Goal: Task Accomplishment & Management: Manage account settings

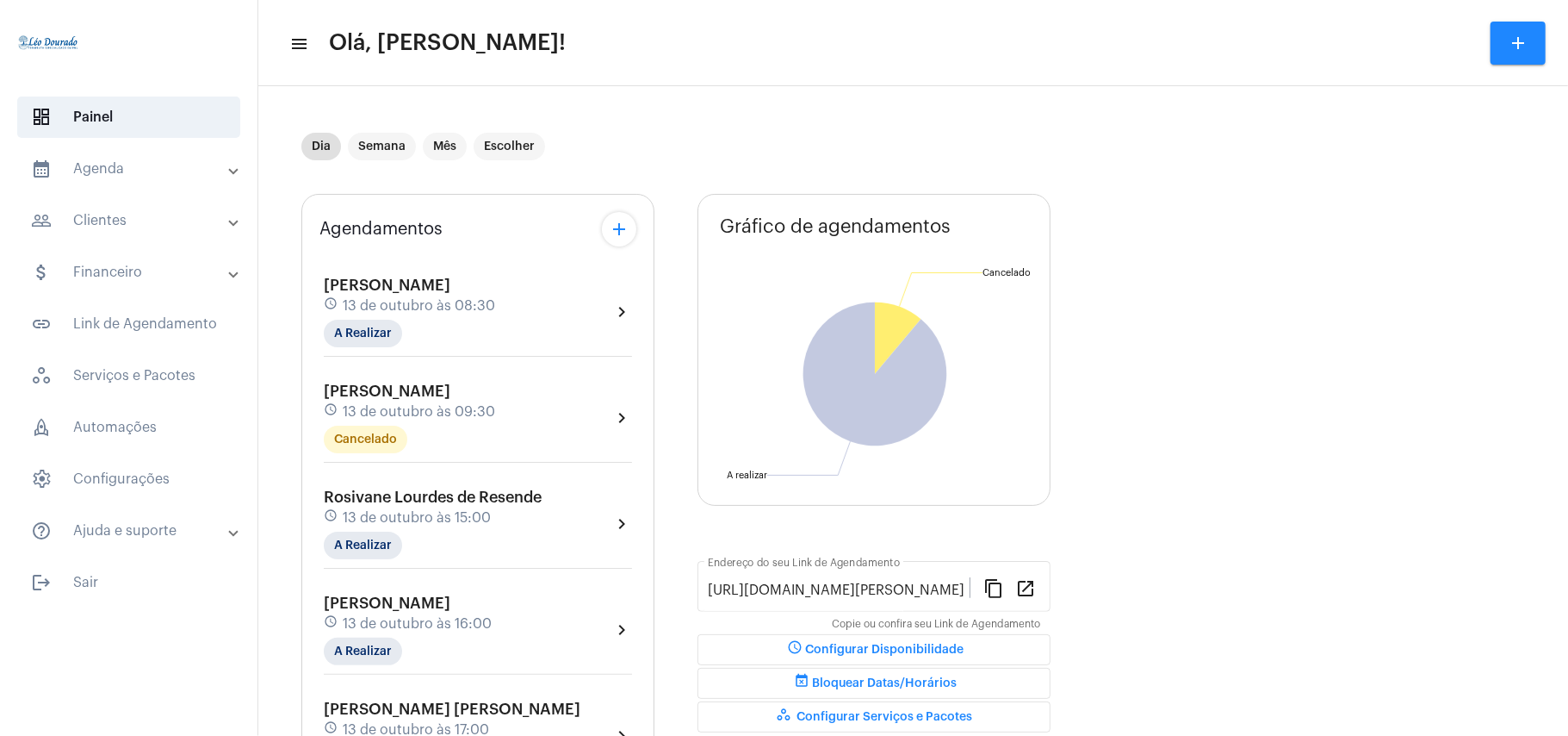
scroll to position [115, 0]
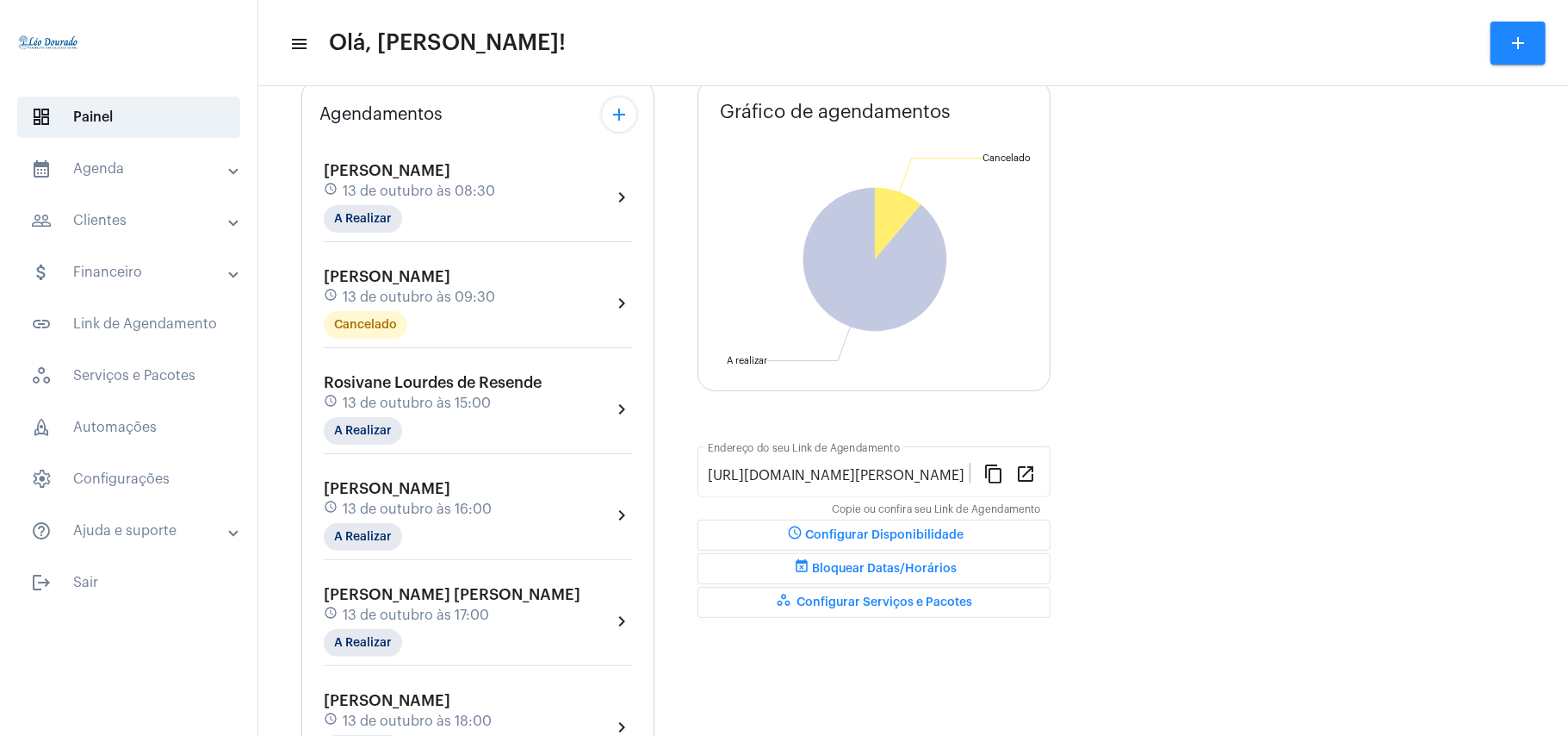
click at [122, 170] on mat-panel-title "calendar_month_outlined Agenda" at bounding box center [130, 169] width 199 height 21
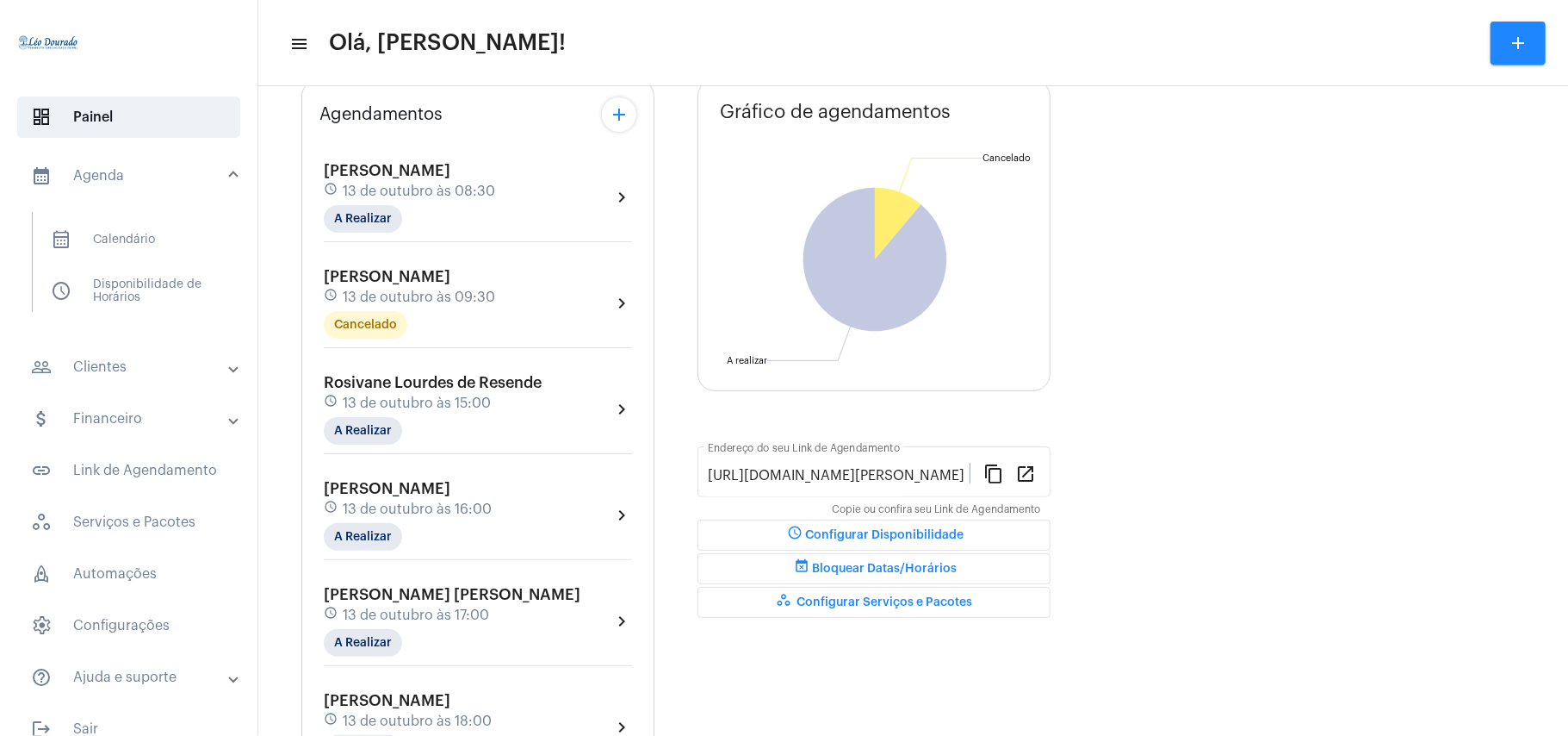
click at [122, 170] on mat-panel-title "calendar_month_outlined Agenda" at bounding box center [130, 175] width 199 height 21
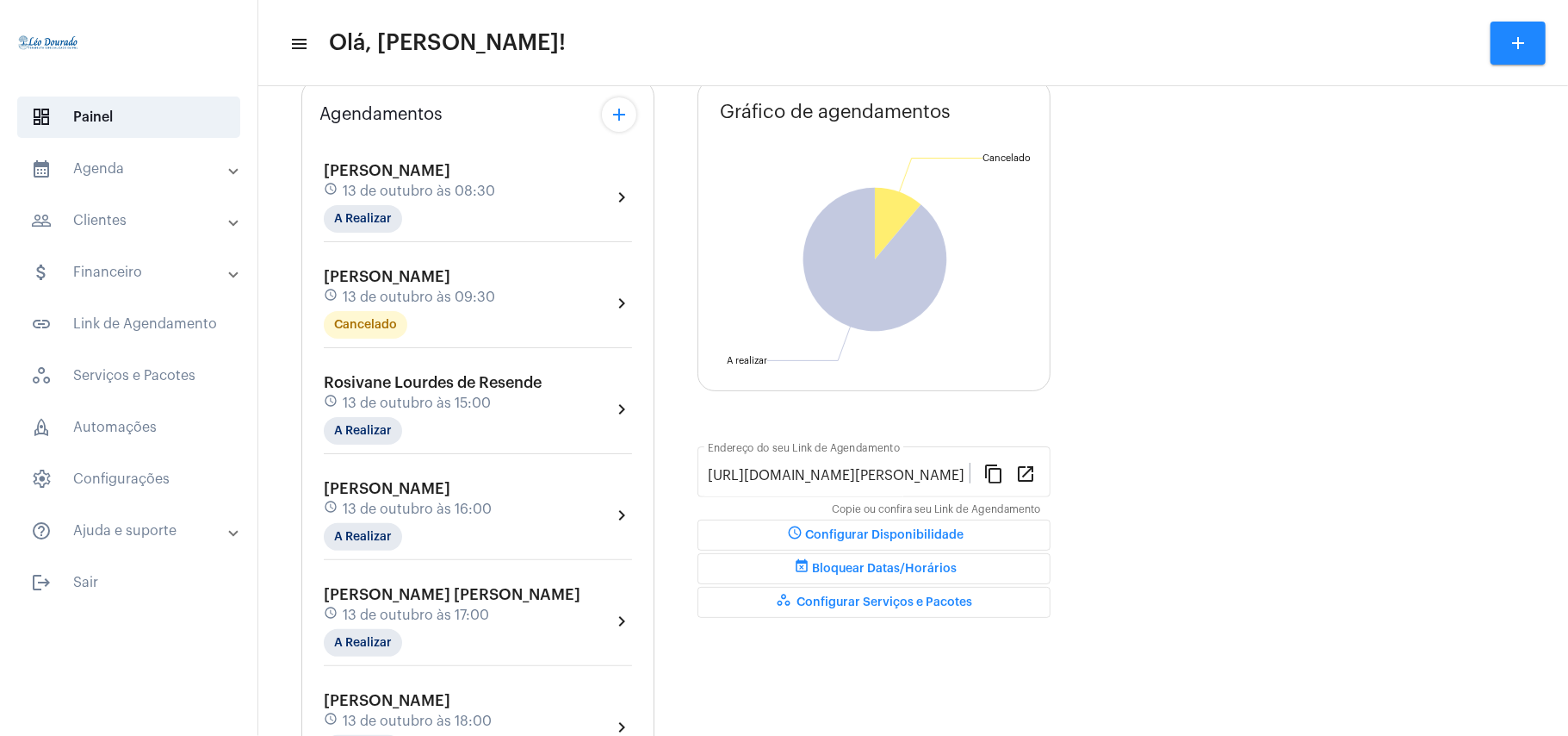
click at [499, 592] on span "[PERSON_NAME] [PERSON_NAME]" at bounding box center [452, 594] width 256 height 15
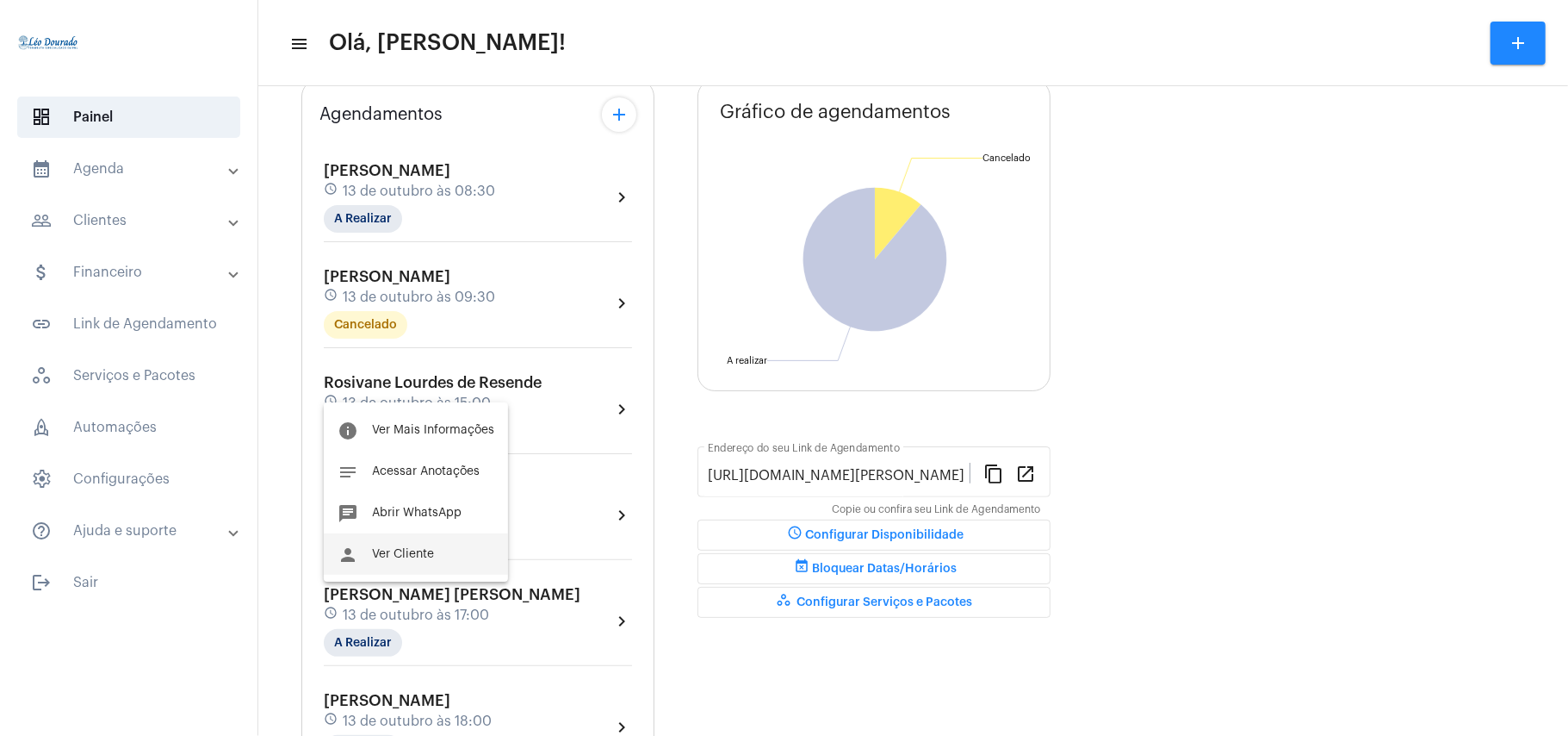
click at [439, 554] on button "person Ver Cliente" at bounding box center [416, 554] width 184 height 42
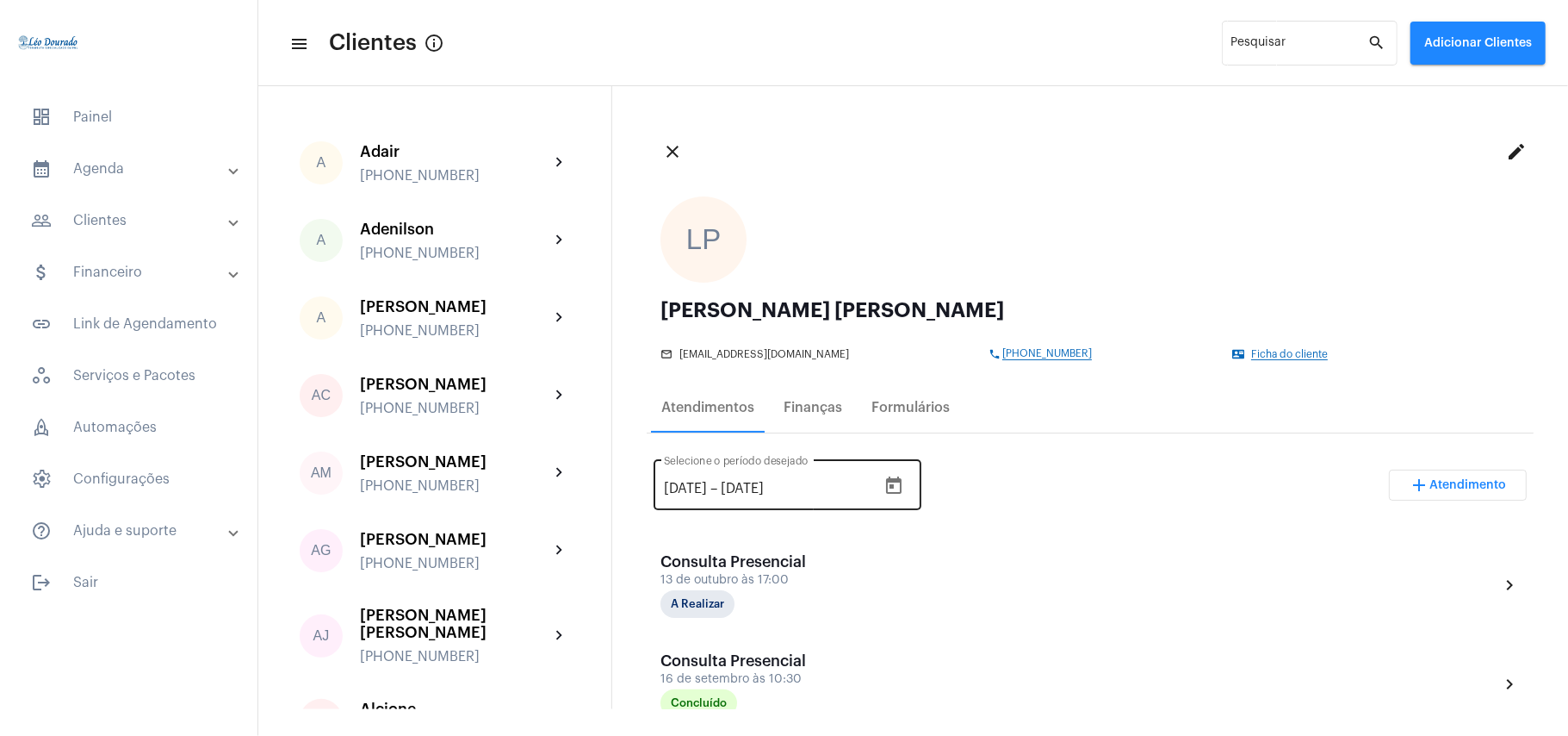
click at [902, 480] on icon "Open calendar" at bounding box center [894, 485] width 15 height 17
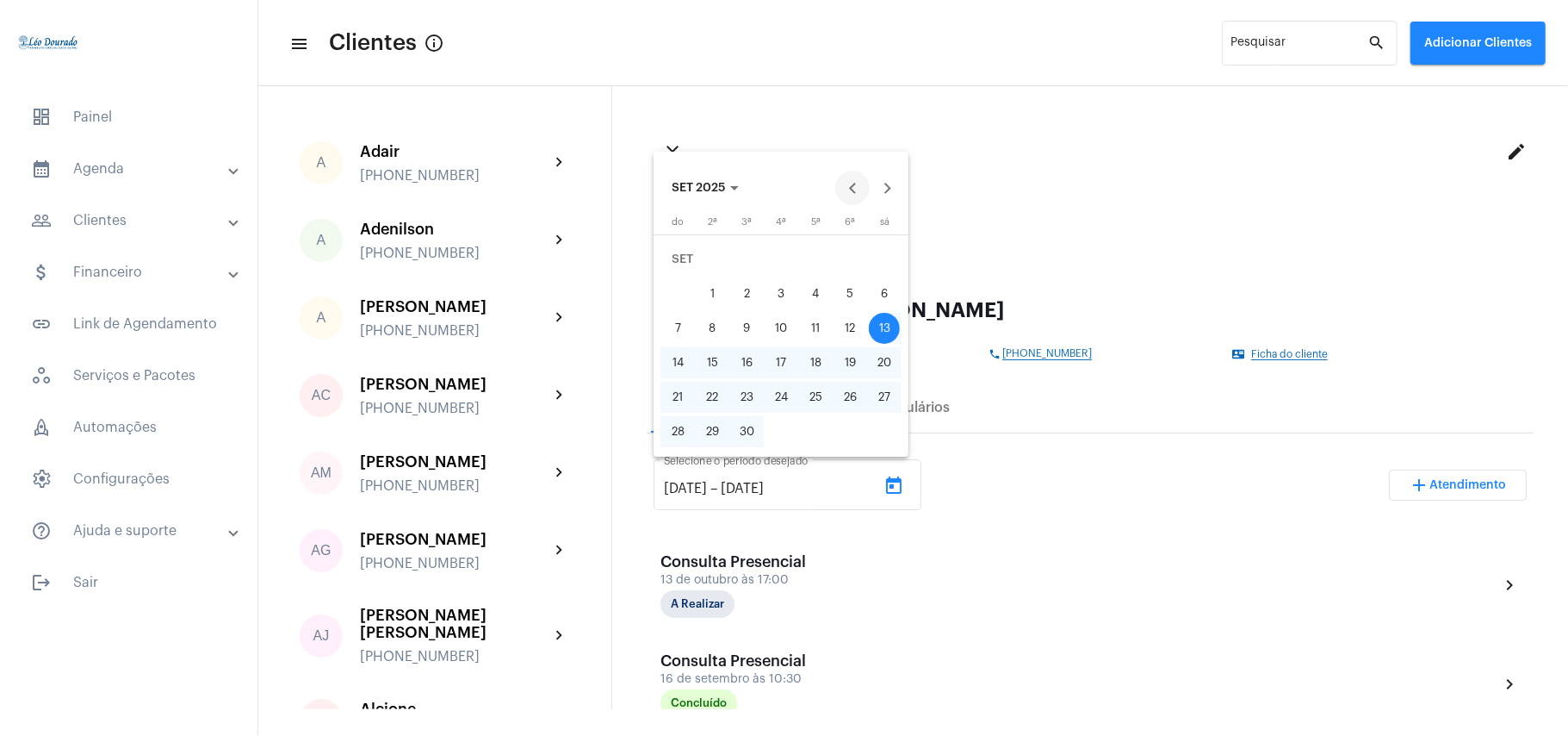
click at [853, 186] on button "Previous month" at bounding box center [852, 188] width 34 height 34
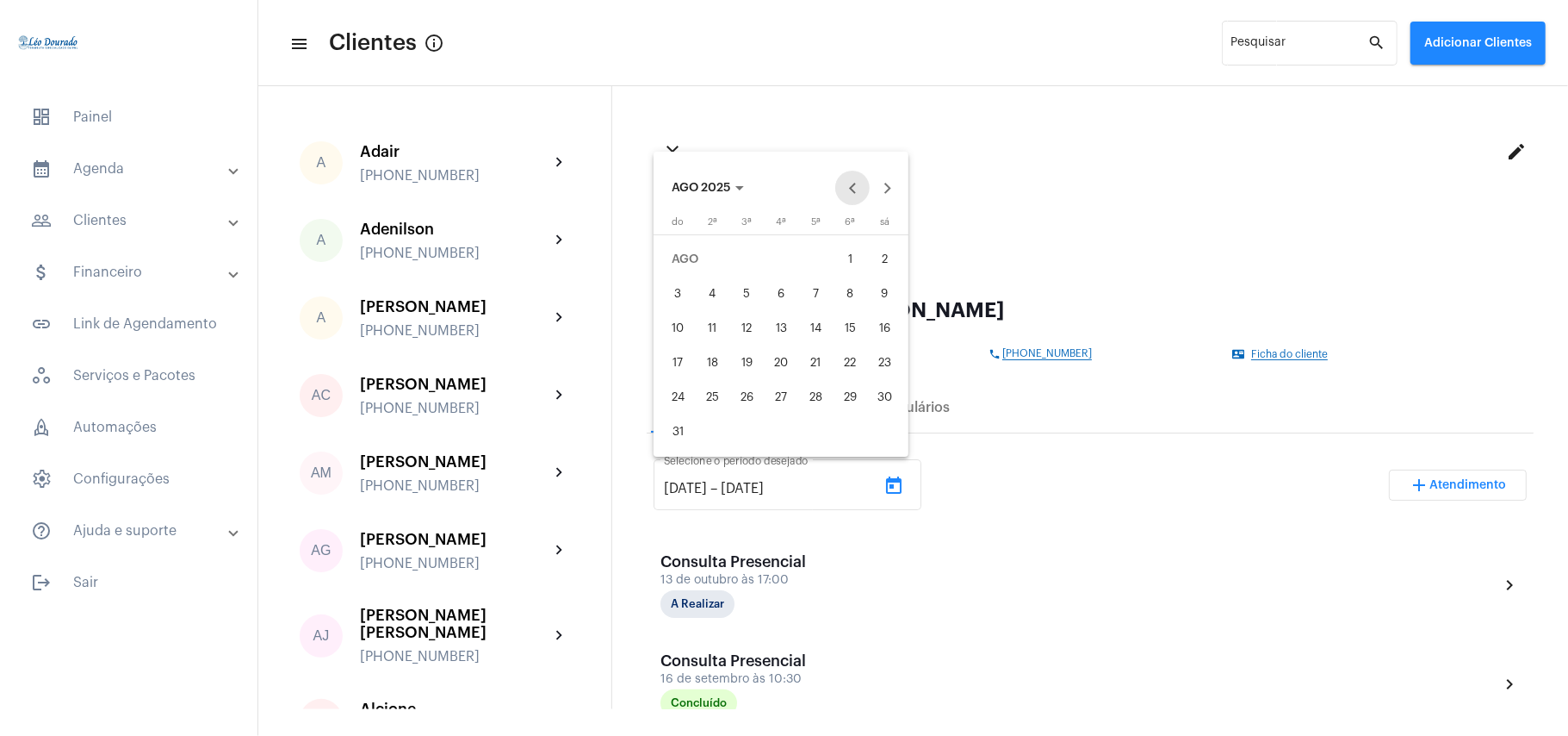
click at [853, 186] on button "Previous month" at bounding box center [852, 188] width 34 height 34
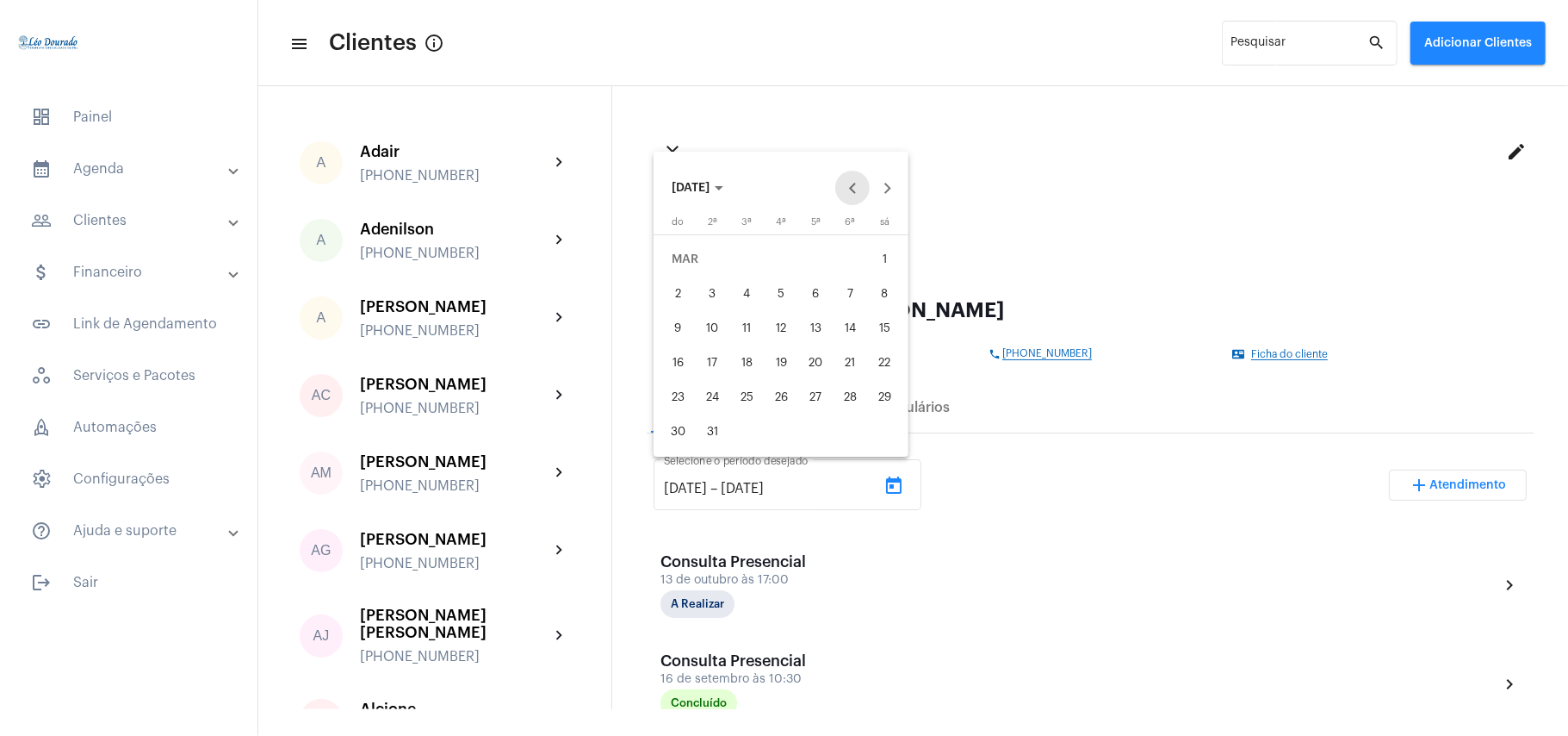
click at [853, 186] on button "Previous month" at bounding box center [852, 188] width 34 height 34
click at [666, 304] on div "1" at bounding box center [678, 293] width 31 height 31
type input "[DATE]"
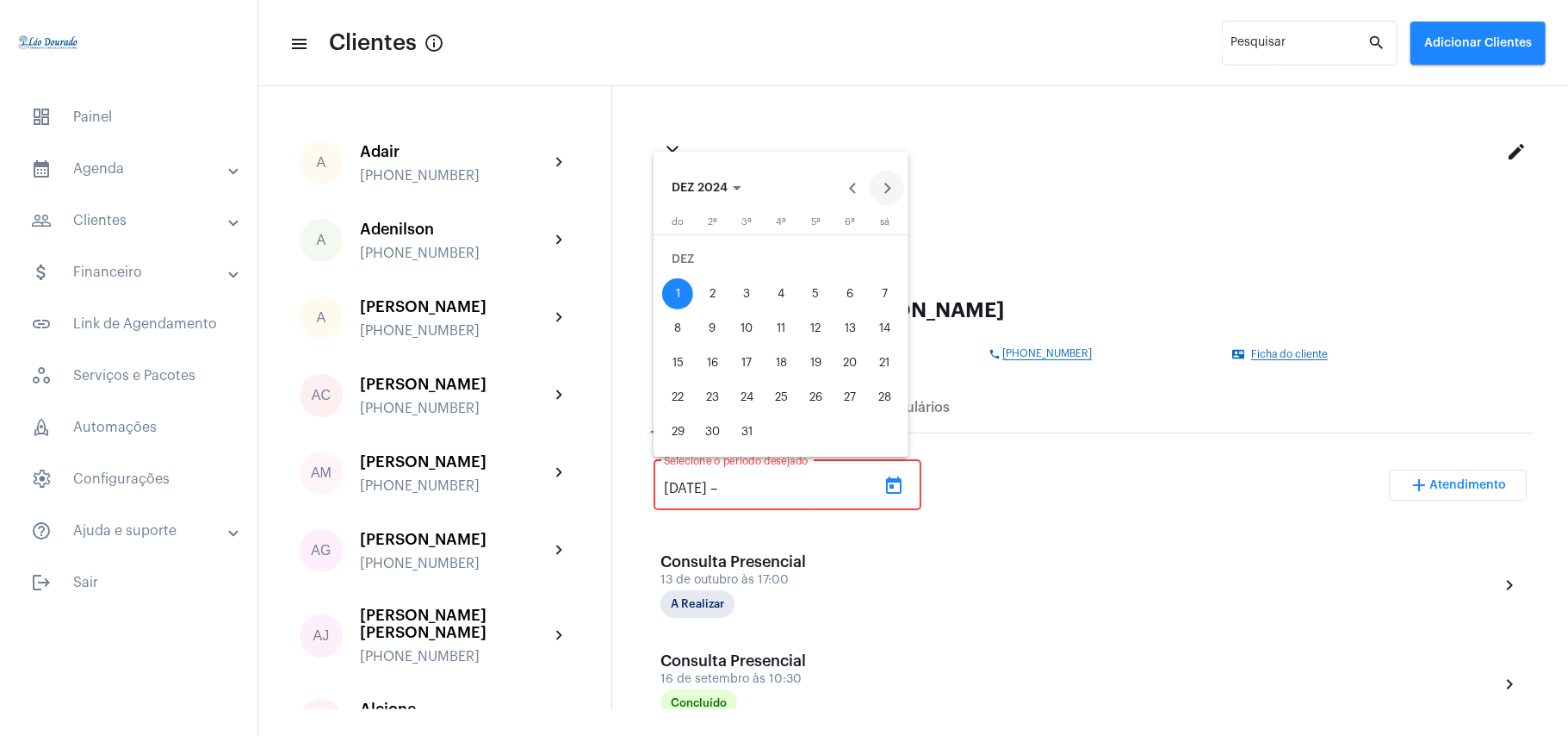
click at [887, 190] on button "Next month" at bounding box center [887, 188] width 34 height 34
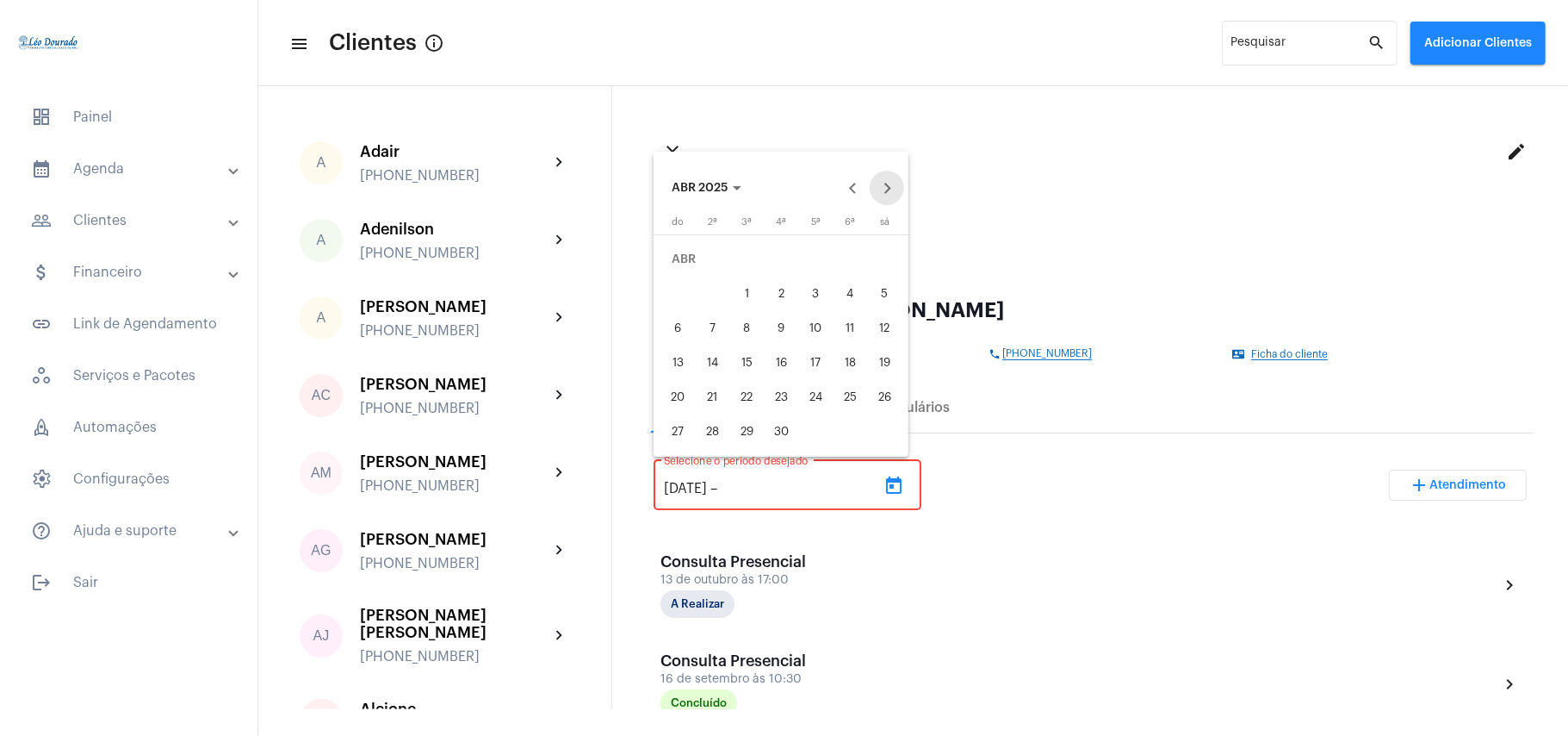
click at [887, 190] on button "Next month" at bounding box center [887, 188] width 34 height 34
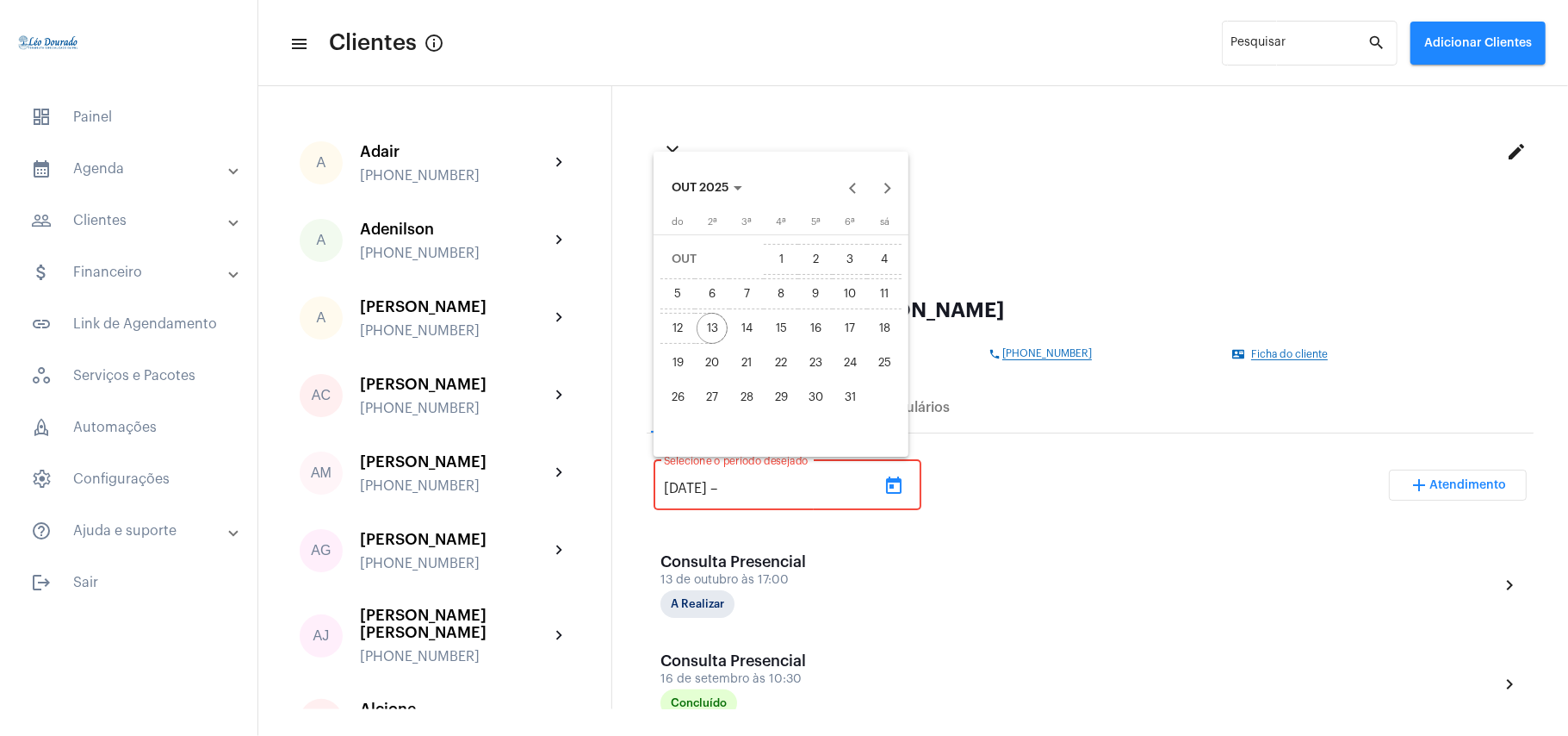
click at [719, 332] on div "13" at bounding box center [712, 328] width 31 height 31
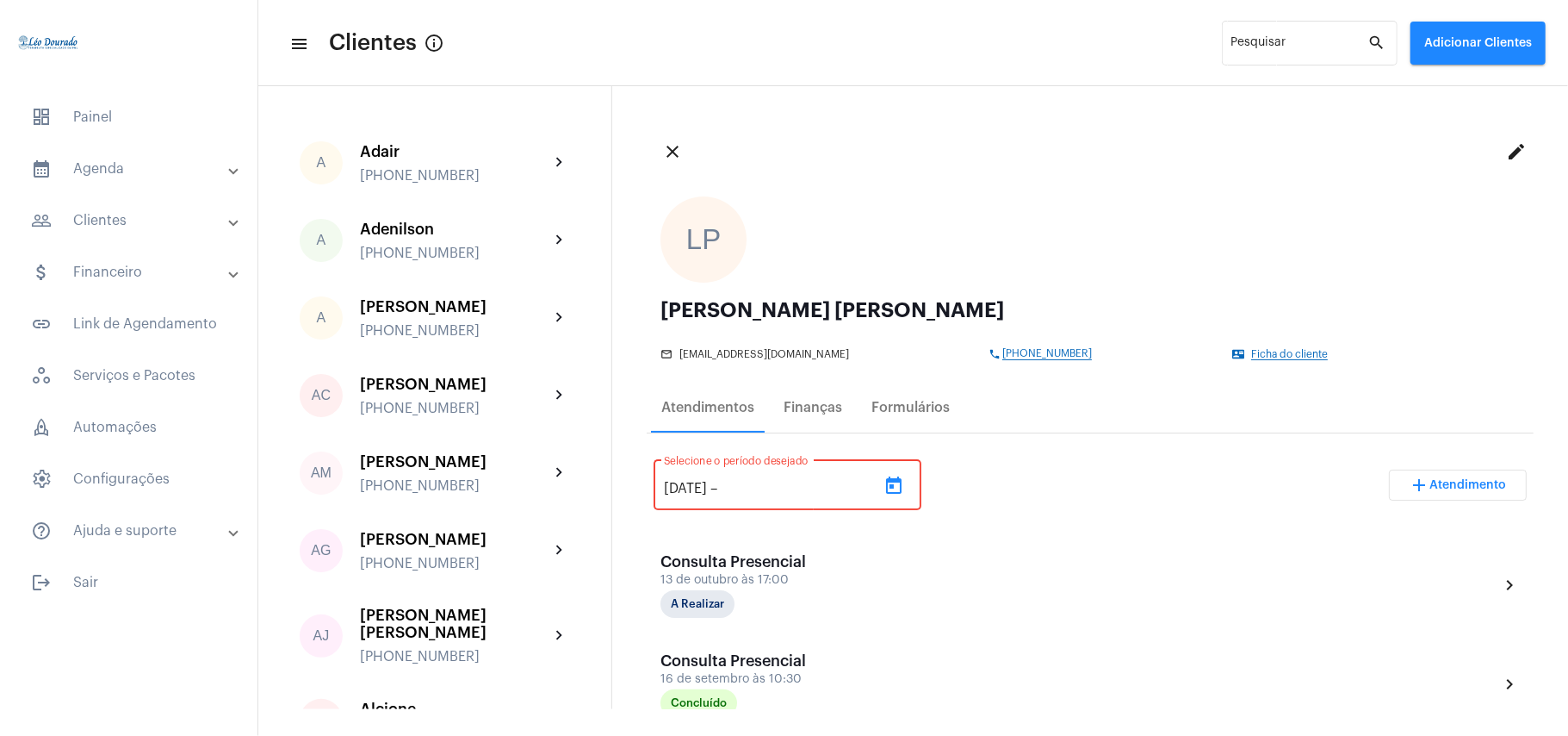
type input "[DATE]"
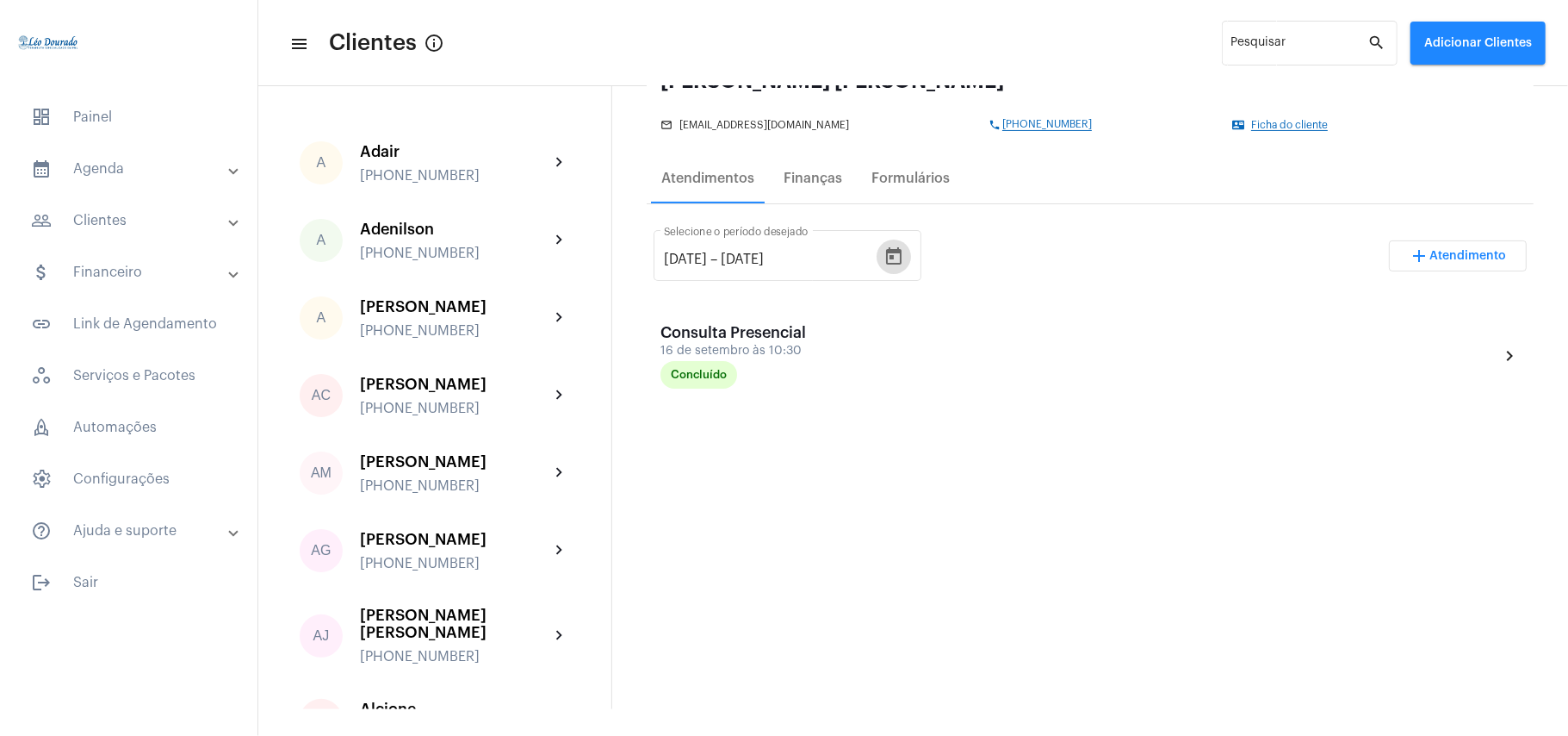
scroll to position [115, 0]
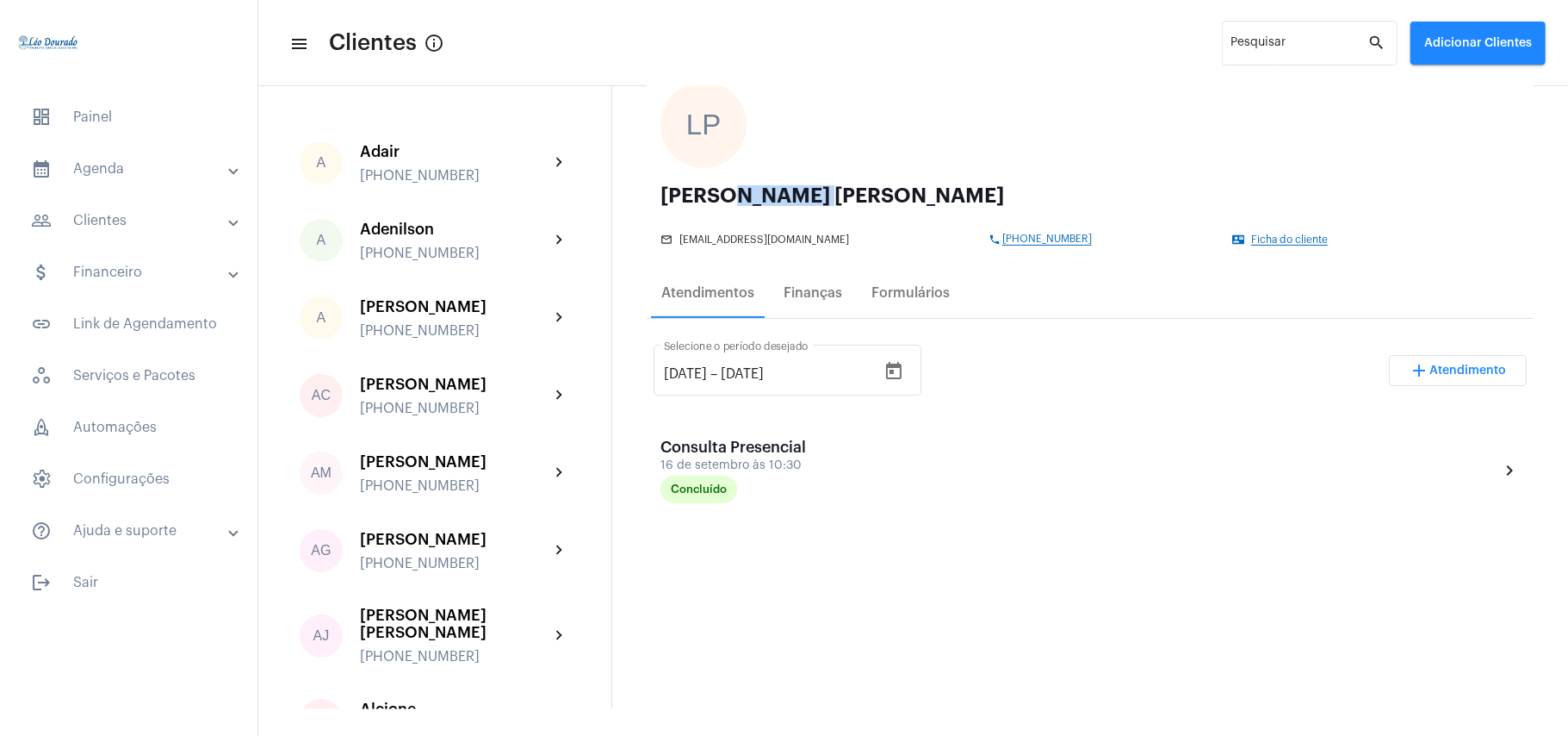
drag, startPoint x: 707, startPoint y: 193, endPoint x: 774, endPoint y: 197, distance: 67.1
click at [774, 197] on div "[PERSON_NAME] [PERSON_NAME]" at bounding box center [1090, 195] width 859 height 21
copy div "[PERSON_NAME]"
click at [1288, 51] on input "Pesquisar" at bounding box center [1300, 46] width 137 height 14
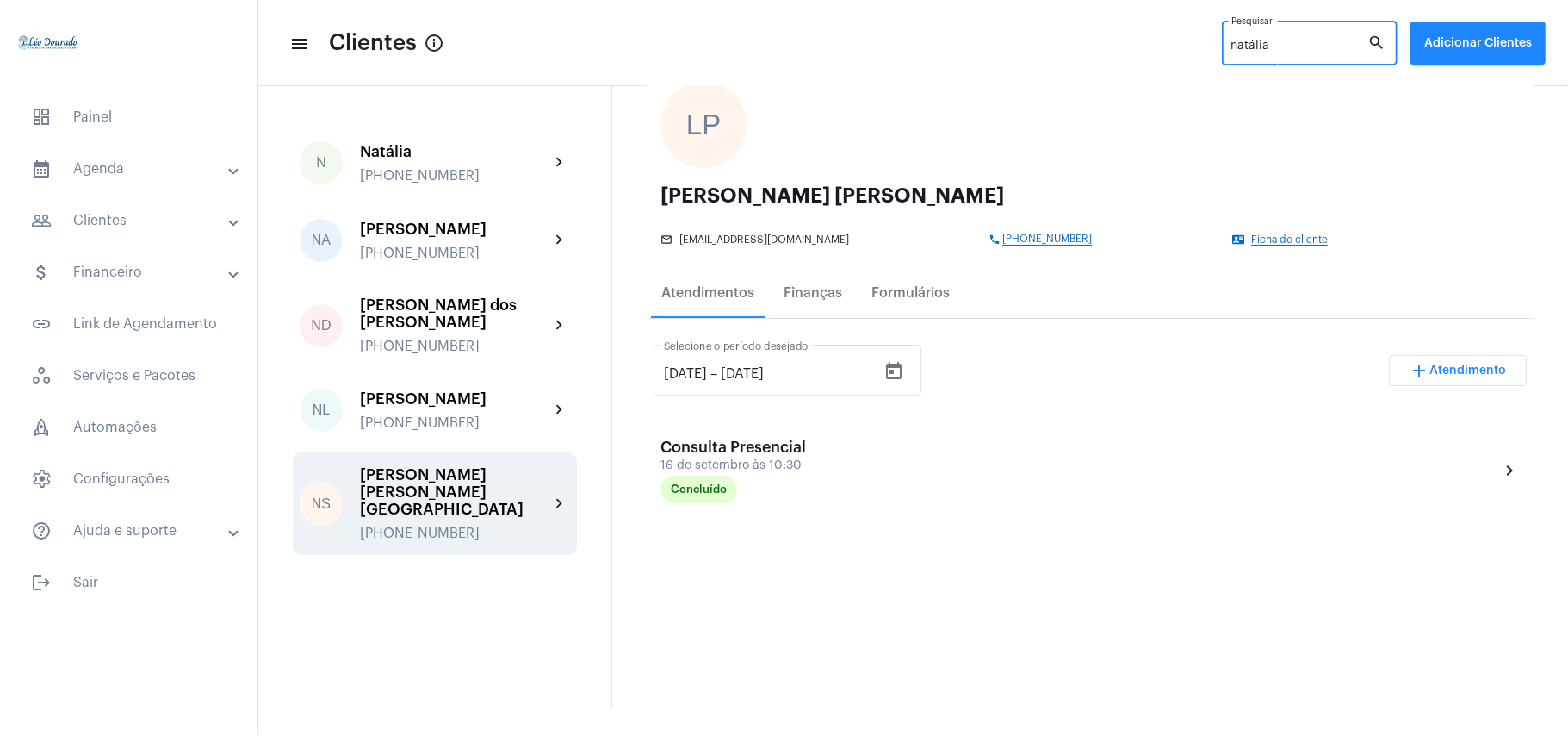
type input "natália"
click at [455, 526] on div "[PHONE_NUMBER]" at bounding box center [455, 533] width 190 height 15
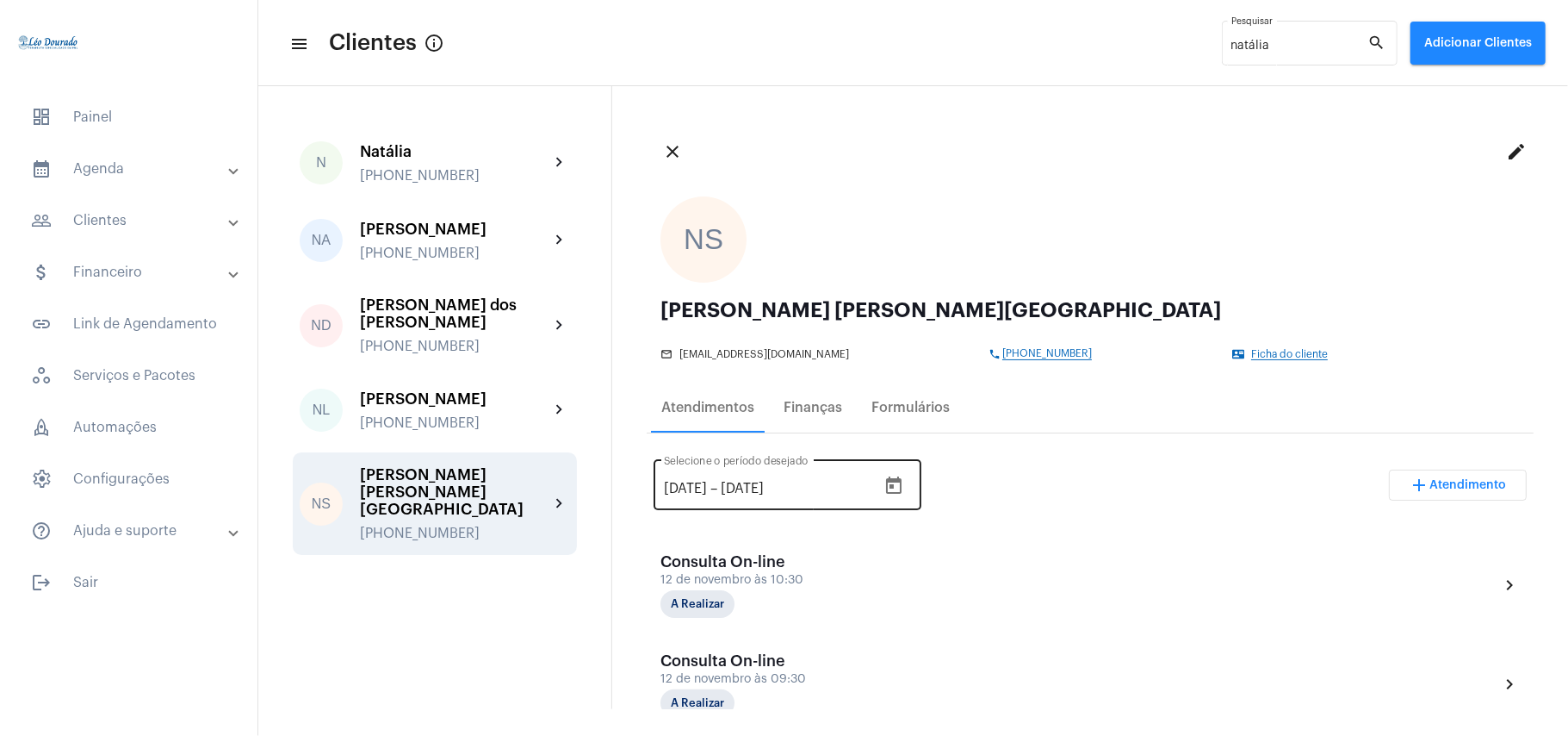
click at [902, 486] on icon "Open calendar" at bounding box center [894, 485] width 15 height 17
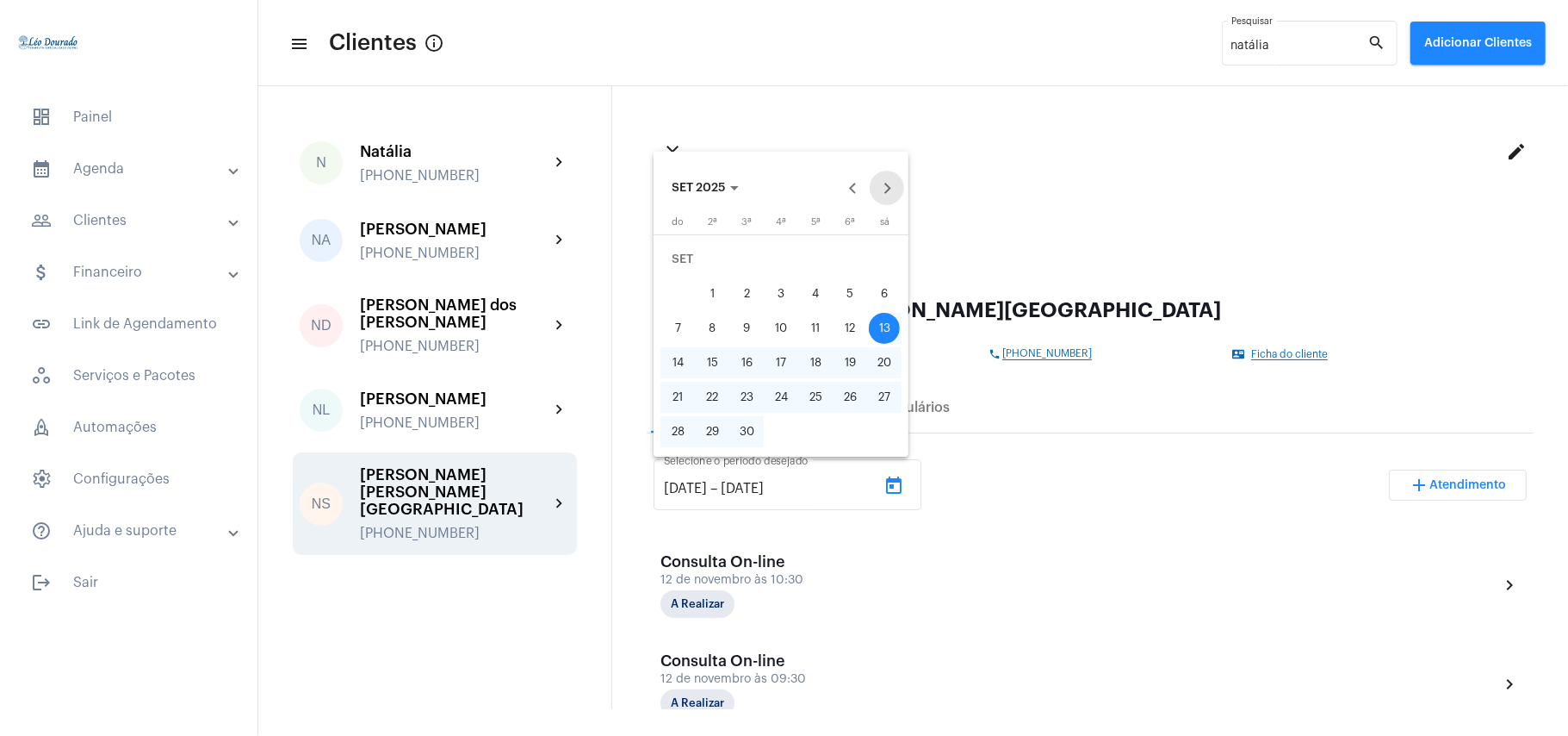
click at [887, 181] on button "Next month" at bounding box center [887, 188] width 34 height 34
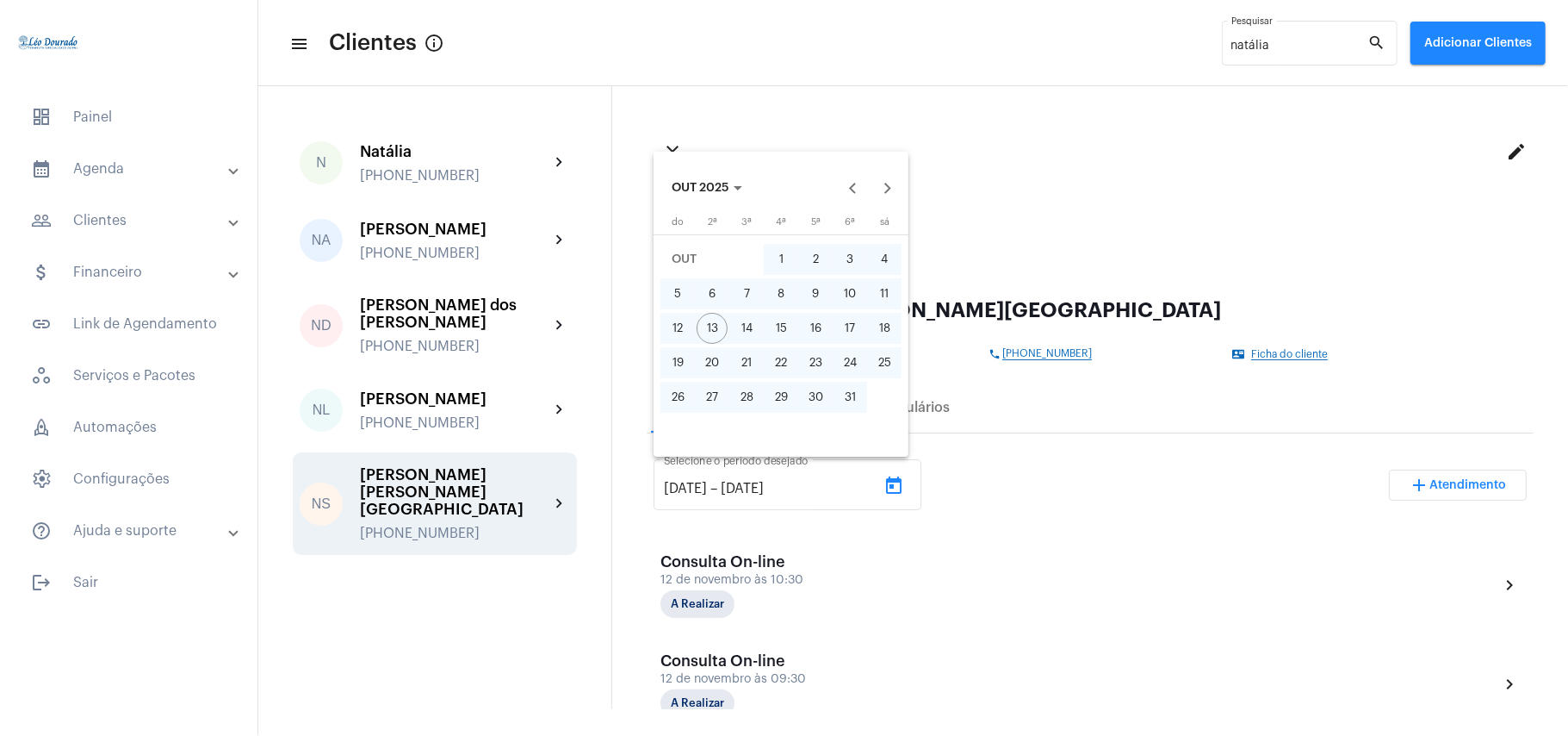
click at [711, 334] on div "13" at bounding box center [712, 328] width 31 height 31
type input "[DATE]"
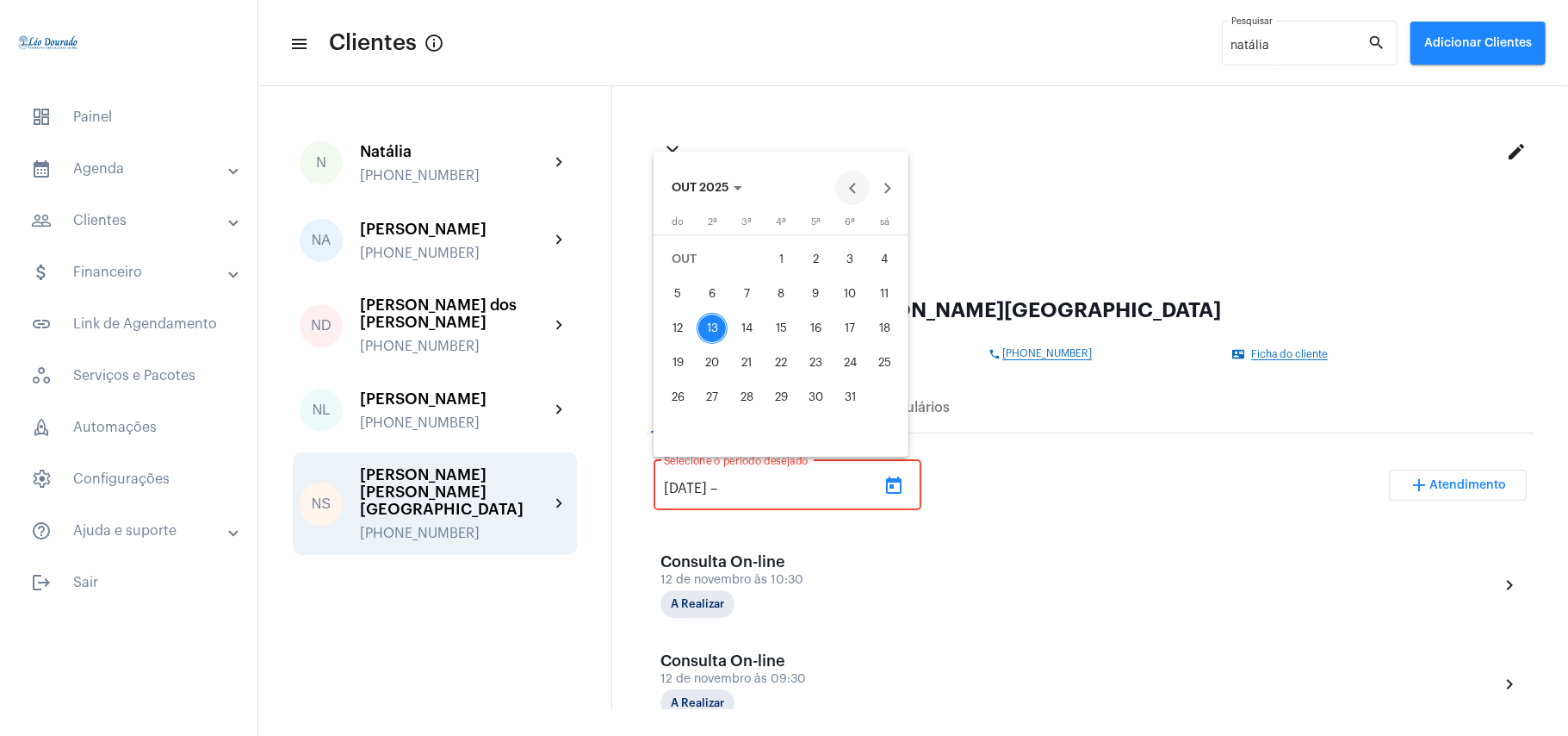
click at [854, 188] on button "Previous month" at bounding box center [852, 188] width 34 height 34
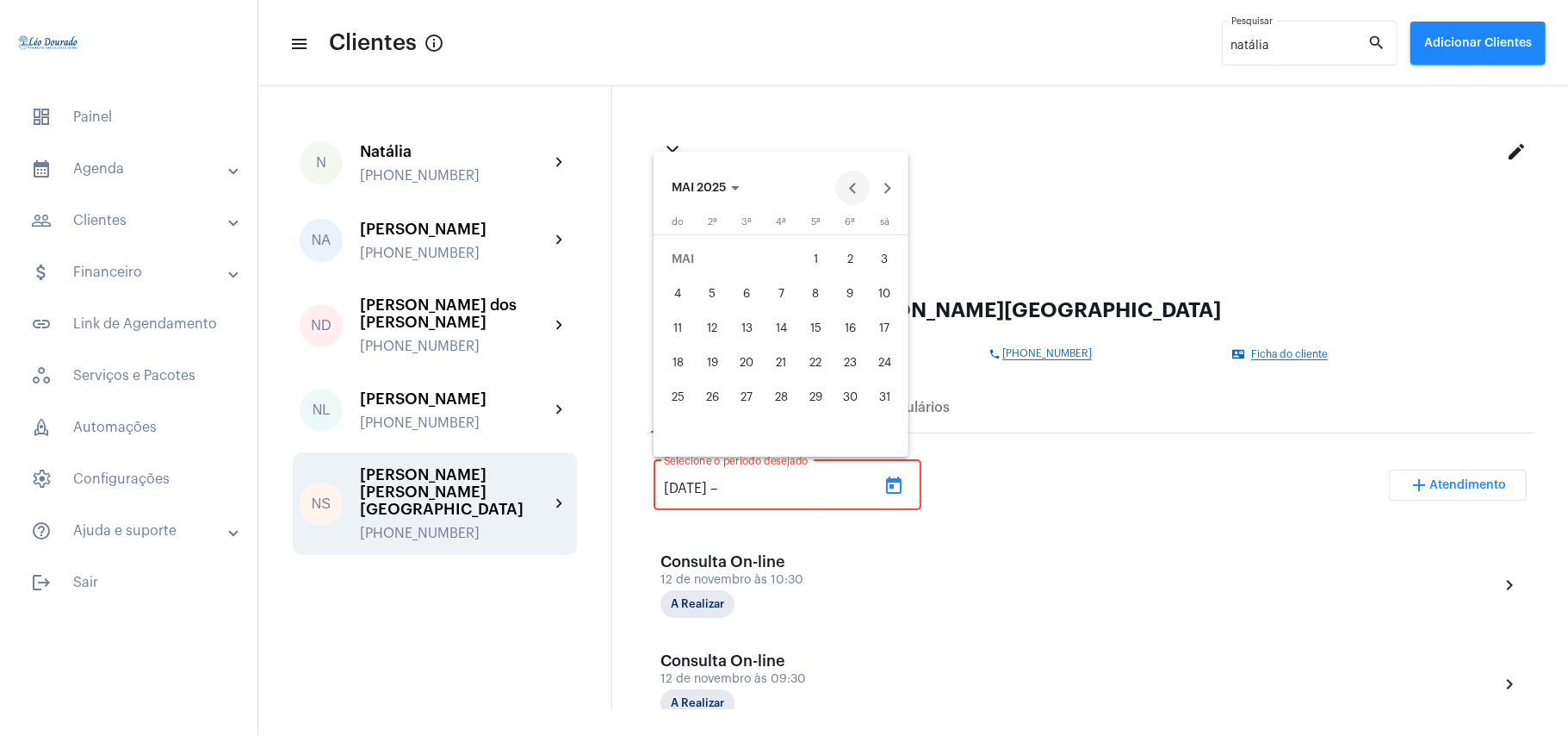
click at [854, 188] on button "Previous month" at bounding box center [852, 188] width 34 height 34
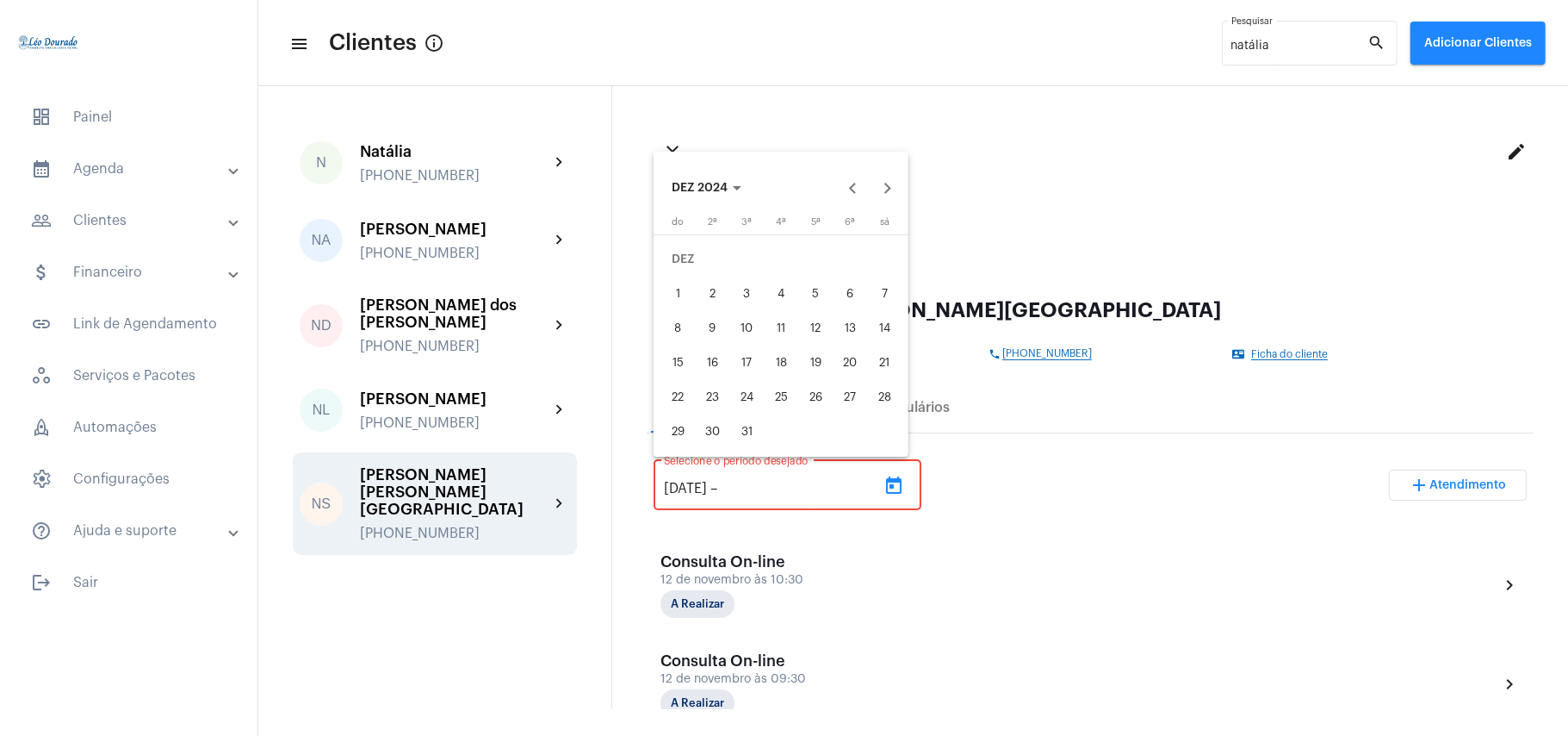
click at [676, 284] on div "1" at bounding box center [678, 293] width 31 height 31
type input "[DATE]"
click at [884, 190] on button "Next month" at bounding box center [887, 188] width 34 height 34
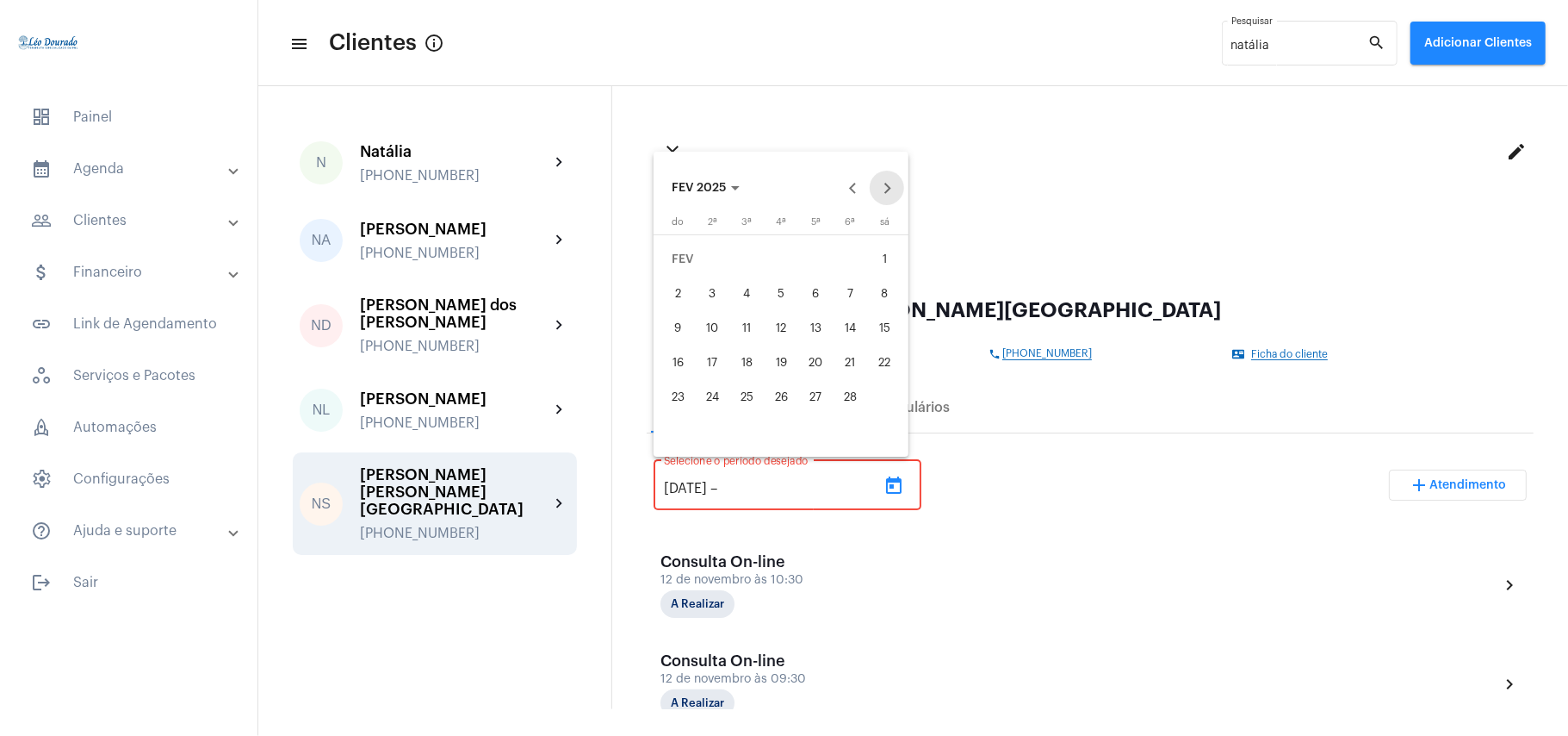
click at [884, 190] on button "Next month" at bounding box center [887, 188] width 34 height 34
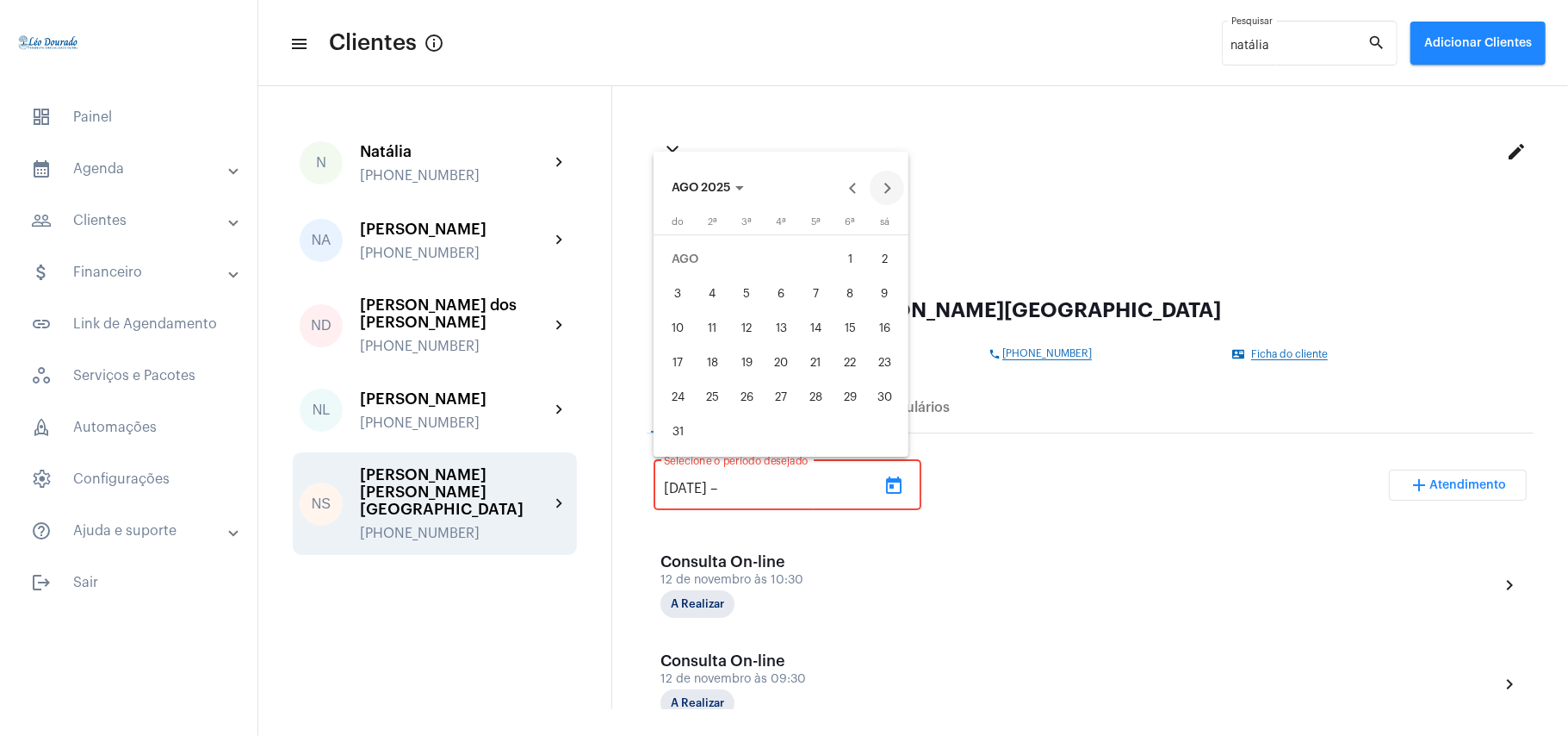
click at [884, 190] on button "Next month" at bounding box center [887, 188] width 34 height 34
click at [714, 335] on div "13" at bounding box center [712, 328] width 31 height 31
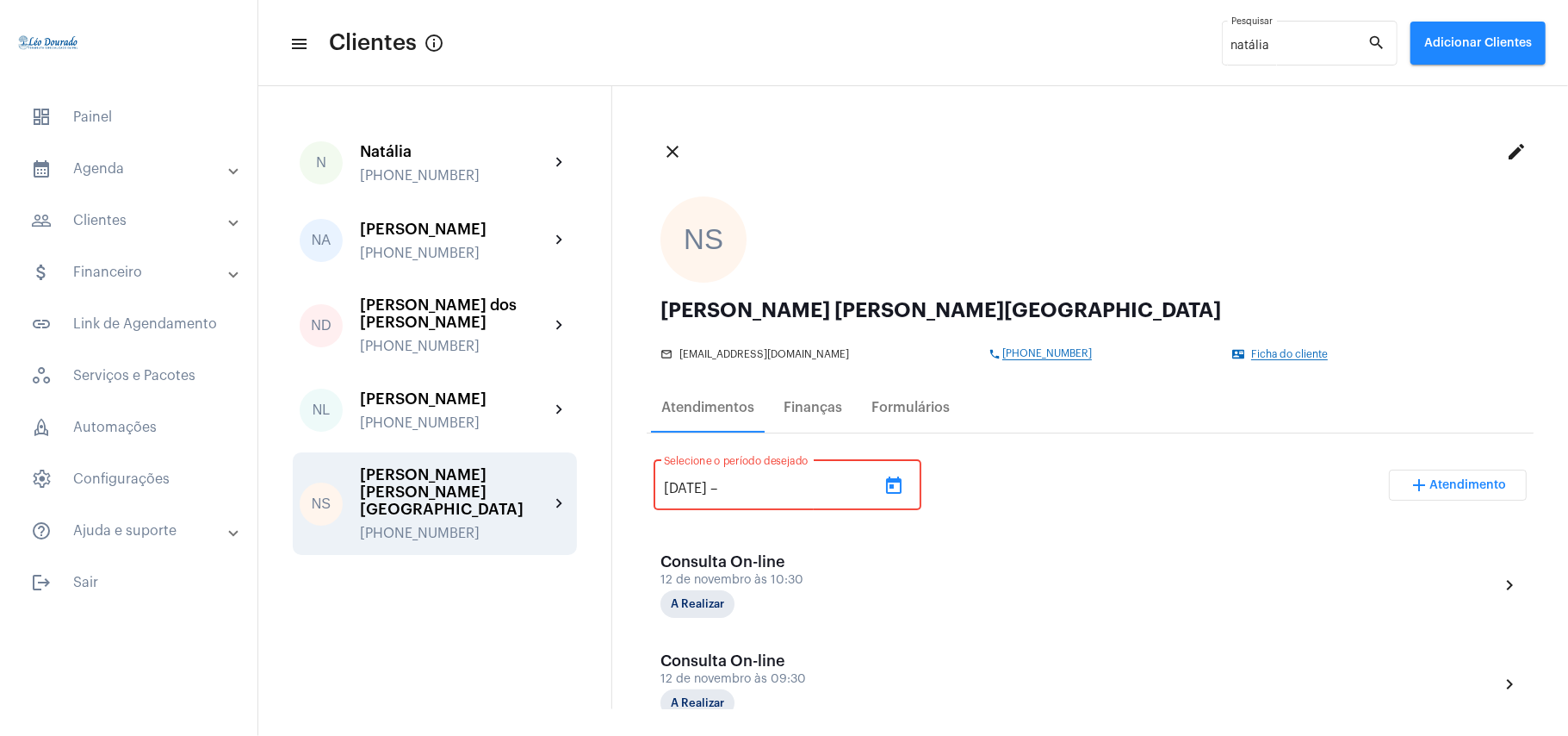
type input "[DATE]"
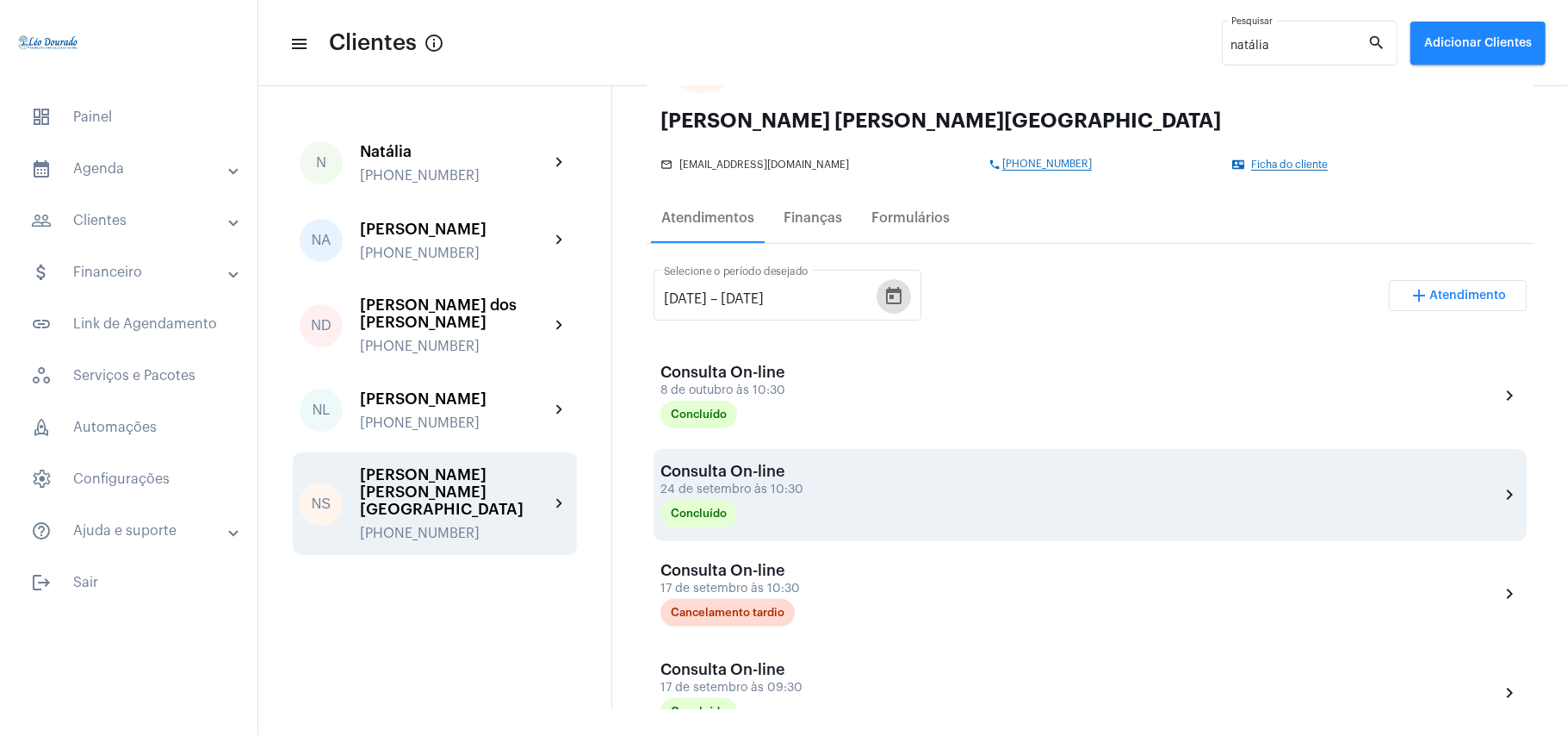
scroll to position [229, 0]
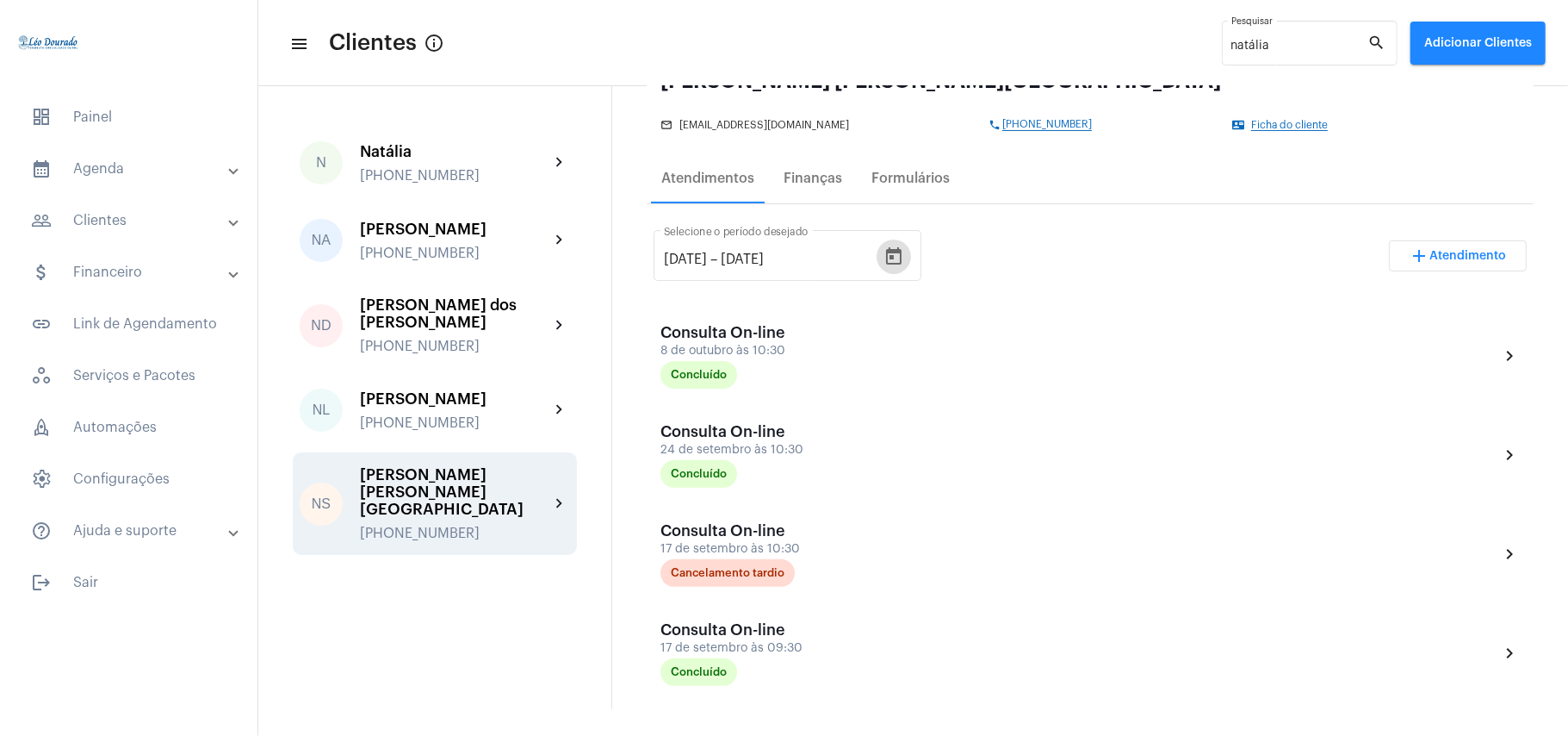
click at [116, 173] on mat-panel-title "calendar_month_outlined Agenda" at bounding box center [130, 169] width 199 height 21
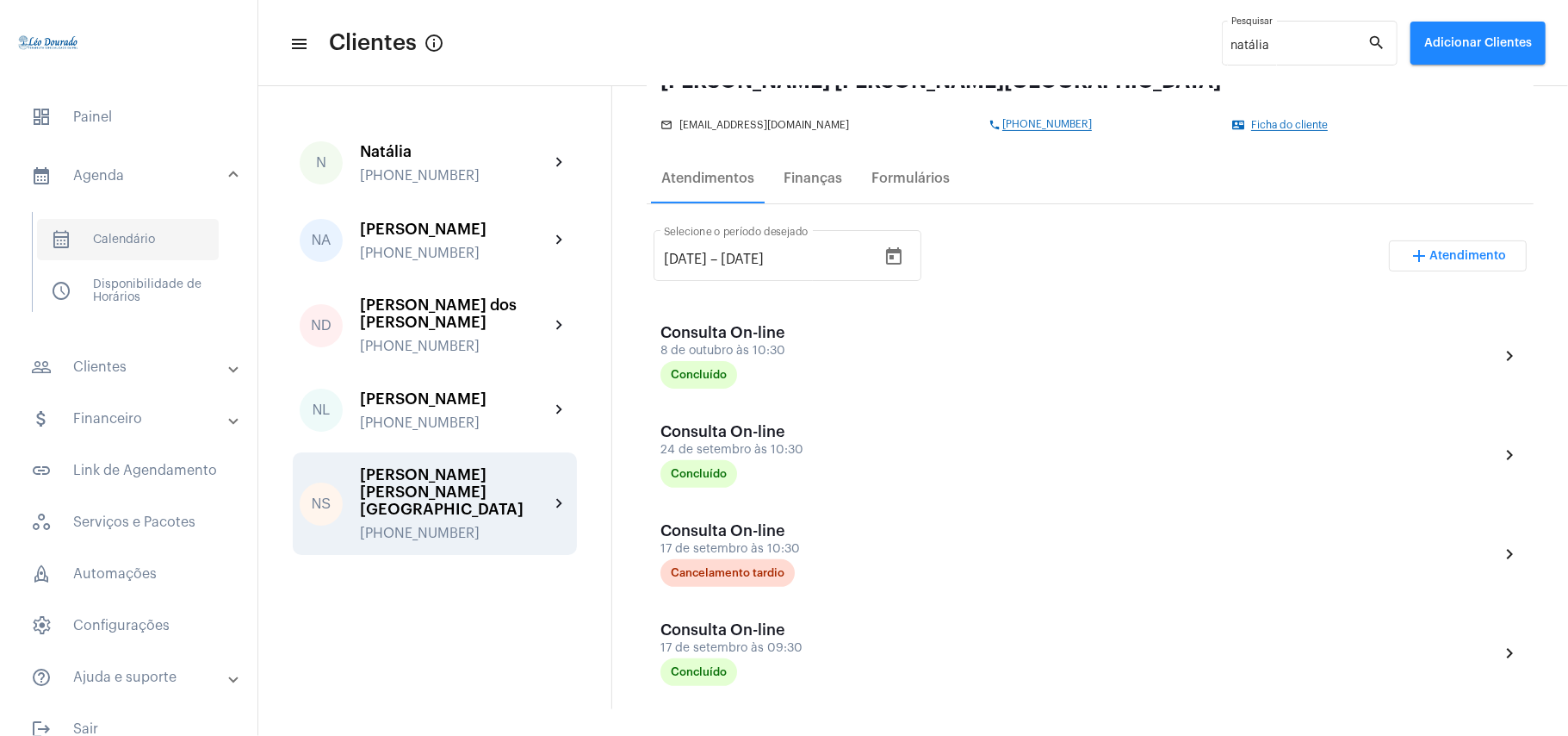
click at [110, 235] on span "calendar_month_outlined Calendário" at bounding box center [127, 239] width 181 height 42
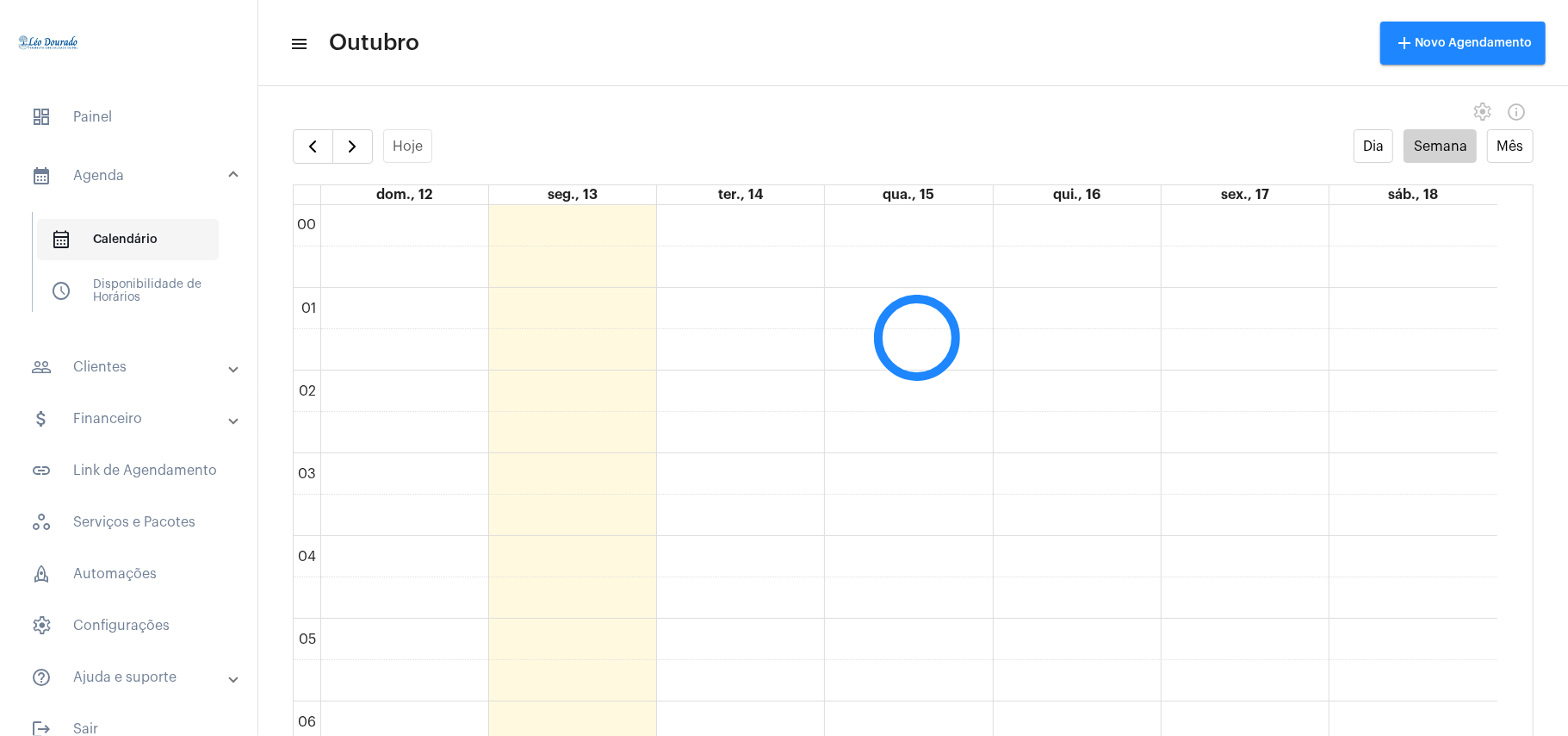
scroll to position [498, 0]
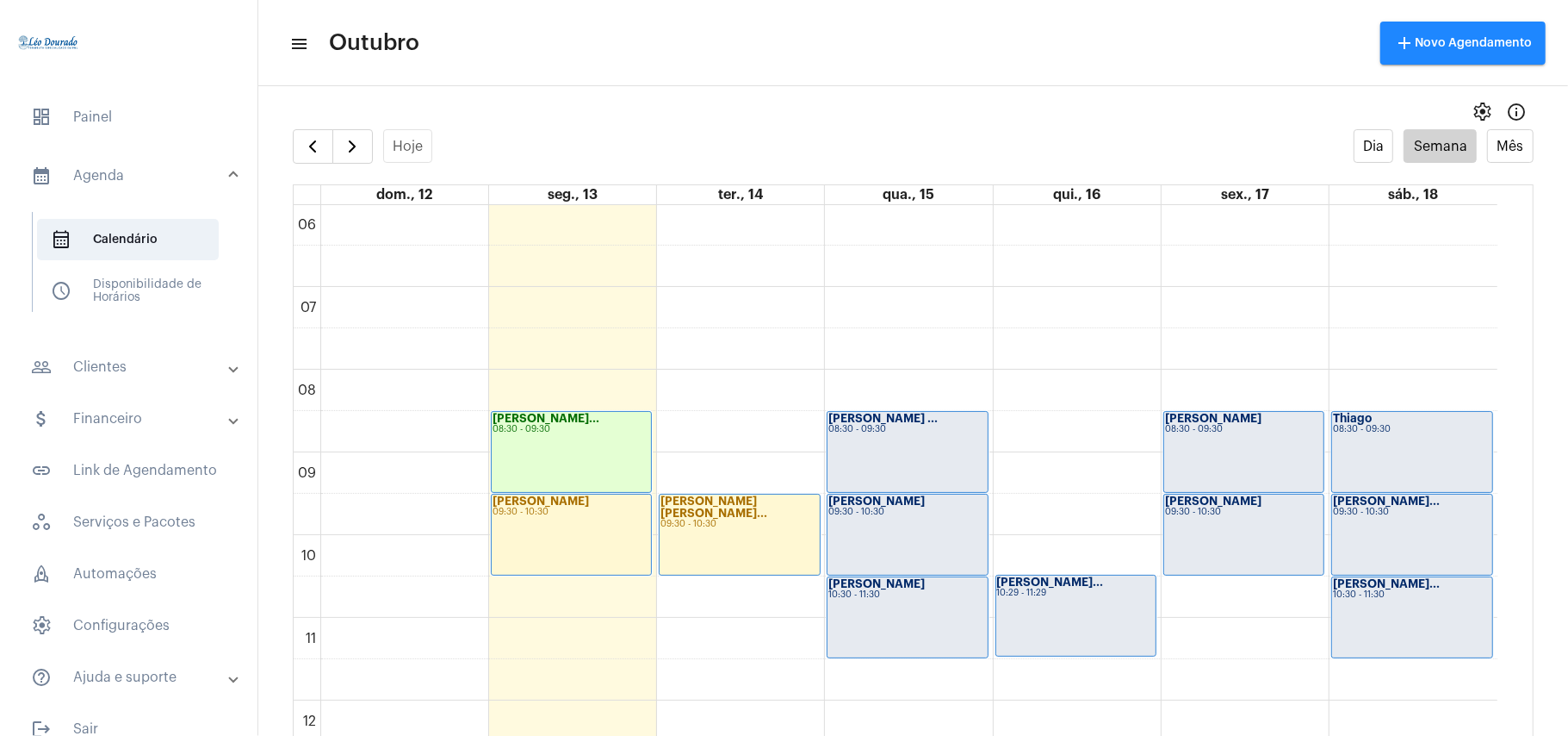
click at [91, 380] on mat-expansion-panel-header "people_outline Clientes" at bounding box center [134, 368] width 247 height 42
click at [125, 290] on span "people_outline Meus Clientes" at bounding box center [127, 294] width 181 height 42
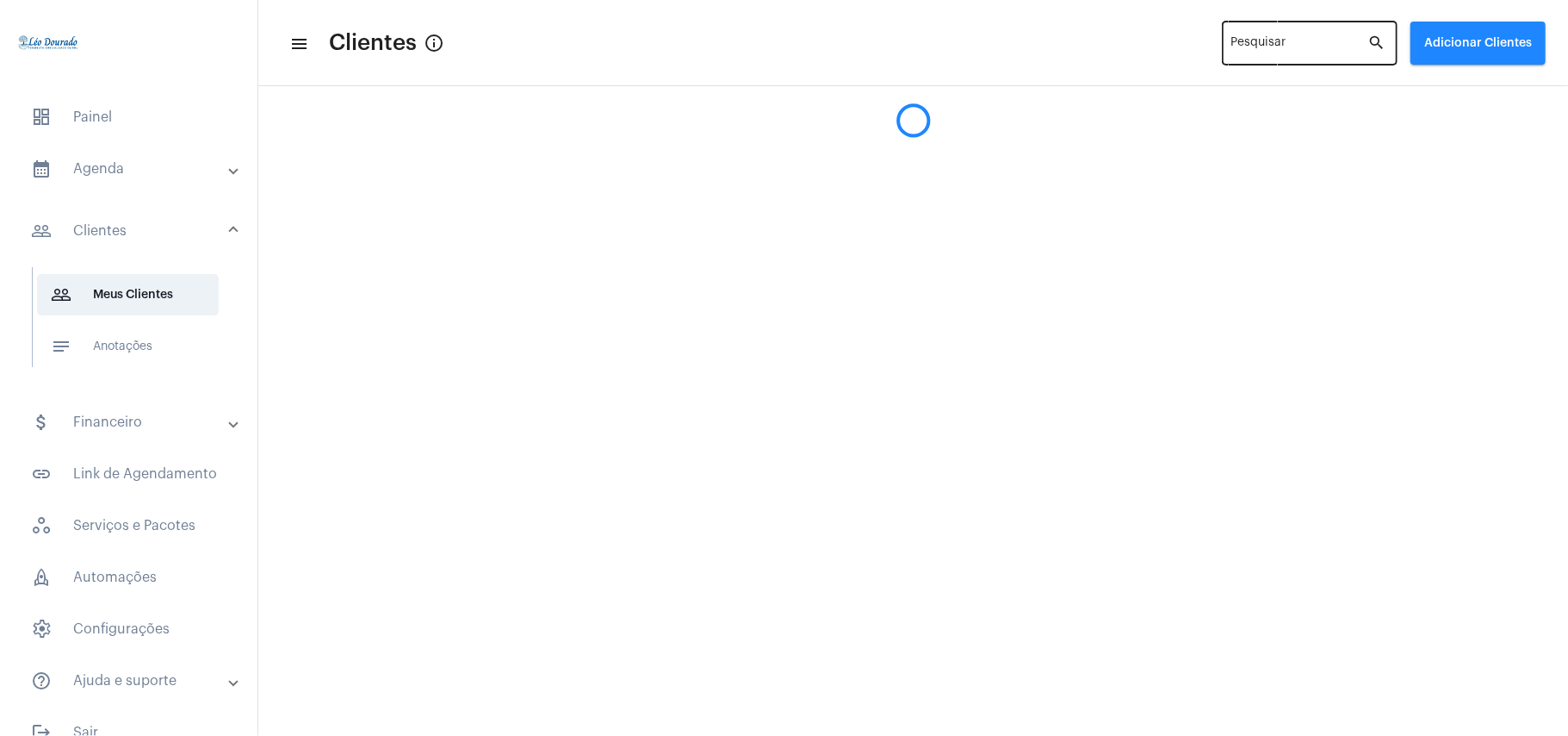
click at [1295, 49] on input "Pesquisar" at bounding box center [1300, 46] width 137 height 14
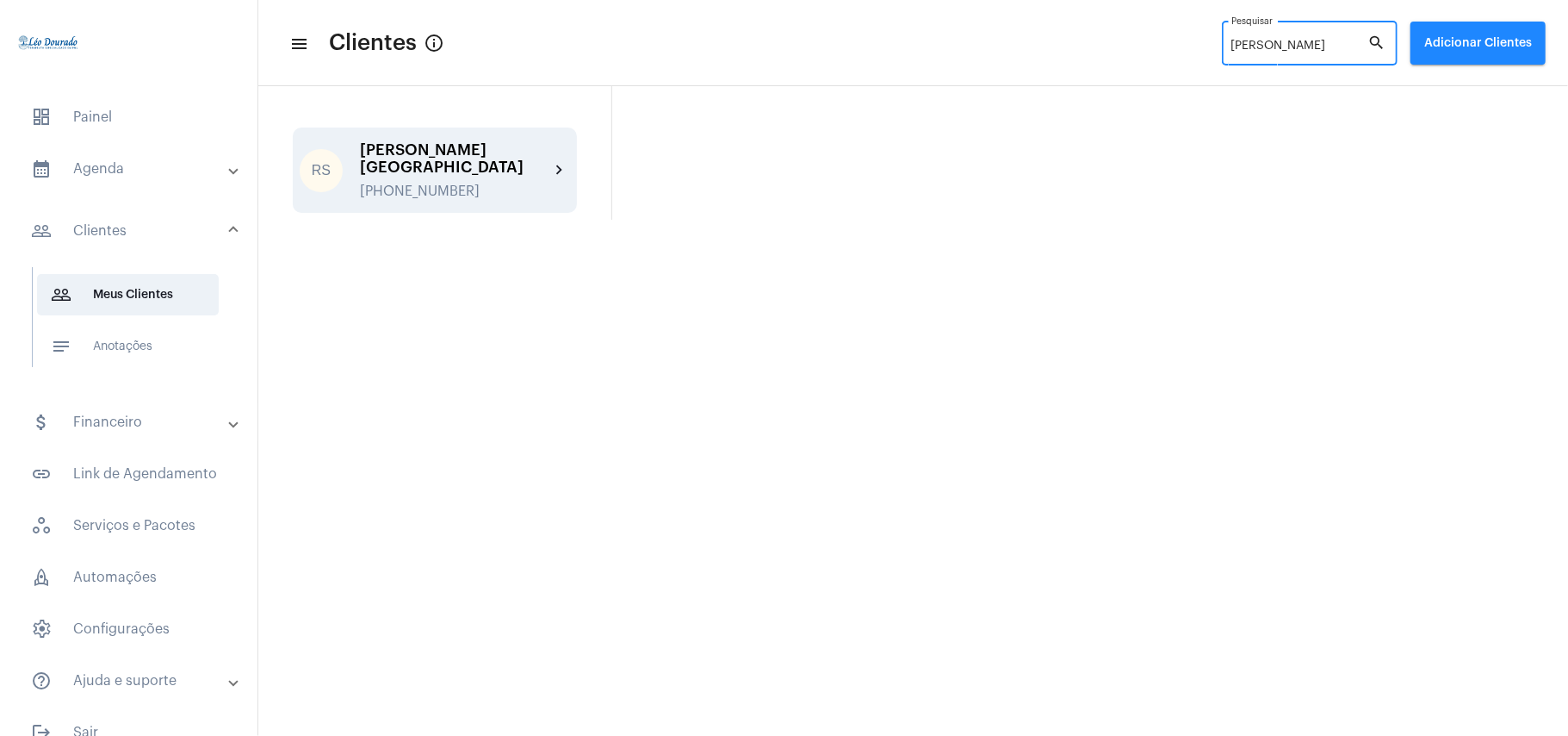
type input "[PERSON_NAME]"
click at [404, 148] on div "[PERSON_NAME][GEOGRAPHIC_DATA]" at bounding box center [455, 158] width 190 height 34
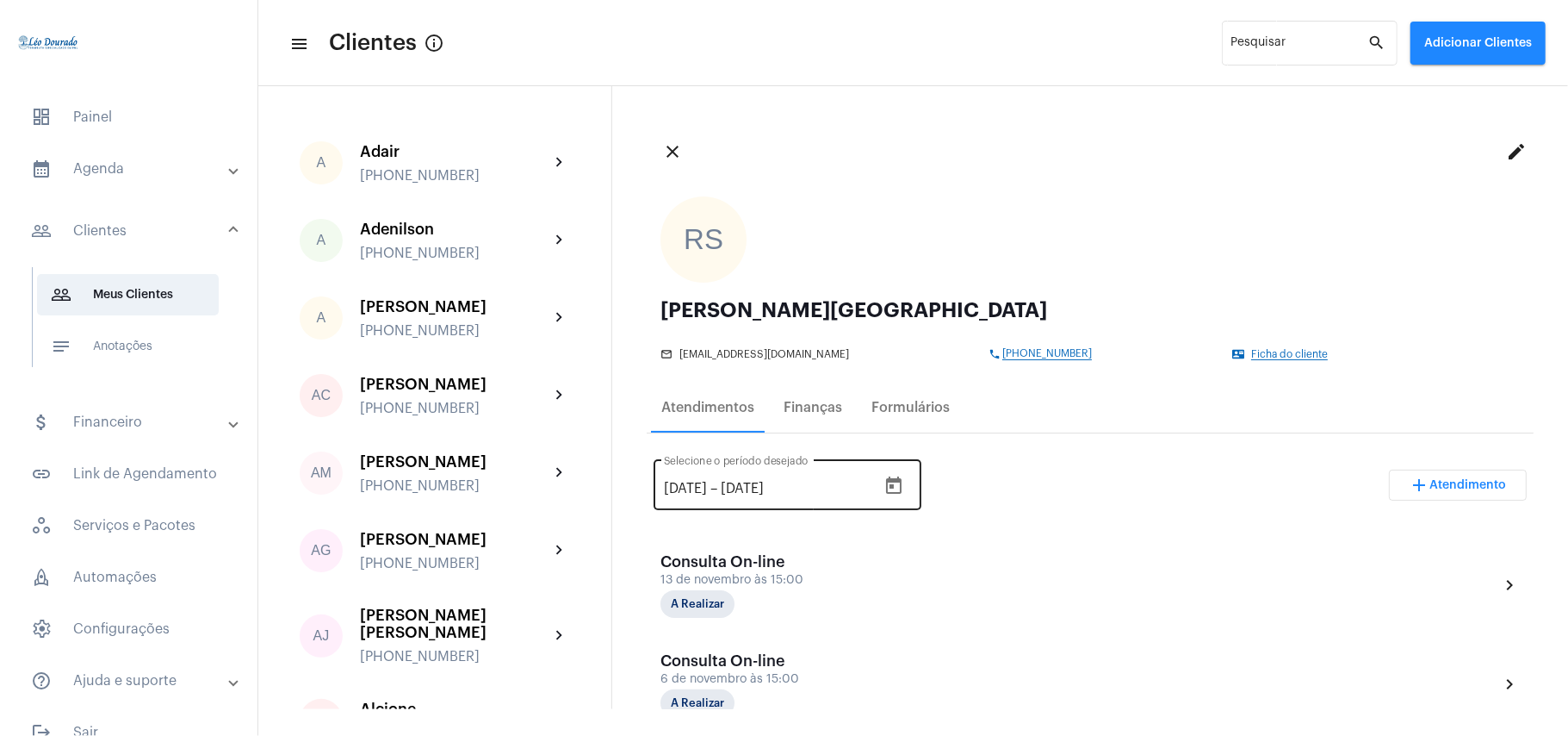
click at [902, 480] on icon "Open calendar" at bounding box center [894, 485] width 15 height 17
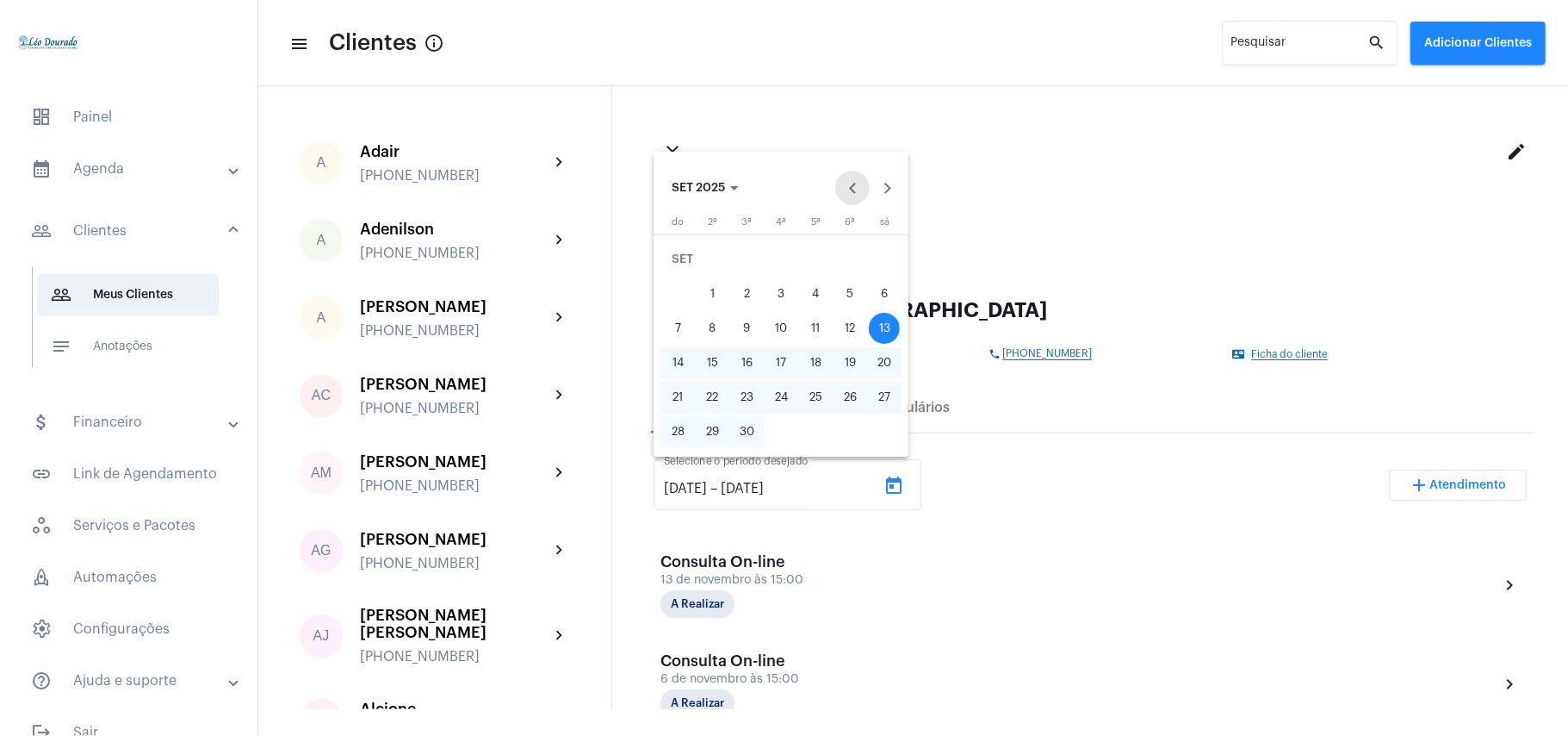
click at [849, 193] on button "Previous month" at bounding box center [852, 188] width 34 height 34
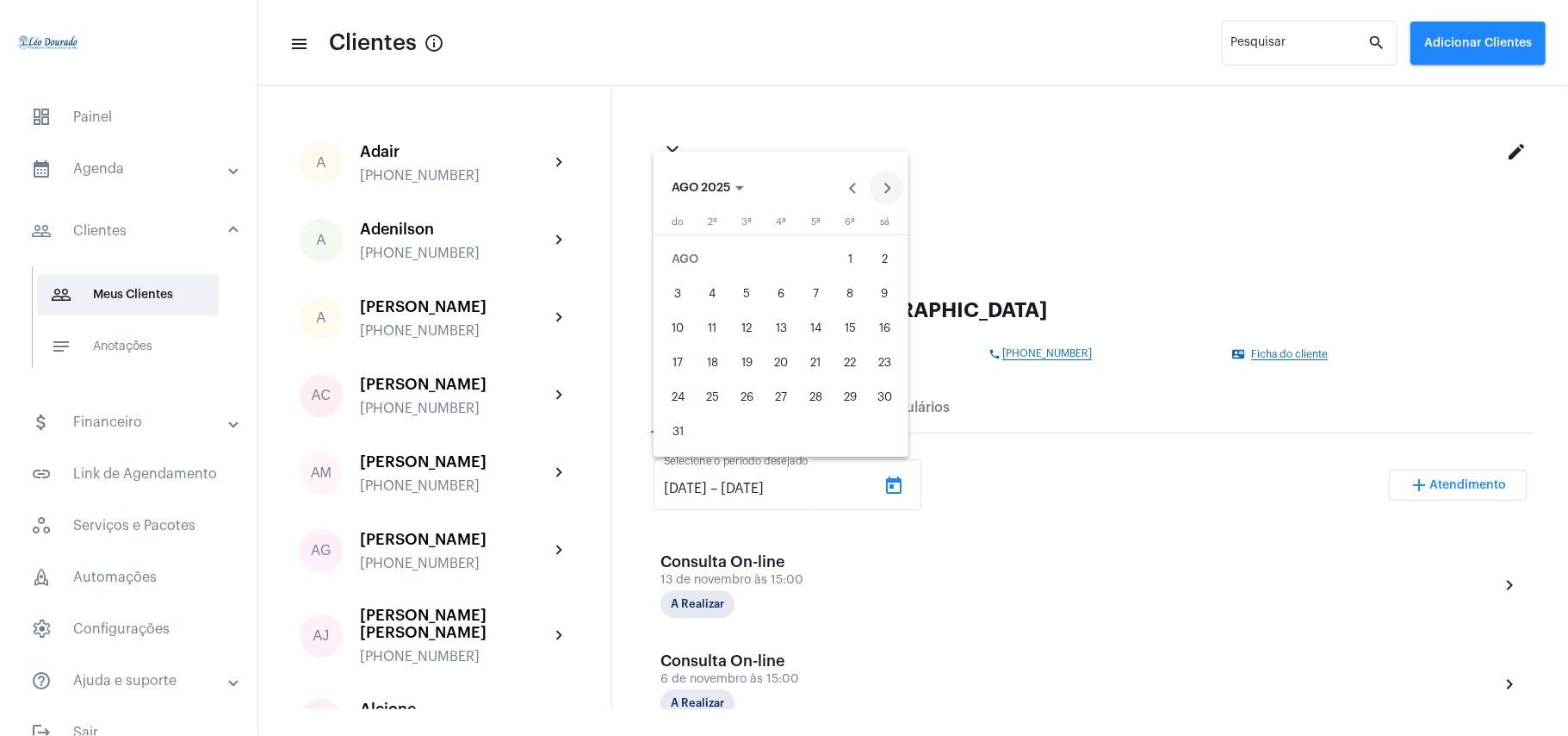
click at [886, 190] on button "Next month" at bounding box center [887, 188] width 34 height 34
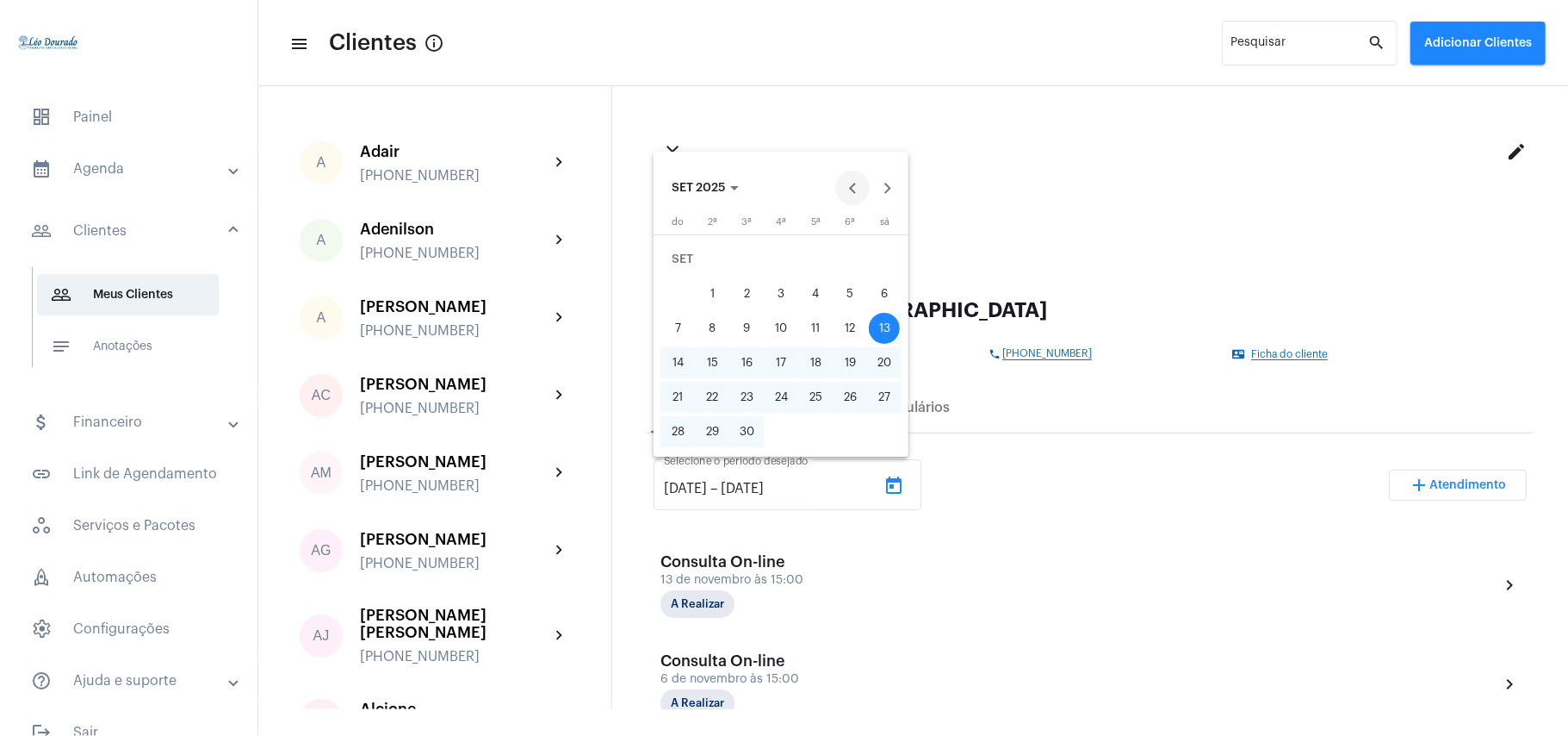
click at [858, 184] on button "Previous month" at bounding box center [852, 188] width 34 height 34
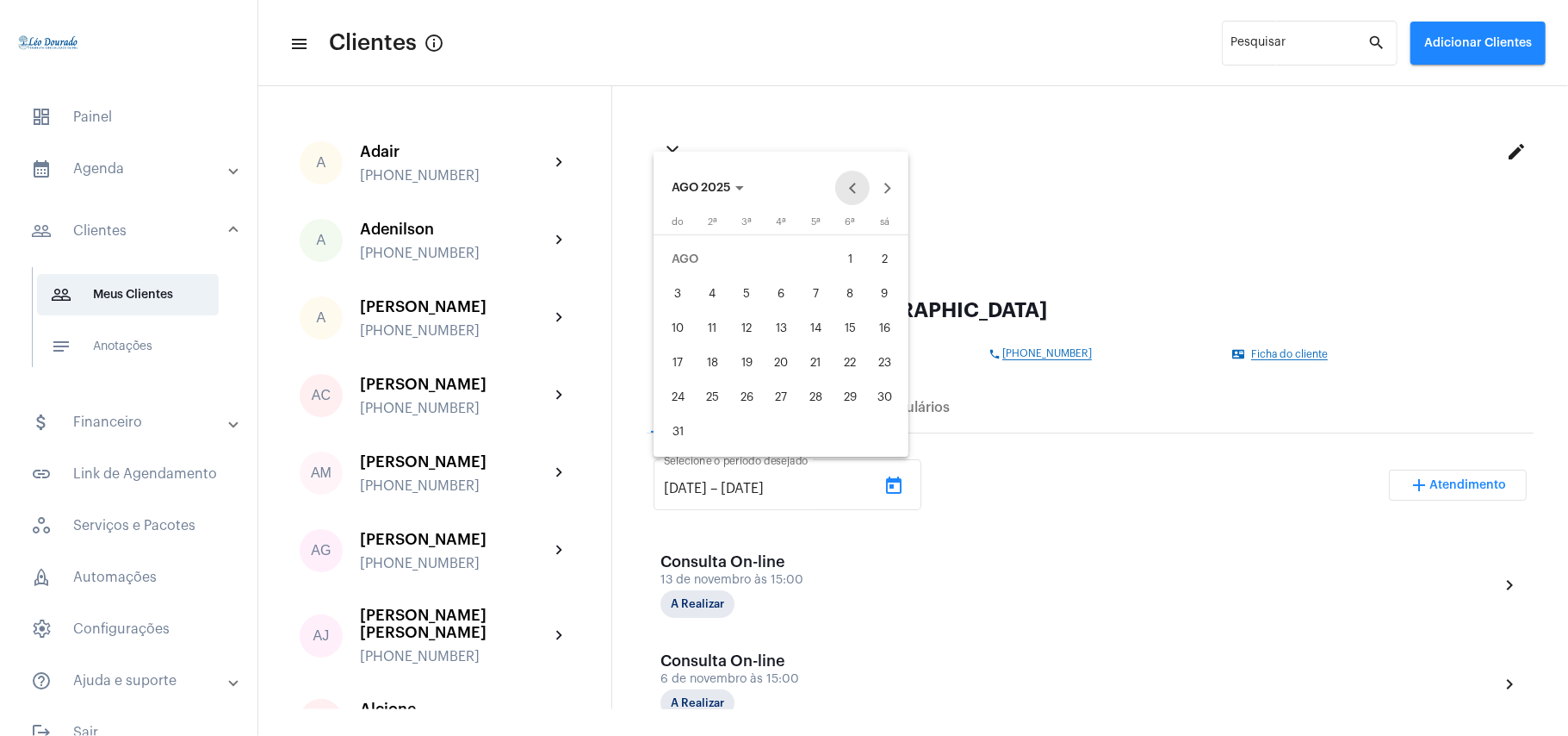
click at [858, 184] on button "Previous month" at bounding box center [852, 188] width 34 height 34
click at [855, 184] on button "Previous month" at bounding box center [852, 188] width 34 height 34
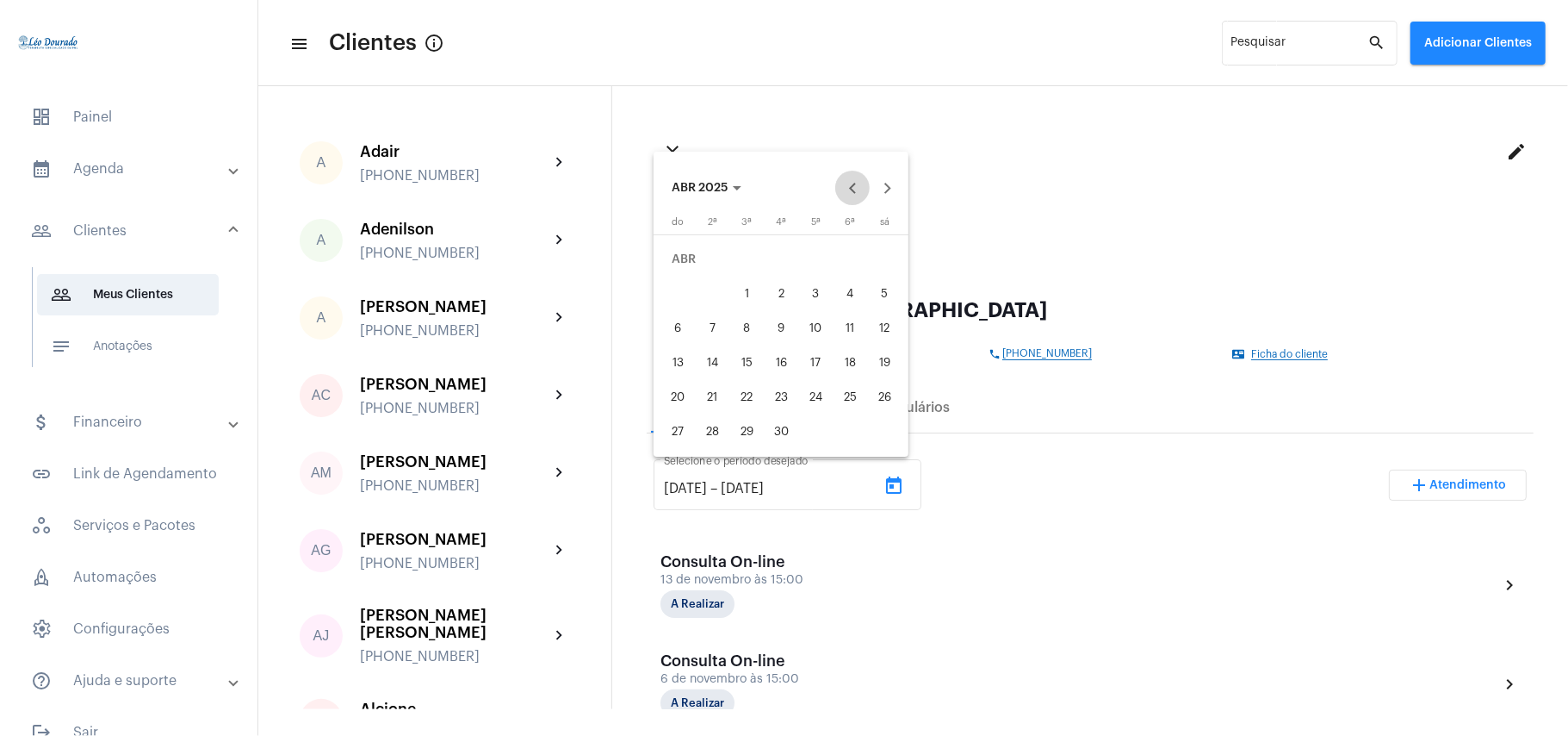
click at [855, 184] on button "Previous month" at bounding box center [852, 188] width 34 height 34
click at [673, 291] on div "1" at bounding box center [678, 293] width 31 height 31
type input "[DATE]"
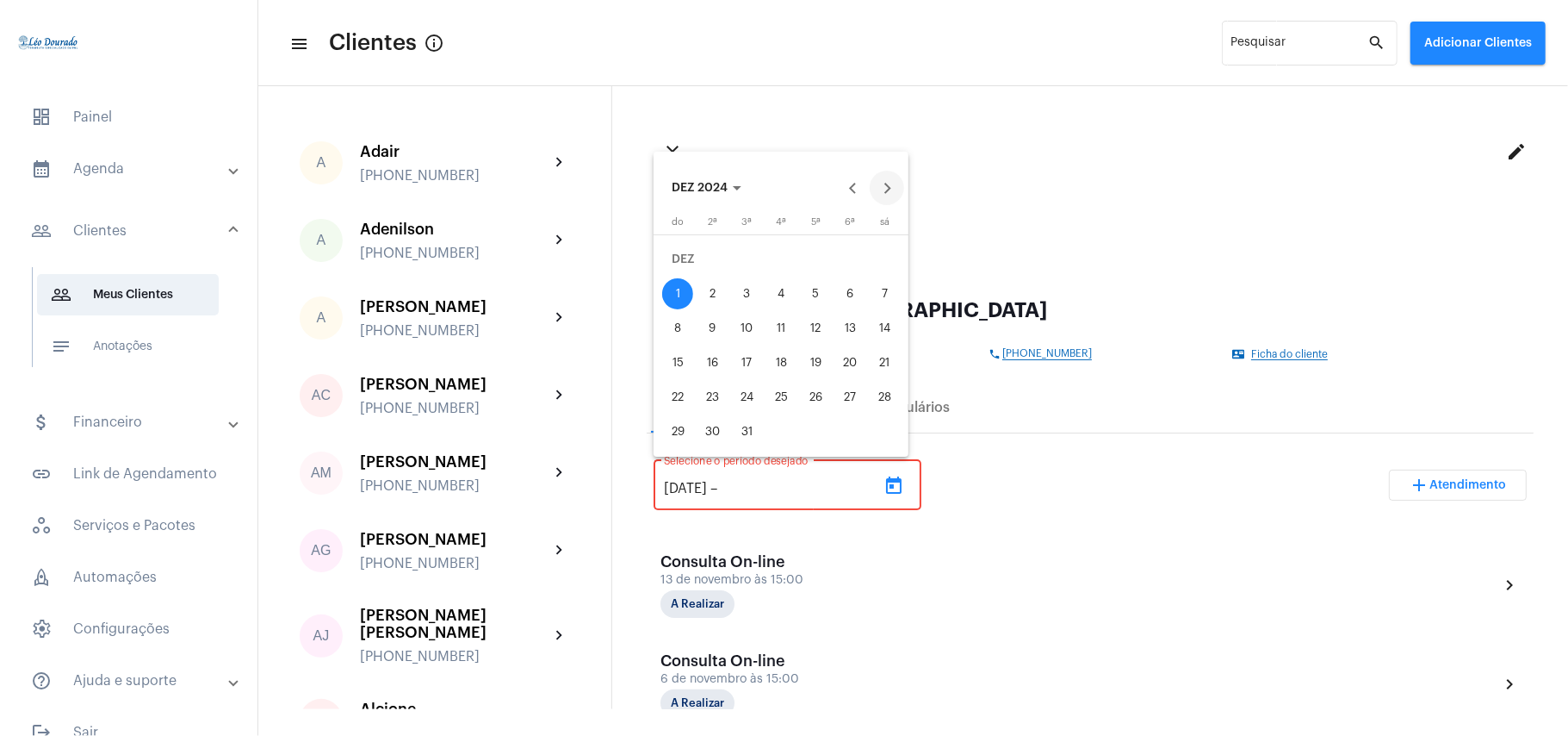
click at [887, 191] on button "Next month" at bounding box center [887, 188] width 34 height 34
click at [886, 191] on button "Next month" at bounding box center [887, 188] width 34 height 34
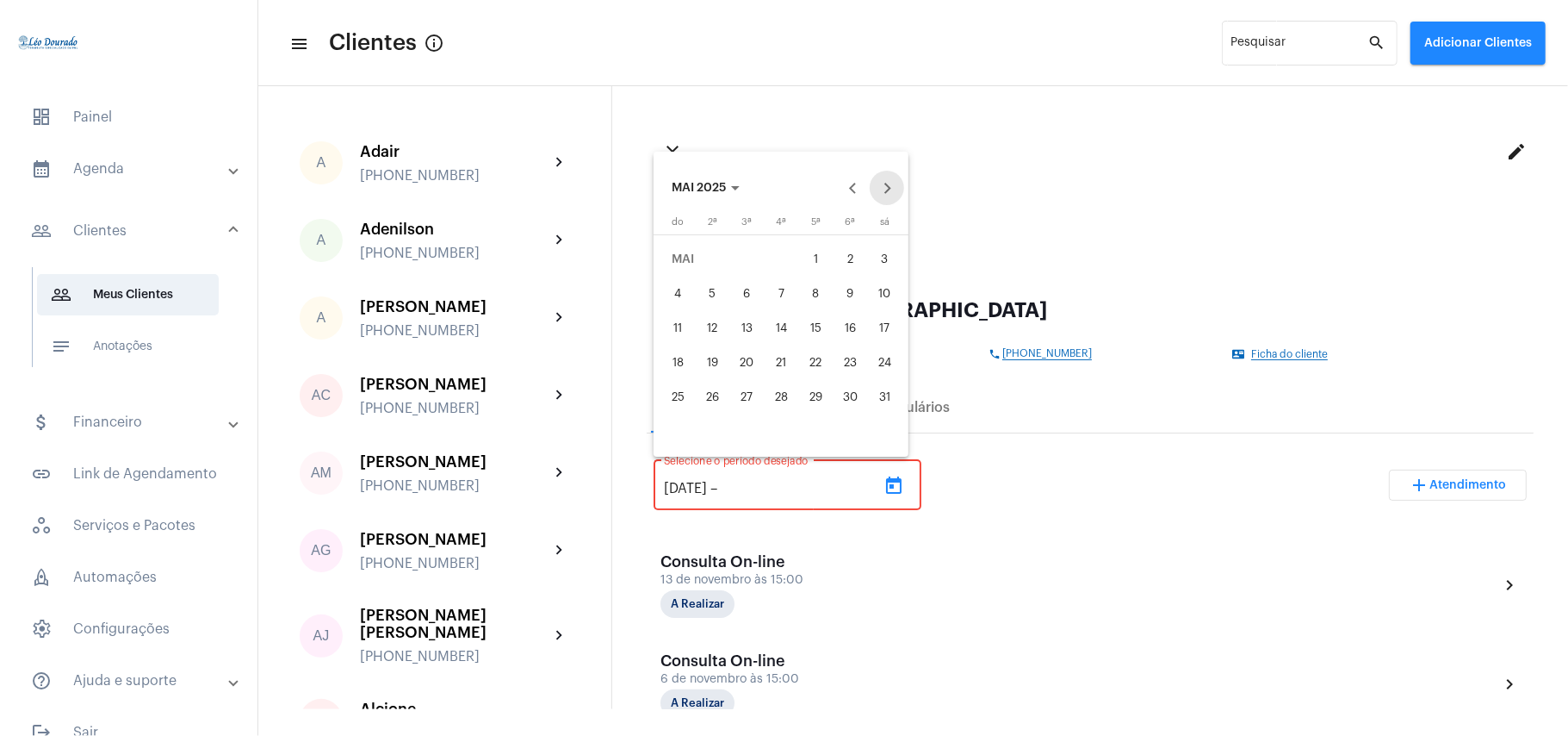
click at [886, 191] on button "Next month" at bounding box center [887, 188] width 34 height 34
click at [886, 188] on button "Next month" at bounding box center [887, 188] width 34 height 34
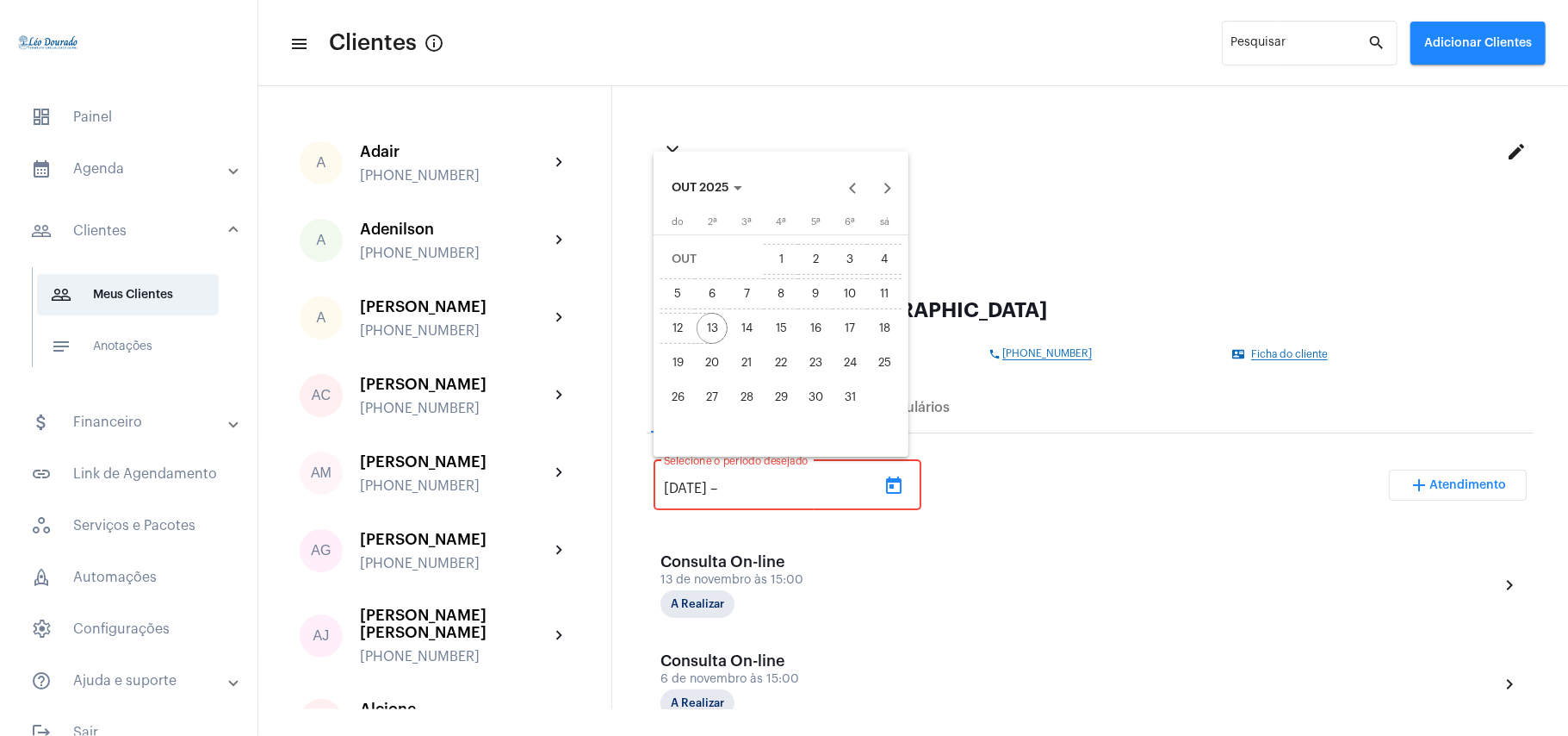
click at [703, 329] on div "13" at bounding box center [712, 328] width 31 height 31
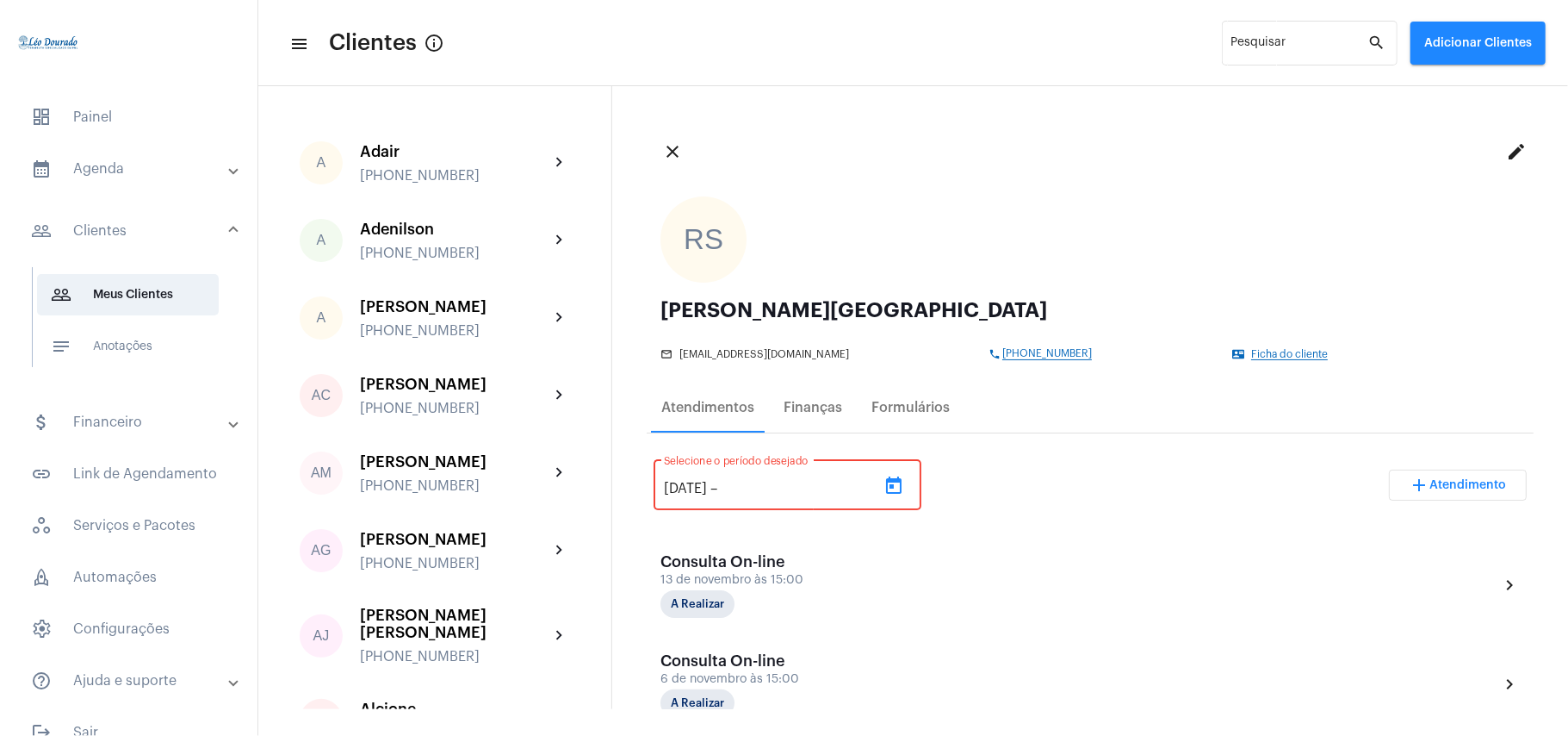
type input "[DATE]"
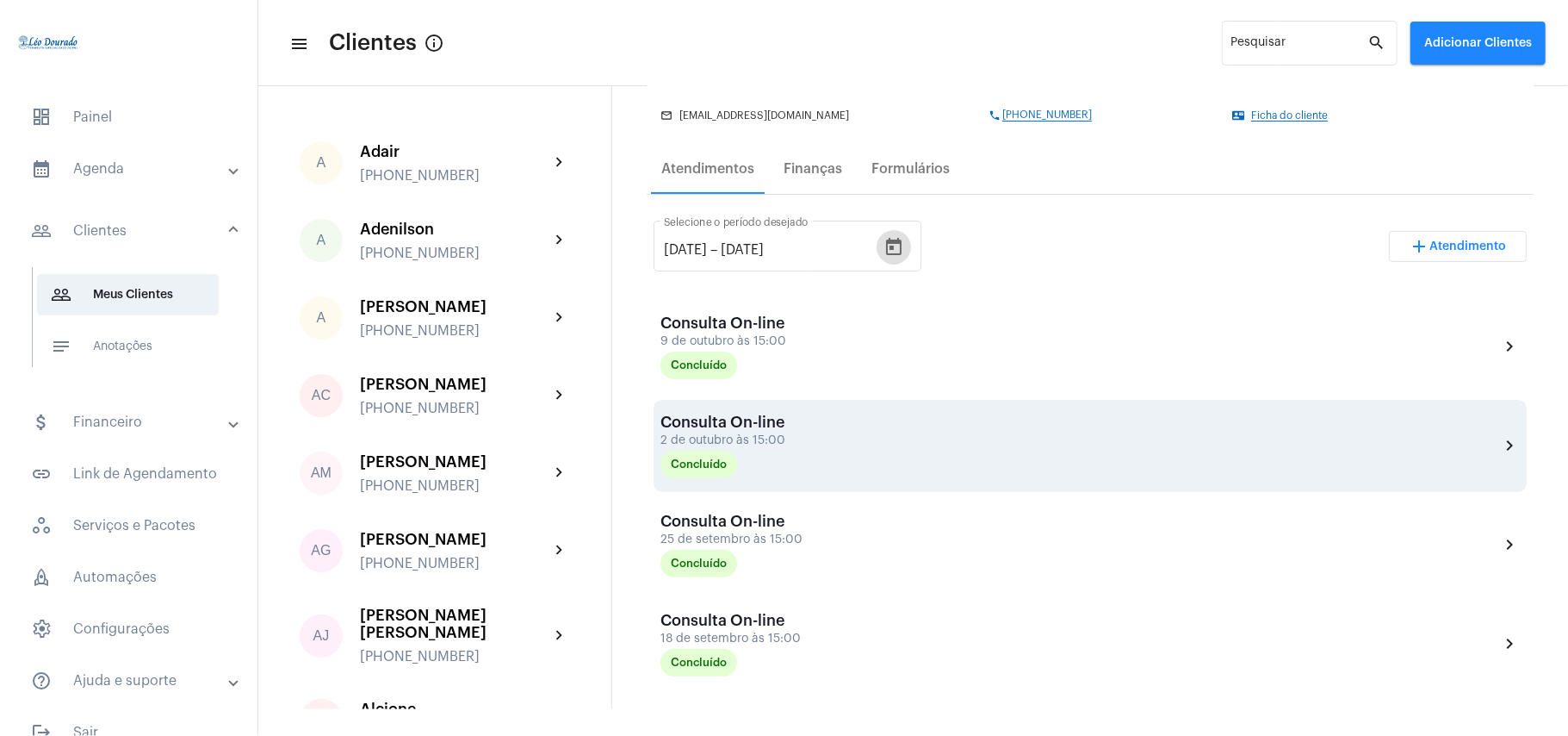
scroll to position [229, 0]
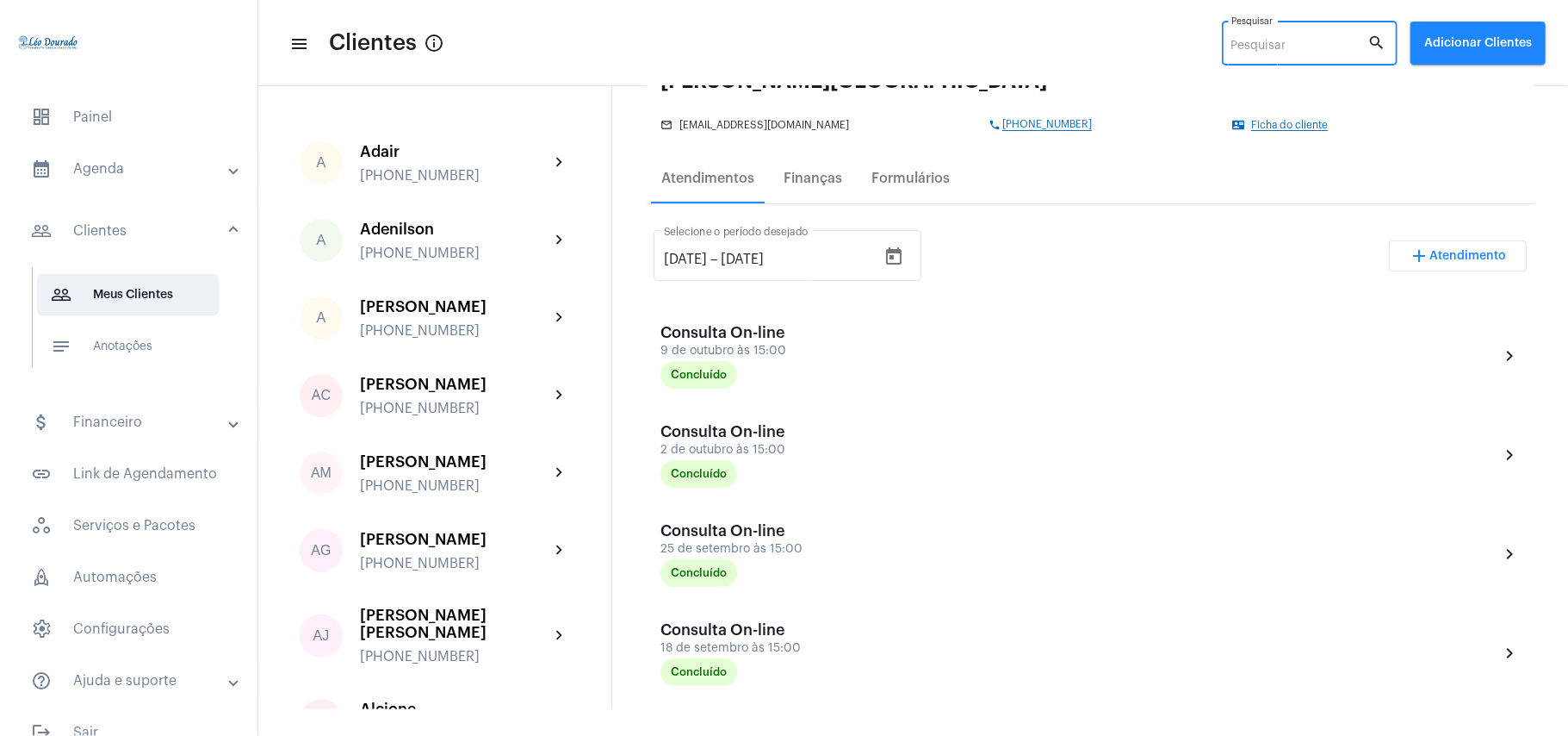
click at [1267, 52] on input "Pesquisar" at bounding box center [1300, 46] width 137 height 14
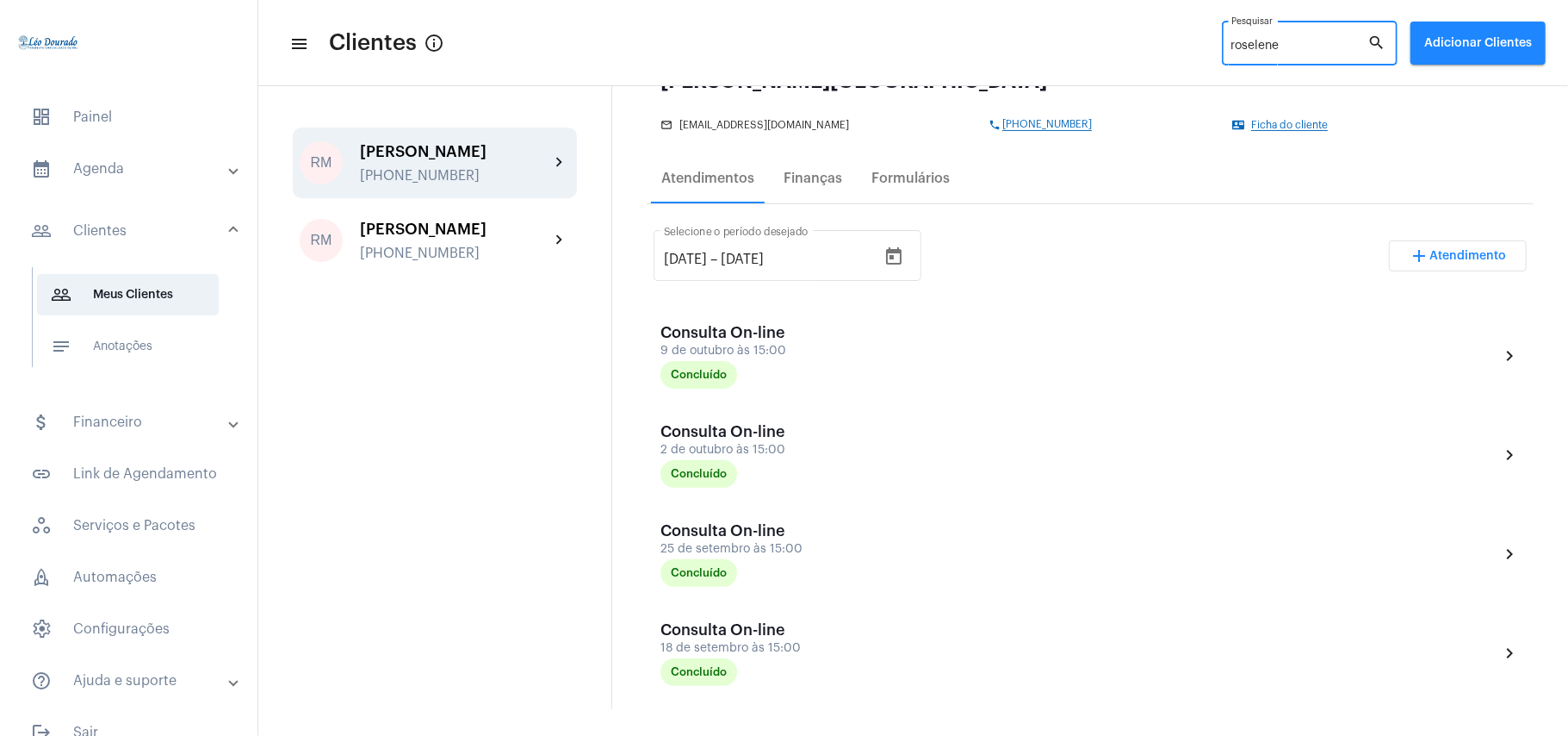
type input "roselene"
click at [472, 160] on div "[PERSON_NAME]" at bounding box center [455, 151] width 190 height 17
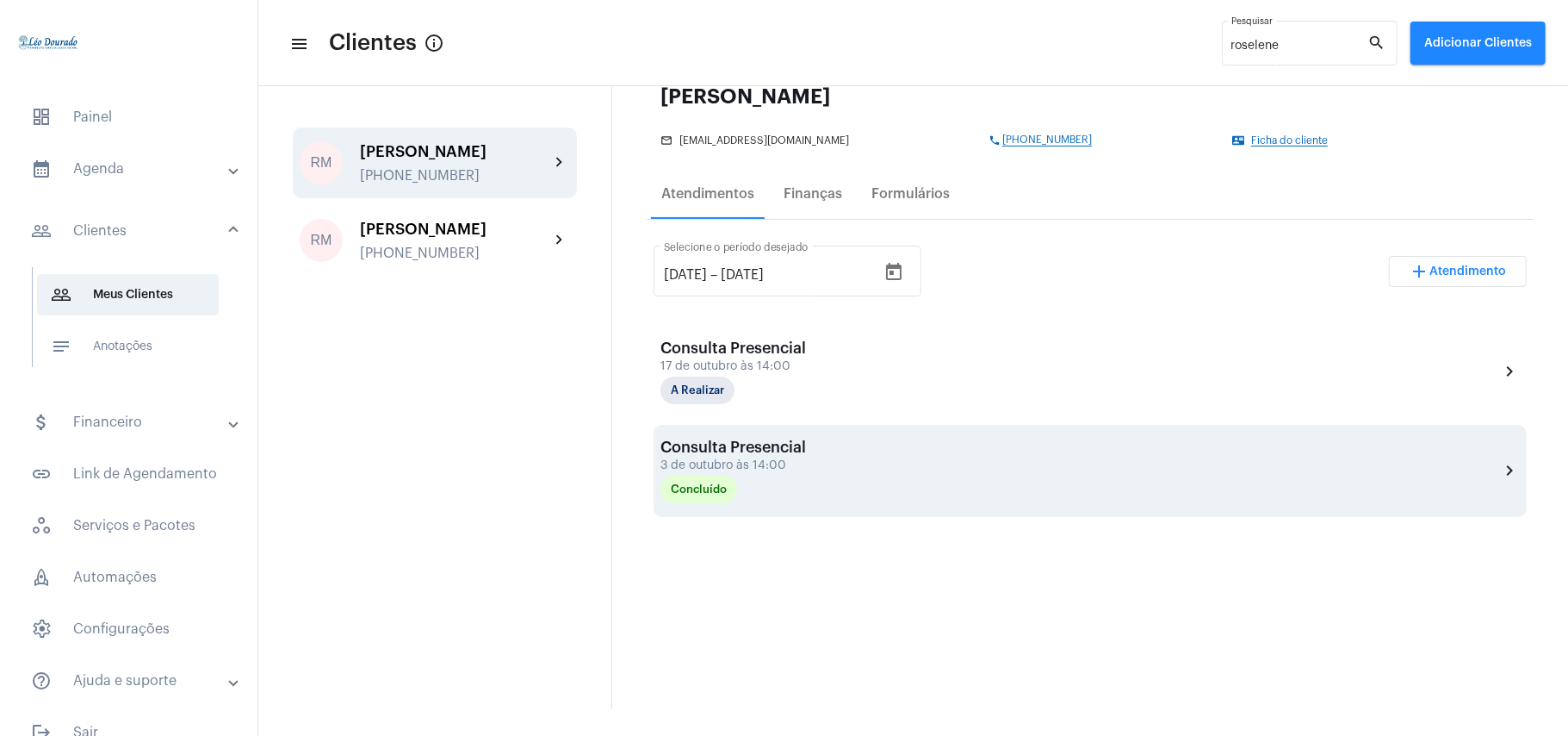
scroll to position [229, 0]
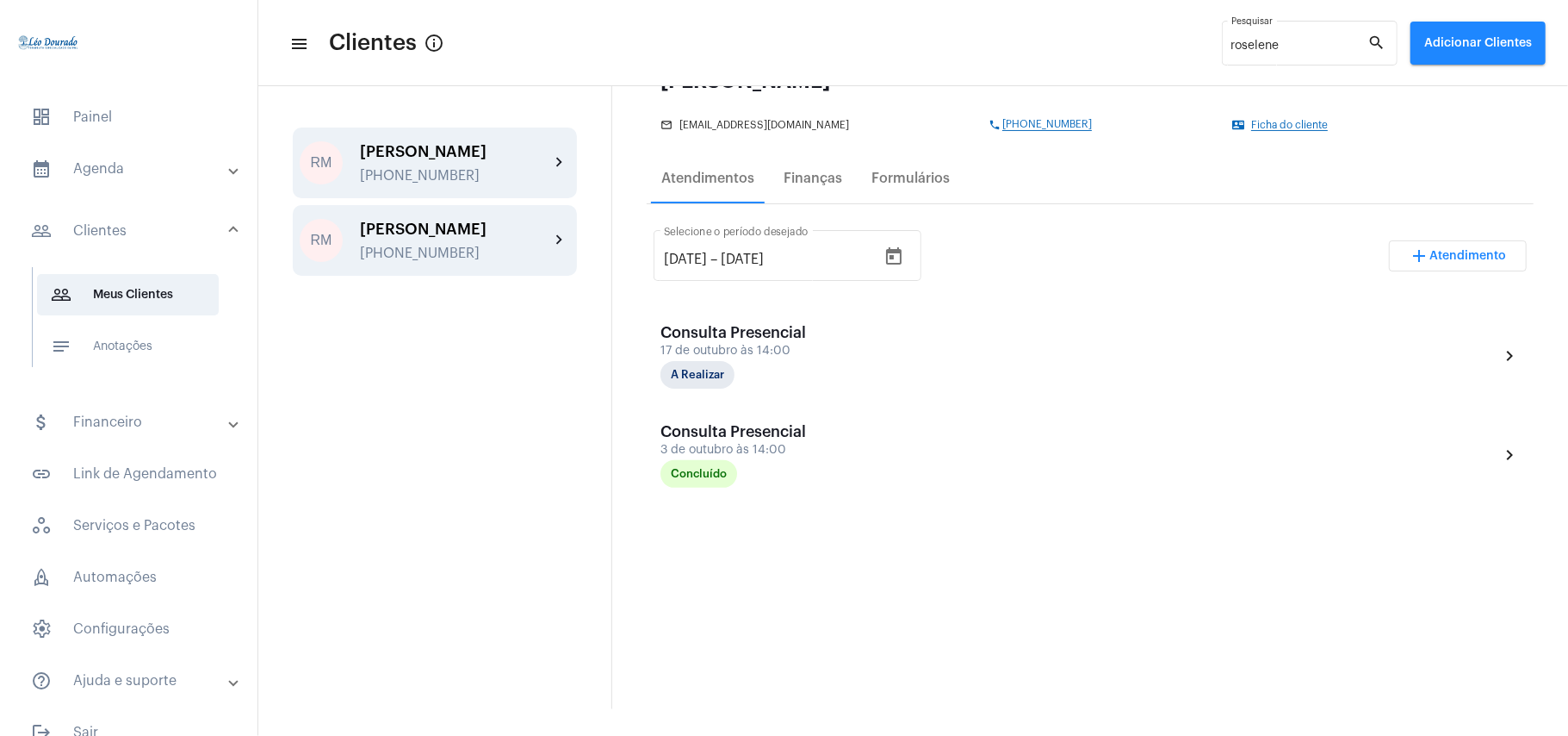
click at [414, 261] on div "[PERSON_NAME] [PHONE_NUMBER]" at bounding box center [455, 240] width 190 height 41
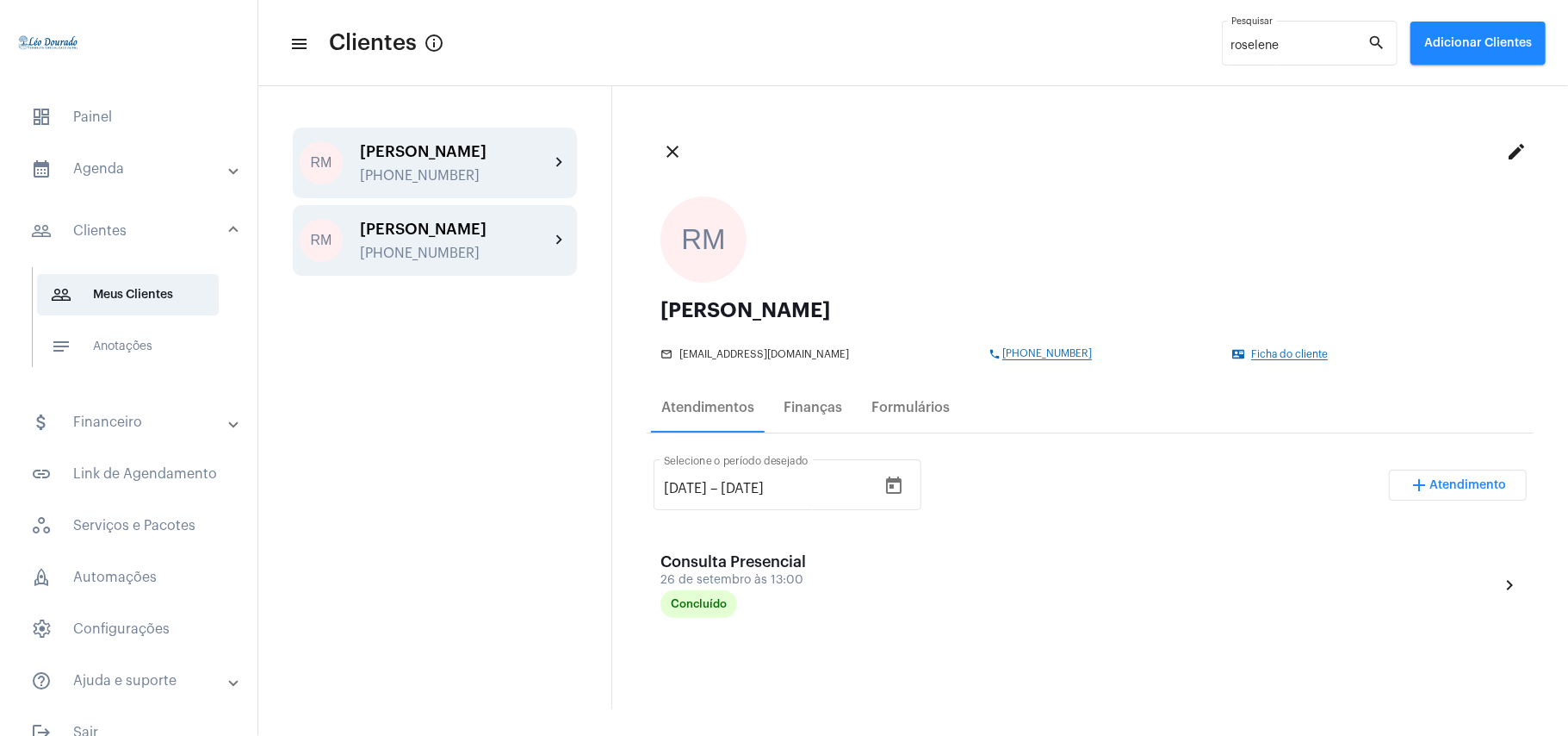
click at [446, 145] on div "[PERSON_NAME]" at bounding box center [455, 151] width 190 height 17
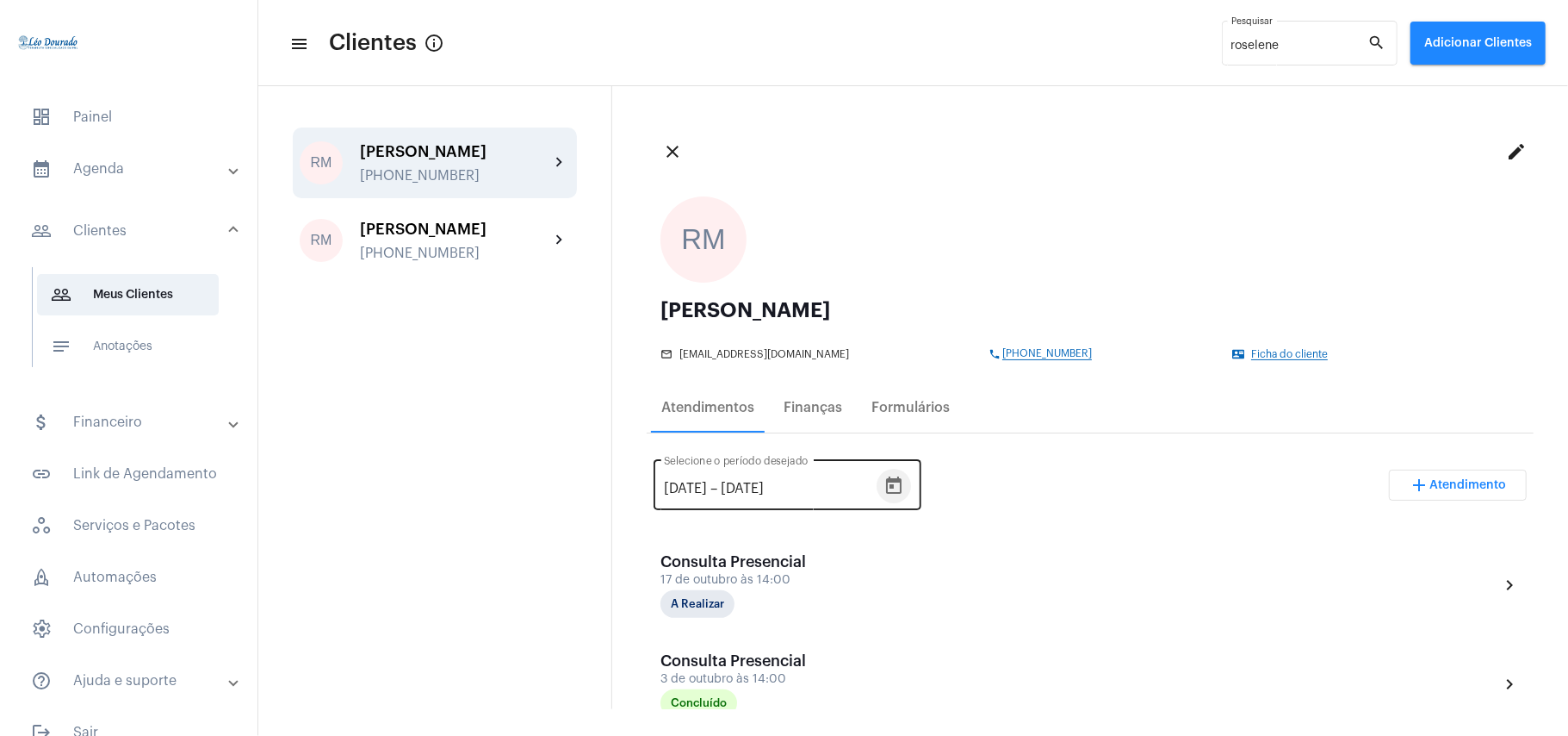
click at [905, 477] on icon "Open calendar" at bounding box center [894, 486] width 21 height 21
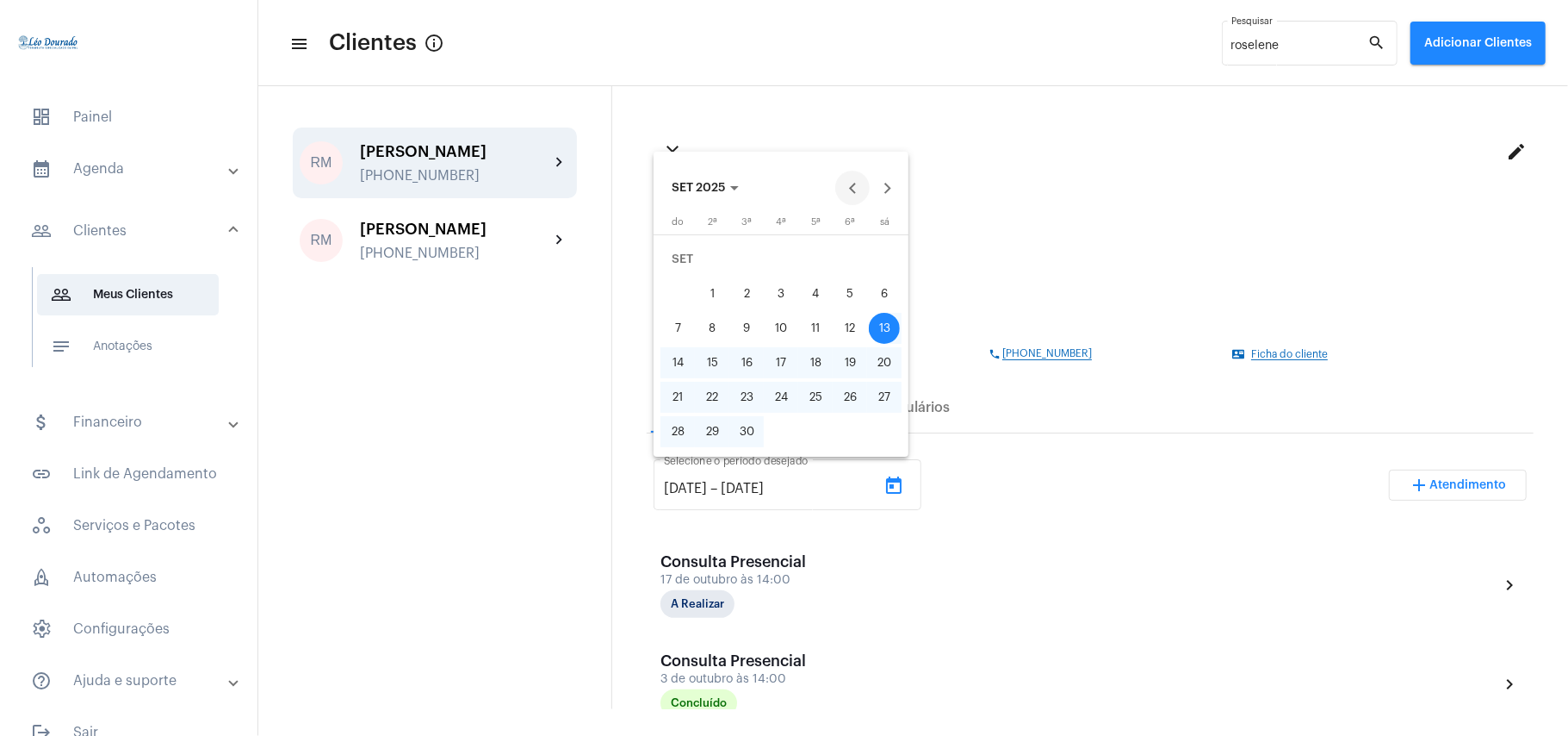
click at [845, 184] on button "Previous month" at bounding box center [852, 188] width 34 height 34
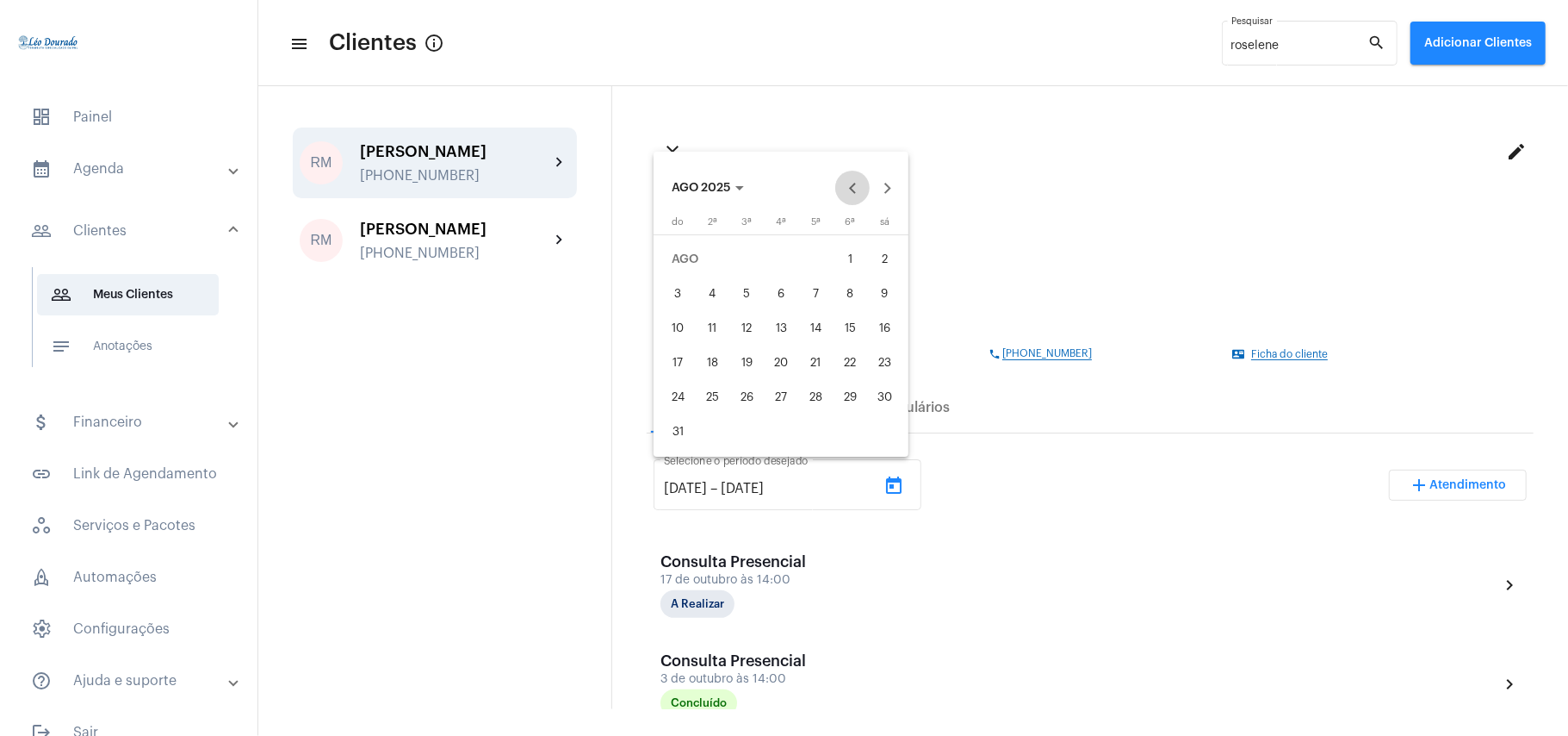
click at [845, 184] on button "Previous month" at bounding box center [852, 188] width 34 height 34
click at [669, 293] on div "1" at bounding box center [678, 293] width 31 height 31
type input "[DATE]"
click at [887, 193] on button "Next month" at bounding box center [887, 188] width 34 height 34
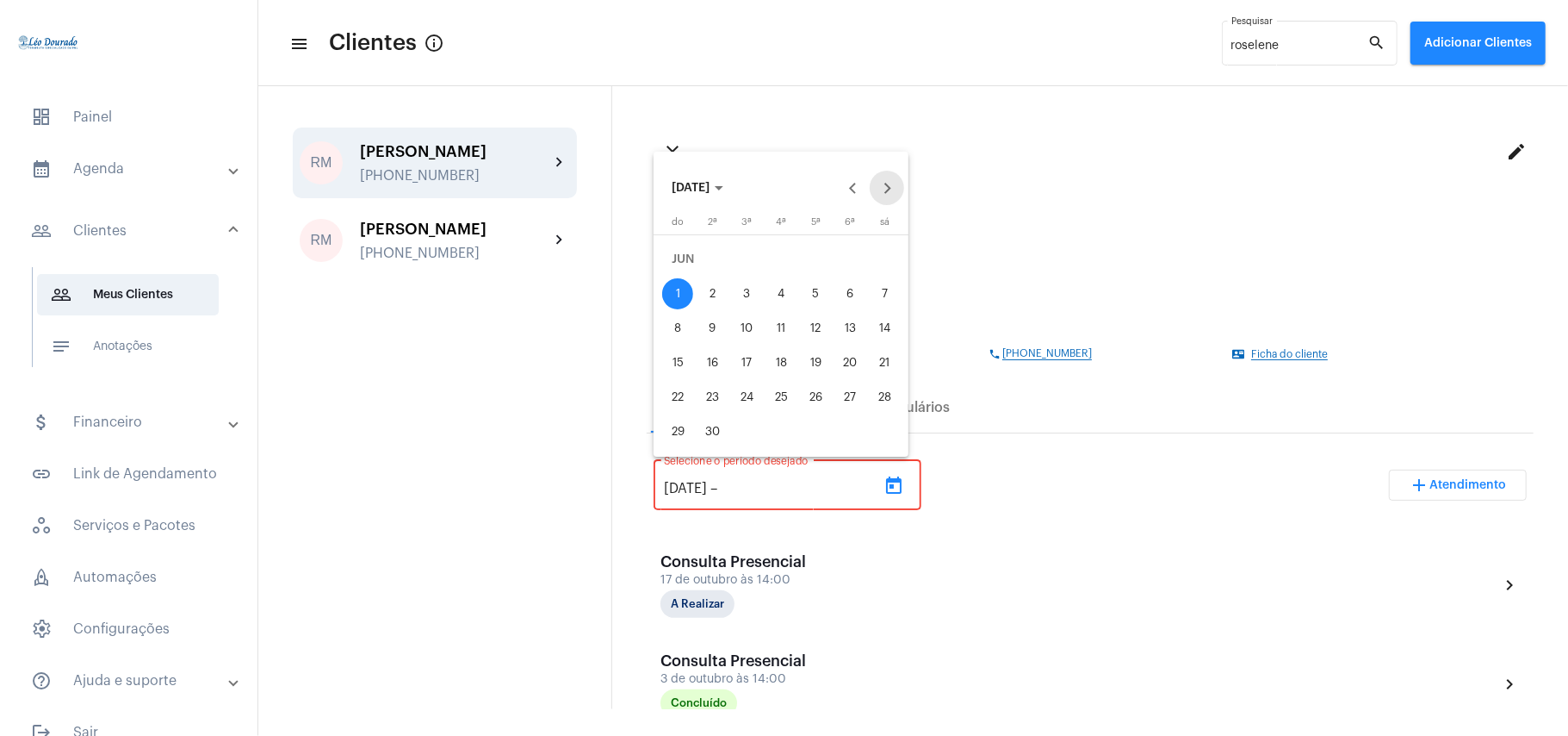
click at [887, 193] on button "Next month" at bounding box center [887, 188] width 34 height 34
click at [706, 329] on div "13" at bounding box center [712, 328] width 31 height 31
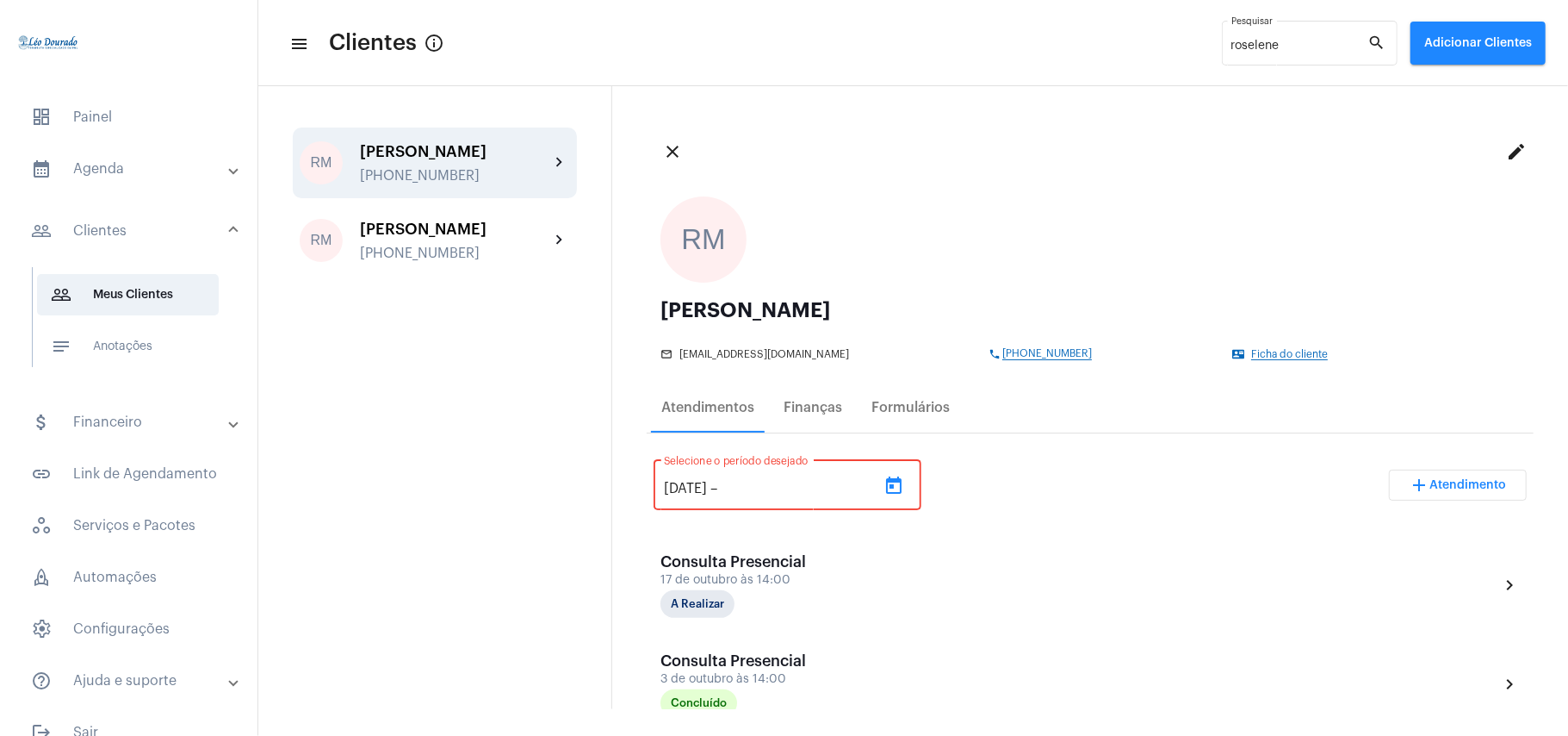
type input "[DATE]"
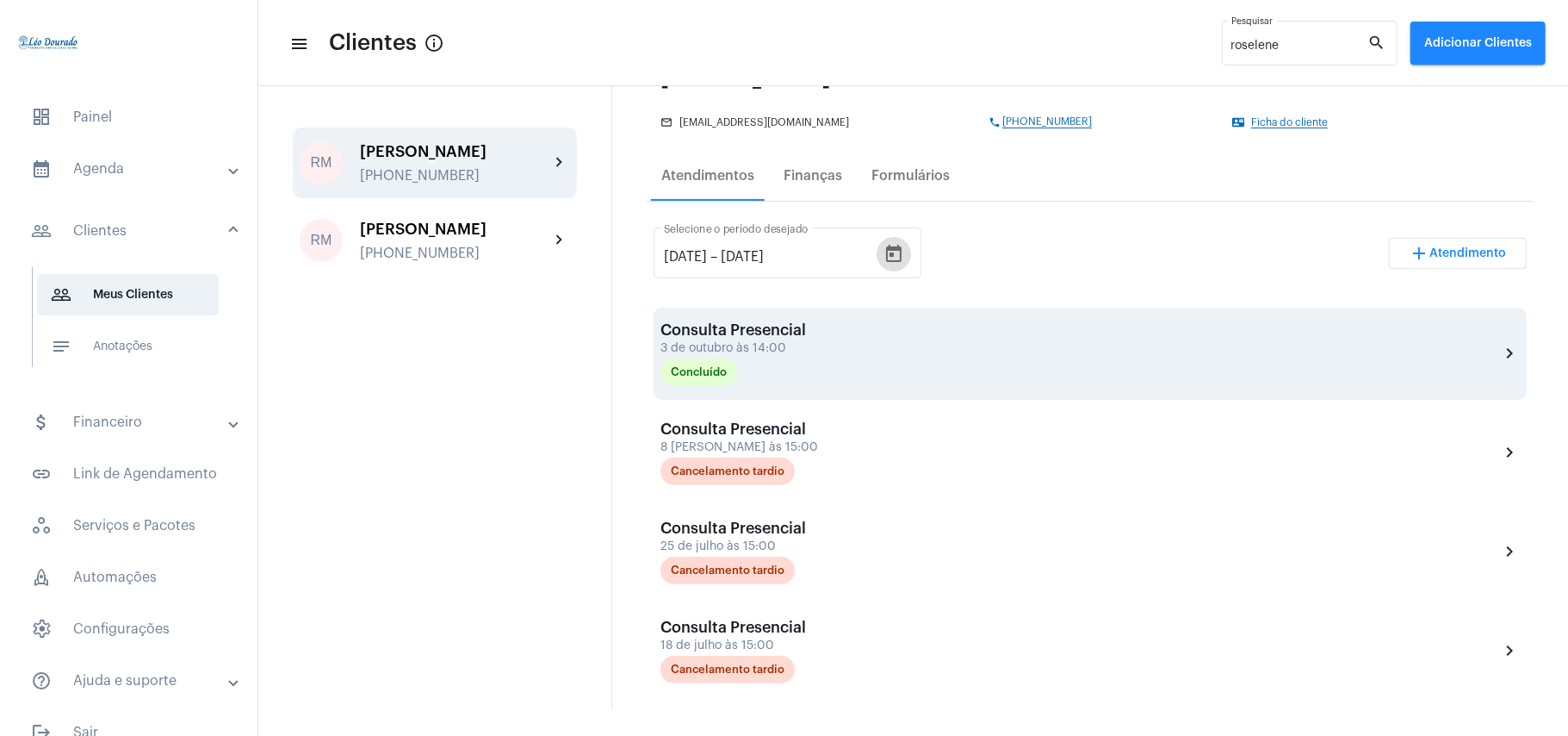
scroll to position [229, 0]
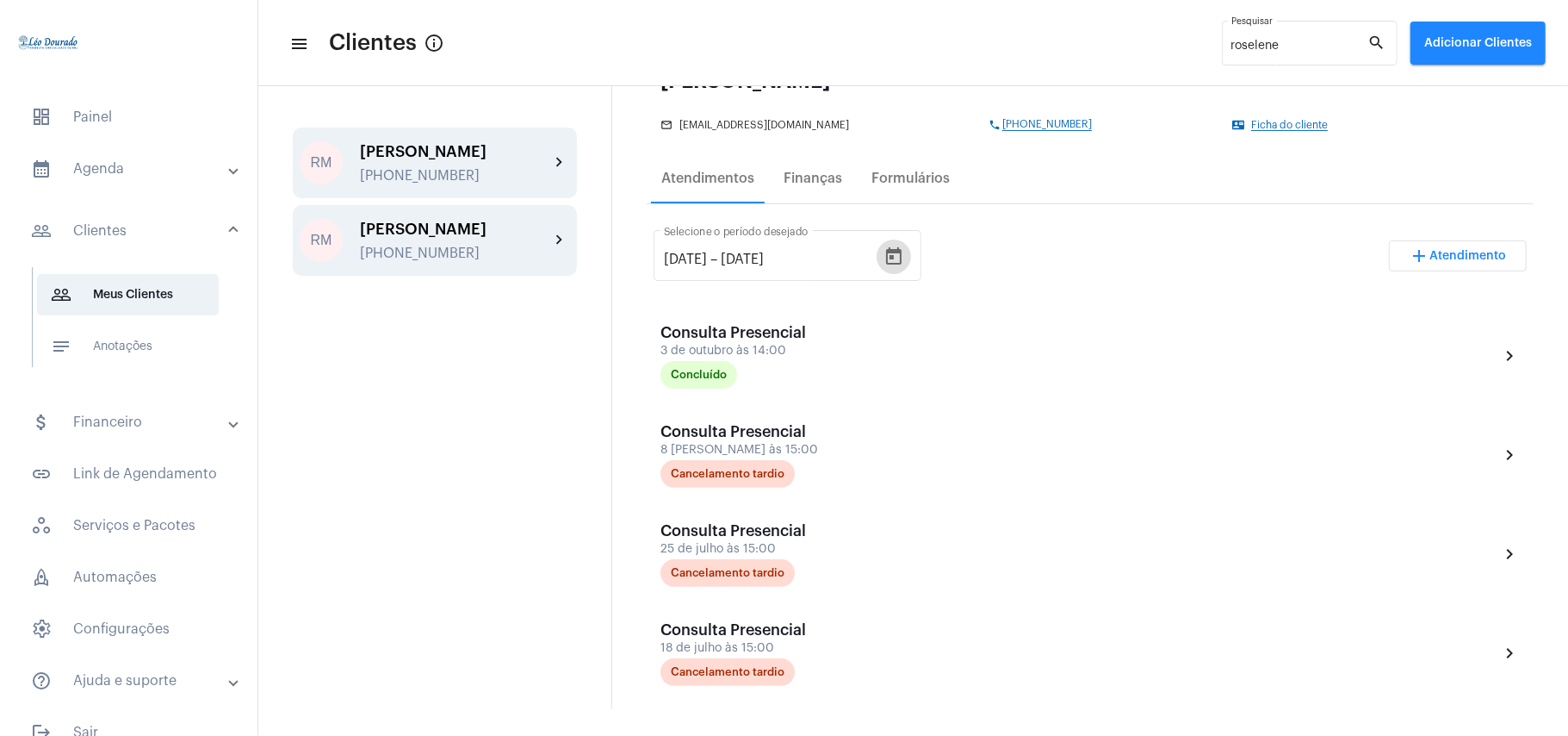
click at [441, 261] on div "[PERSON_NAME] [PHONE_NUMBER]" at bounding box center [455, 240] width 190 height 41
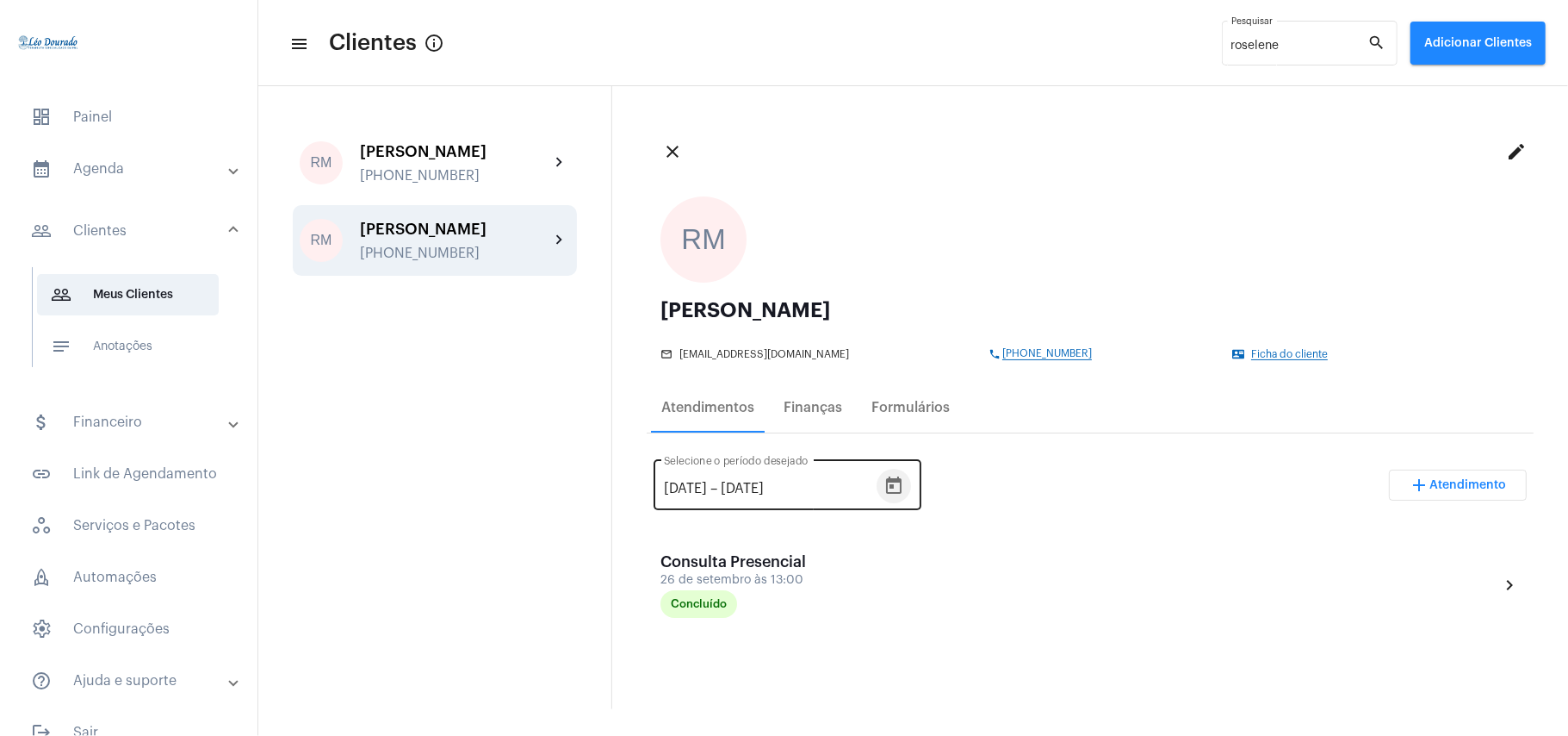
click at [902, 490] on icon "Open calendar" at bounding box center [894, 485] width 15 height 17
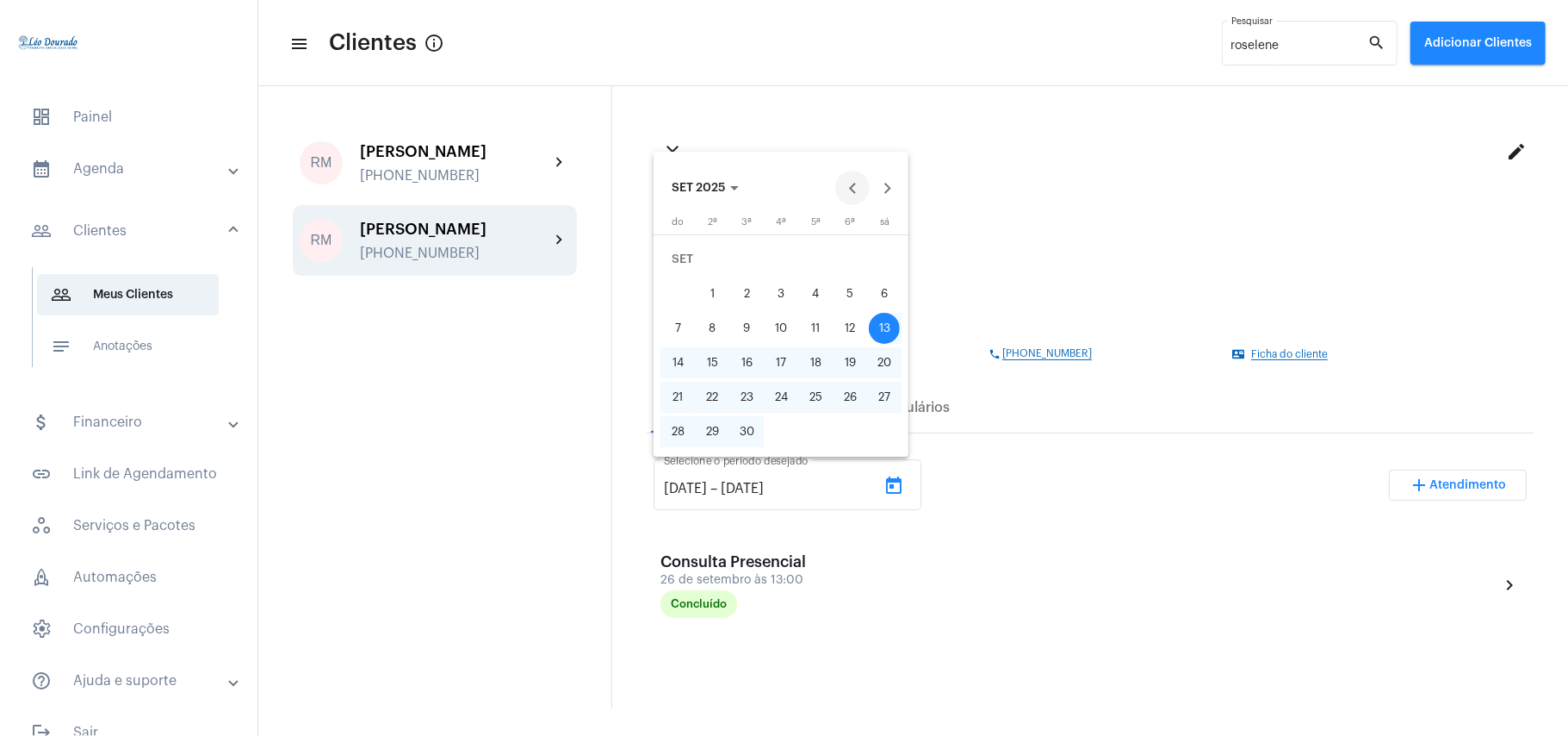
click at [853, 190] on button "Previous month" at bounding box center [852, 188] width 34 height 34
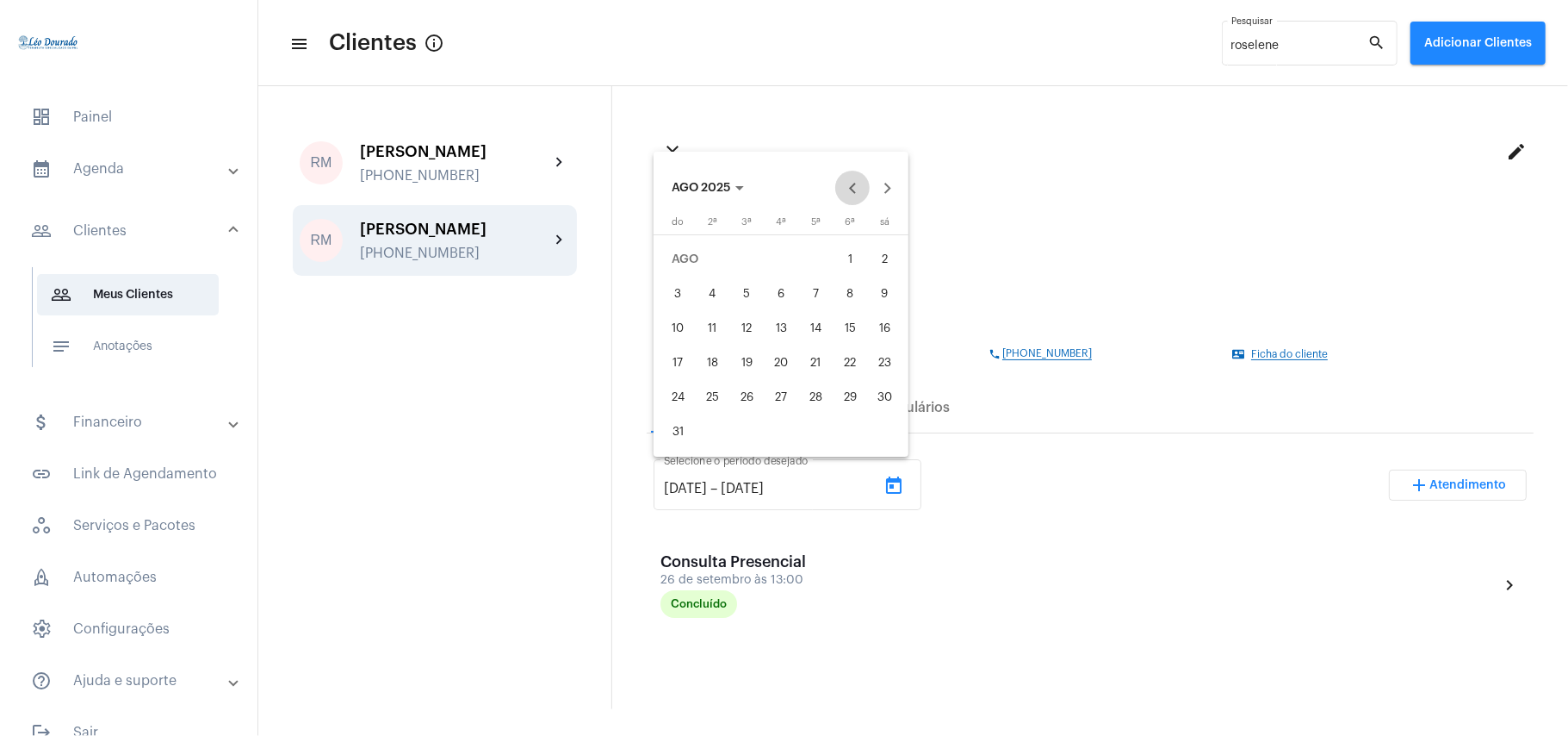
click at [853, 190] on button "Previous month" at bounding box center [852, 188] width 34 height 34
click at [742, 297] on div "1" at bounding box center [747, 293] width 31 height 31
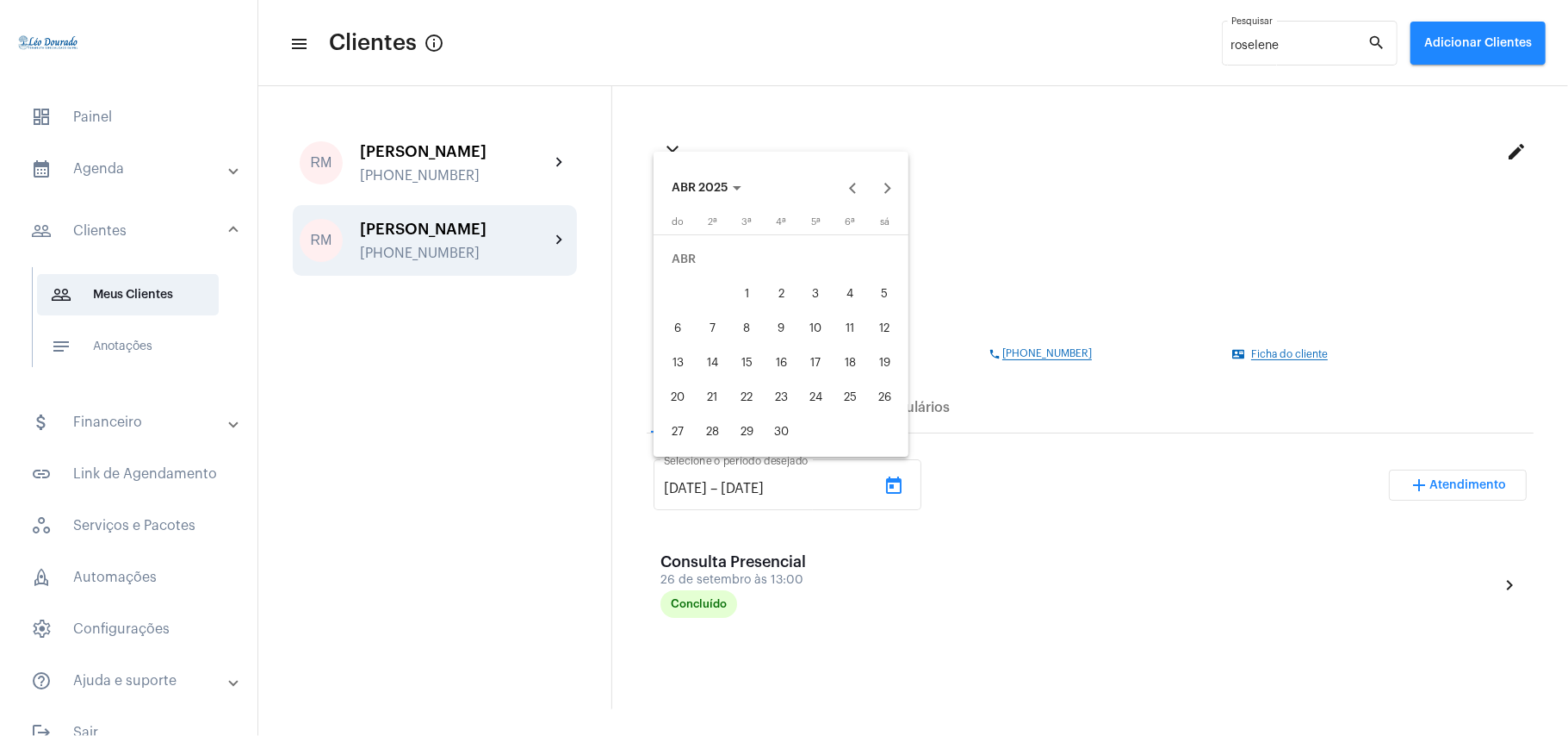
type input "[DATE]"
click at [892, 200] on button "Next month" at bounding box center [887, 188] width 34 height 34
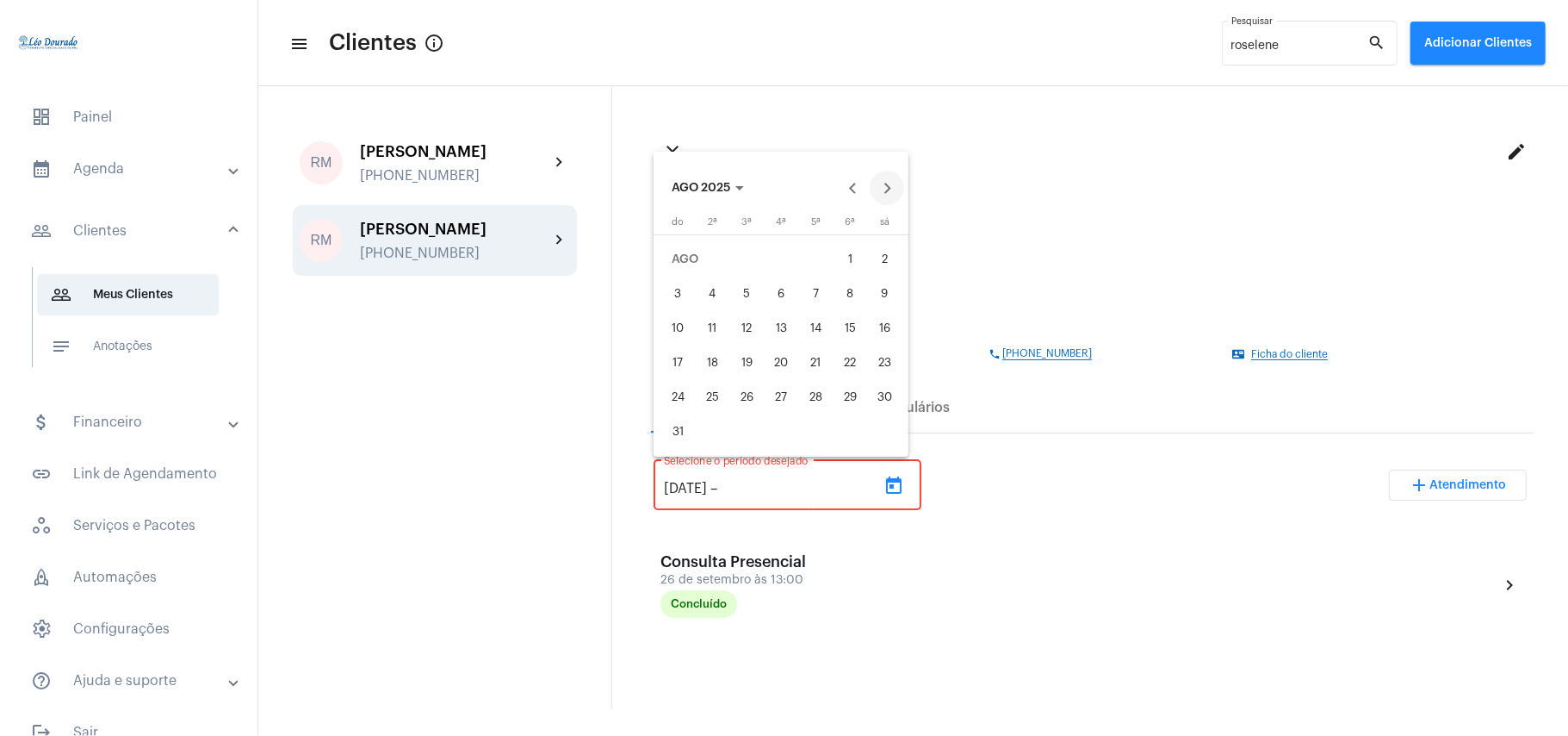
click at [892, 200] on button "Next month" at bounding box center [887, 188] width 34 height 34
click at [714, 329] on div "13" at bounding box center [712, 328] width 31 height 31
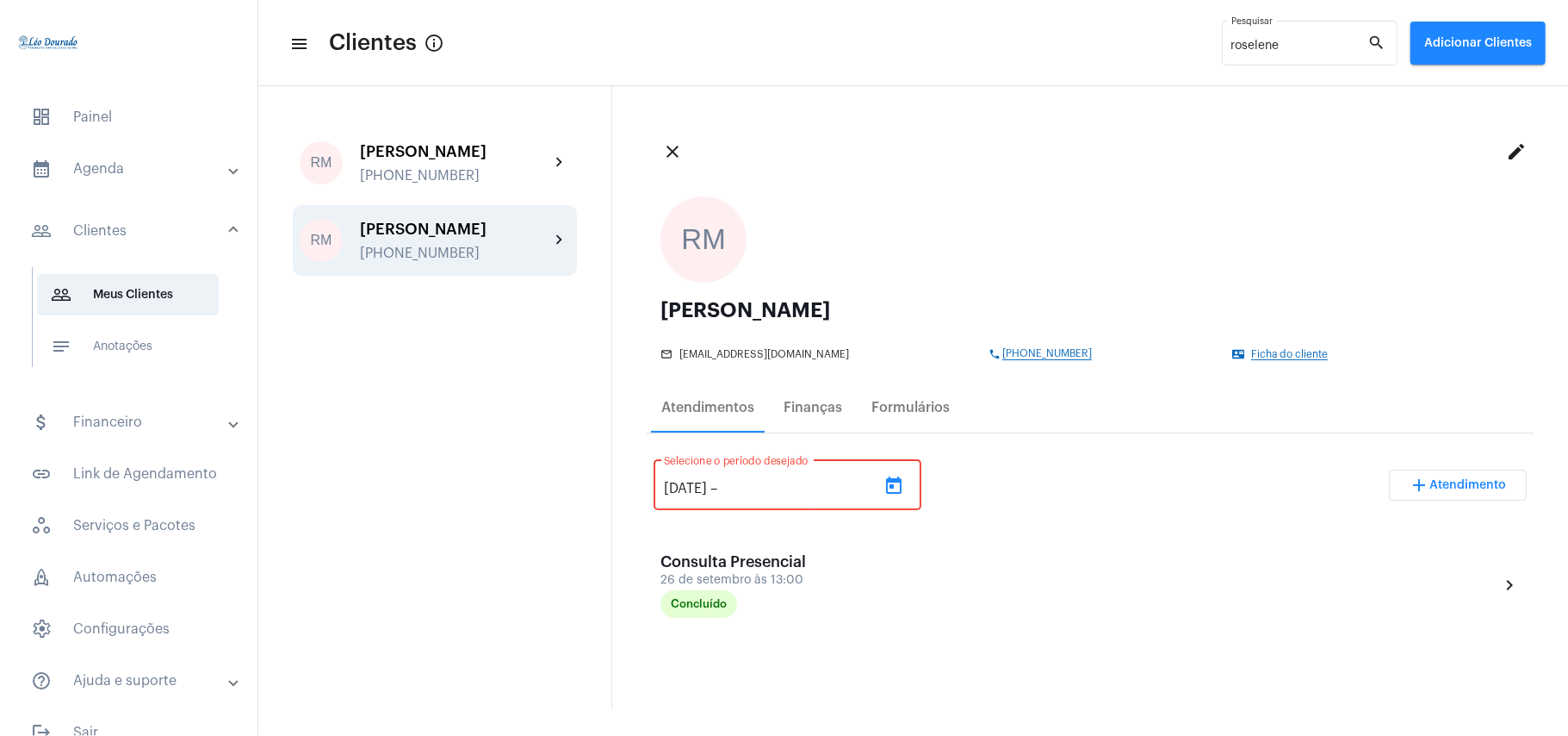
type input "[DATE]"
click at [905, 477] on icon "Open calendar" at bounding box center [894, 486] width 21 height 21
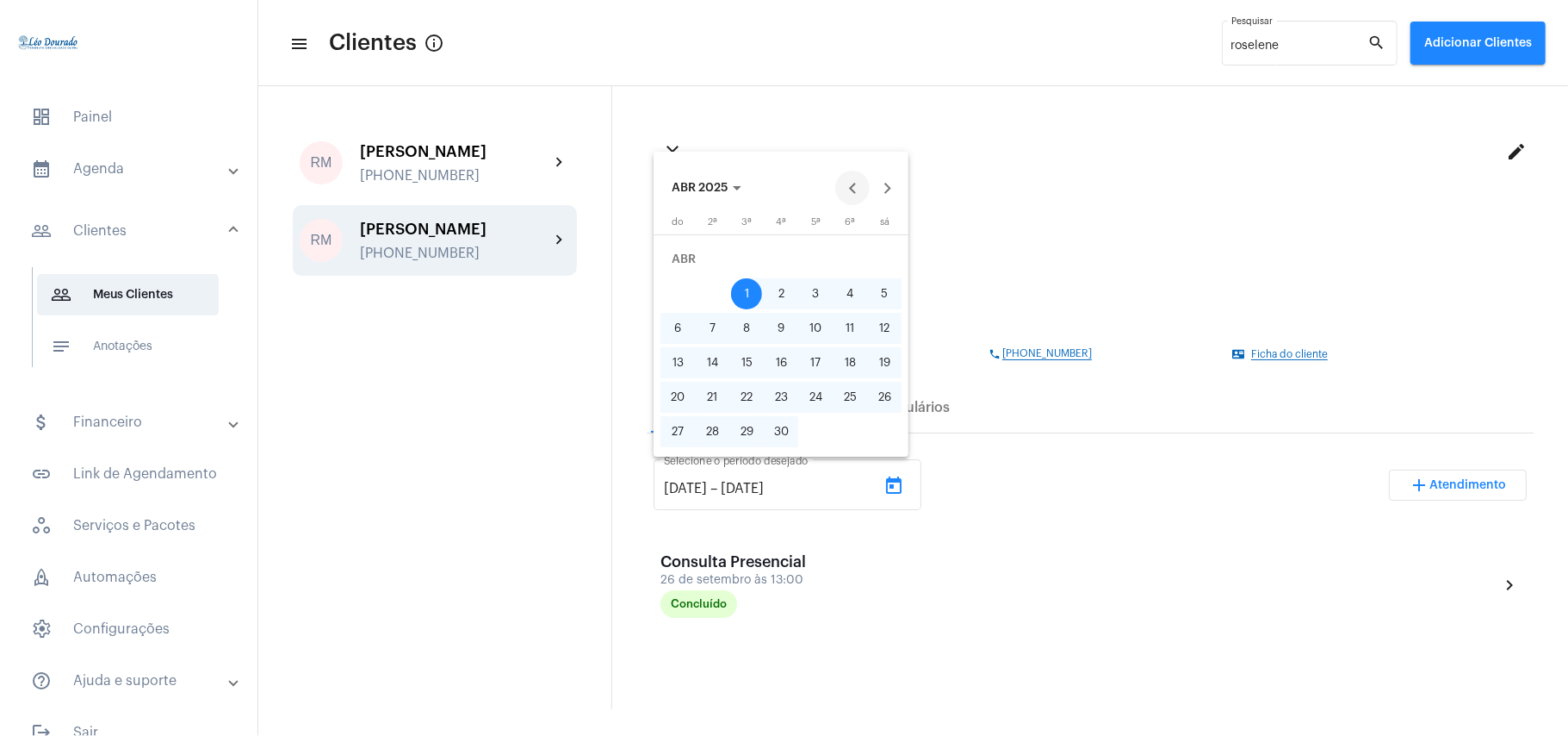
click at [854, 188] on button "Previous month" at bounding box center [852, 188] width 34 height 34
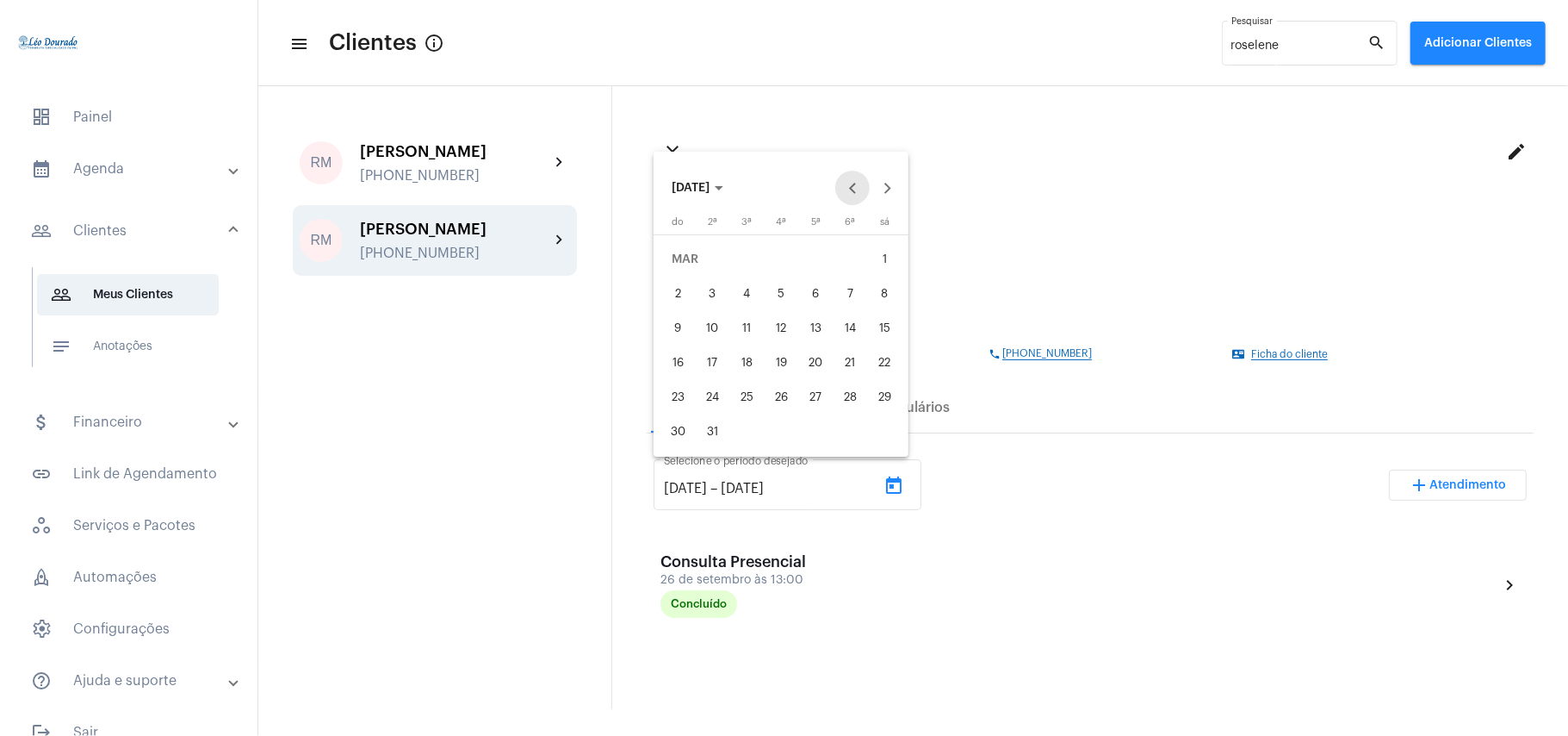
click at [854, 188] on button "Previous month" at bounding box center [852, 188] width 34 height 34
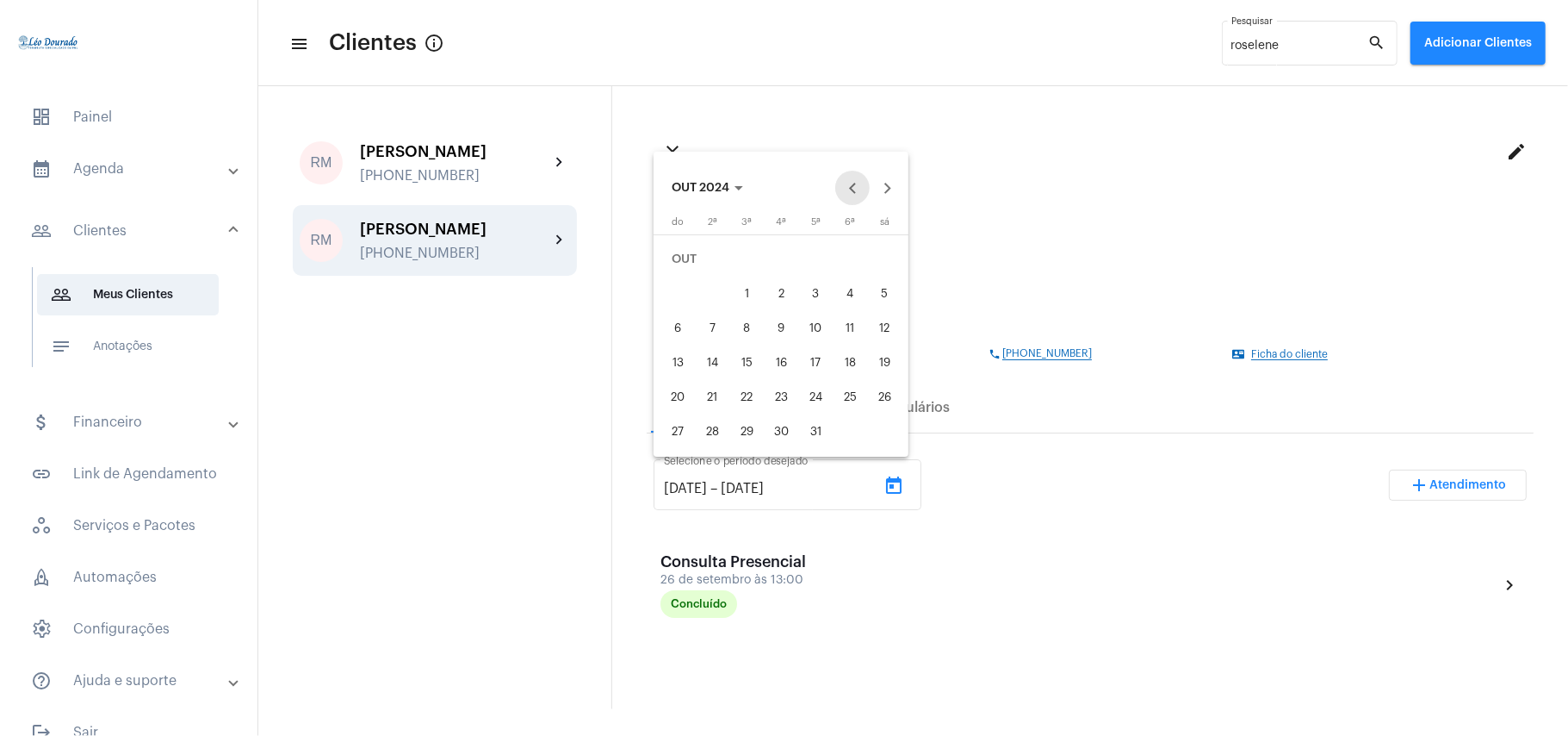
click at [854, 188] on button "Previous month" at bounding box center [852, 188] width 34 height 34
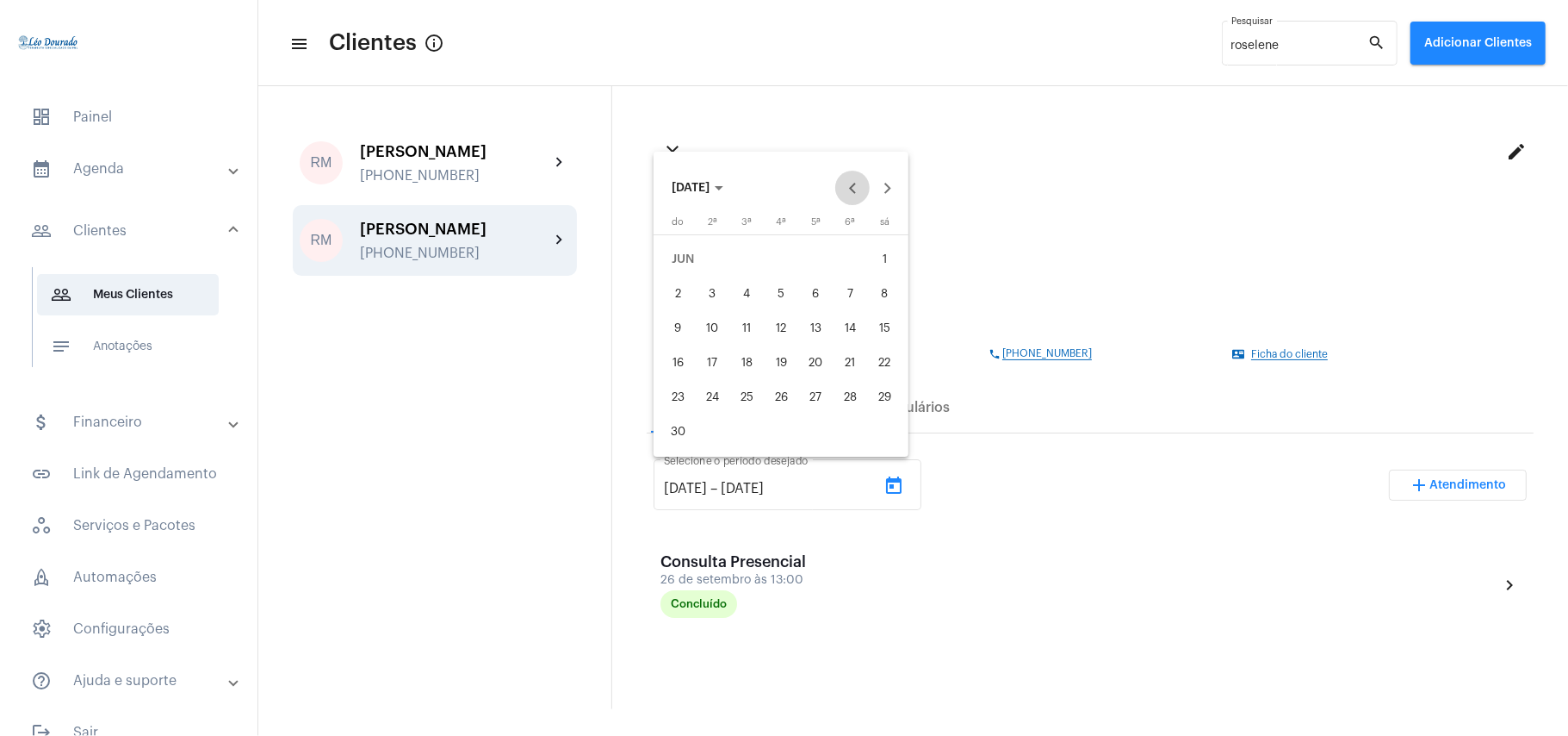
click at [854, 188] on button "Previous month" at bounding box center [852, 188] width 34 height 34
click at [844, 259] on div "1" at bounding box center [850, 259] width 31 height 31
type input "[DATE]"
click at [891, 181] on button "Next month" at bounding box center [887, 188] width 34 height 34
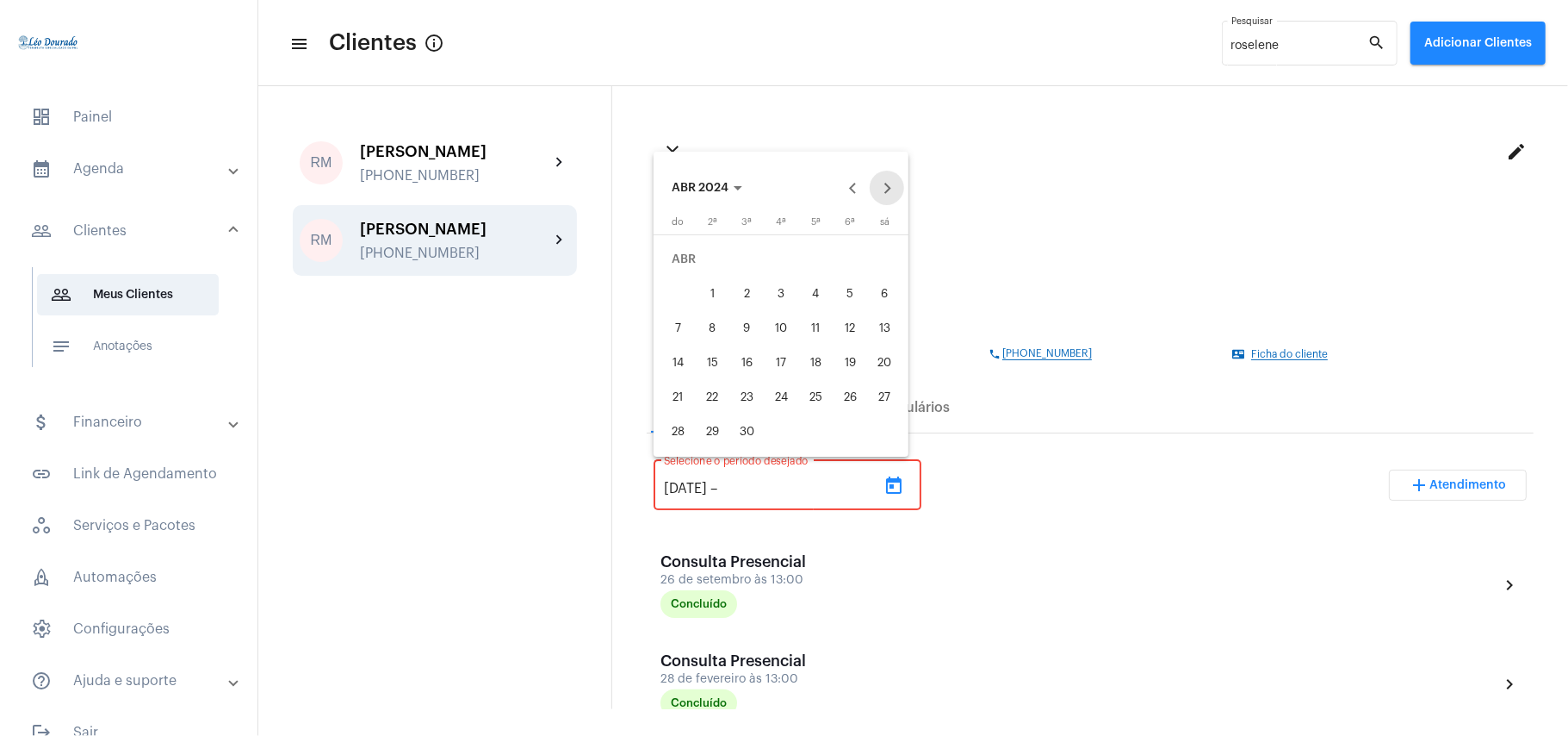
click at [891, 181] on button "Next month" at bounding box center [887, 188] width 34 height 34
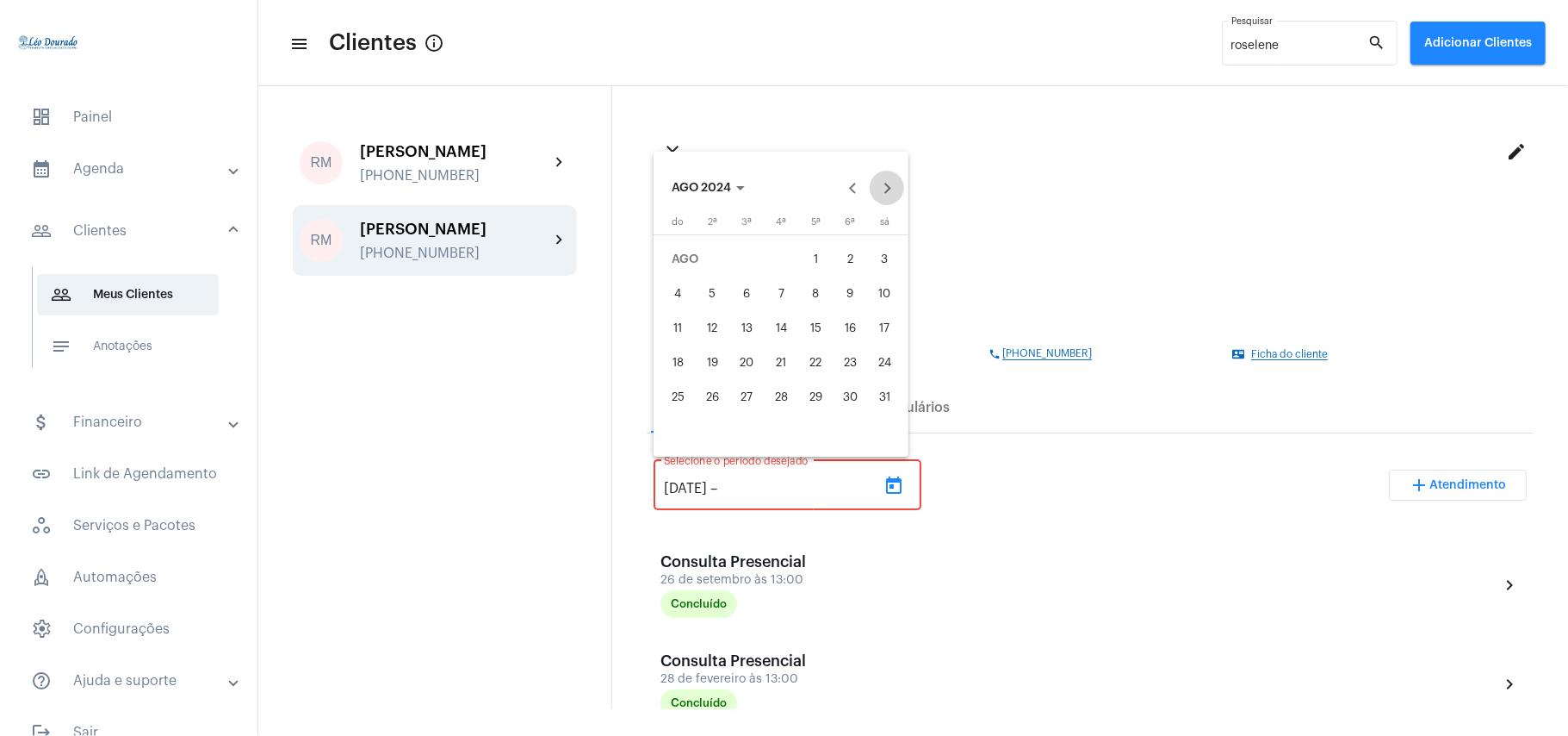
click at [891, 181] on button "Next month" at bounding box center [887, 188] width 34 height 34
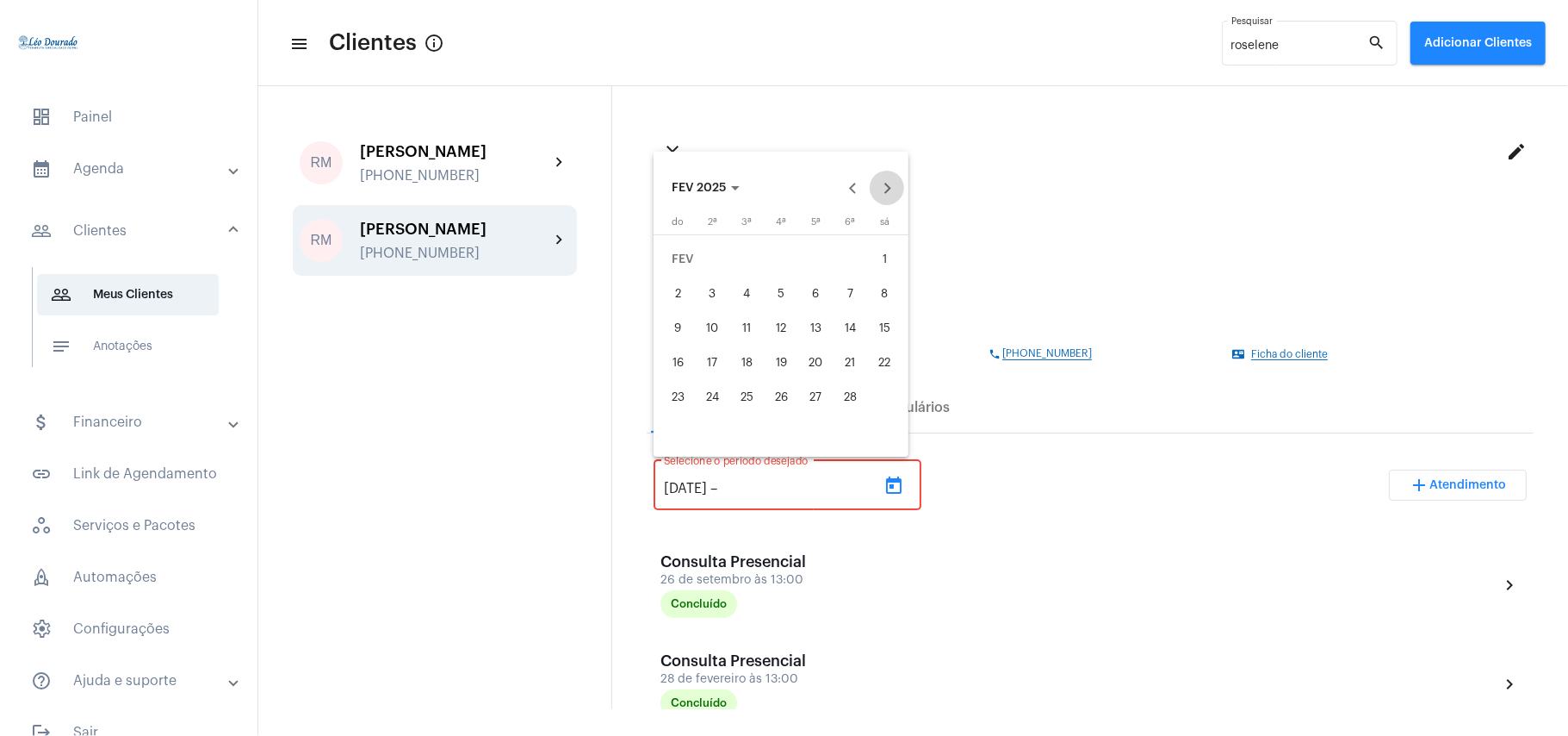
click at [891, 181] on button "Next month" at bounding box center [887, 188] width 34 height 34
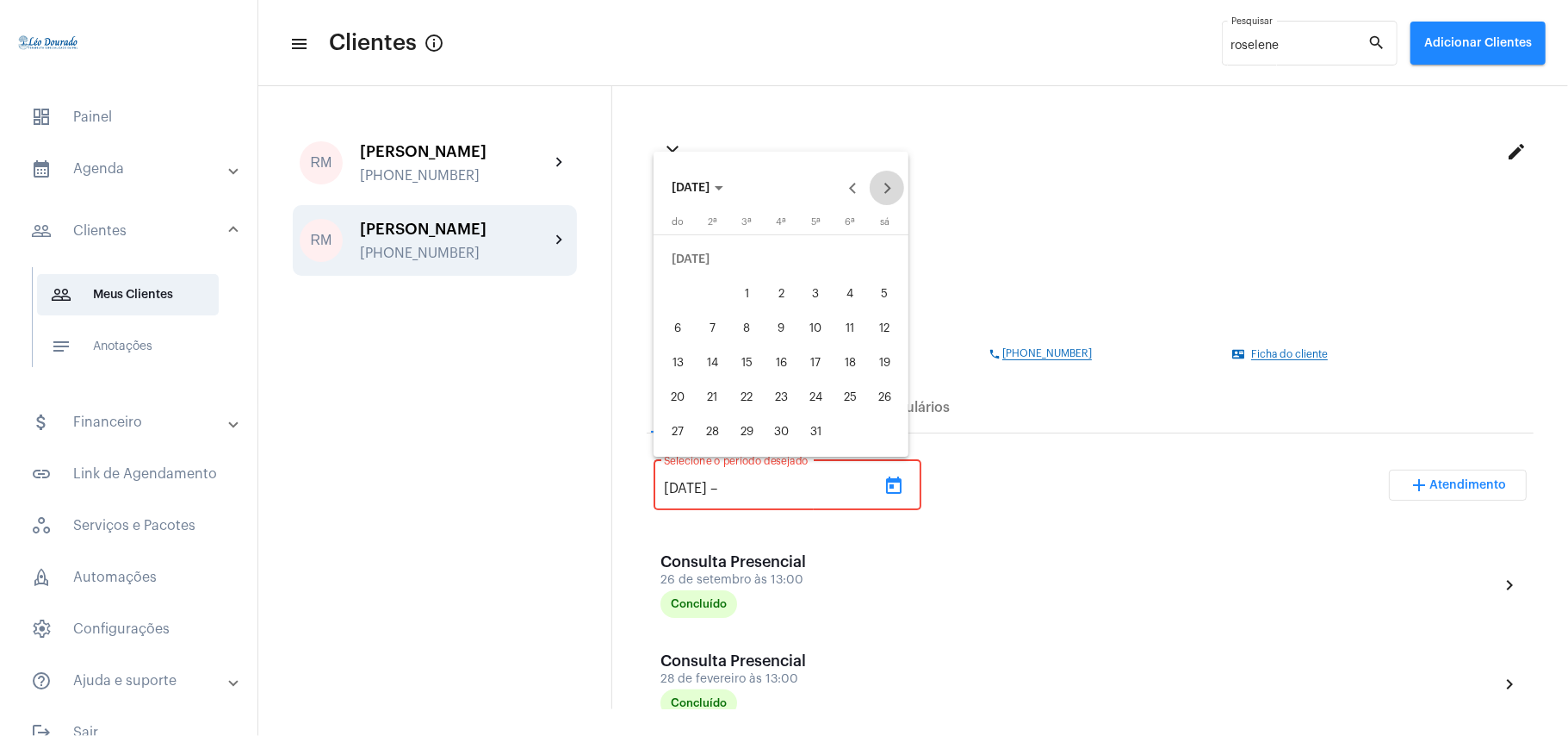
click at [891, 181] on button "Next month" at bounding box center [887, 188] width 34 height 34
click at [717, 331] on div "13" at bounding box center [712, 328] width 31 height 31
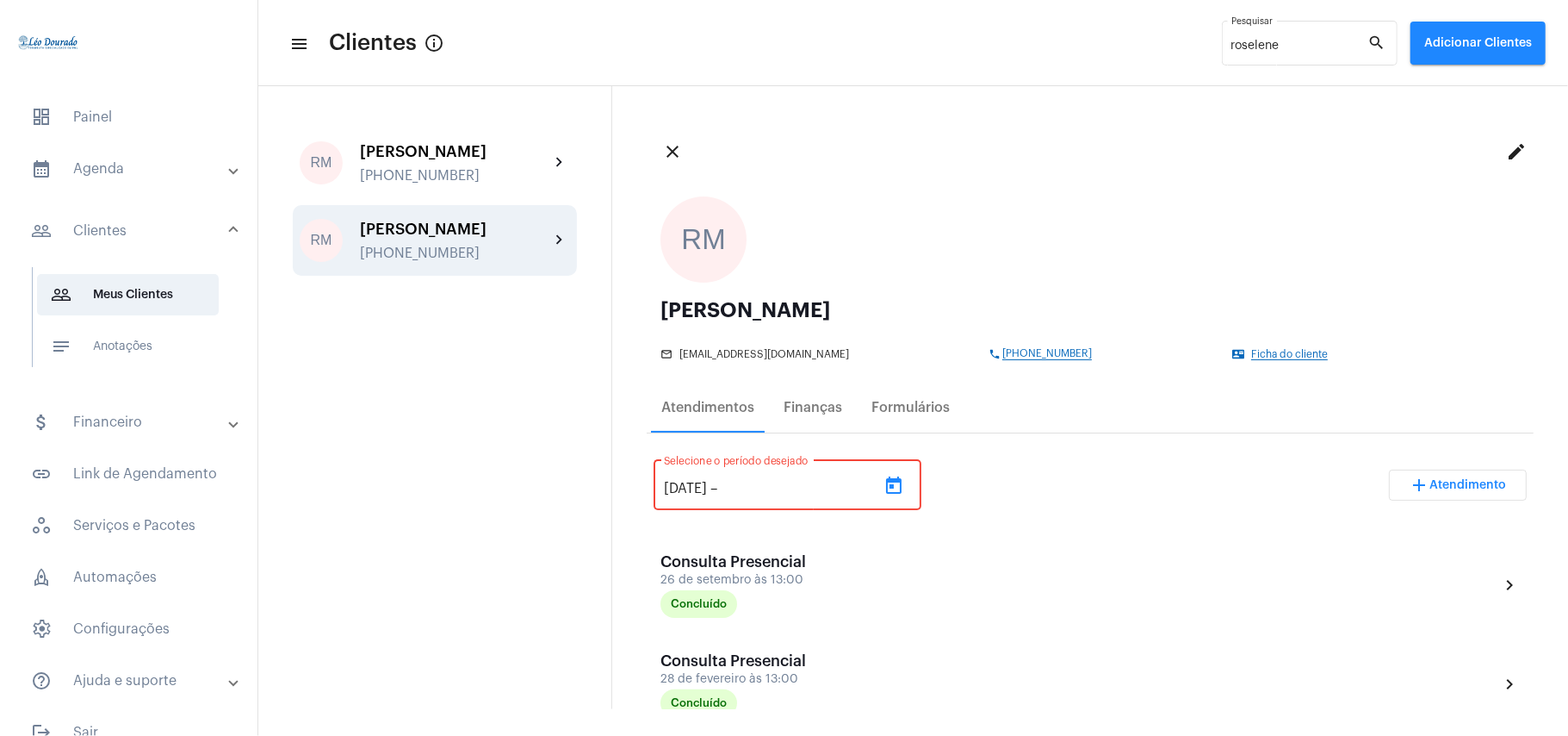
type input "[DATE]"
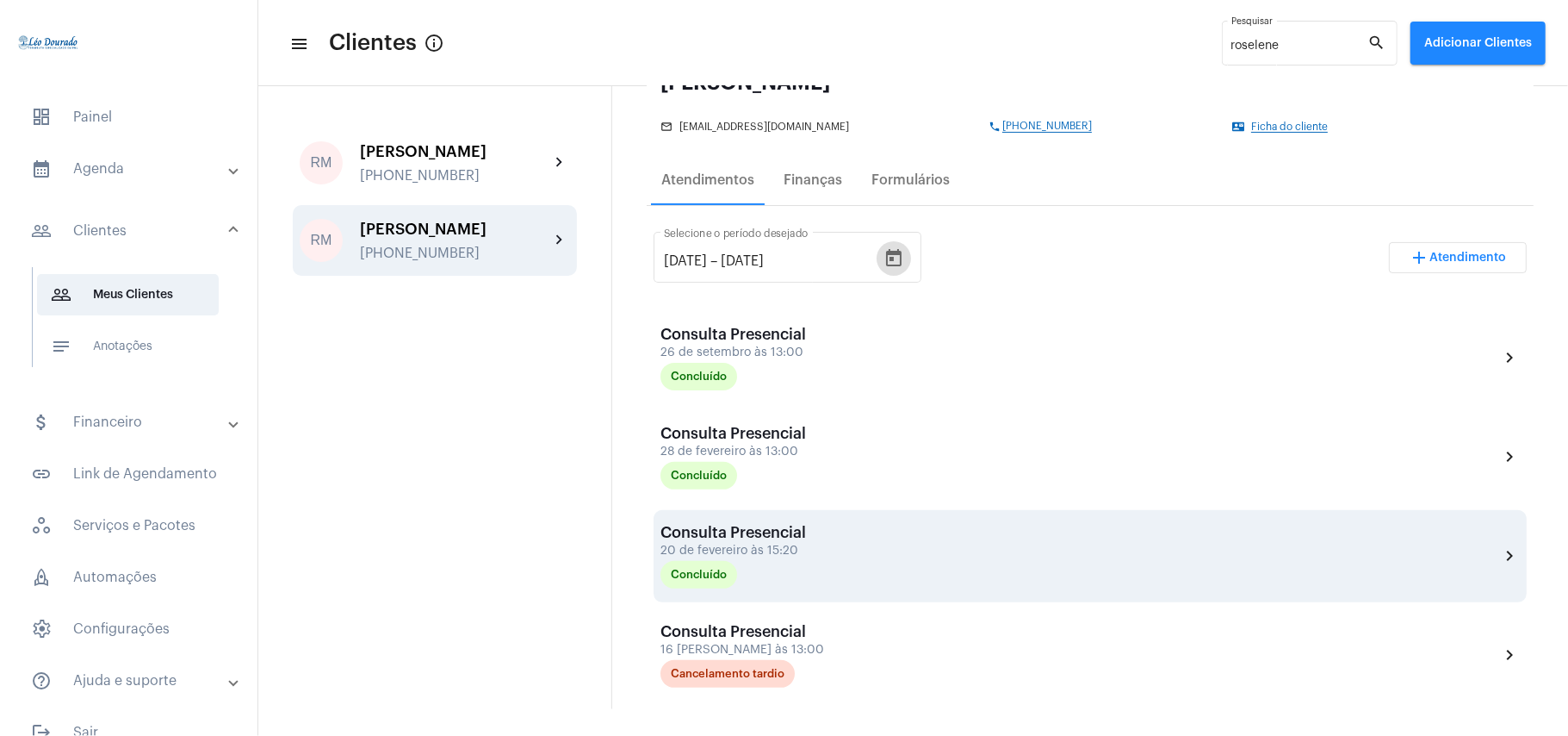
scroll to position [229, 0]
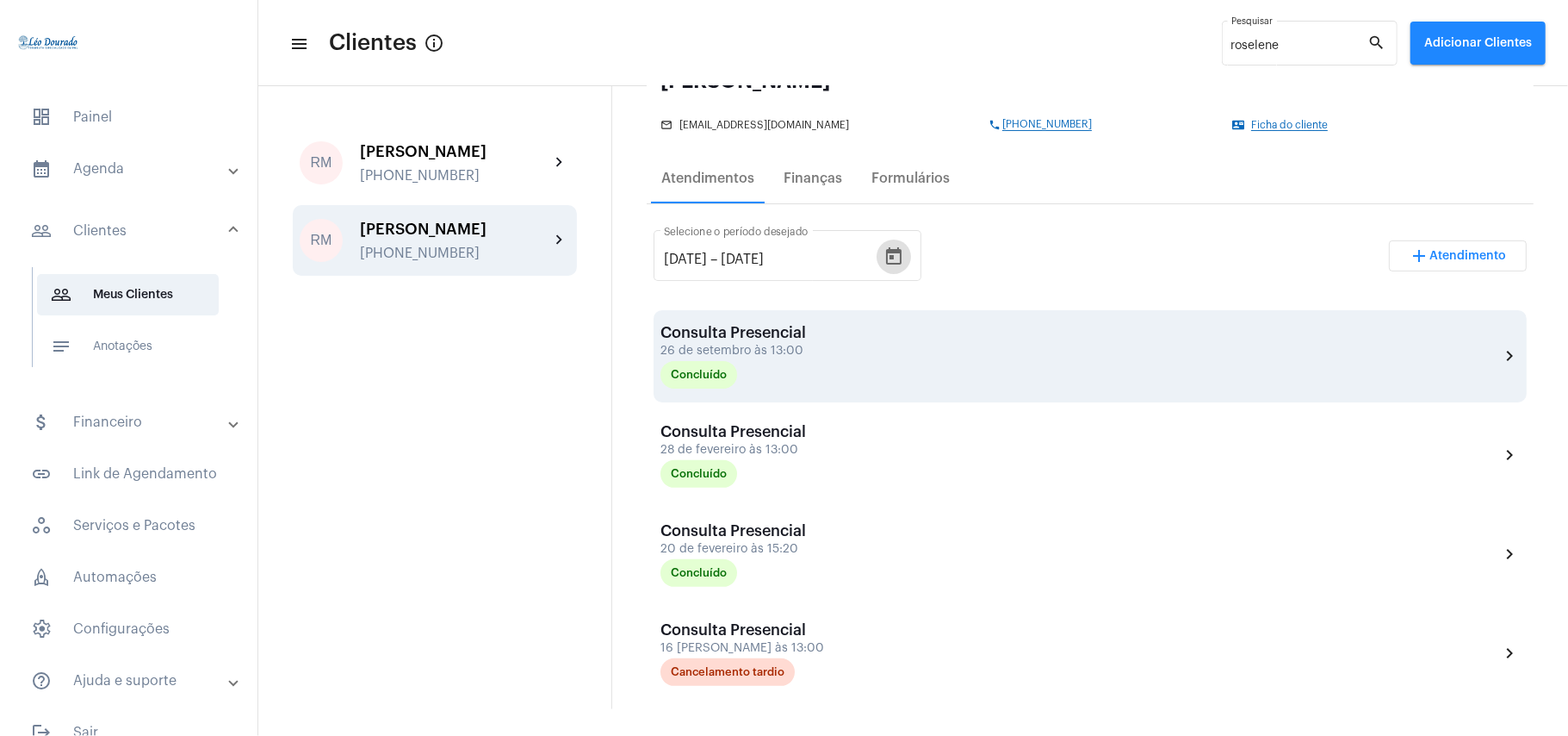
click at [785, 368] on div "Concluído" at bounding box center [747, 375] width 172 height 28
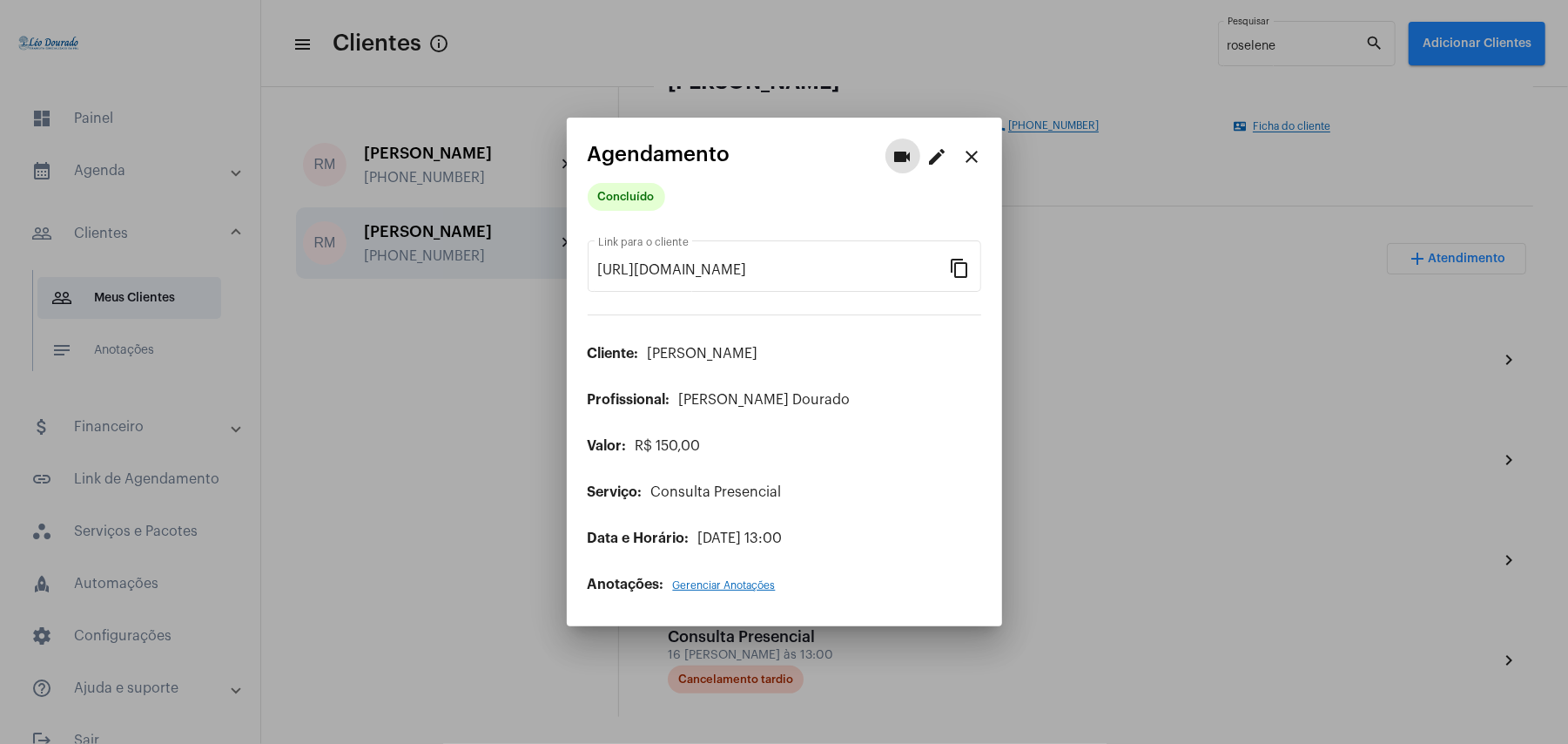
click at [983, 153] on button "close" at bounding box center [973, 156] width 35 height 35
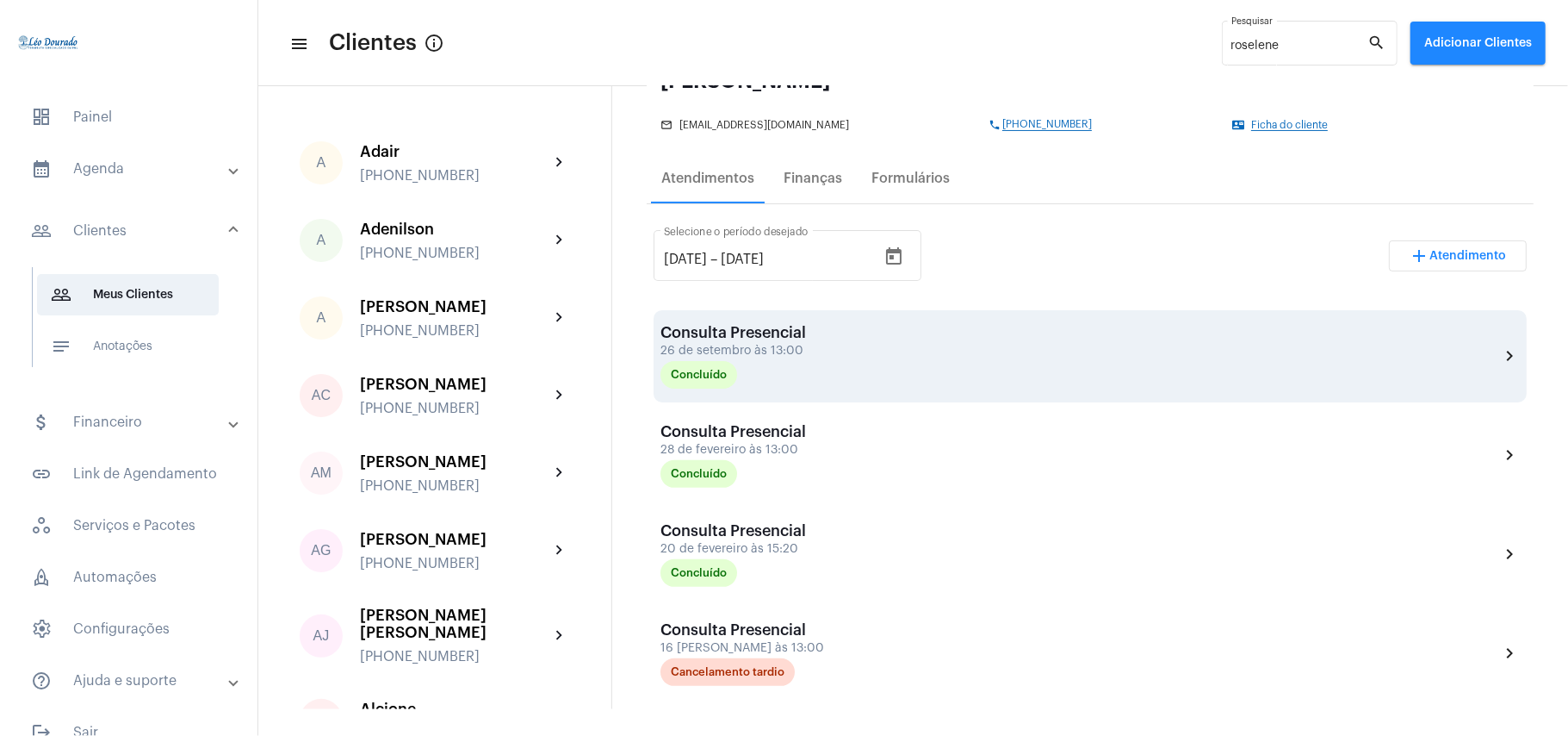
click at [756, 345] on div "26 de setembro às 13:00" at bounding box center [747, 351] width 172 height 13
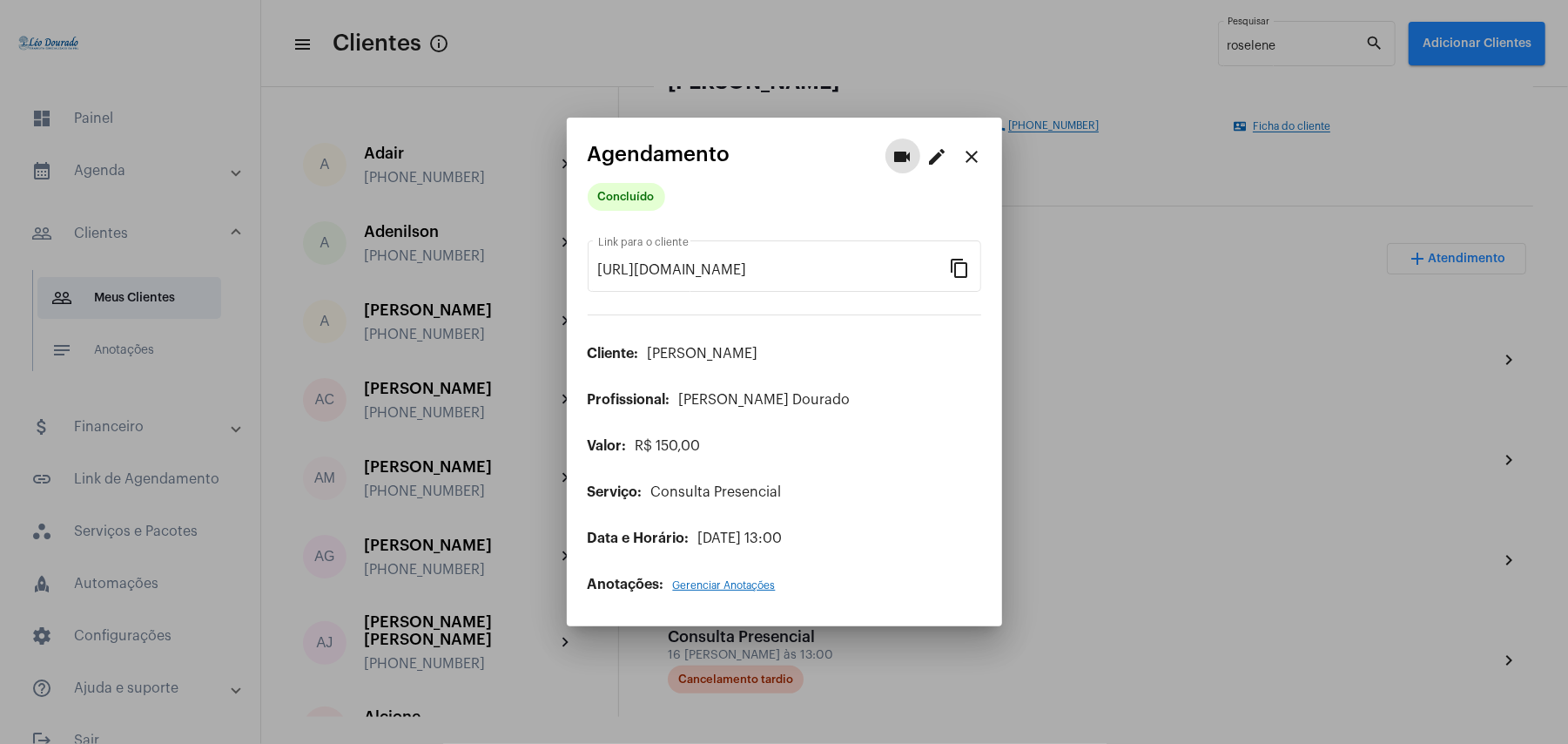
click at [1118, 423] on div at bounding box center [784, 372] width 1568 height 744
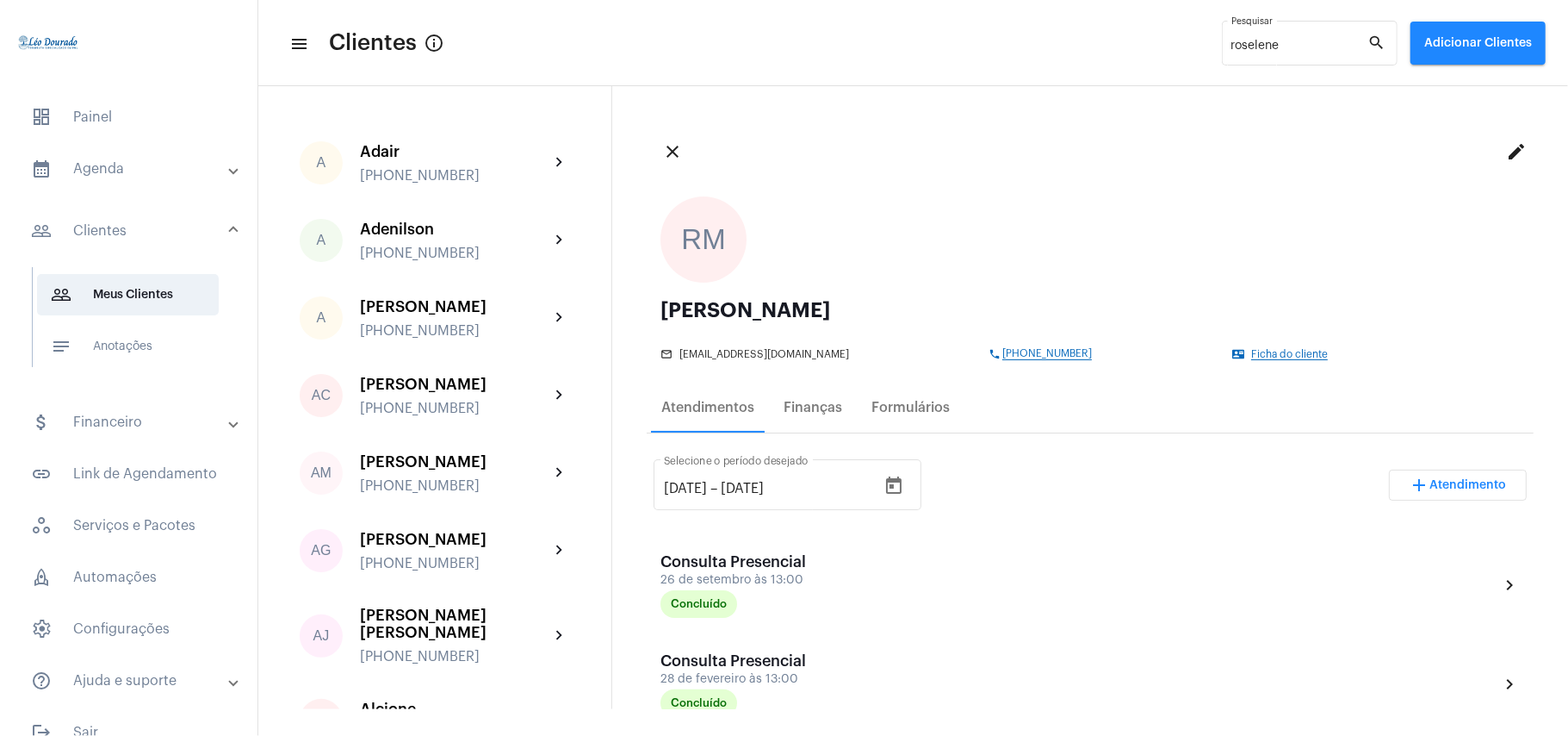
click at [128, 170] on mat-panel-title "calendar_month_outlined Agenda" at bounding box center [130, 169] width 199 height 21
click at [125, 242] on span "calendar_month_outlined Calendário" at bounding box center [127, 239] width 181 height 42
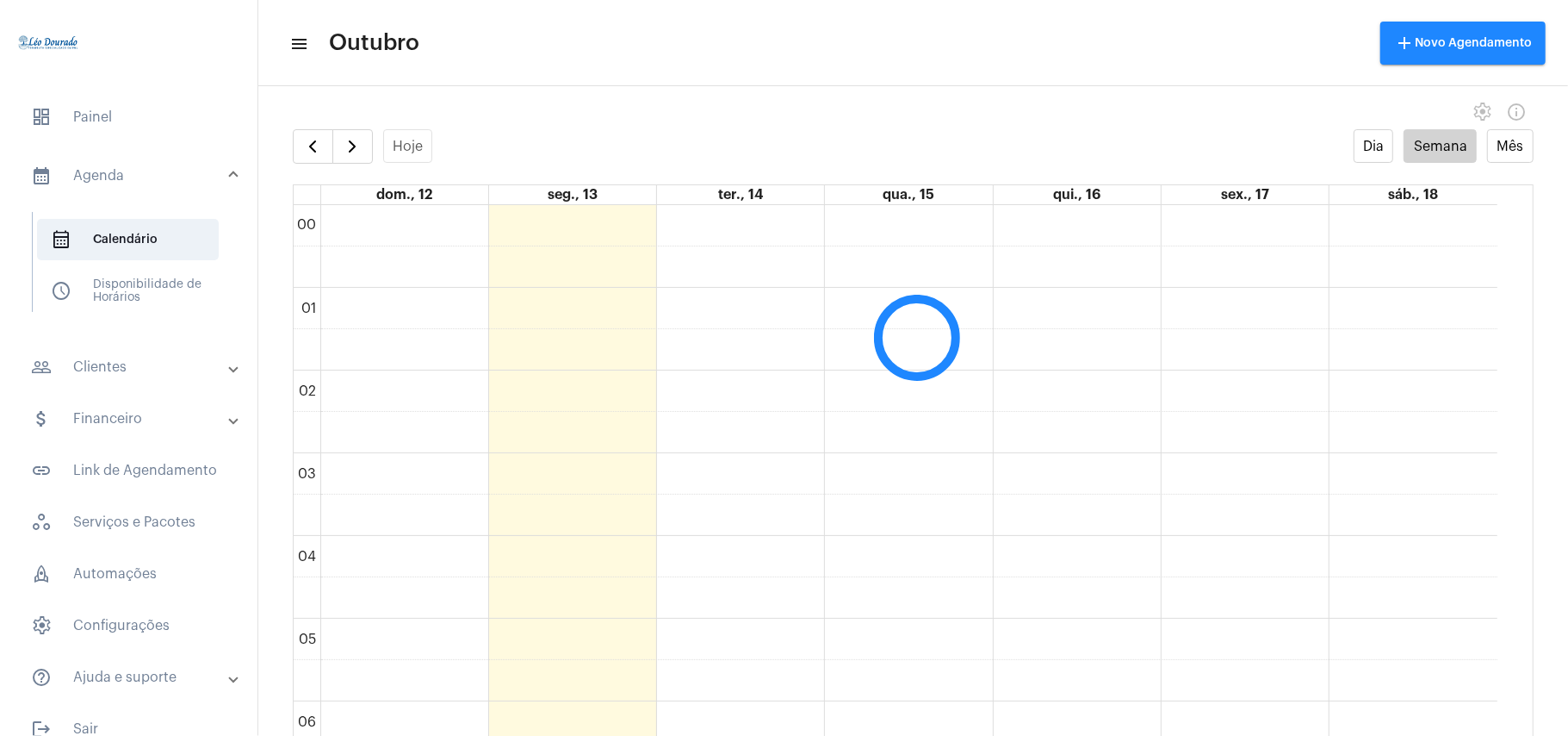
scroll to position [498, 0]
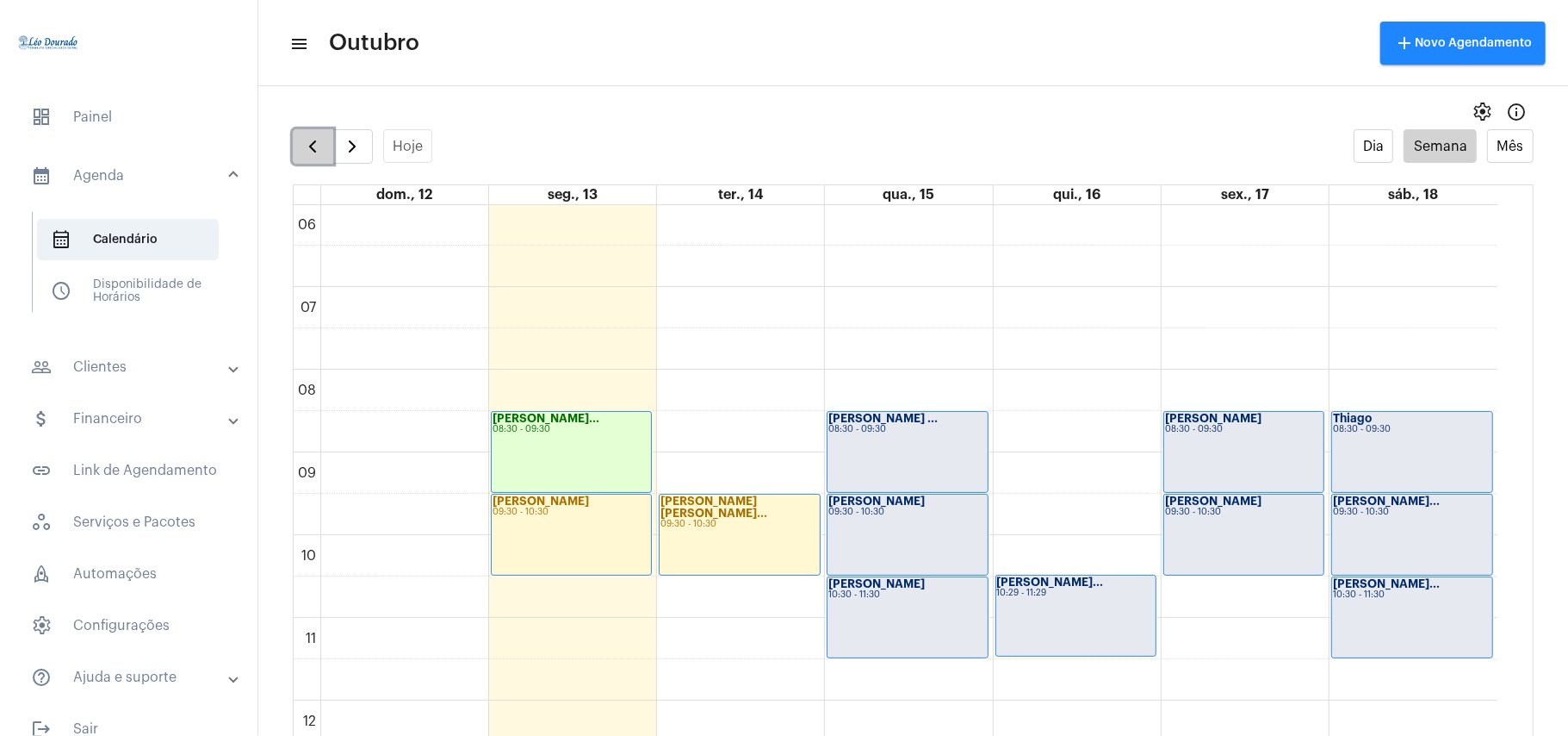
click at [311, 139] on span "button" at bounding box center [312, 146] width 21 height 21
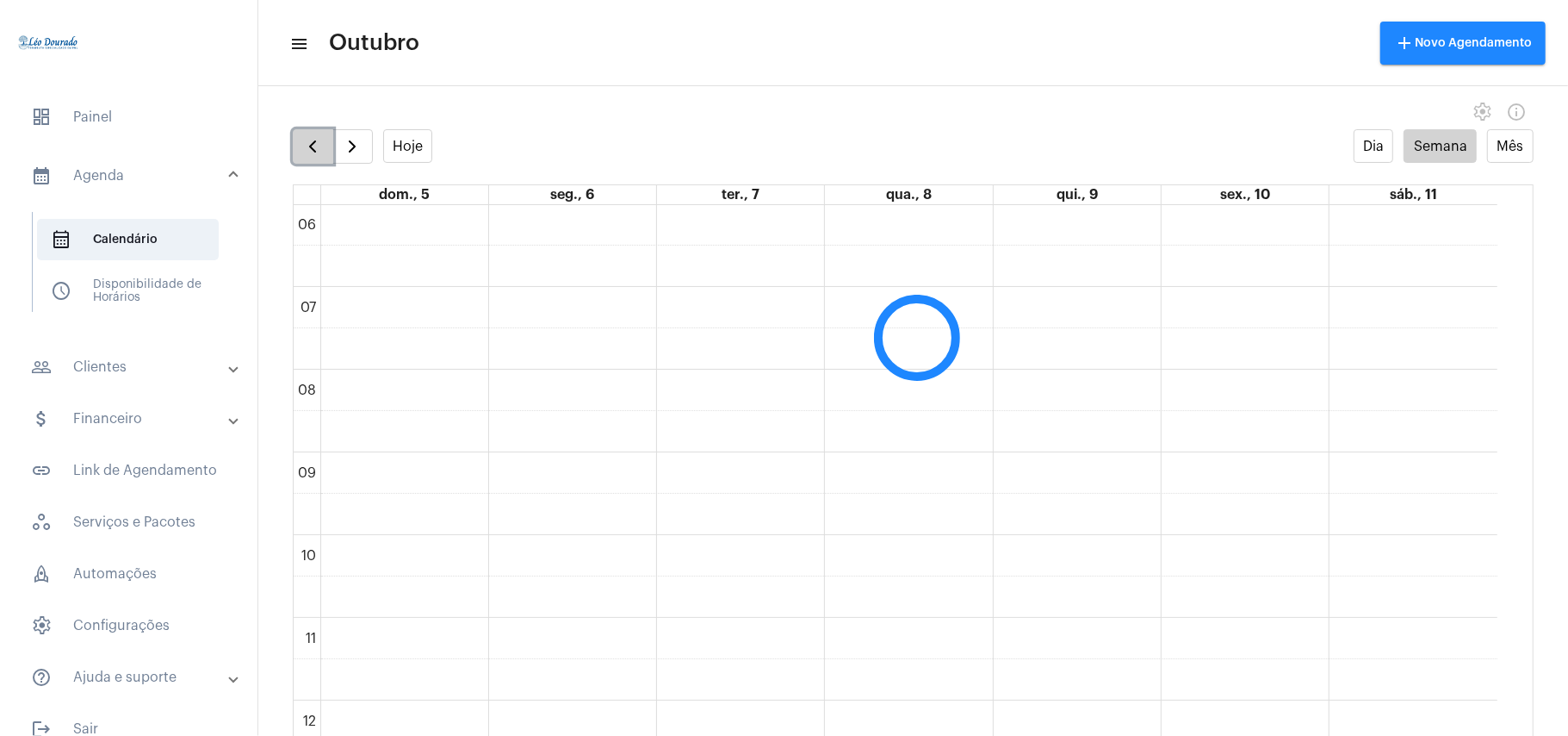
scroll to position [498, 0]
click at [311, 139] on span "button" at bounding box center [312, 146] width 21 height 21
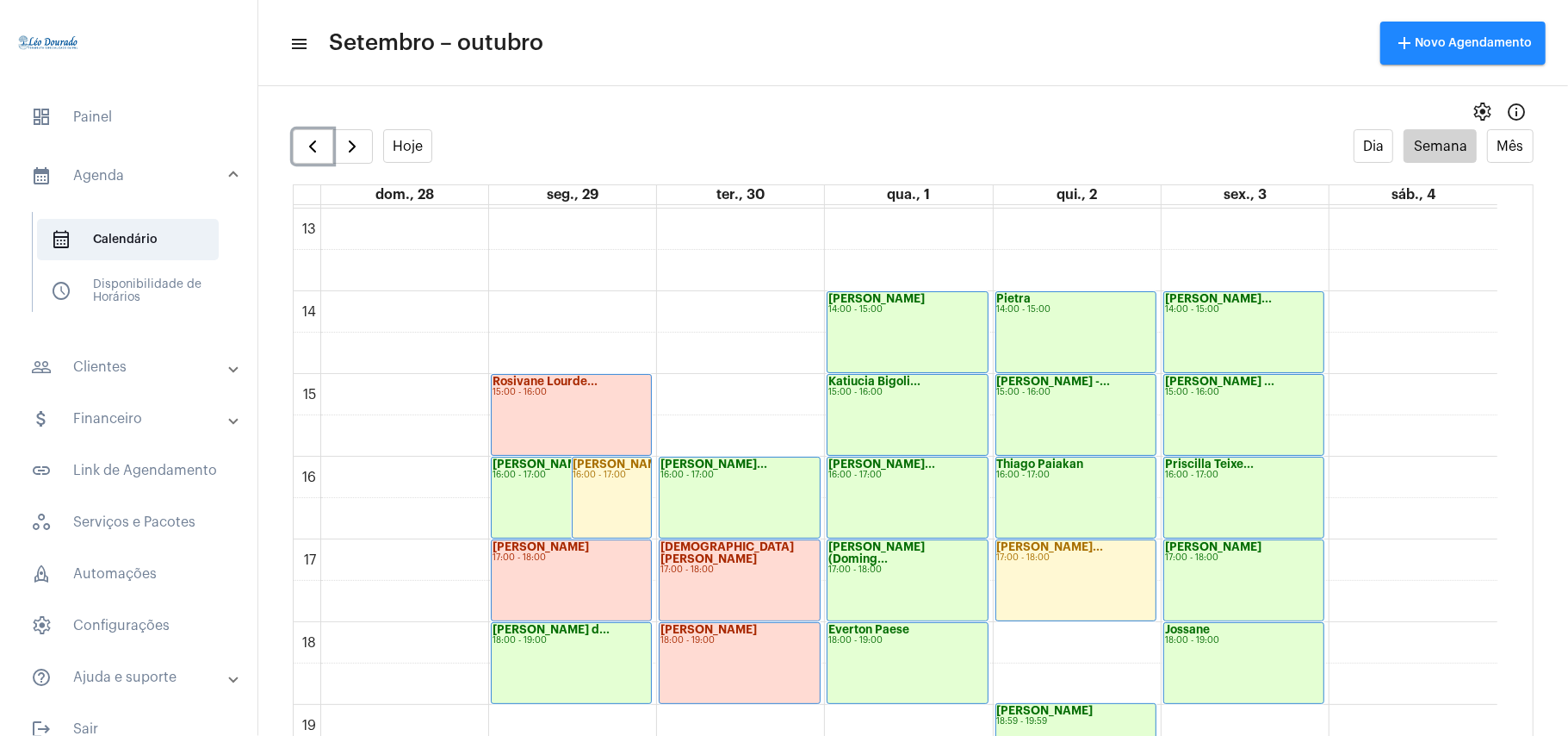
scroll to position [956, 0]
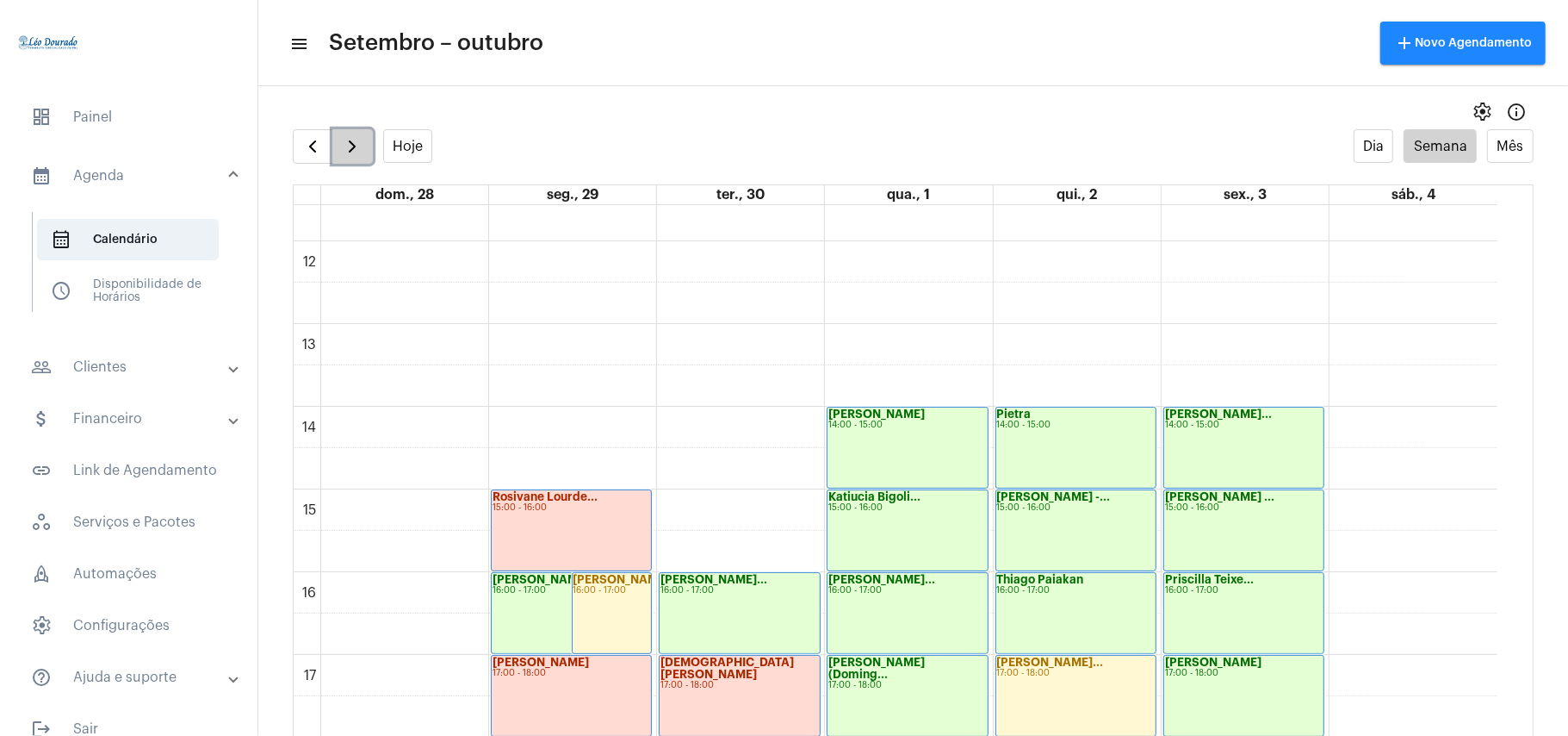
click at [355, 148] on span "button" at bounding box center [352, 146] width 21 height 21
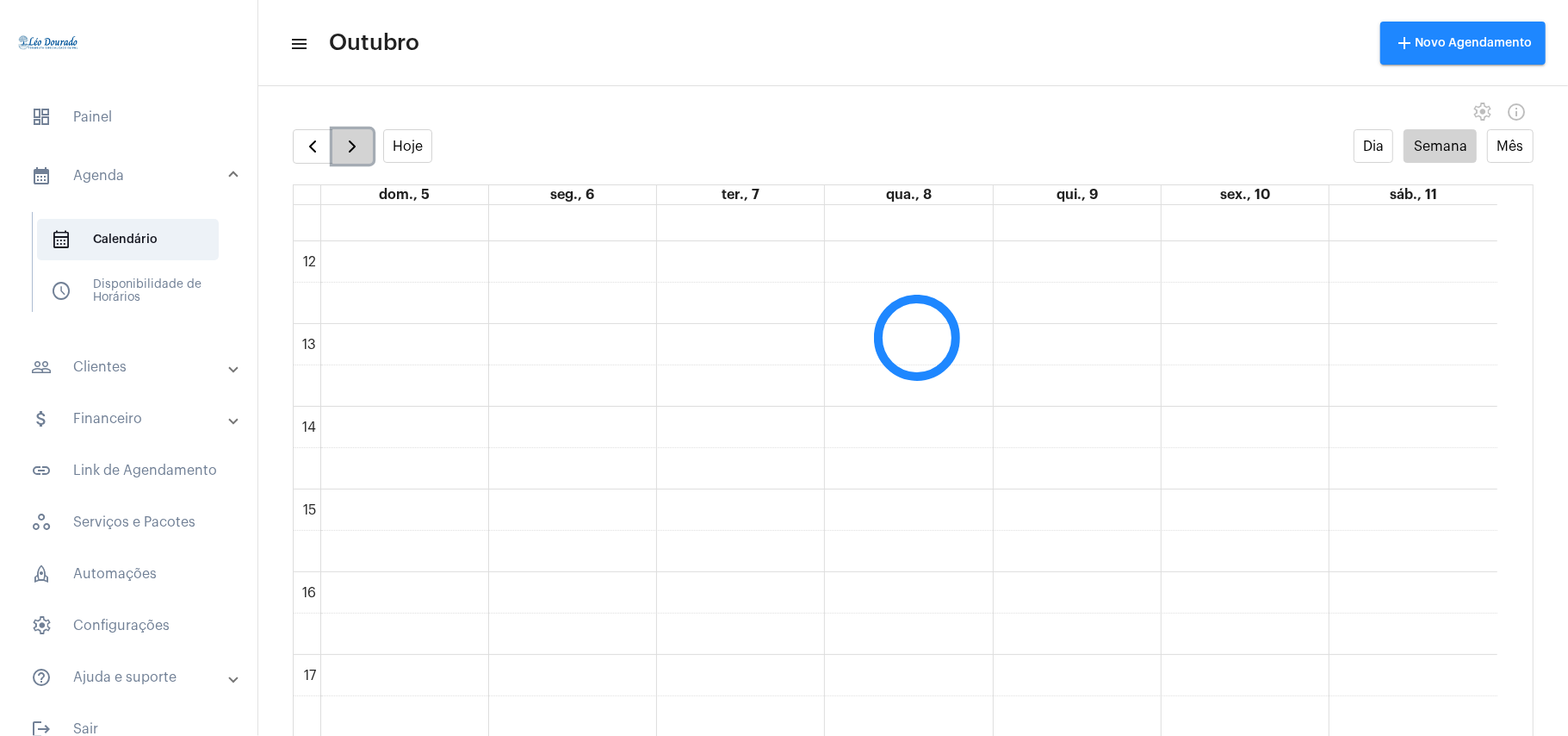
scroll to position [498, 0]
click at [404, 146] on button "Hoje" at bounding box center [408, 145] width 50 height 33
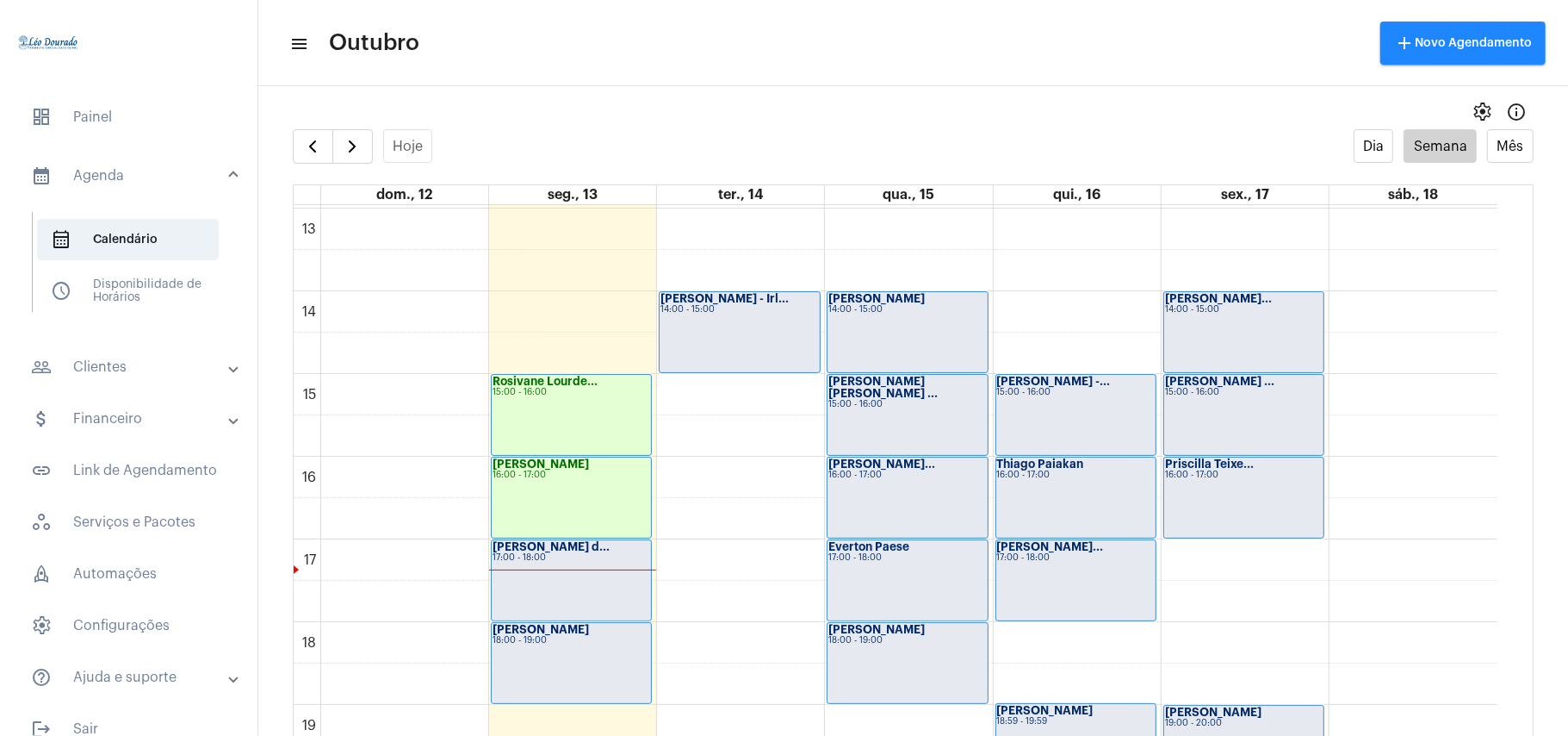
scroll to position [1187, 0]
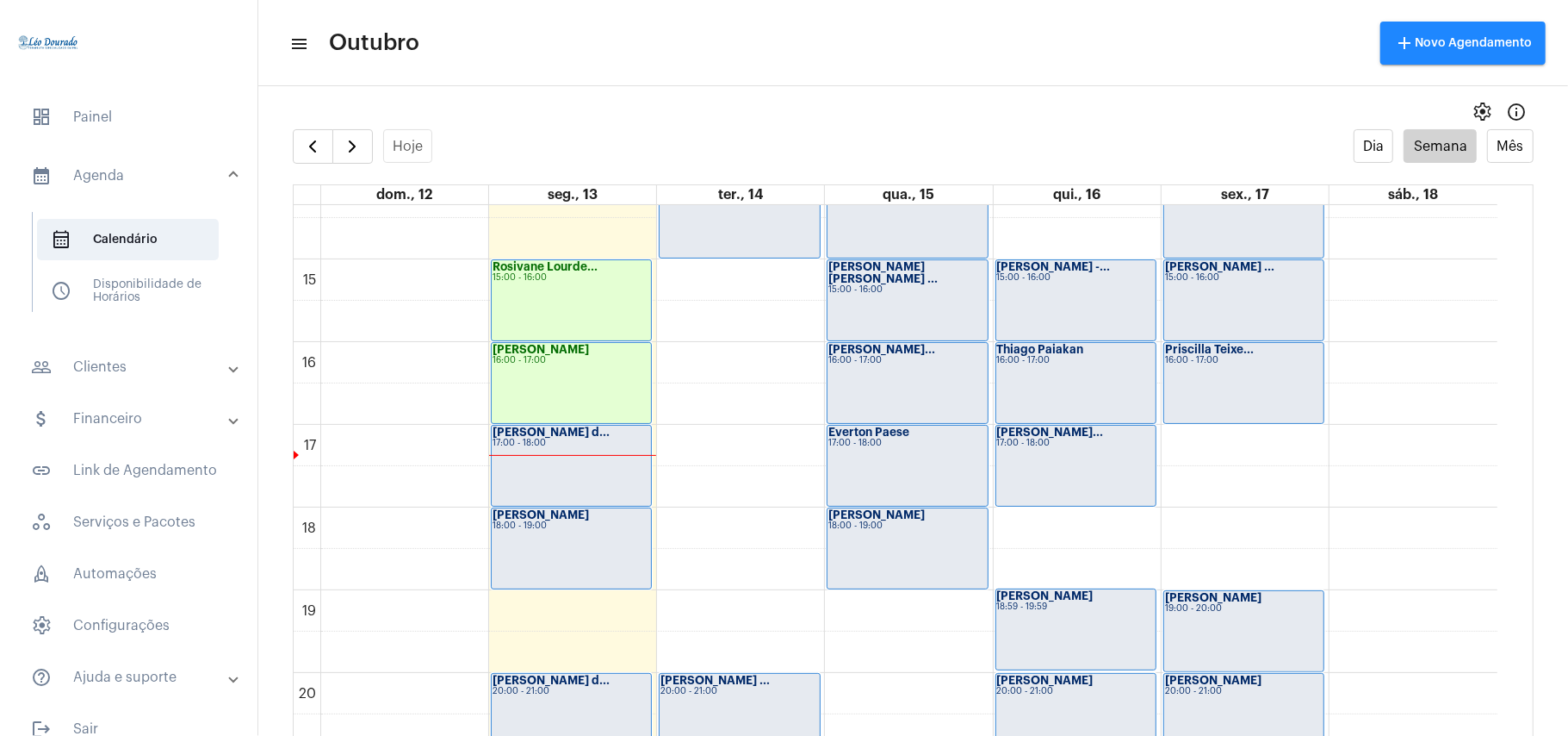
click at [571, 476] on div "[PERSON_NAME] d... 17:00 - 18:00" at bounding box center [571, 465] width 160 height 80
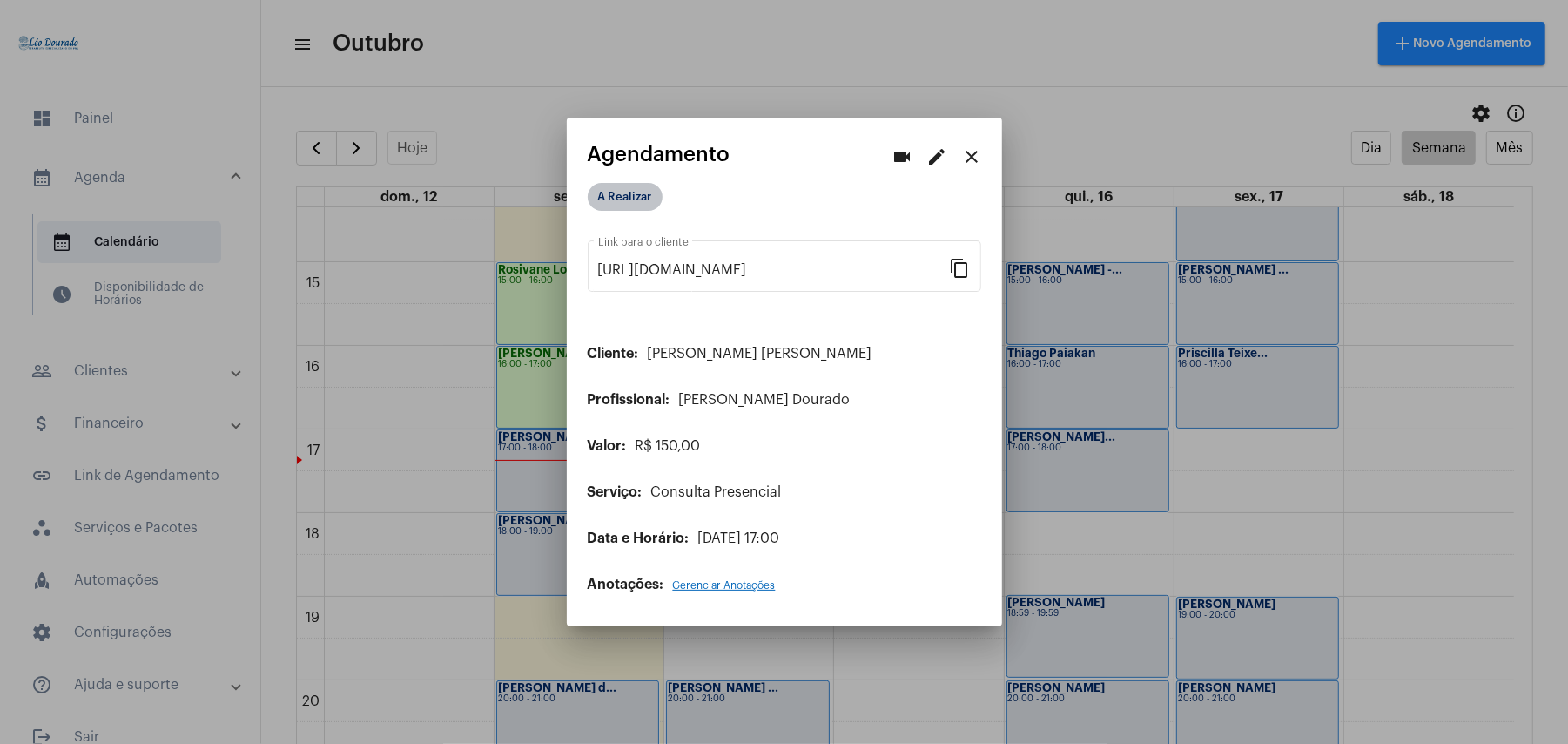
click at [620, 200] on mat-chip "A Realizar" at bounding box center [625, 196] width 75 height 28
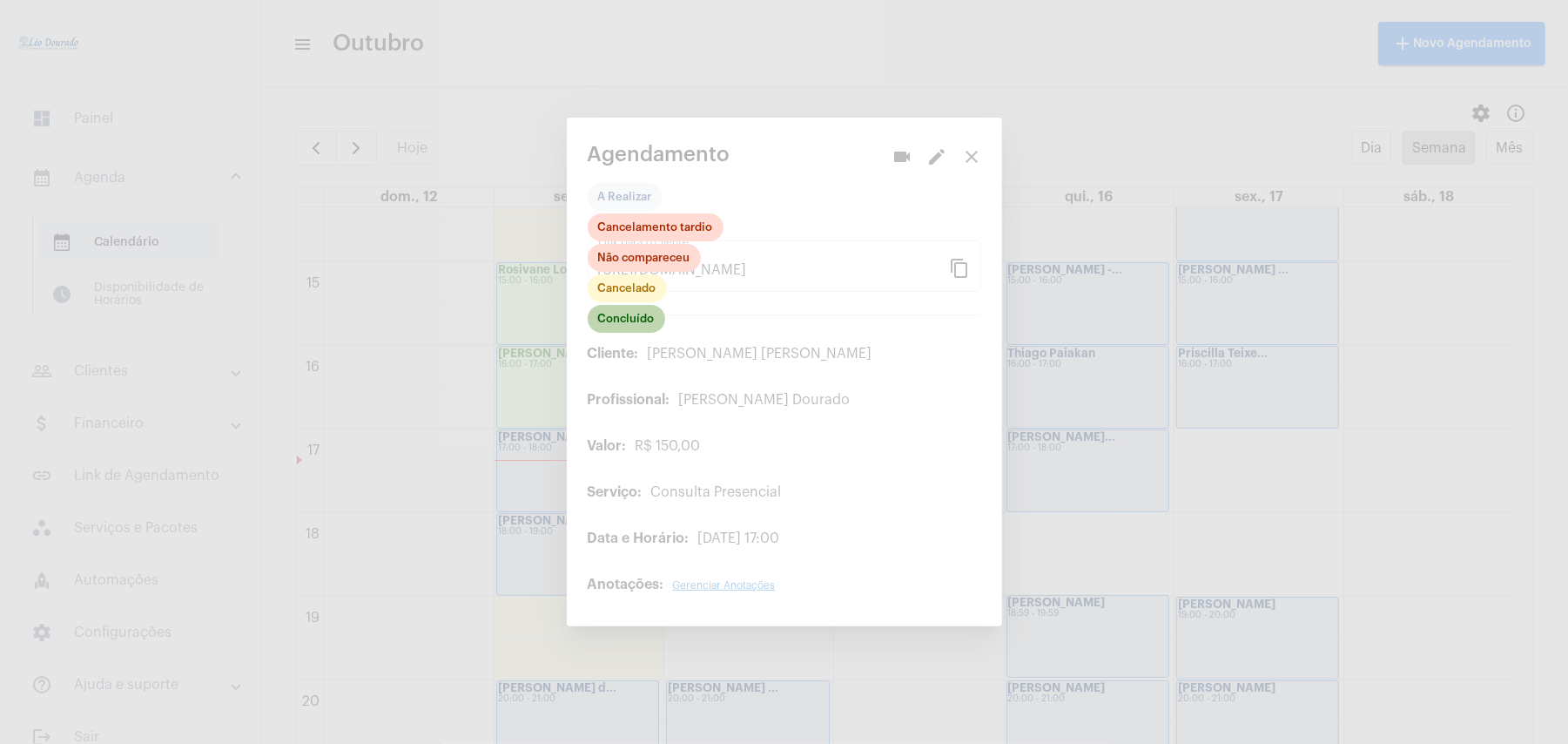
click at [624, 331] on mat-chip "Concluído" at bounding box center [626, 319] width 78 height 28
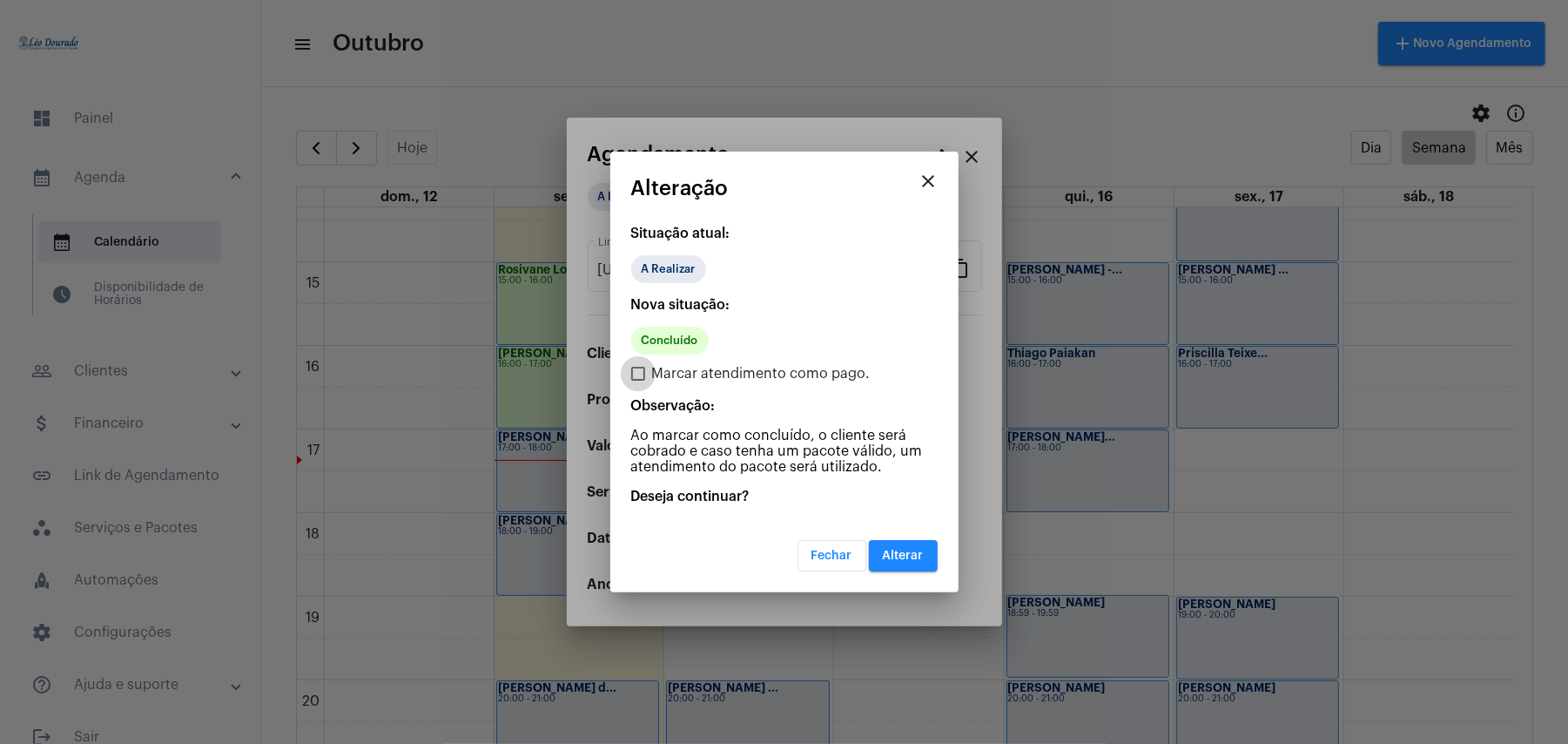
click at [698, 380] on span "Marcar atendimento como pago." at bounding box center [761, 373] width 218 height 21
click at [638, 381] on input "Marcar atendimento como pago." at bounding box center [637, 381] width 1 height 1
checkbox input "true"
click at [889, 550] on span "Alterar" at bounding box center [903, 555] width 41 height 12
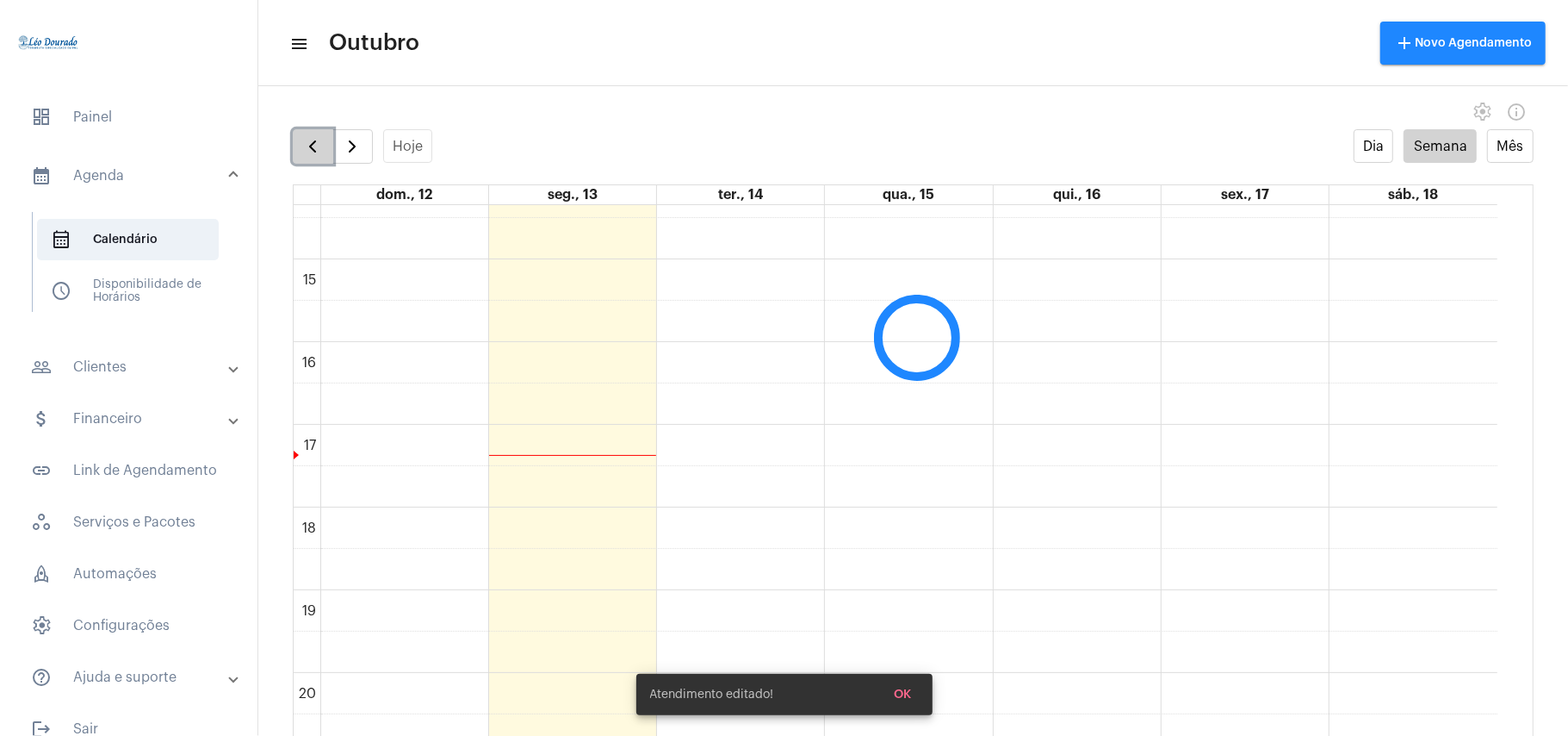
click at [315, 154] on span "button" at bounding box center [312, 146] width 21 height 21
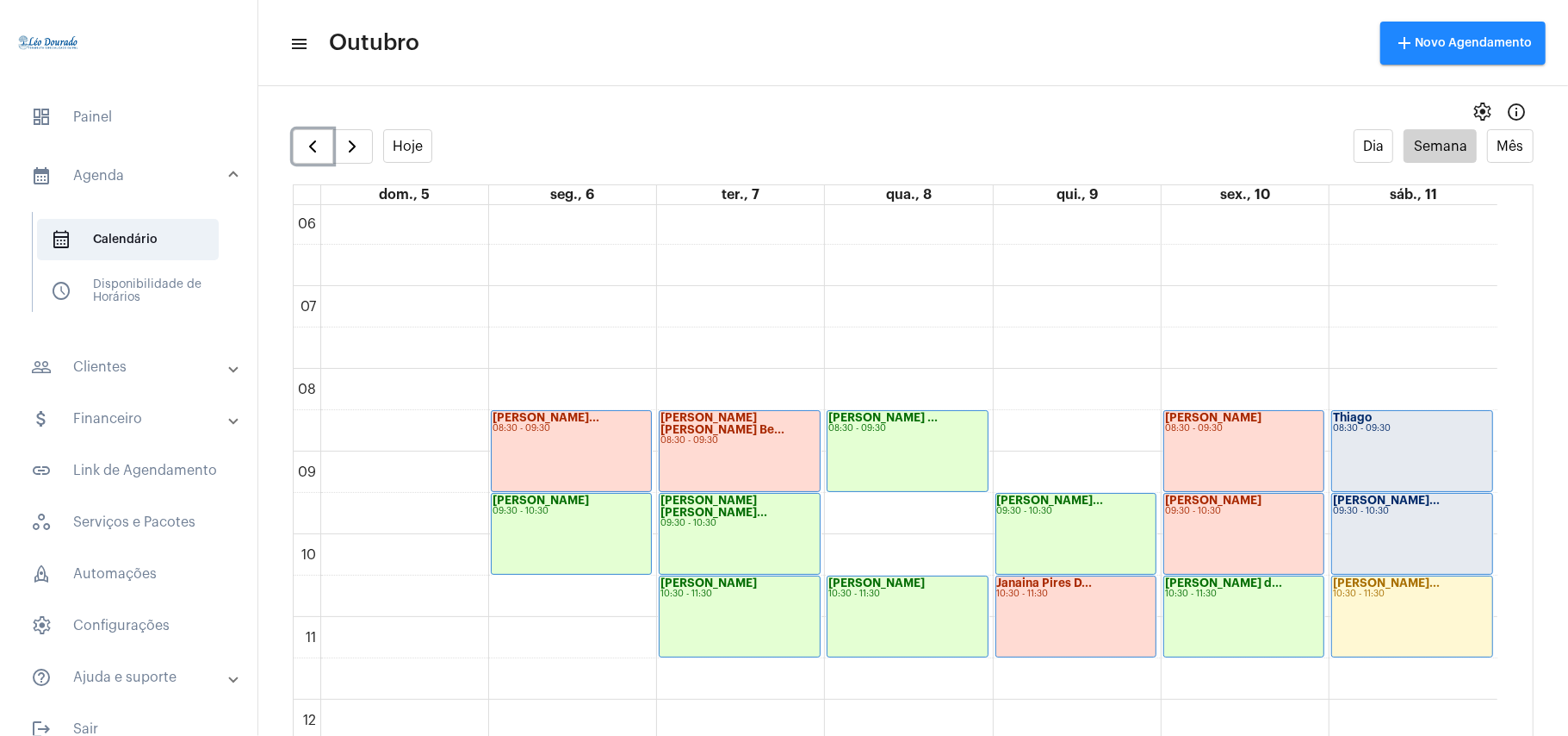
click at [1415, 440] on div "Thiago 08:30 - 09:30" at bounding box center [1412, 451] width 160 height 80
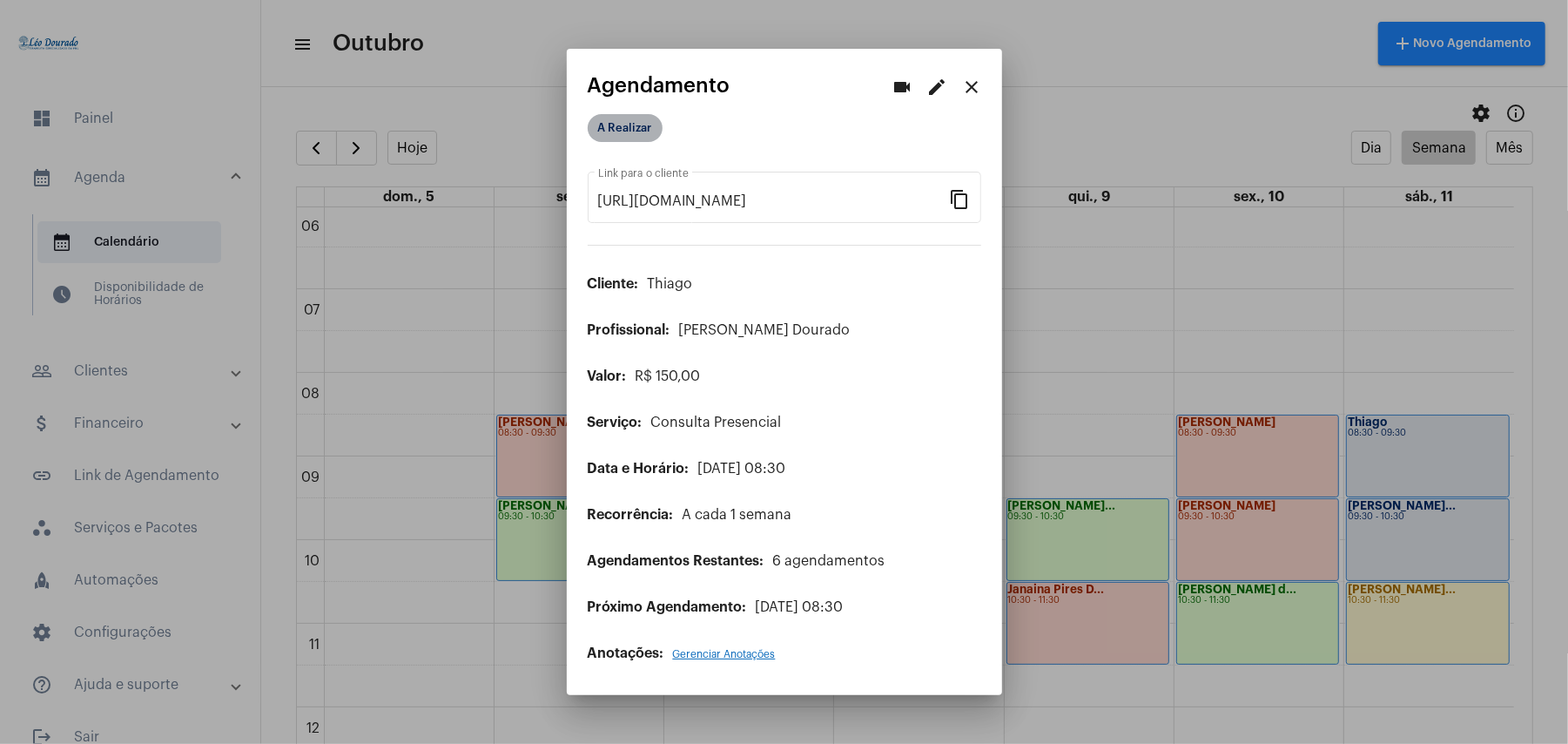
click at [632, 123] on mat-chip "A Realizar" at bounding box center [625, 128] width 75 height 28
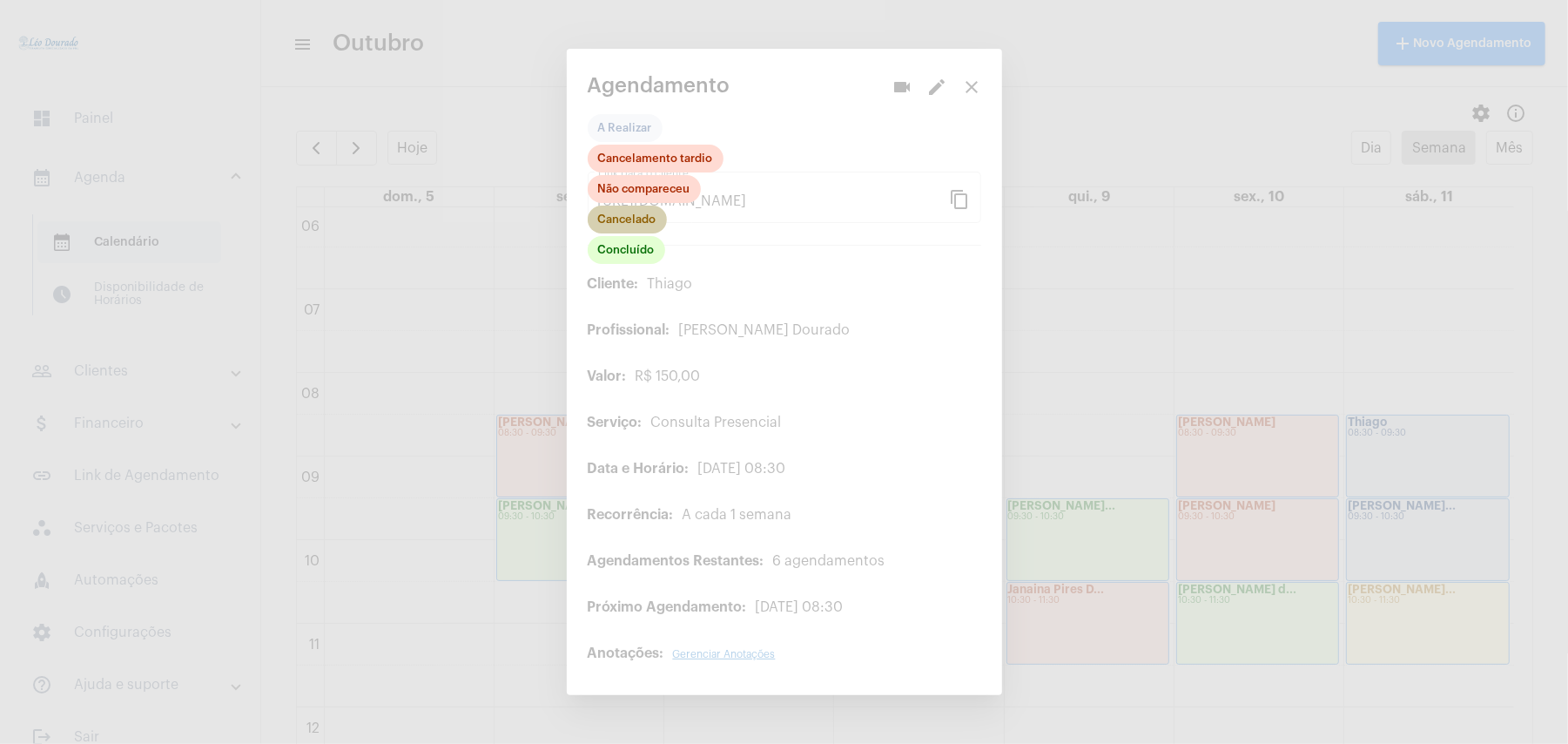
click at [634, 219] on mat-chip "Cancelado" at bounding box center [627, 219] width 79 height 28
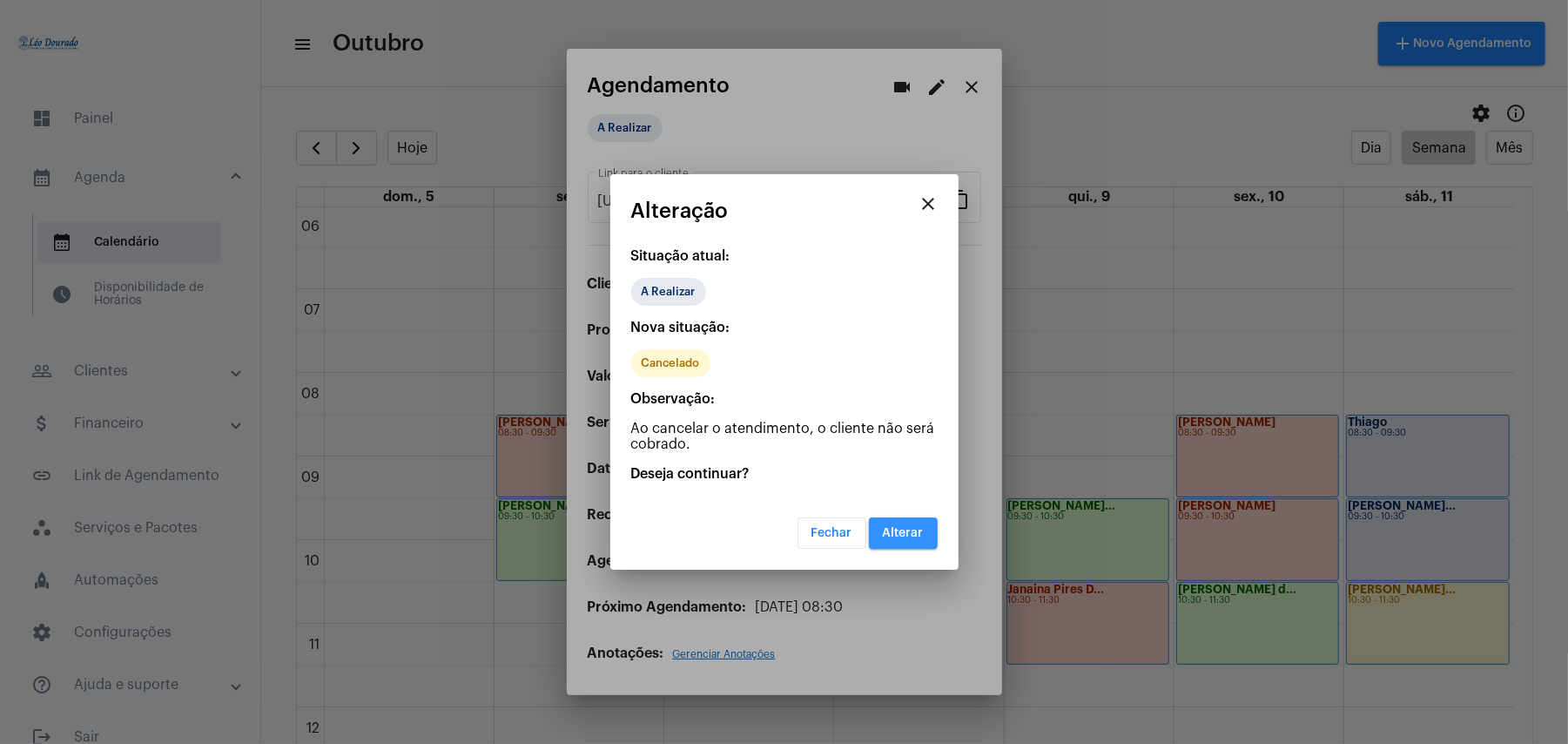
click at [914, 535] on span "Alterar" at bounding box center [903, 532] width 41 height 12
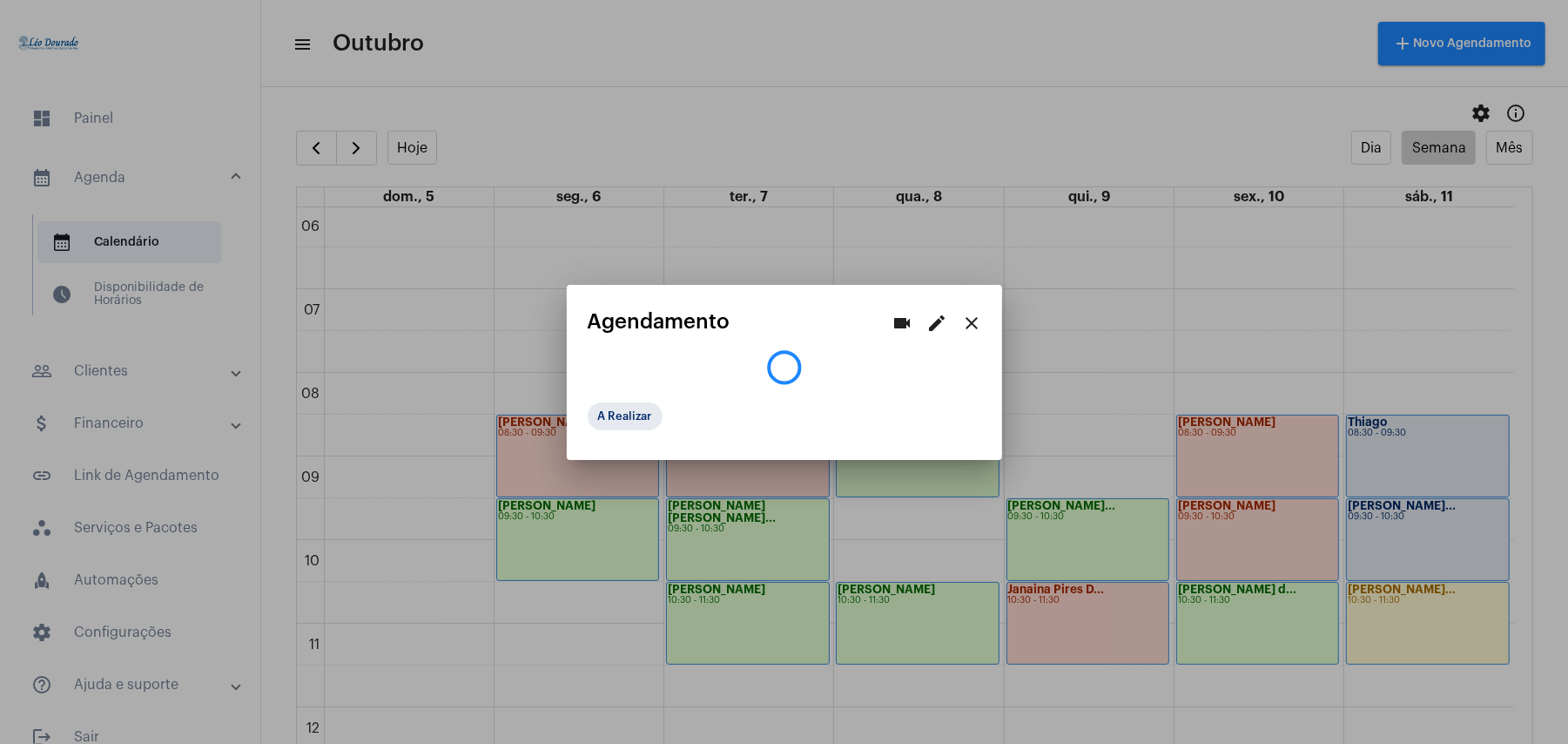
click at [1409, 529] on div at bounding box center [784, 372] width 1568 height 744
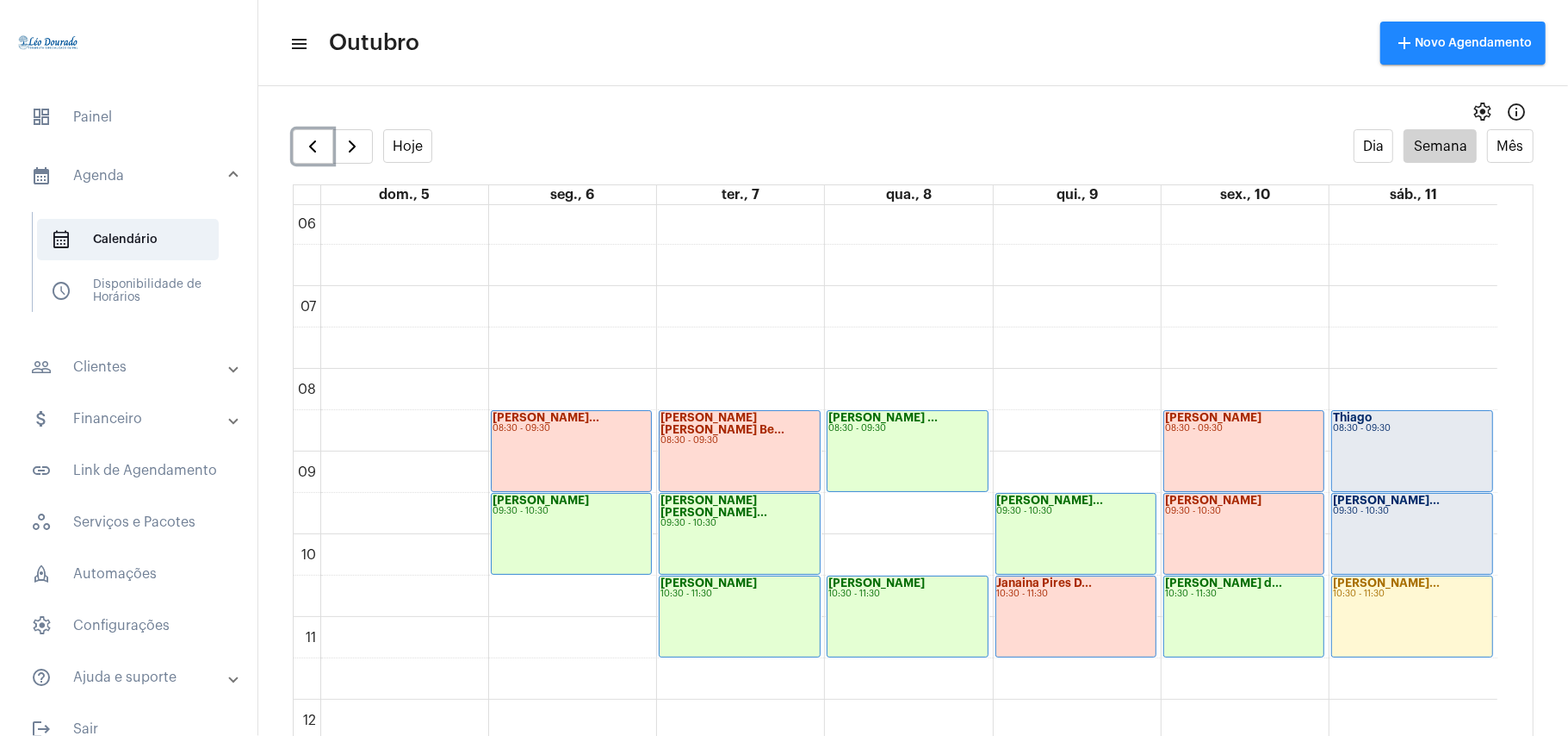
click at [1394, 524] on div "[PERSON_NAME]... 09:30 - 10:30" at bounding box center [1412, 534] width 160 height 80
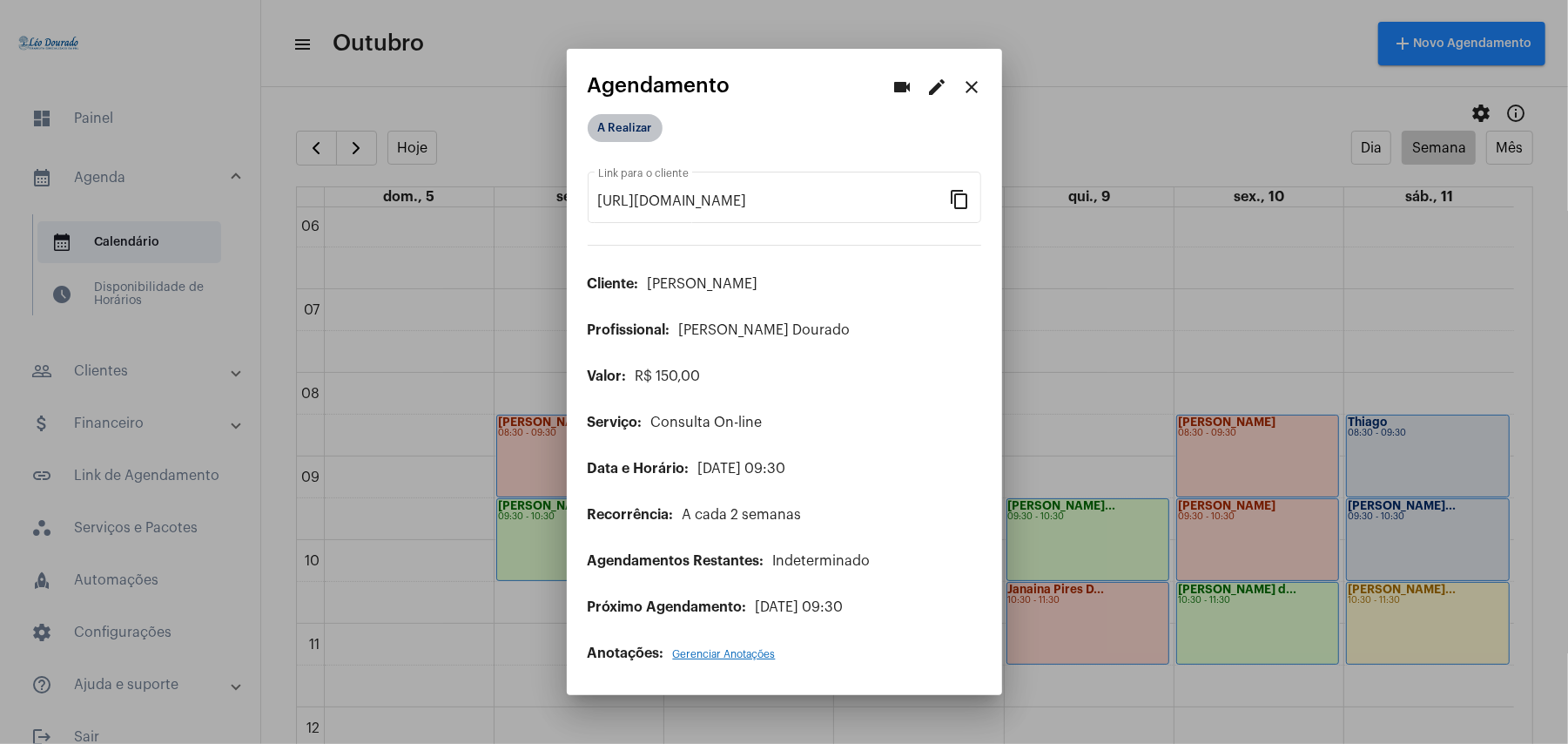
click at [624, 133] on mat-chip "A Realizar" at bounding box center [625, 128] width 75 height 28
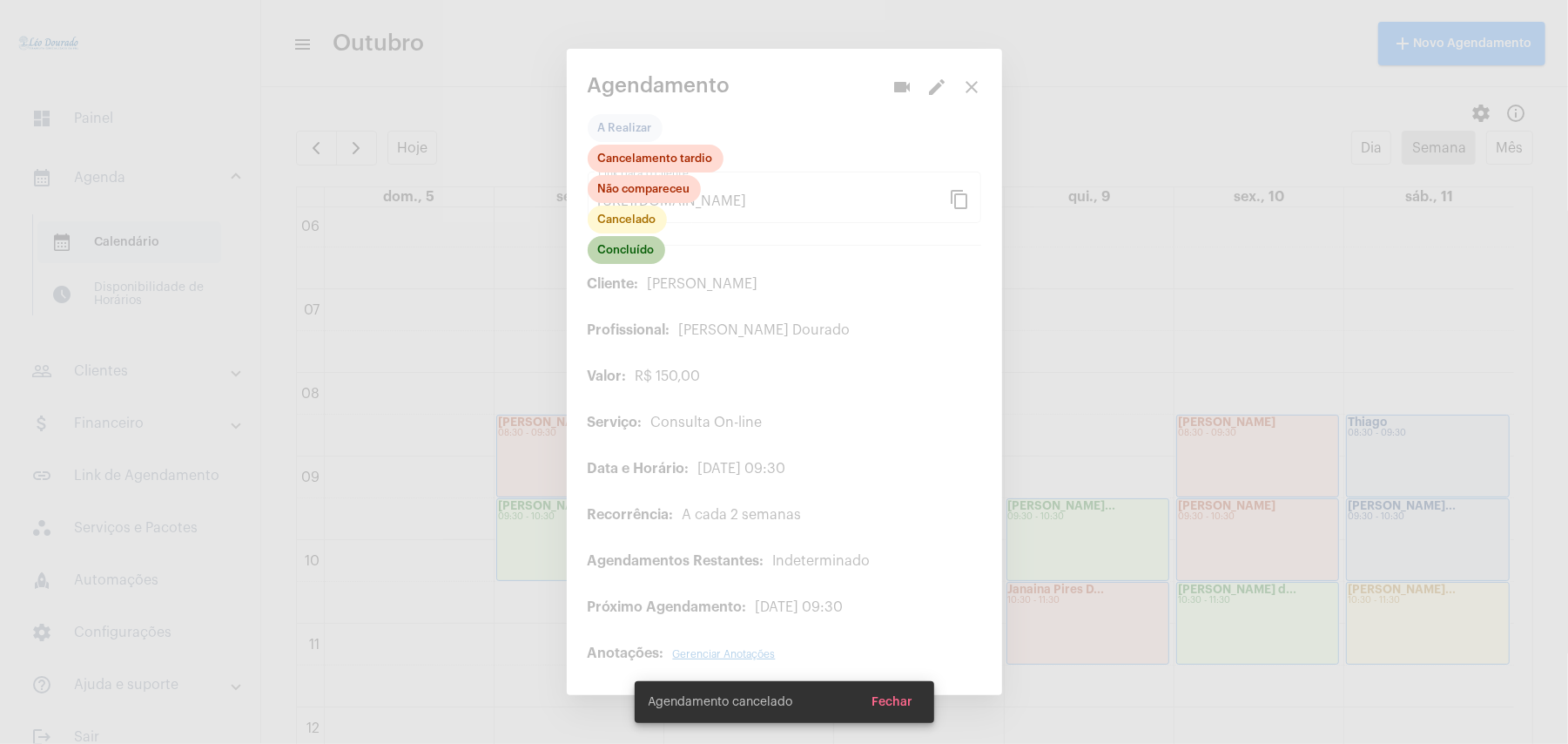
click at [631, 248] on mat-chip "Concluído" at bounding box center [626, 250] width 78 height 28
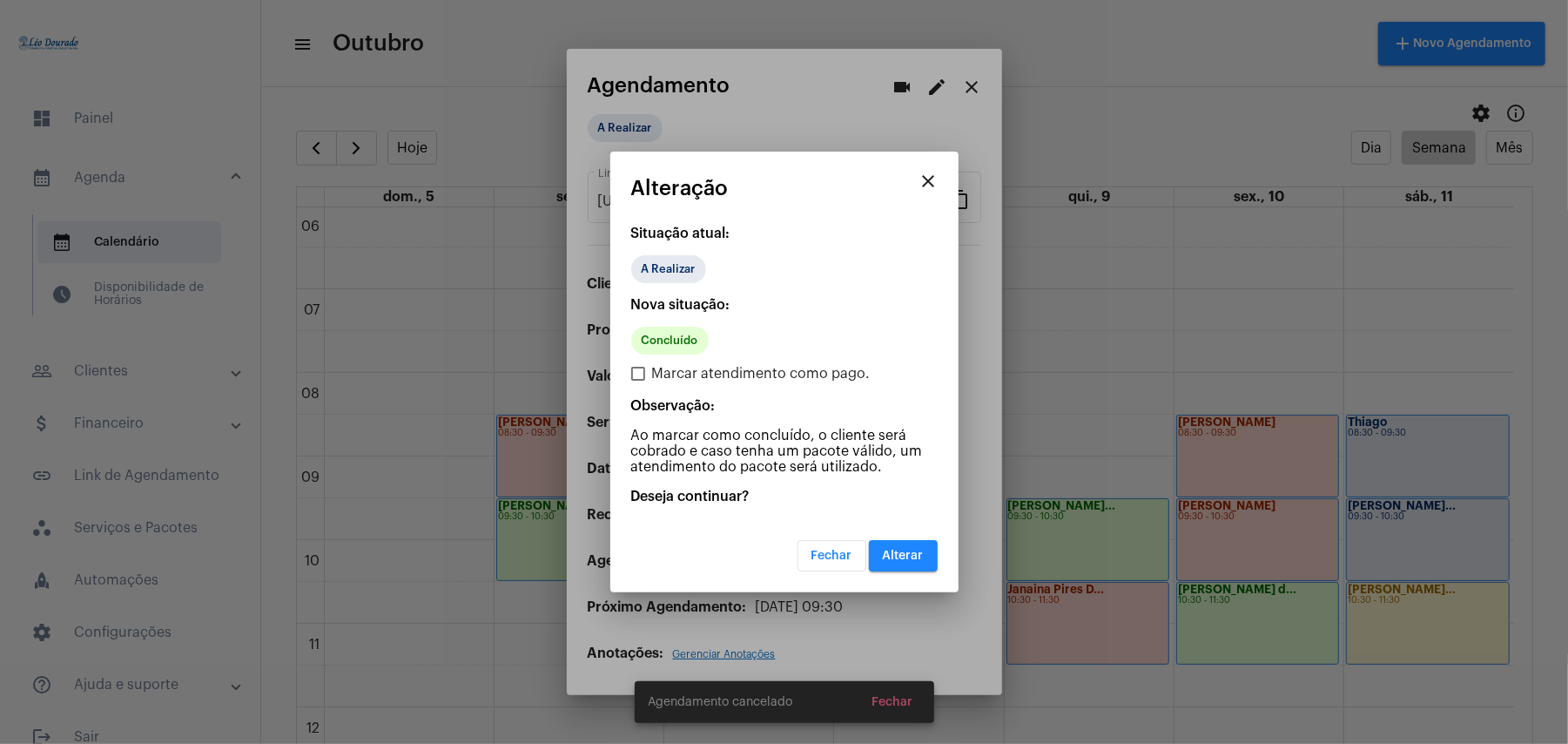
click at [730, 377] on span "Marcar atendimento como pago." at bounding box center [761, 373] width 218 height 21
click at [638, 381] on input "Marcar atendimento como pago." at bounding box center [637, 381] width 1 height 1
checkbox input "true"
click at [905, 552] on span "Alterar" at bounding box center [903, 555] width 41 height 12
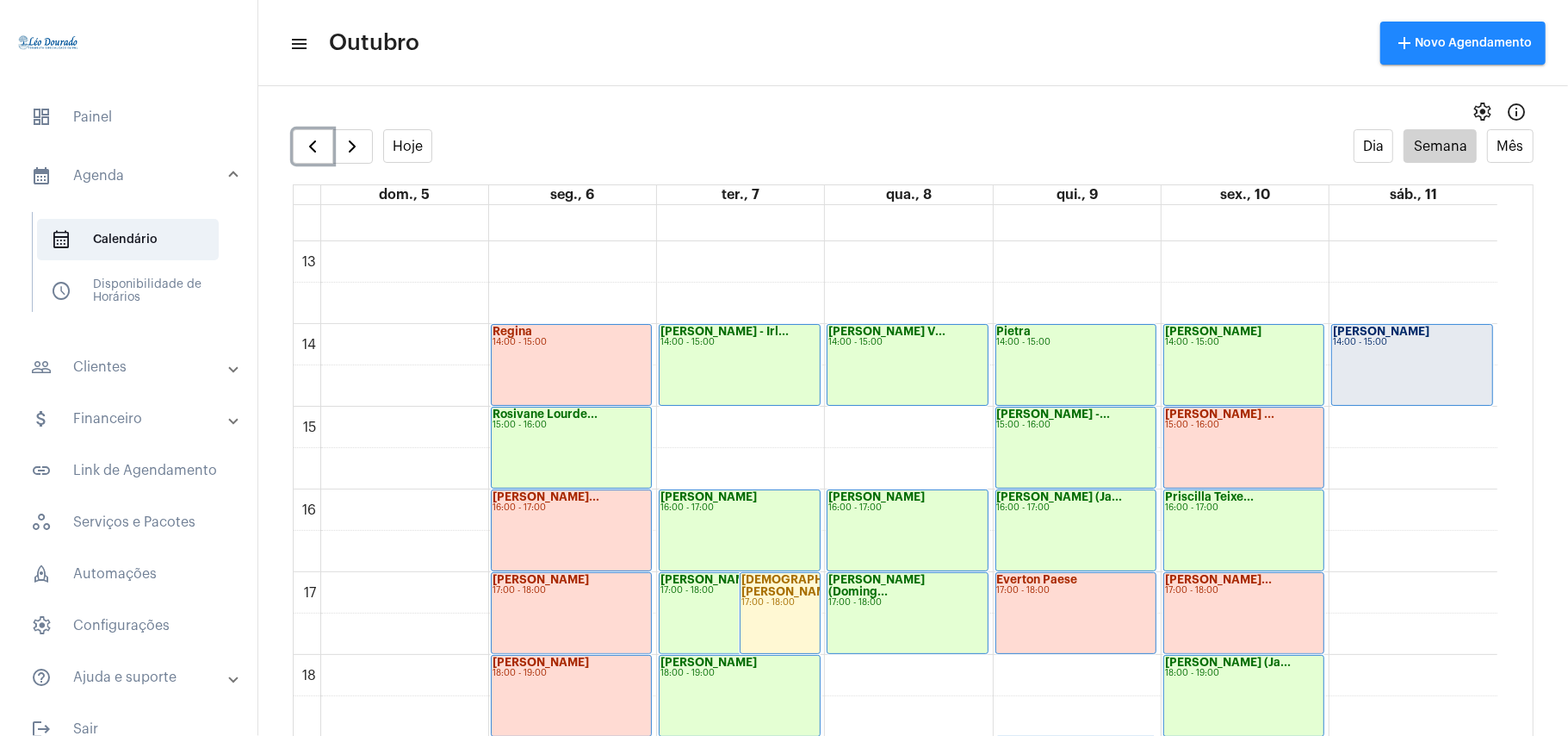
scroll to position [1073, 0]
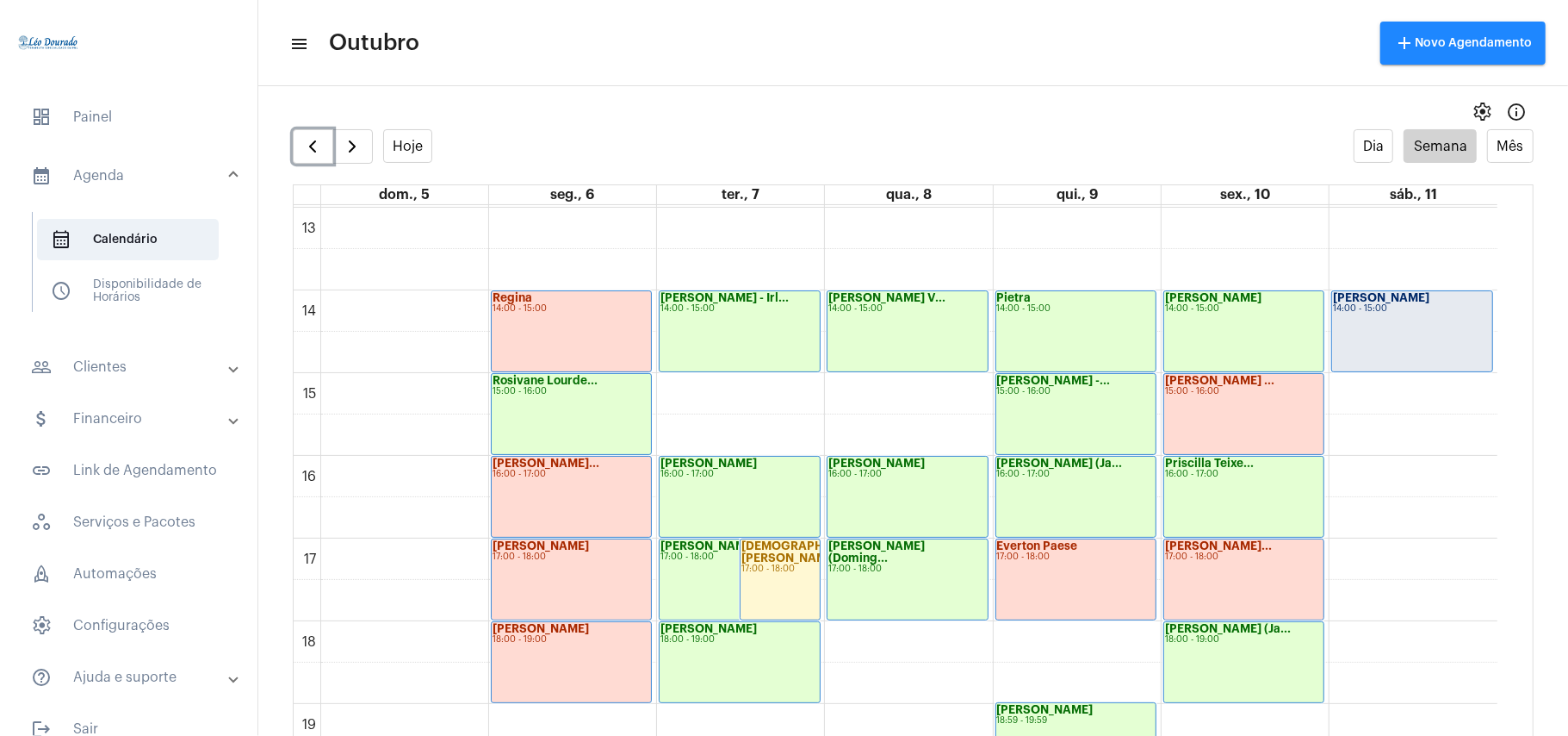
click at [1430, 332] on div "Gabriela 14:00 - 15:00" at bounding box center [1412, 331] width 160 height 80
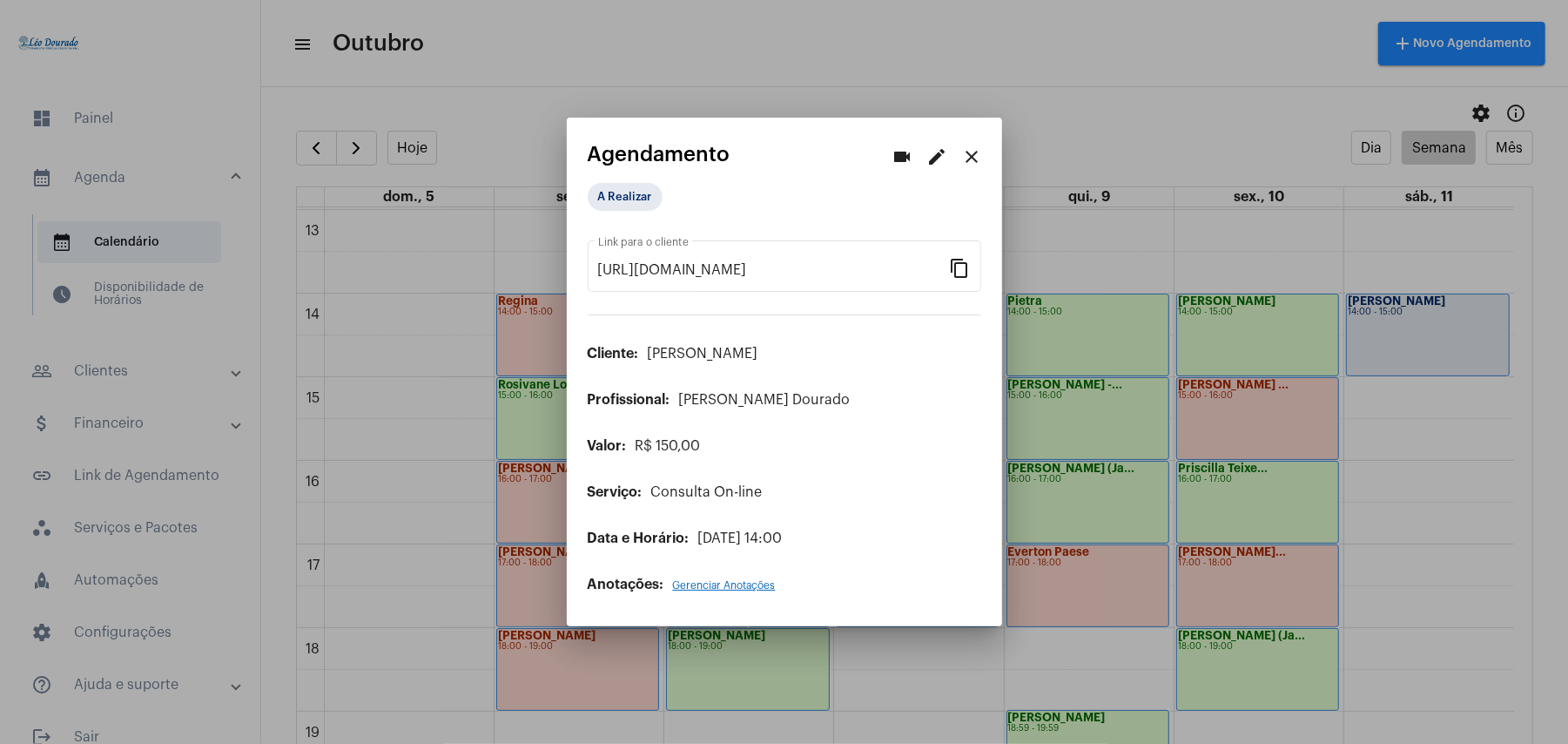
click at [853, 43] on div at bounding box center [784, 372] width 1568 height 744
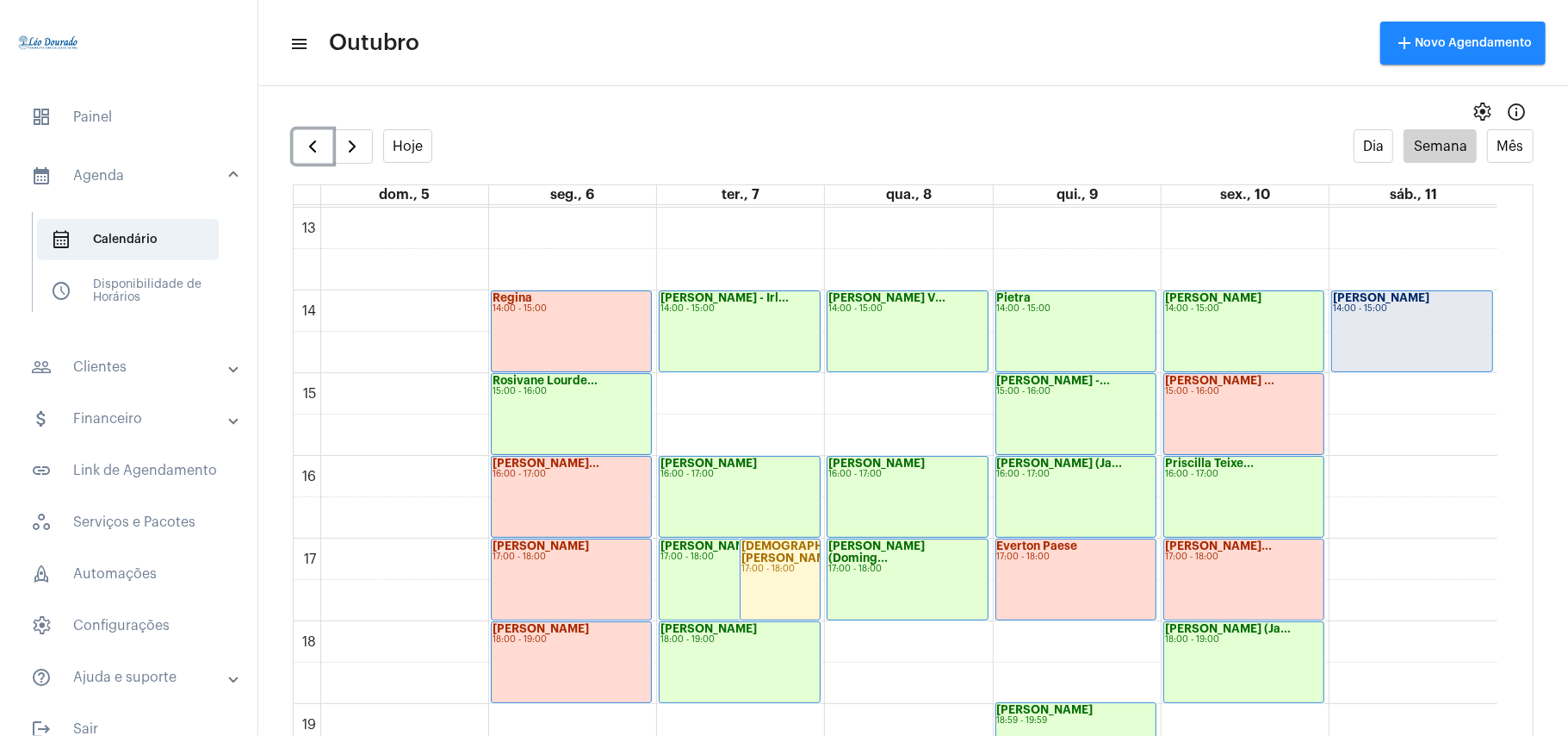
click at [1392, 311] on div "14:00 - 15:00" at bounding box center [1413, 309] width 159 height 9
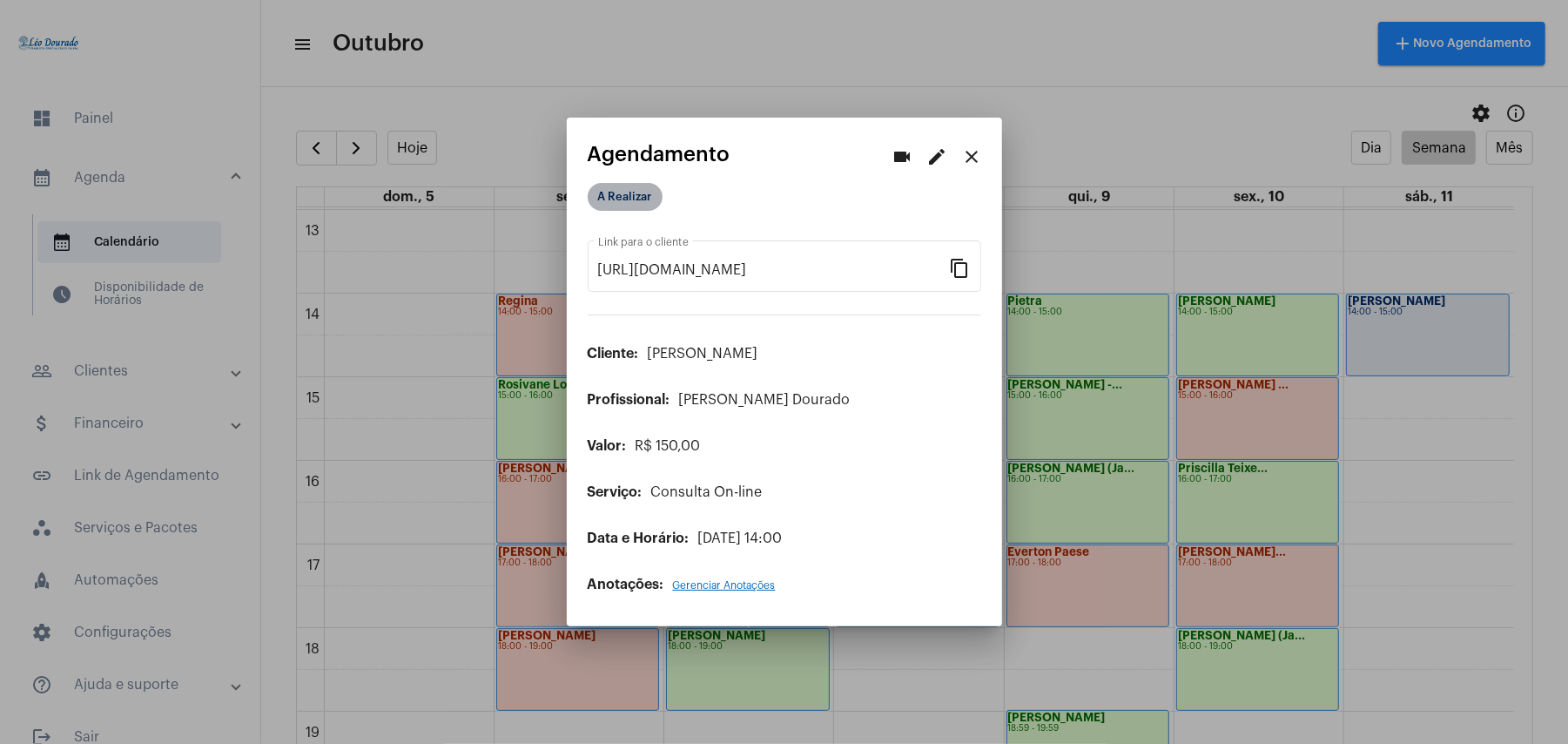
click at [602, 192] on mat-chip "A Realizar" at bounding box center [625, 196] width 75 height 28
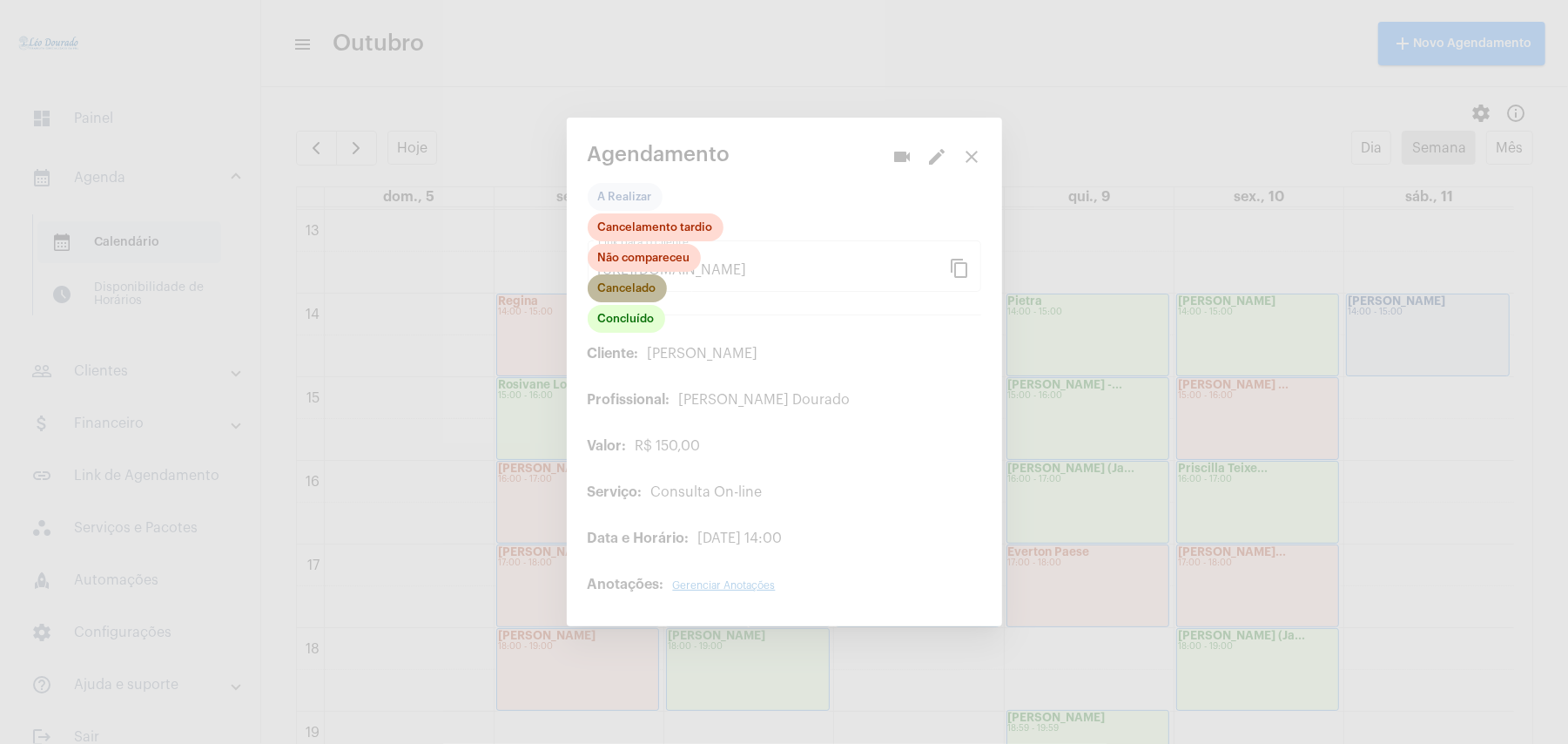
click at [650, 294] on mat-chip "Cancelado" at bounding box center [627, 288] width 79 height 28
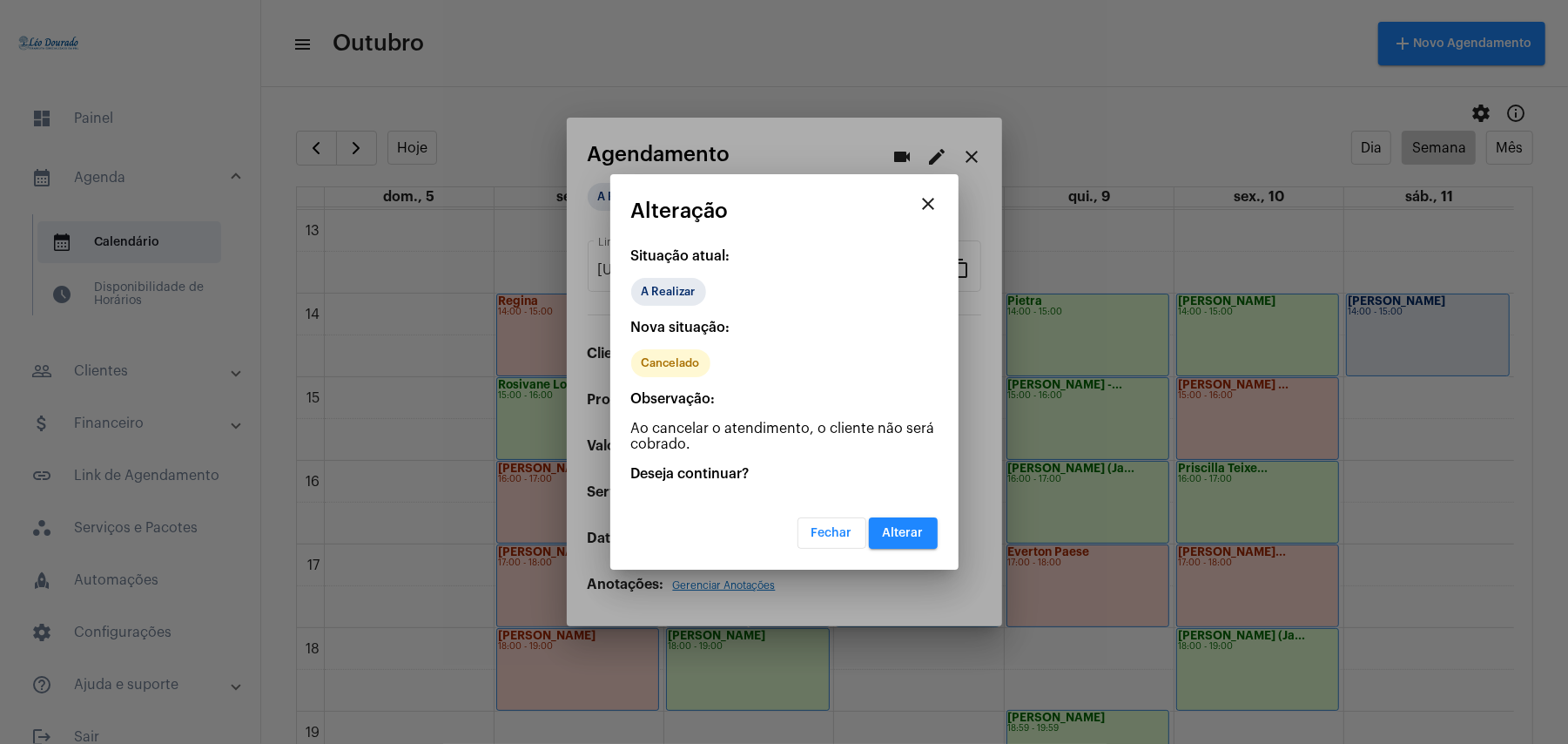
click at [920, 538] on span "Alterar" at bounding box center [903, 532] width 41 height 12
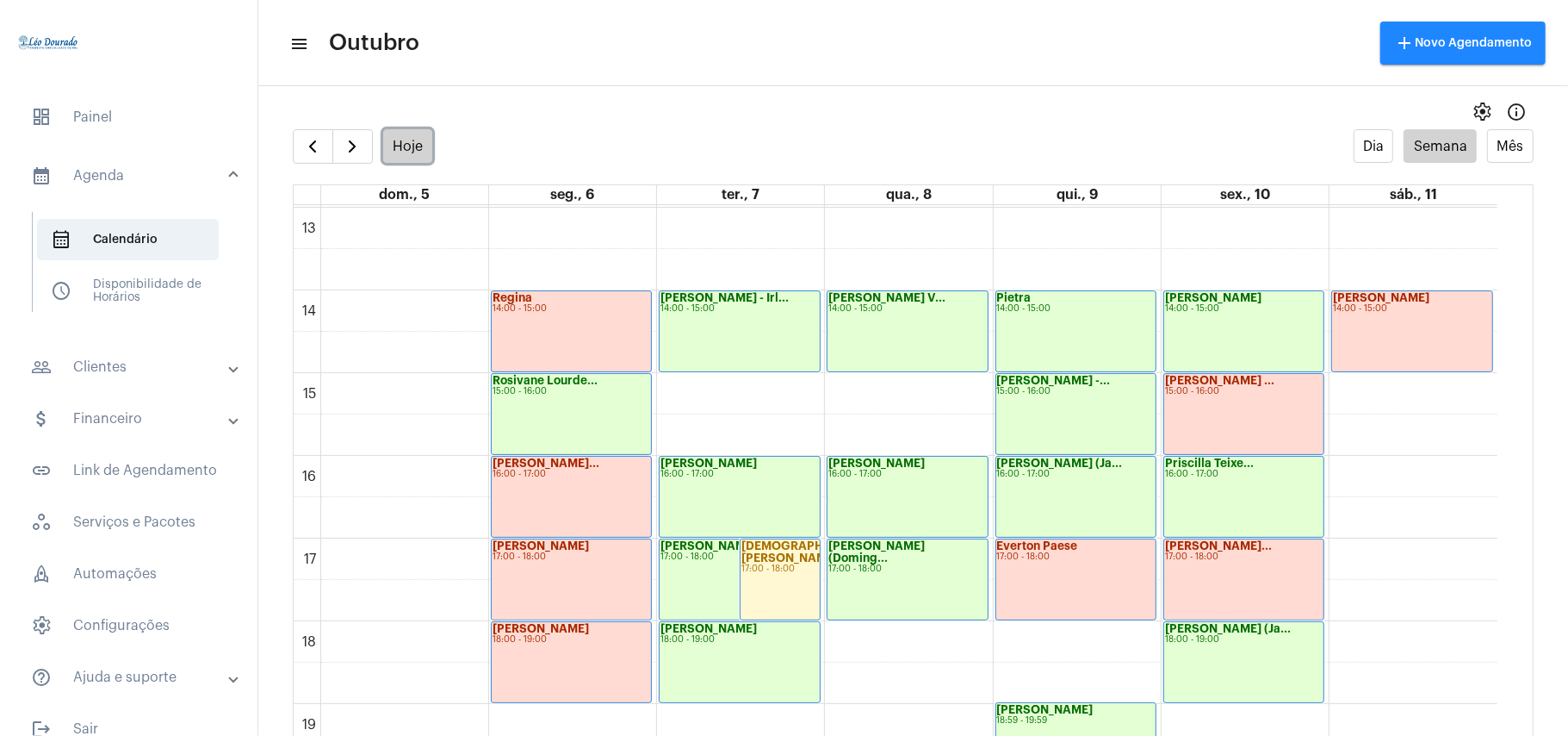
click at [406, 154] on button "Hoje" at bounding box center [408, 145] width 50 height 33
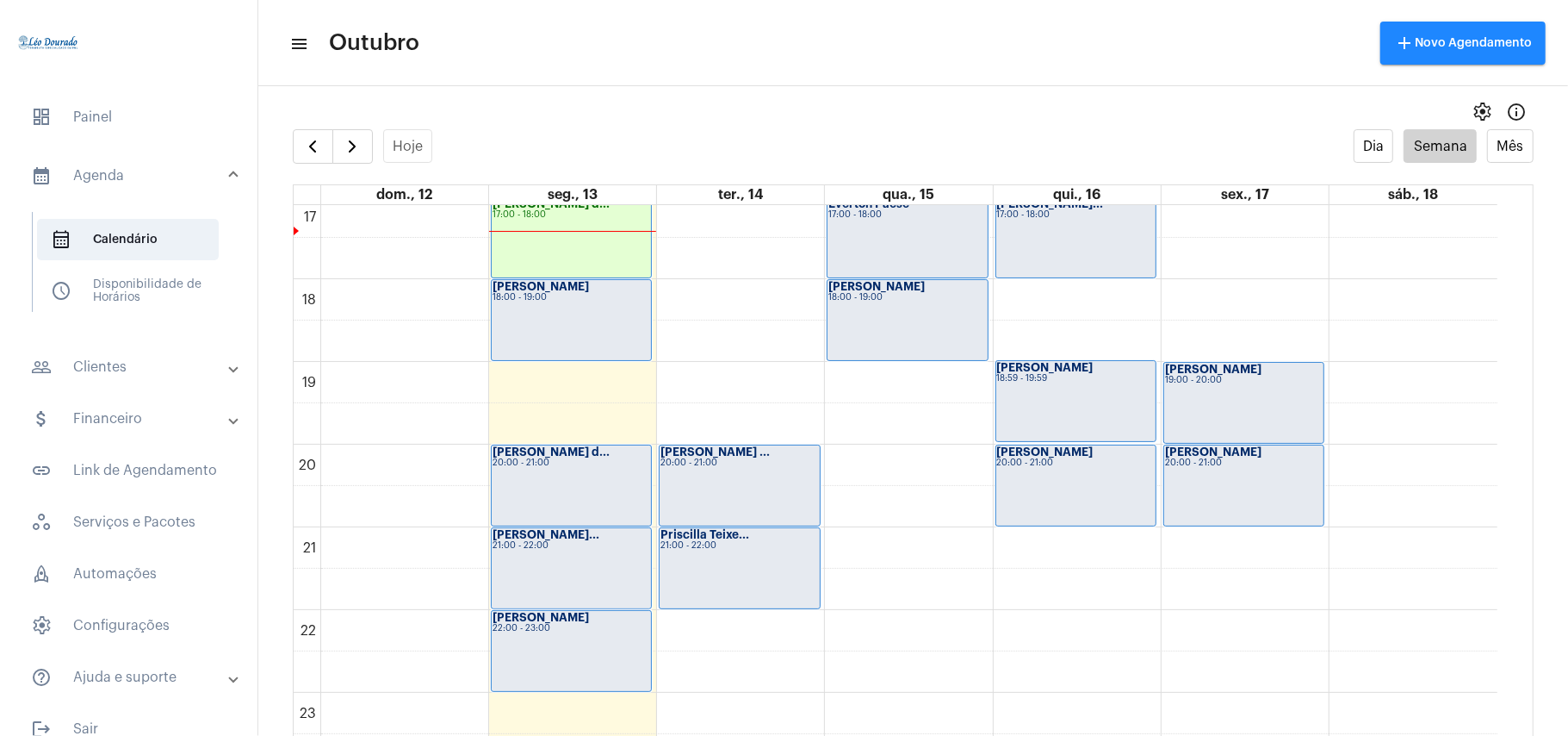
scroll to position [1417, 0]
click at [587, 470] on div "[PERSON_NAME] d... 20:00 - 21:00" at bounding box center [571, 483] width 160 height 80
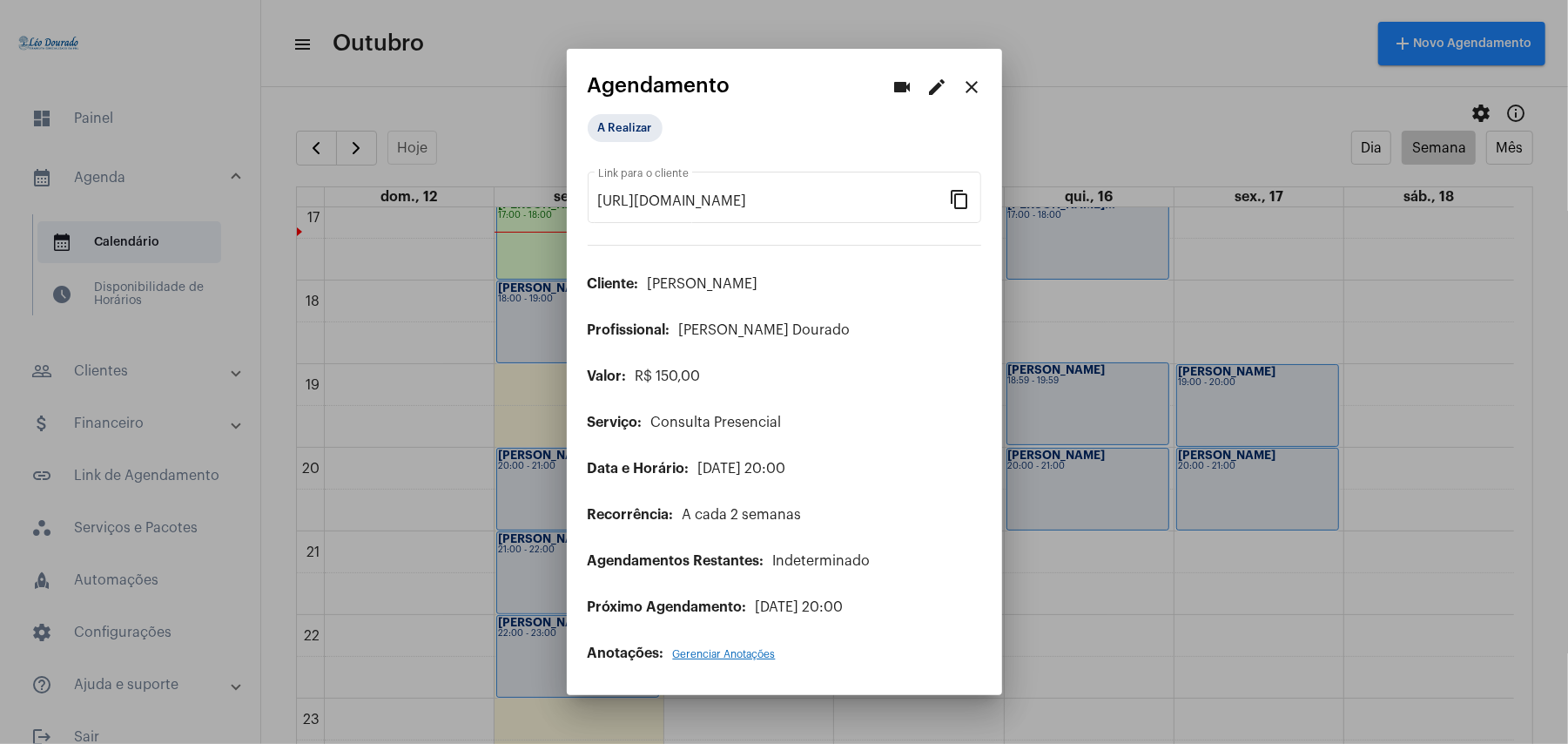
click at [974, 77] on button "close" at bounding box center [973, 87] width 35 height 35
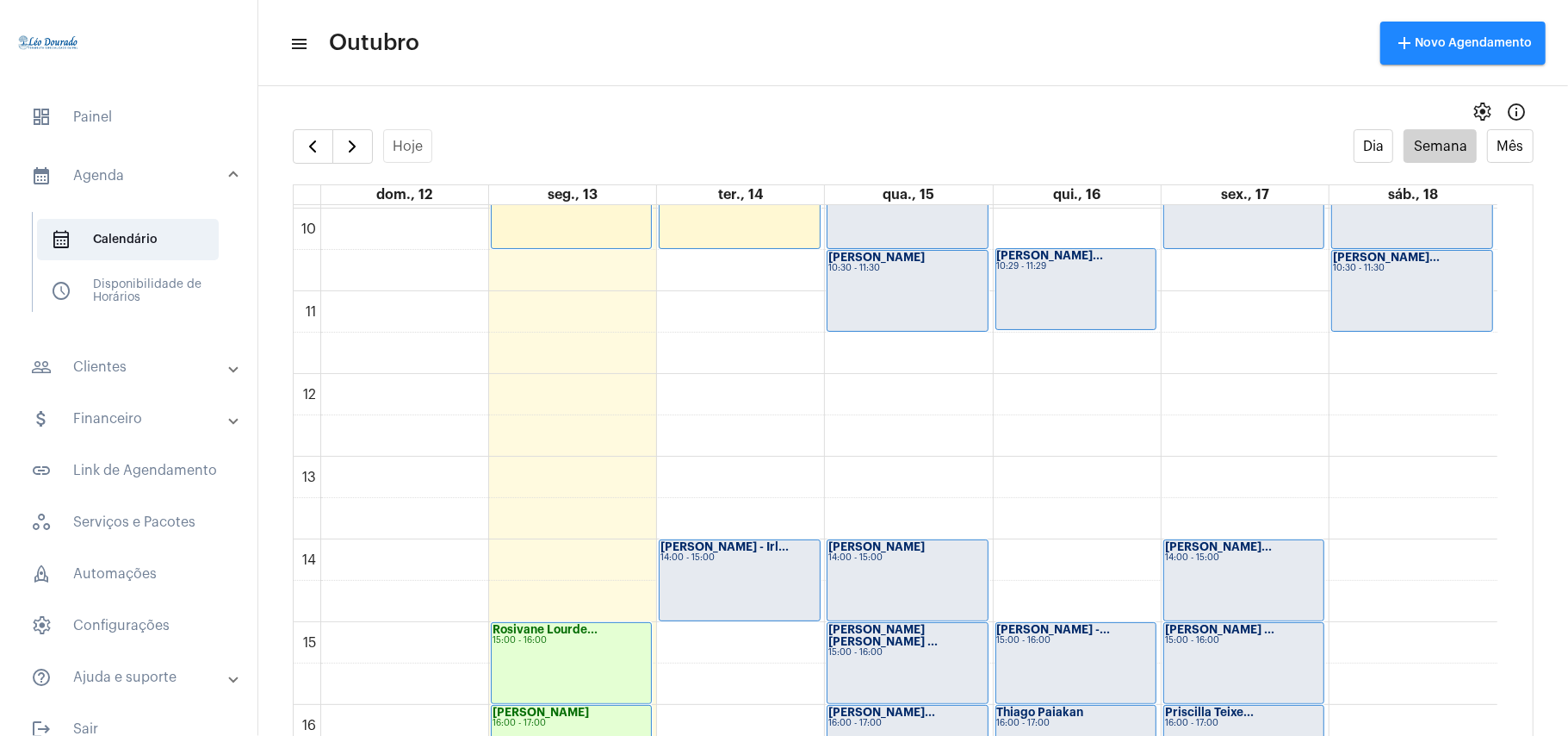
scroll to position [611, 0]
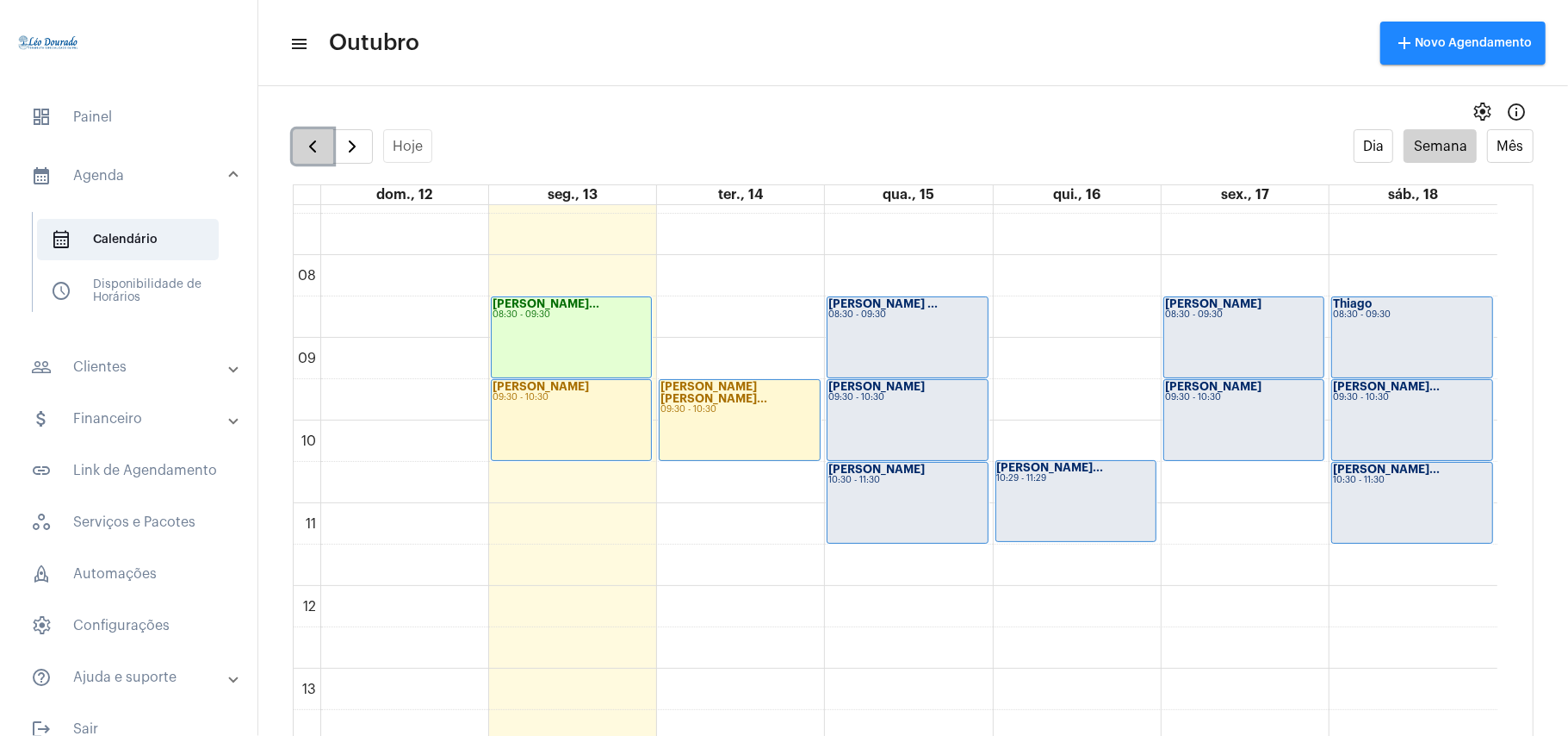
click at [319, 157] on span "button" at bounding box center [312, 146] width 21 height 21
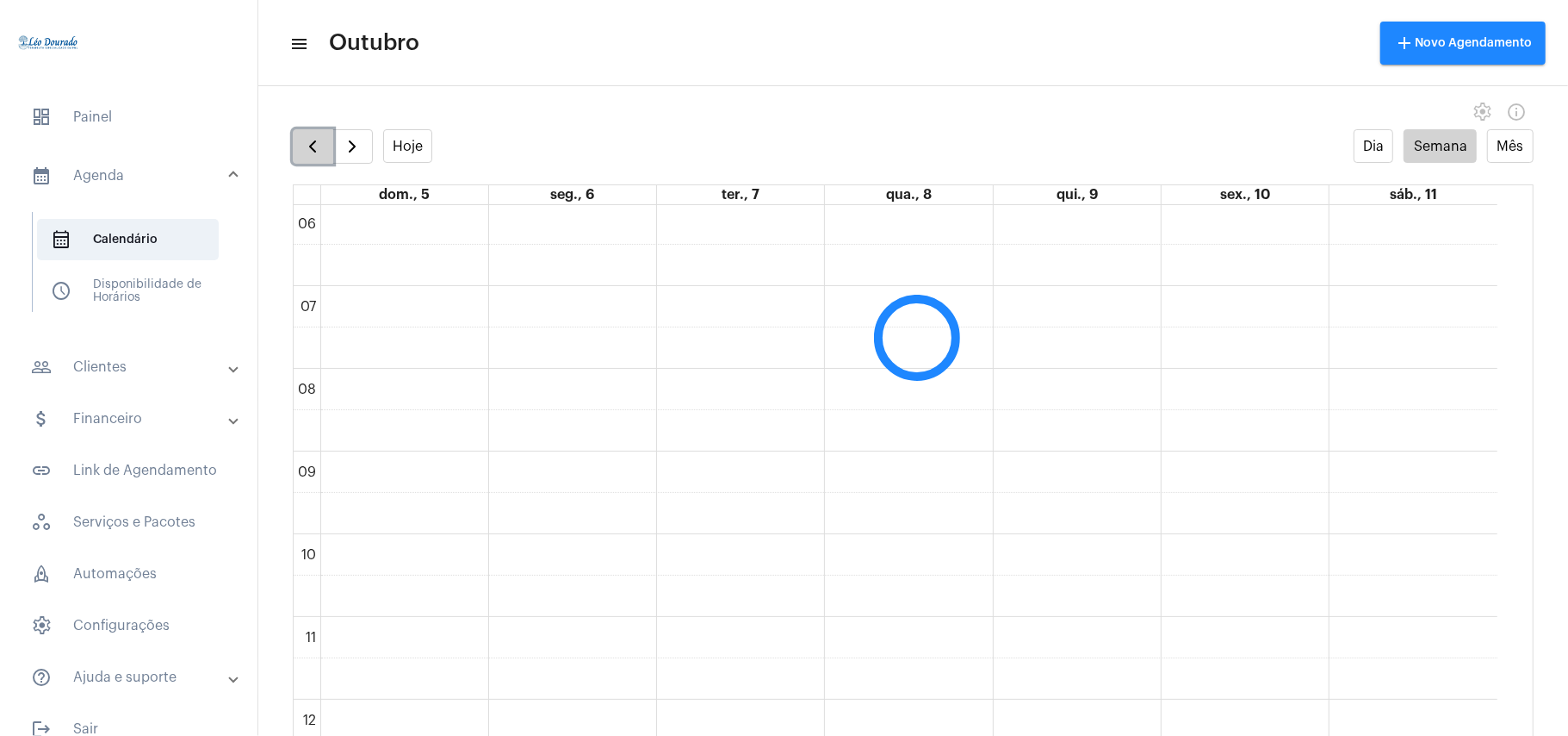
click at [319, 157] on span "button" at bounding box center [312, 146] width 21 height 21
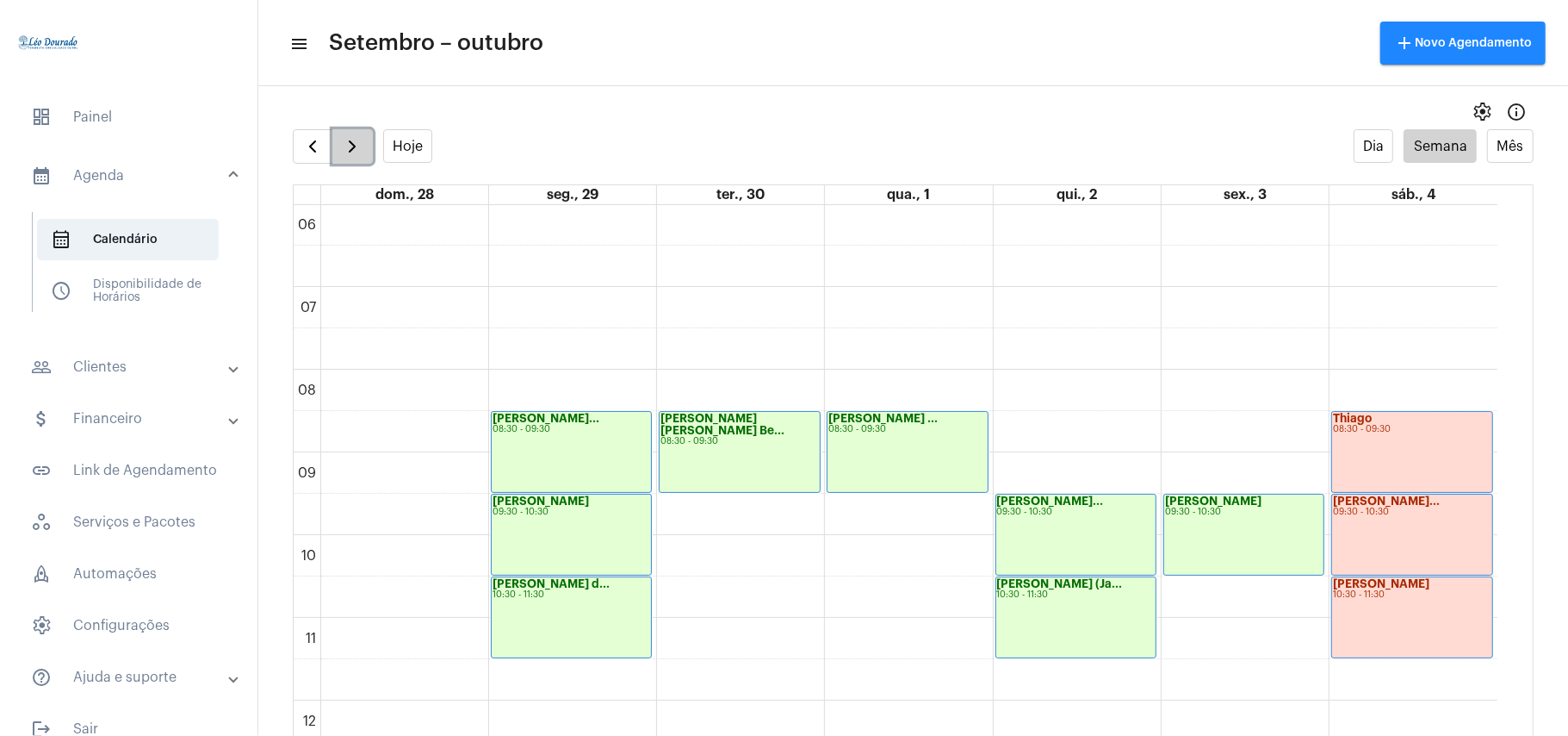
click at [351, 149] on span "button" at bounding box center [352, 146] width 21 height 21
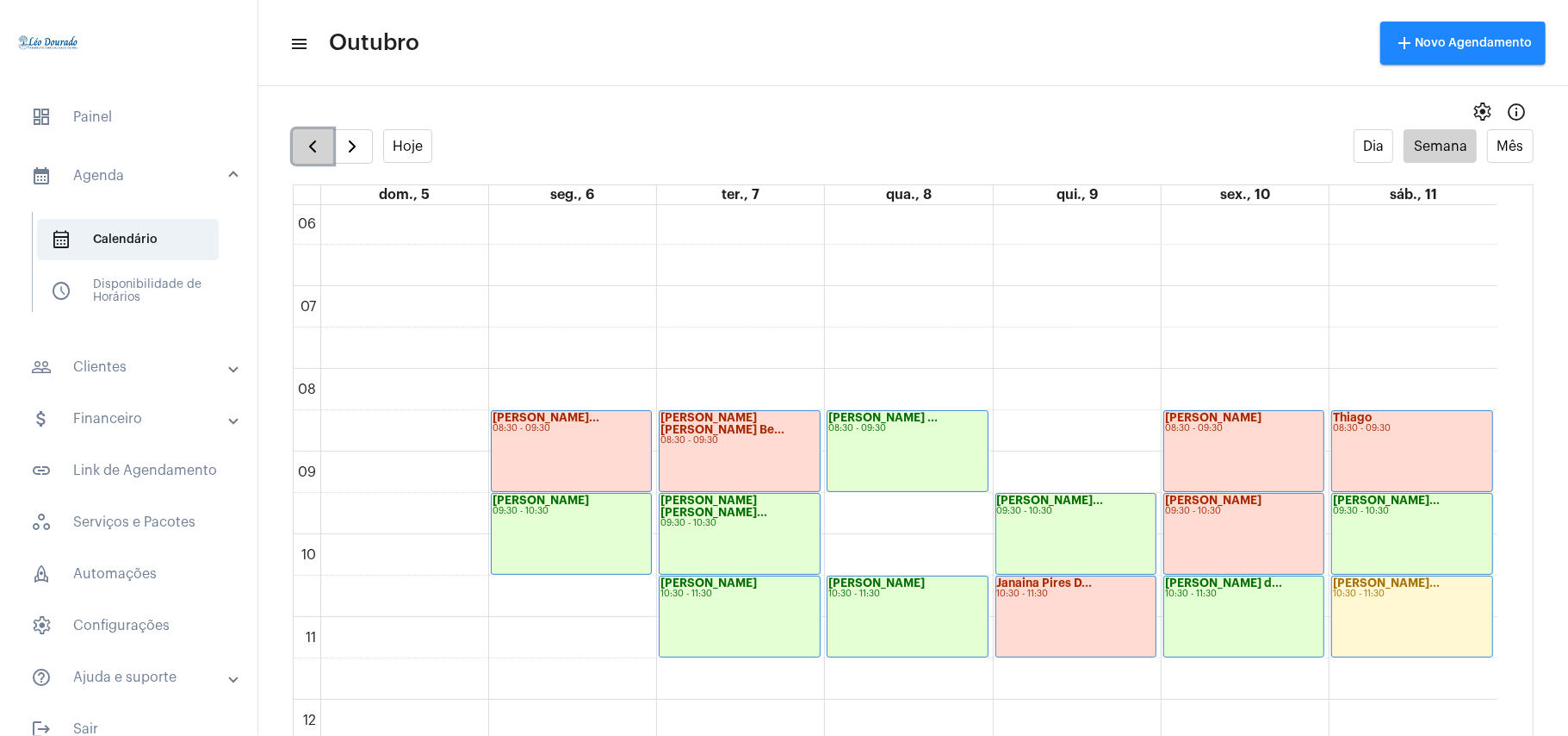
click at [319, 155] on span "button" at bounding box center [312, 146] width 21 height 21
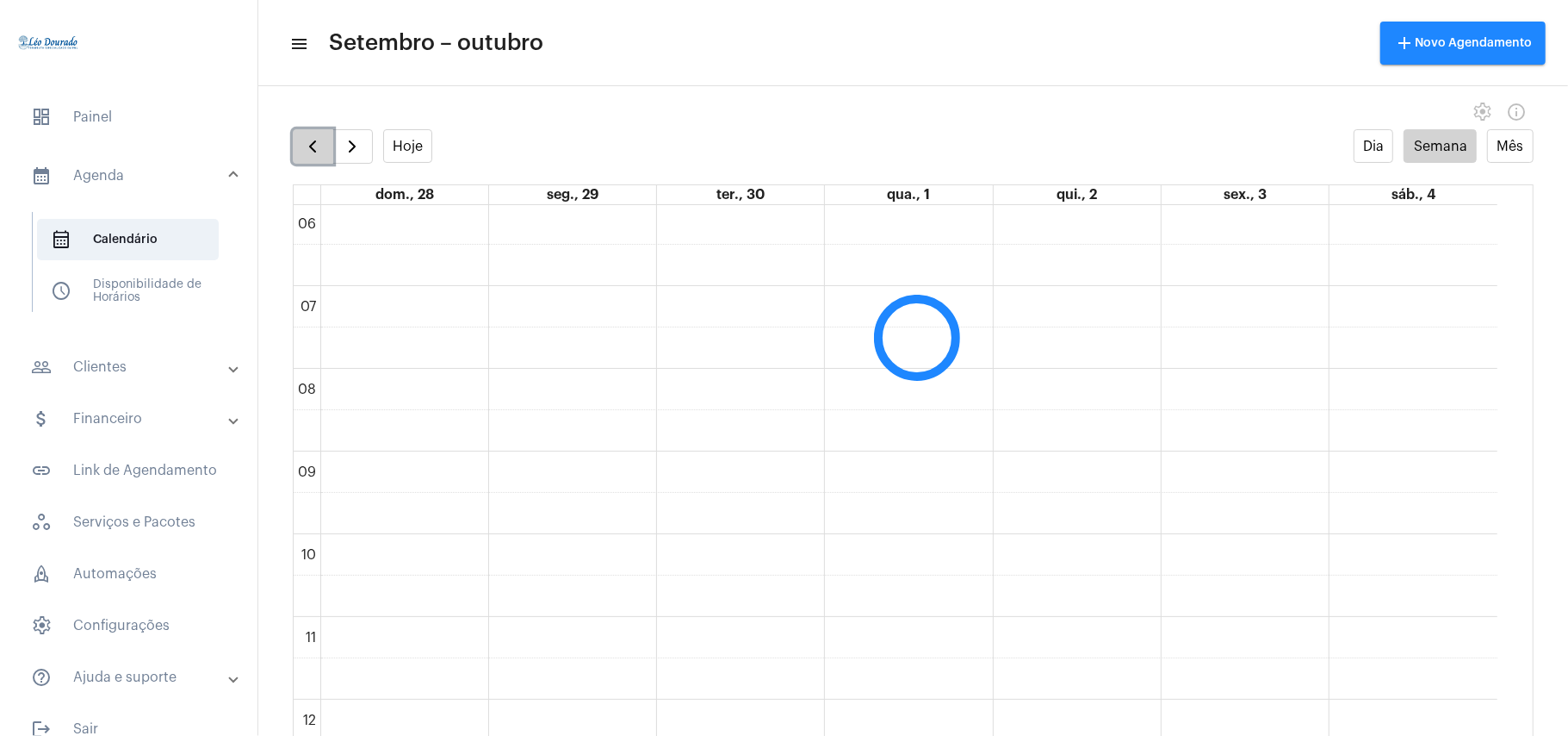
scroll to position [498, 0]
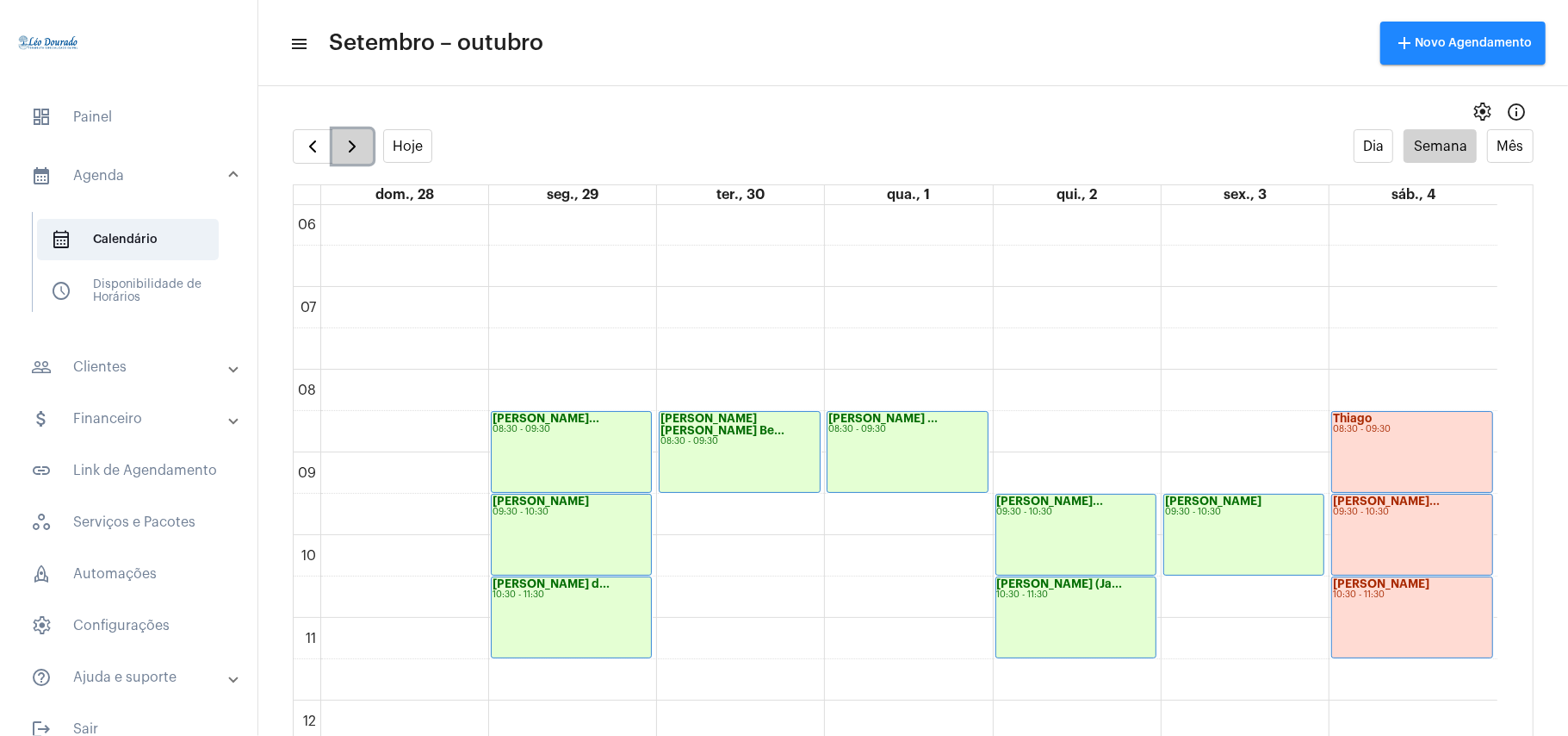
click at [346, 150] on span "button" at bounding box center [352, 146] width 21 height 21
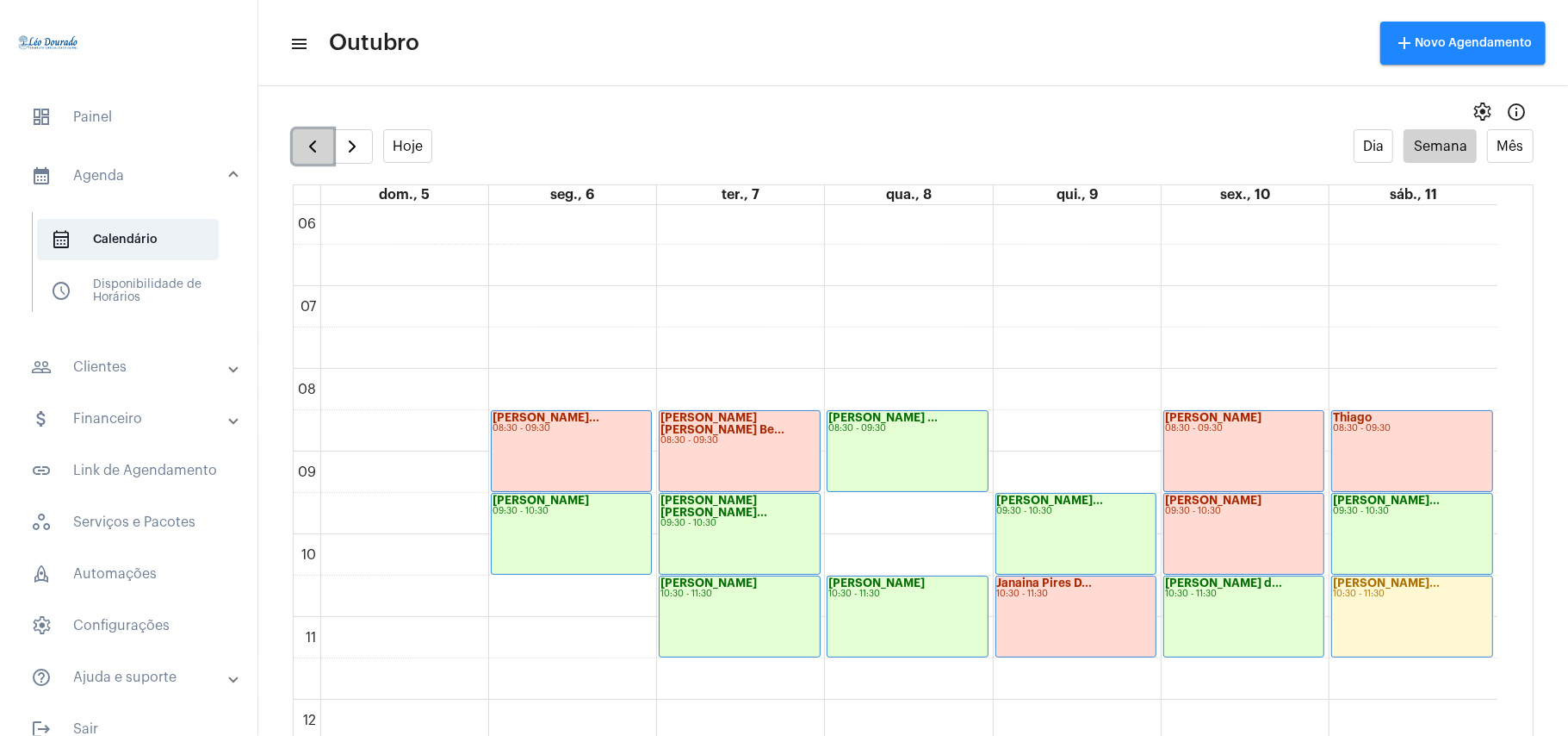
click at [308, 148] on span "button" at bounding box center [312, 146] width 21 height 21
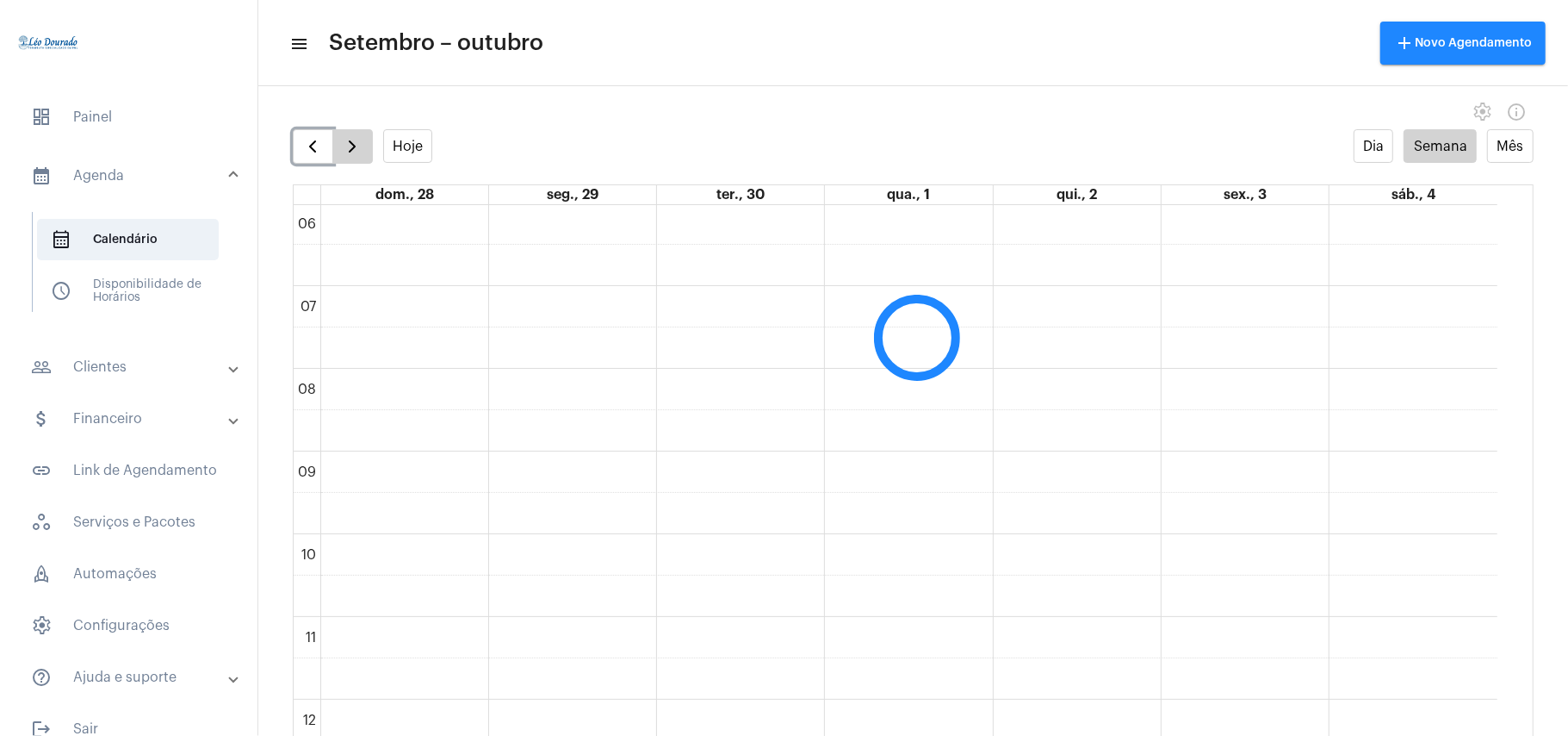
scroll to position [498, 0]
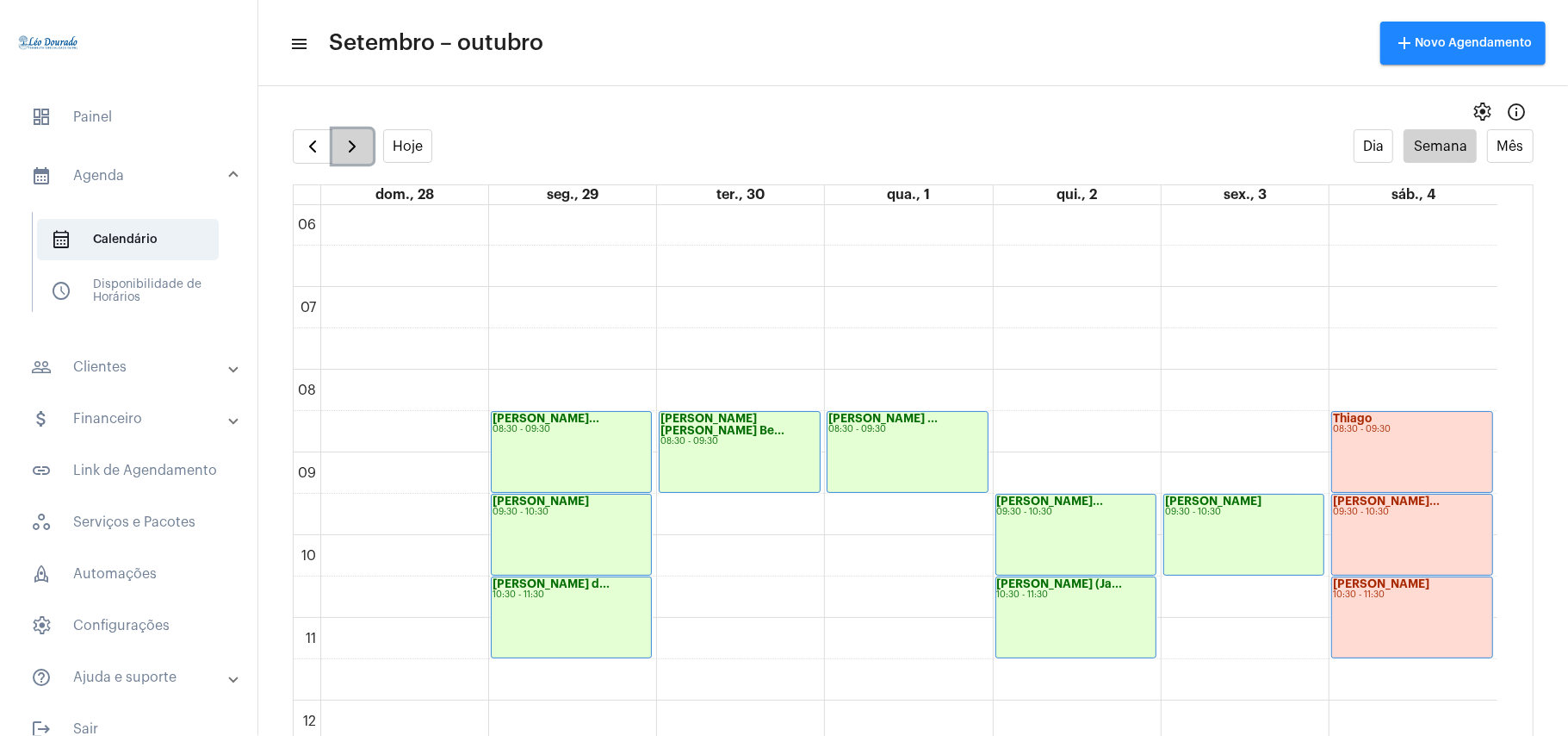
click at [357, 142] on span "button" at bounding box center [352, 146] width 21 height 21
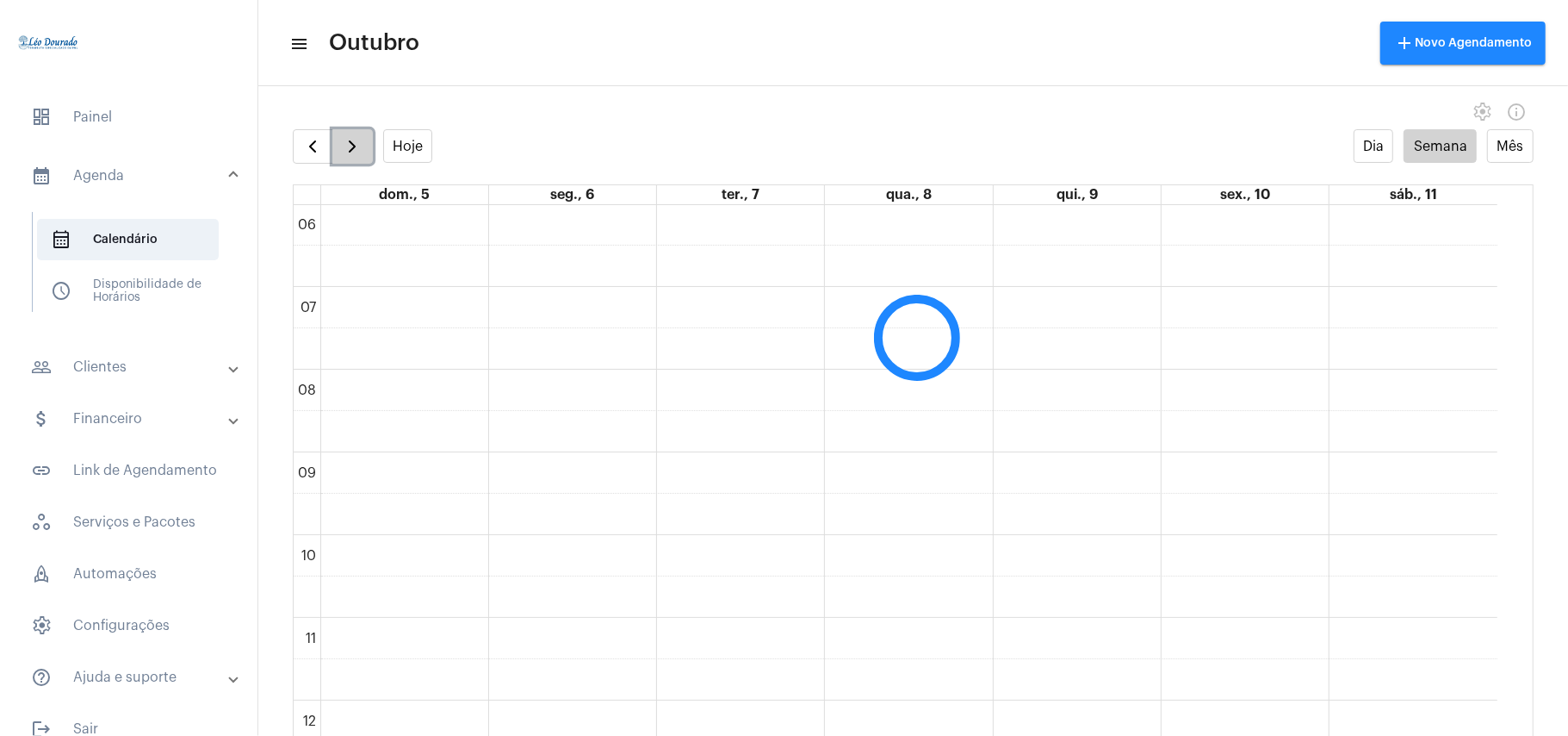
scroll to position [498, 0]
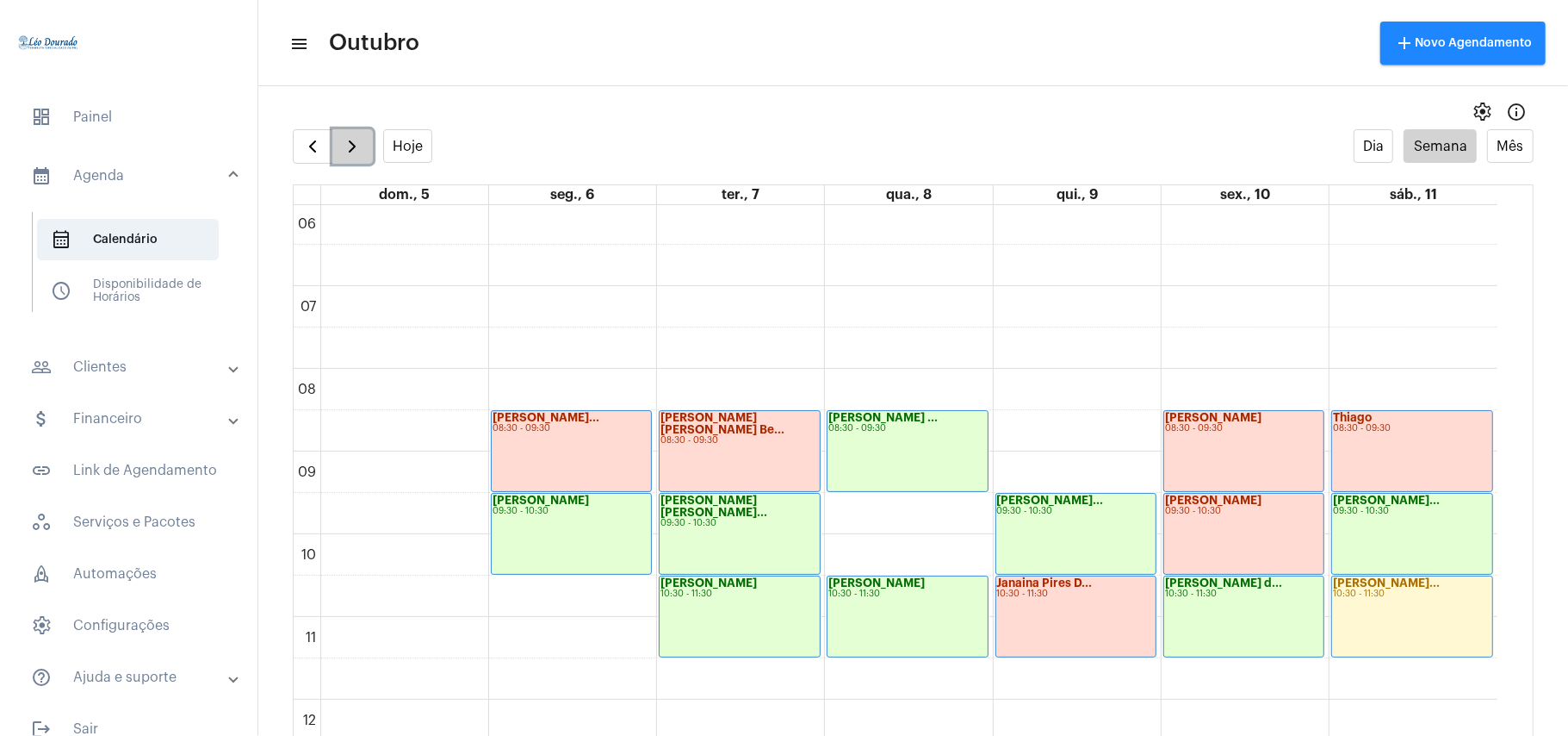
click at [347, 146] on span "button" at bounding box center [352, 146] width 21 height 21
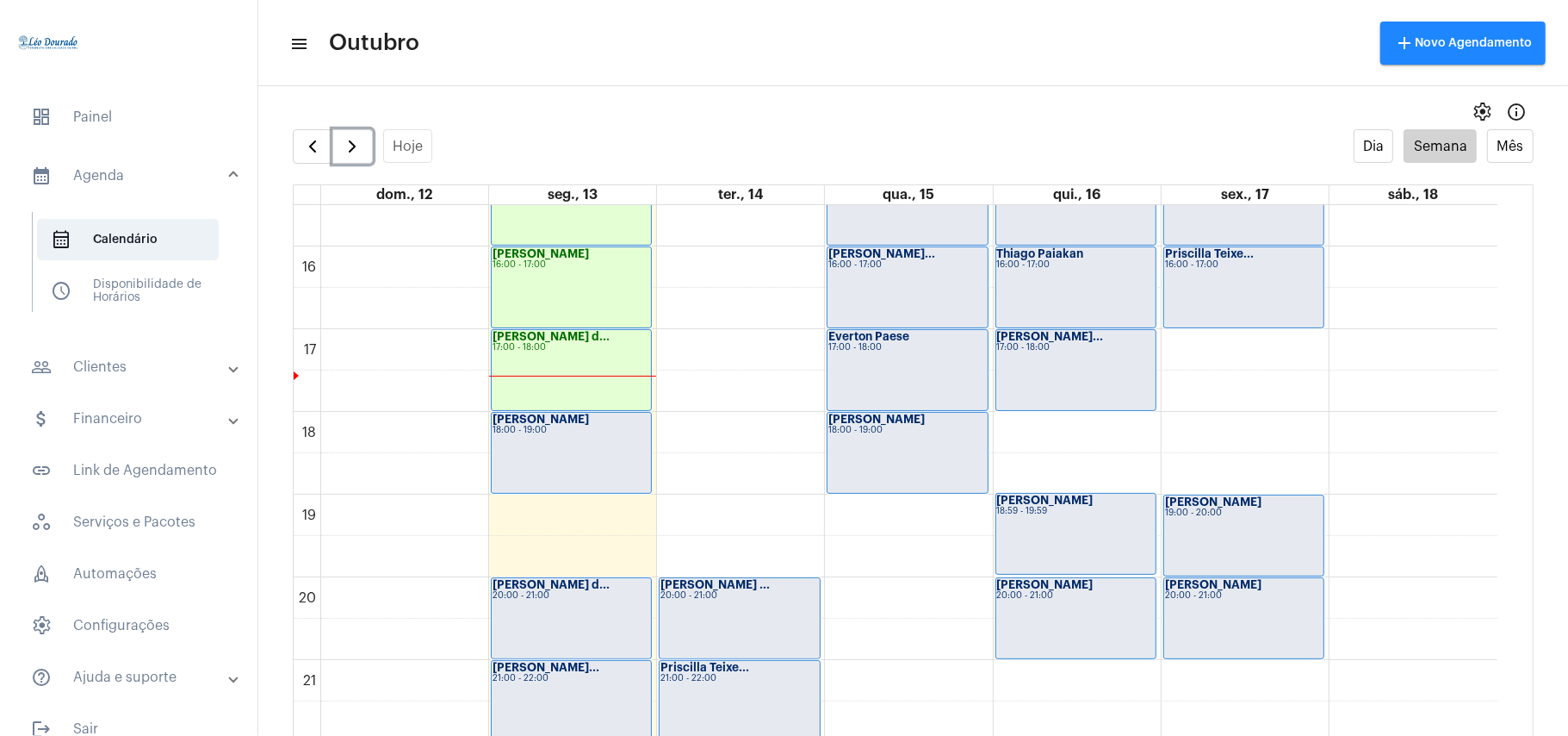
scroll to position [1301, 0]
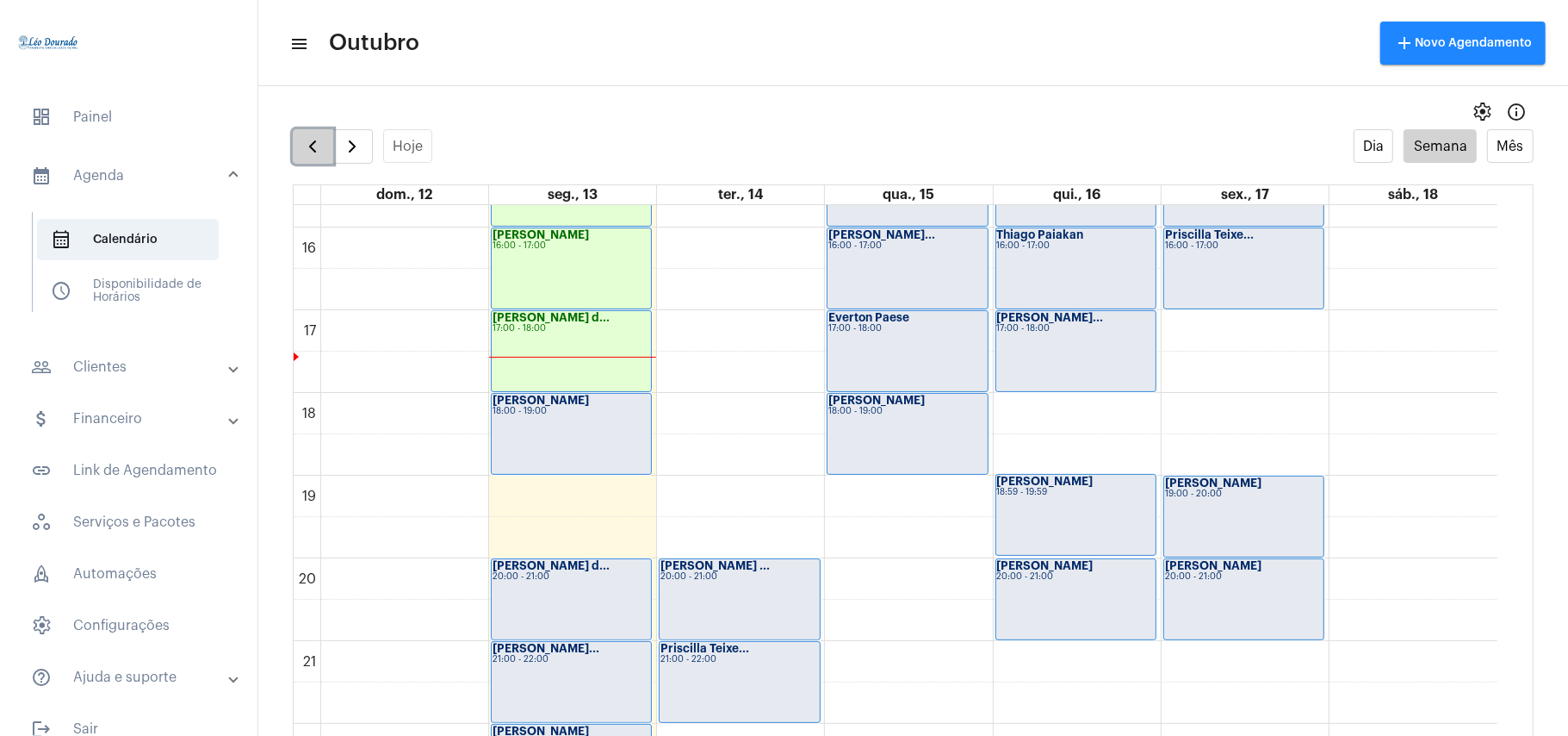
click at [309, 150] on span "button" at bounding box center [312, 146] width 21 height 21
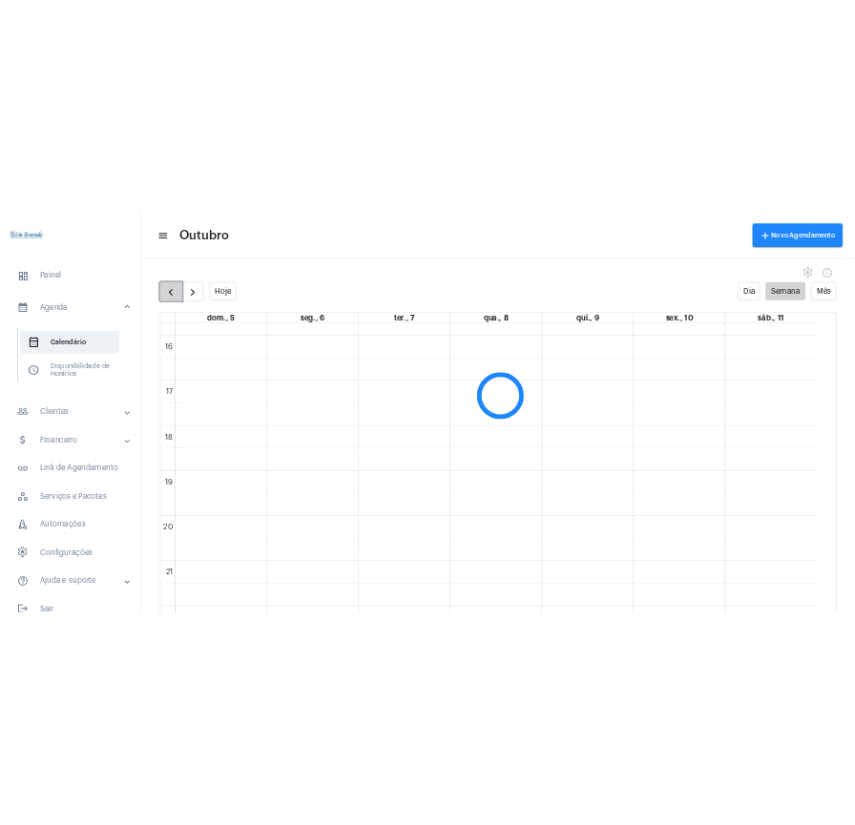
scroll to position [551, 0]
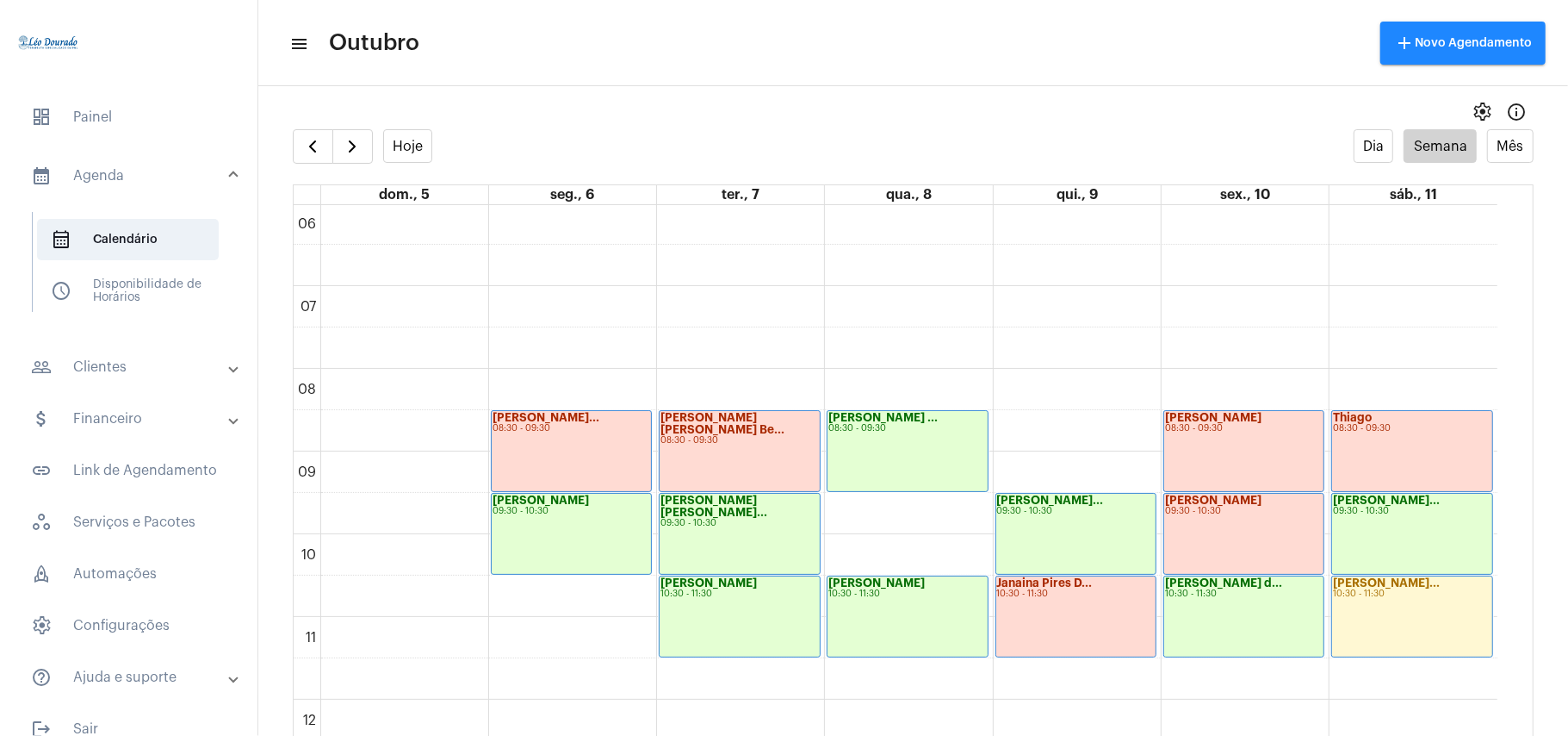
click at [114, 367] on mat-panel-title "people_outline Clientes" at bounding box center [130, 367] width 199 height 21
click at [142, 286] on span "people_outline Meus Clientes" at bounding box center [127, 294] width 181 height 42
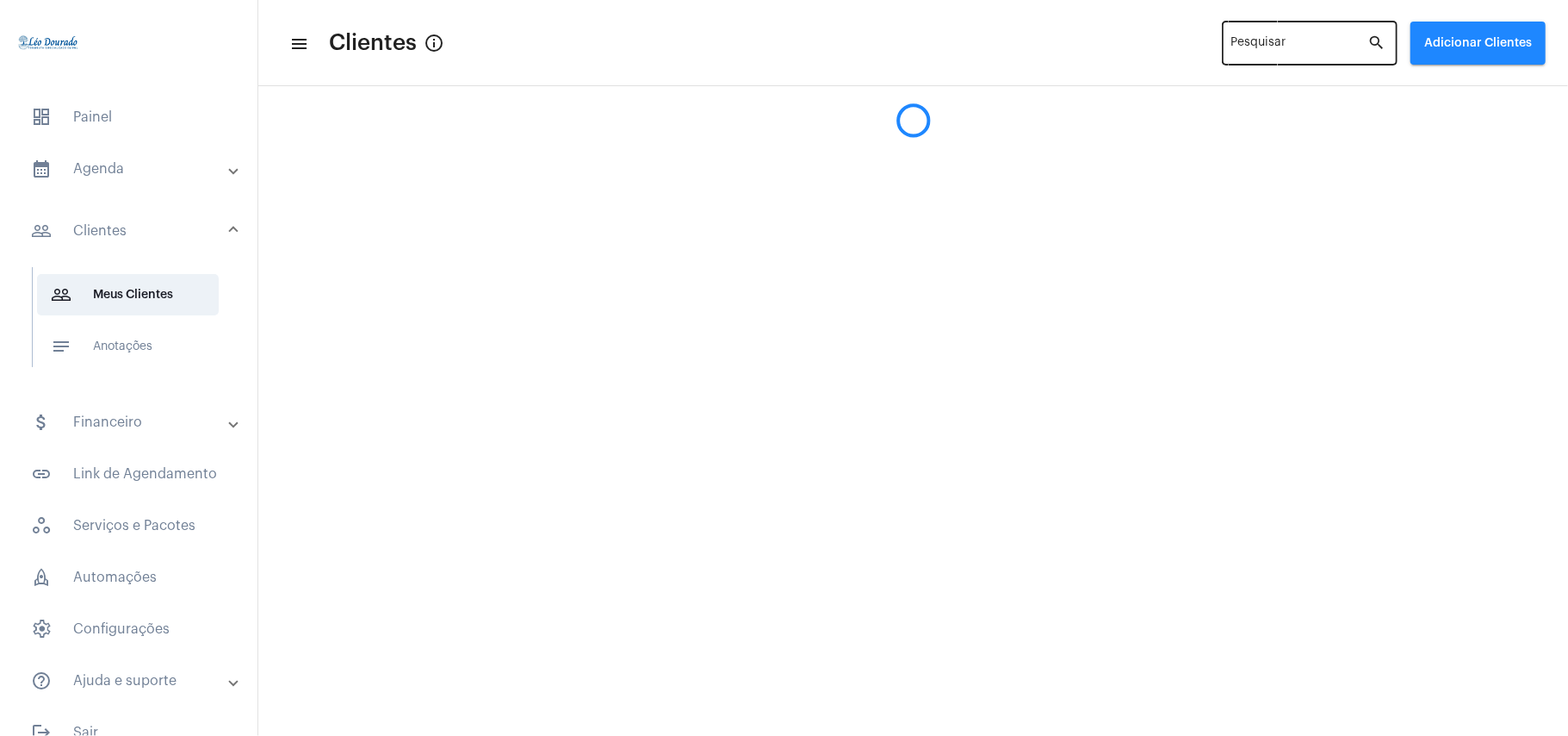
click at [1299, 40] on input "Pesquisar" at bounding box center [1300, 46] width 137 height 14
type input "0"
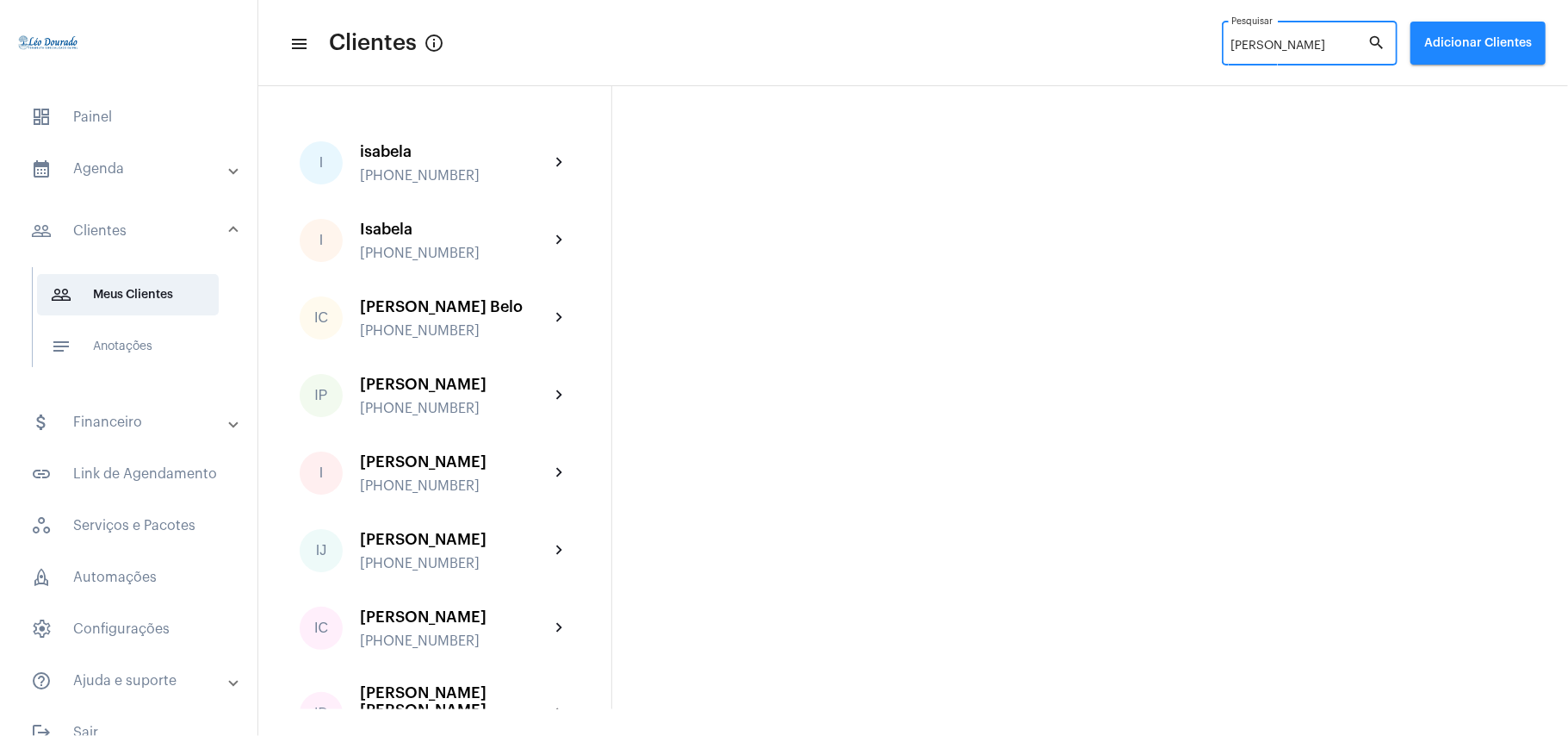
type input "[PERSON_NAME]"
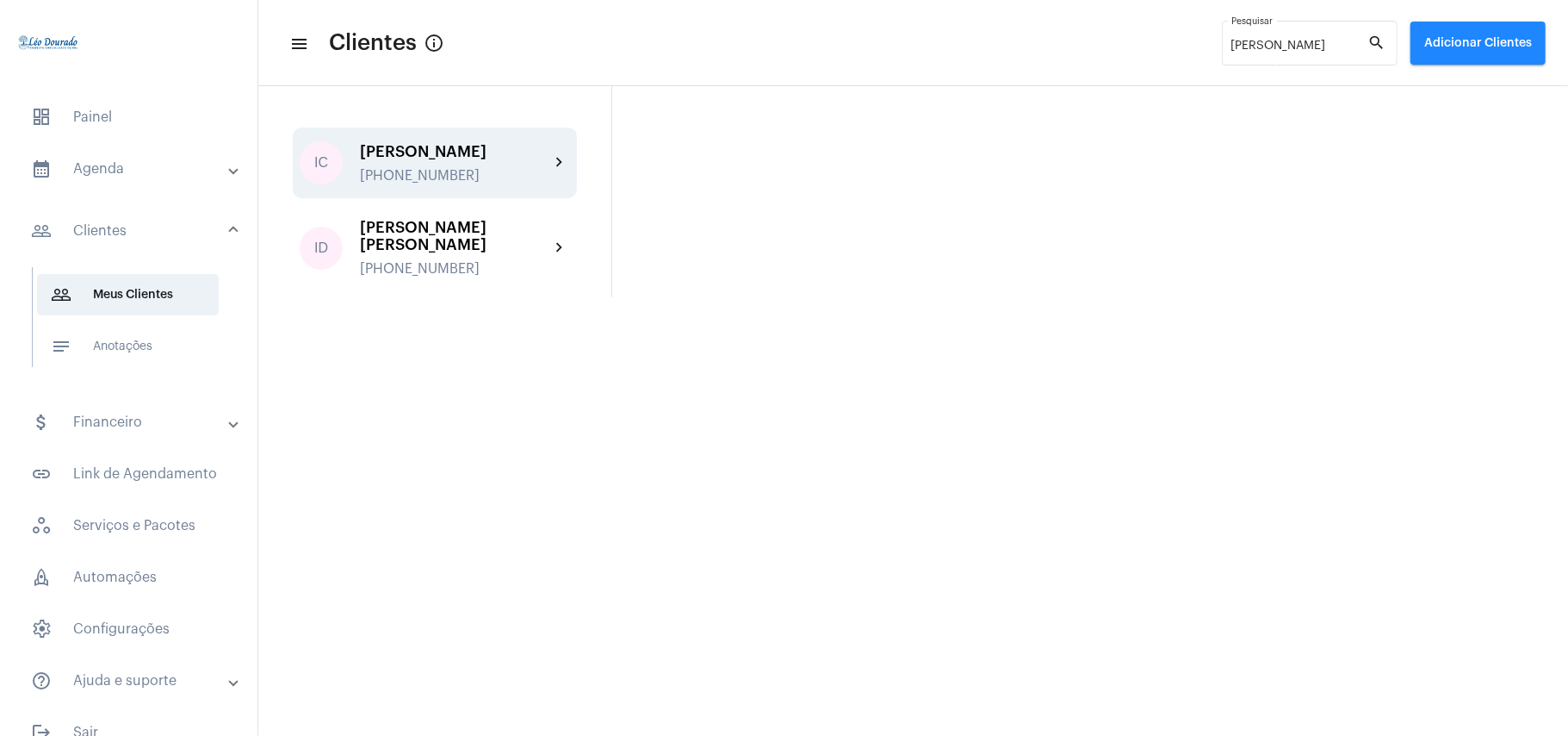
click at [408, 163] on div "[PERSON_NAME] [PHONE_NUMBER]" at bounding box center [455, 163] width 190 height 41
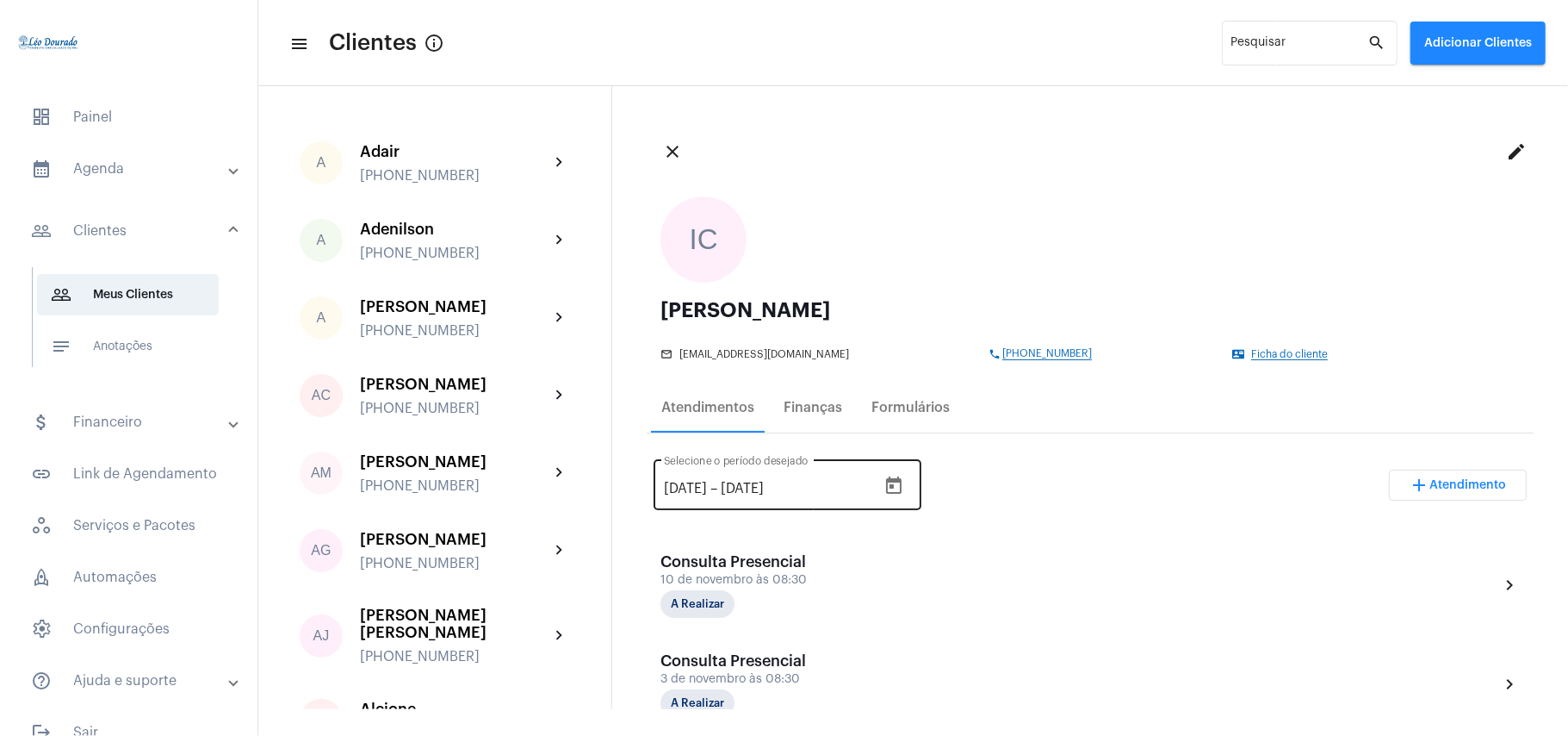
click at [902, 486] on icon "Open calendar" at bounding box center [894, 485] width 15 height 17
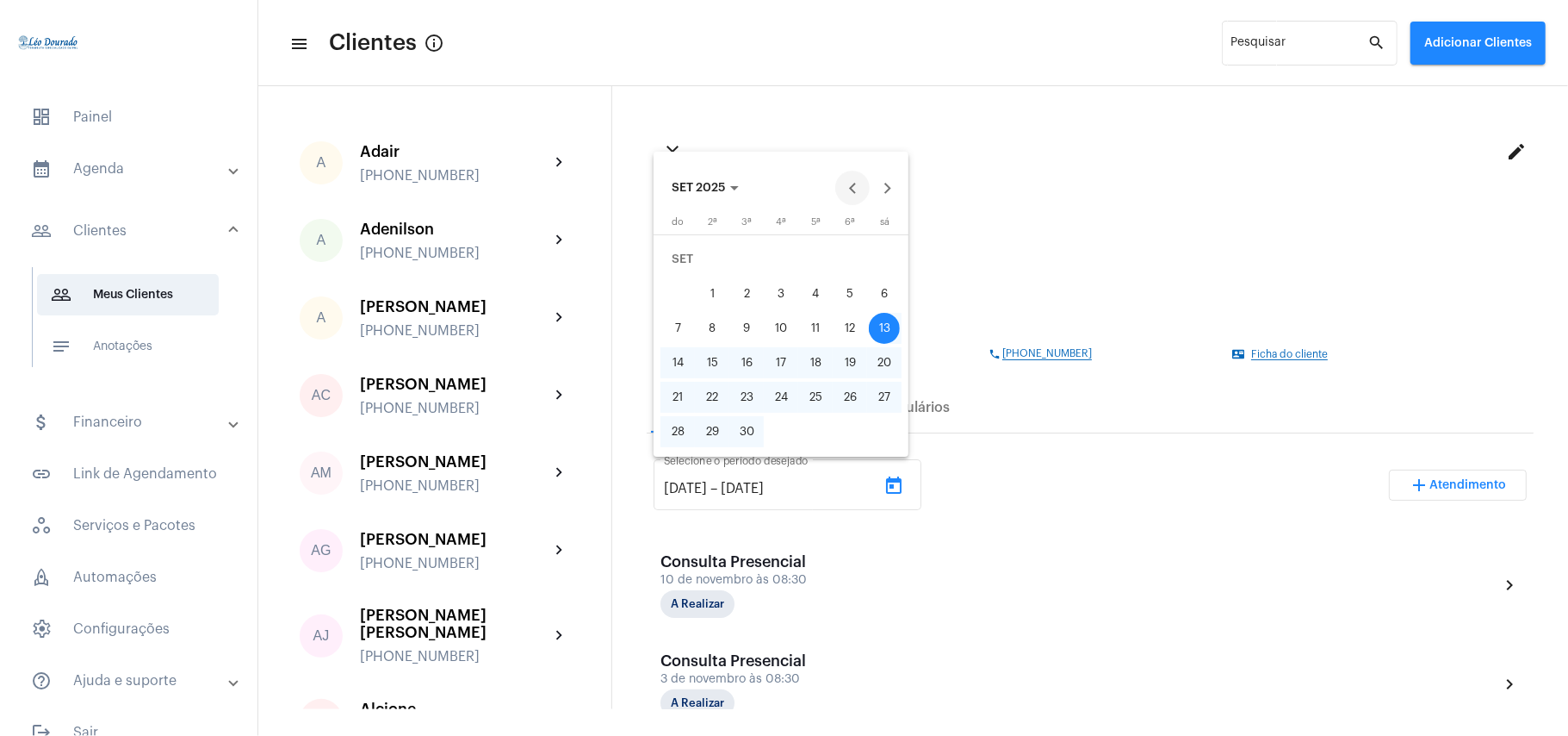
click at [854, 188] on button "Previous month" at bounding box center [852, 188] width 34 height 34
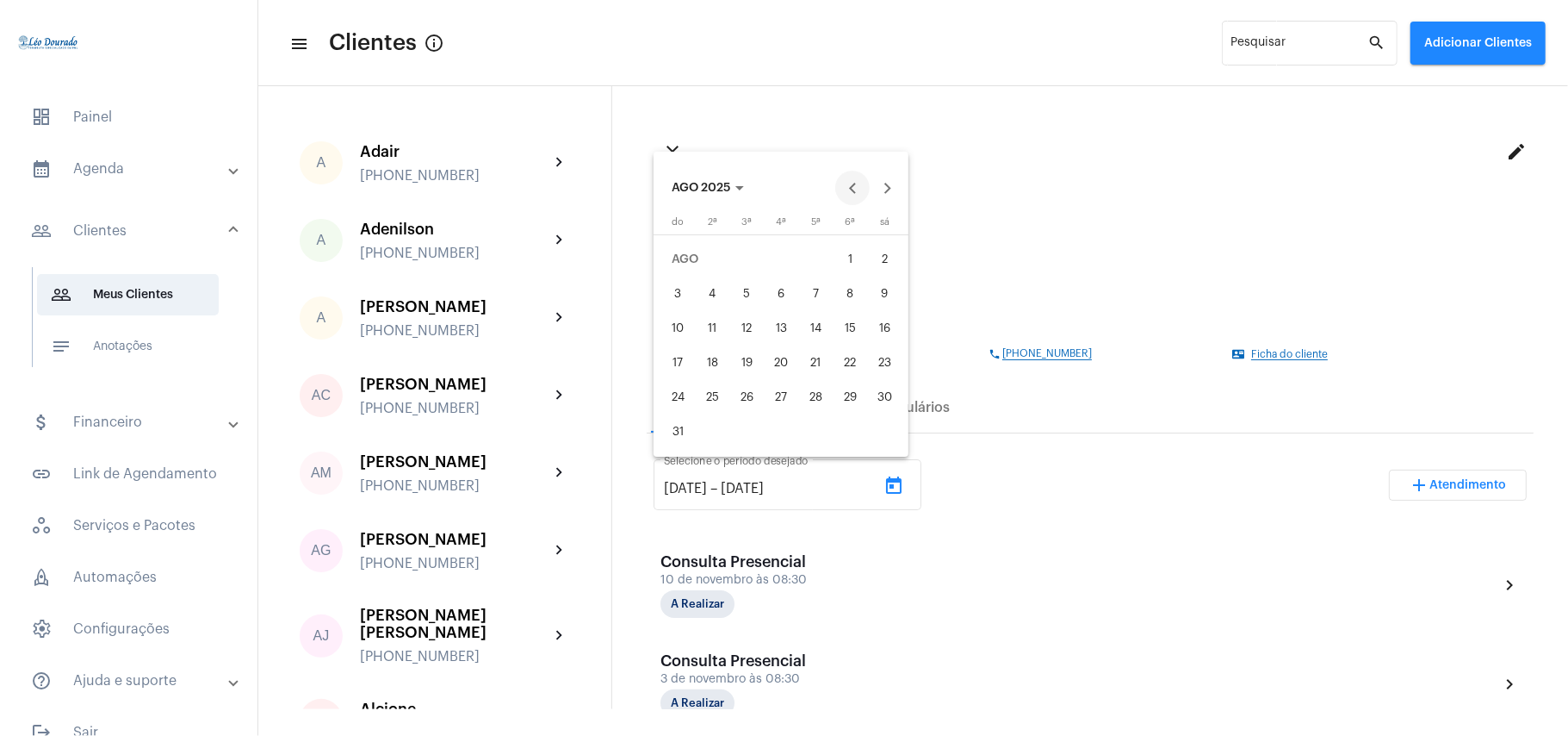
click at [854, 188] on button "Previous month" at bounding box center [852, 188] width 34 height 34
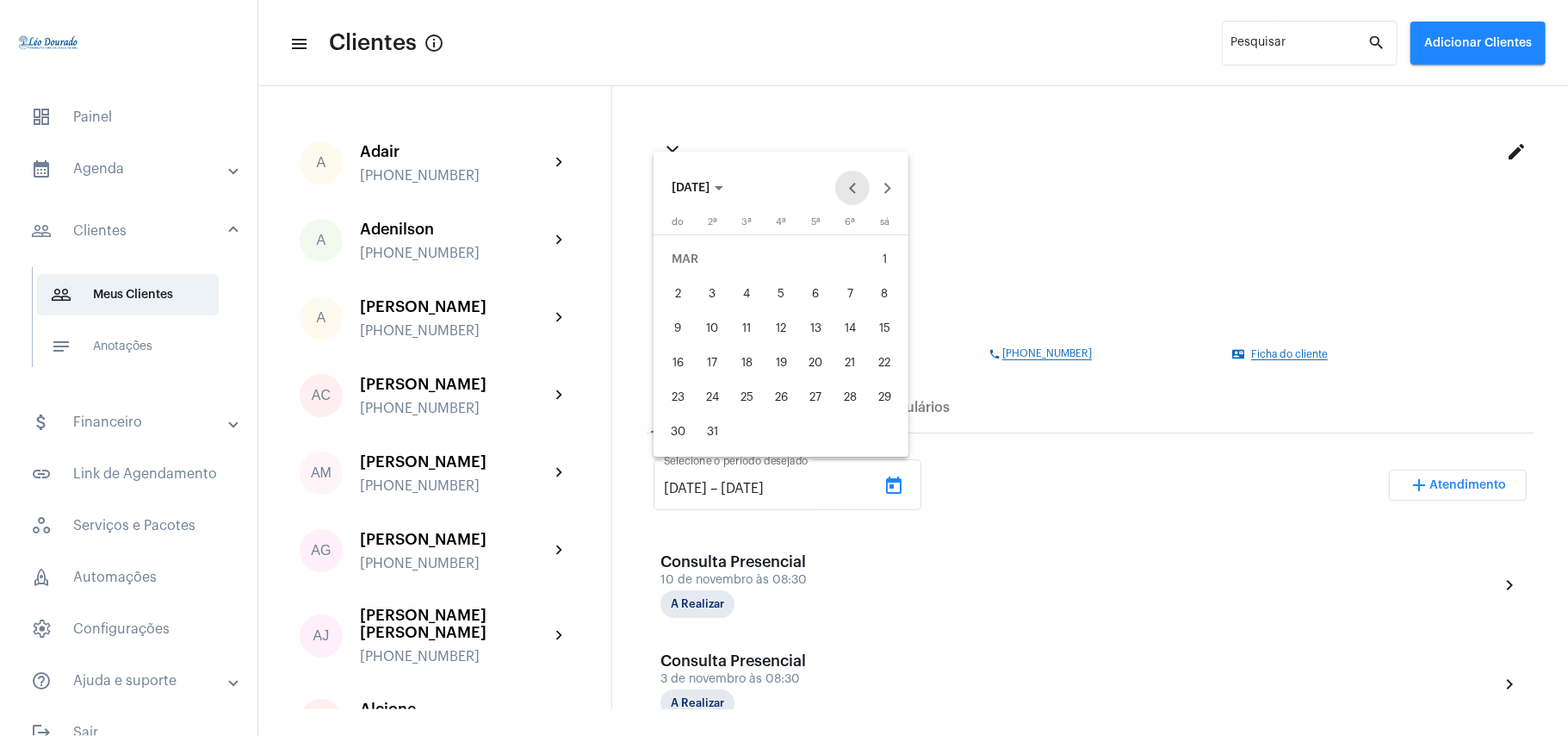
click at [854, 188] on button "Previous month" at bounding box center [852, 188] width 34 height 34
click at [747, 294] on div "5" at bounding box center [747, 293] width 31 height 31
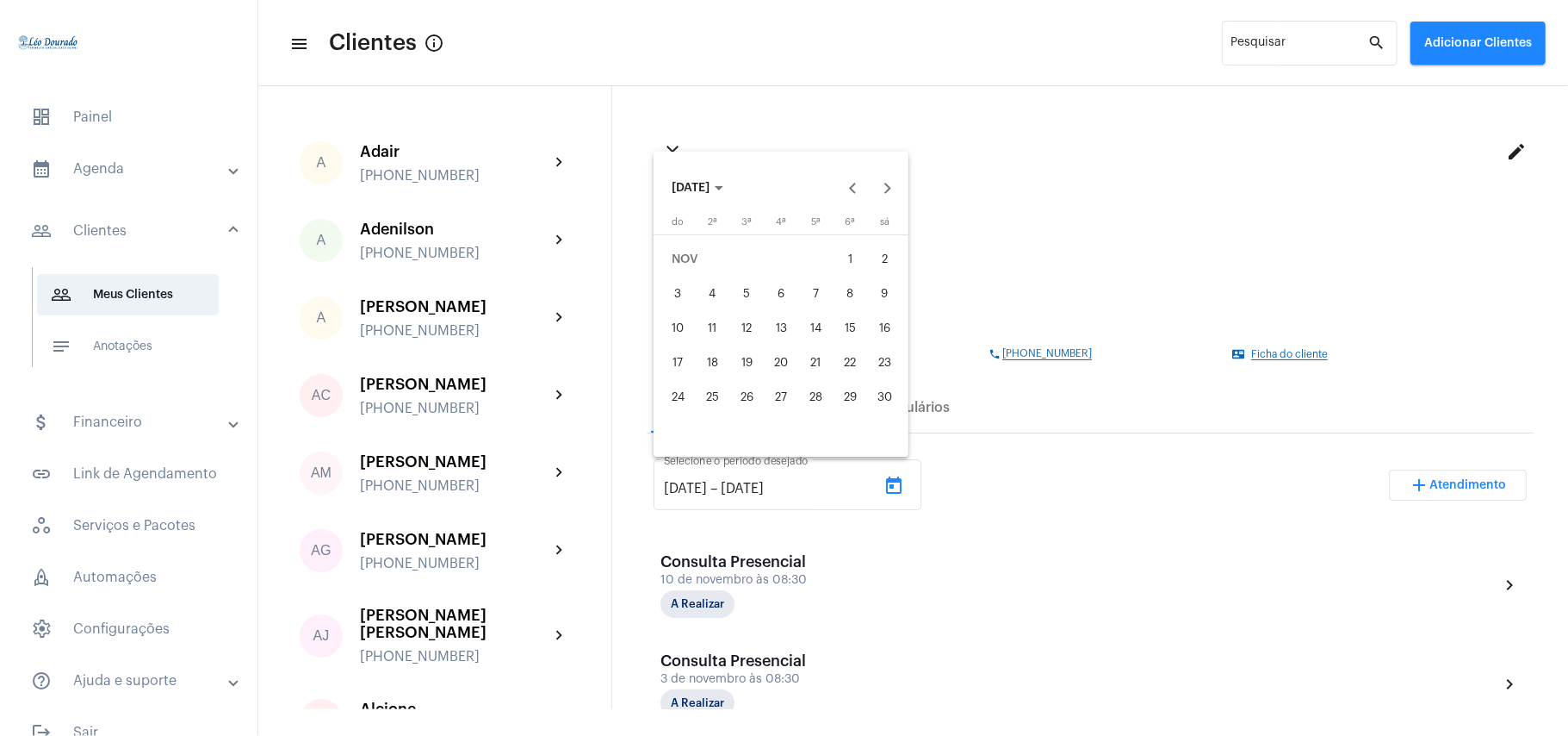
type input "[DATE]"
click at [883, 186] on button "Next month" at bounding box center [887, 188] width 34 height 34
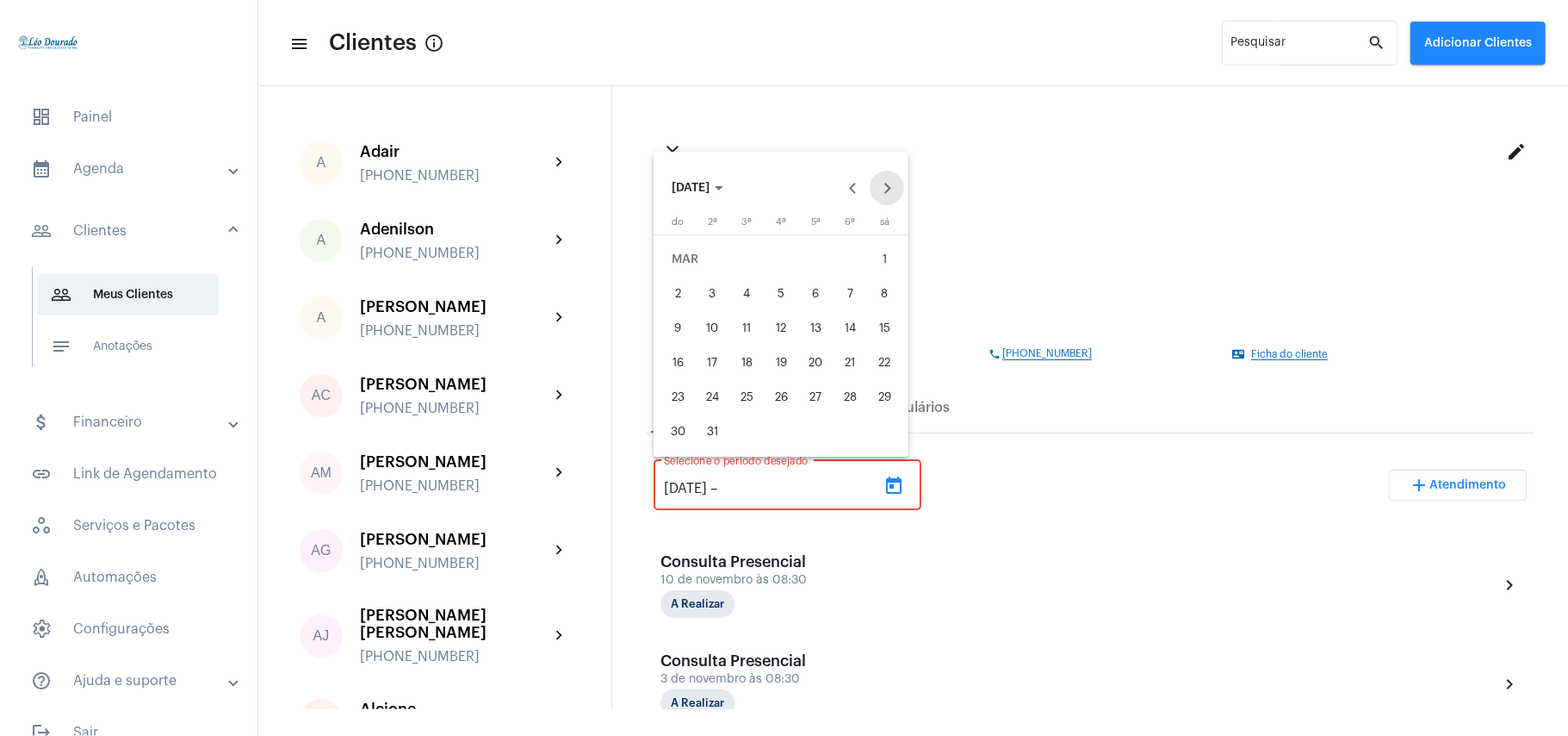
click at [883, 186] on button "Next month" at bounding box center [887, 188] width 34 height 34
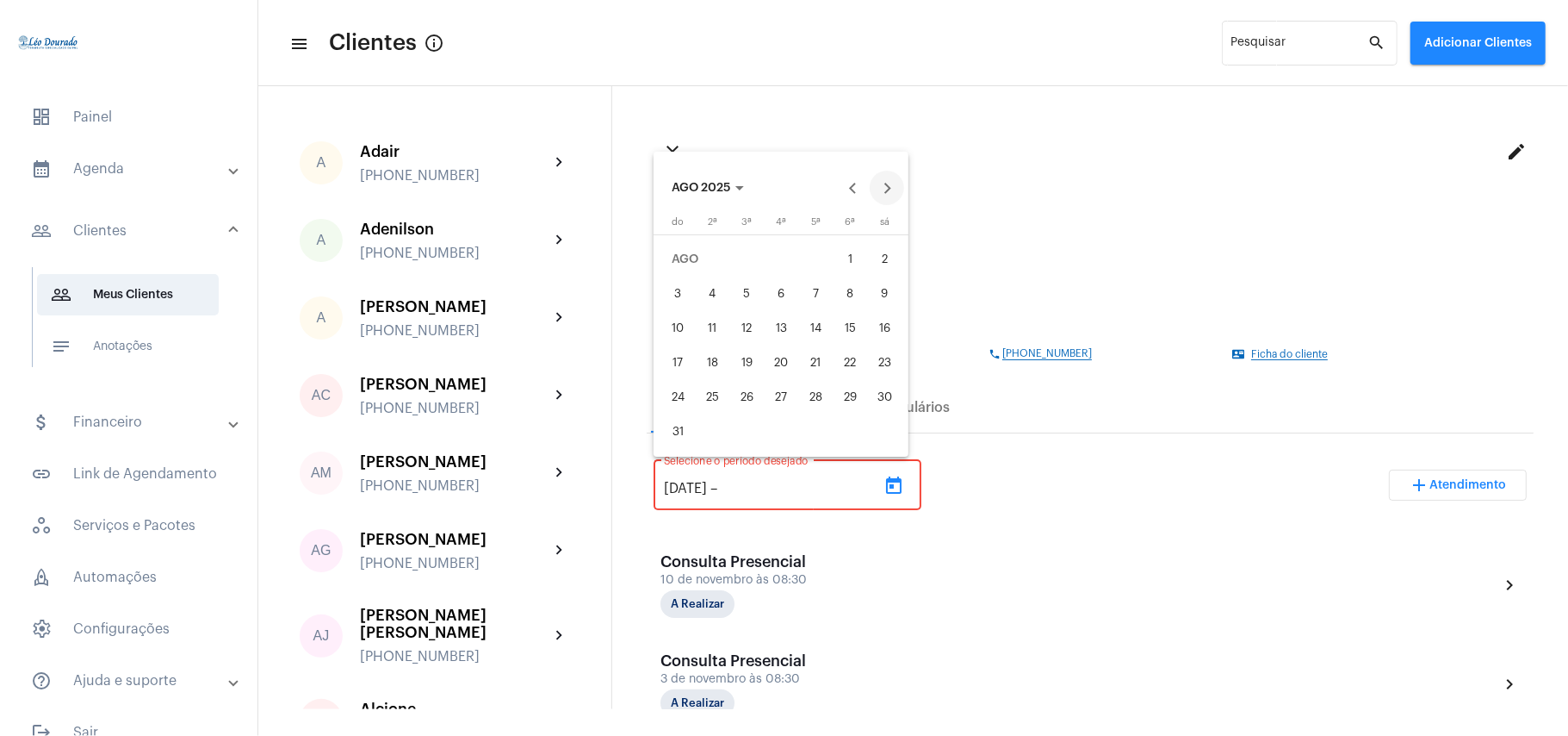
click at [883, 186] on button "Next month" at bounding box center [887, 188] width 34 height 34
click at [710, 342] on div "13" at bounding box center [712, 328] width 31 height 31
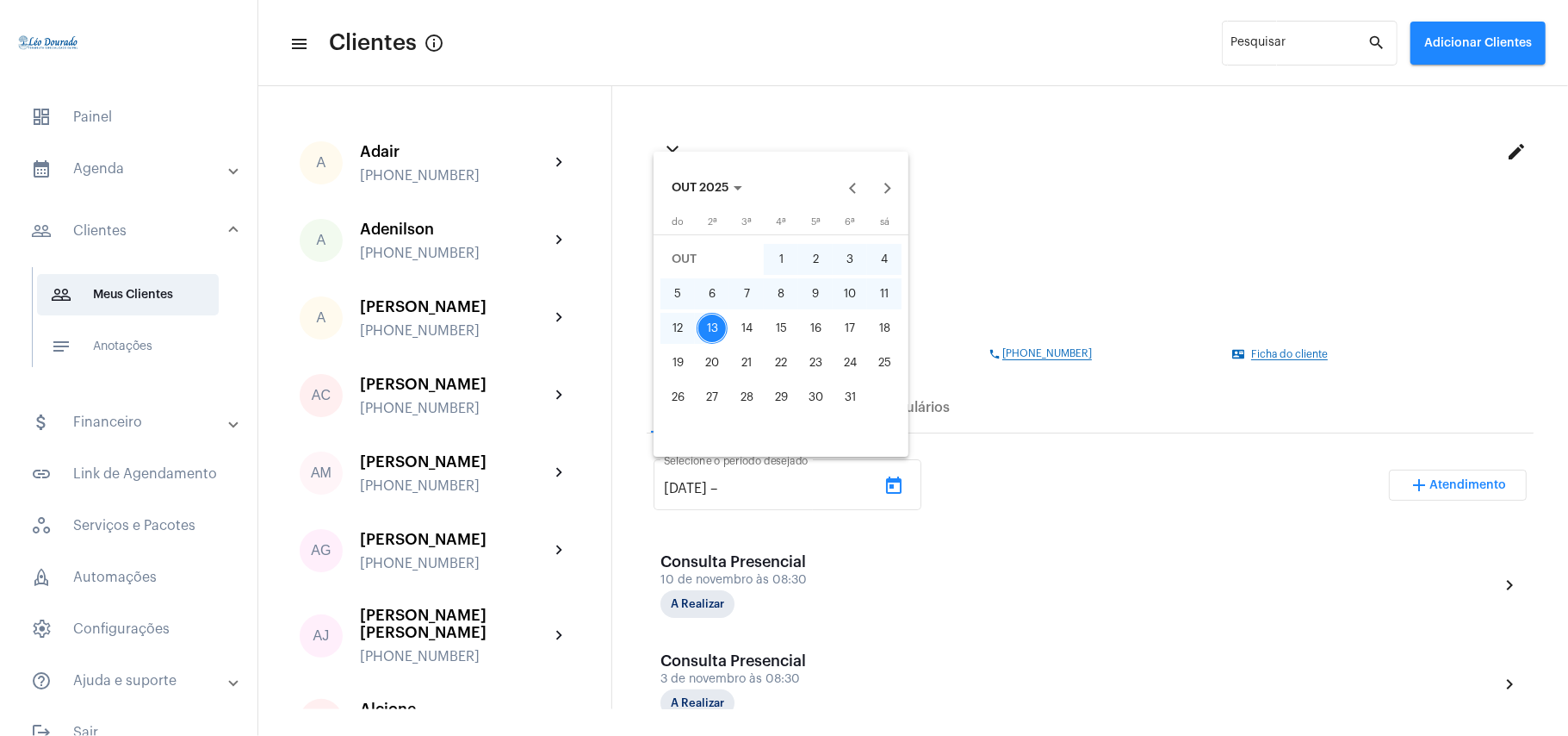
type input "[DATE]"
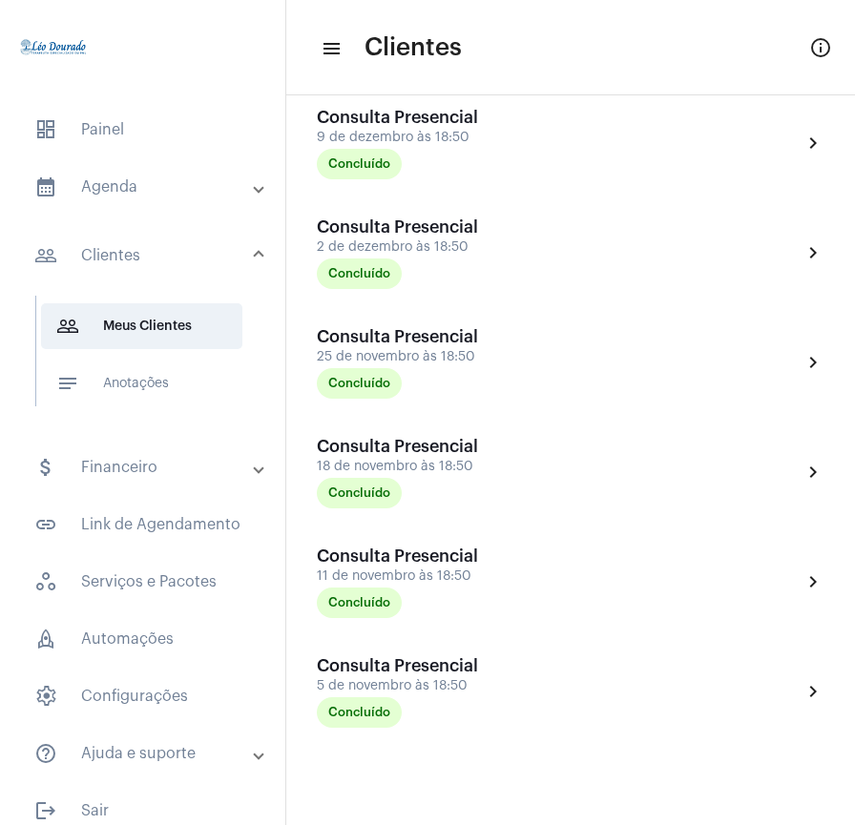
scroll to position [4511, 0]
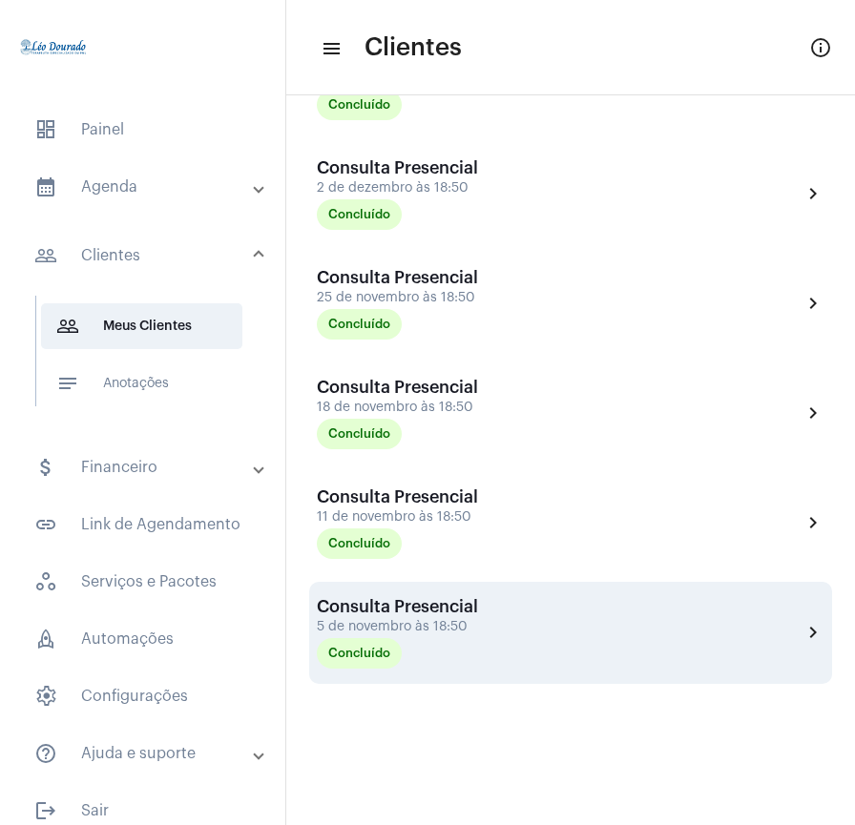
click at [444, 620] on div "5 de novembro às 18:50" at bounding box center [412, 627] width 191 height 14
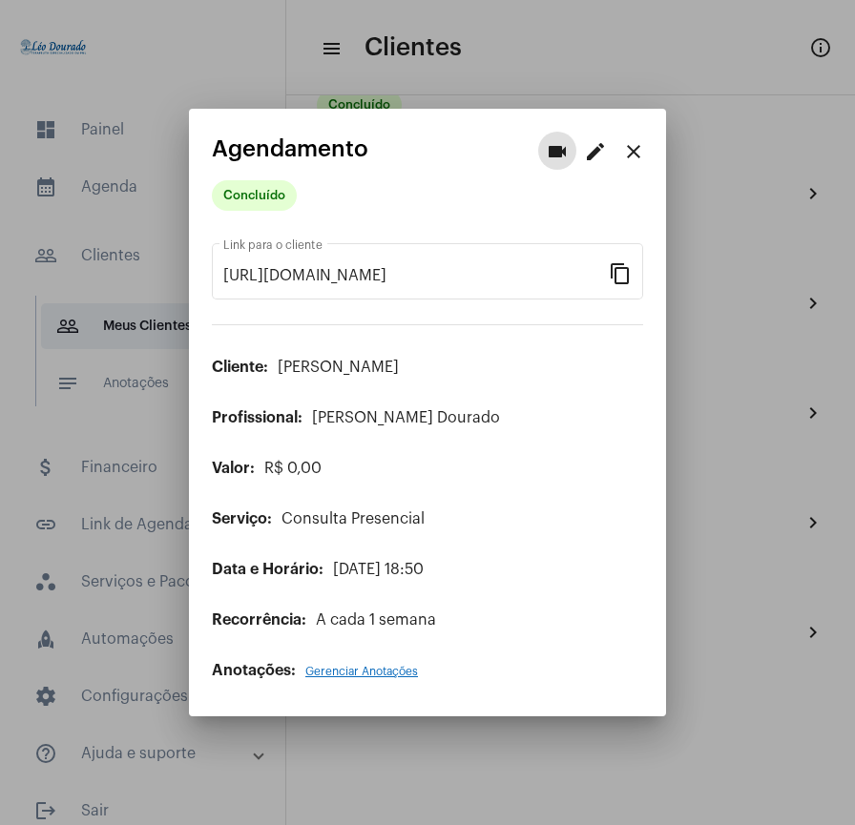
click at [634, 154] on mat-icon "close" at bounding box center [633, 151] width 23 height 23
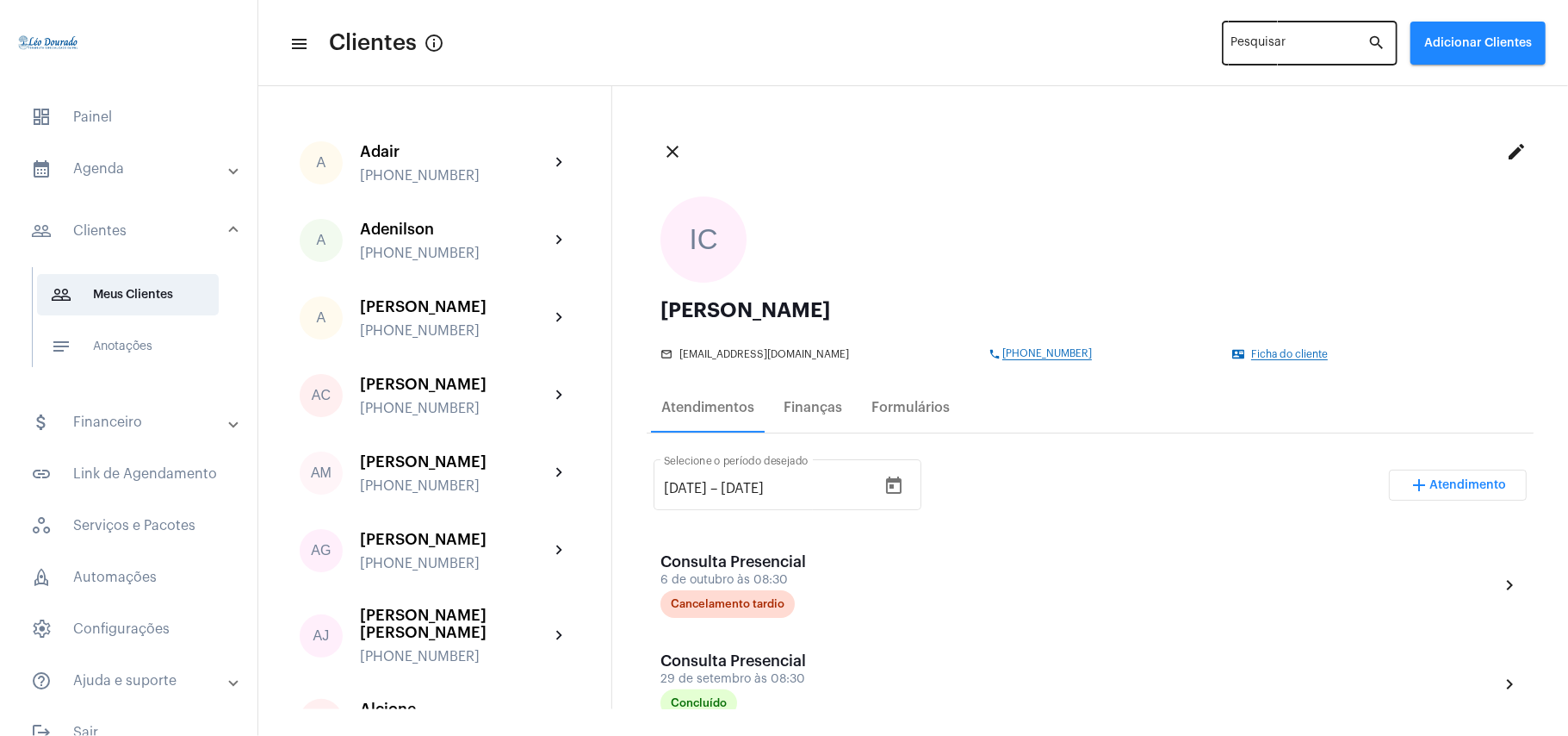
click at [1275, 51] on input "Pesquisar" at bounding box center [1300, 46] width 137 height 14
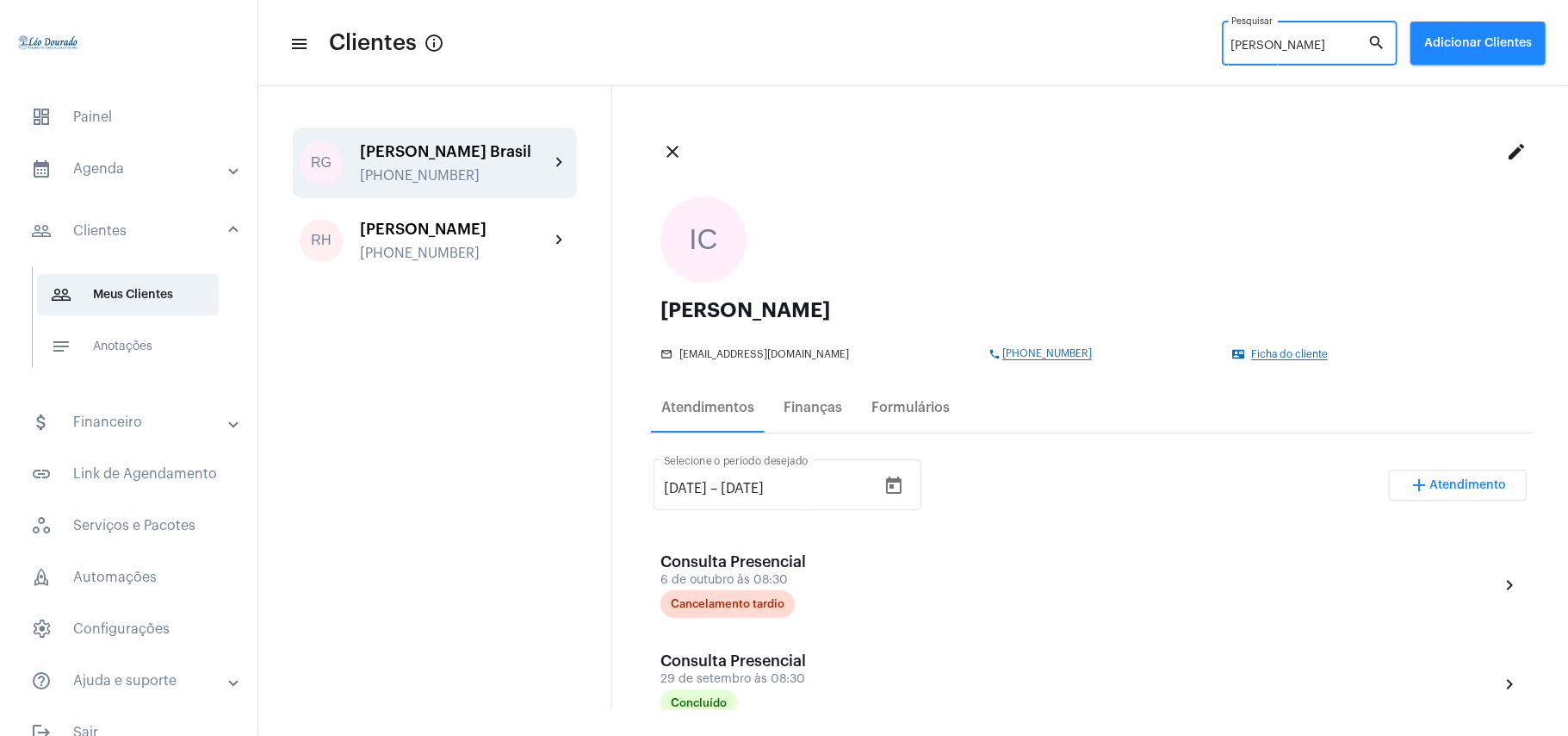
type input "[PERSON_NAME]"
click at [439, 163] on div "[PERSON_NAME] Brasil [PHONE_NUMBER]" at bounding box center [455, 163] width 190 height 41
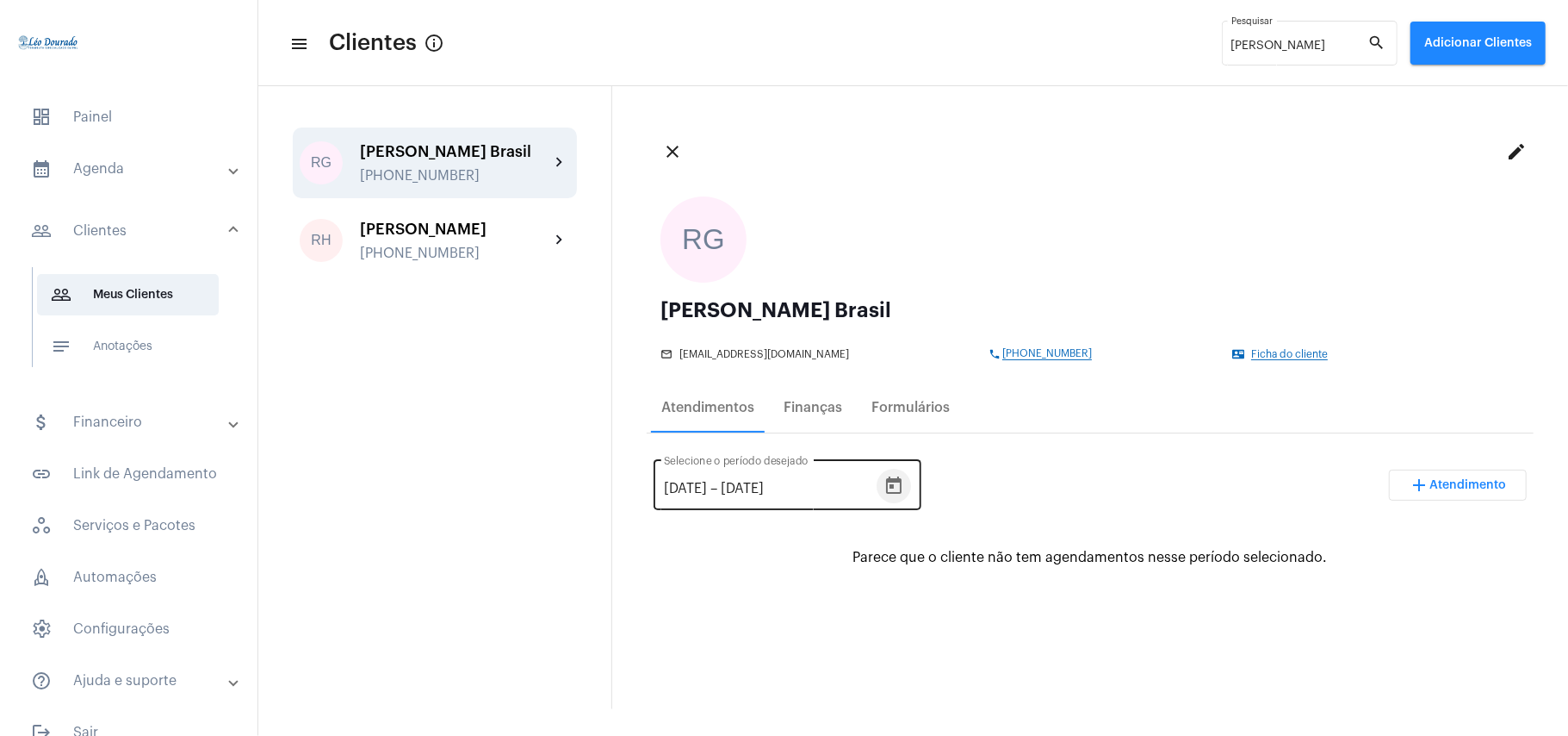
click at [905, 488] on icon "Open calendar" at bounding box center [894, 486] width 21 height 21
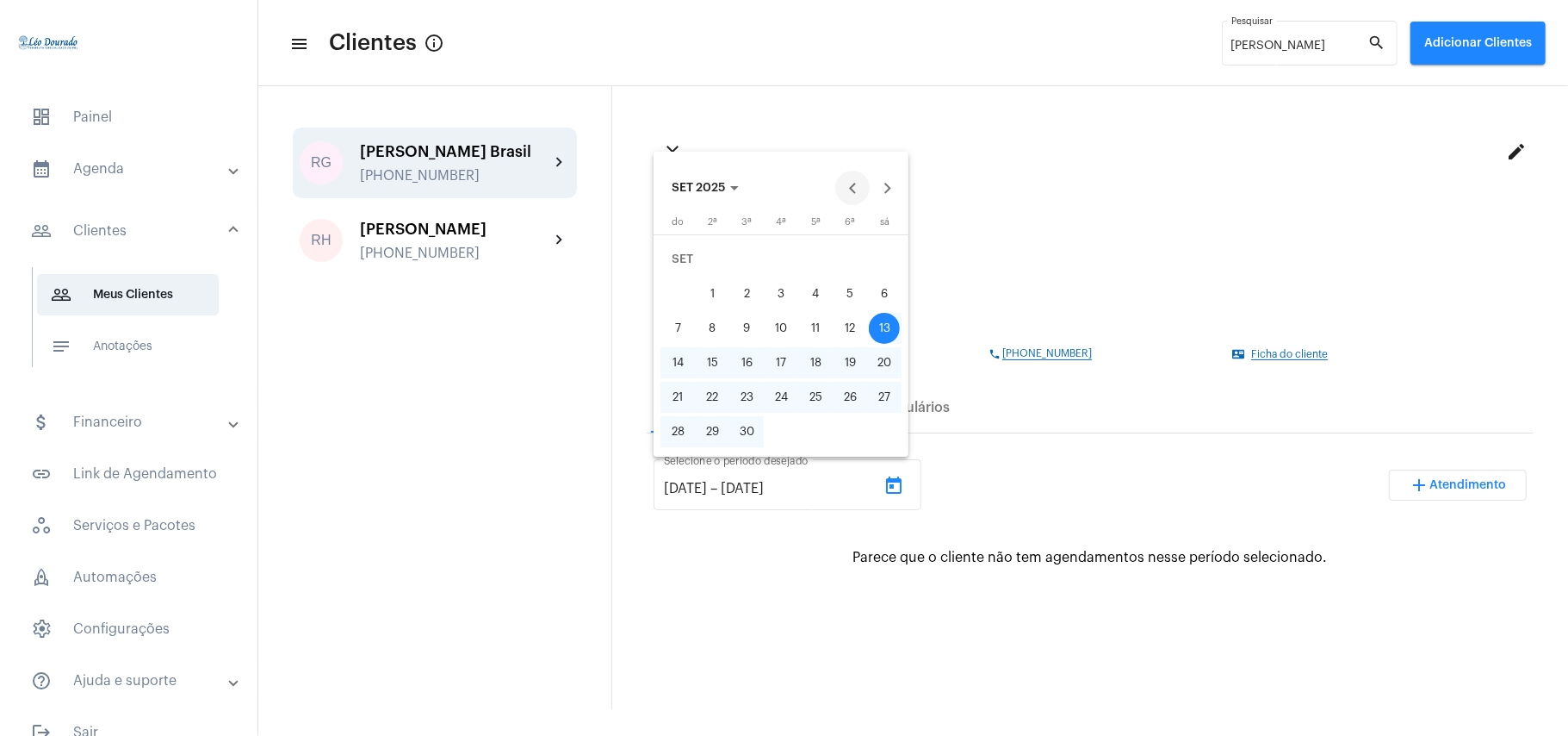
click at [853, 186] on button "Previous month" at bounding box center [852, 188] width 34 height 34
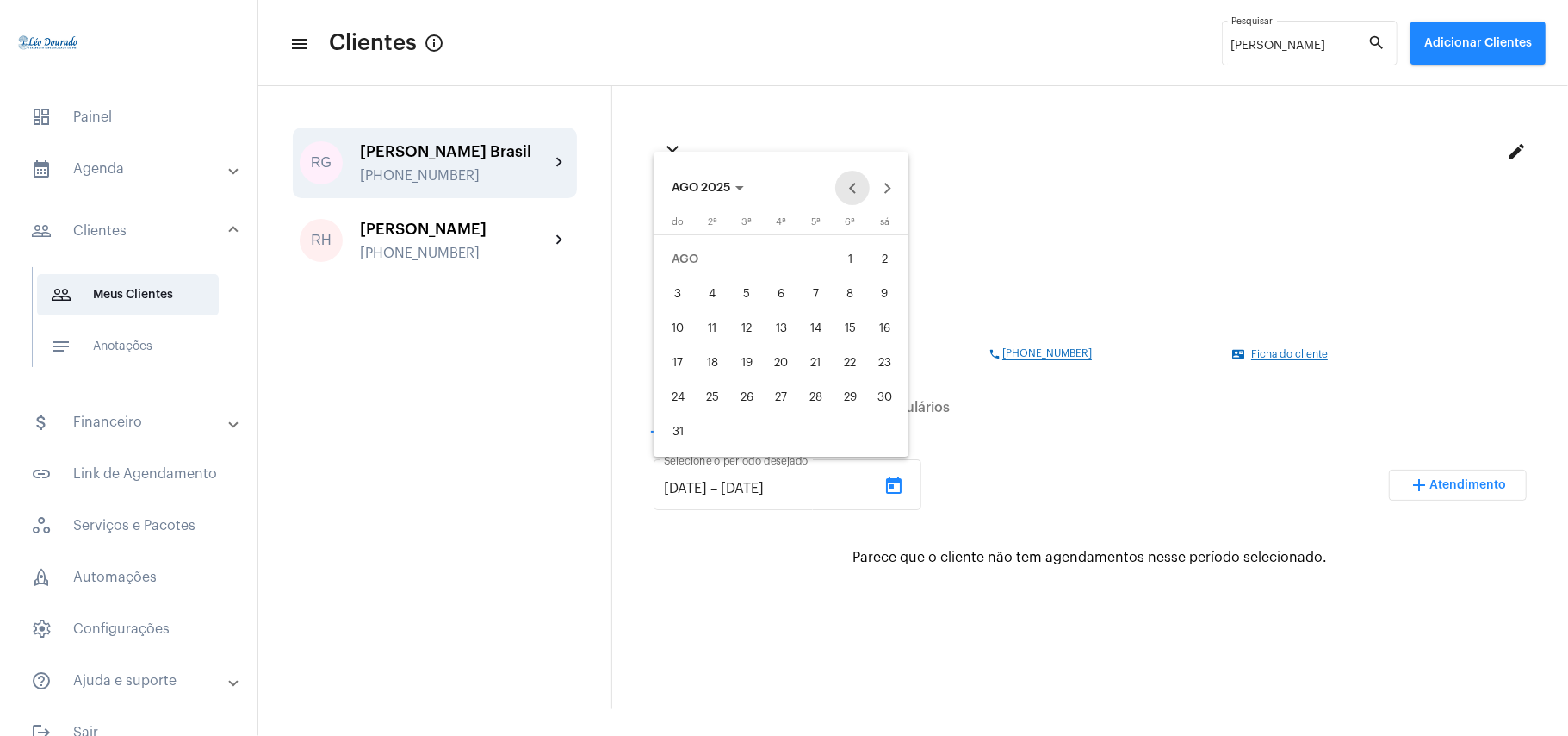
click at [853, 186] on button "Previous month" at bounding box center [852, 188] width 34 height 34
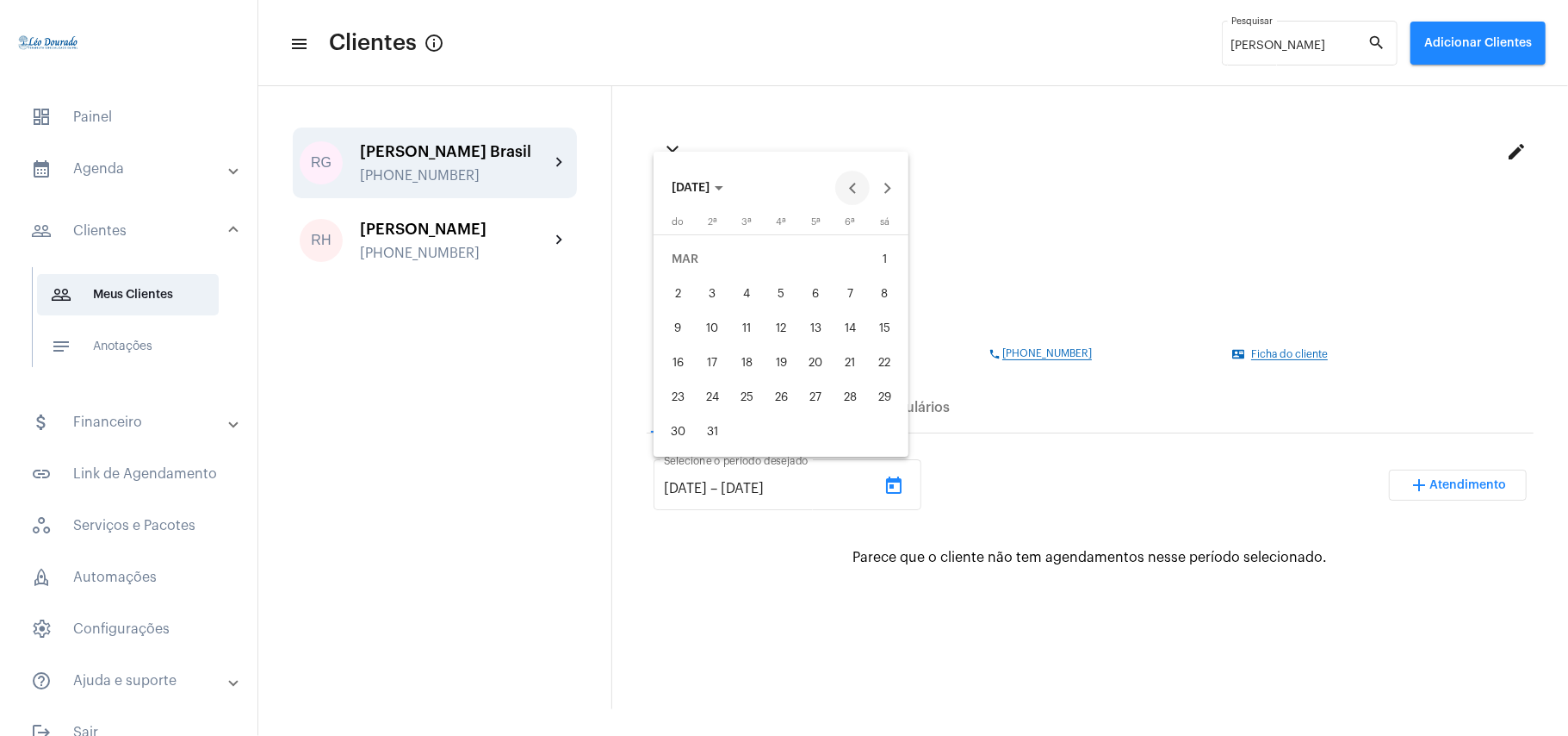
click at [853, 186] on button "Previous month" at bounding box center [852, 188] width 34 height 34
click at [873, 263] on div "1" at bounding box center [885, 259] width 31 height 31
type input "[DATE]"
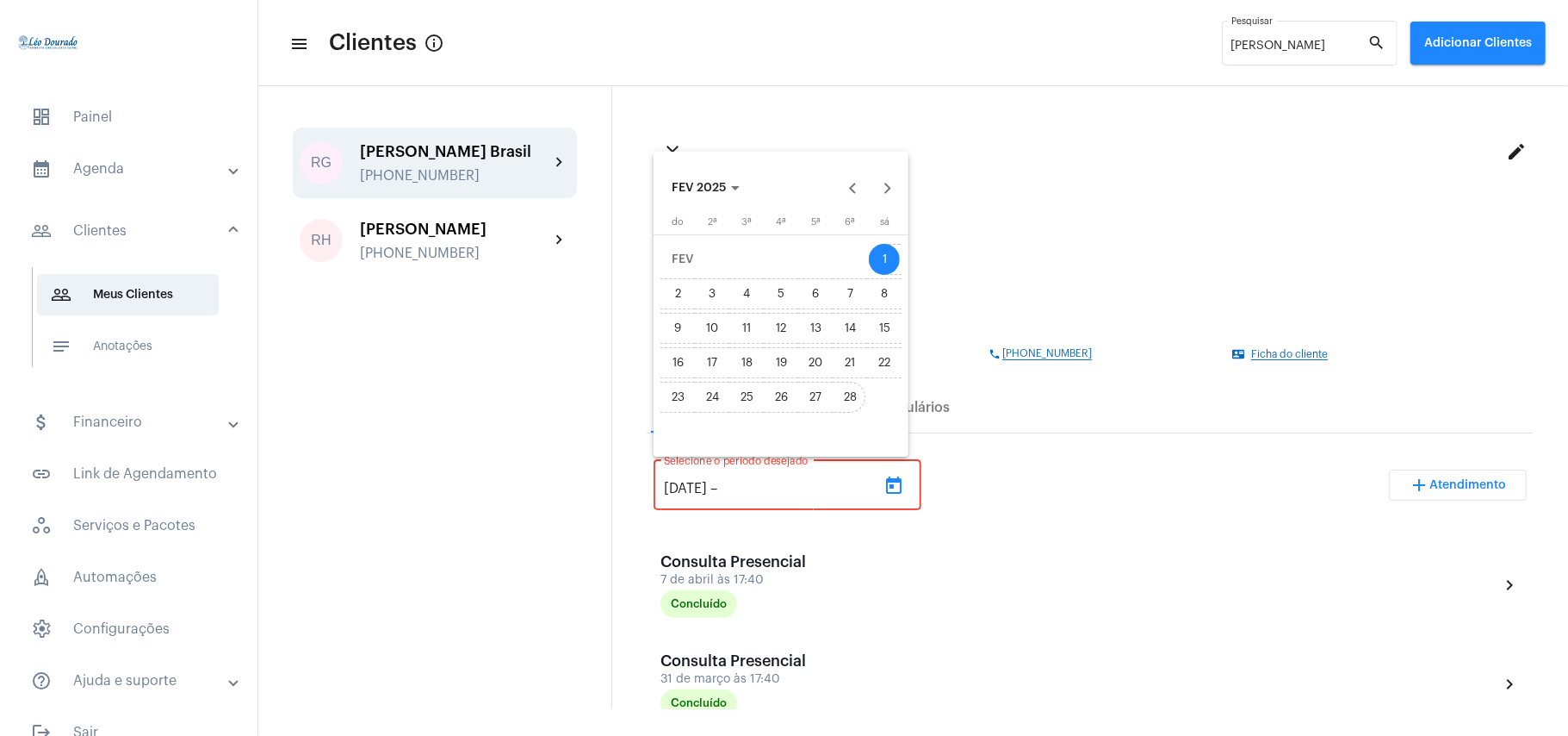
click at [854, 400] on div "28" at bounding box center [850, 397] width 31 height 31
type input "[DATE]"
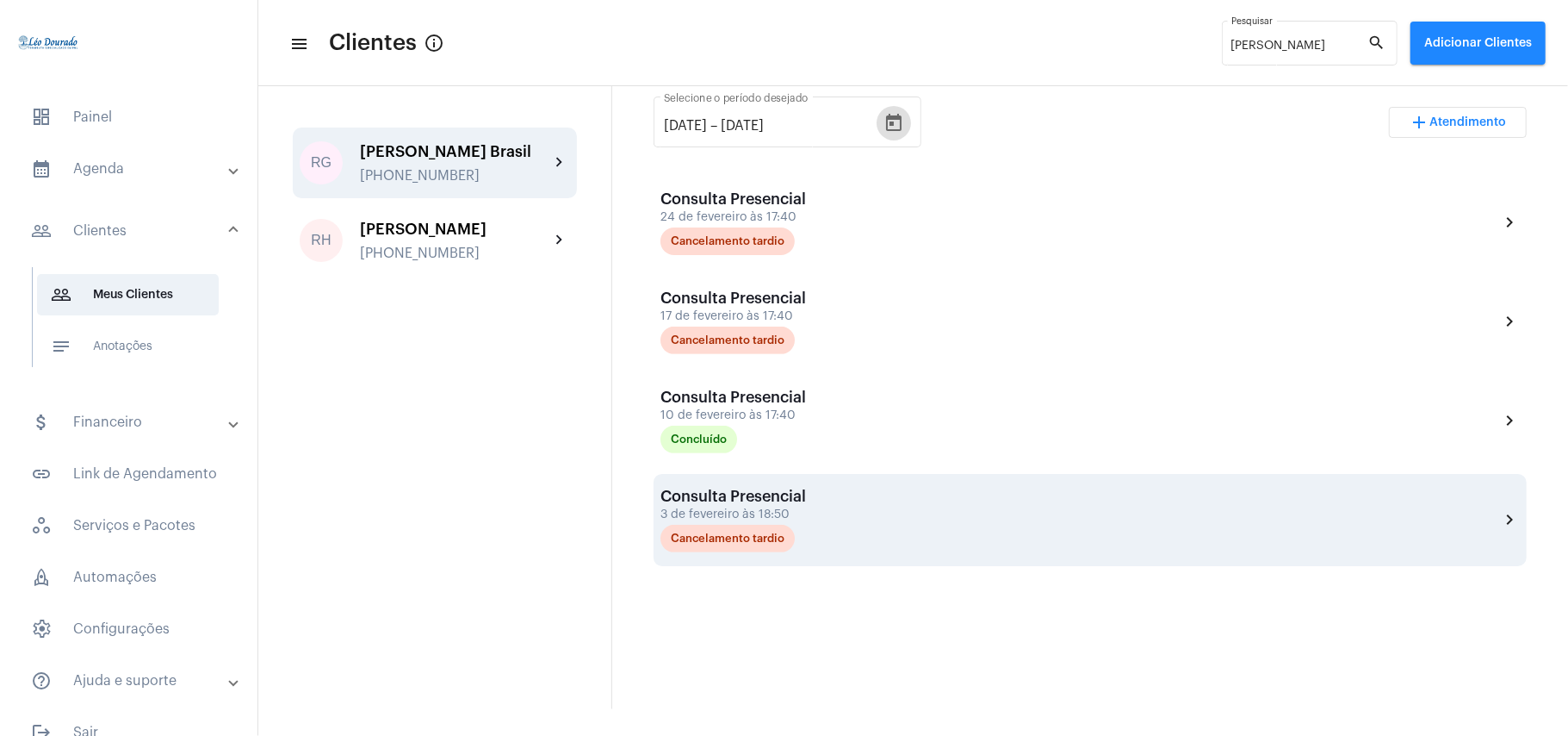
scroll to position [391, 0]
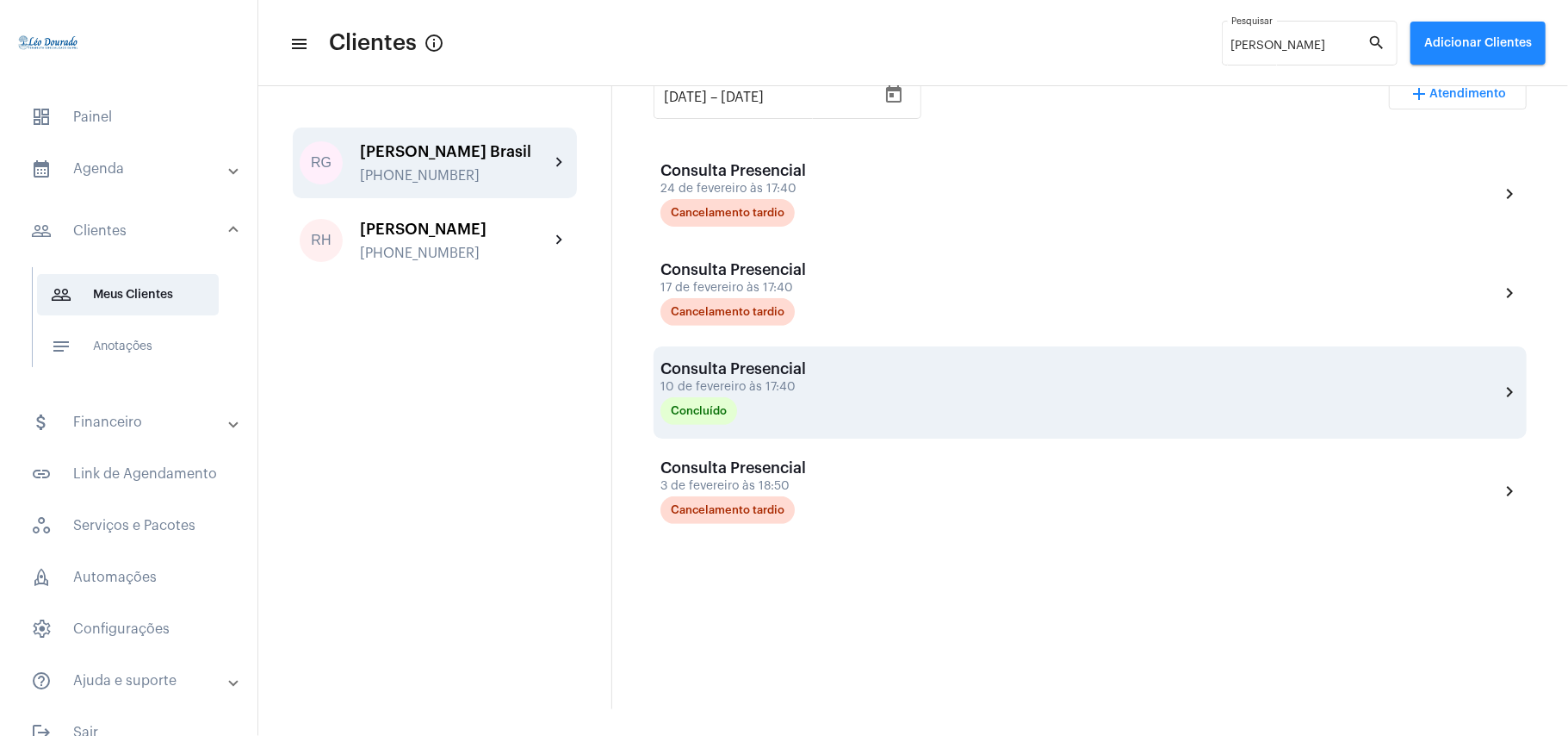
click at [782, 402] on div "Concluído" at bounding box center [747, 411] width 172 height 28
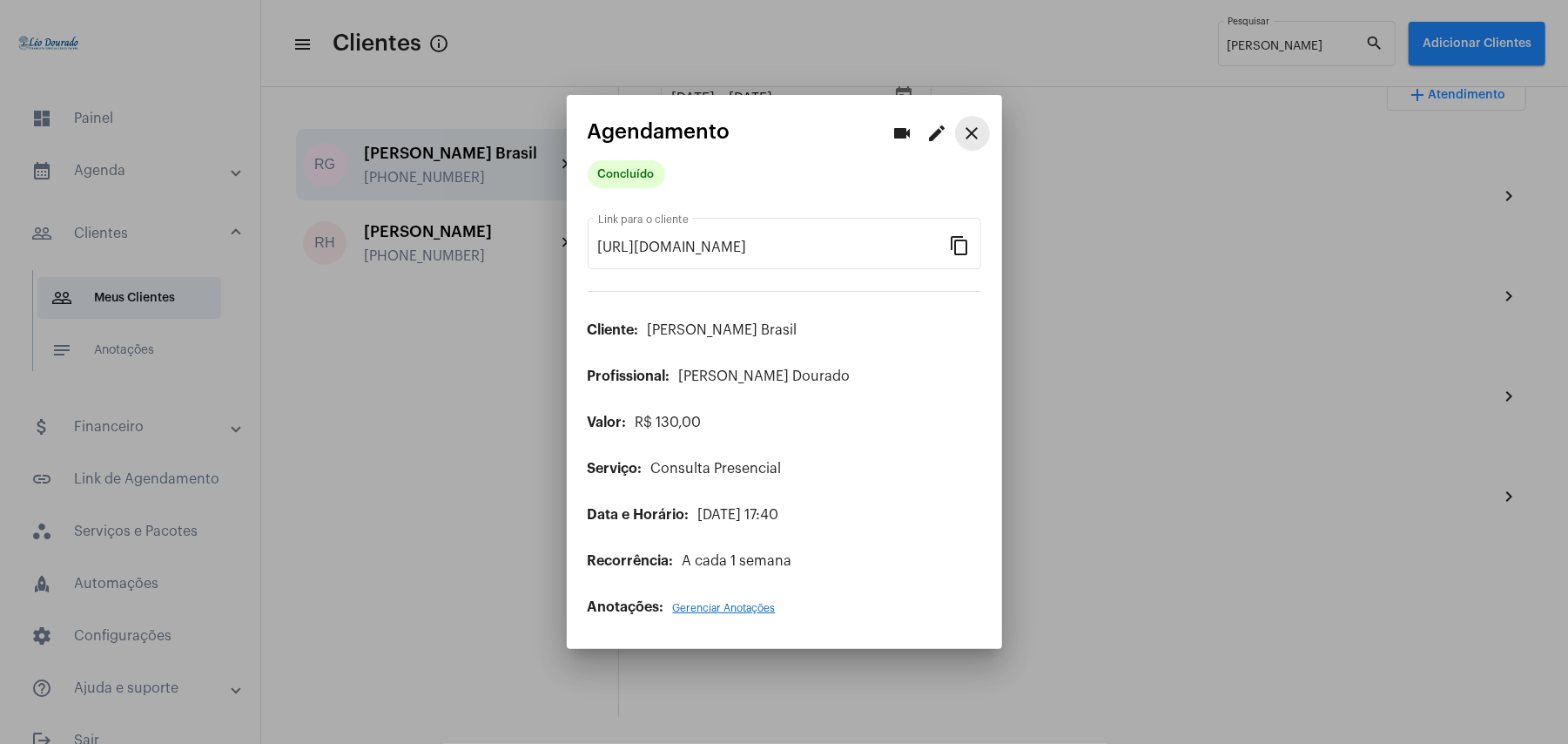
click at [978, 129] on mat-icon "close" at bounding box center [972, 133] width 21 height 21
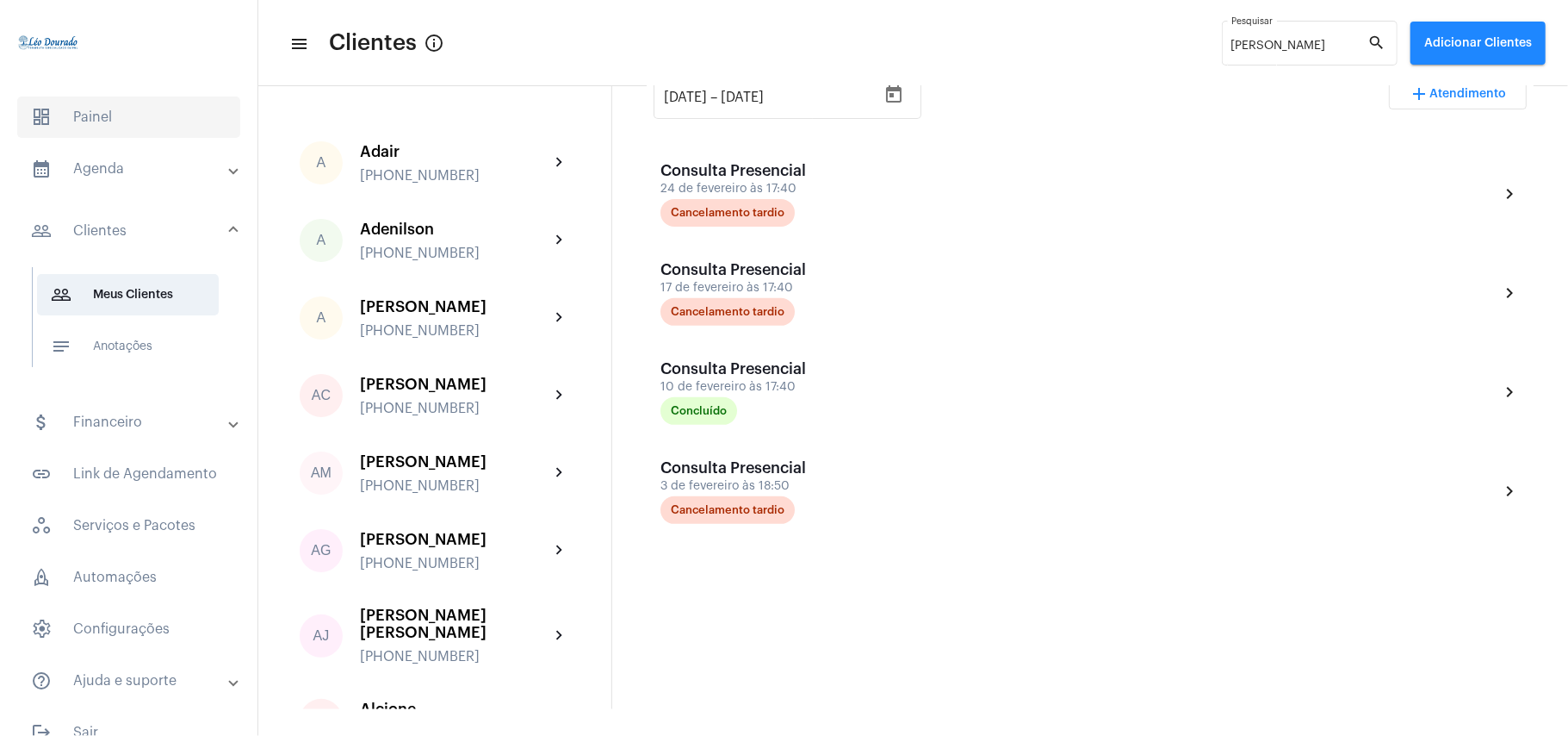
click at [72, 135] on span "dashboard Painel" at bounding box center [128, 117] width 223 height 42
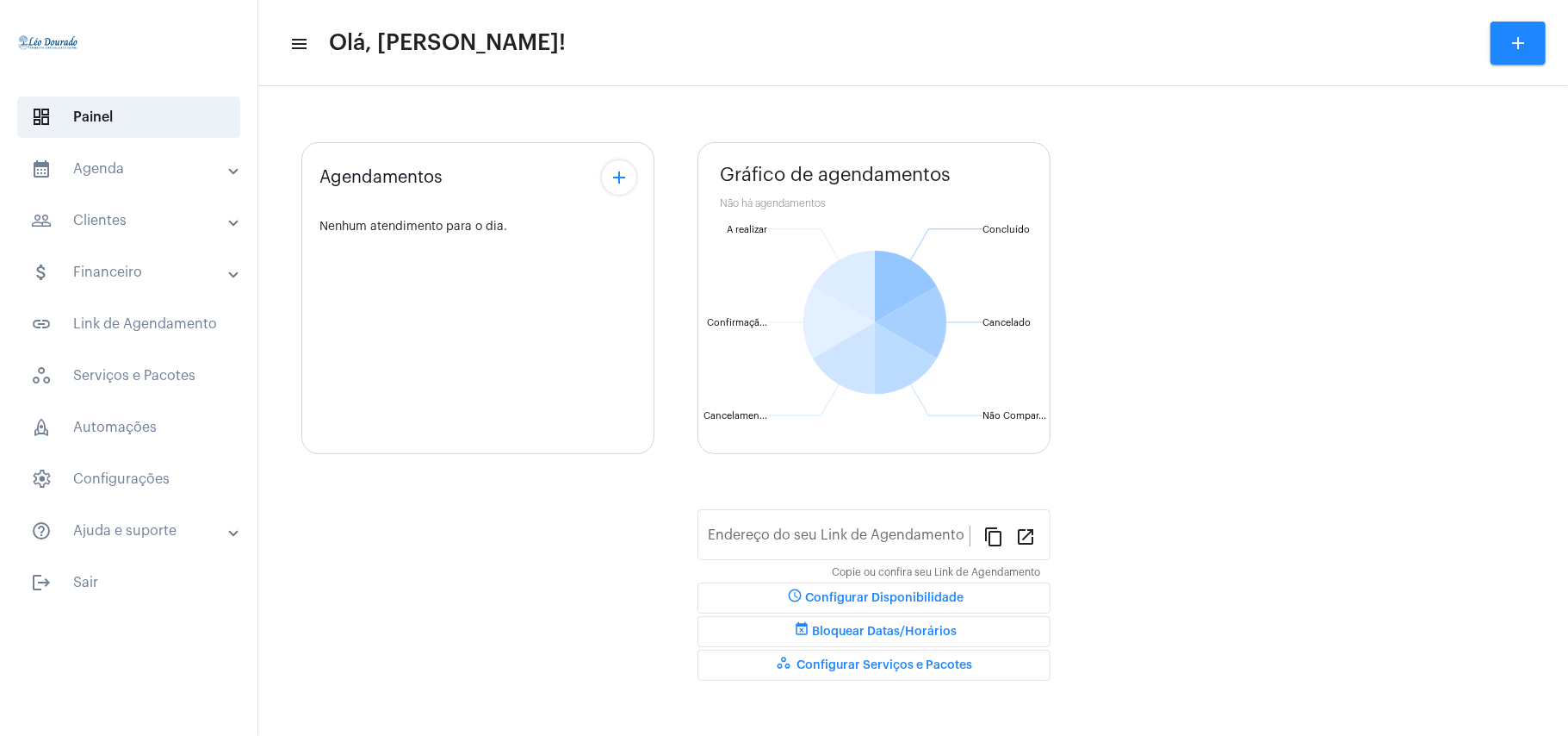
type input "[URL][DOMAIN_NAME][PERSON_NAME]"
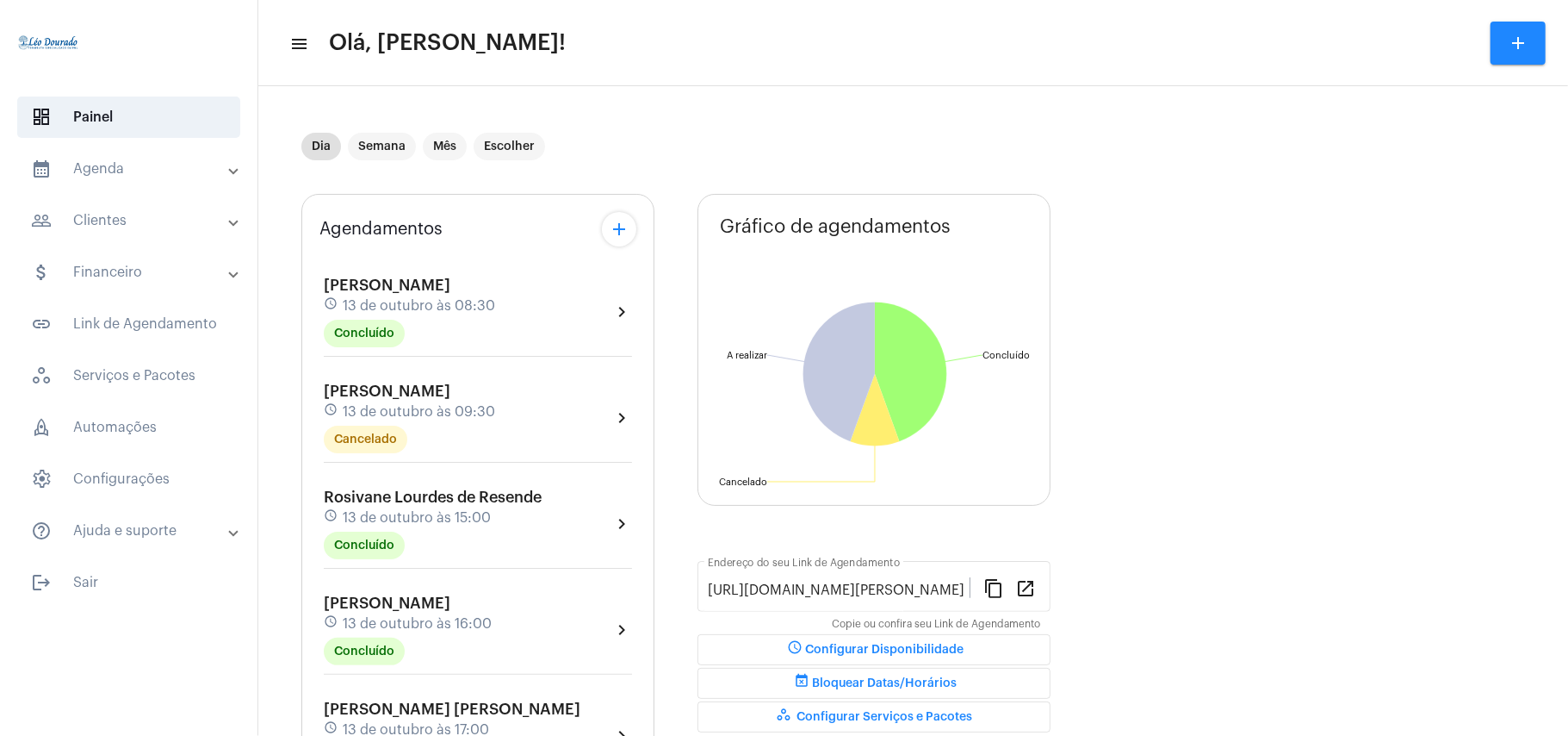
click at [132, 163] on mat-panel-title "calendar_month_outlined Agenda" at bounding box center [130, 169] width 199 height 21
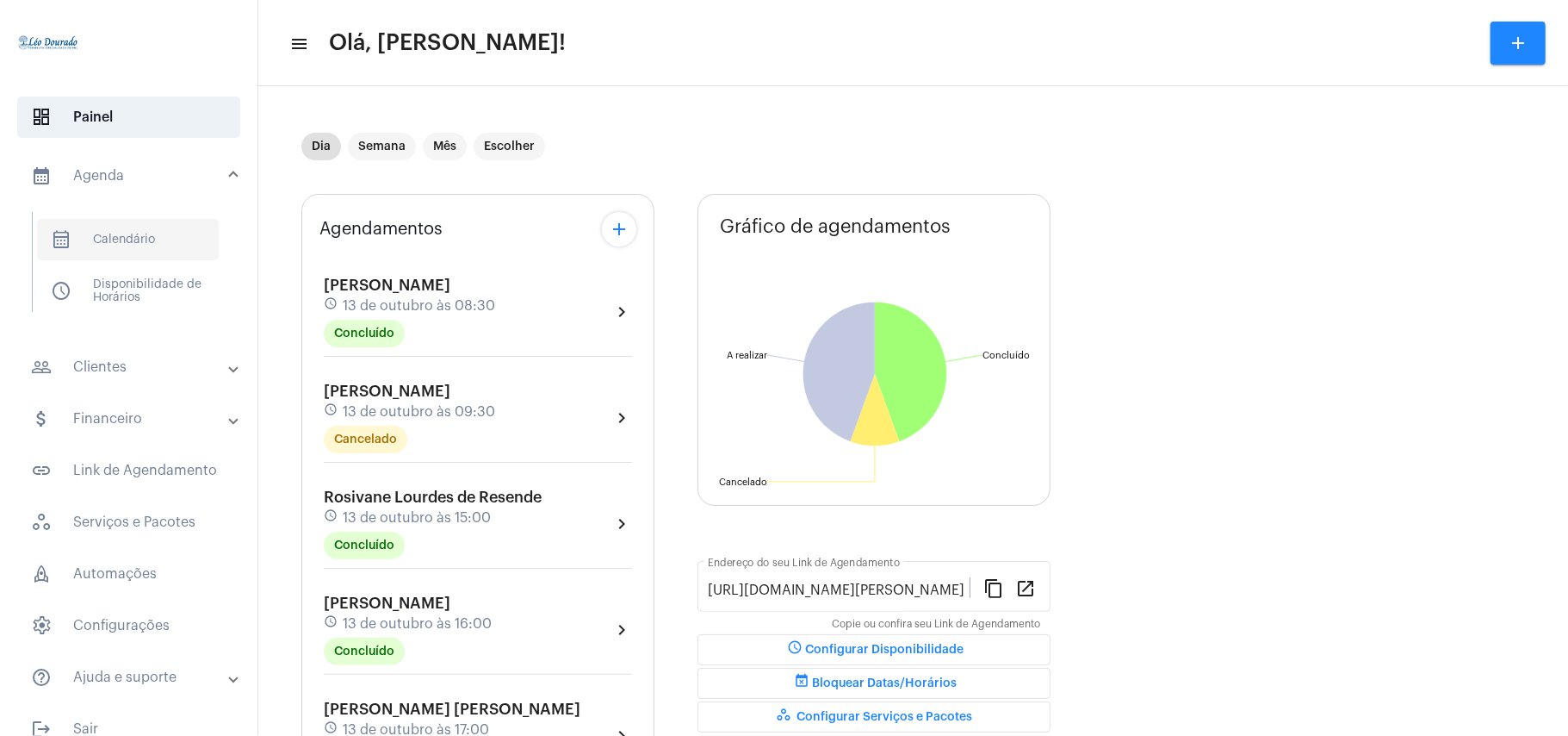
click at [140, 238] on span "calendar_month_outlined Calendário" at bounding box center [127, 239] width 181 height 42
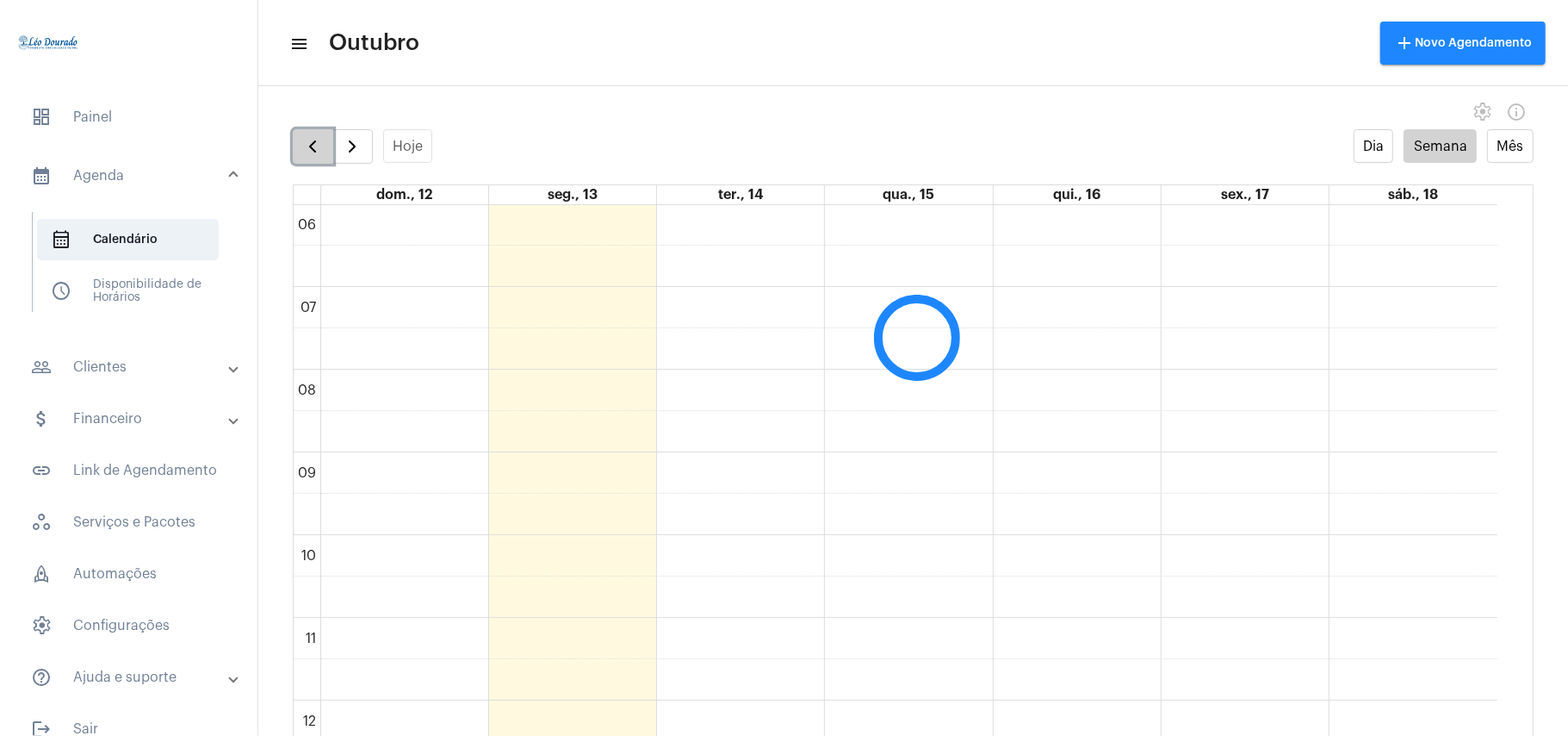
click at [310, 155] on span "button" at bounding box center [312, 146] width 21 height 21
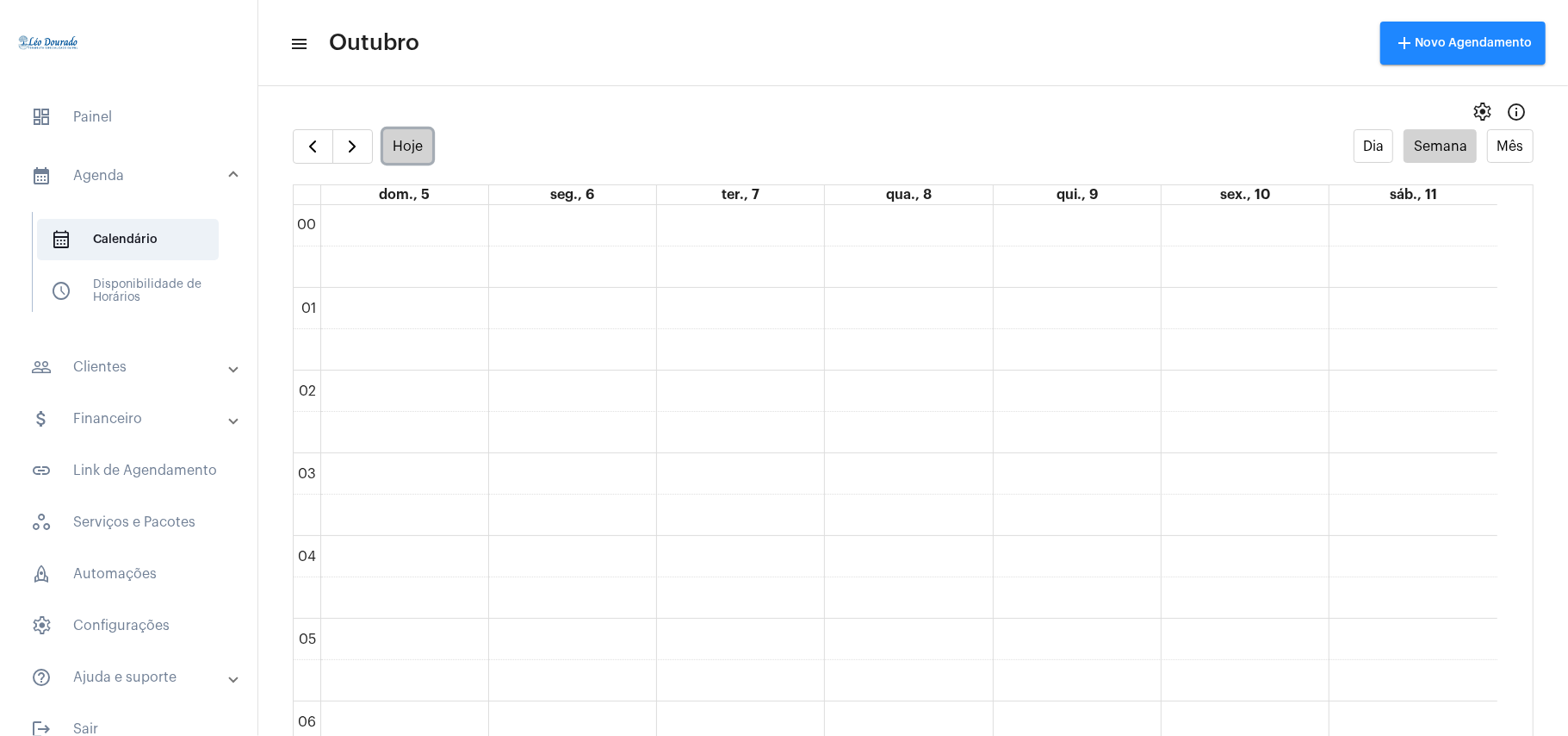
click at [411, 141] on button "Hoje" at bounding box center [408, 145] width 50 height 33
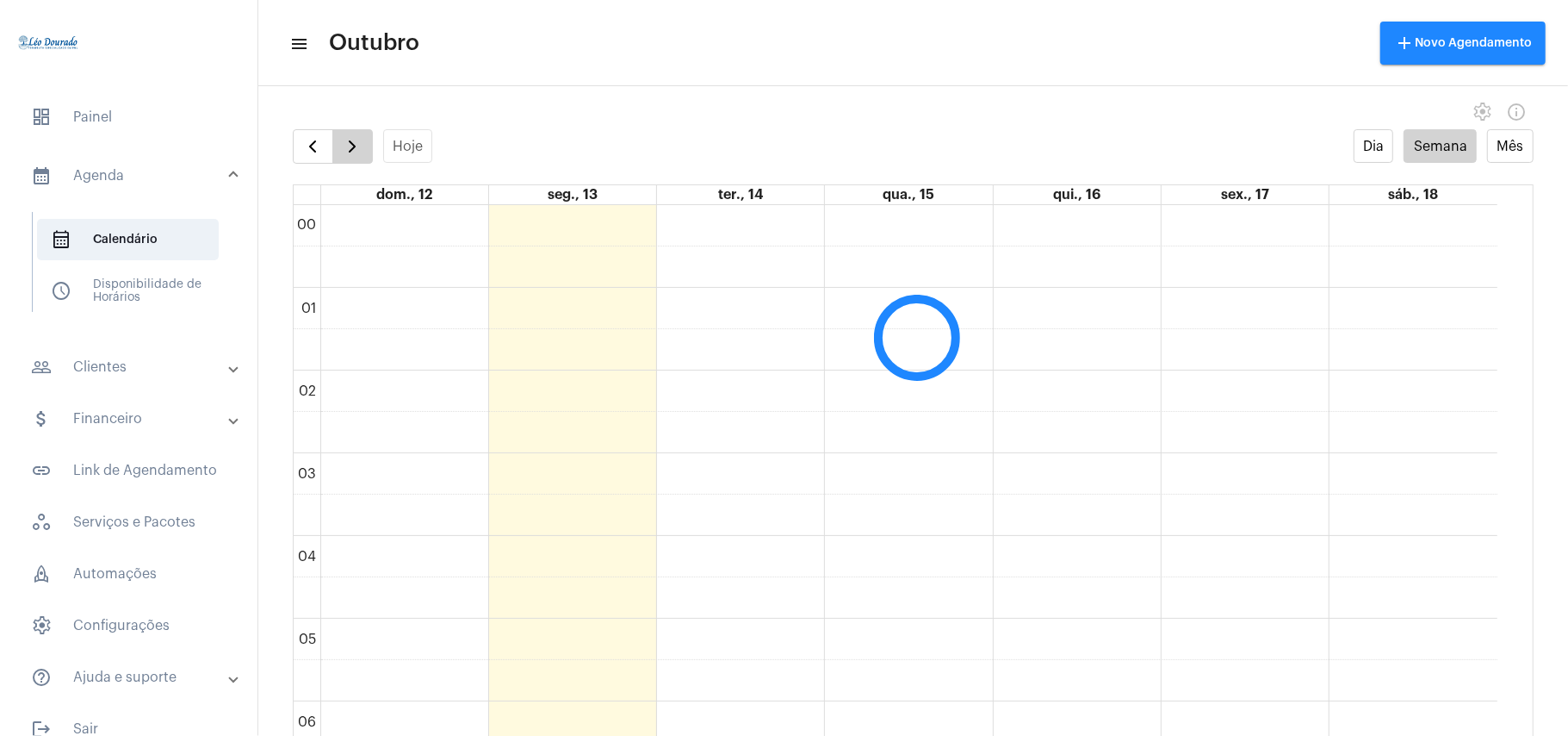
scroll to position [498, 0]
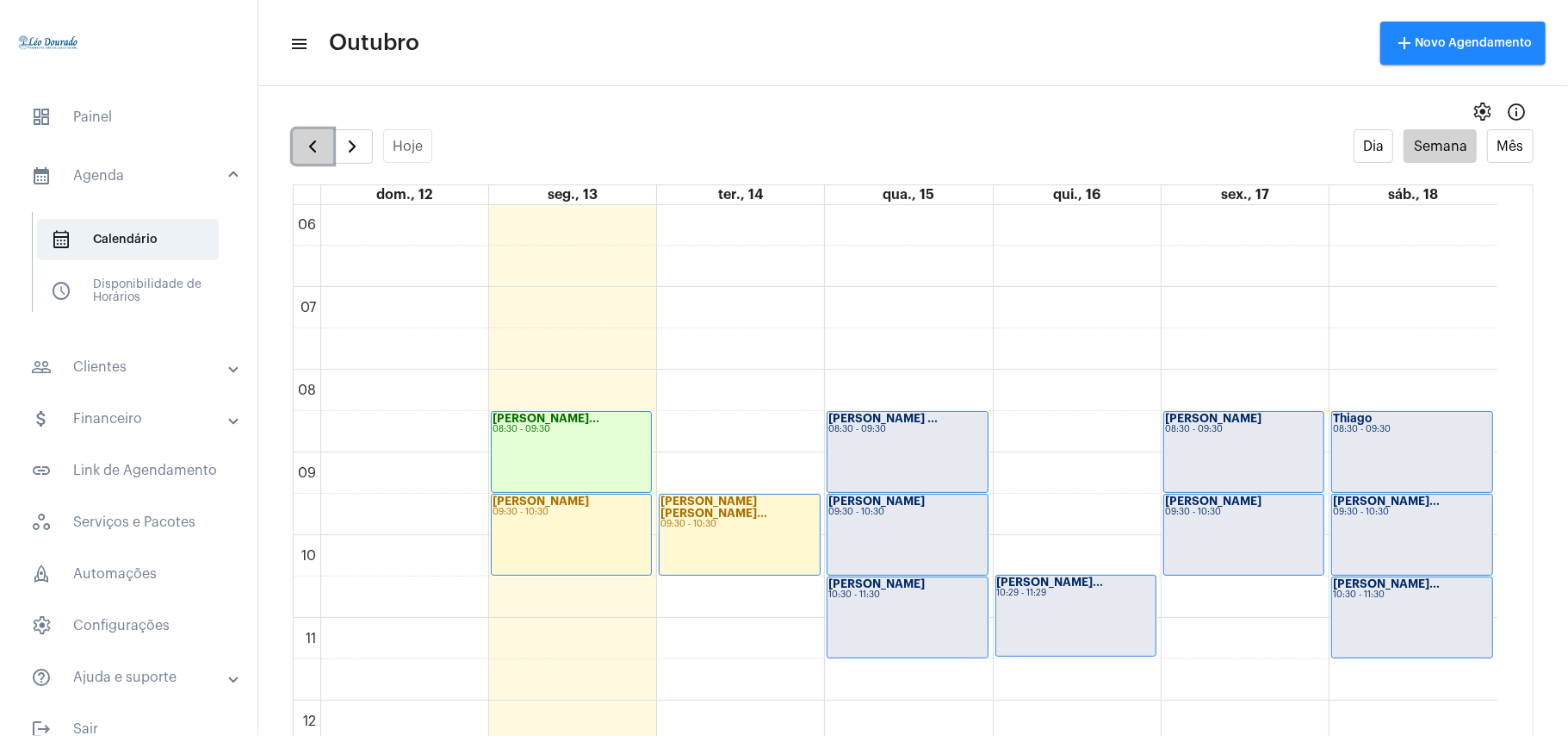
click at [307, 146] on span "button" at bounding box center [312, 146] width 21 height 21
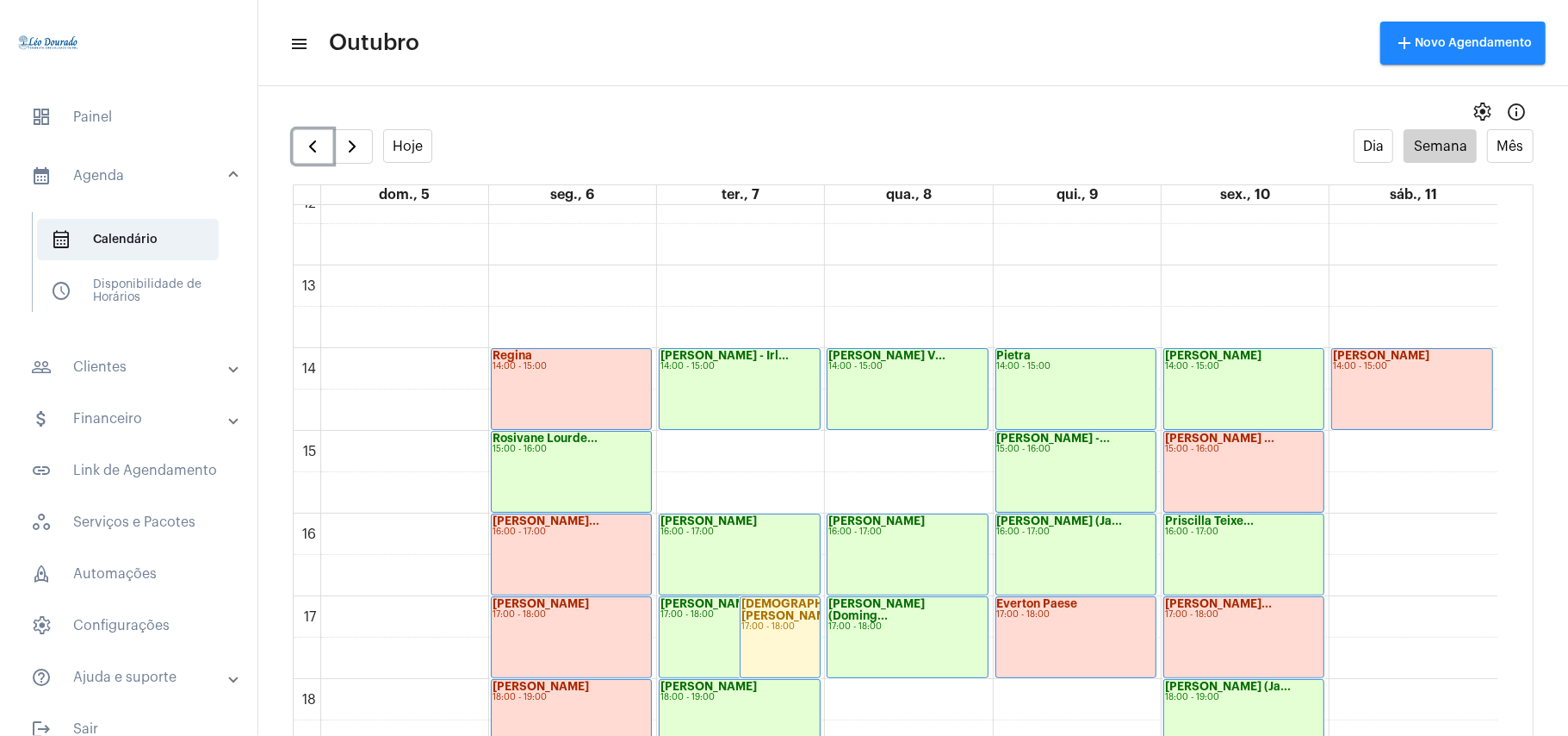
scroll to position [1073, 0]
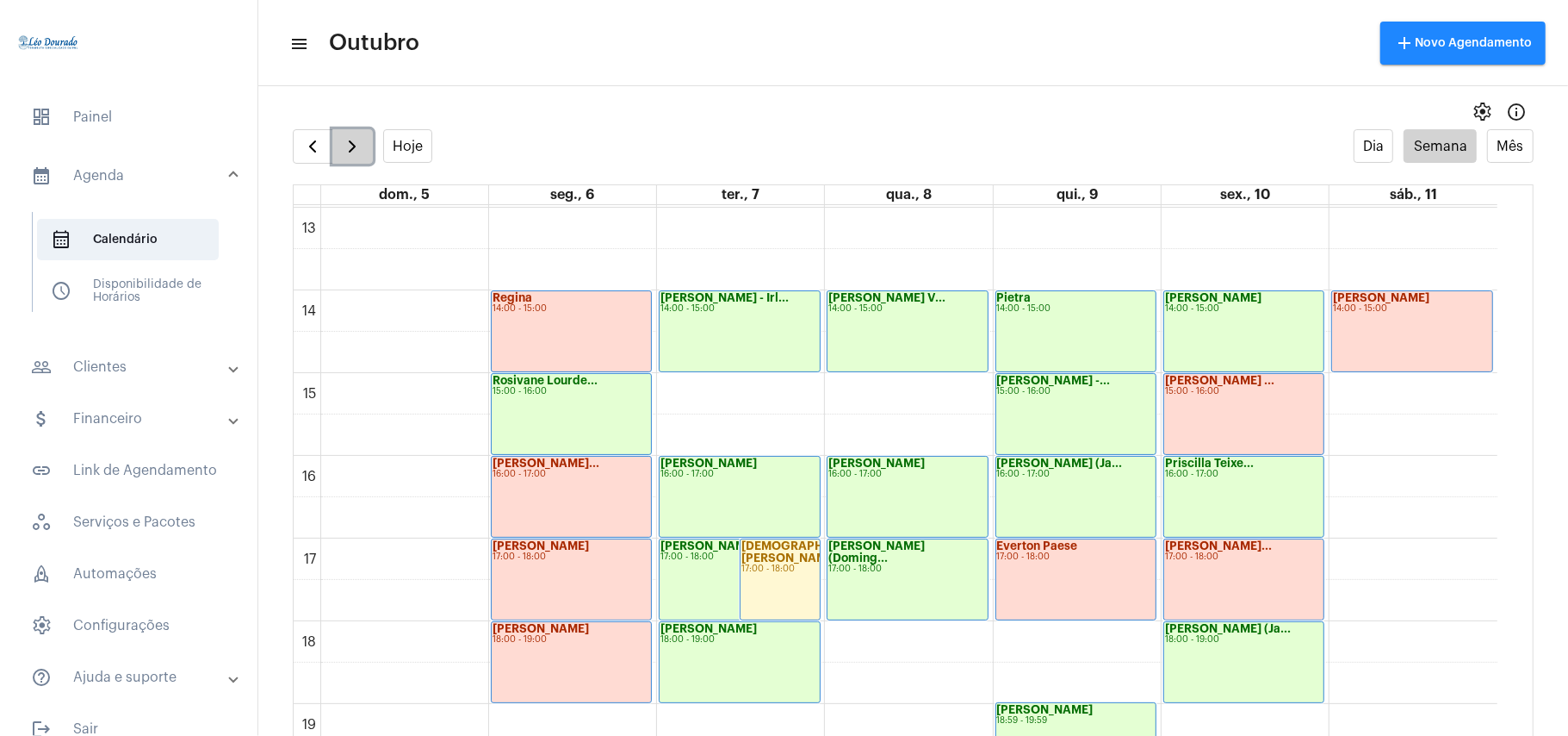
click at [359, 146] on span "button" at bounding box center [352, 146] width 21 height 21
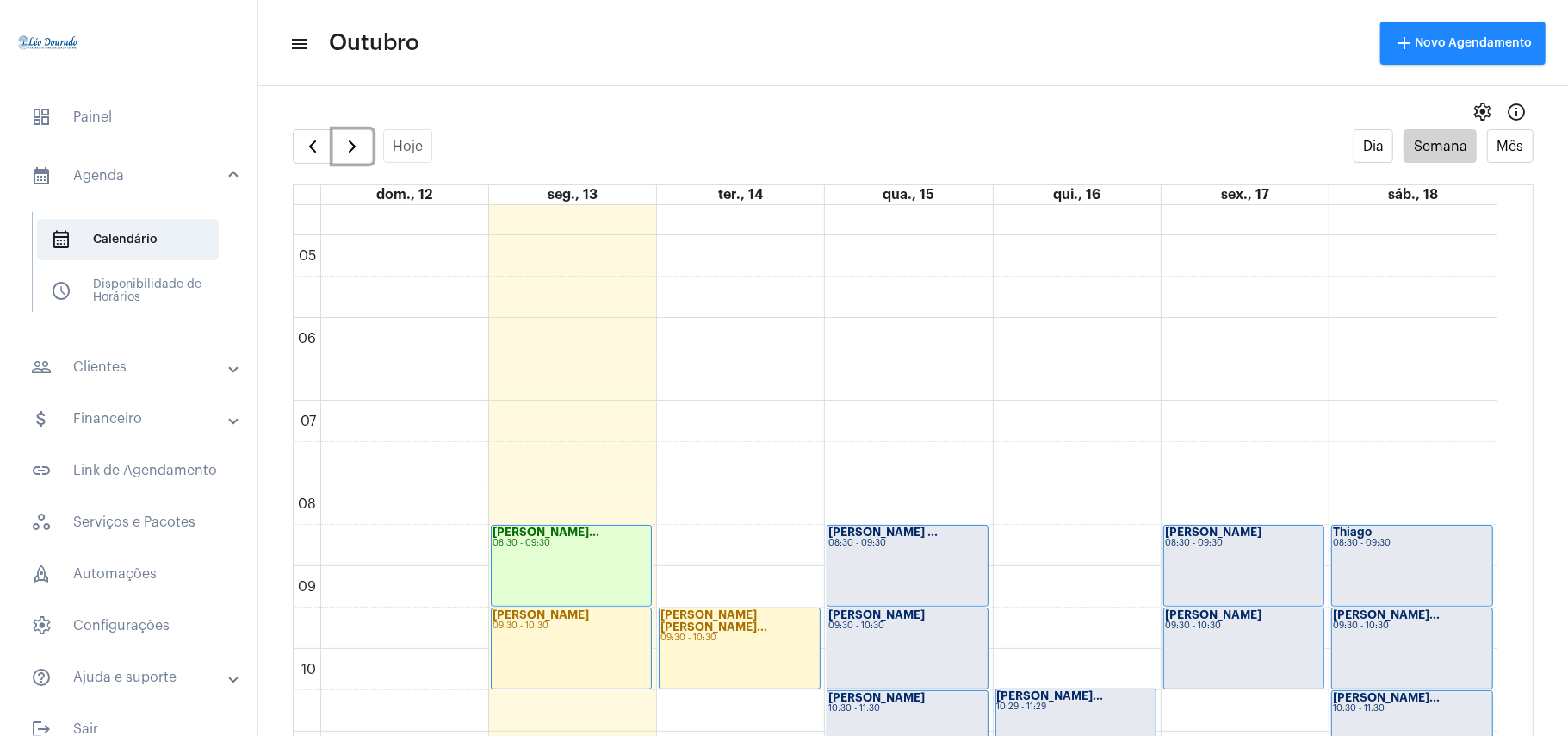
scroll to position [383, 0]
click at [303, 145] on span "button" at bounding box center [312, 146] width 21 height 21
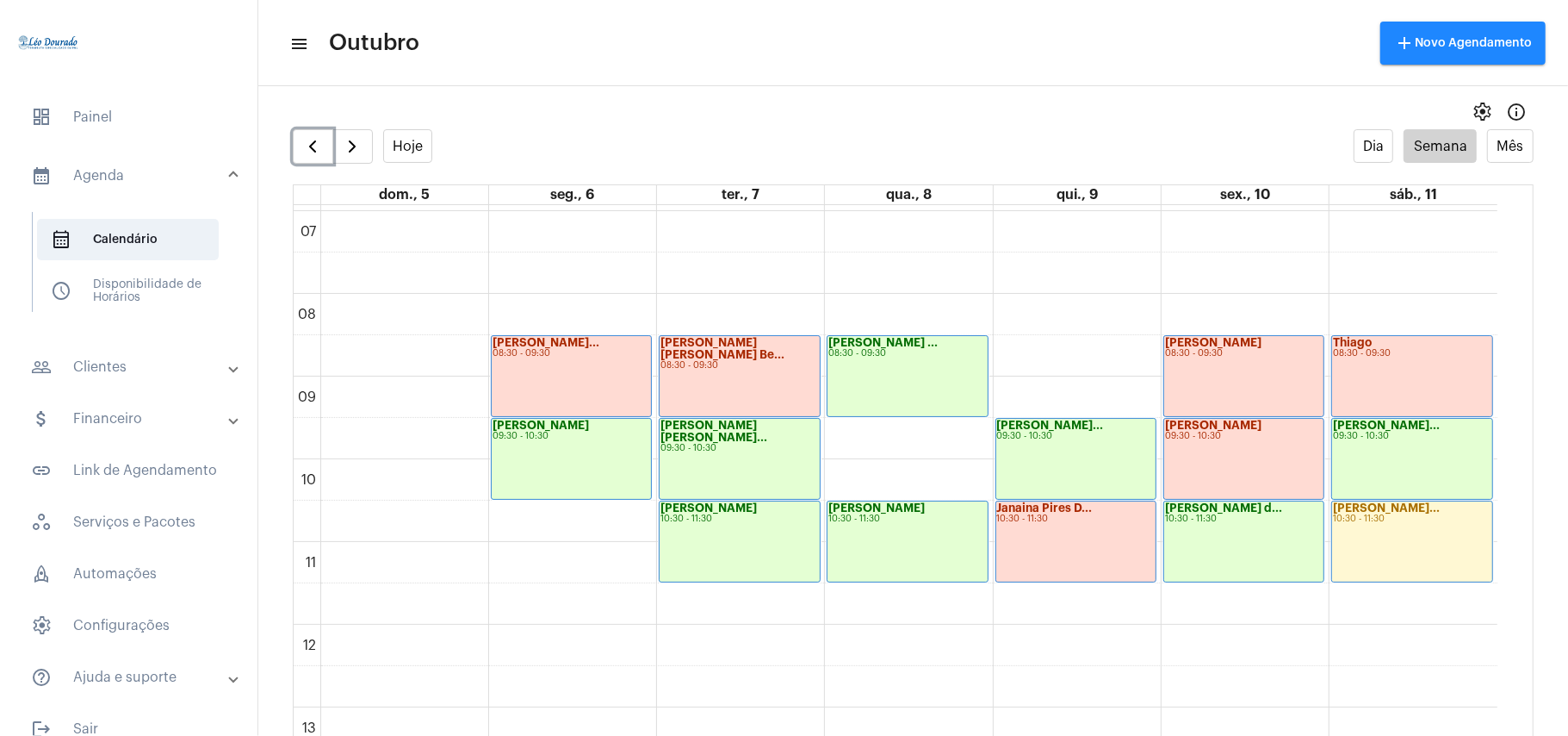
scroll to position [613, 0]
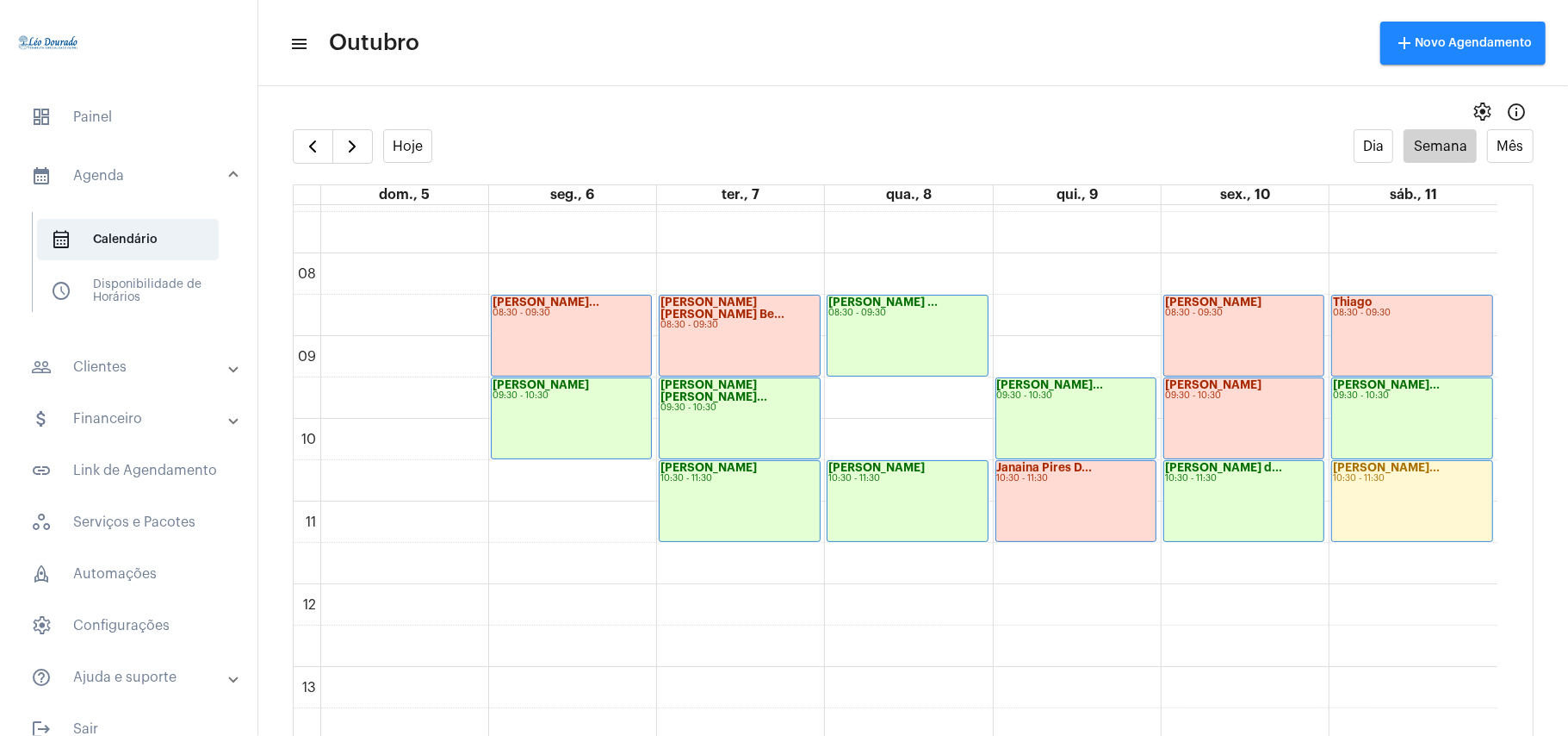
click at [125, 369] on mat-panel-title "people_outline Clientes" at bounding box center [130, 367] width 199 height 21
click at [131, 293] on span "people_outline Meus Clientes" at bounding box center [127, 294] width 181 height 42
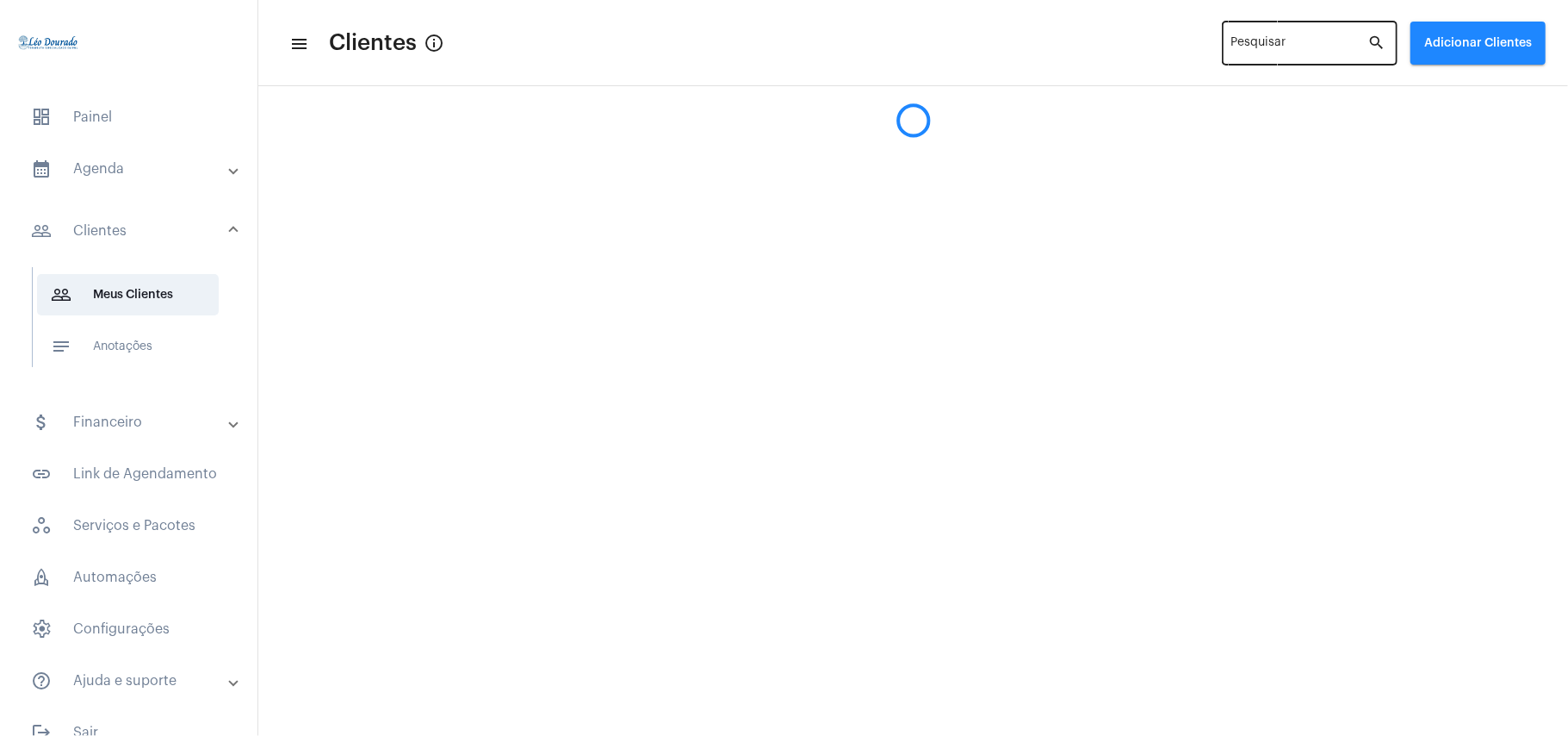
click at [1254, 40] on input "Pesquisar" at bounding box center [1300, 46] width 137 height 14
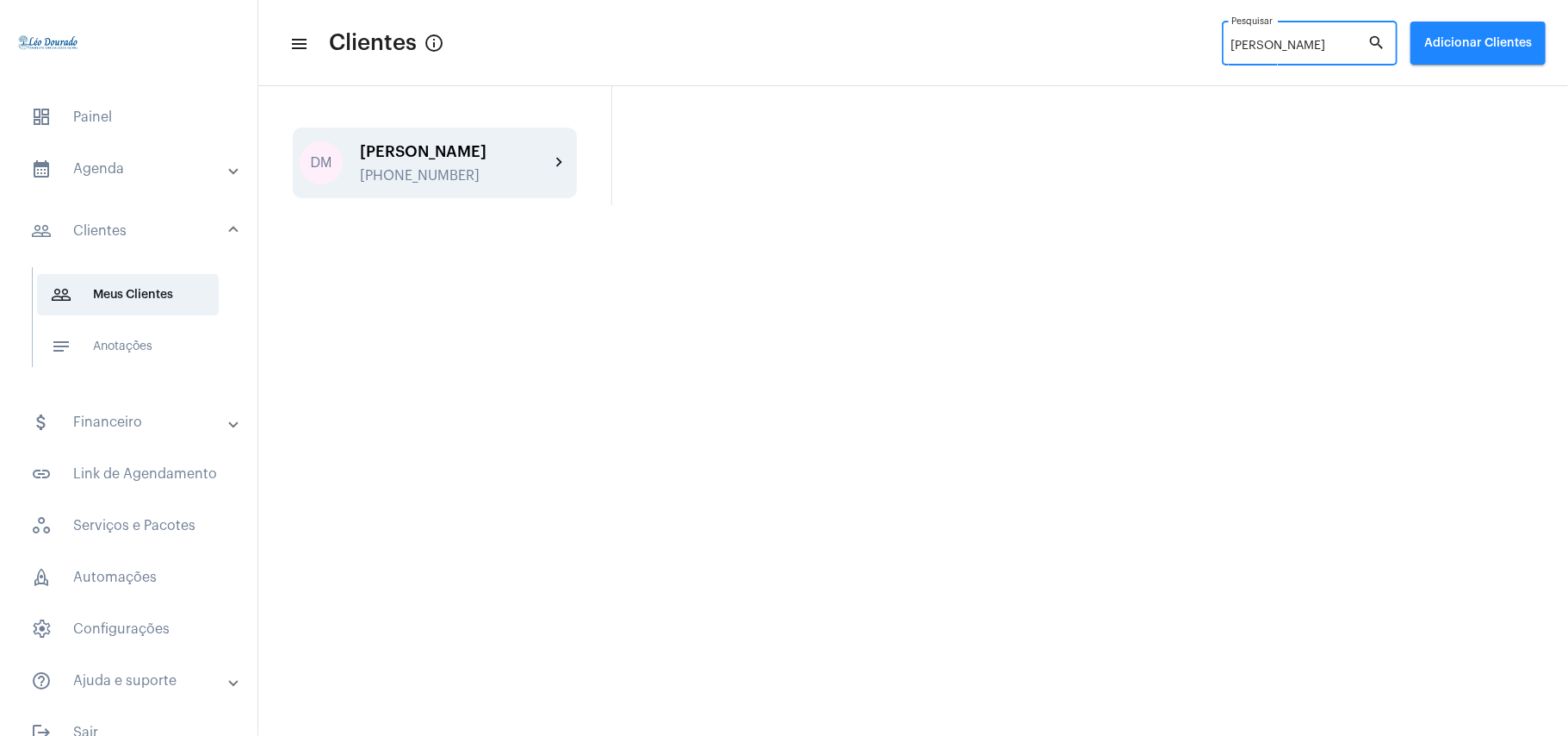
type input "[PERSON_NAME]"
click at [404, 170] on div "[PHONE_NUMBER]" at bounding box center [455, 175] width 190 height 15
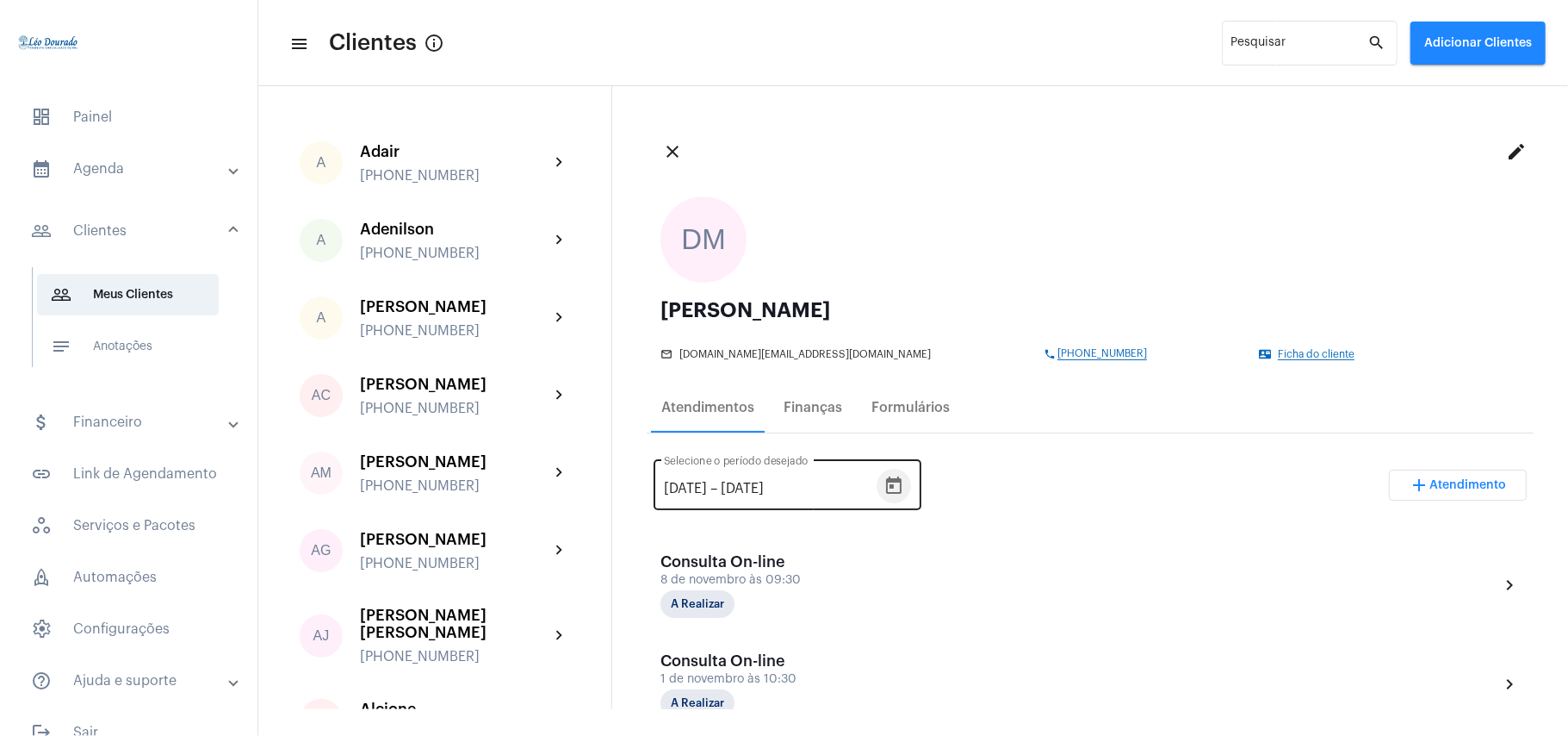
click at [902, 486] on icon "Open calendar" at bounding box center [894, 485] width 15 height 17
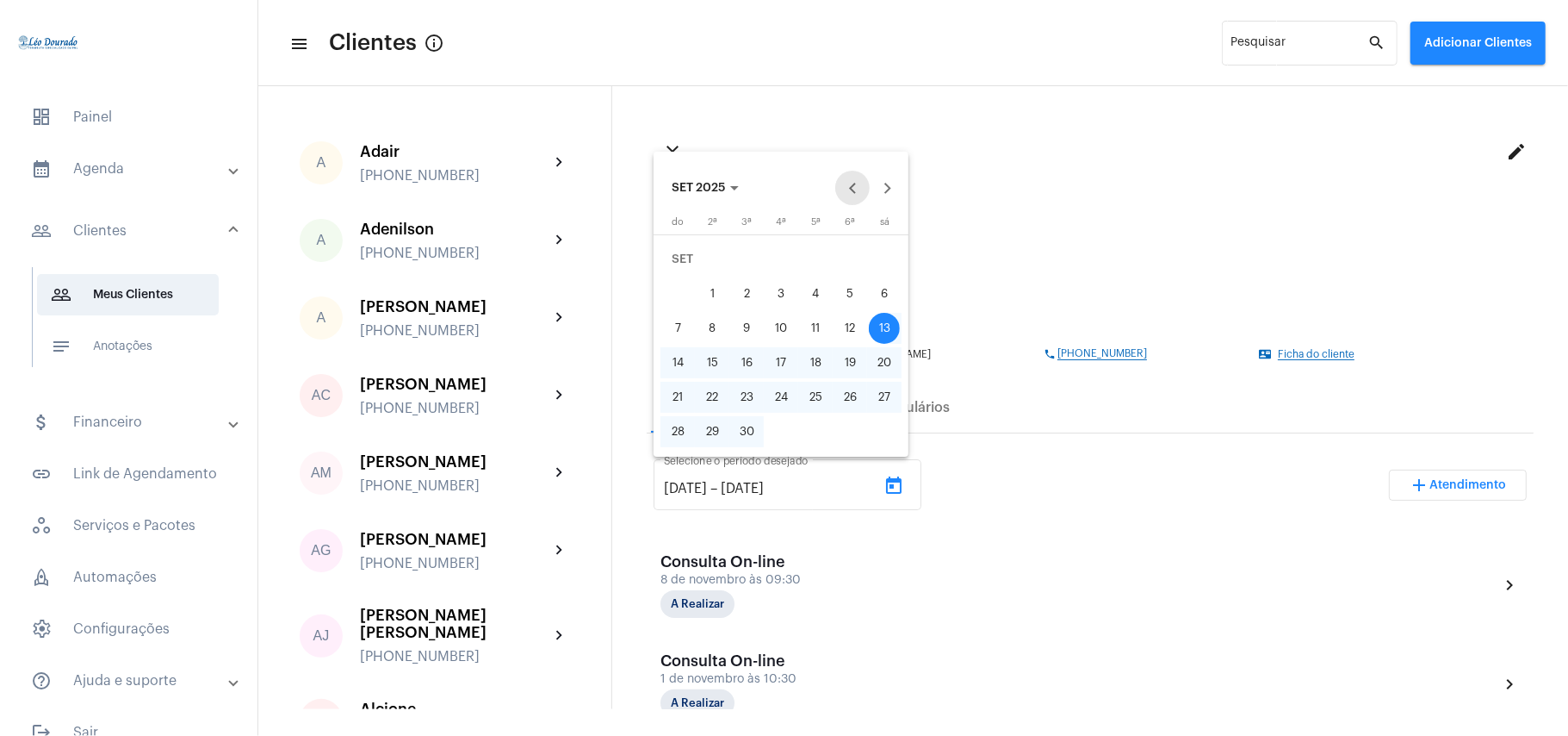
click at [856, 188] on button "Previous month" at bounding box center [852, 188] width 34 height 34
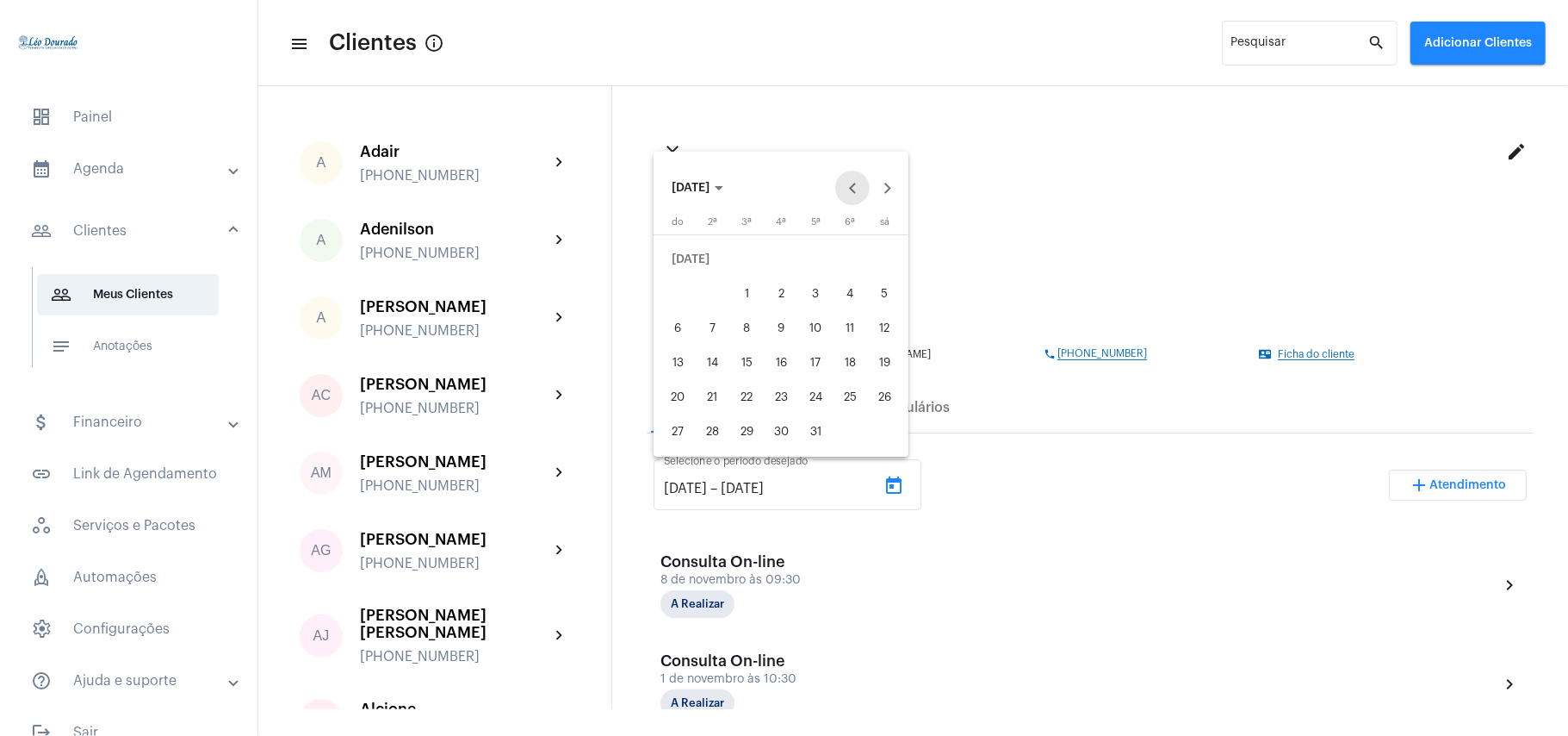
click at [856, 188] on button "Previous month" at bounding box center [852, 188] width 34 height 34
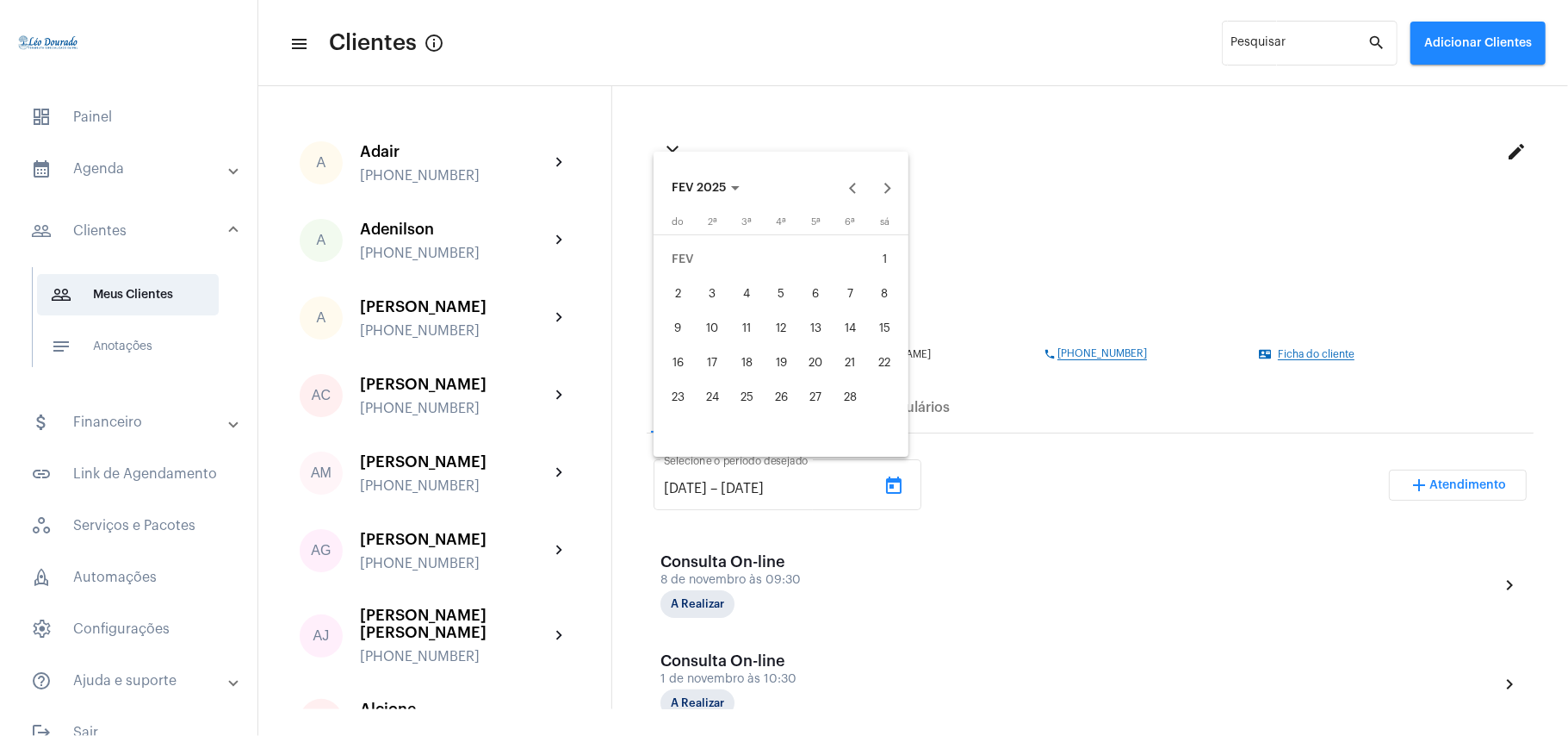
click at [879, 266] on div "1" at bounding box center [885, 259] width 31 height 31
type input "[DATE]"
click at [894, 182] on button "Next month" at bounding box center [887, 188] width 34 height 34
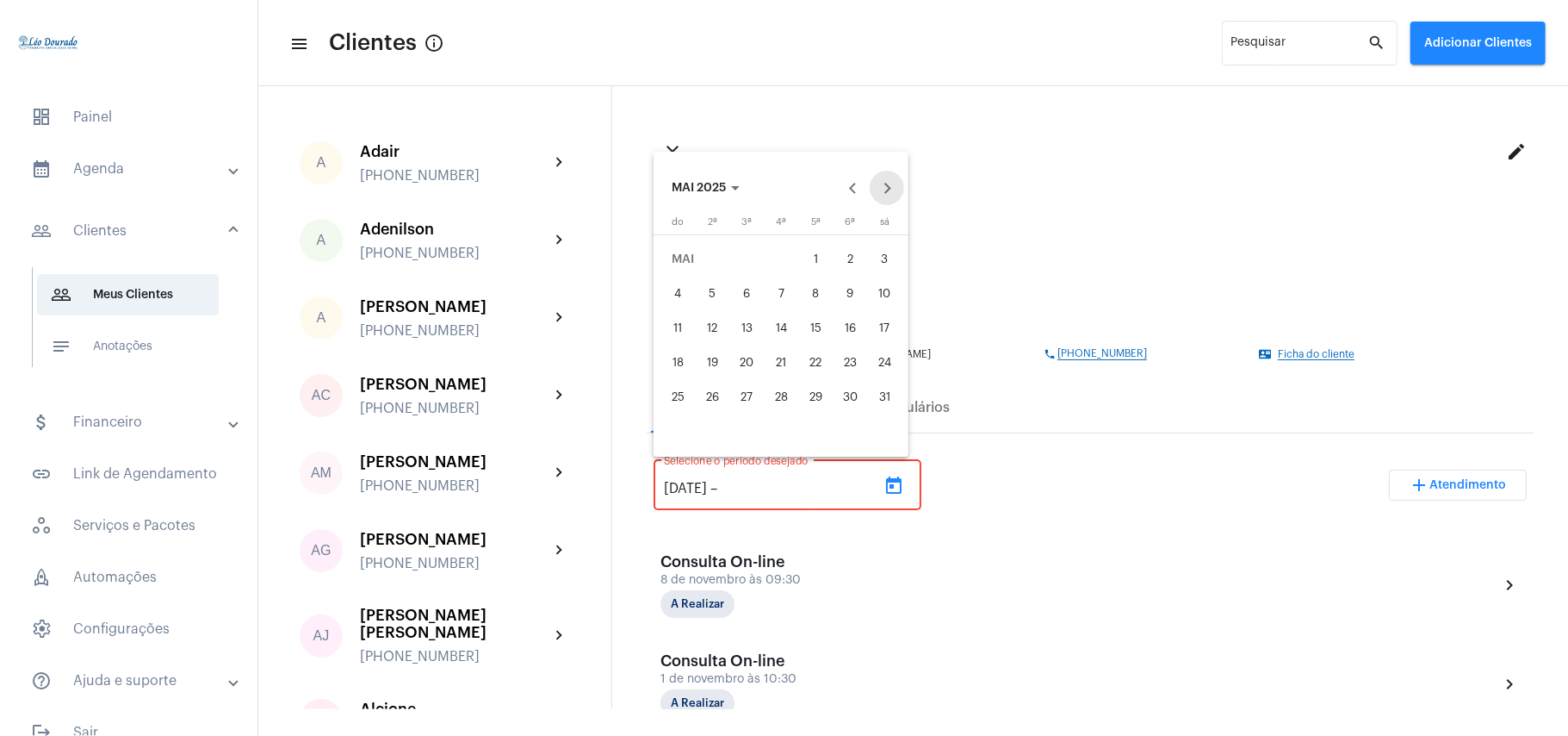
click at [894, 182] on button "Next month" at bounding box center [887, 188] width 34 height 34
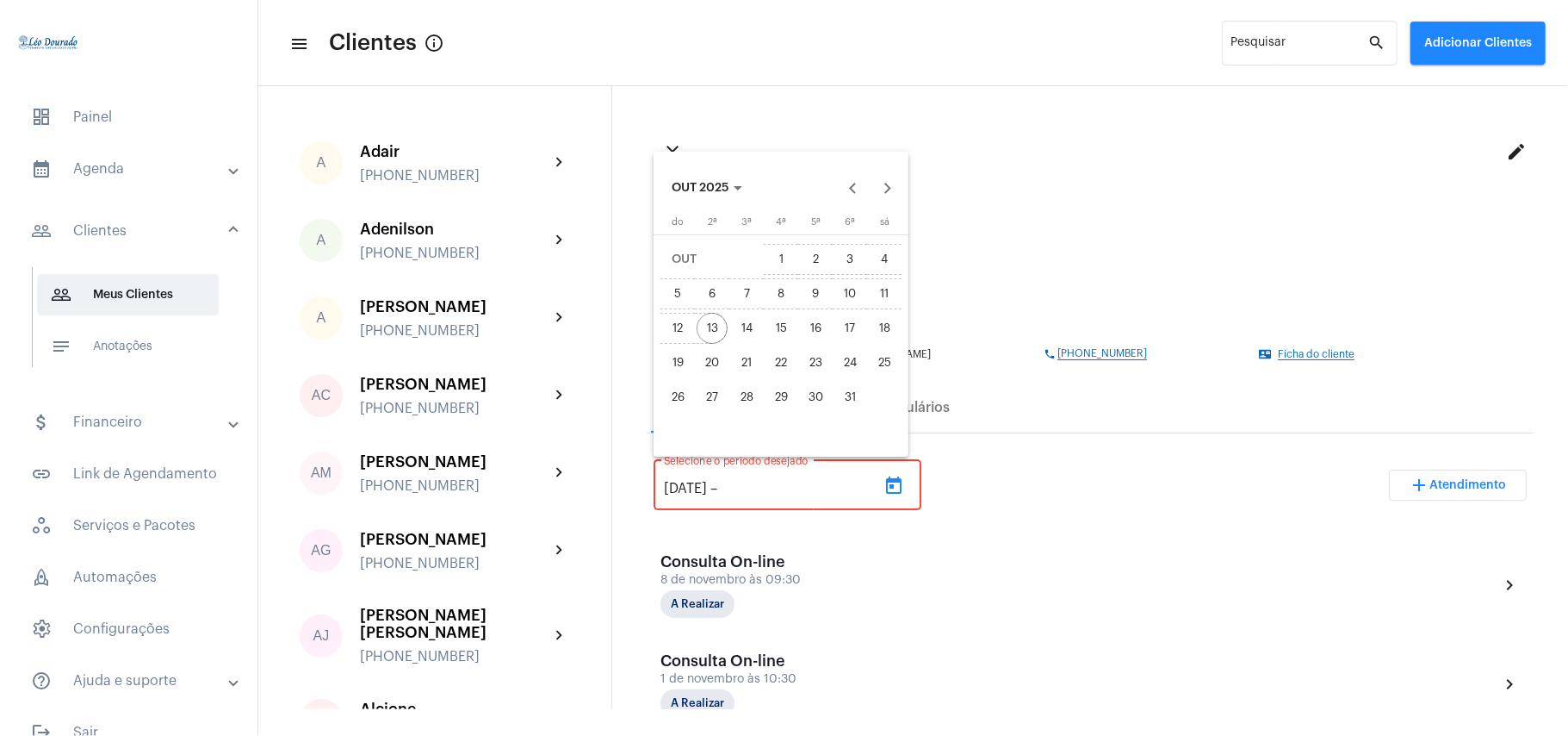
click at [710, 331] on div "13" at bounding box center [712, 328] width 31 height 31
type input "[DATE]"
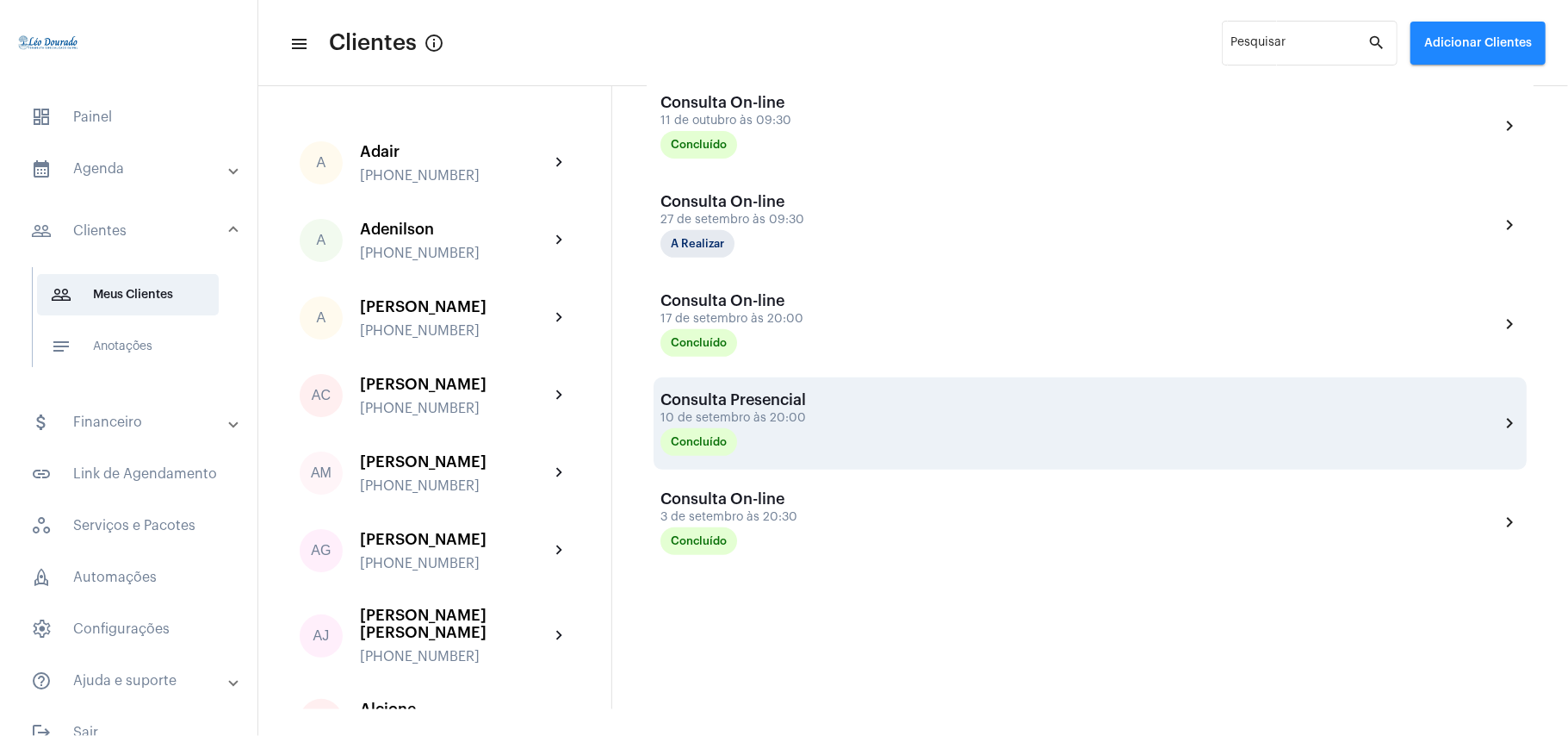
scroll to position [229, 0]
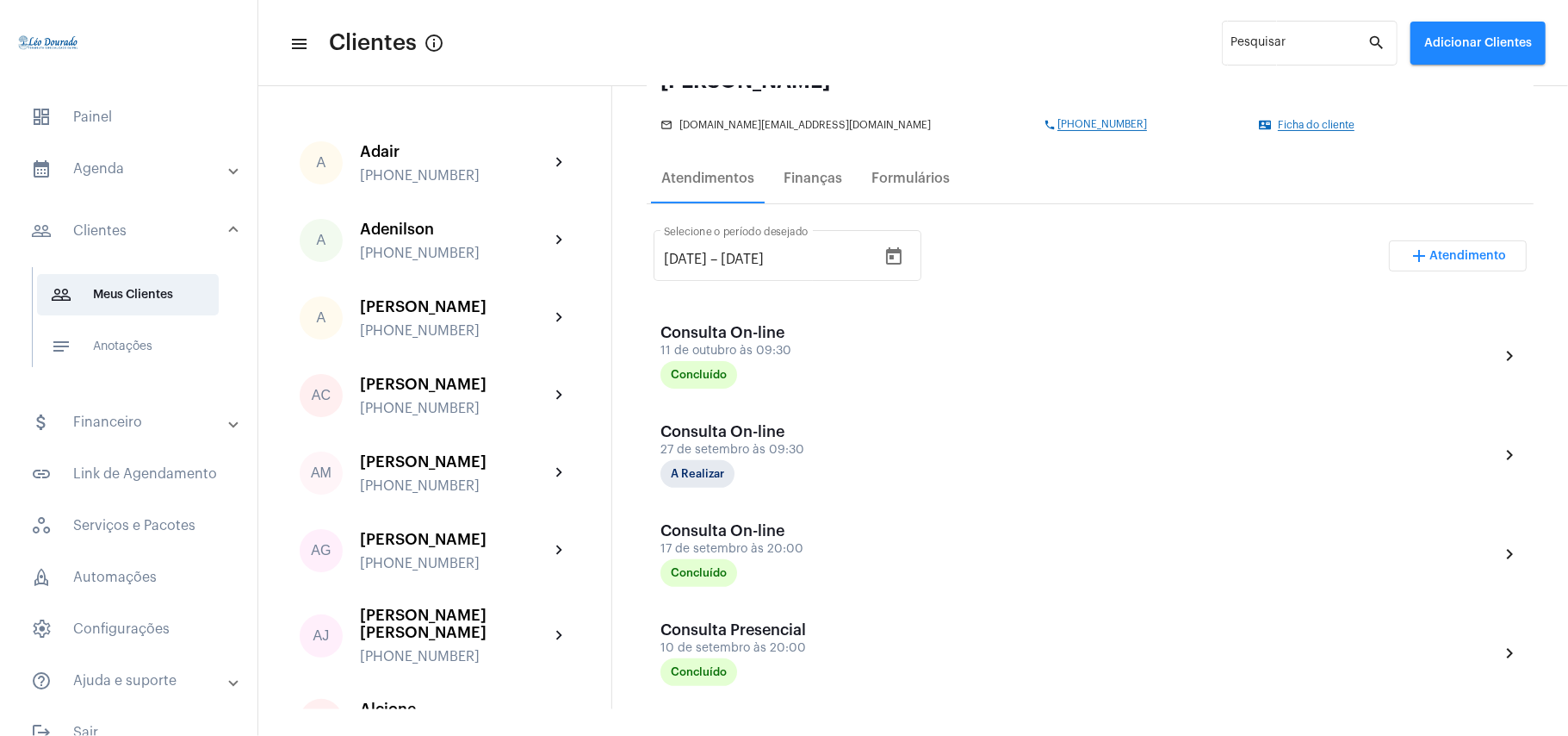
click at [142, 163] on mat-panel-title "calendar_month_outlined Agenda" at bounding box center [130, 169] width 199 height 21
click at [132, 231] on span "calendar_month_outlined Calendário" at bounding box center [127, 239] width 181 height 42
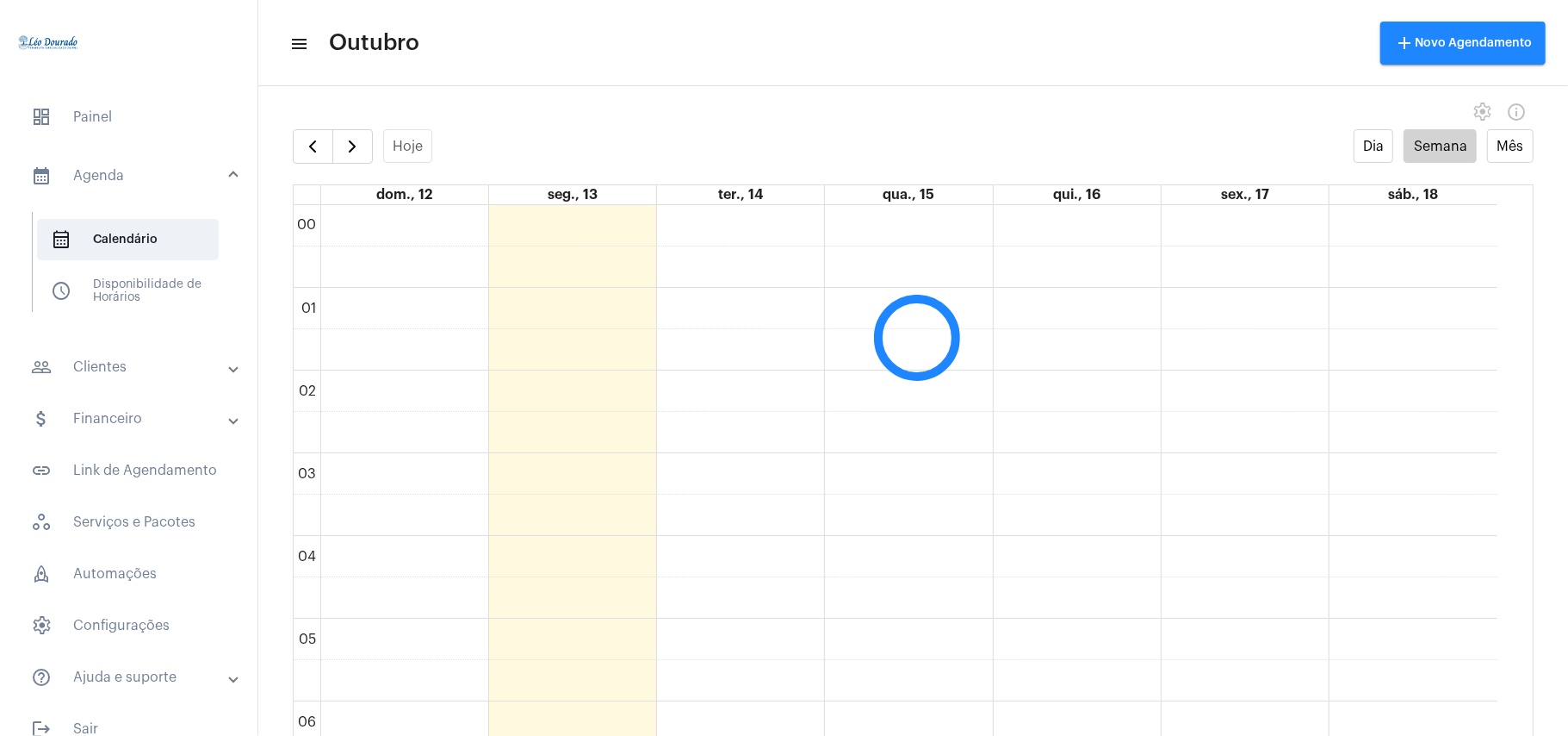
scroll to position [498, 0]
click at [310, 145] on span "button" at bounding box center [312, 146] width 21 height 21
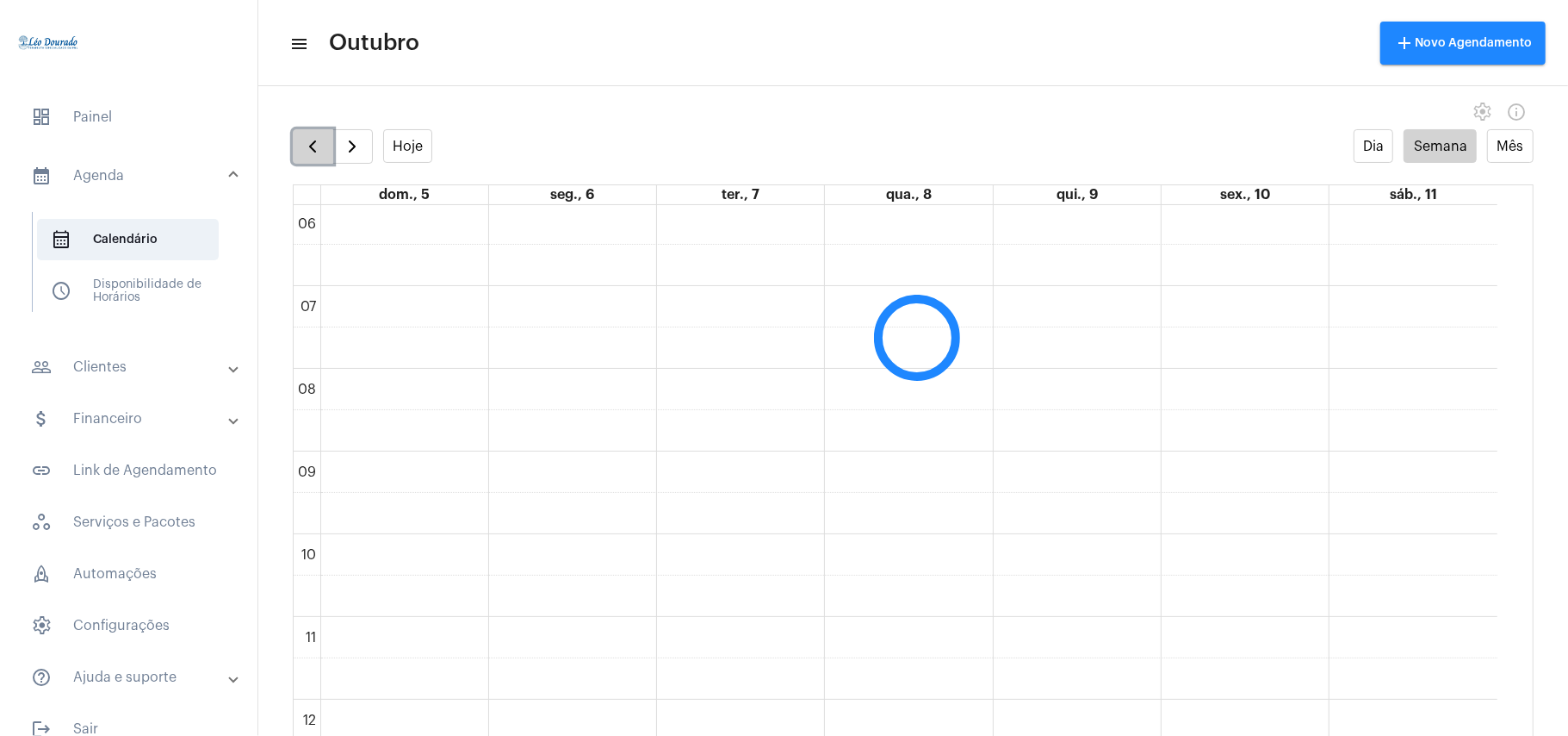
click at [310, 145] on span "button" at bounding box center [312, 146] width 21 height 21
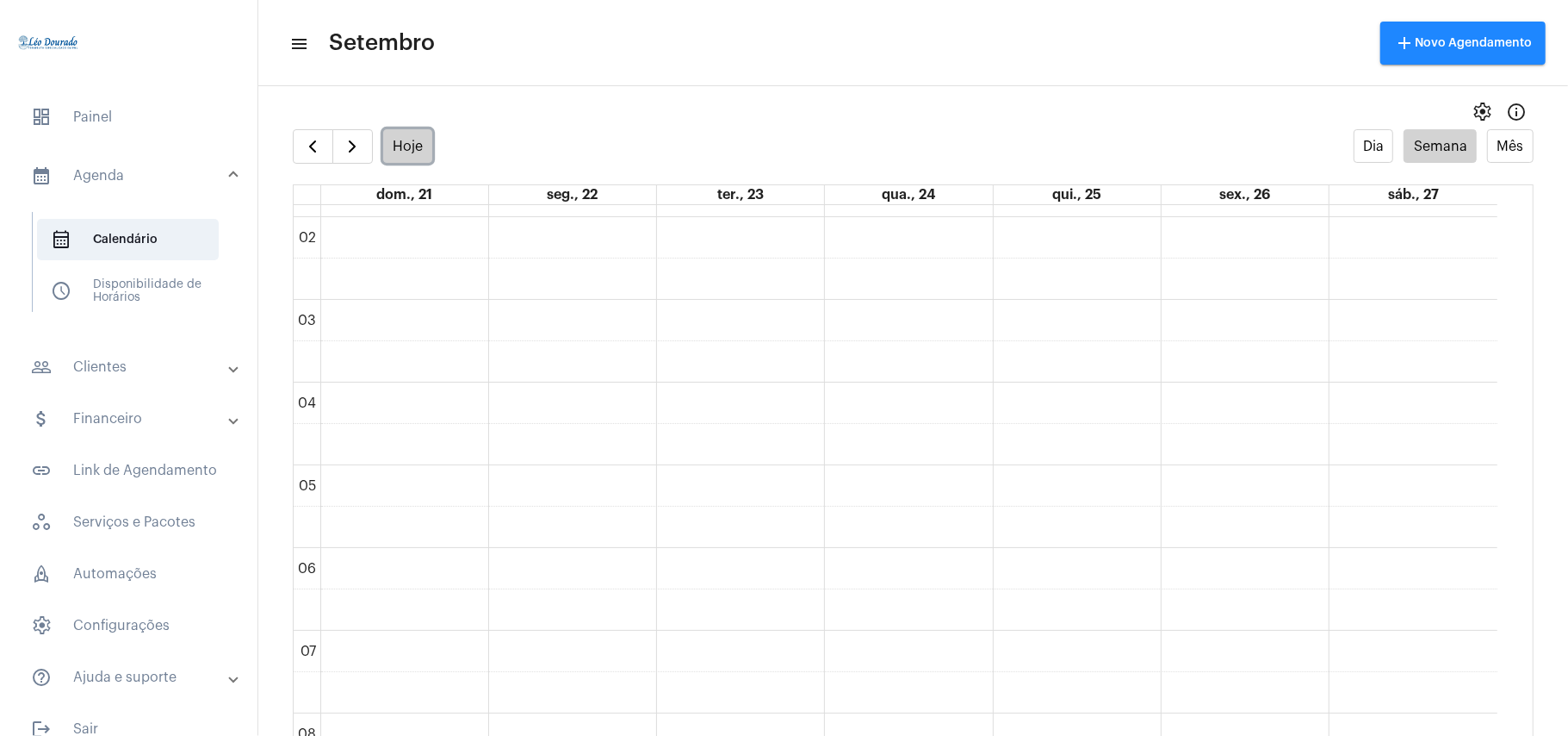
click at [396, 145] on button "Hoje" at bounding box center [408, 145] width 50 height 33
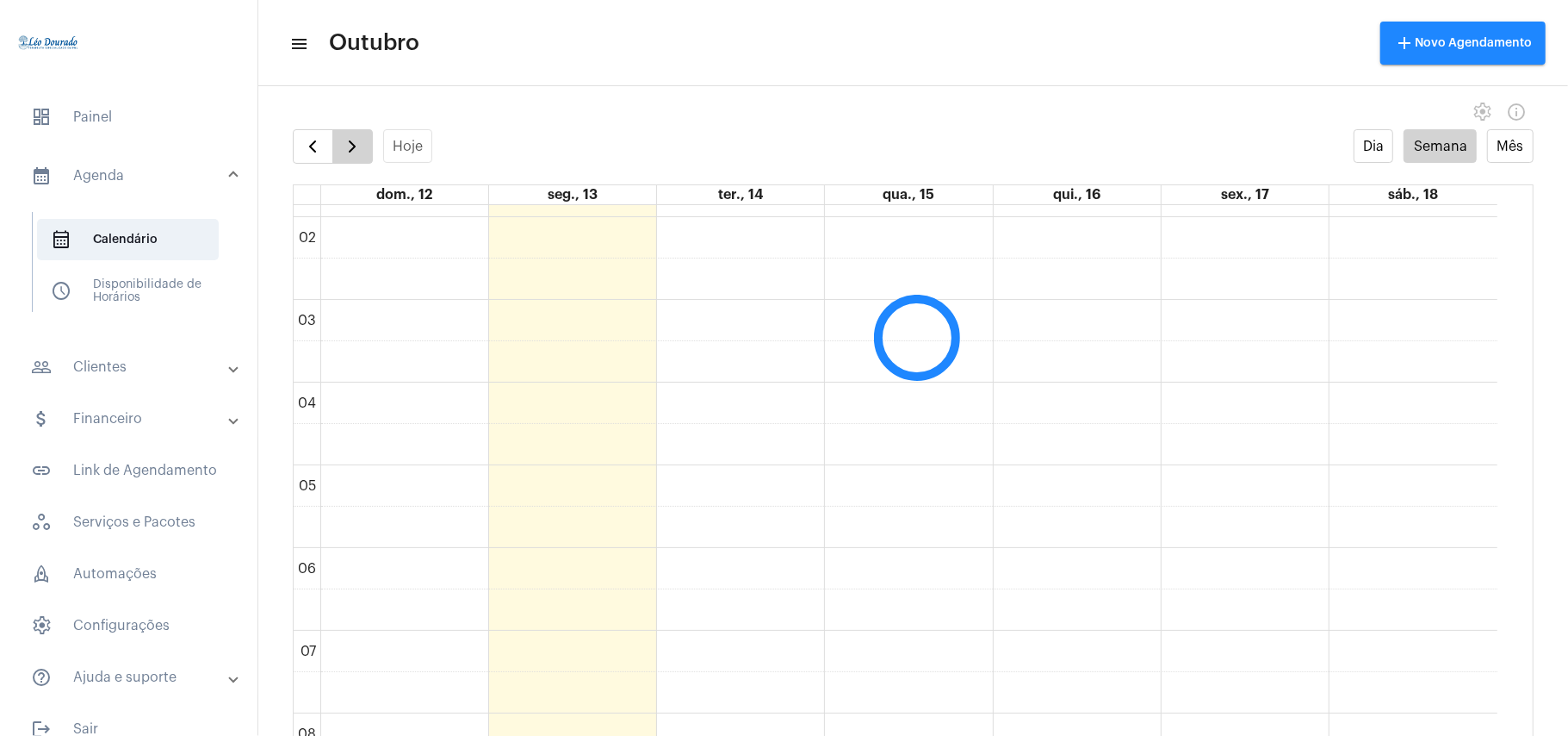
scroll to position [498, 0]
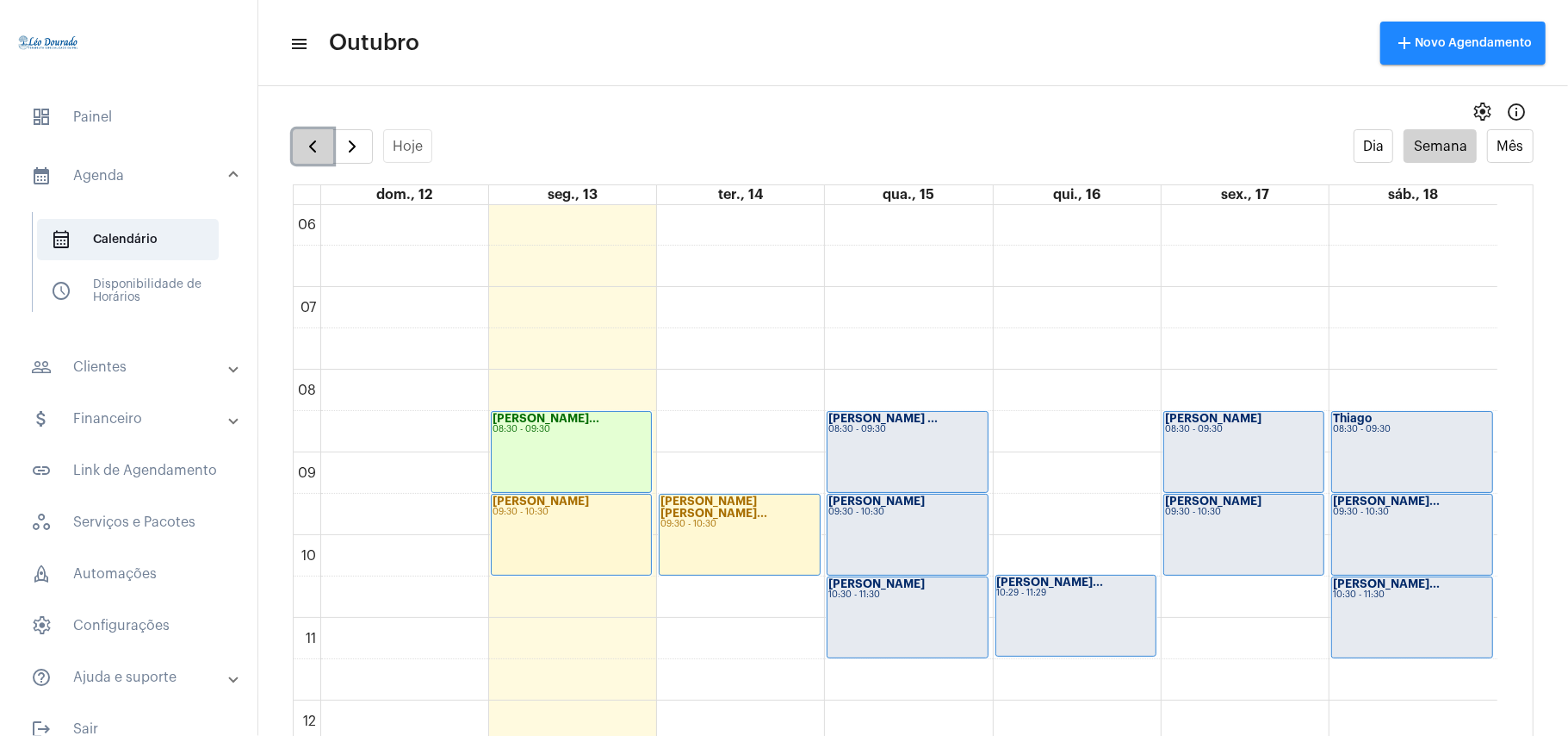
click at [313, 146] on span "button" at bounding box center [312, 146] width 21 height 21
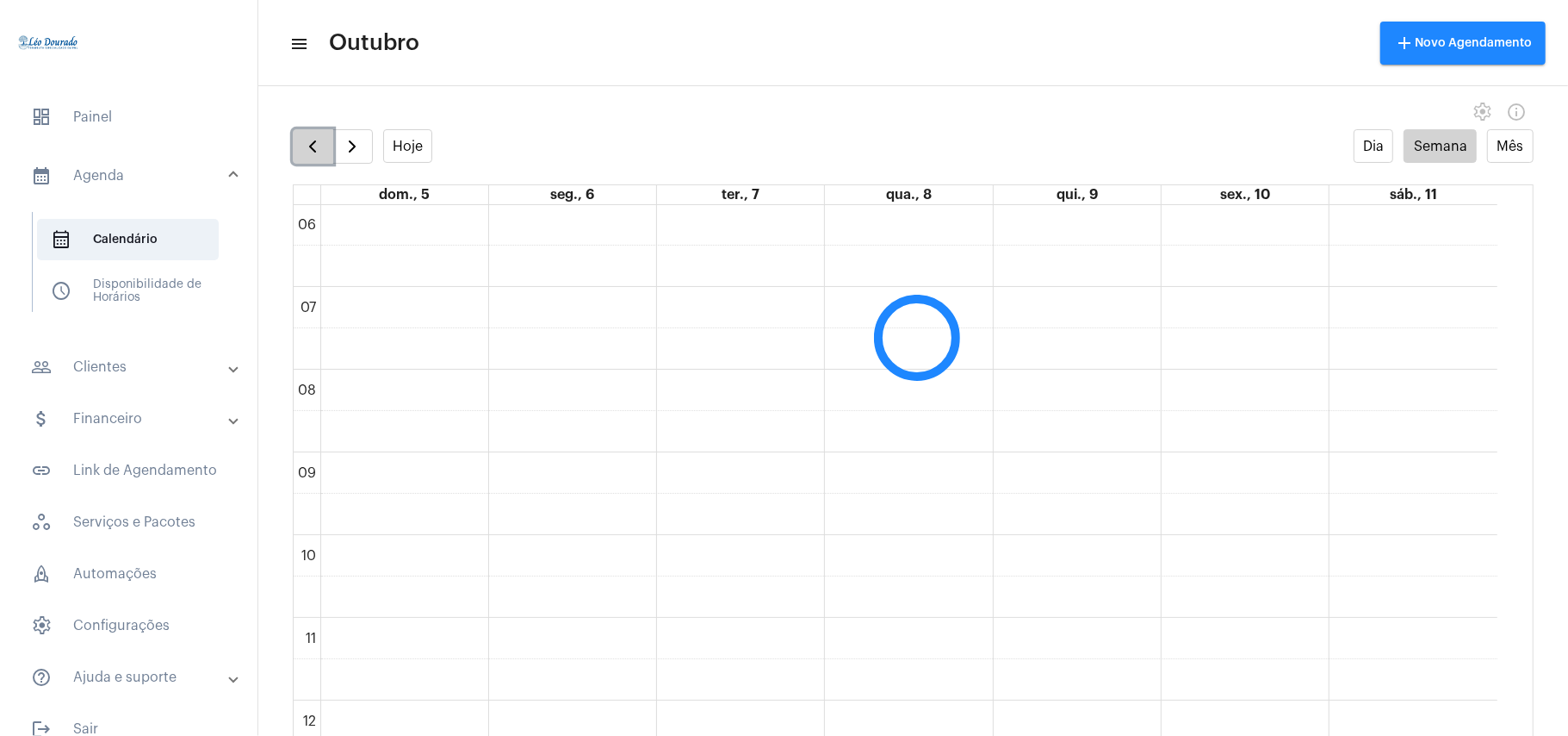
scroll to position [498, 0]
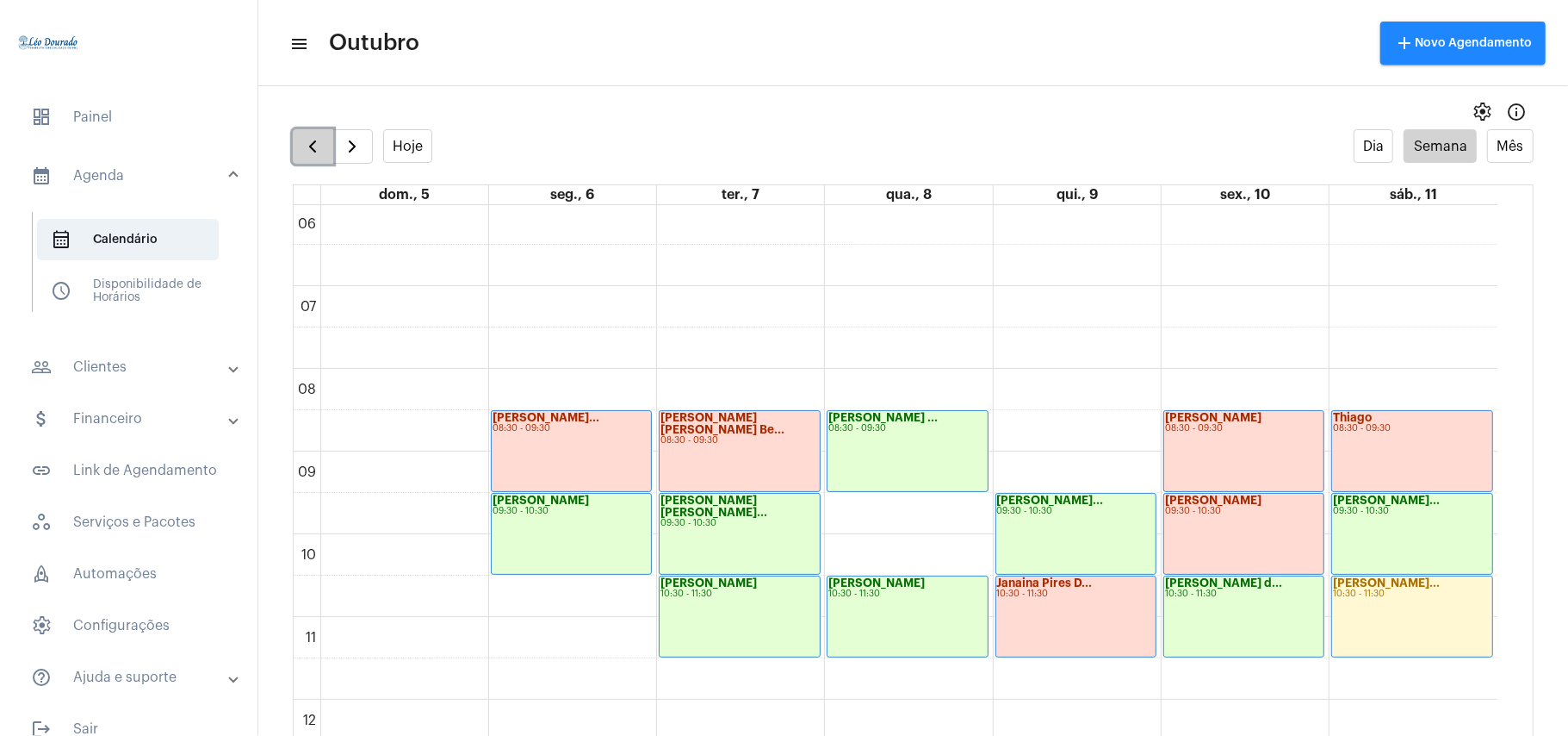
click at [313, 145] on span "button" at bounding box center [312, 146] width 21 height 21
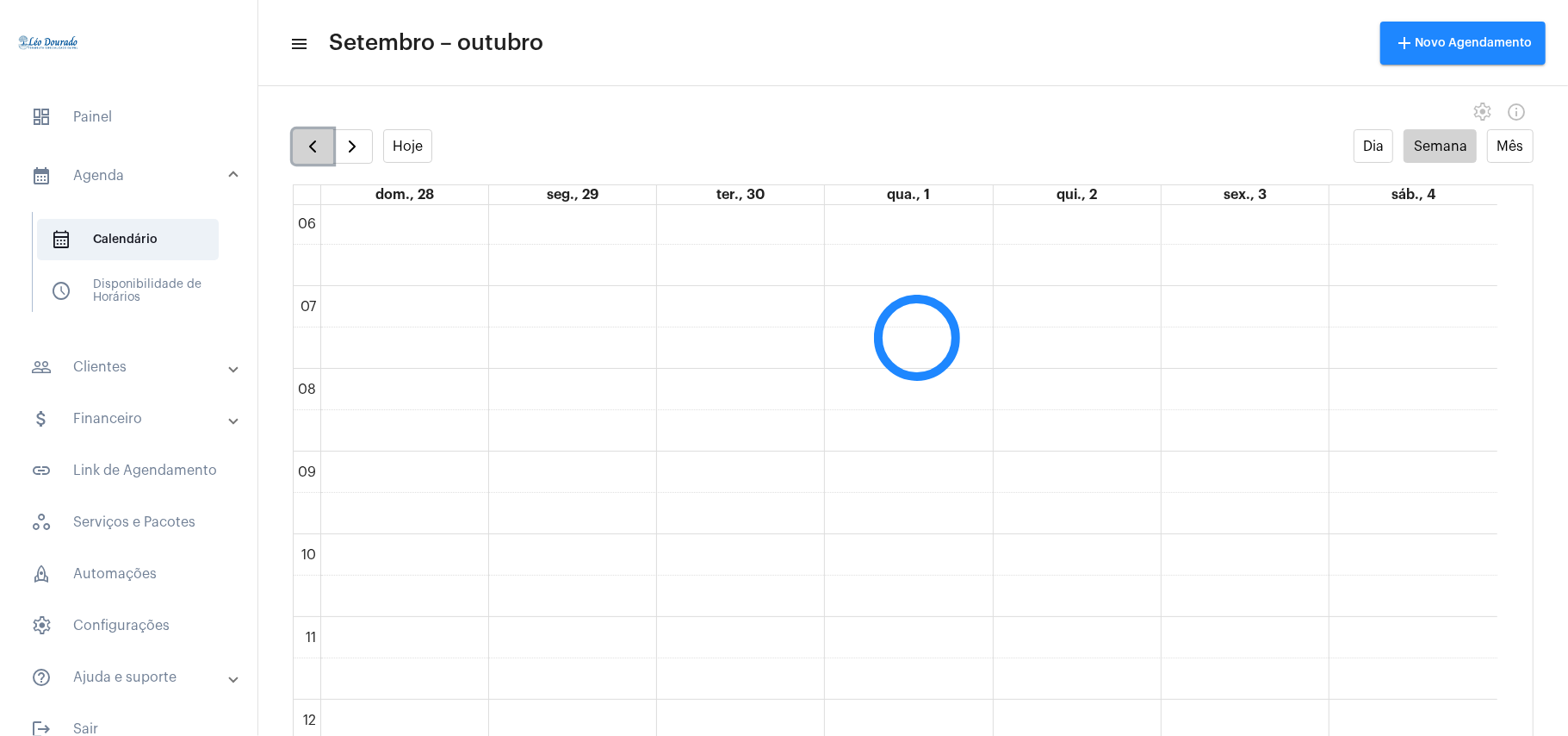
scroll to position [498, 0]
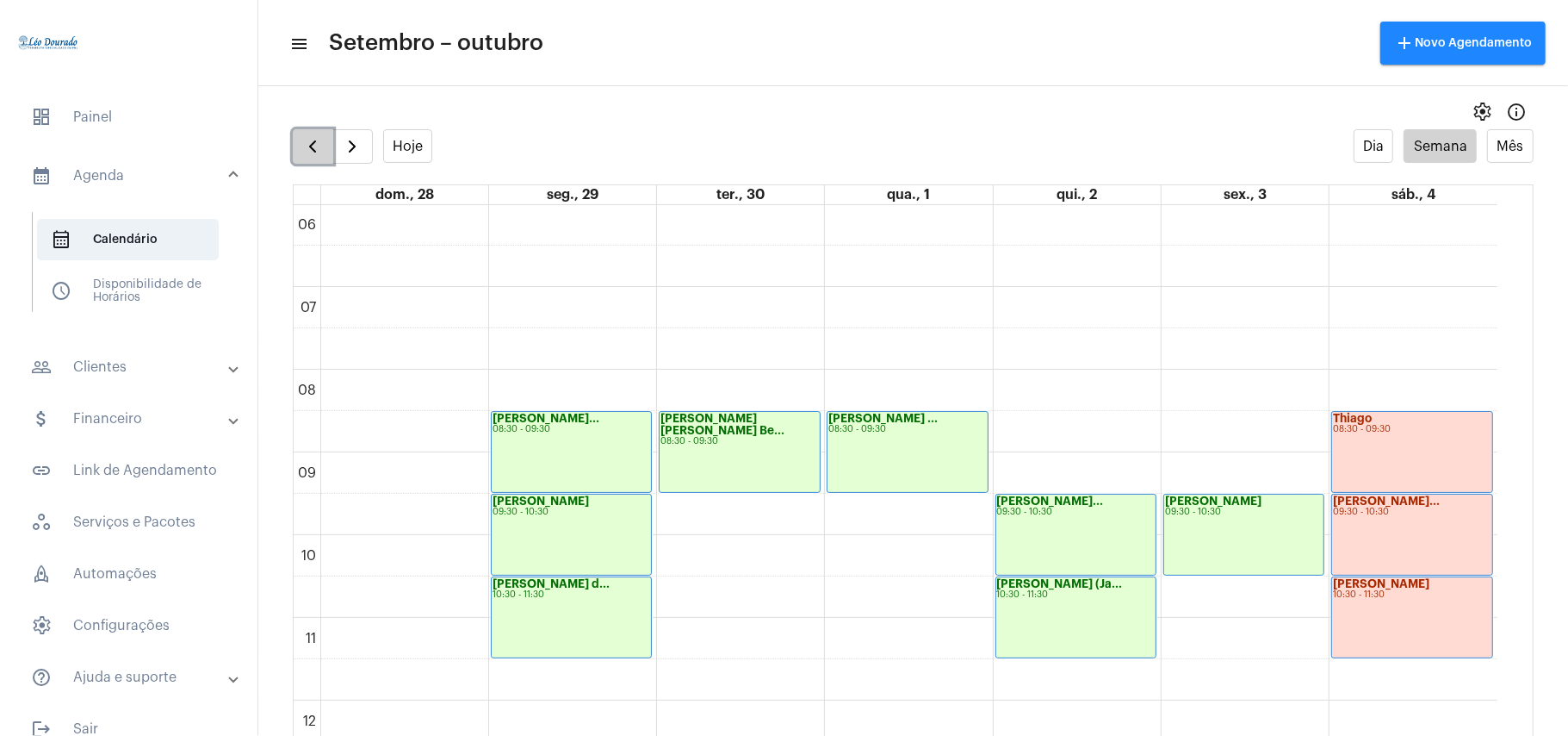
click at [313, 145] on span "button" at bounding box center [312, 146] width 21 height 21
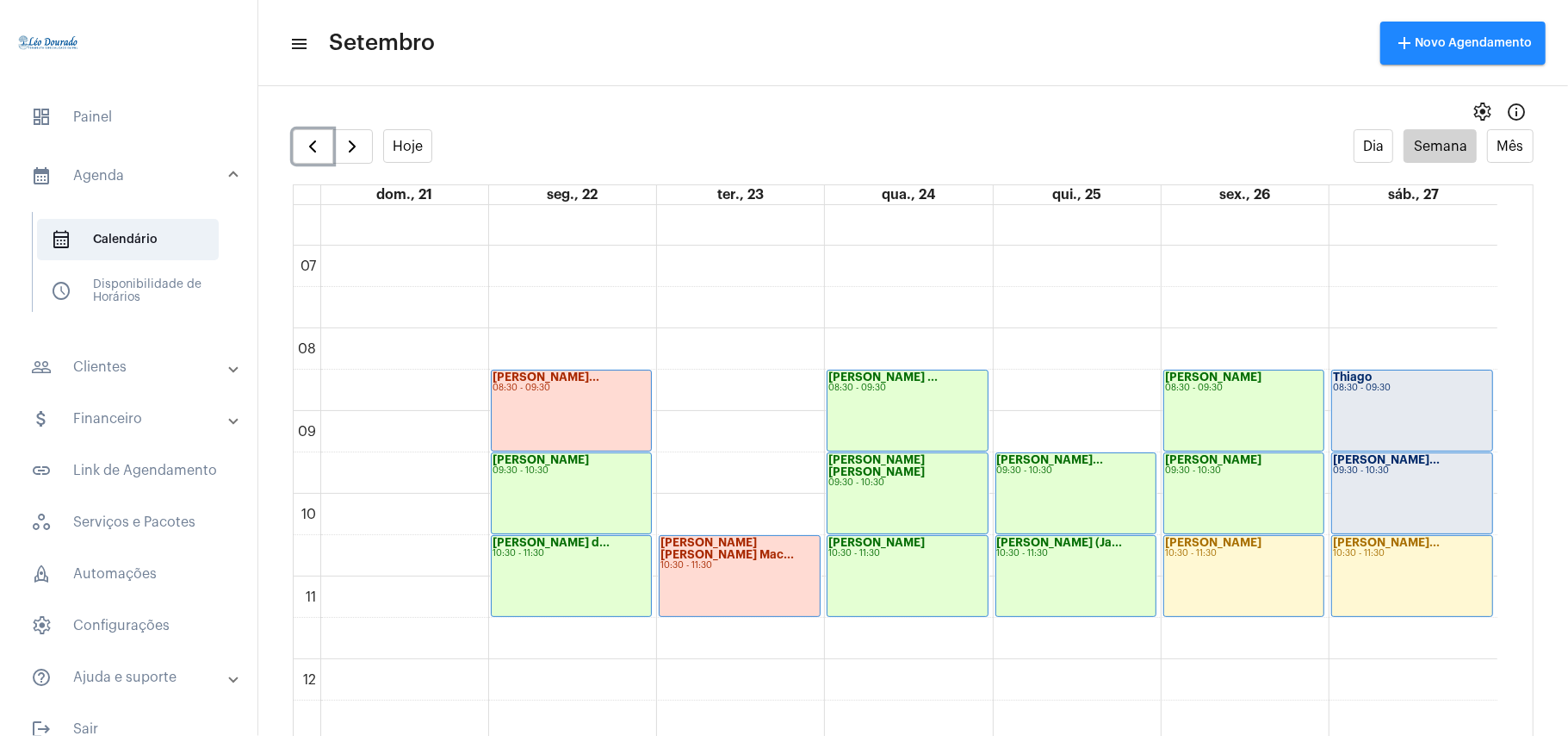
scroll to position [498, 0]
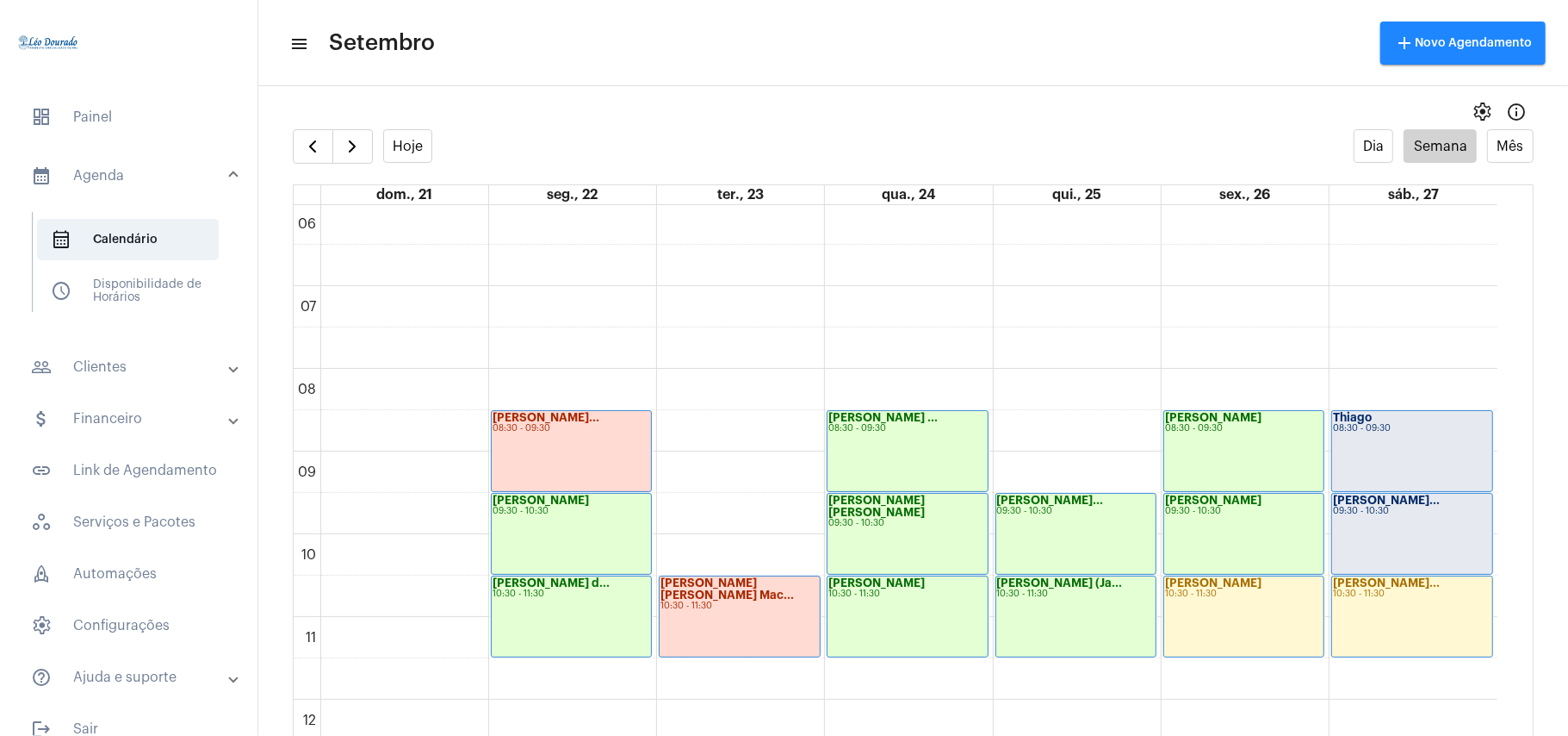
drag, startPoint x: 95, startPoint y: 235, endPoint x: 60, endPoint y: 43, distance: 195.2
drag, startPoint x: 60, startPoint y: 43, endPoint x: 546, endPoint y: 57, distance: 486.2
drag, startPoint x: 546, startPoint y: 57, endPoint x: 111, endPoint y: 110, distance: 438.2
drag, startPoint x: 111, startPoint y: 110, endPoint x: 538, endPoint y: 40, distance: 432.7
click at [538, 40] on mat-toolbar-row "menu Setembro add Novo Agendamento" at bounding box center [913, 42] width 1310 height 55
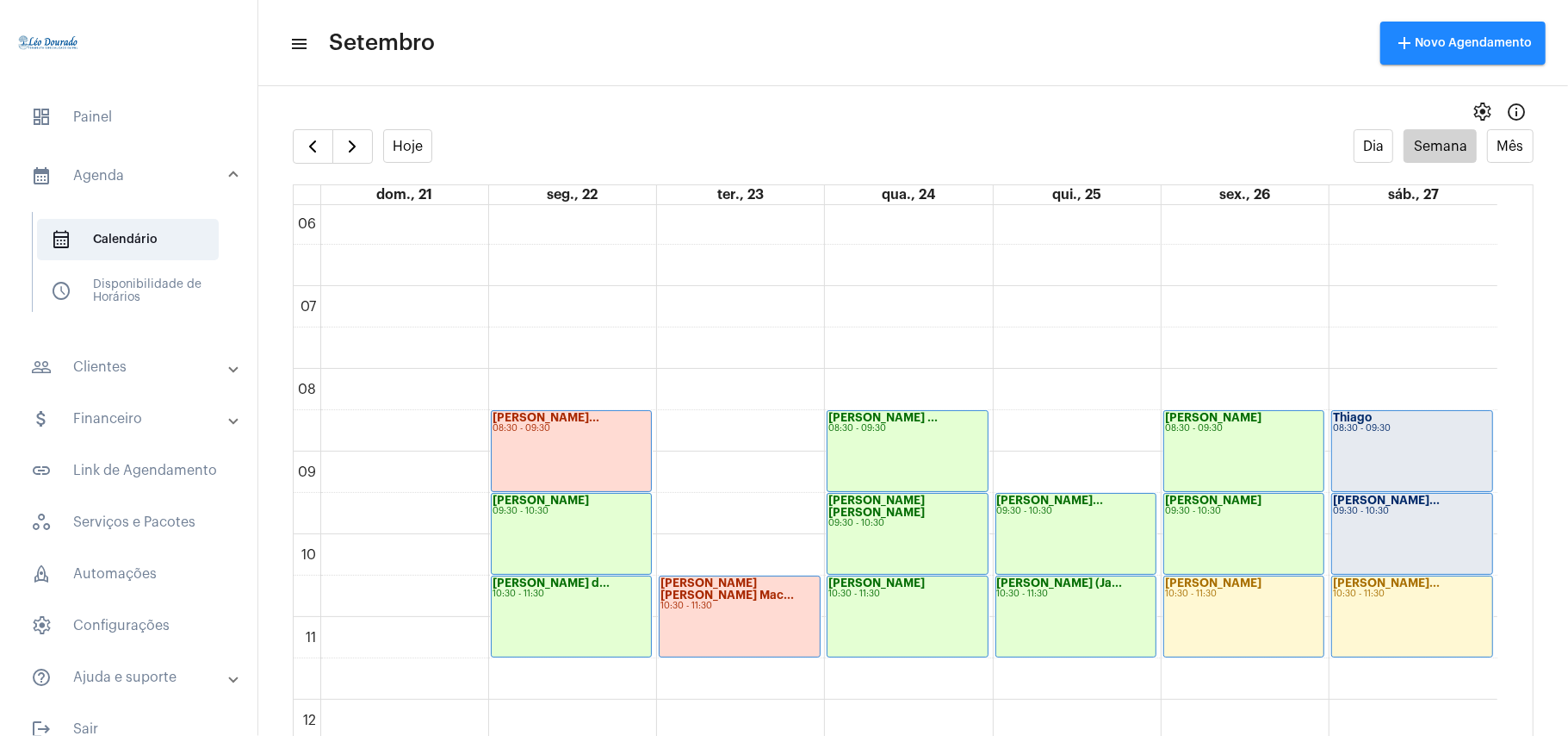
scroll to position [613, 0]
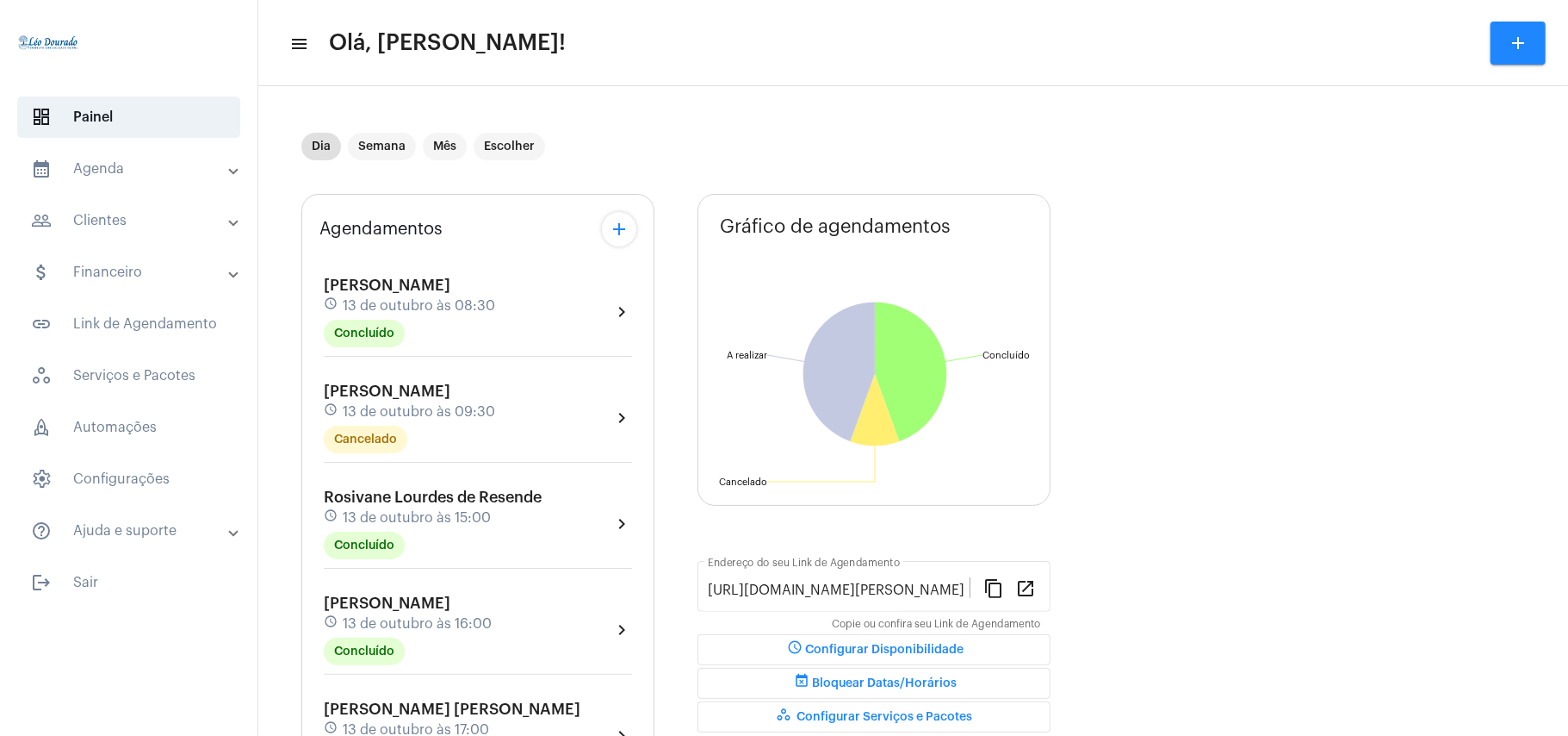
click at [133, 163] on mat-panel-title "calendar_month_outlined Agenda" at bounding box center [130, 169] width 199 height 21
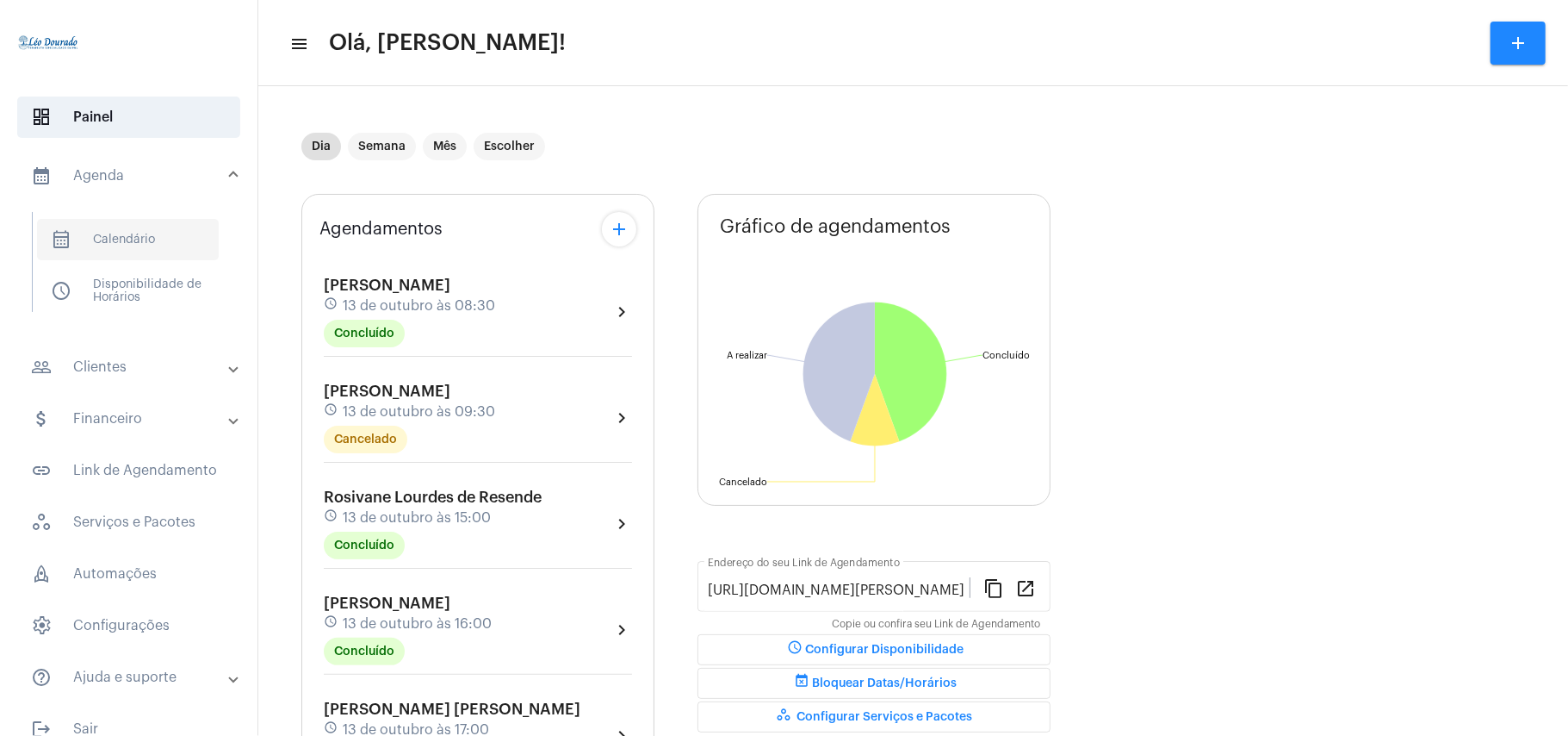
click at [141, 232] on span "calendar_month_outlined Calendário" at bounding box center [127, 239] width 181 height 42
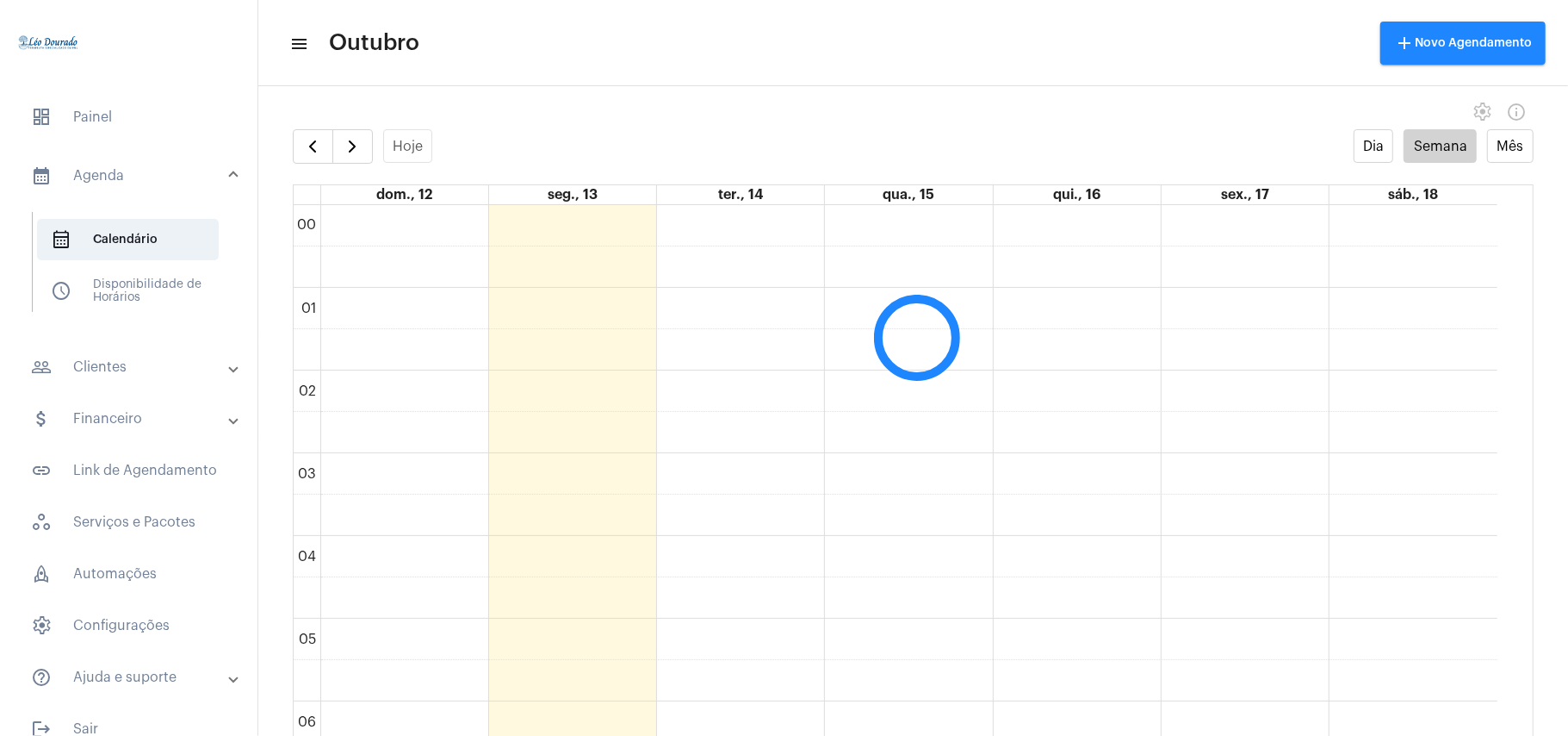
scroll to position [498, 0]
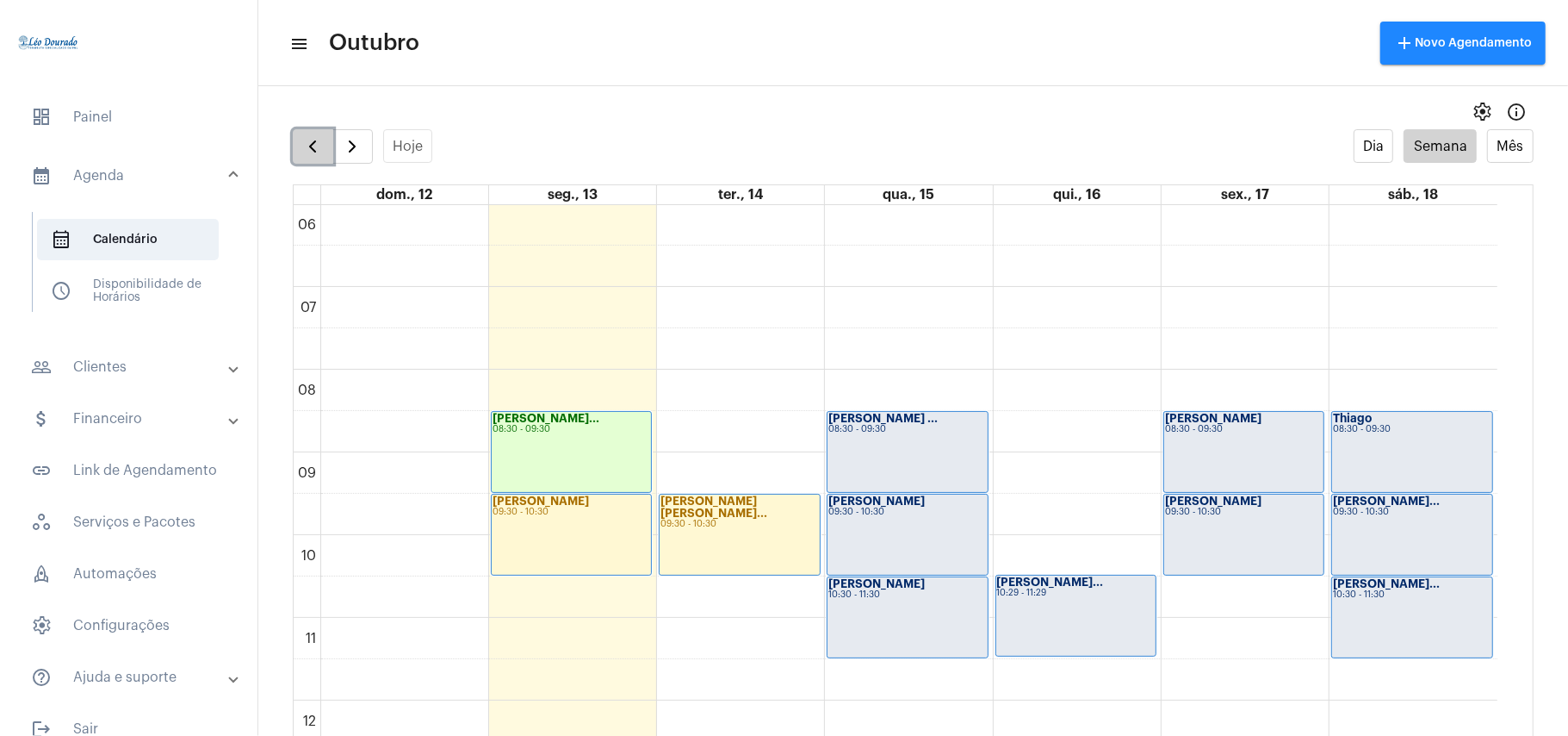
click at [310, 159] on button "button" at bounding box center [312, 146] width 41 height 34
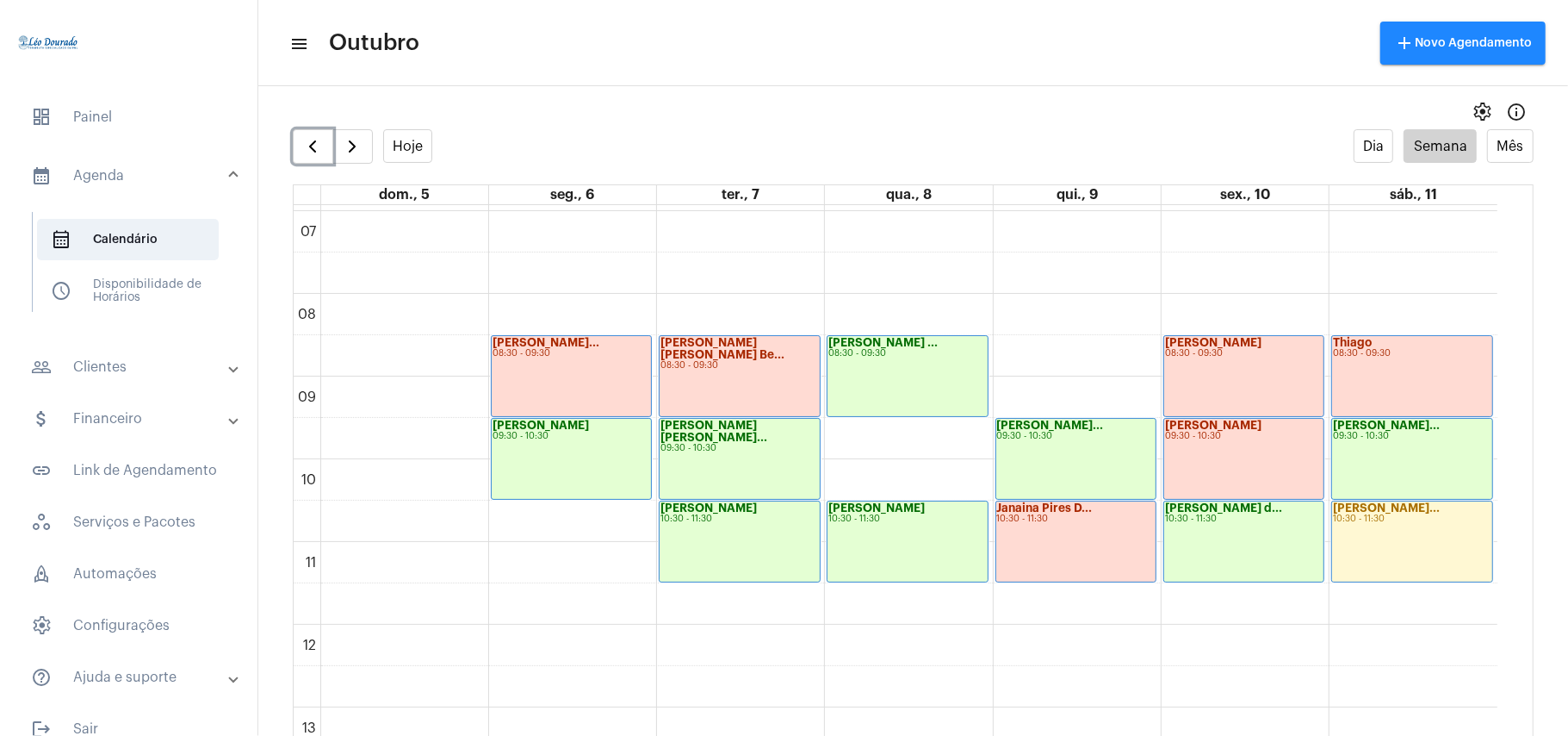
scroll to position [613, 0]
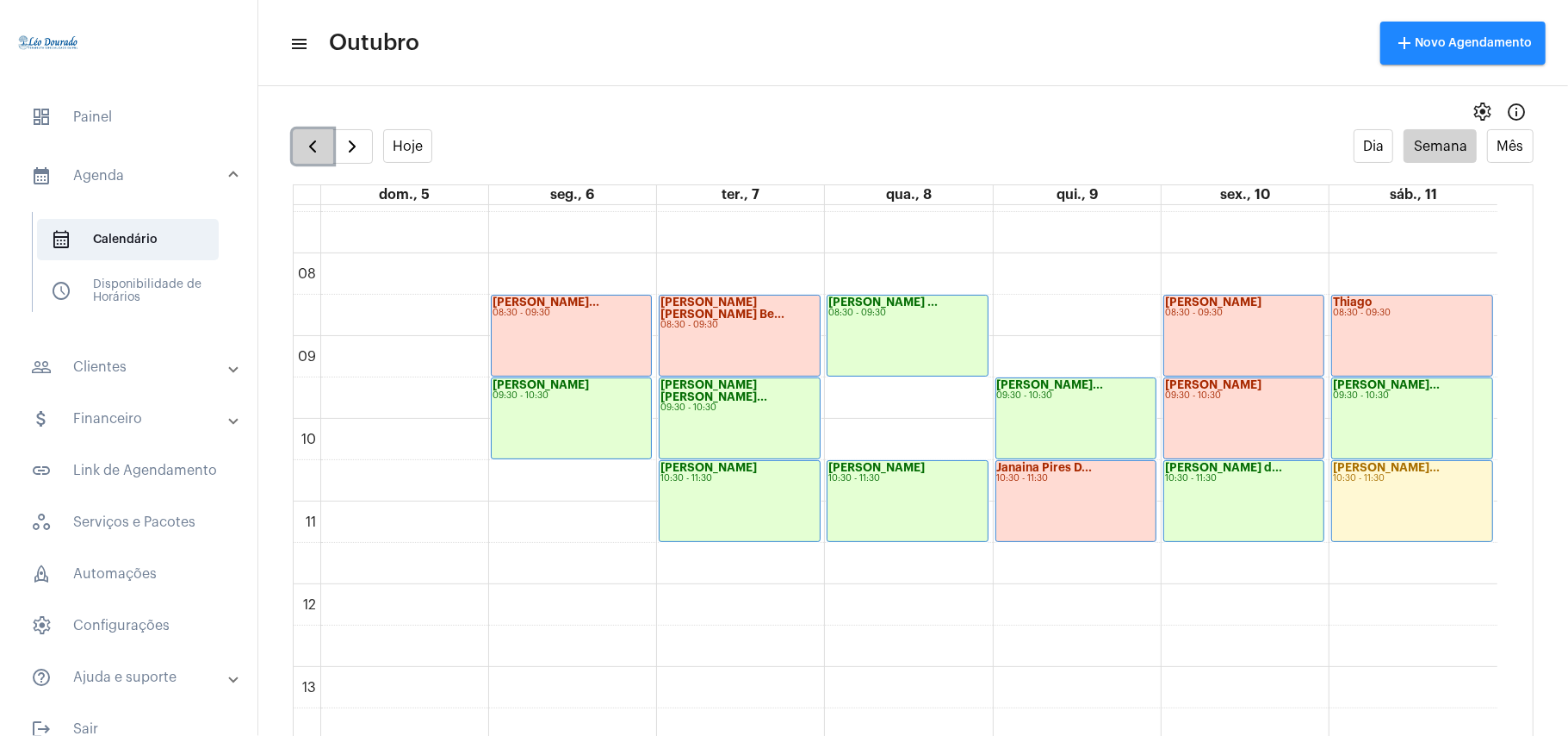
click at [307, 140] on span "button" at bounding box center [312, 146] width 21 height 21
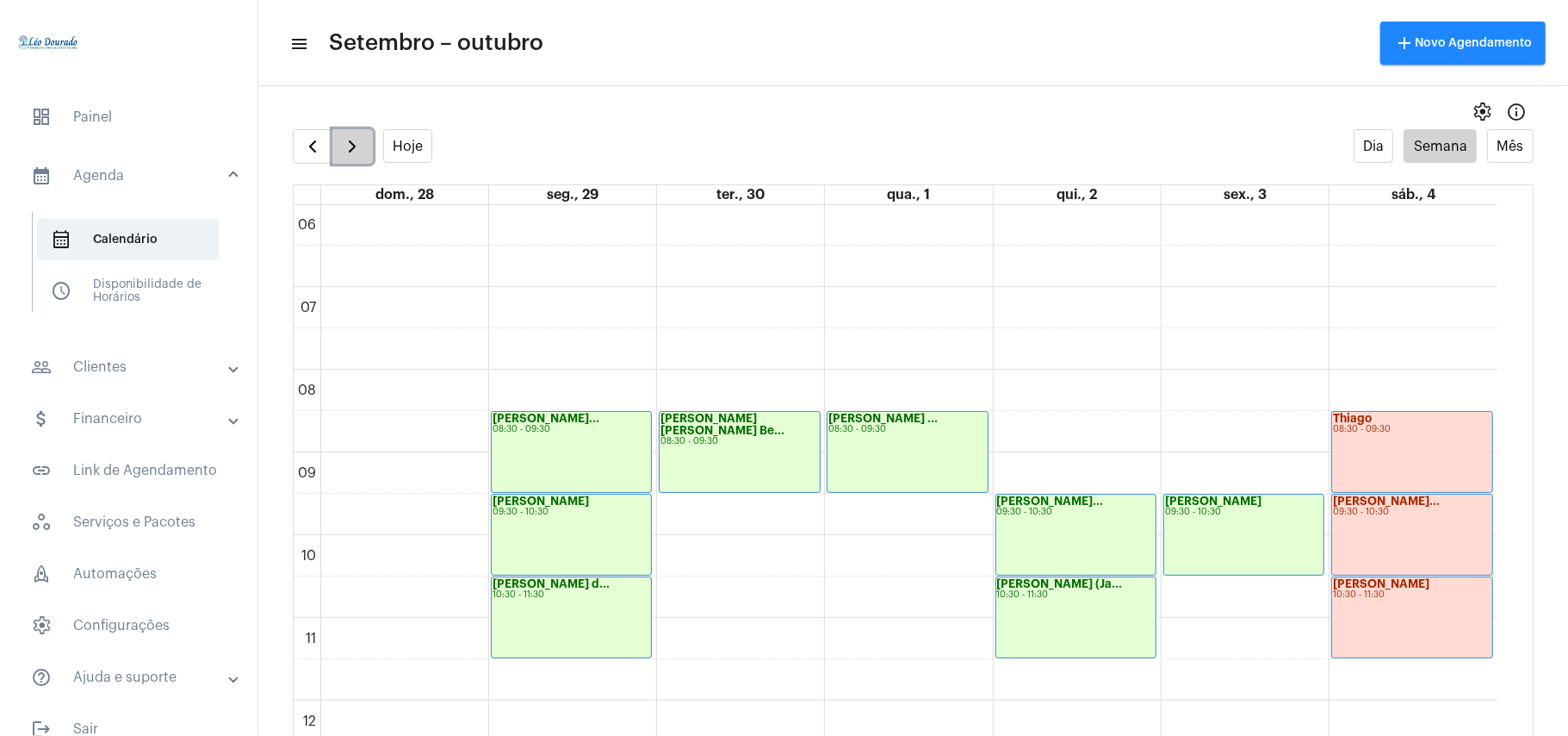
click at [358, 149] on span "button" at bounding box center [352, 146] width 21 height 21
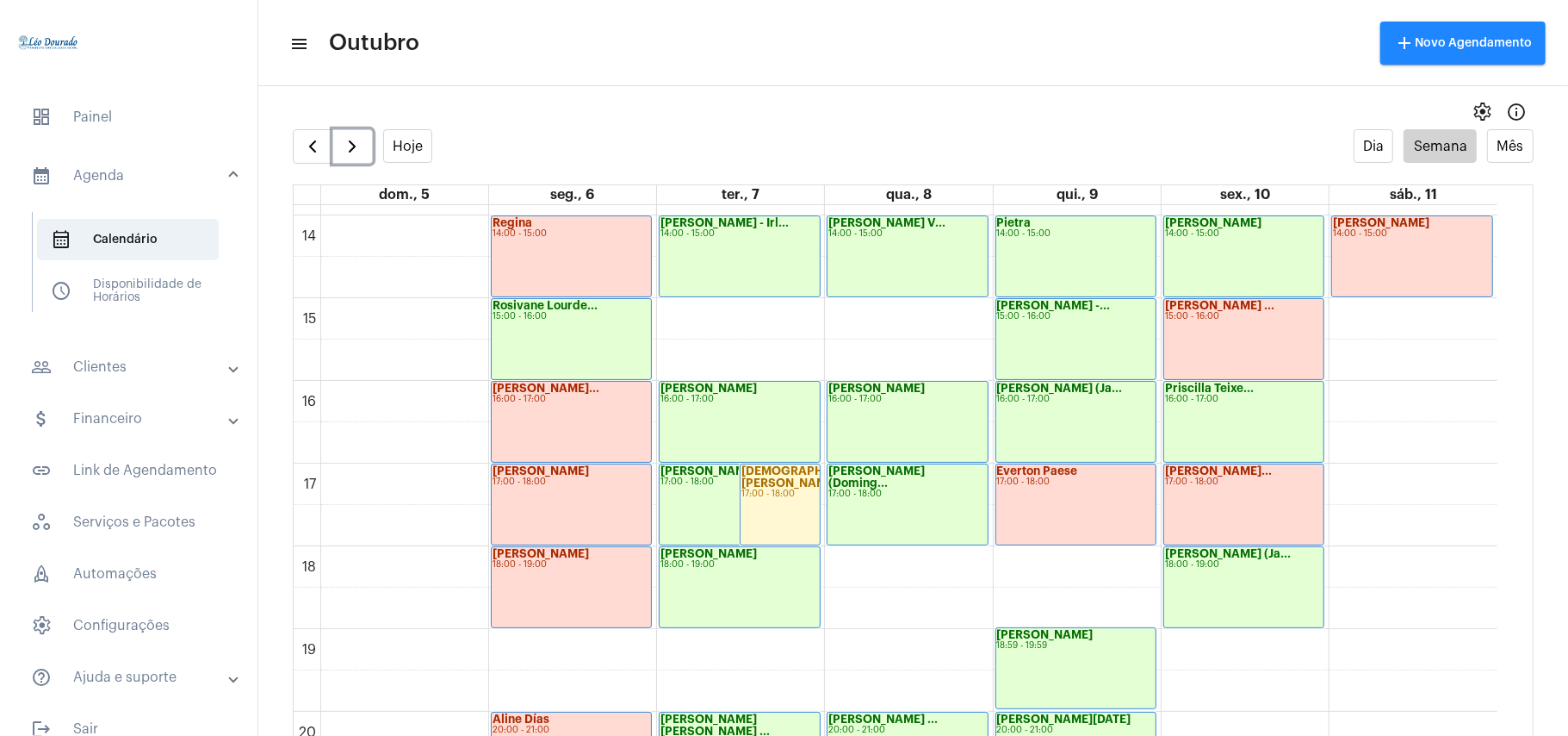
scroll to position [1188, 0]
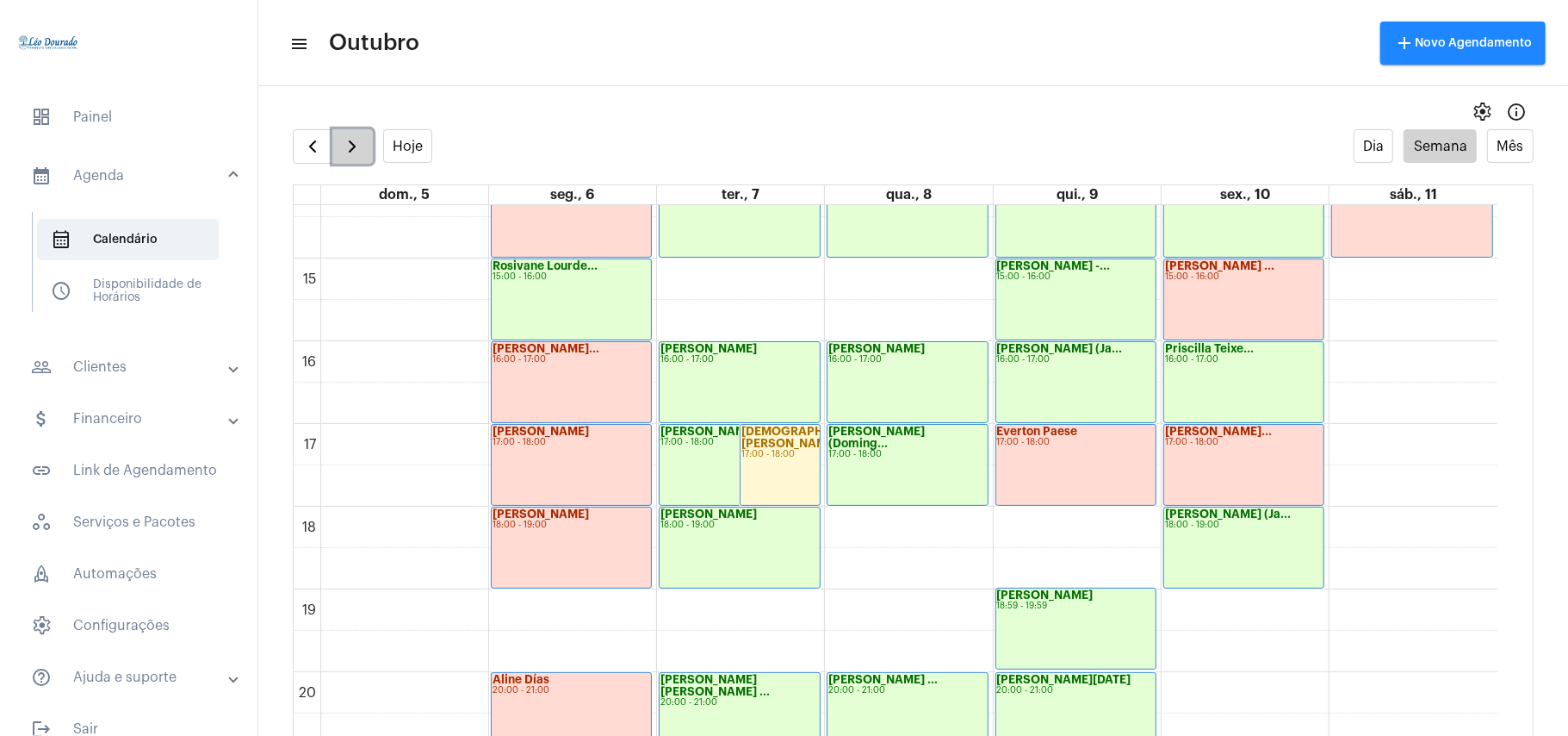
click at [359, 150] on span "button" at bounding box center [352, 146] width 21 height 21
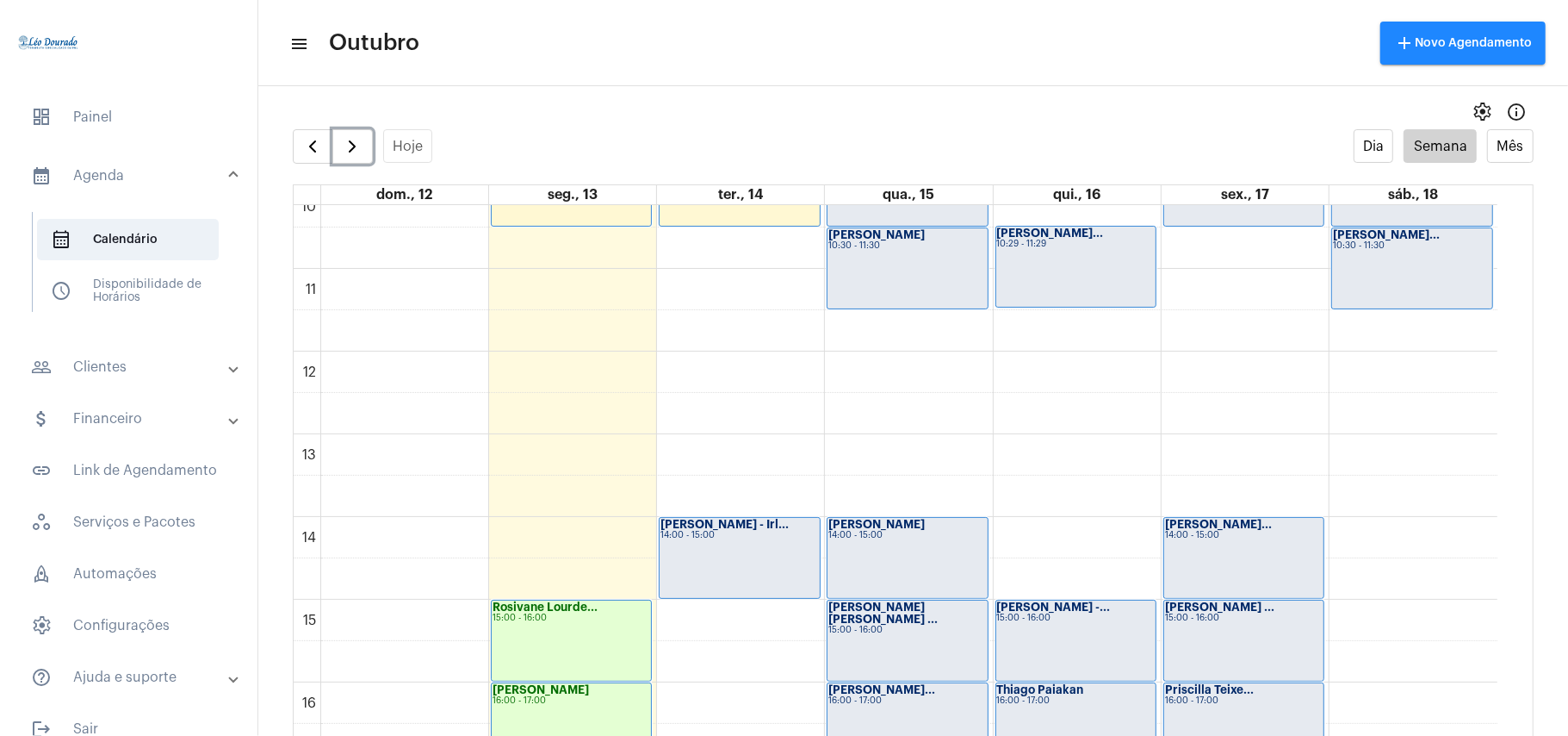
scroll to position [501, 0]
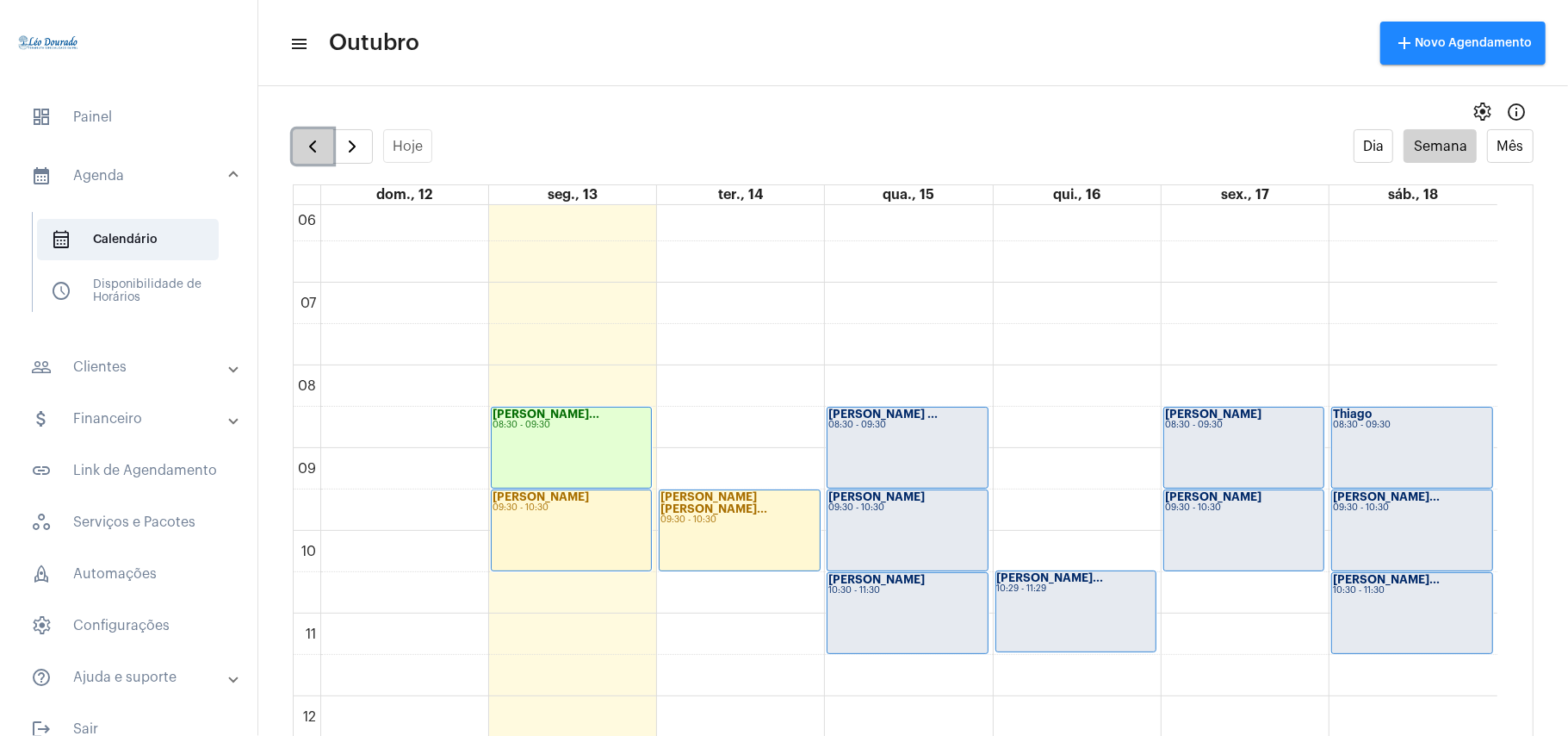
click at [315, 149] on span "button" at bounding box center [312, 146] width 21 height 21
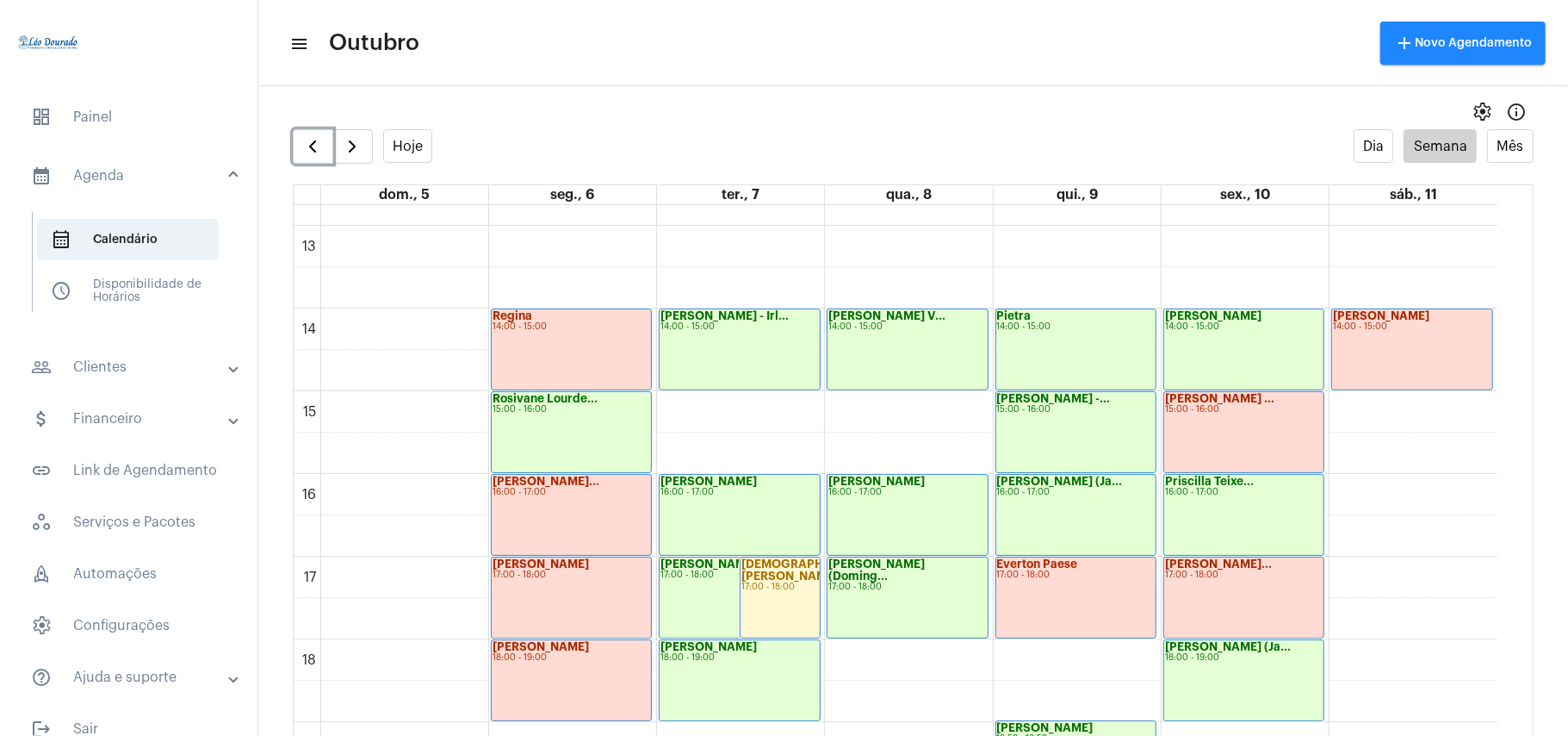
scroll to position [1303, 0]
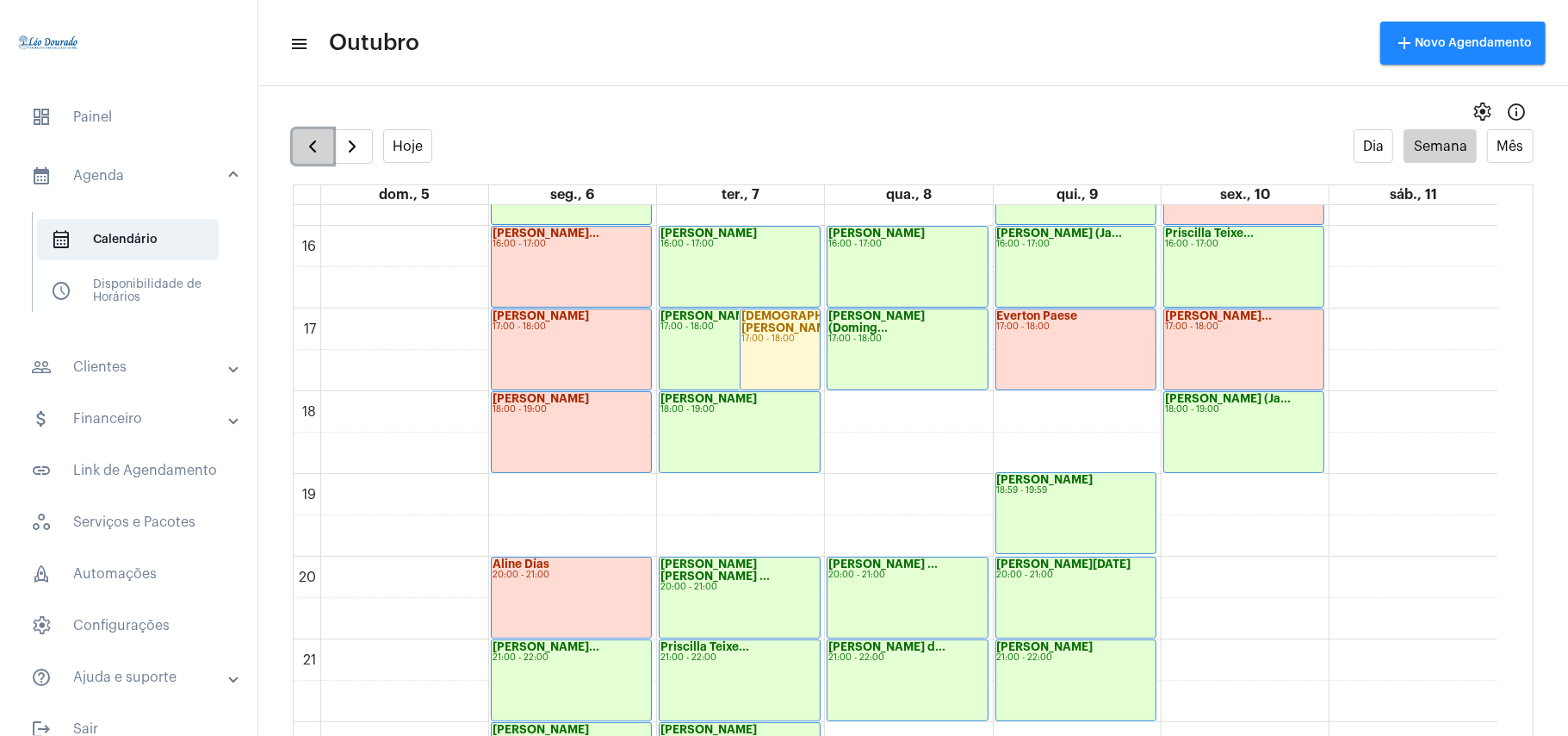
drag, startPoint x: 309, startPoint y: 148, endPoint x: 309, endPoint y: 160, distance: 12.0
click at [309, 152] on span "button" at bounding box center [312, 146] width 21 height 21
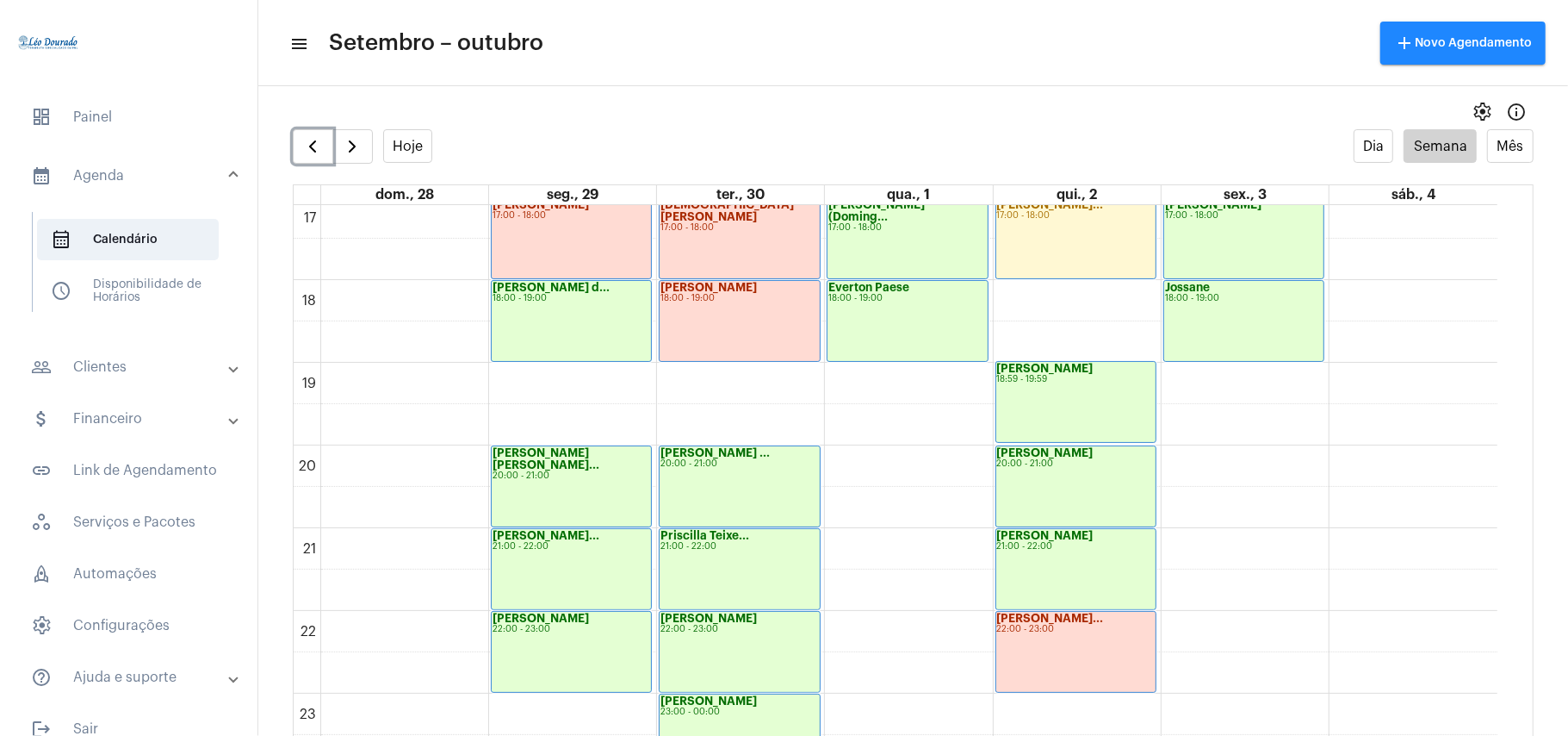
scroll to position [1421, 0]
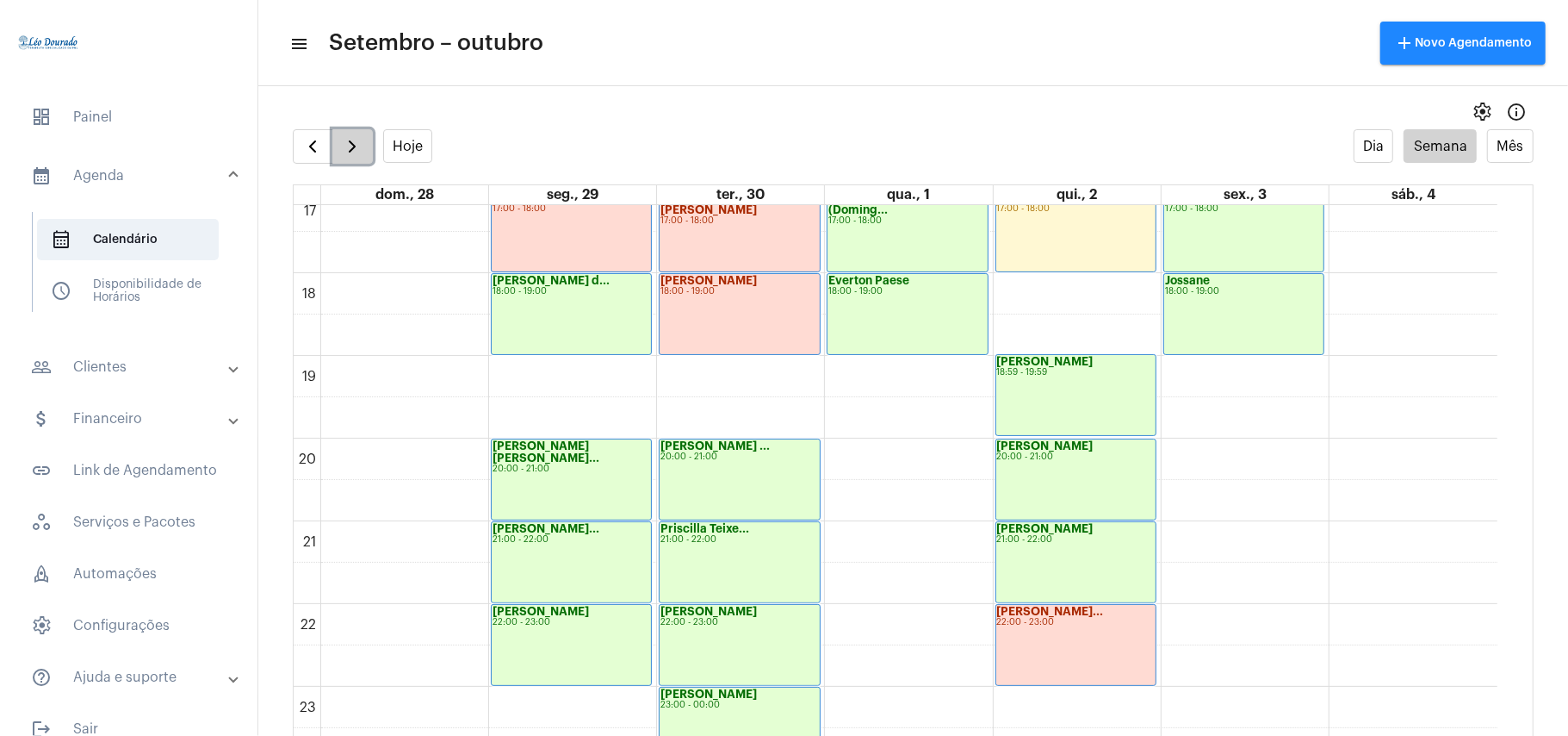
click at [352, 141] on span "button" at bounding box center [352, 146] width 21 height 21
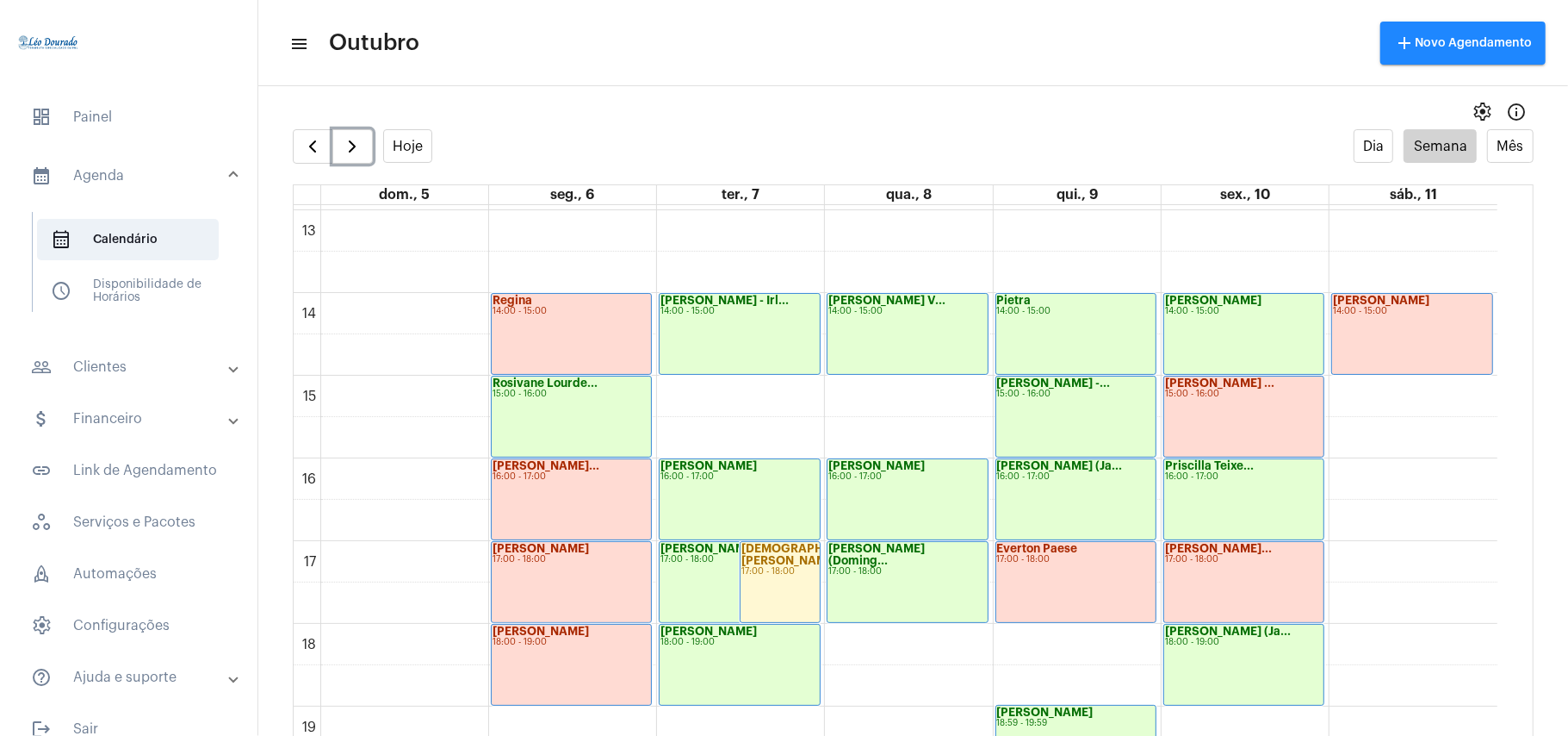
scroll to position [1073, 0]
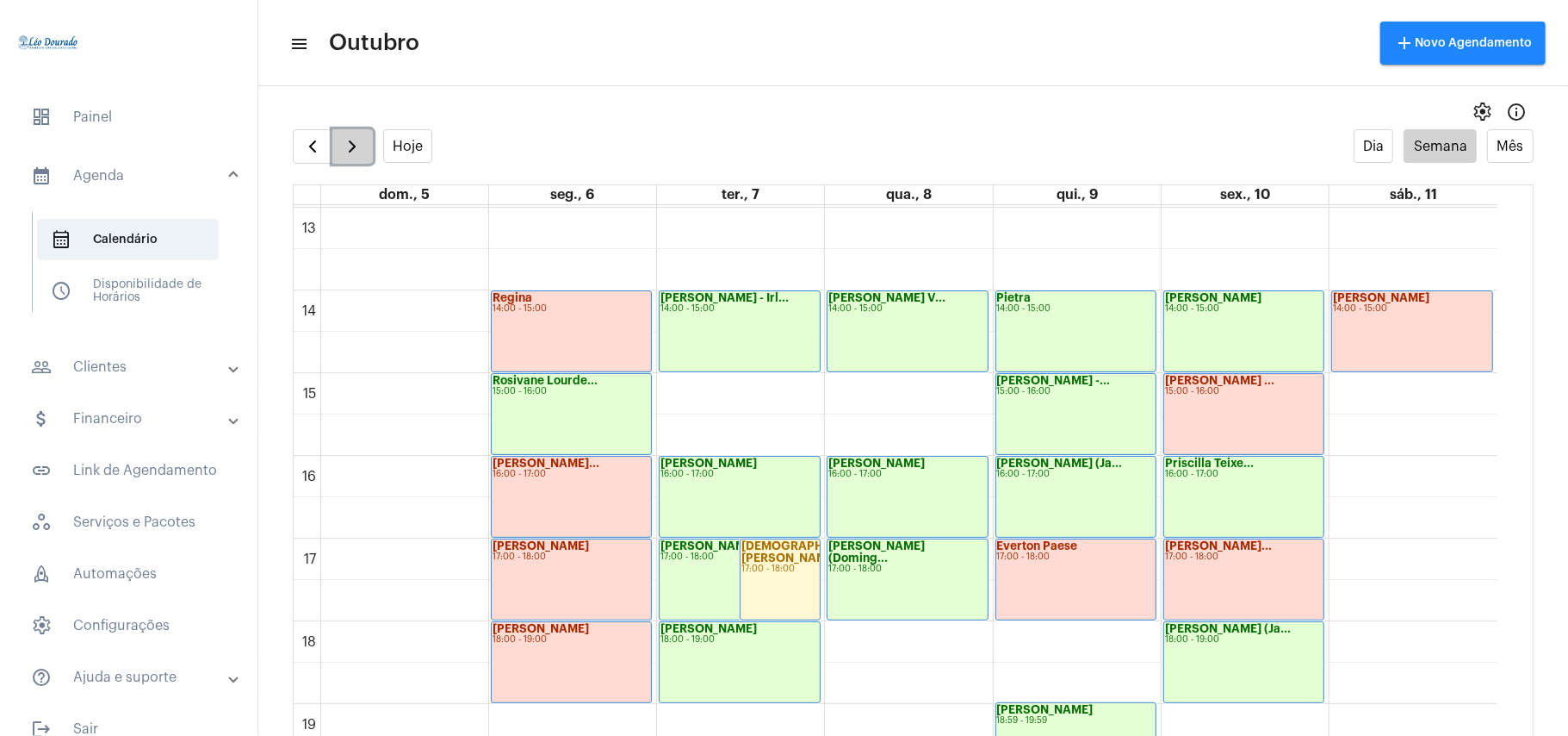
click at [341, 150] on button "button" at bounding box center [352, 146] width 41 height 34
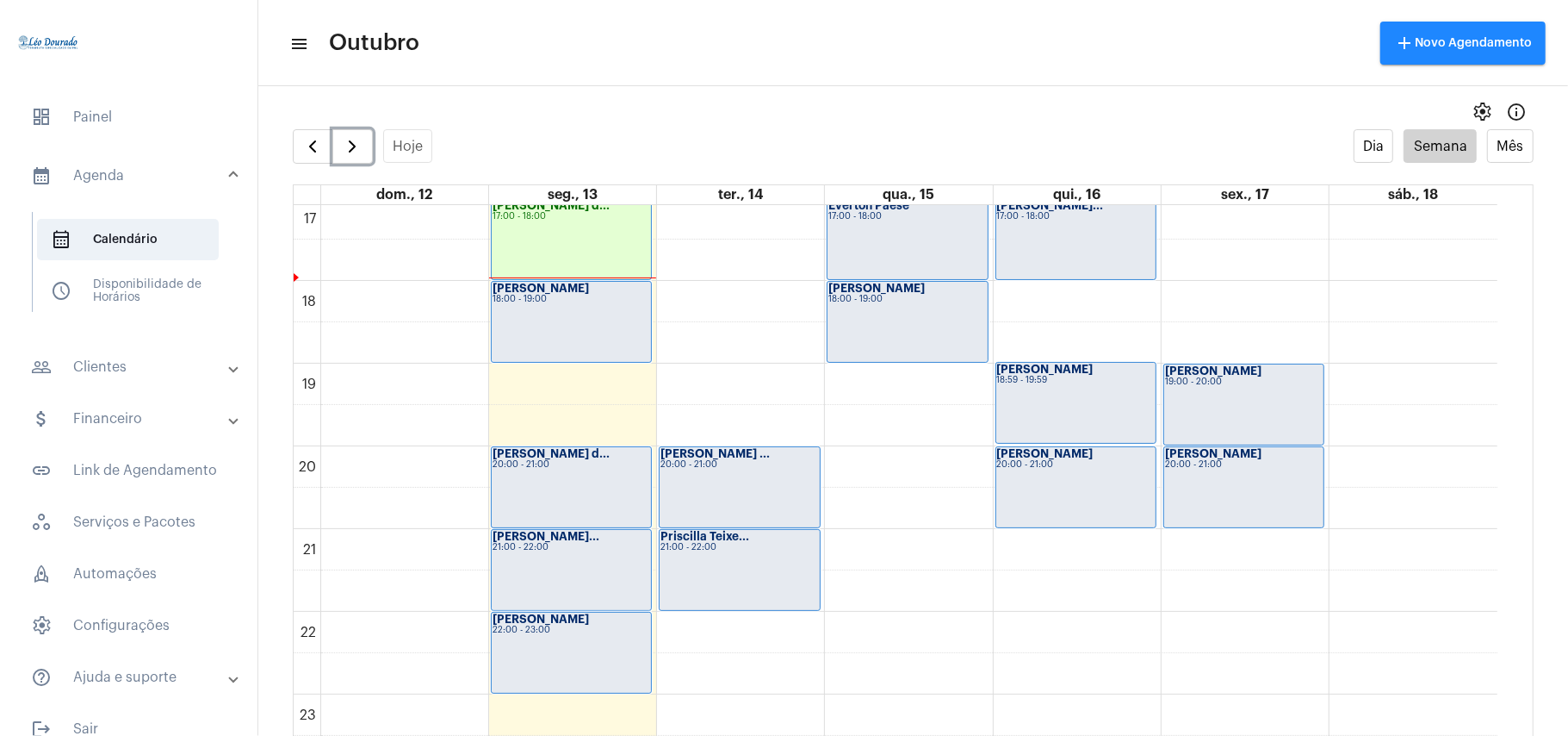
scroll to position [1417, 0]
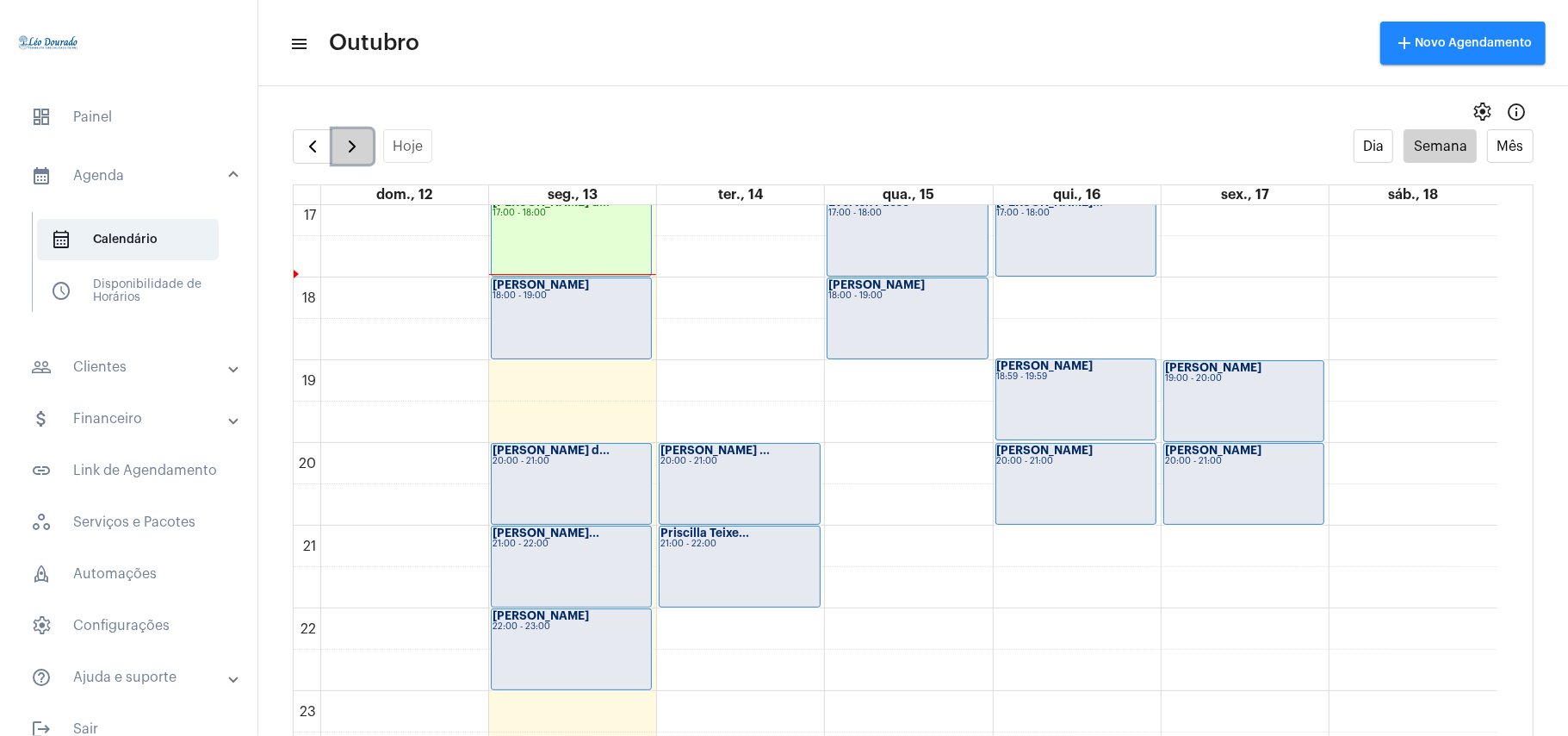
click at [360, 154] on span "button" at bounding box center [352, 146] width 21 height 21
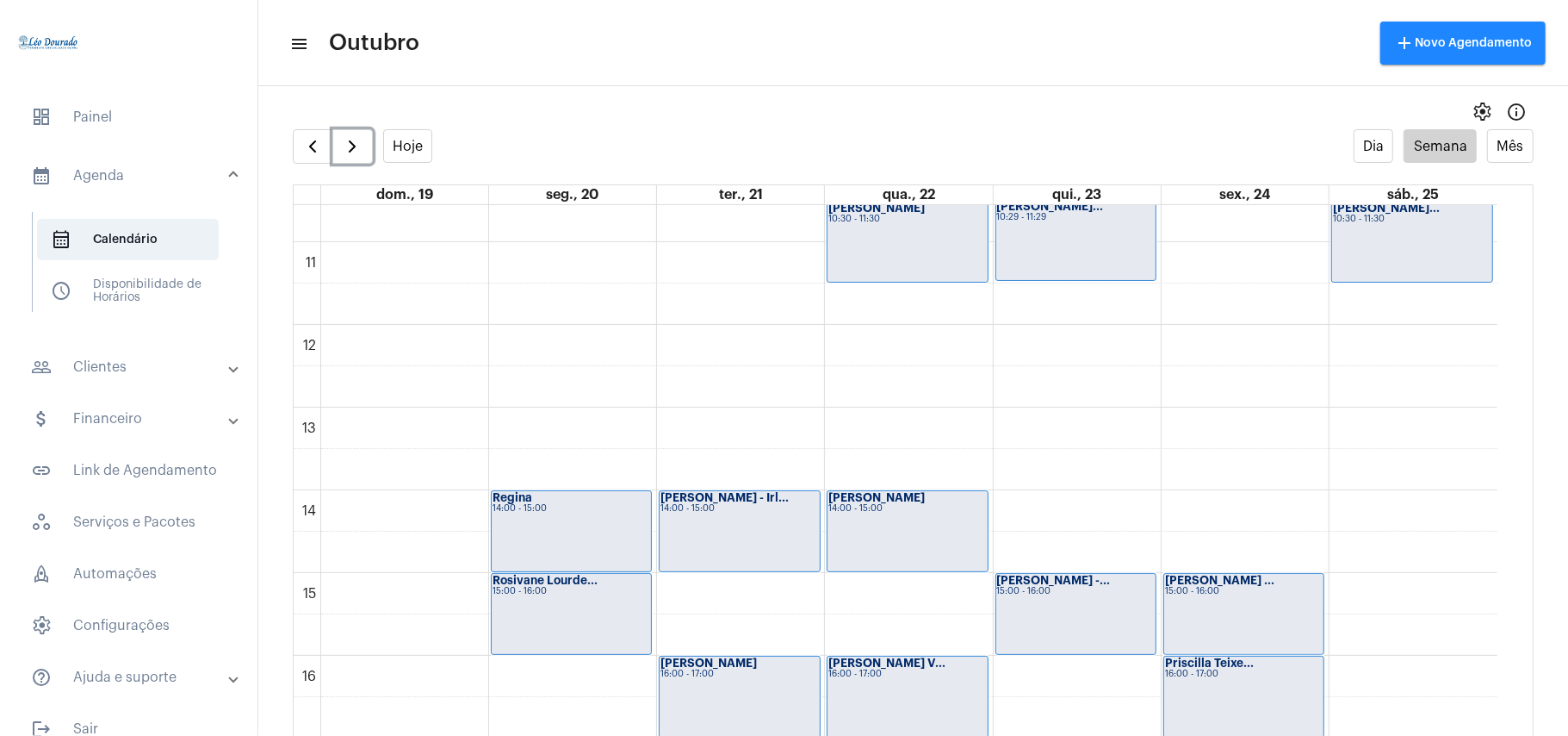
scroll to position [1073, 0]
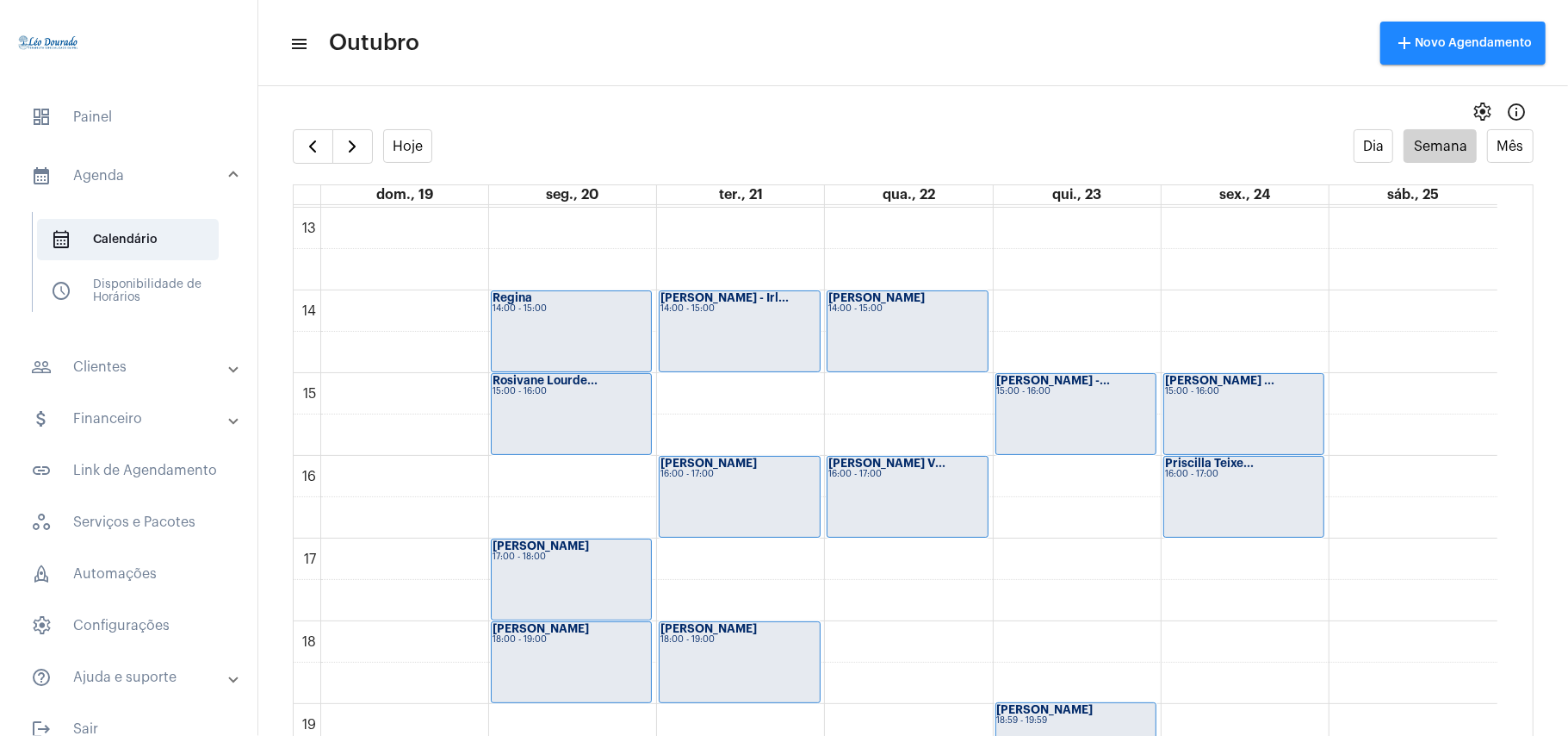
click at [311, 166] on full-calendar "Hoje Dia Semana Mês dom., 19 seg., 20 ter., 21 qua., 22 qui., 23 sex., 24 sáb.,…" at bounding box center [913, 450] width 1310 height 641
click at [313, 141] on span "button" at bounding box center [312, 146] width 21 height 21
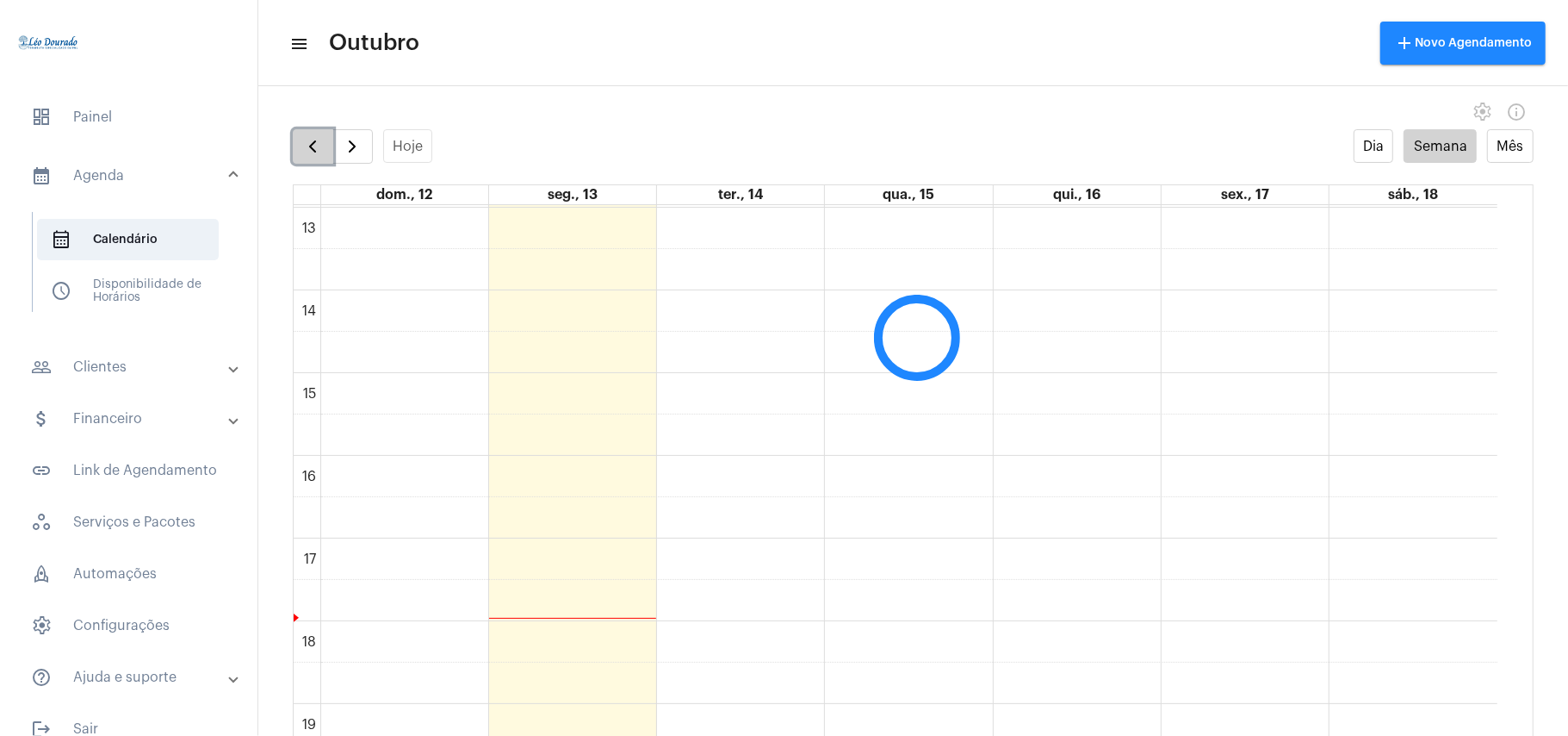
scroll to position [498, 0]
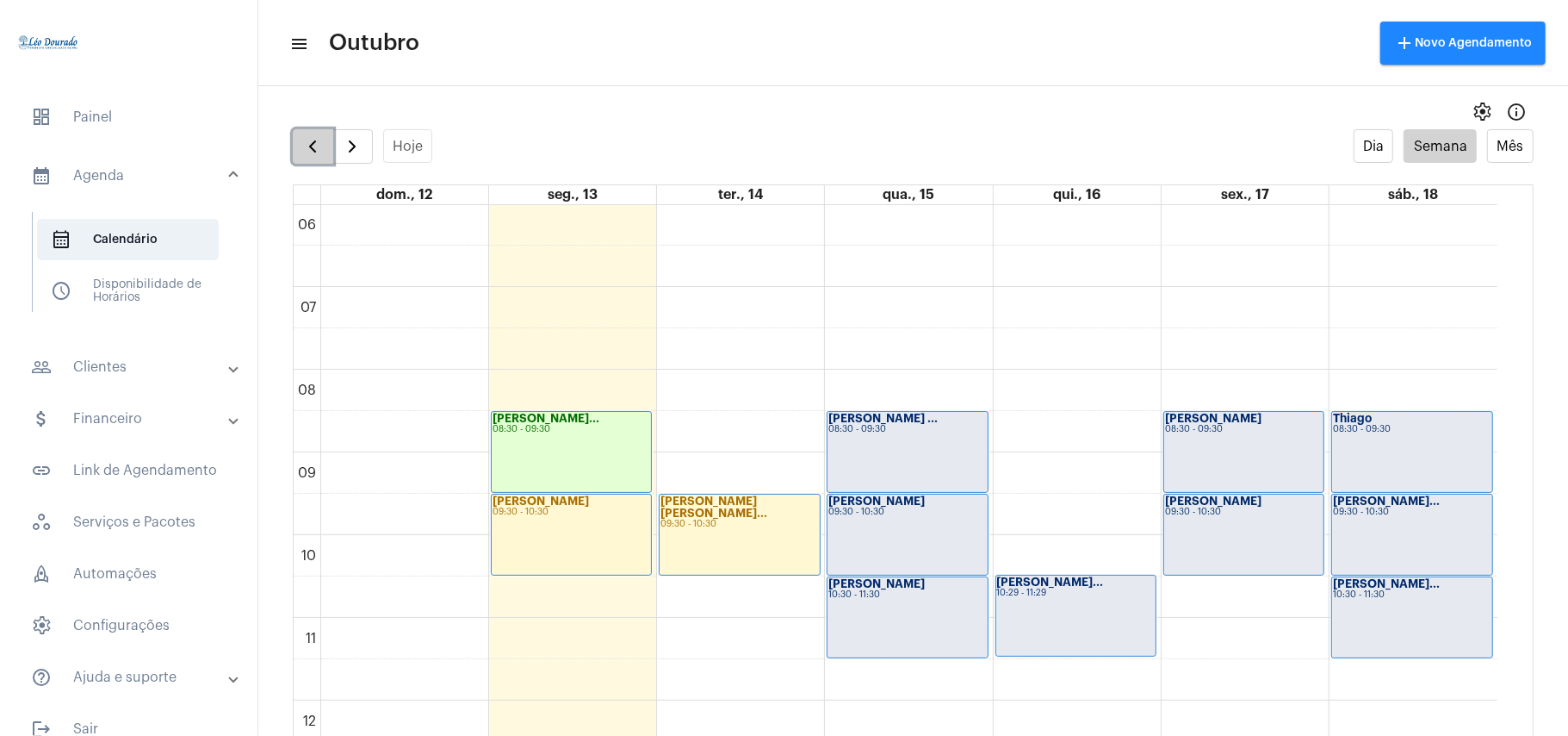
click at [313, 141] on span "button" at bounding box center [312, 146] width 21 height 21
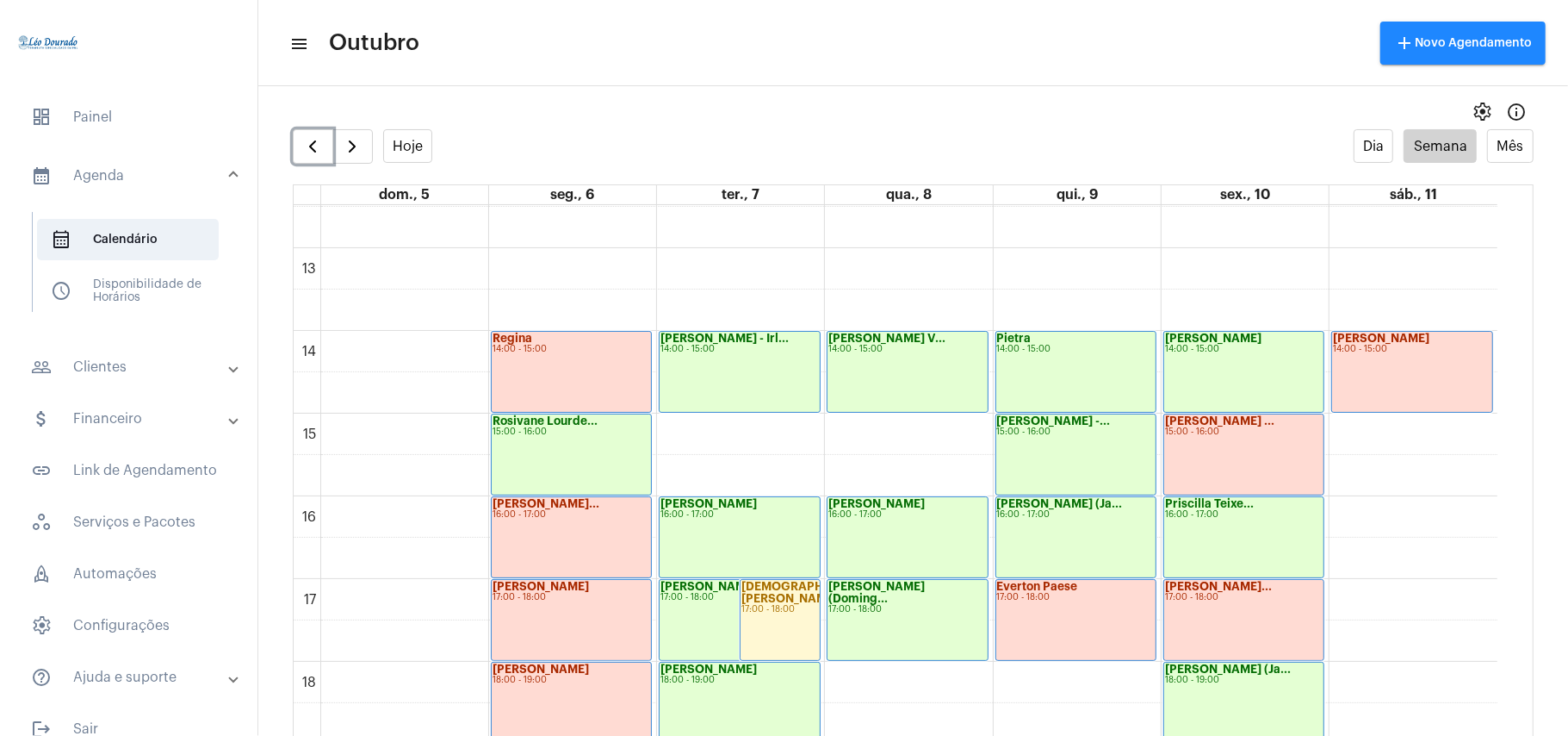
scroll to position [1073, 0]
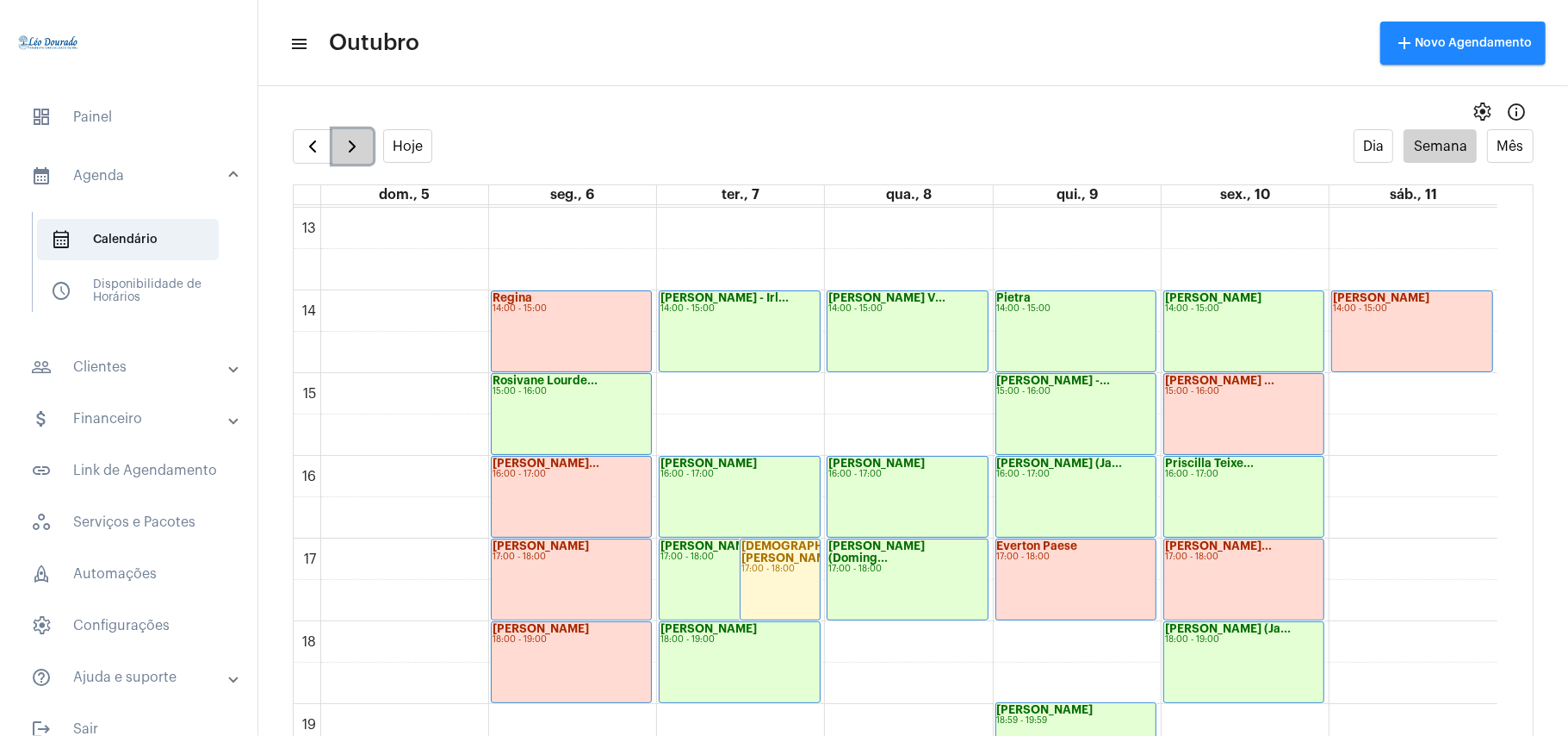
click at [348, 154] on span "button" at bounding box center [352, 146] width 21 height 21
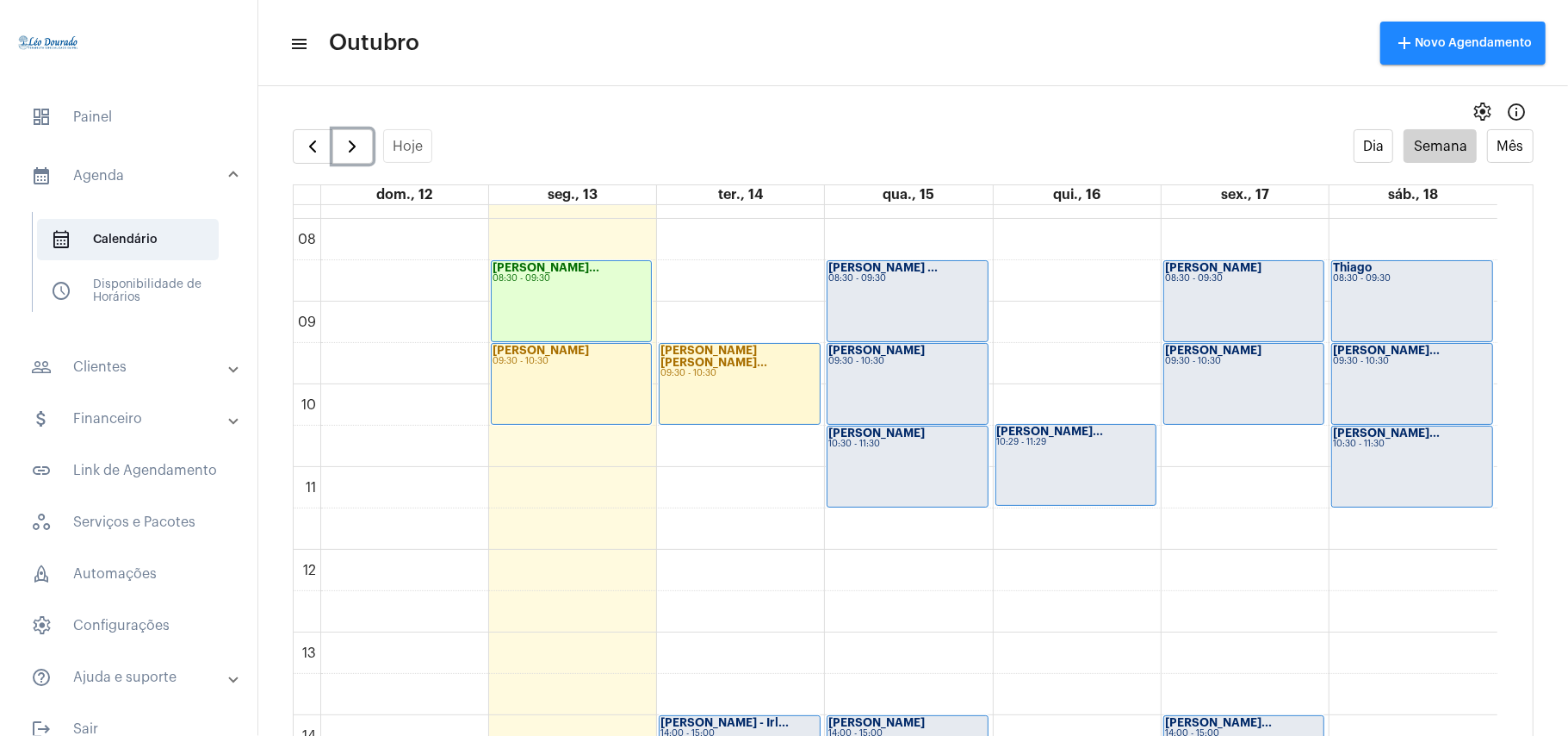
scroll to position [842, 0]
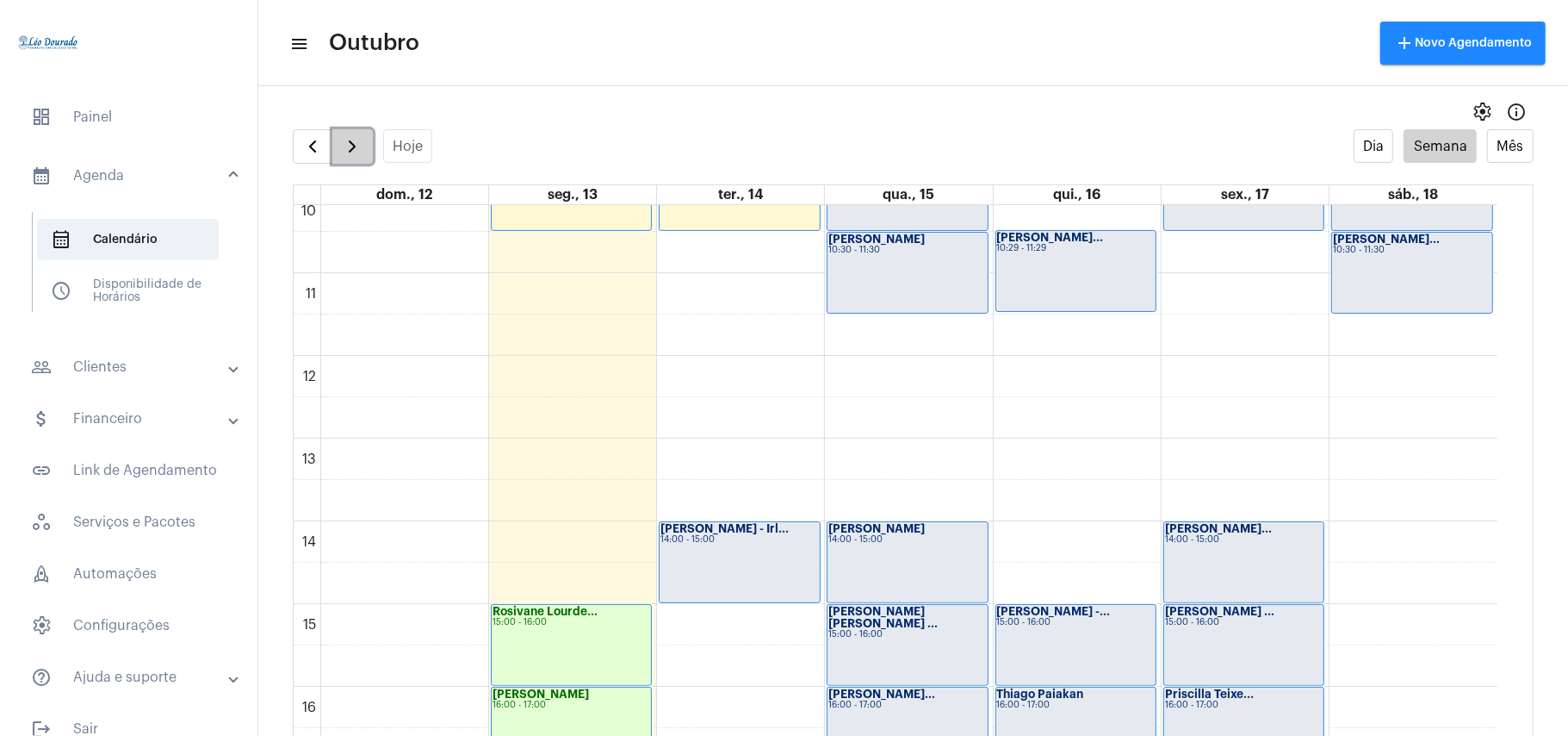
click at [363, 142] on span "button" at bounding box center [352, 146] width 21 height 21
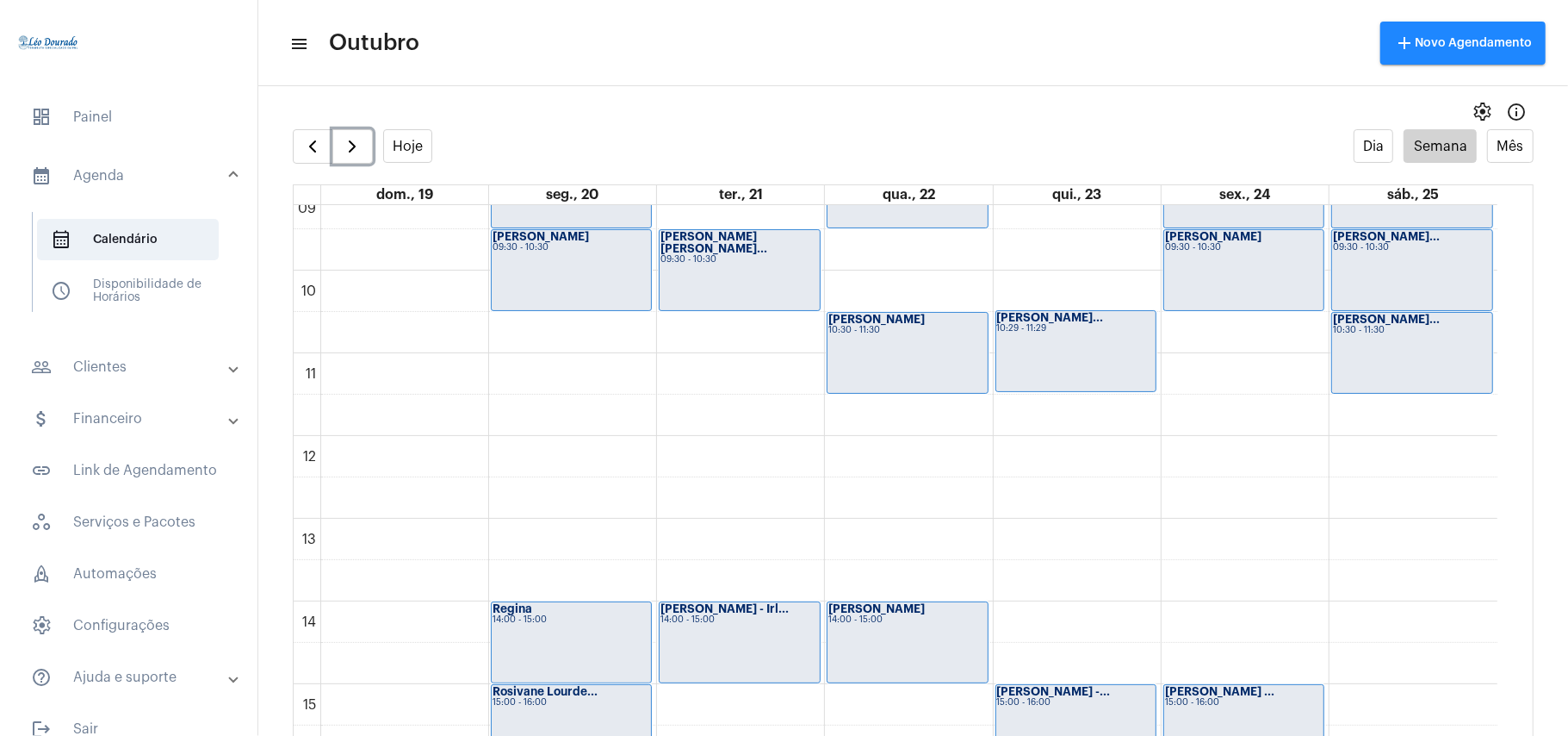
scroll to position [1073, 0]
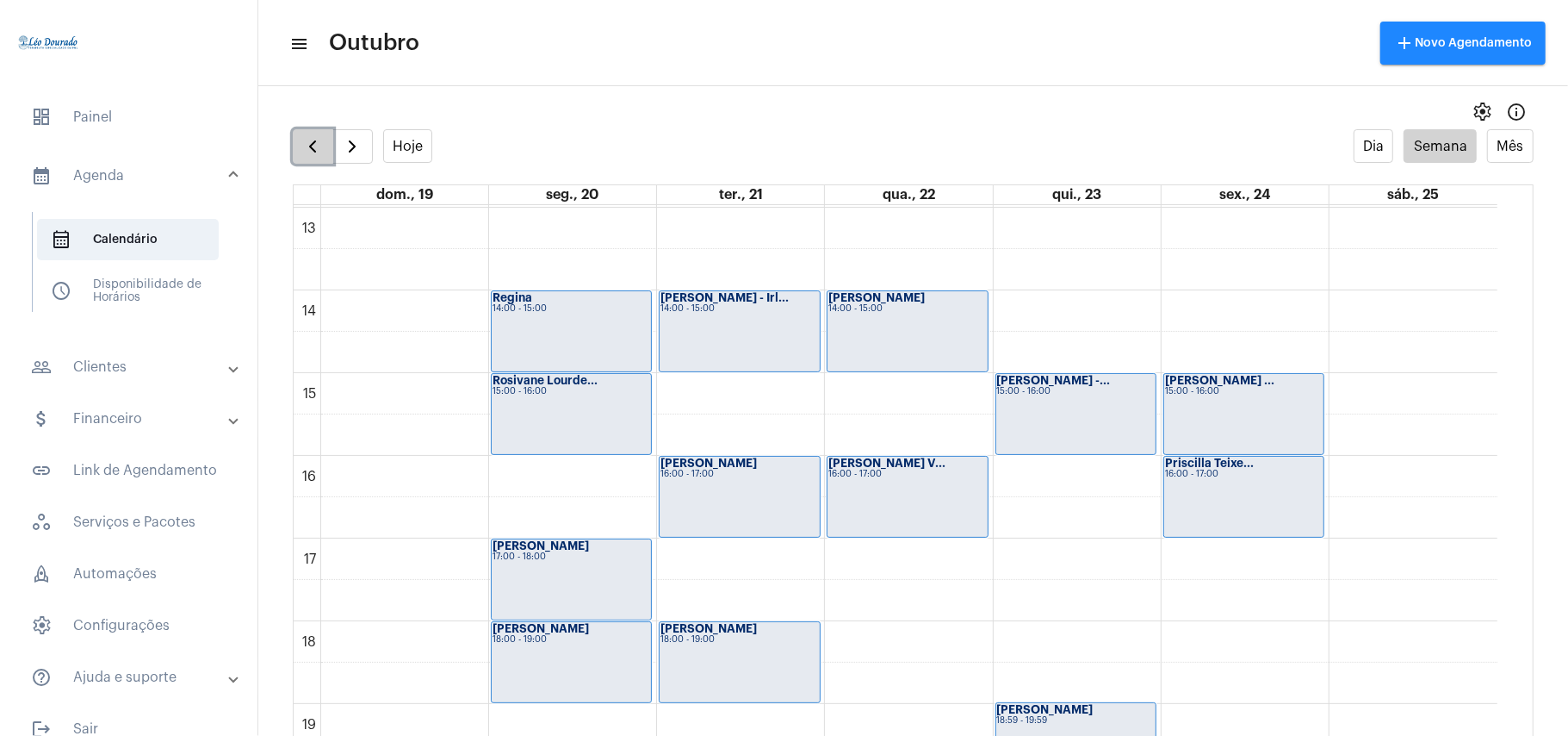
click at [307, 160] on button "button" at bounding box center [312, 146] width 41 height 34
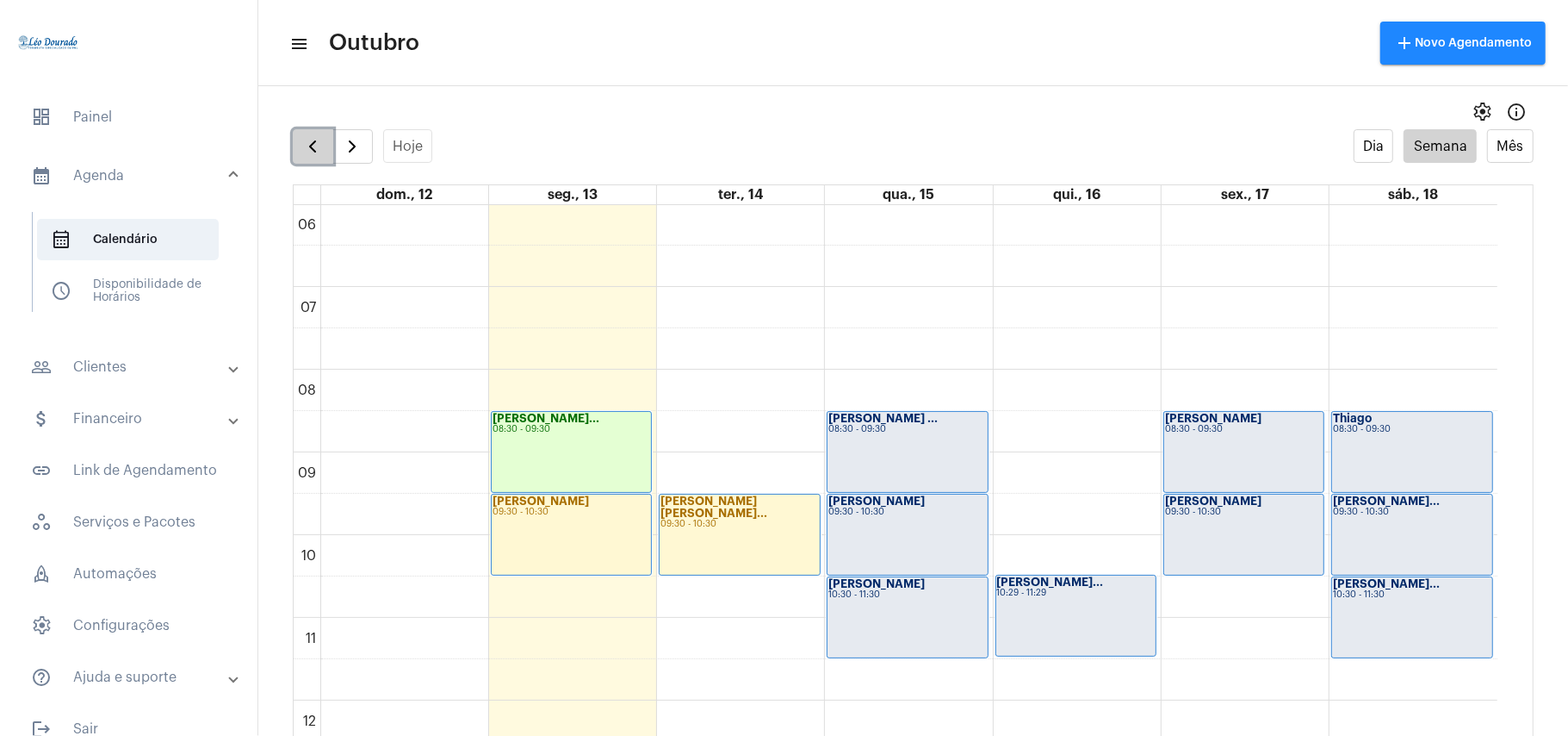
click at [321, 155] on span "button" at bounding box center [312, 146] width 21 height 21
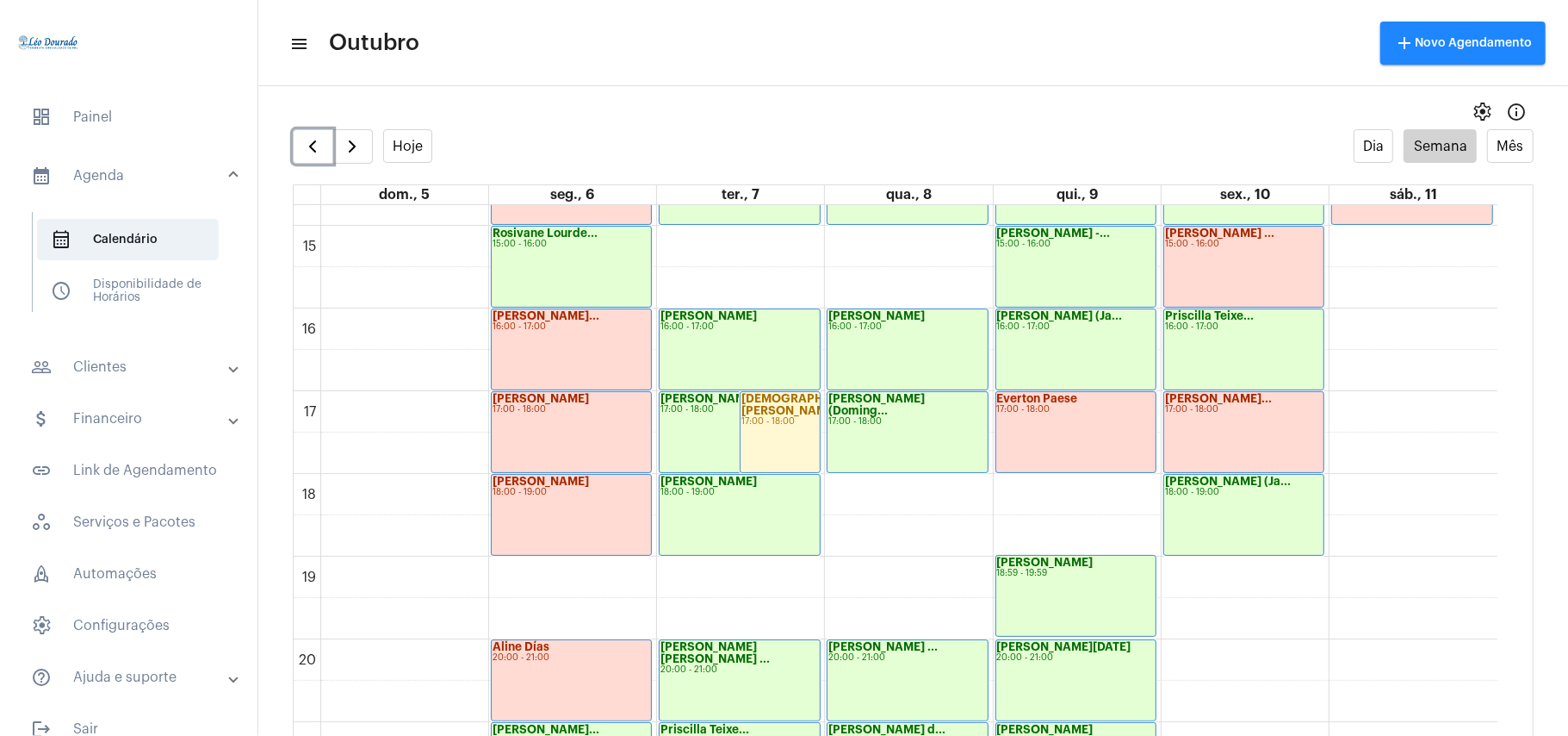
scroll to position [1263, 0]
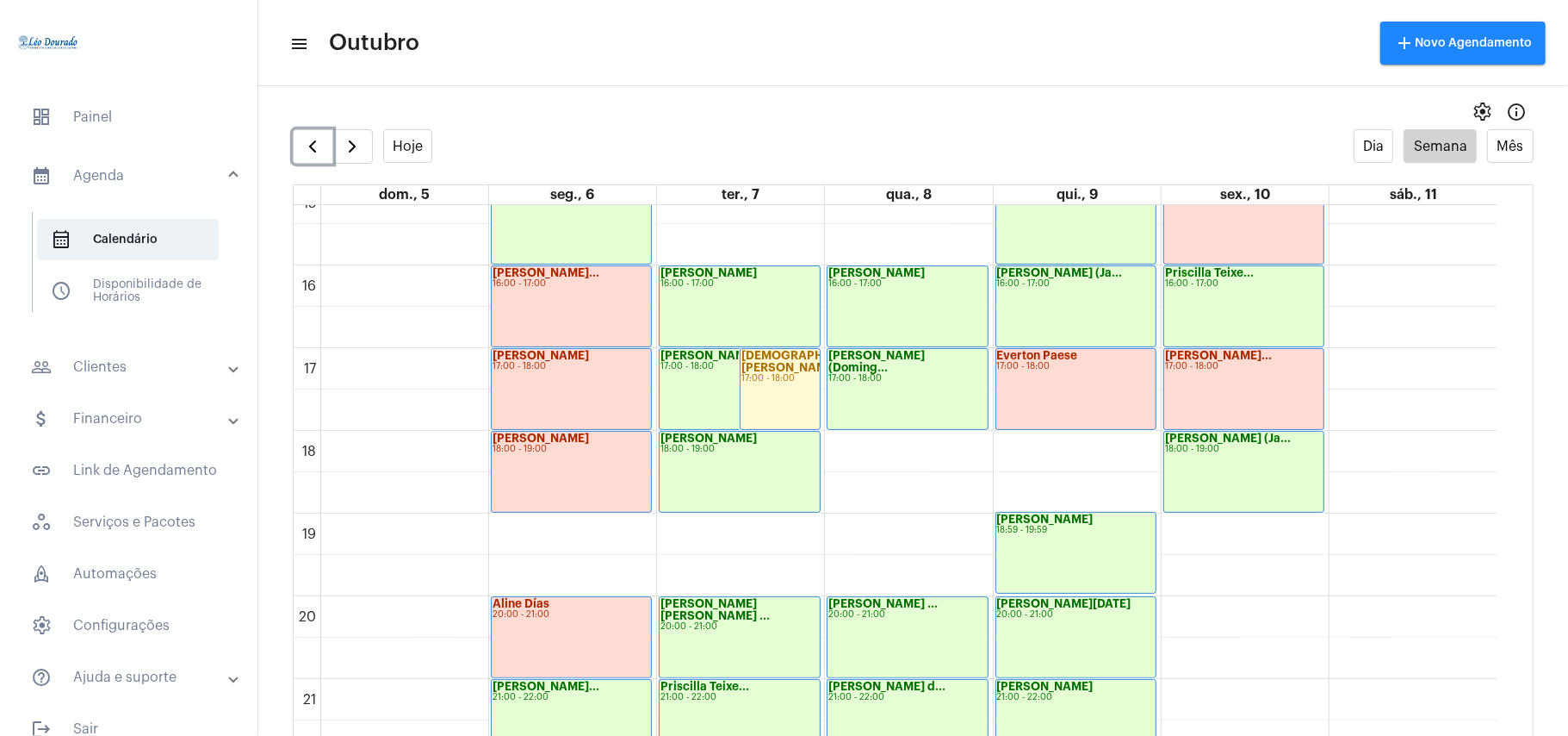
click at [1248, 452] on div "18:00 - 19:00" at bounding box center [1244, 449] width 158 height 9
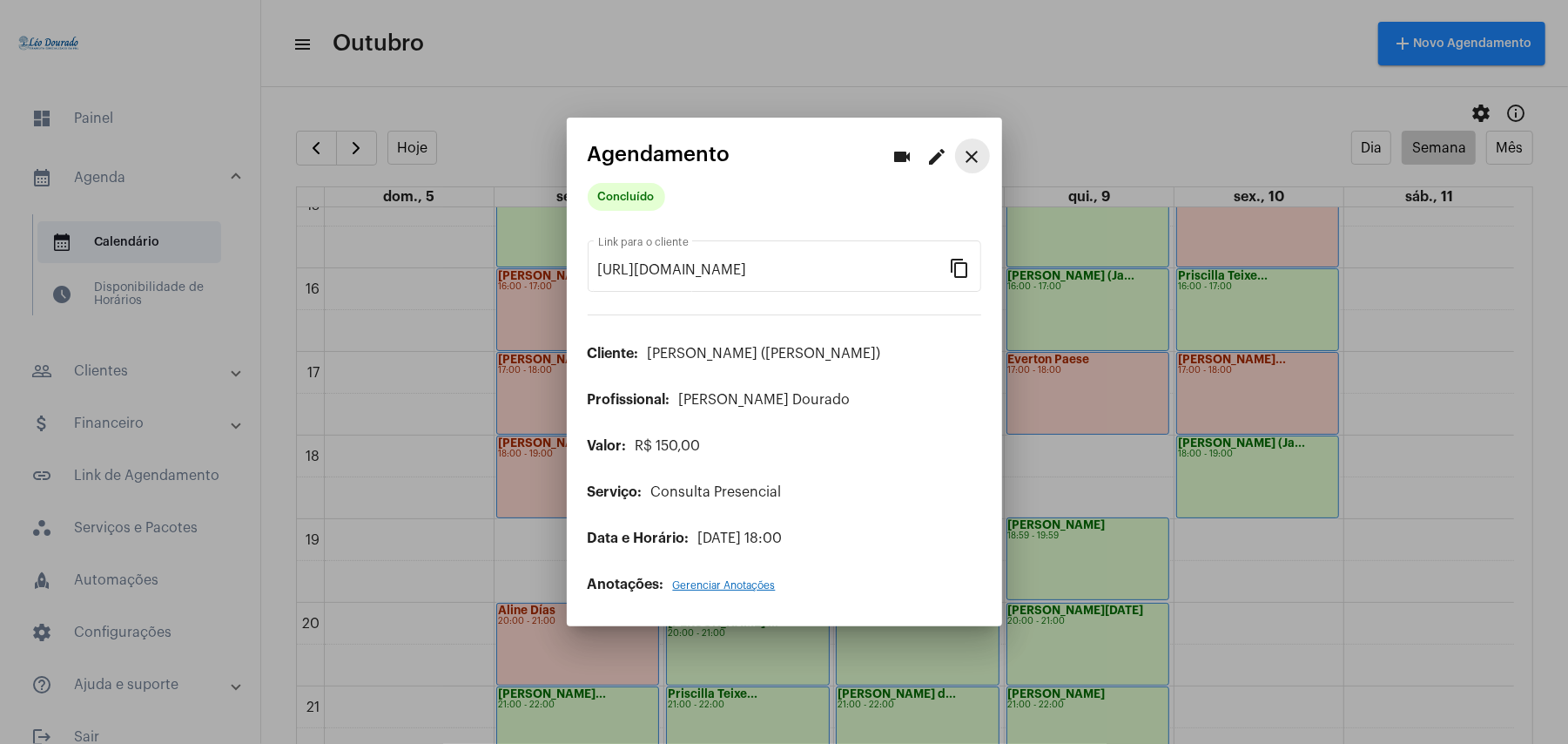
click at [979, 157] on mat-icon "close" at bounding box center [972, 156] width 21 height 21
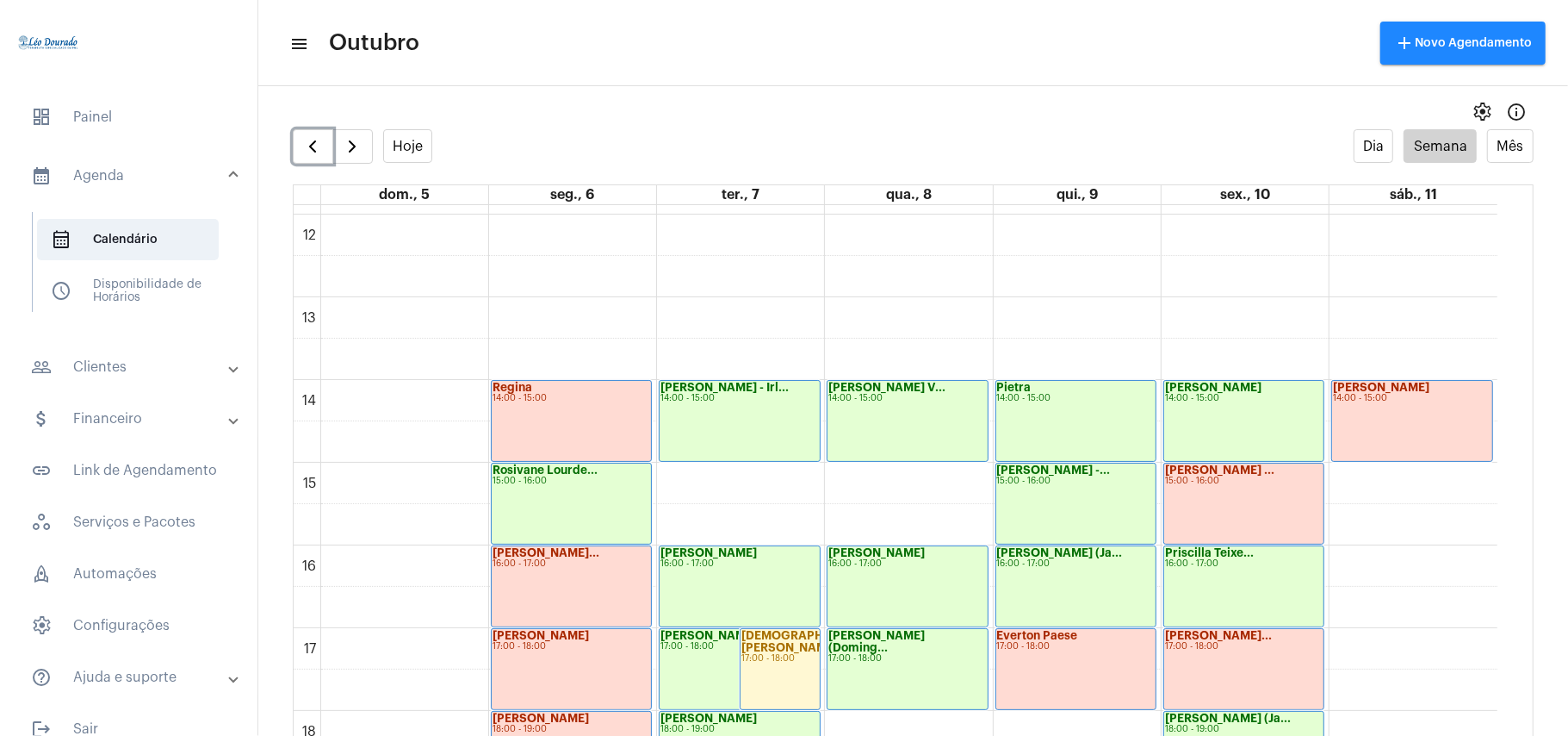
scroll to position [1034, 0]
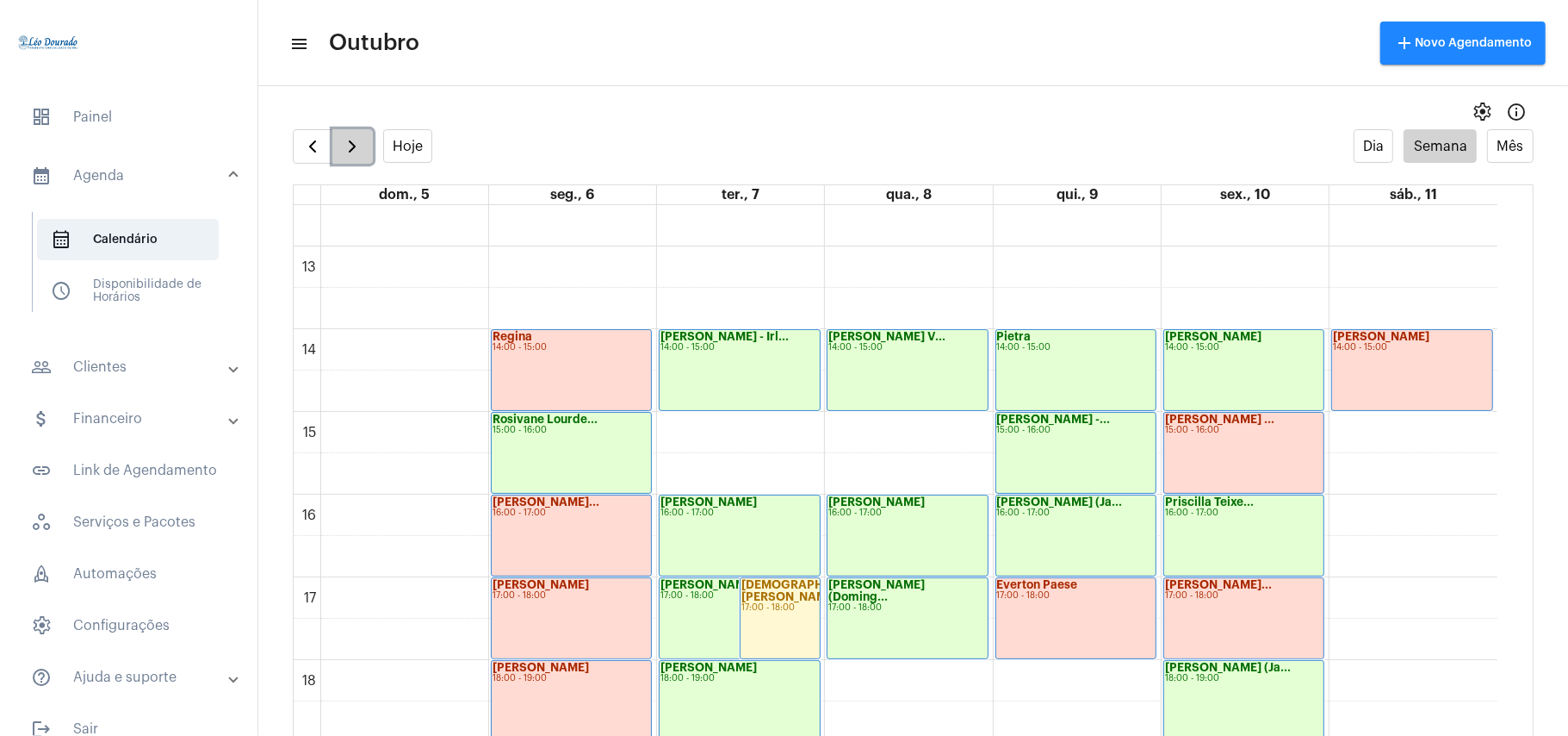
click at [348, 157] on span "button" at bounding box center [352, 146] width 21 height 21
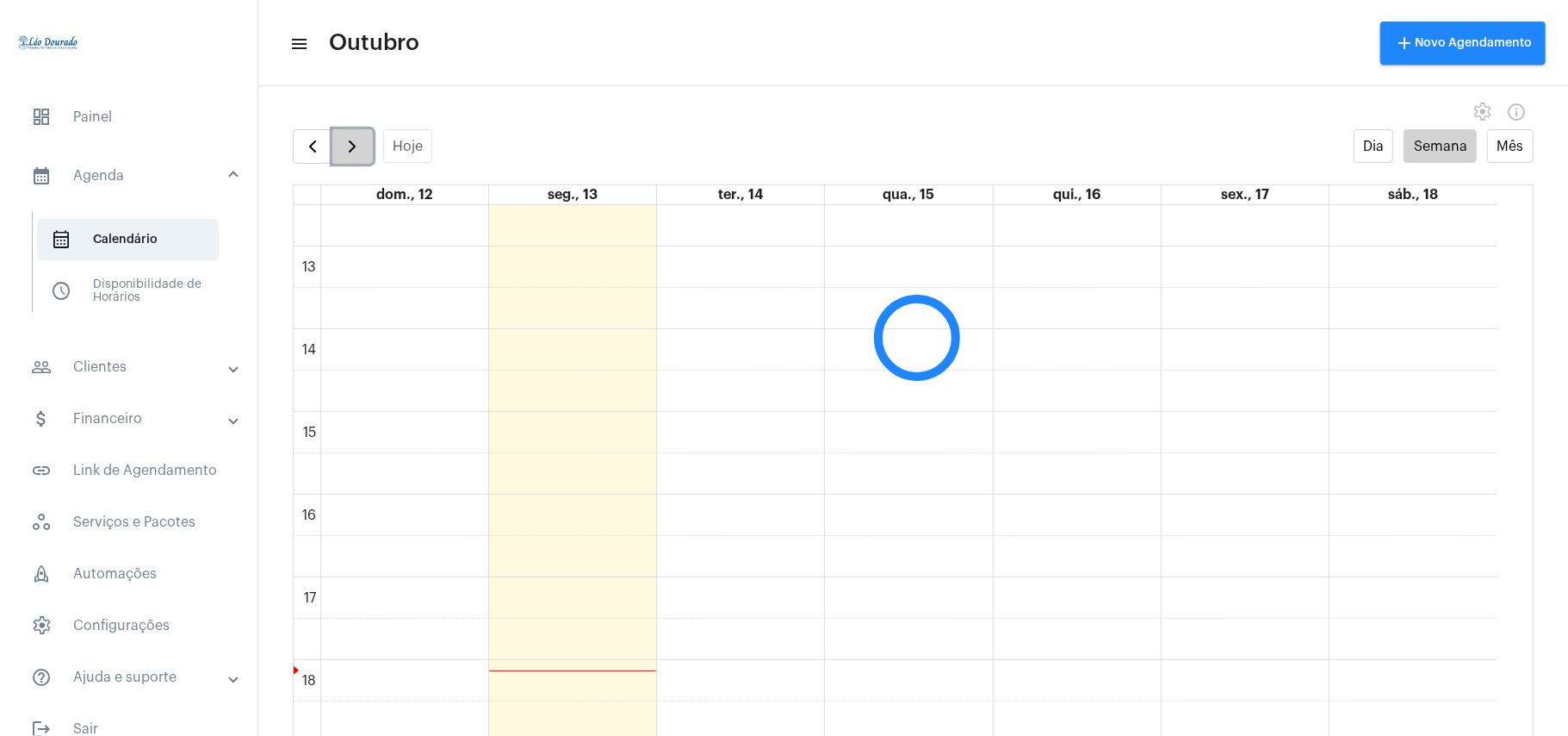
scroll to position [498, 0]
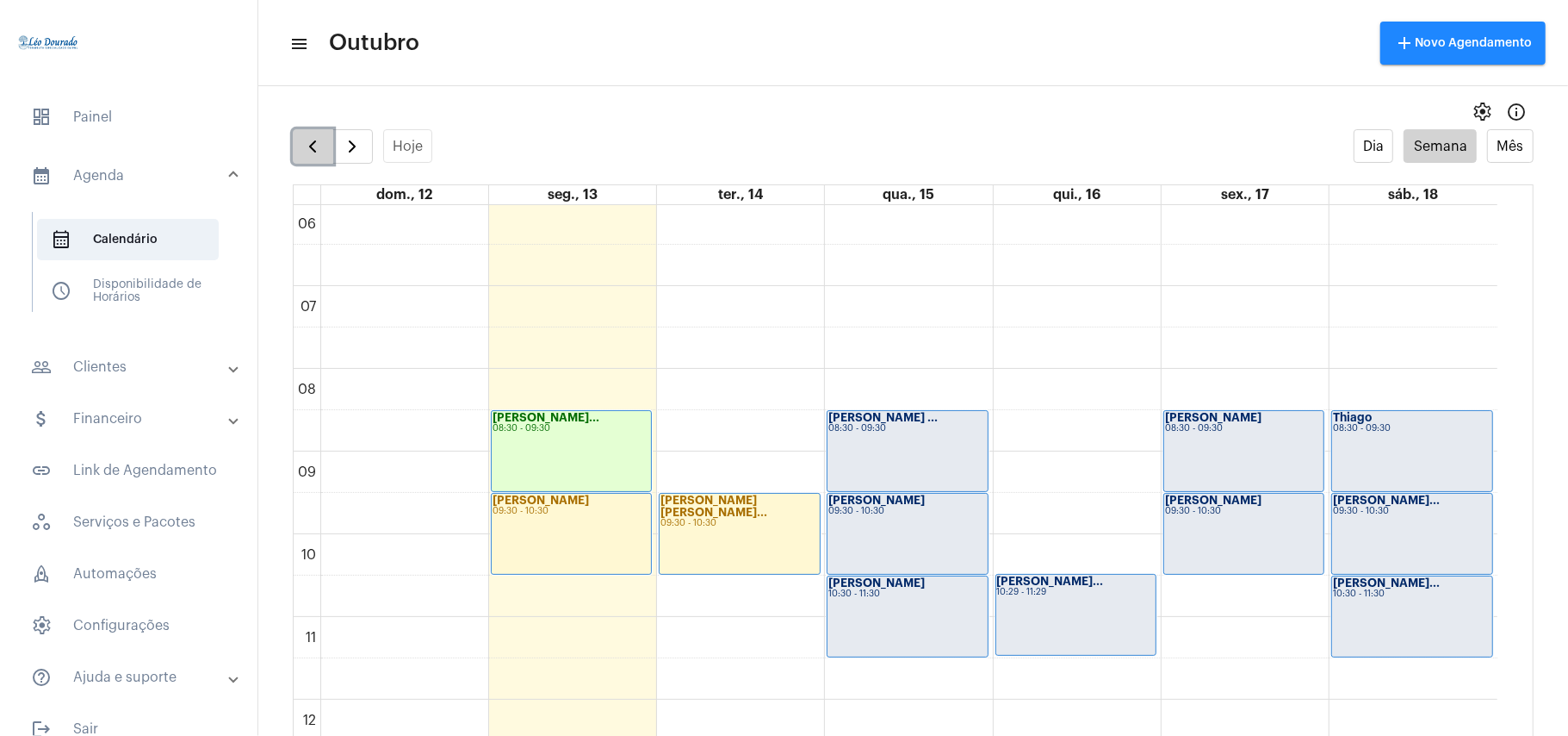
click at [310, 143] on span "button" at bounding box center [312, 146] width 21 height 21
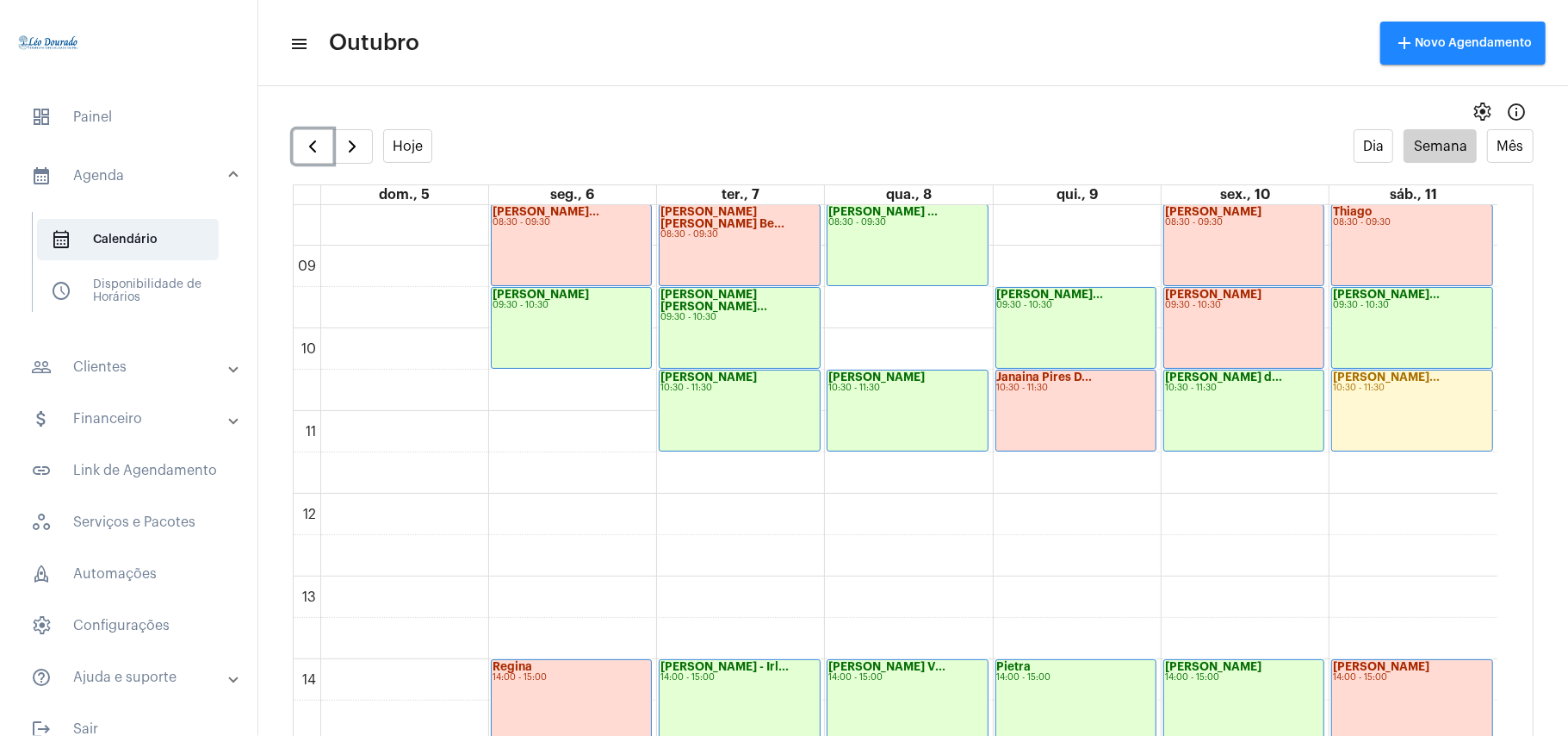
scroll to position [842, 0]
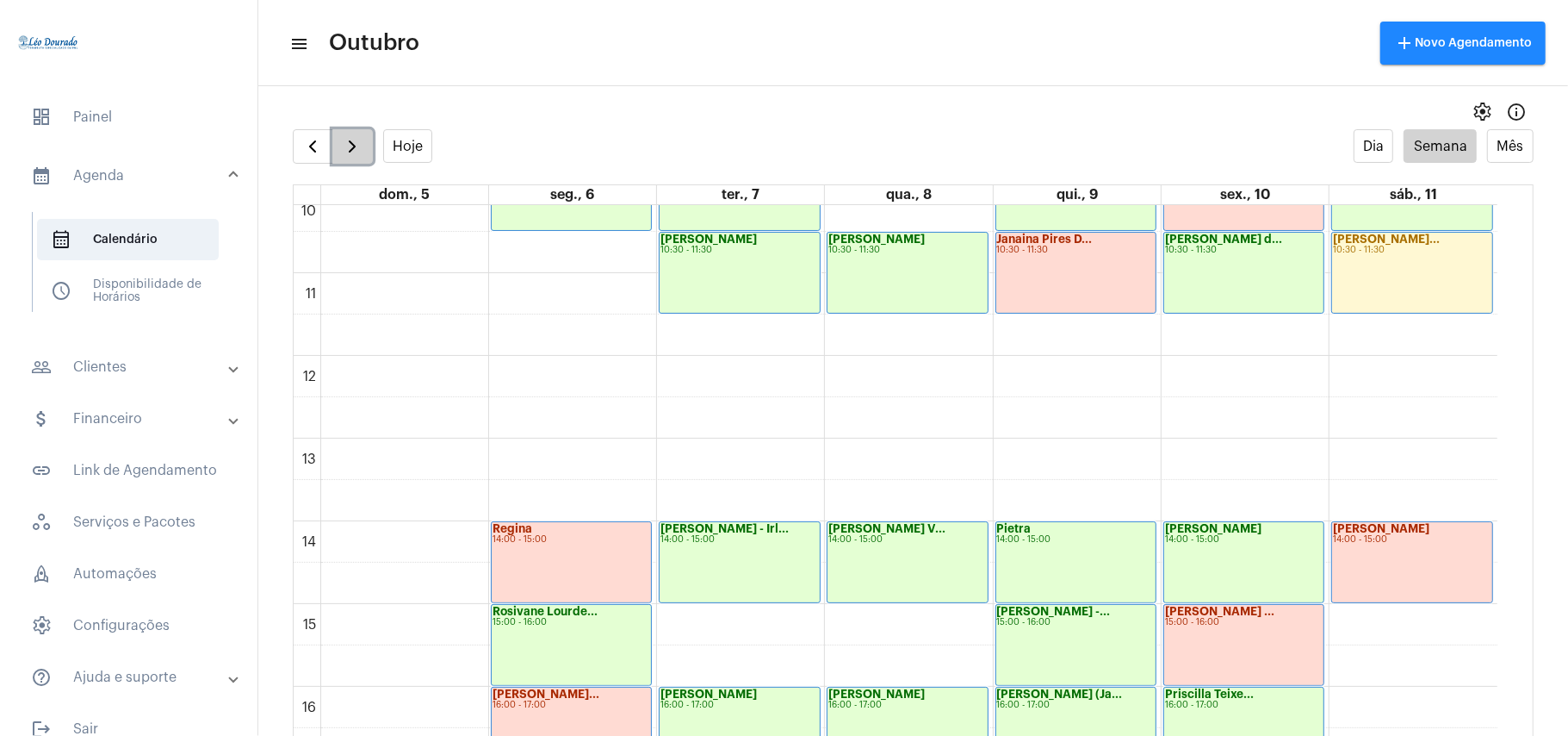
click at [360, 160] on button "button" at bounding box center [352, 146] width 41 height 34
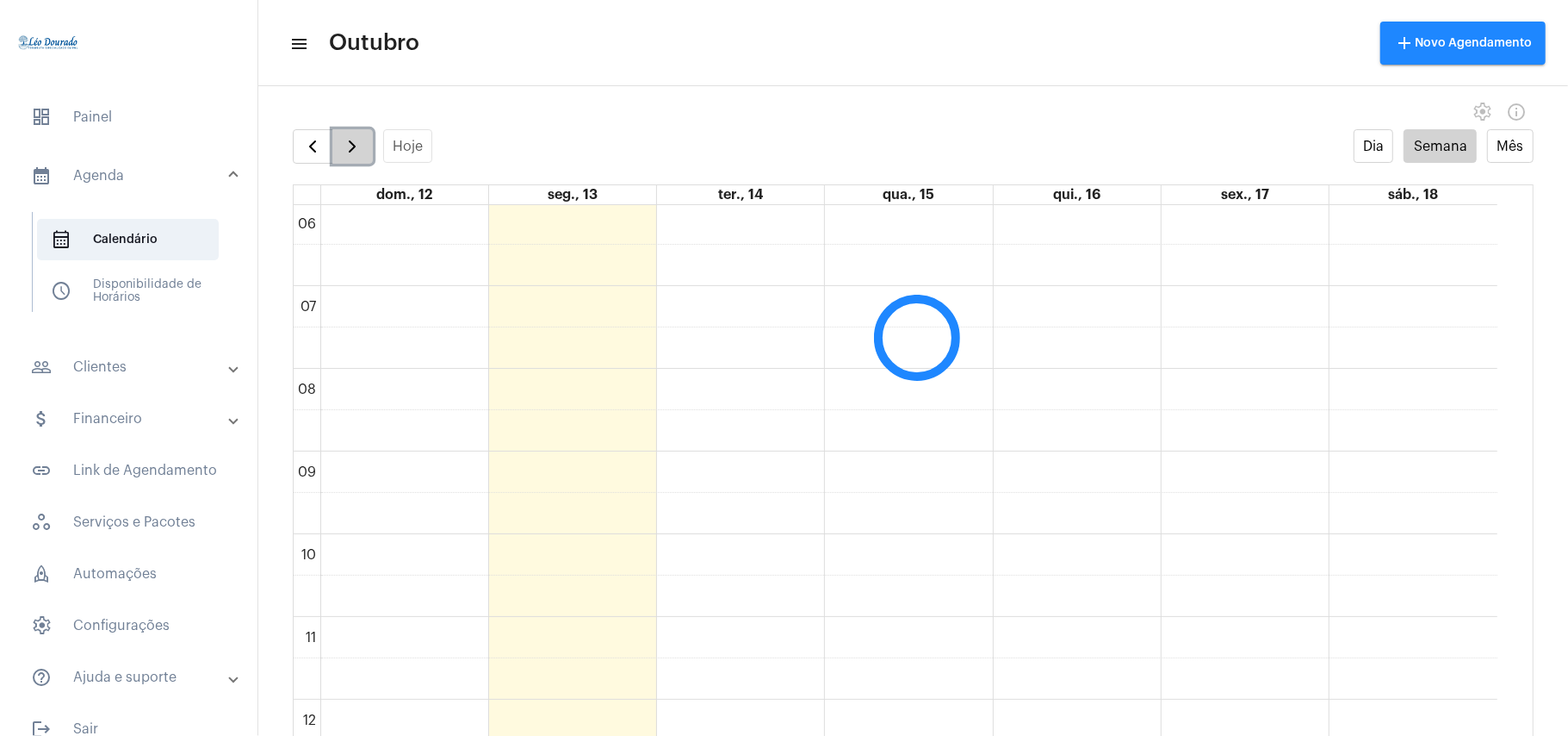
click at [360, 160] on button "button" at bounding box center [352, 146] width 41 height 34
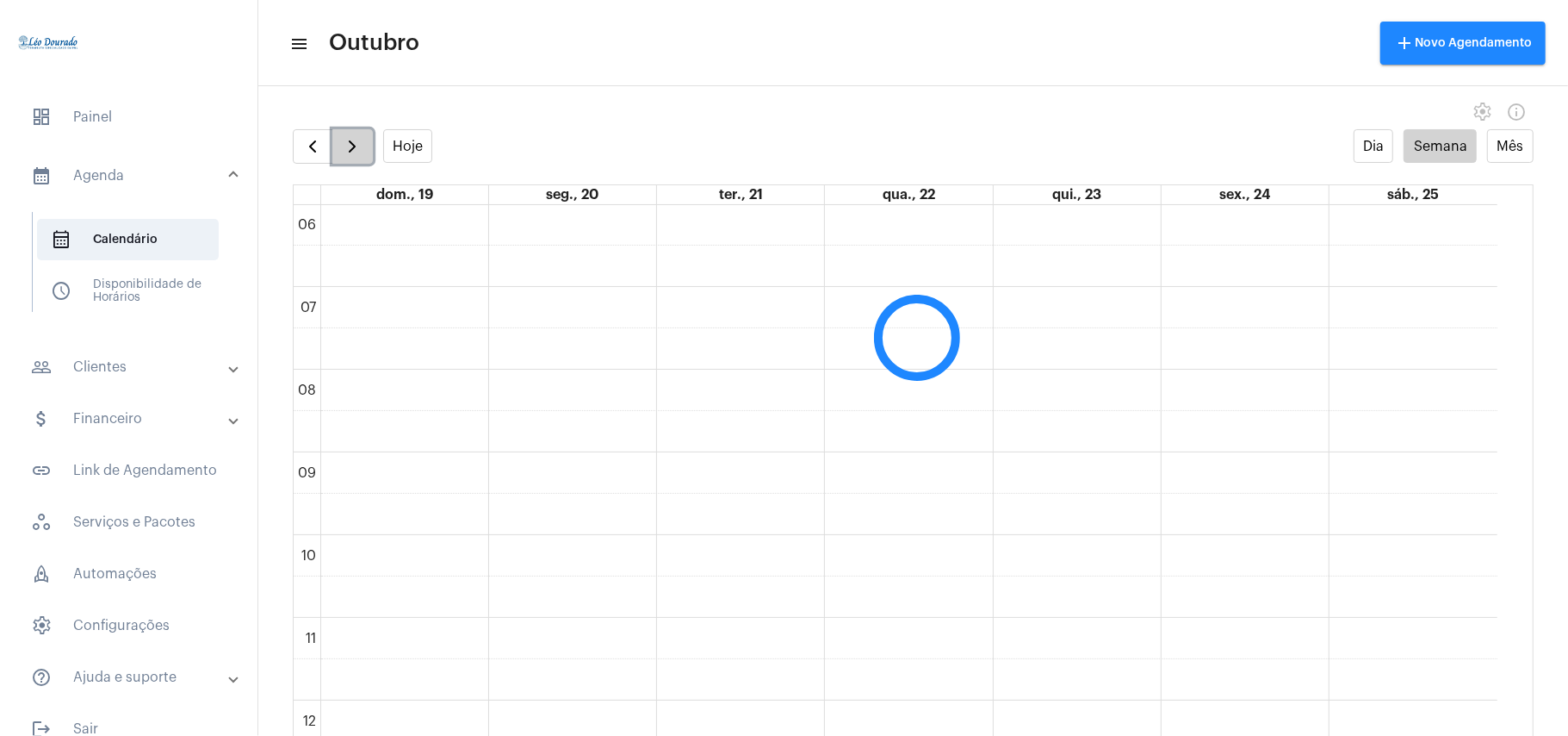
click at [360, 160] on button "button" at bounding box center [352, 146] width 41 height 34
click at [313, 145] on span "button" at bounding box center [312, 146] width 21 height 21
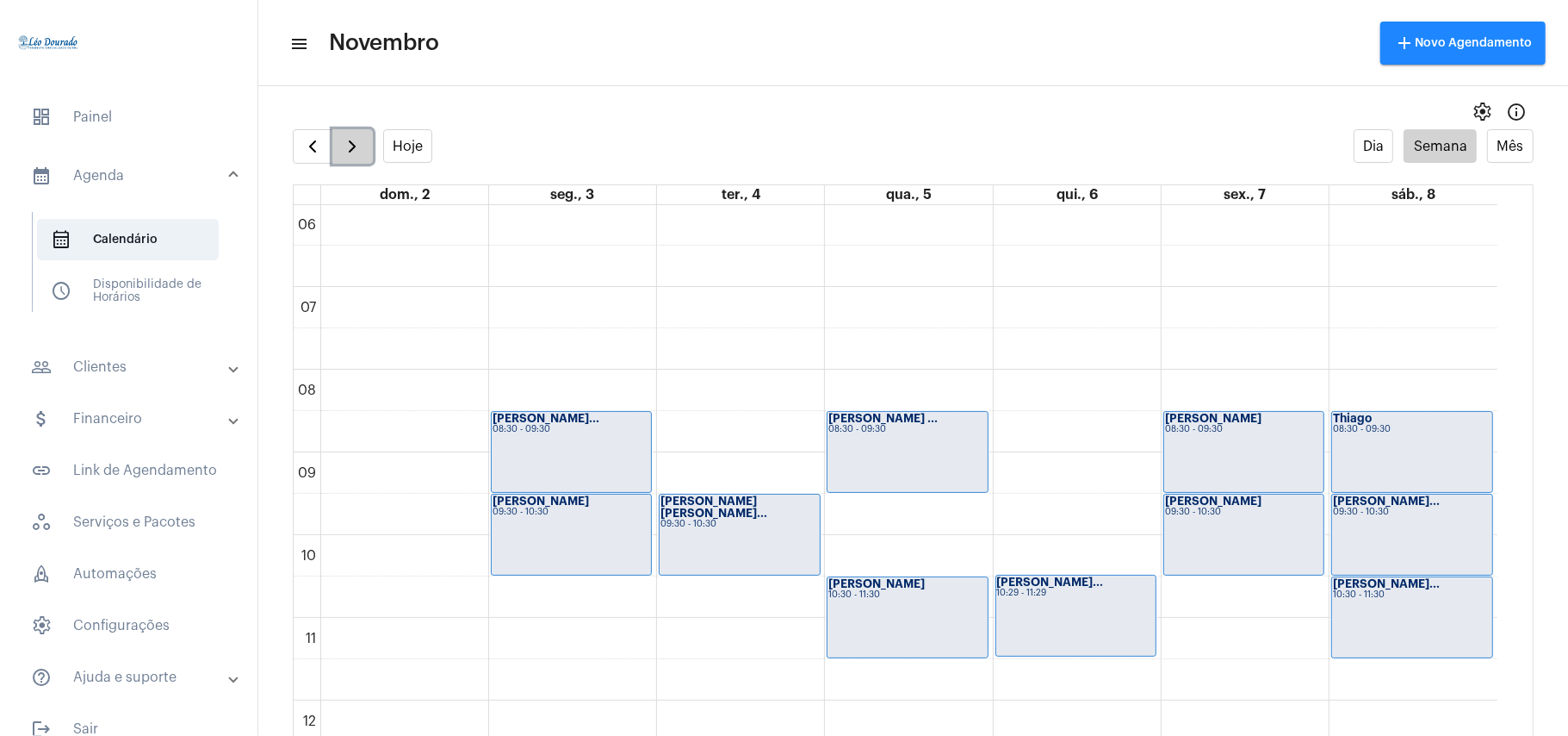
click at [347, 153] on span "button" at bounding box center [352, 146] width 21 height 21
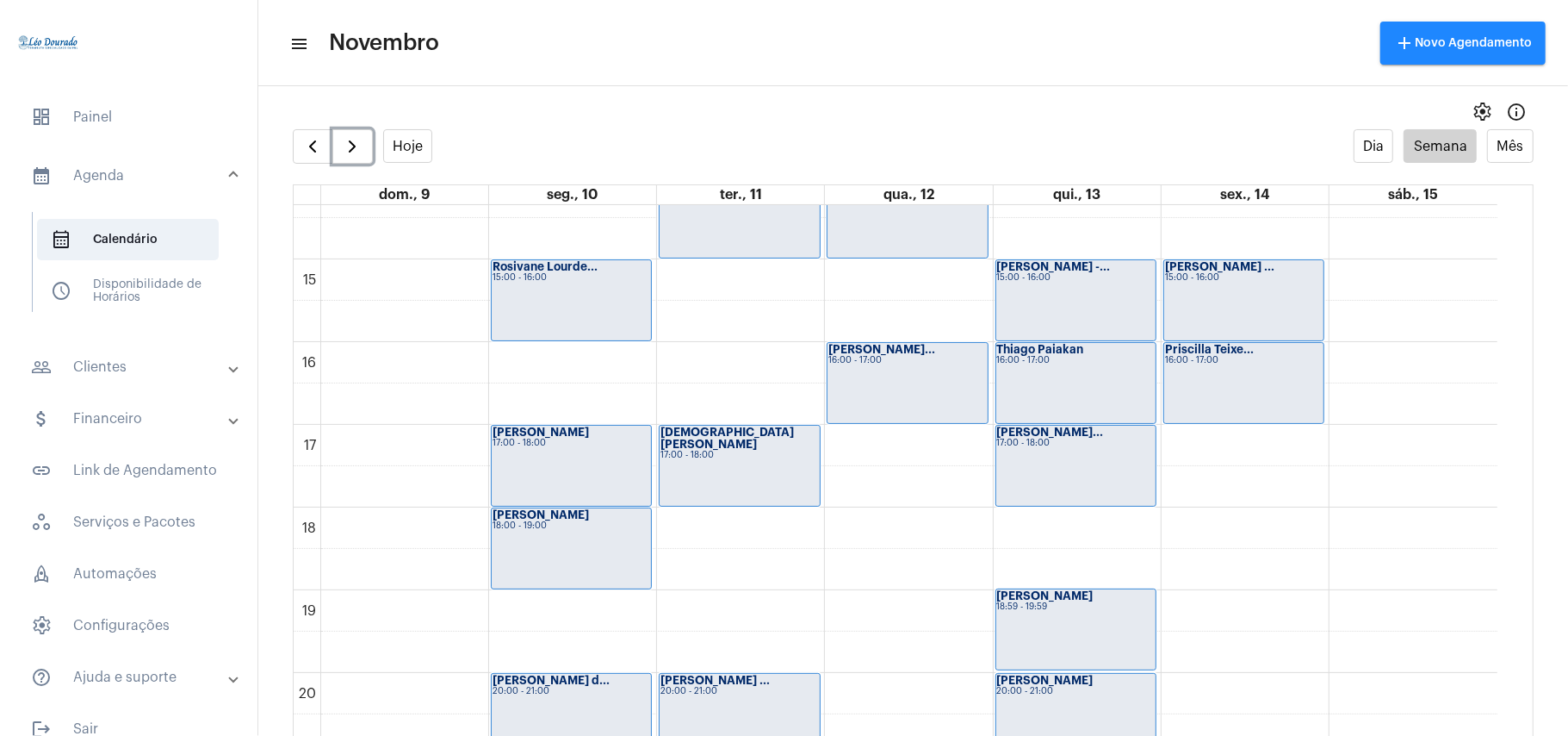
scroll to position [1188, 0]
click at [318, 146] on span "button" at bounding box center [312, 146] width 21 height 21
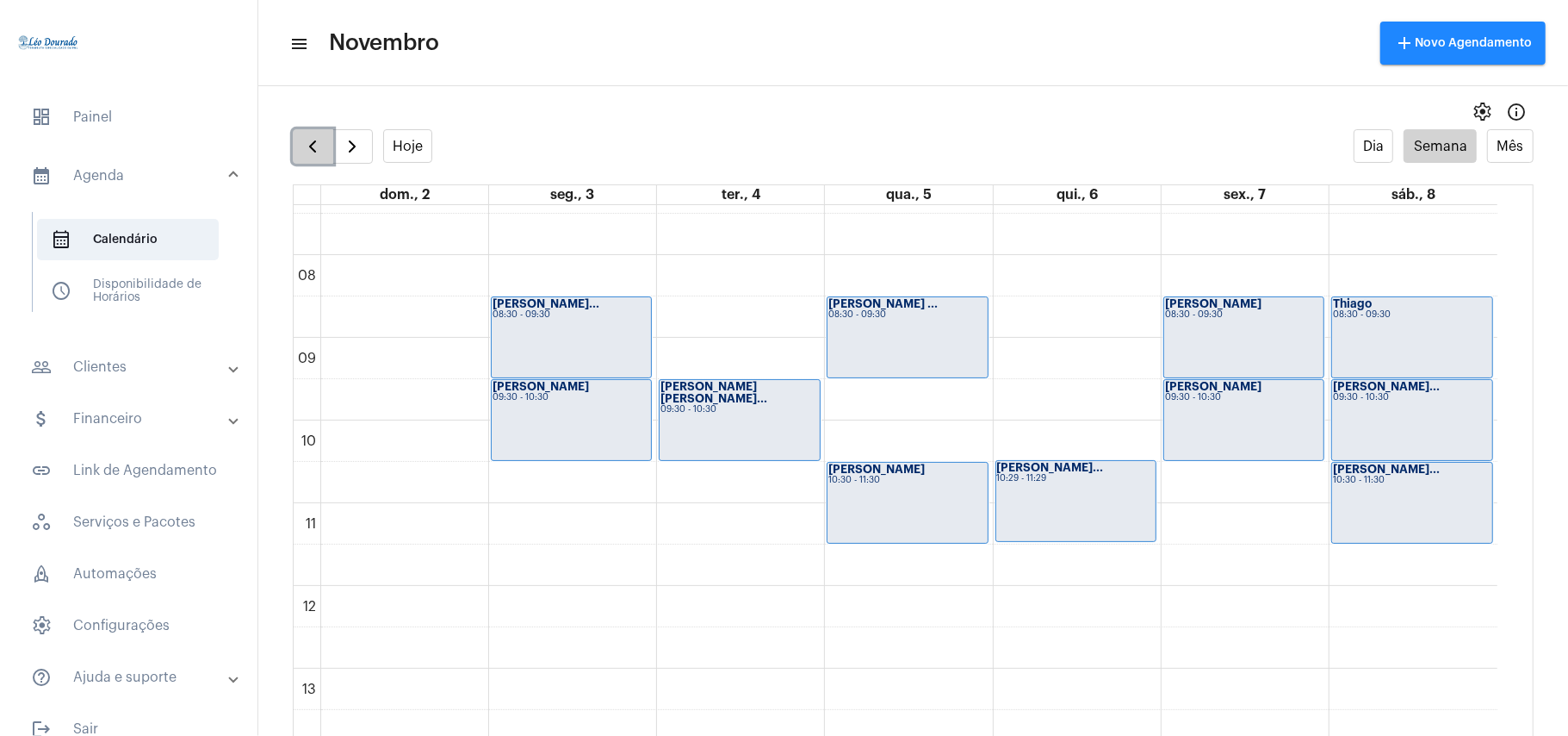
click at [300, 146] on button "button" at bounding box center [312, 146] width 41 height 34
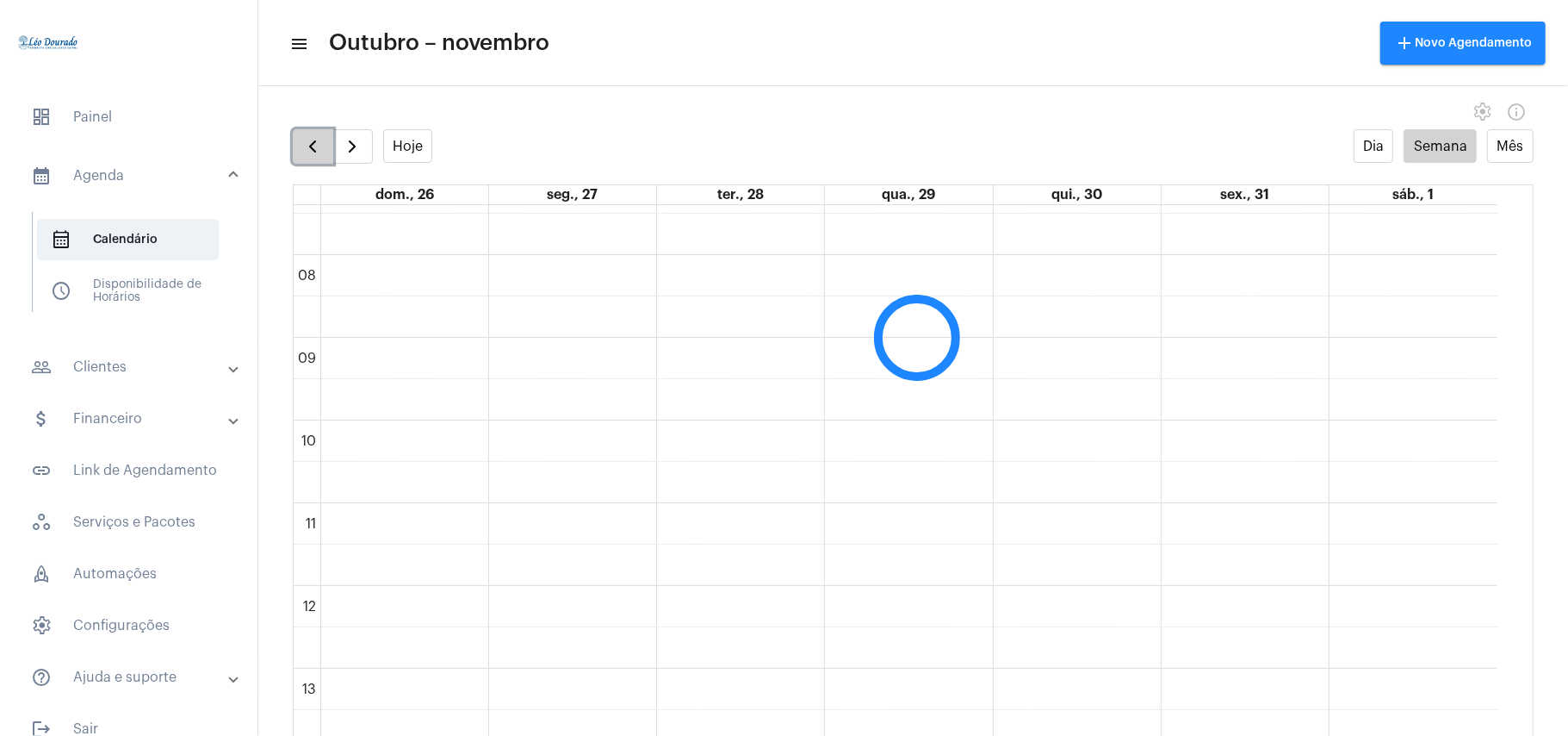
scroll to position [498, 0]
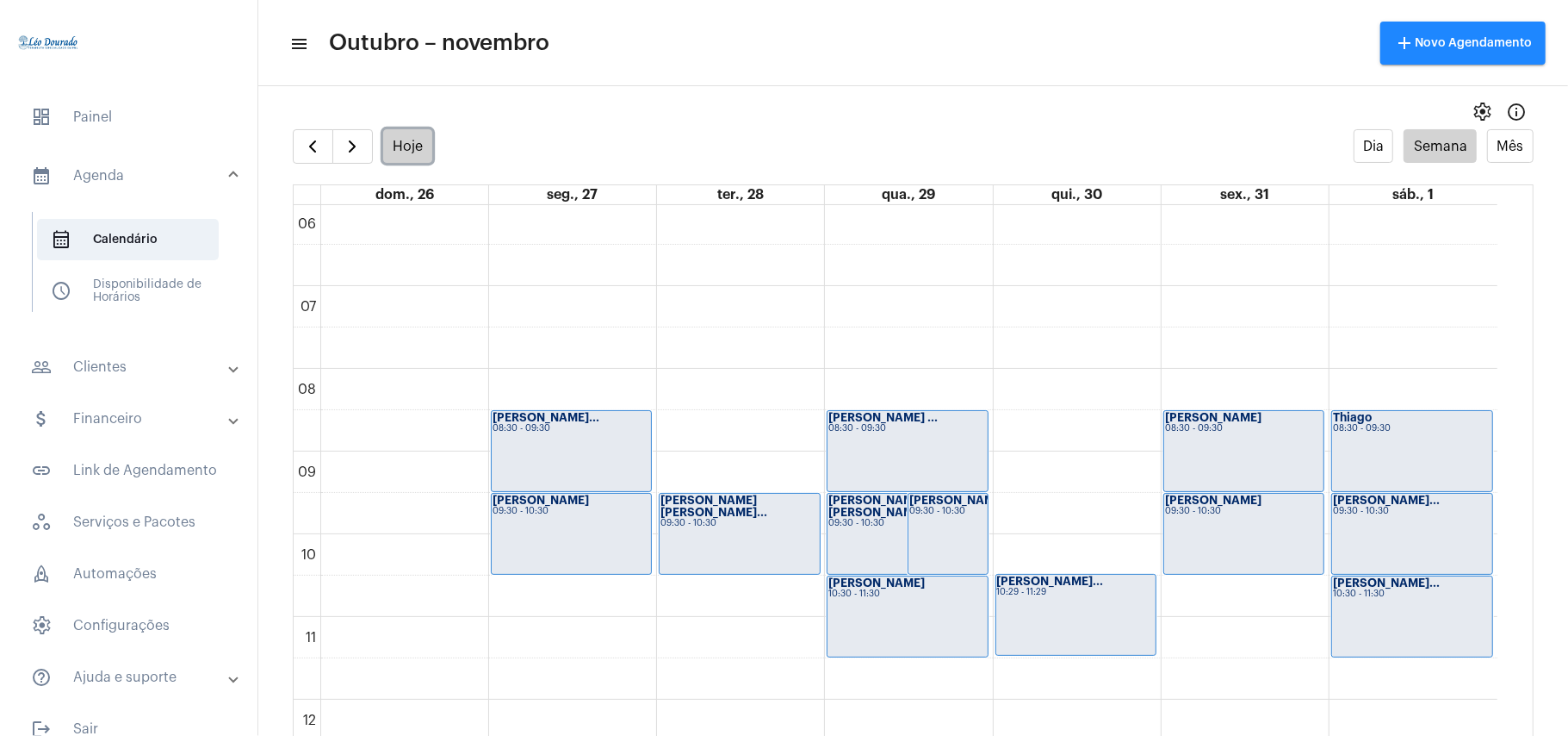
click at [419, 149] on button "Hoje" at bounding box center [408, 145] width 50 height 33
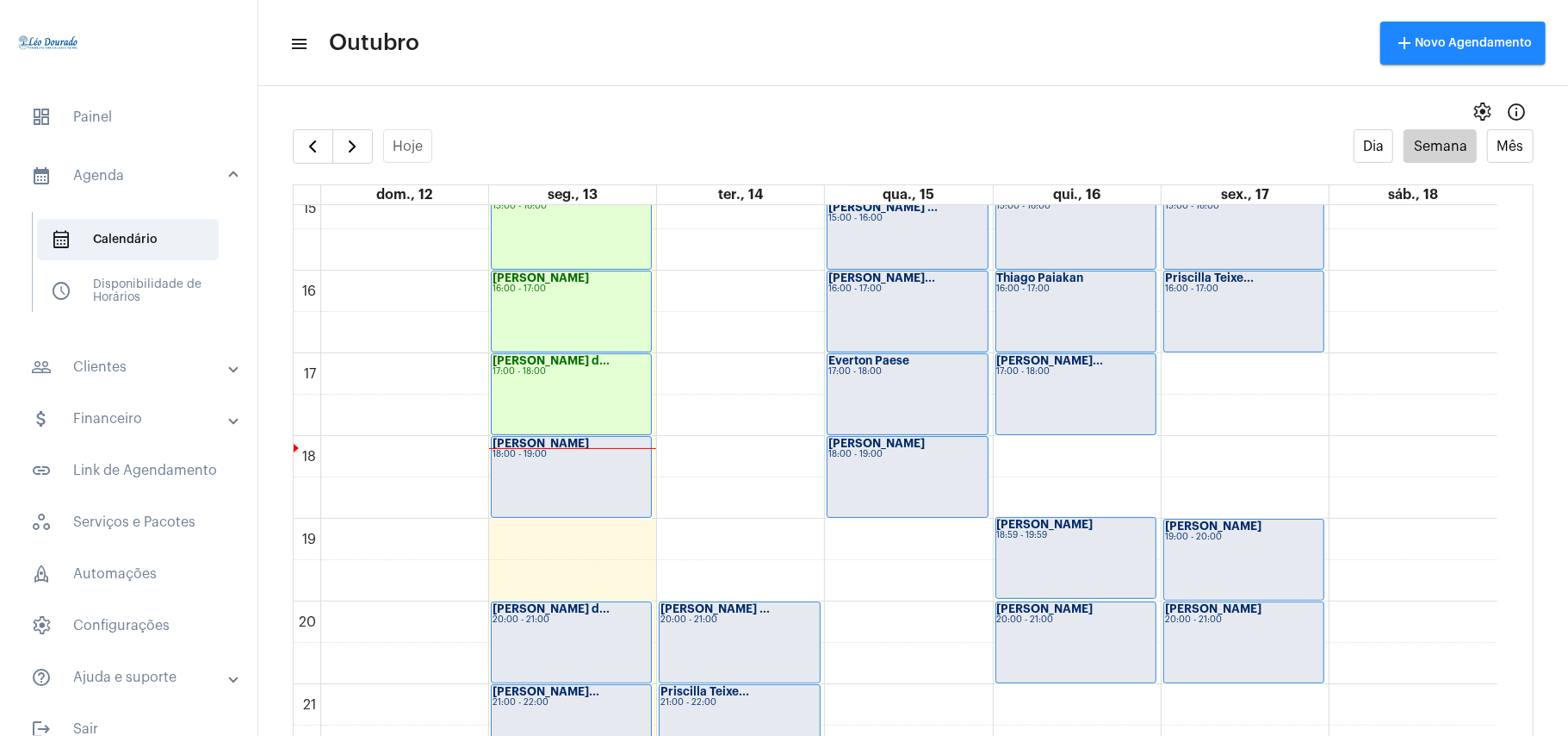
scroll to position [1187, 0]
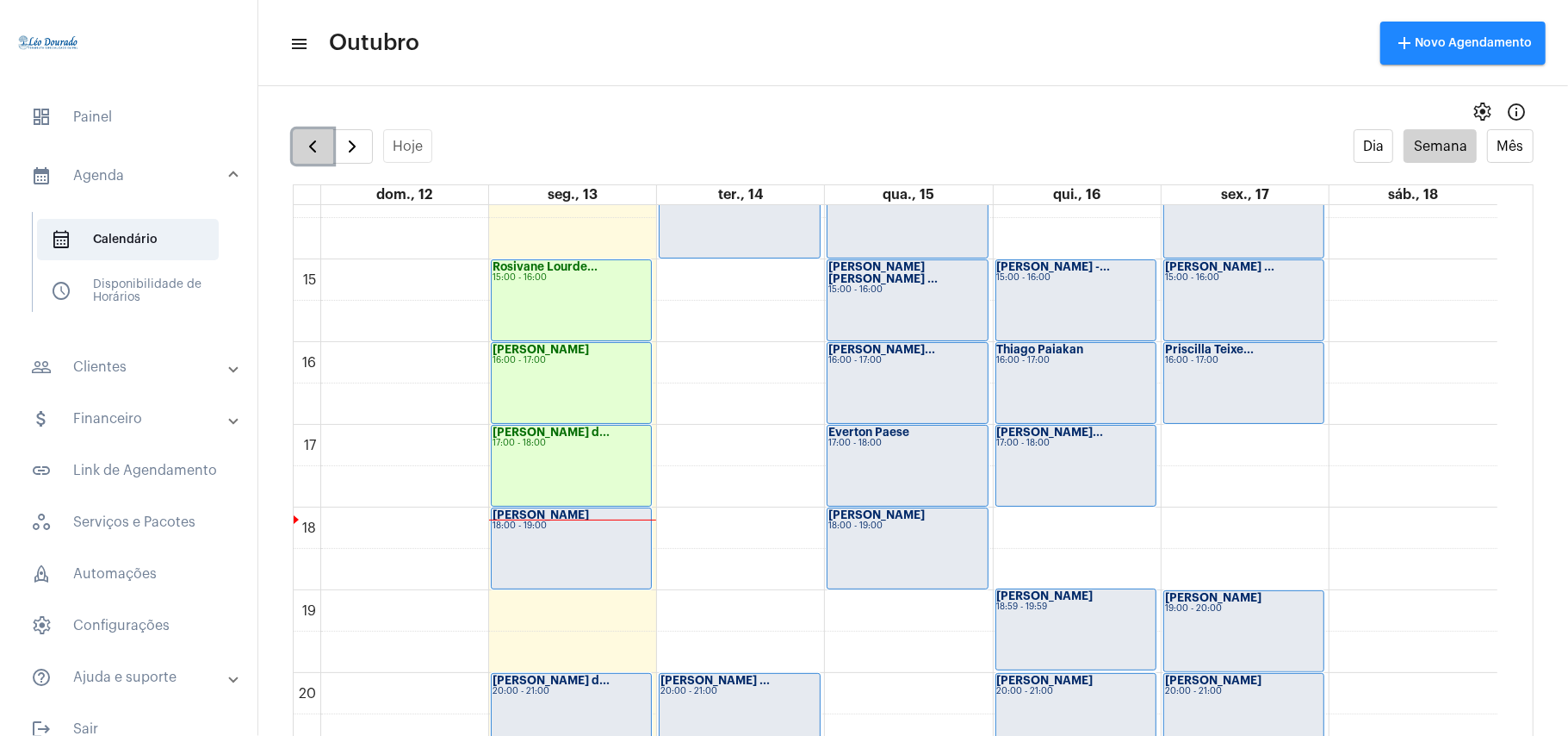
click at [297, 138] on button "button" at bounding box center [312, 146] width 41 height 34
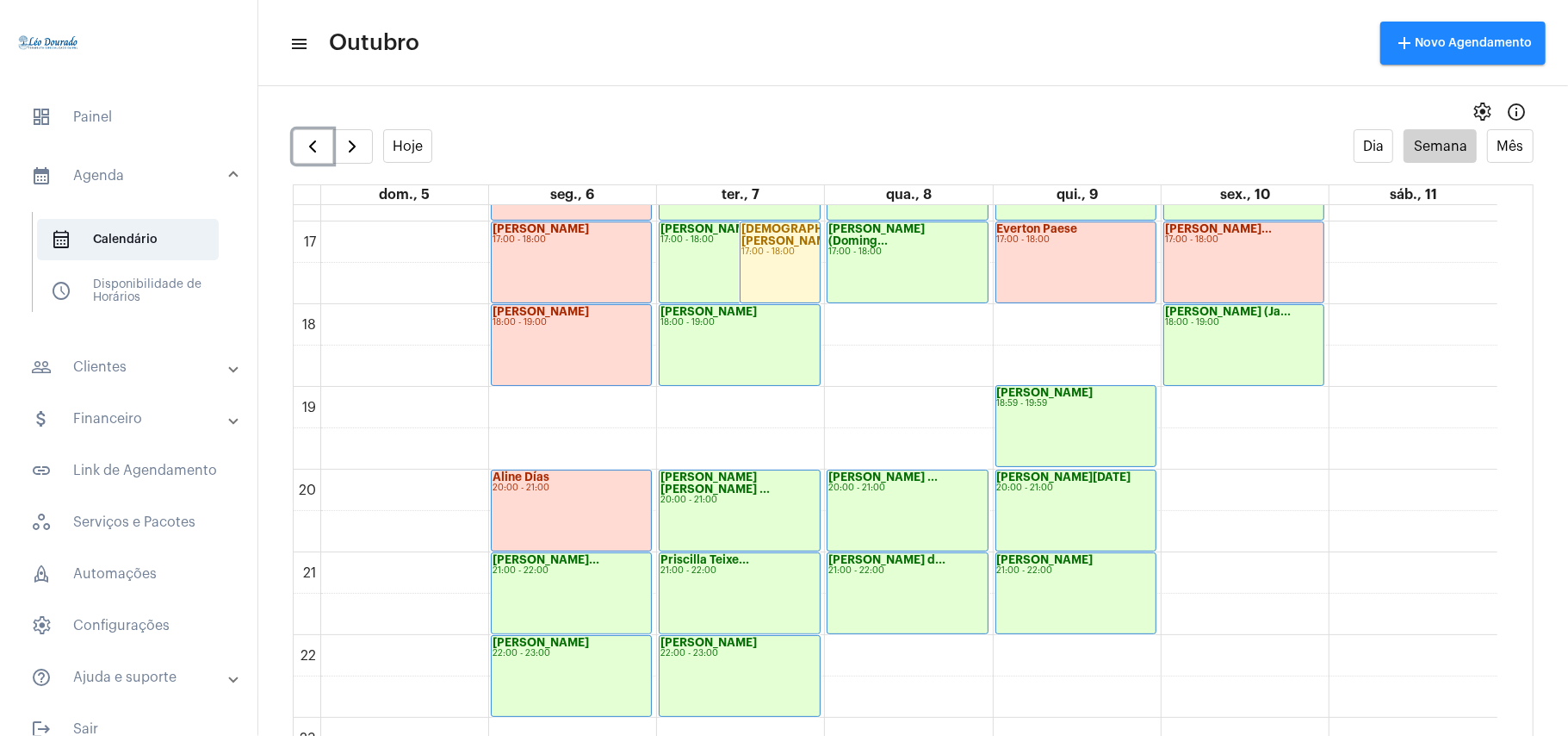
scroll to position [1417, 0]
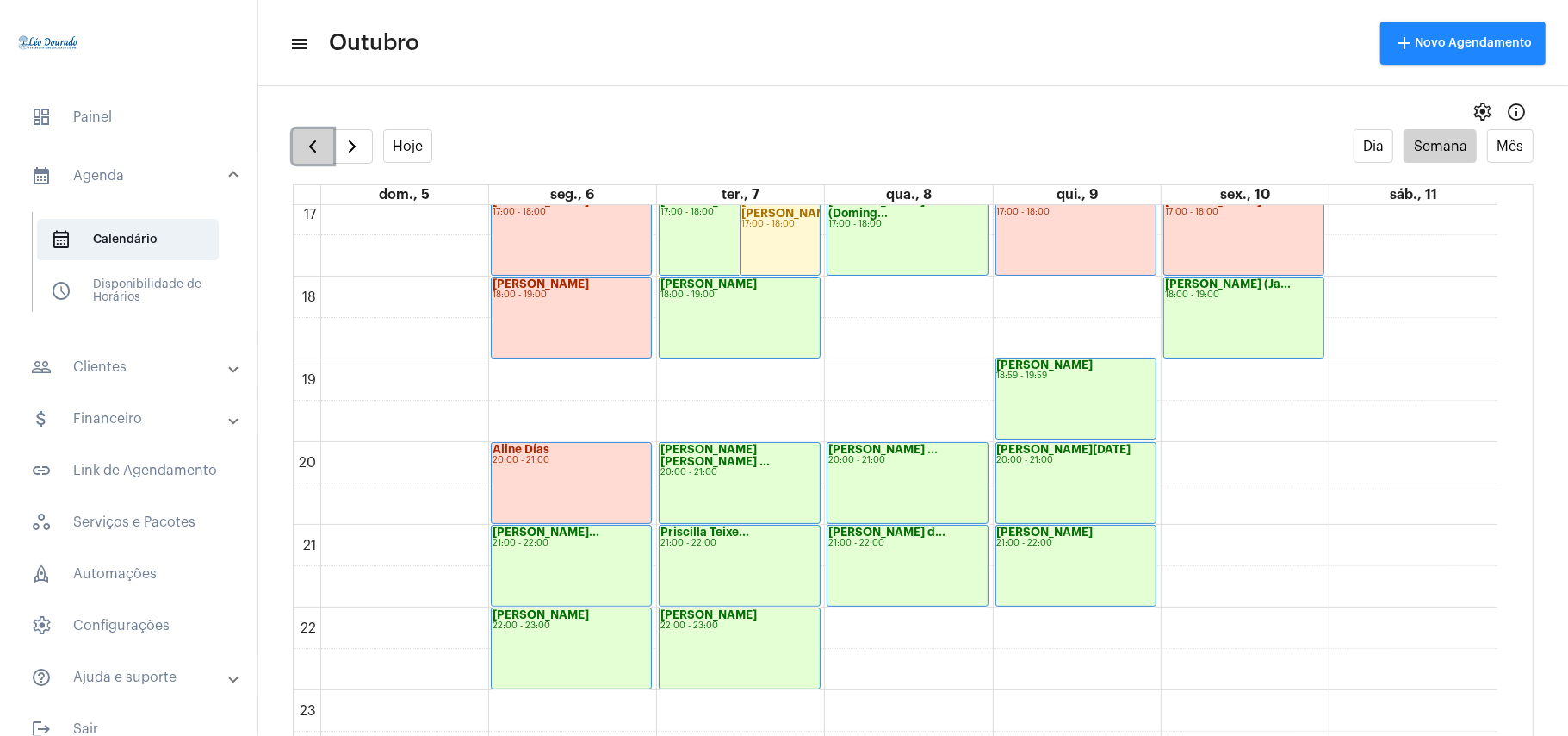
click at [303, 140] on span "button" at bounding box center [312, 146] width 21 height 21
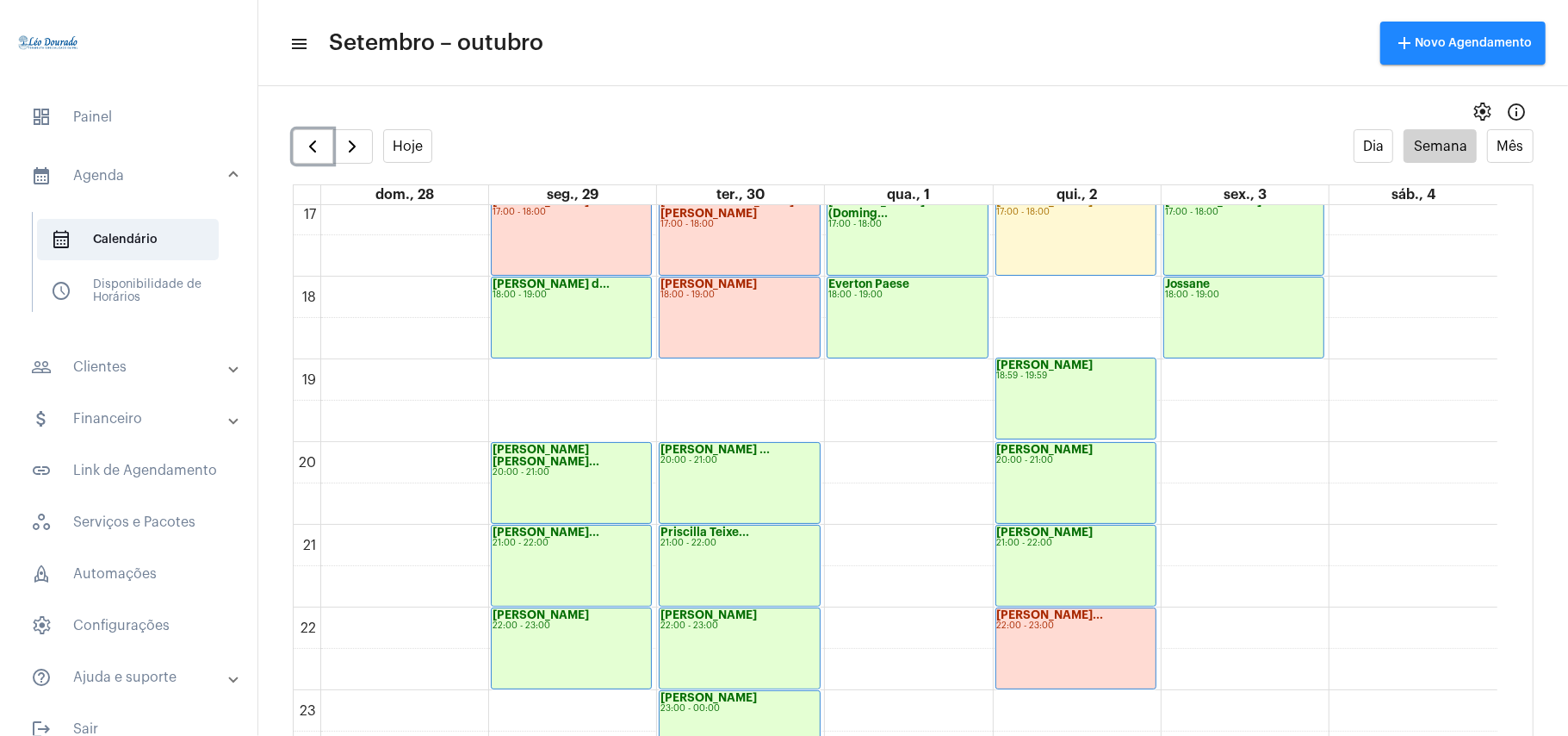
scroll to position [1421, 0]
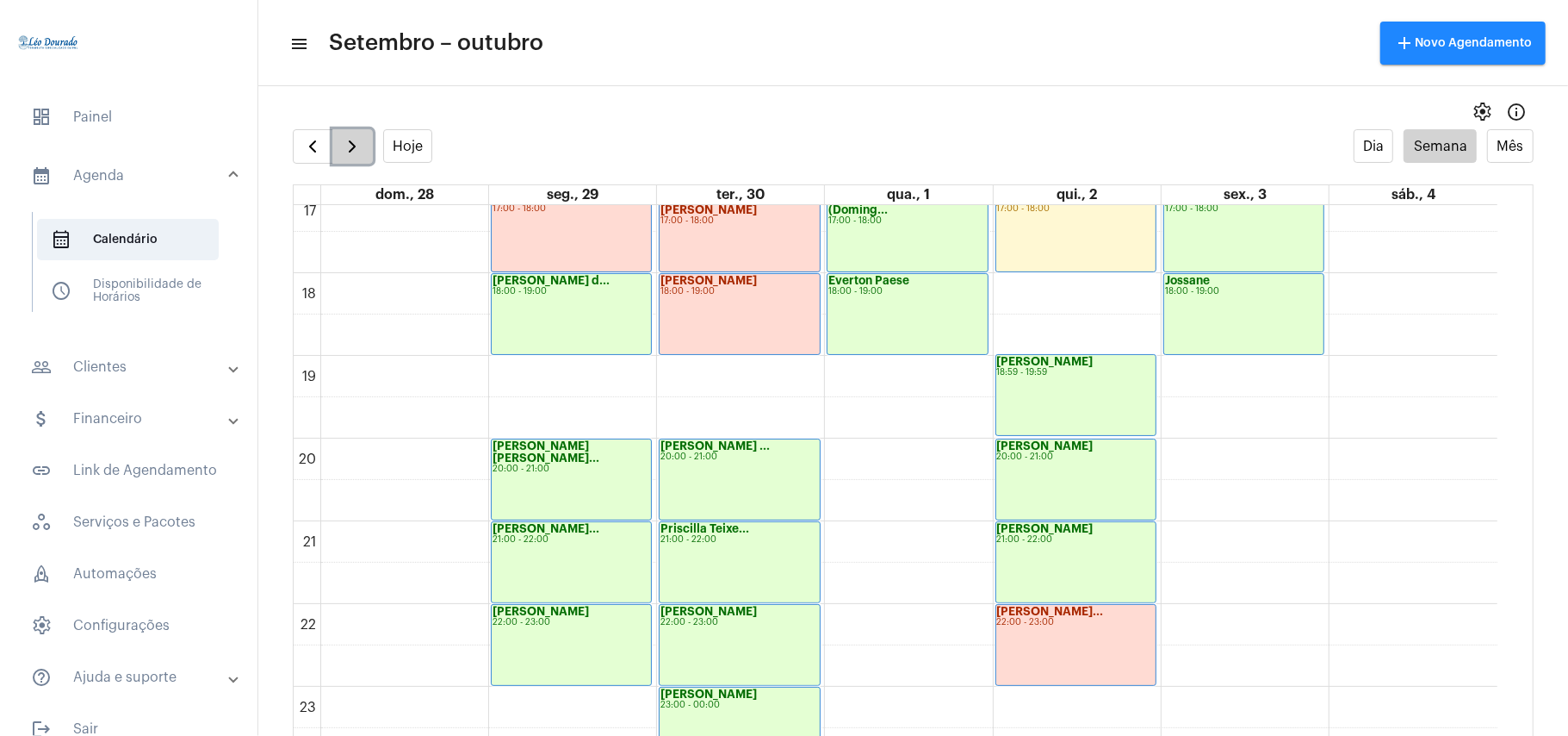
click at [352, 145] on span "button" at bounding box center [352, 146] width 21 height 21
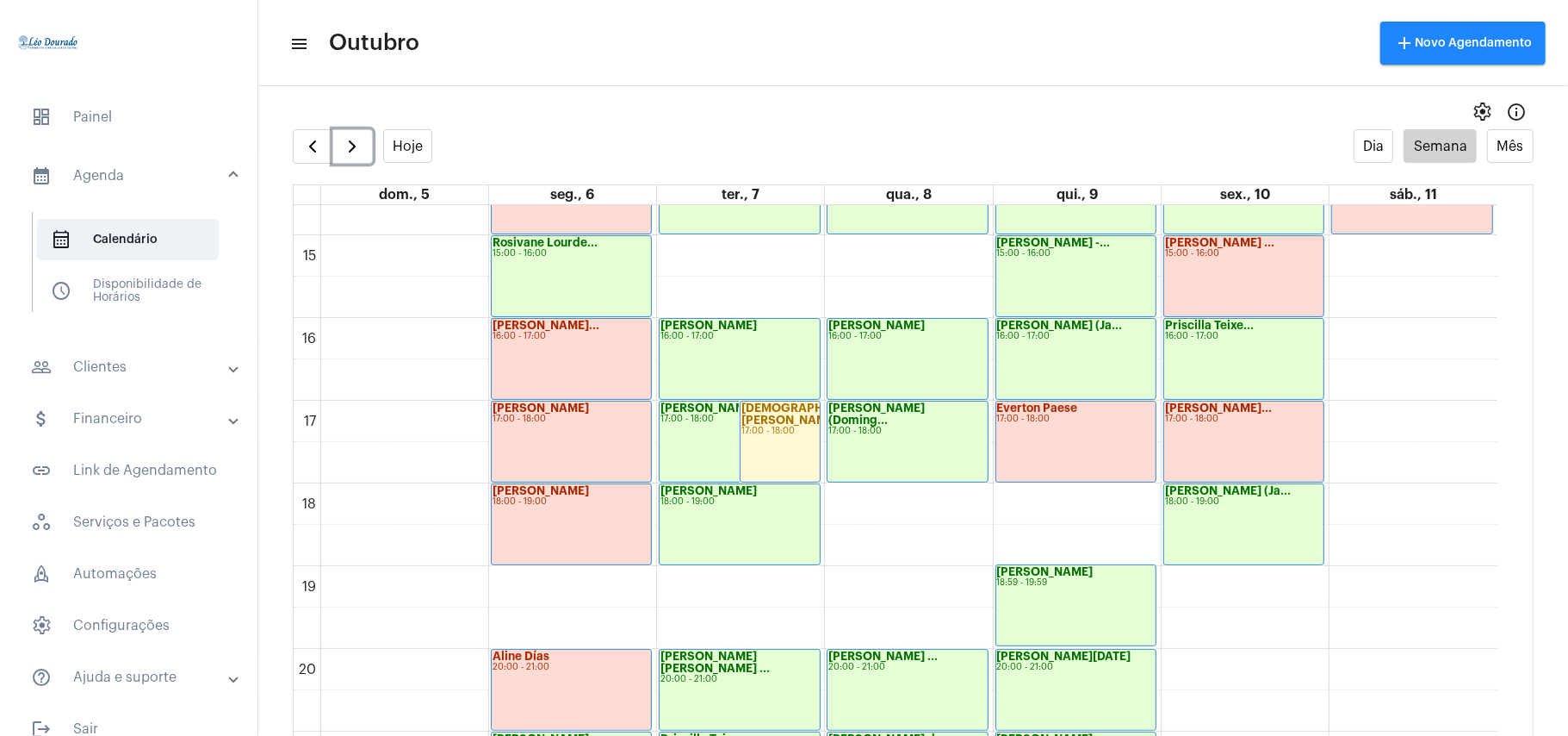
scroll to position [1417, 0]
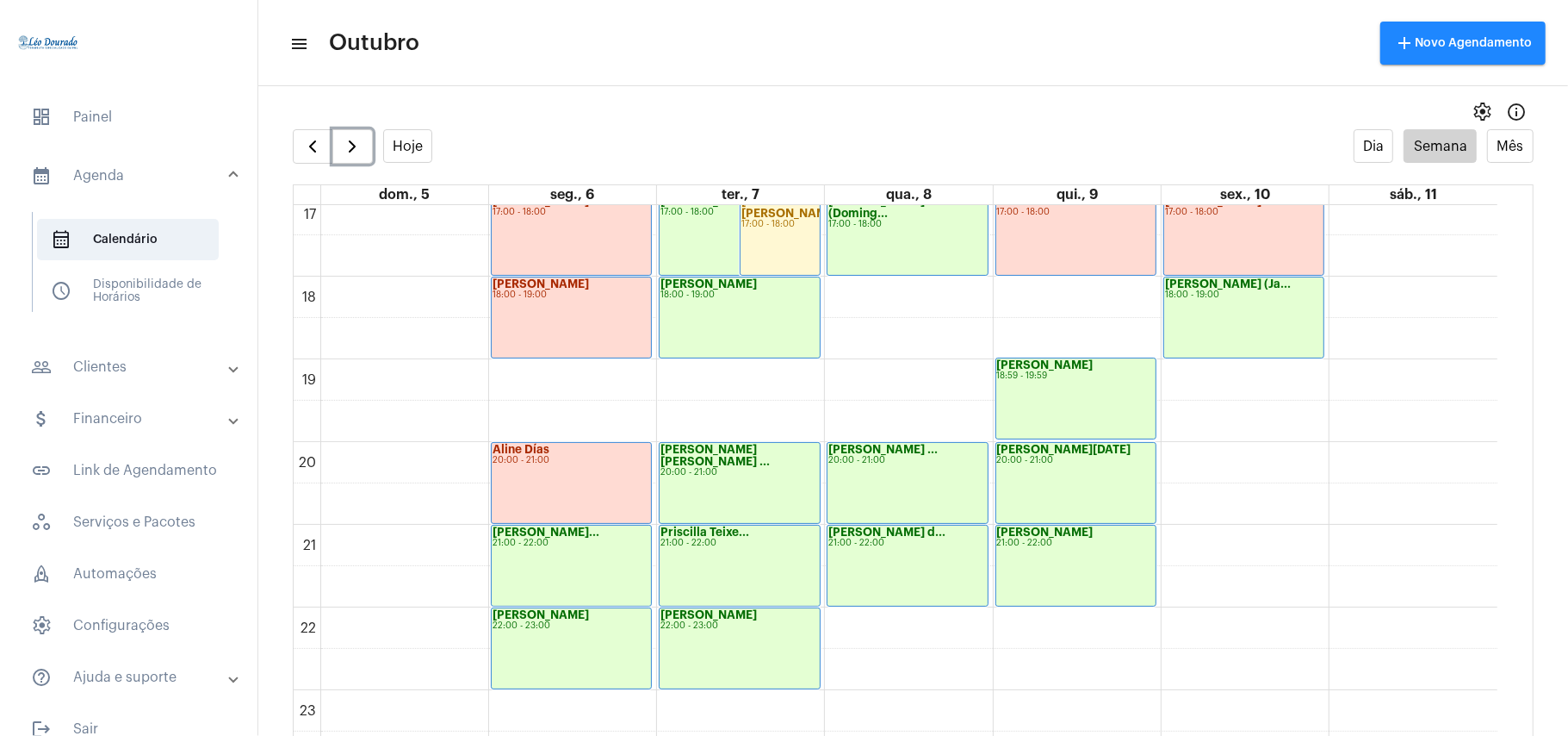
click at [1086, 560] on div "Mateus Vinicius 21:00 - 22:00" at bounding box center [1076, 565] width 160 height 80
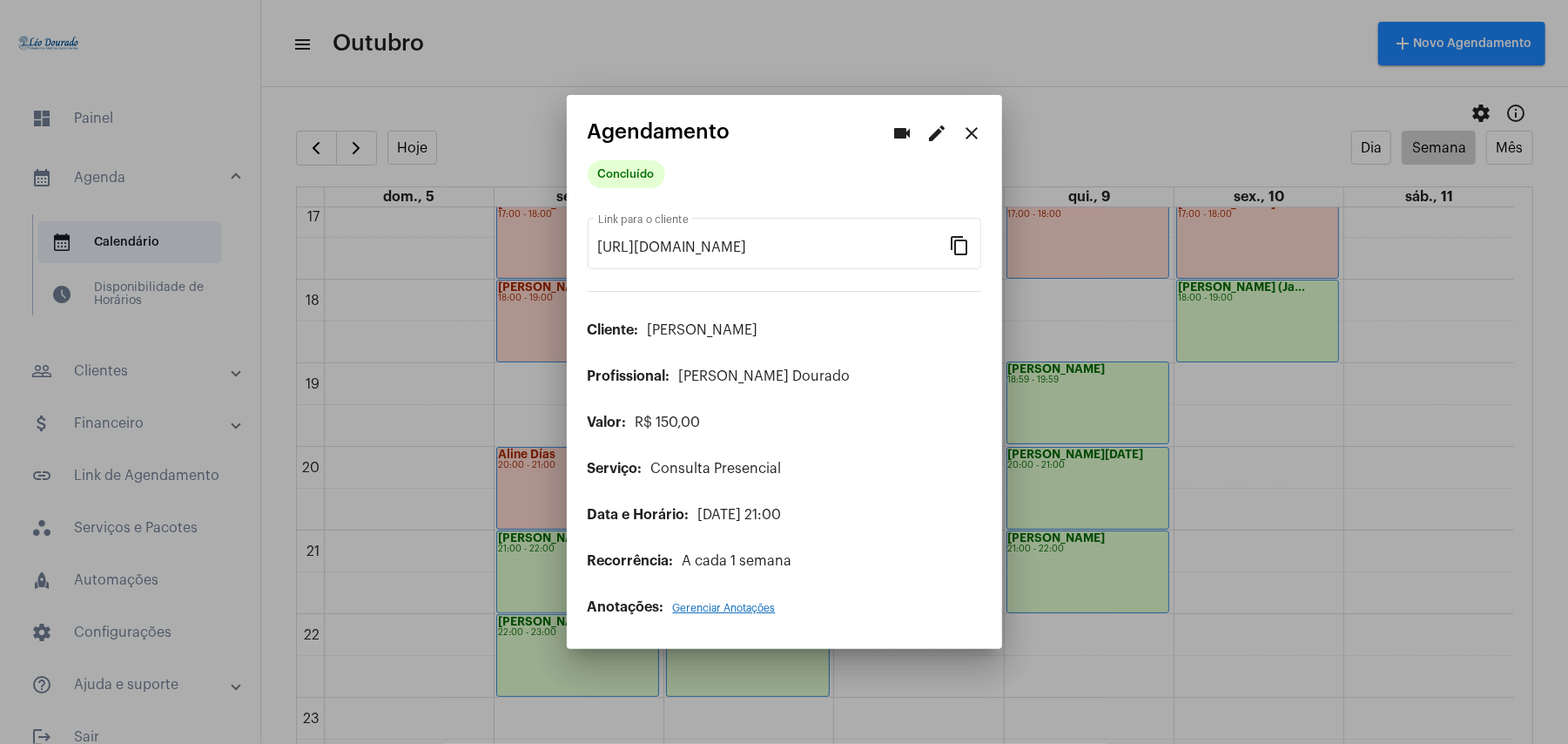
click at [966, 136] on mat-icon "close" at bounding box center [972, 133] width 21 height 21
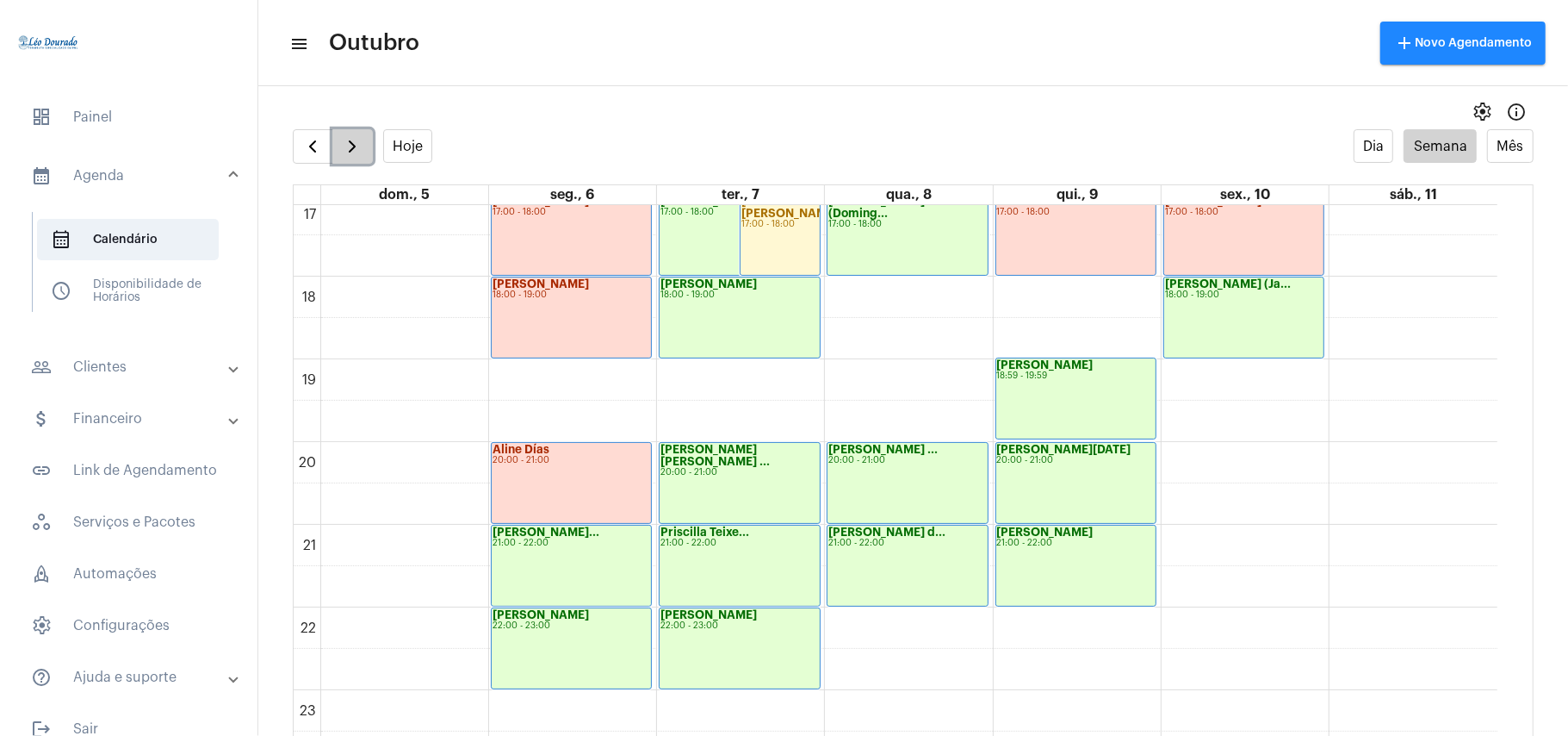
click at [362, 153] on span "button" at bounding box center [352, 146] width 21 height 21
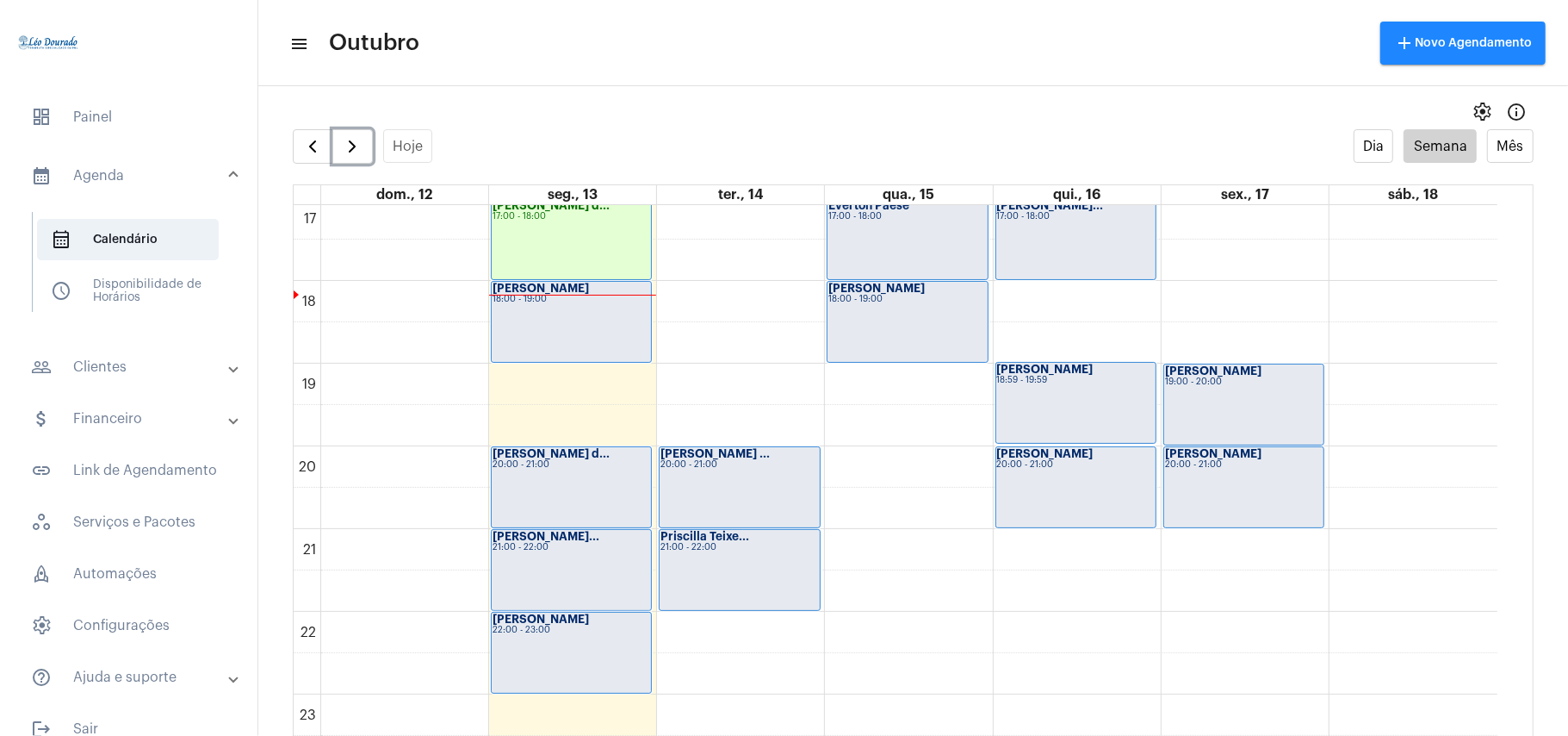
scroll to position [1421, 0]
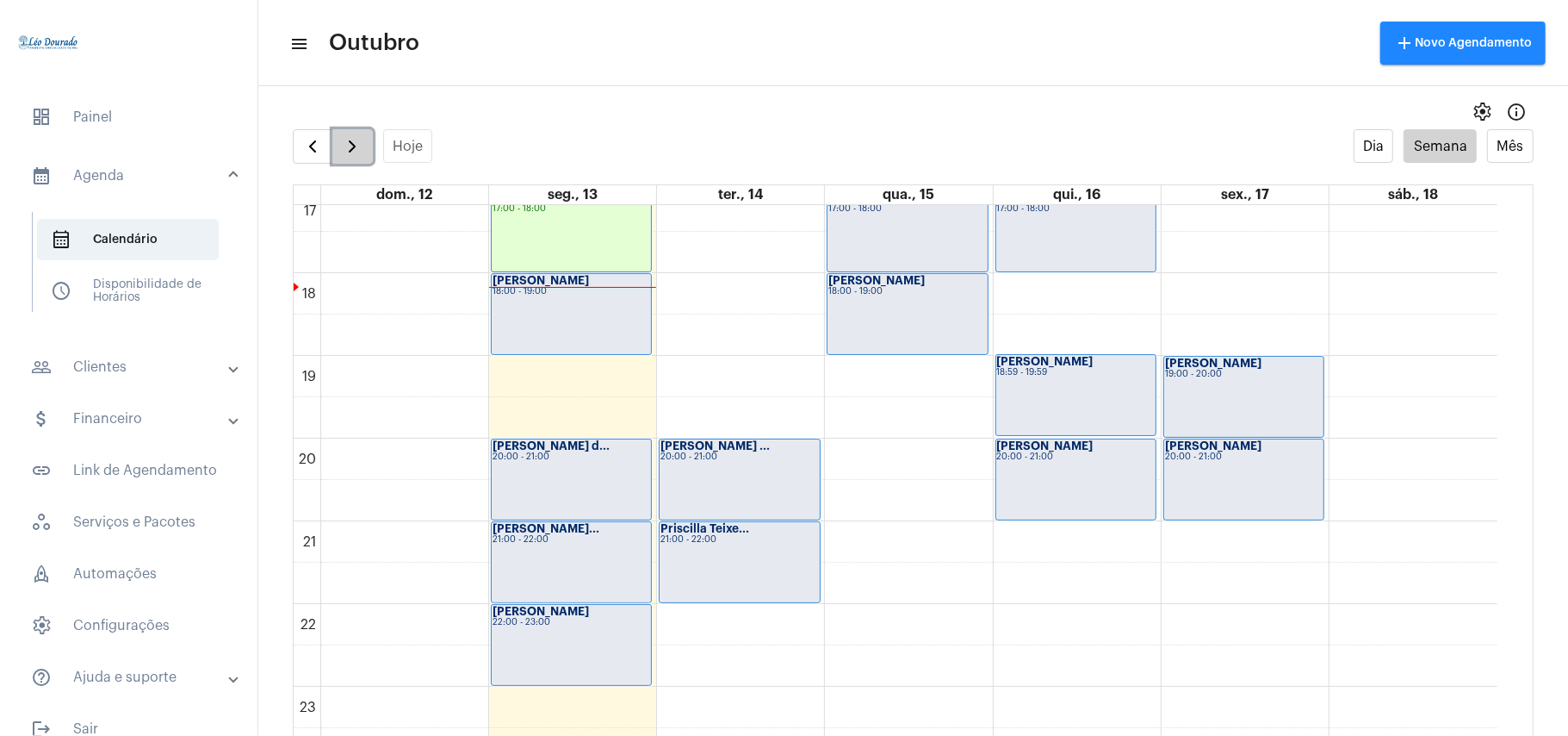
click at [348, 145] on span "button" at bounding box center [352, 146] width 21 height 21
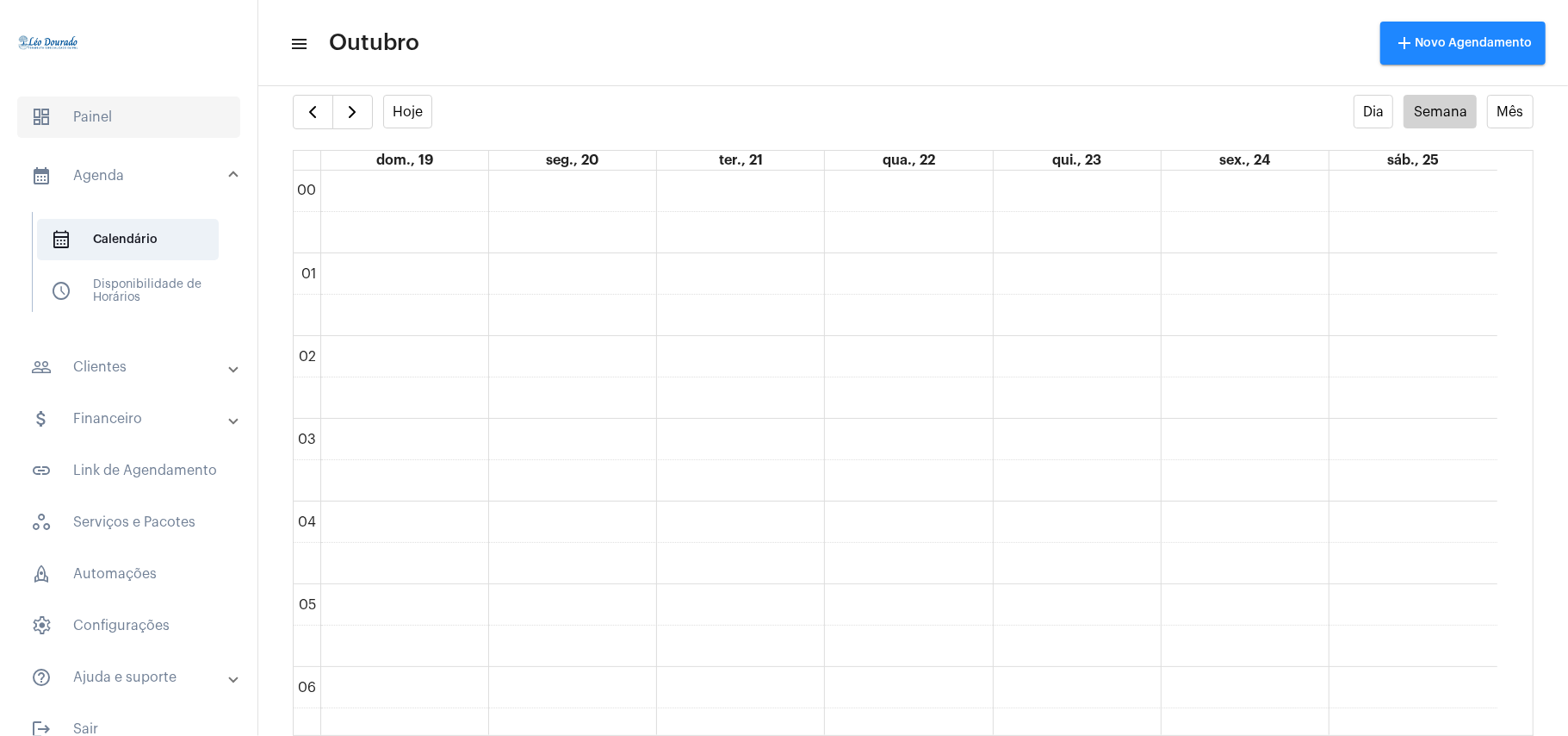
click at [72, 105] on span "dashboard Painel" at bounding box center [128, 117] width 223 height 42
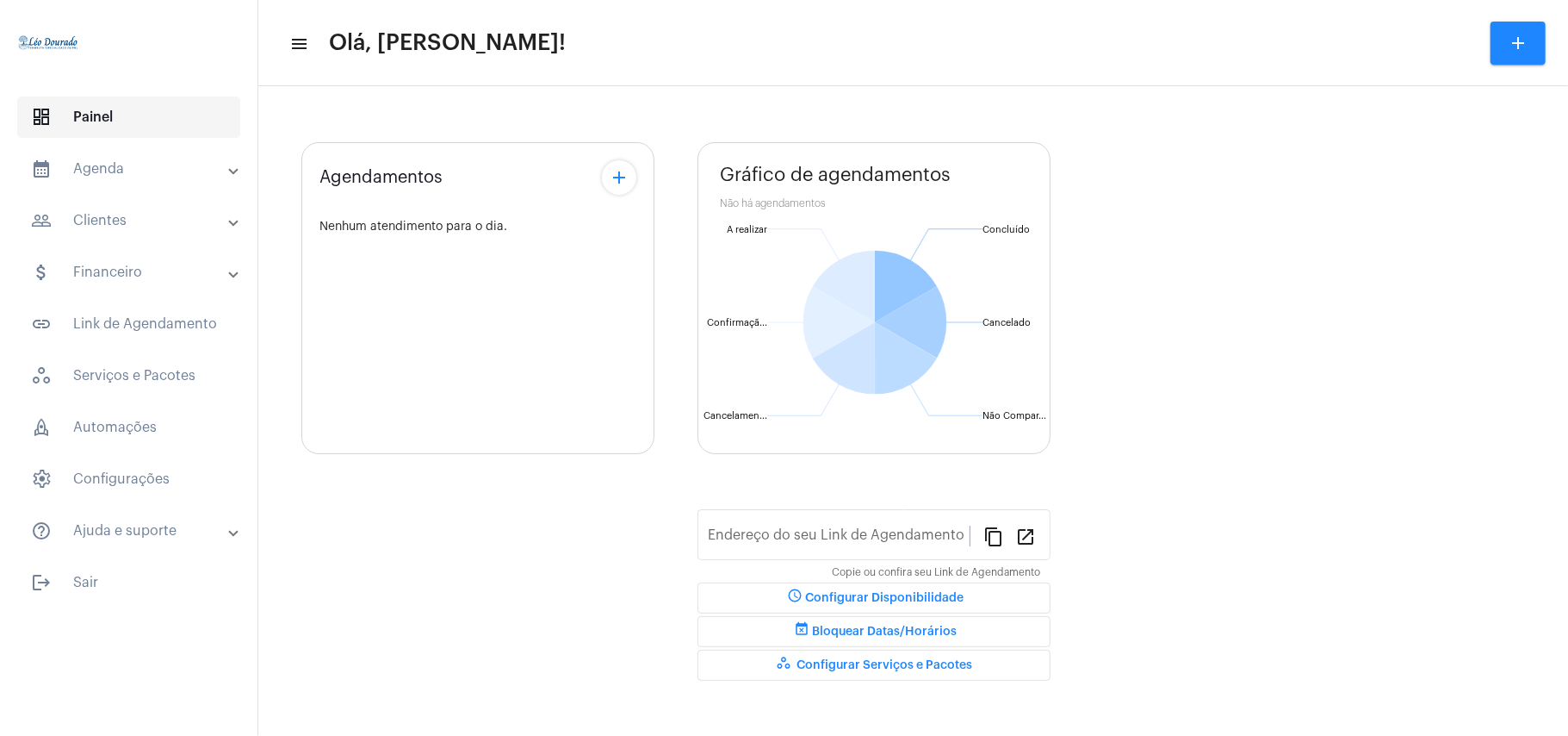
click at [72, 105] on span "dashboard Painel" at bounding box center [128, 117] width 223 height 42
type input "[URL][DOMAIN_NAME][PERSON_NAME]"
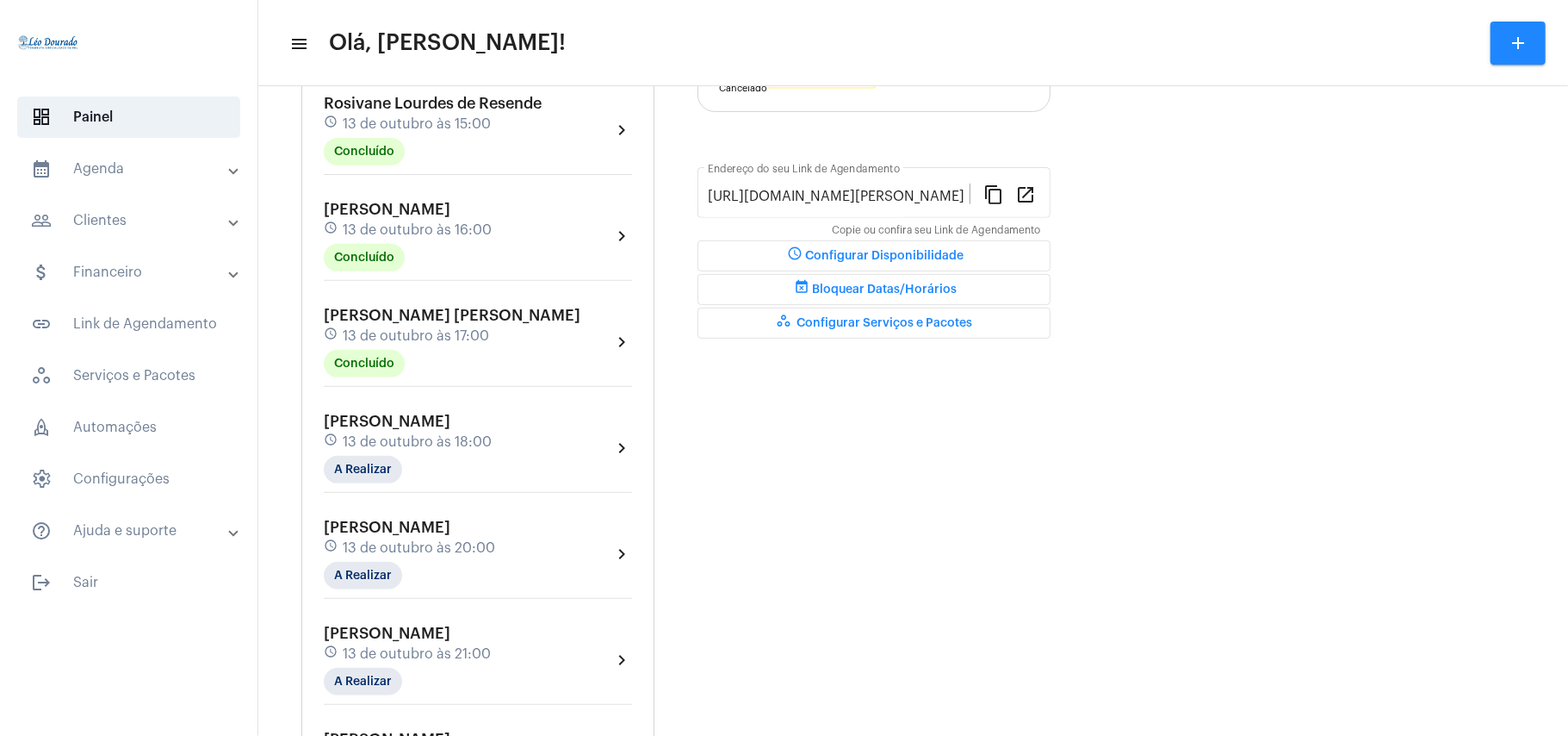
scroll to position [460, 0]
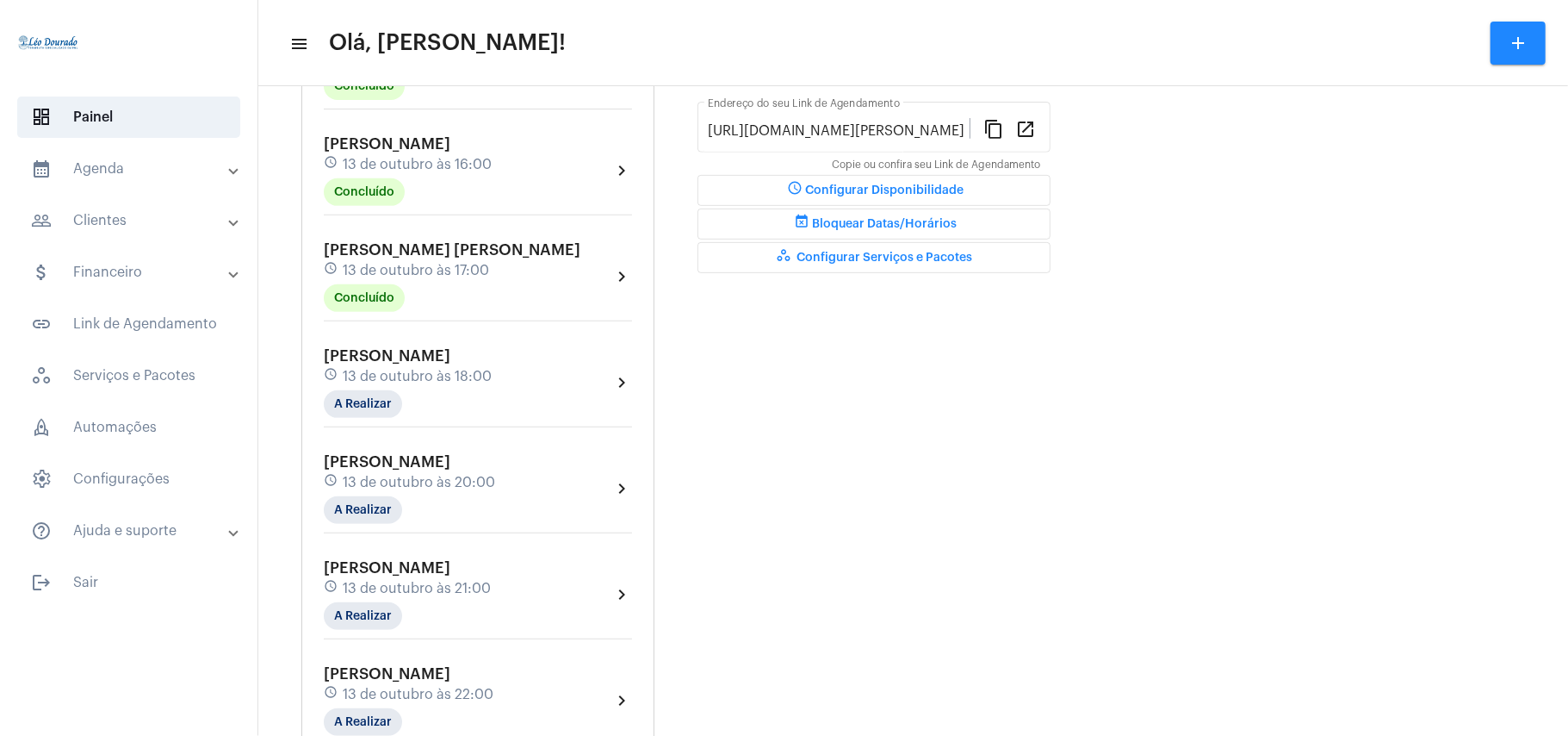
click at [174, 163] on mat-panel-title "calendar_month_outlined Agenda" at bounding box center [130, 169] width 199 height 21
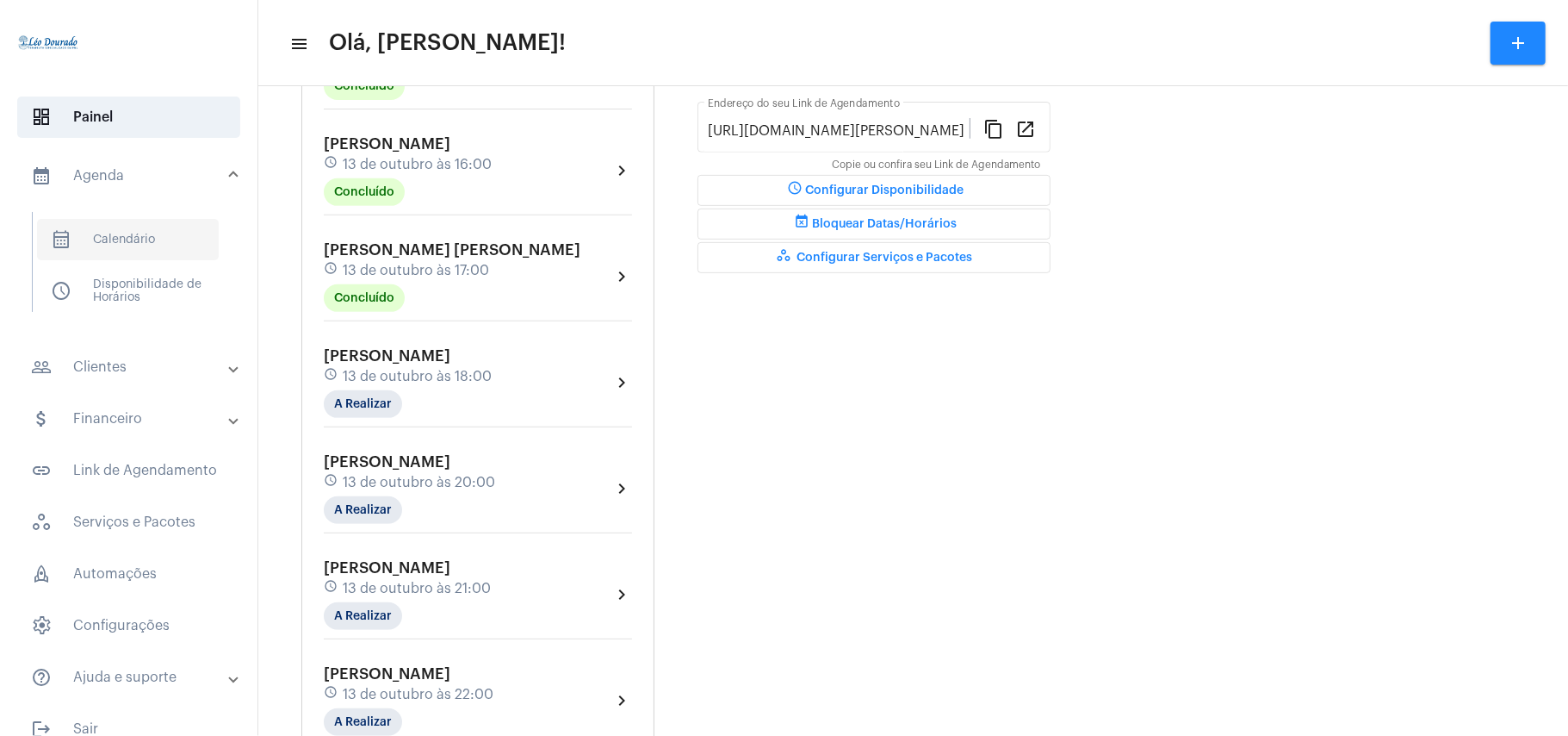
click at [162, 226] on span "calendar_month_outlined Calendário" at bounding box center [127, 239] width 181 height 42
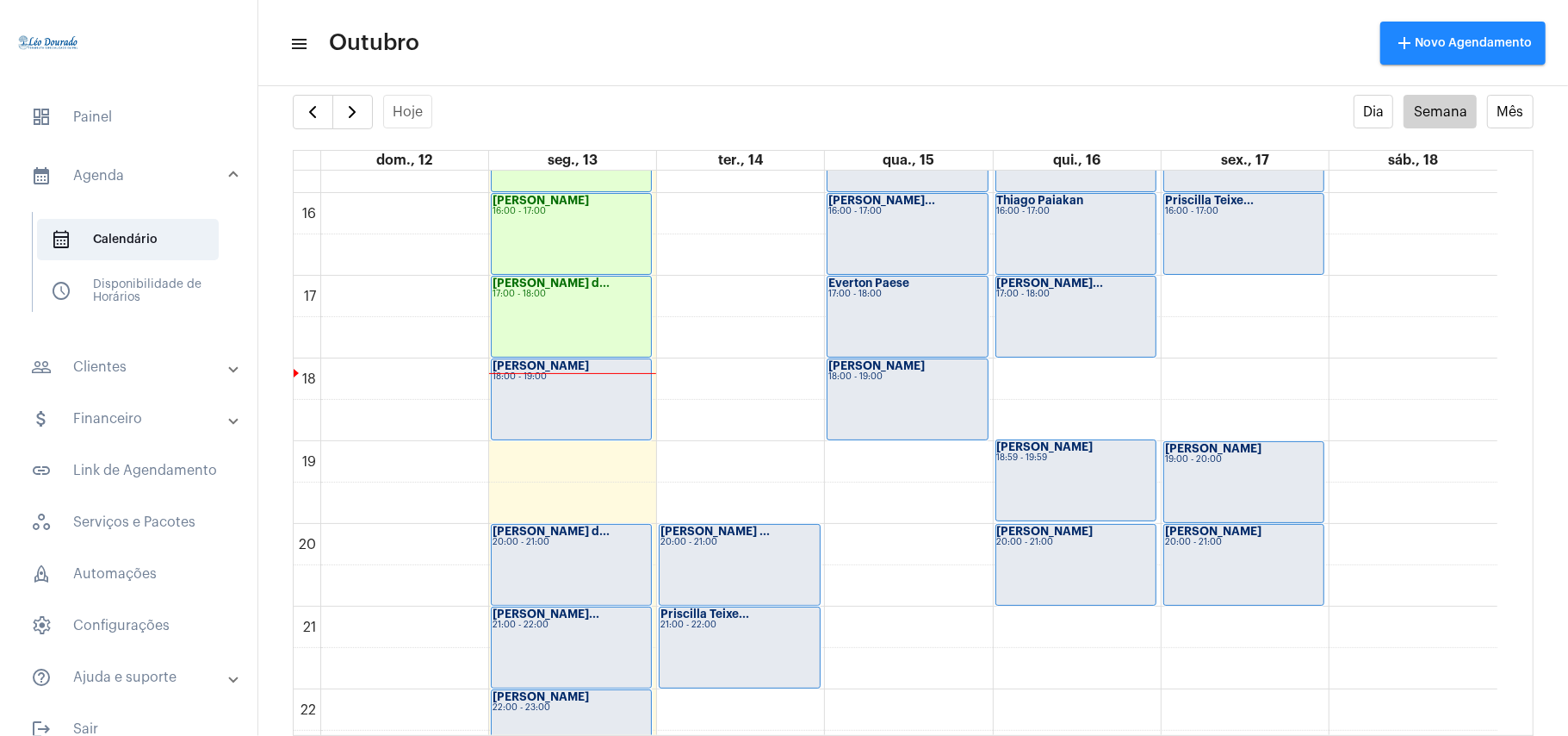
scroll to position [1421, 0]
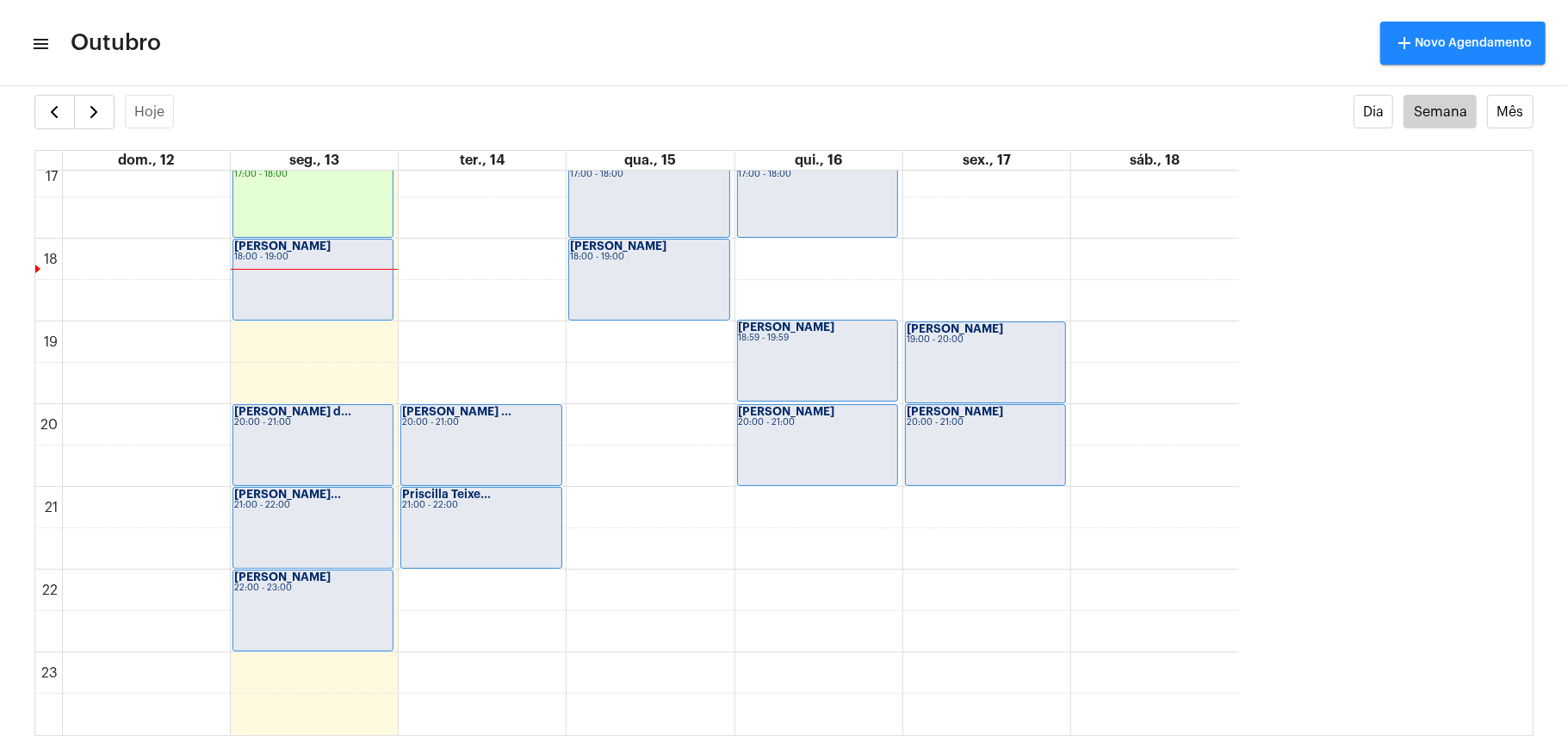
click at [36, 40] on mat-icon "menu" at bounding box center [39, 43] width 17 height 21
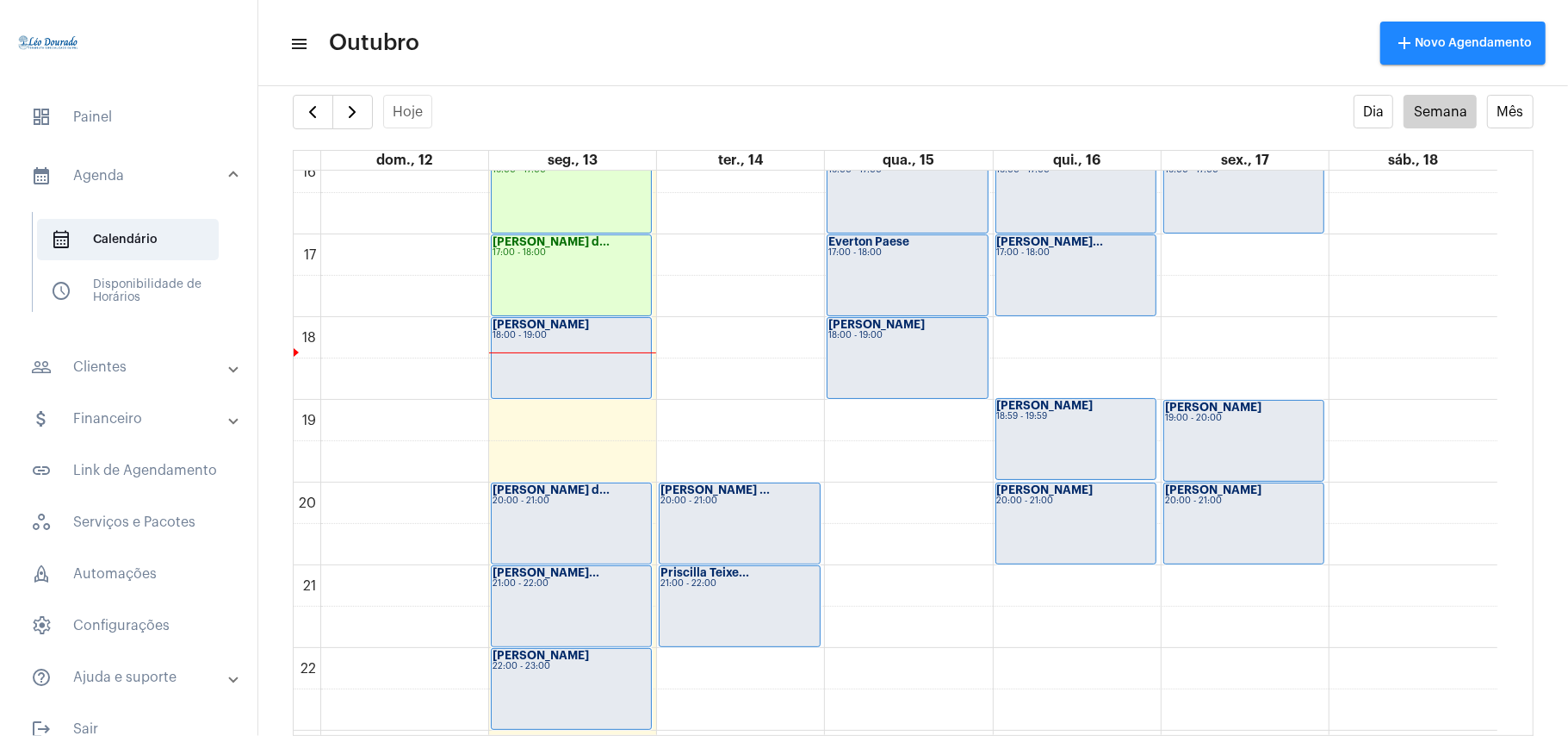
scroll to position [1191, 0]
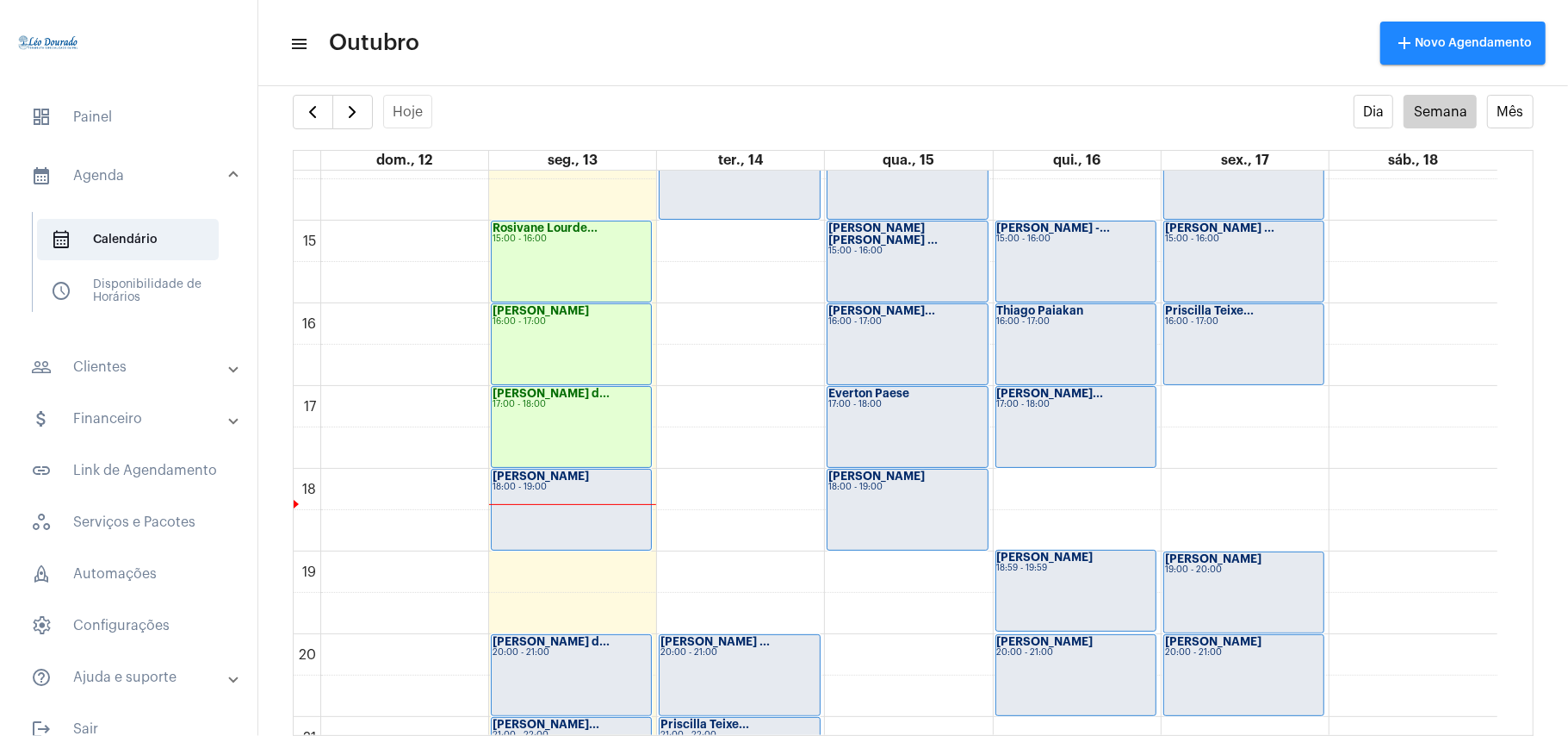
click at [548, 431] on div "[PERSON_NAME] d... 17:00 - 18:00" at bounding box center [571, 426] width 160 height 80
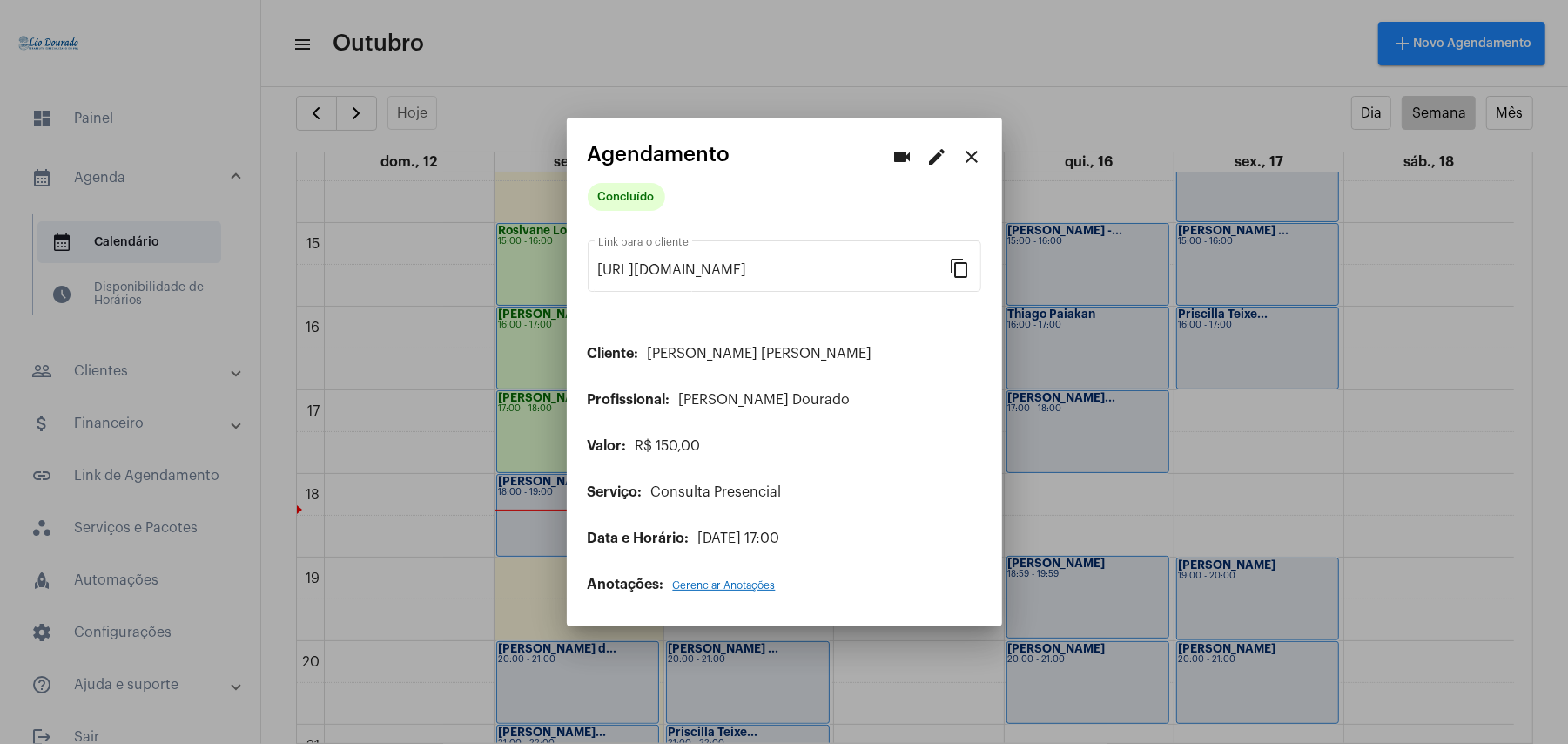
click at [932, 144] on button "edit" at bounding box center [937, 156] width 35 height 35
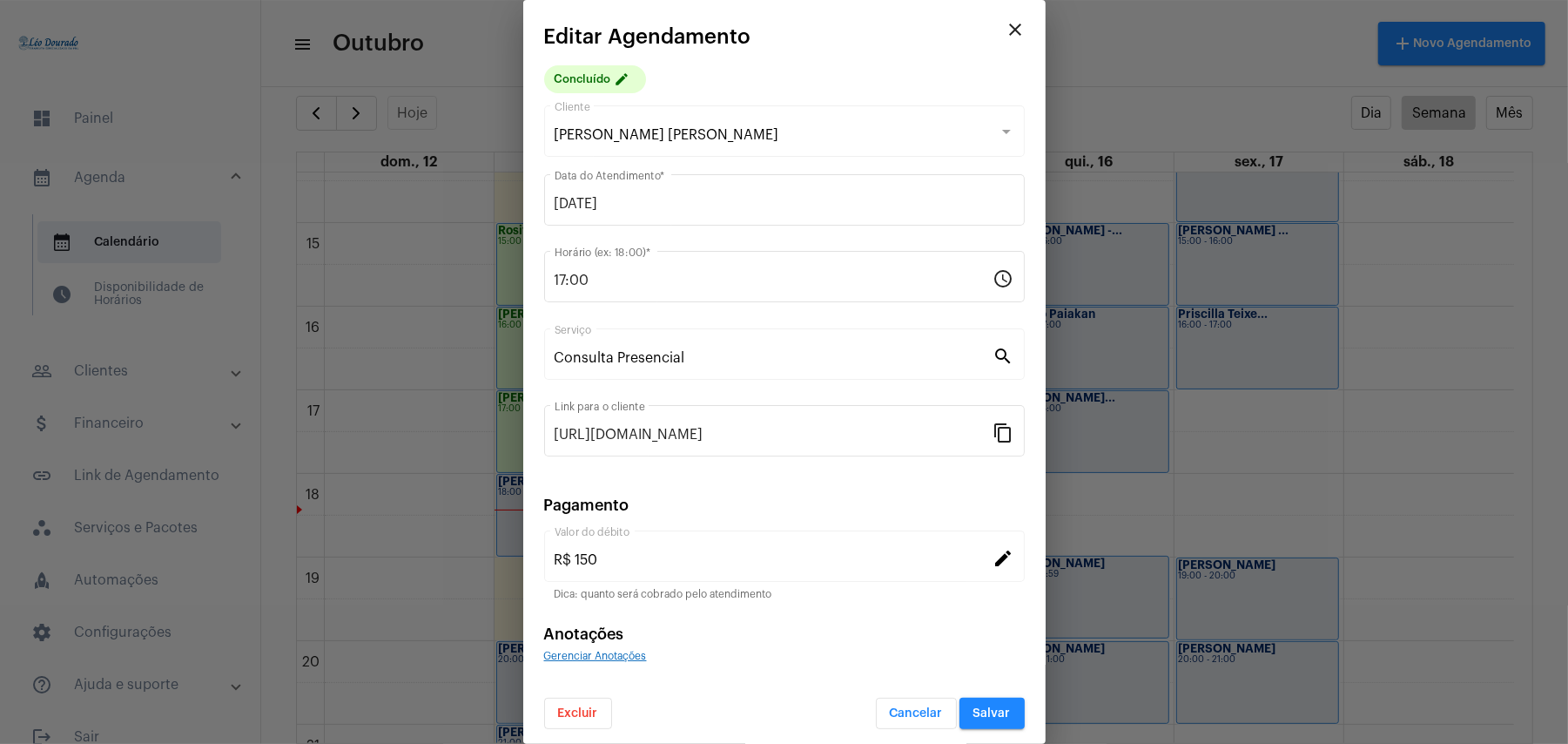
click at [906, 711] on span "Cancelar" at bounding box center [916, 713] width 53 height 12
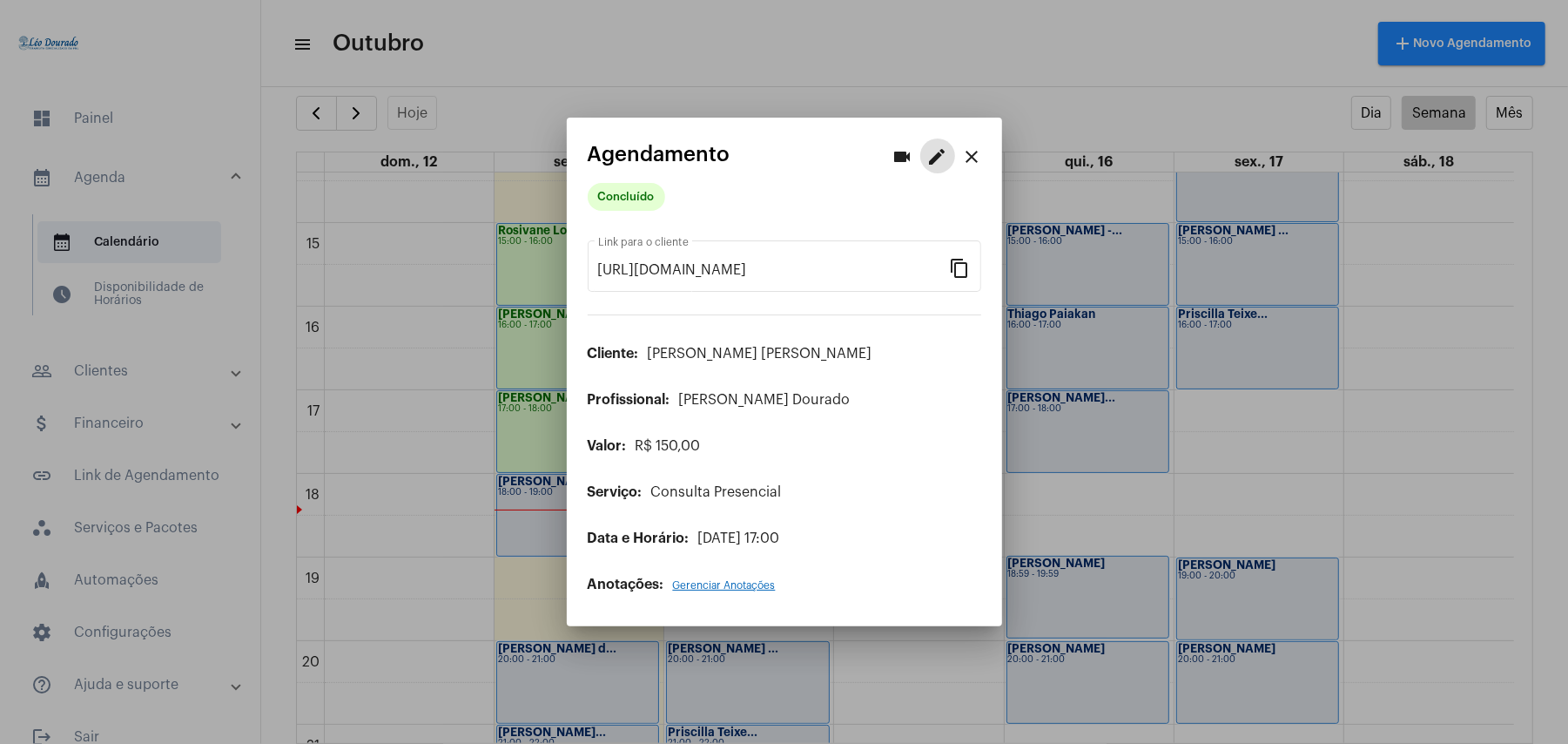
click at [966, 155] on mat-icon "close" at bounding box center [972, 156] width 21 height 21
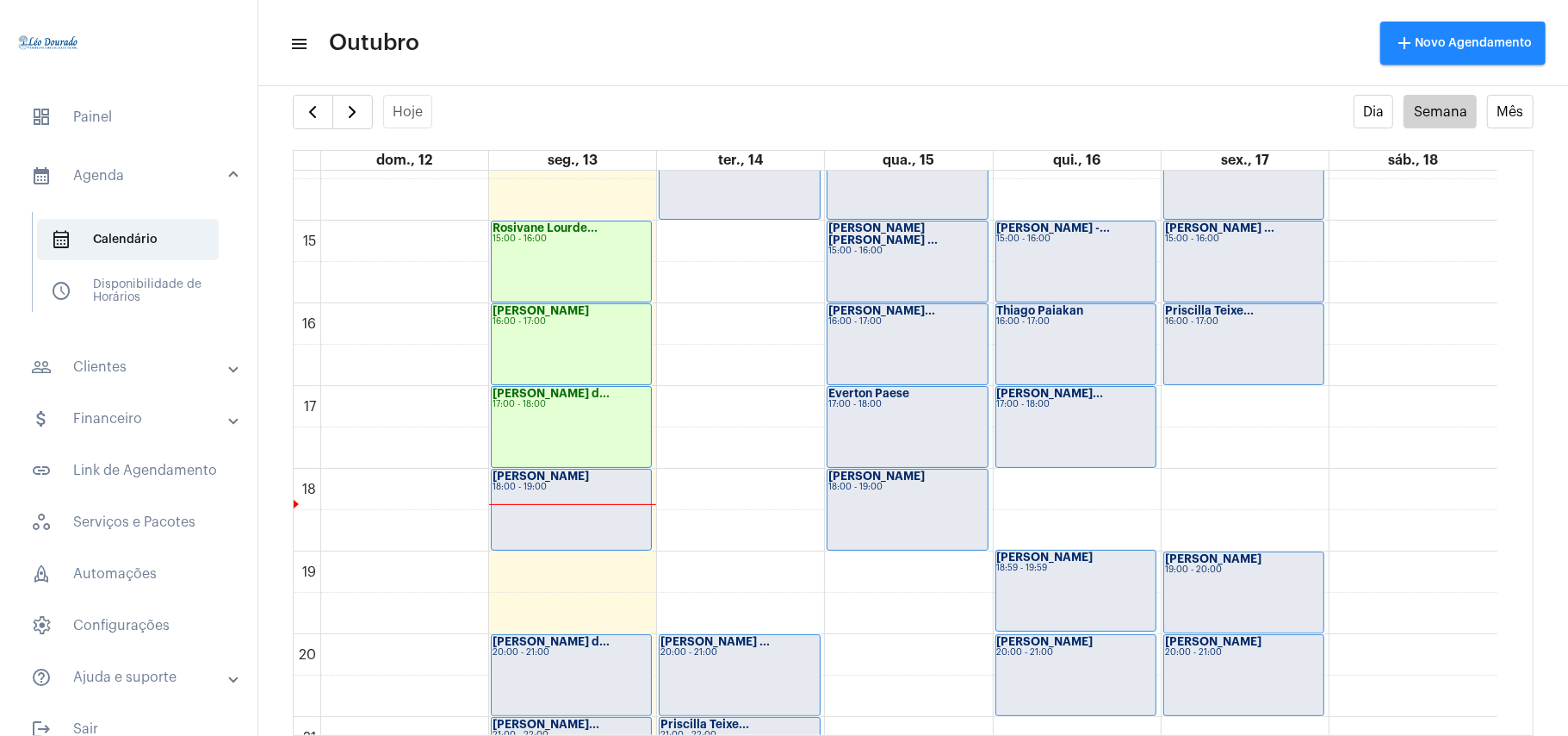
click at [142, 170] on mat-panel-title "calendar_month_outlined Agenda" at bounding box center [130, 175] width 199 height 21
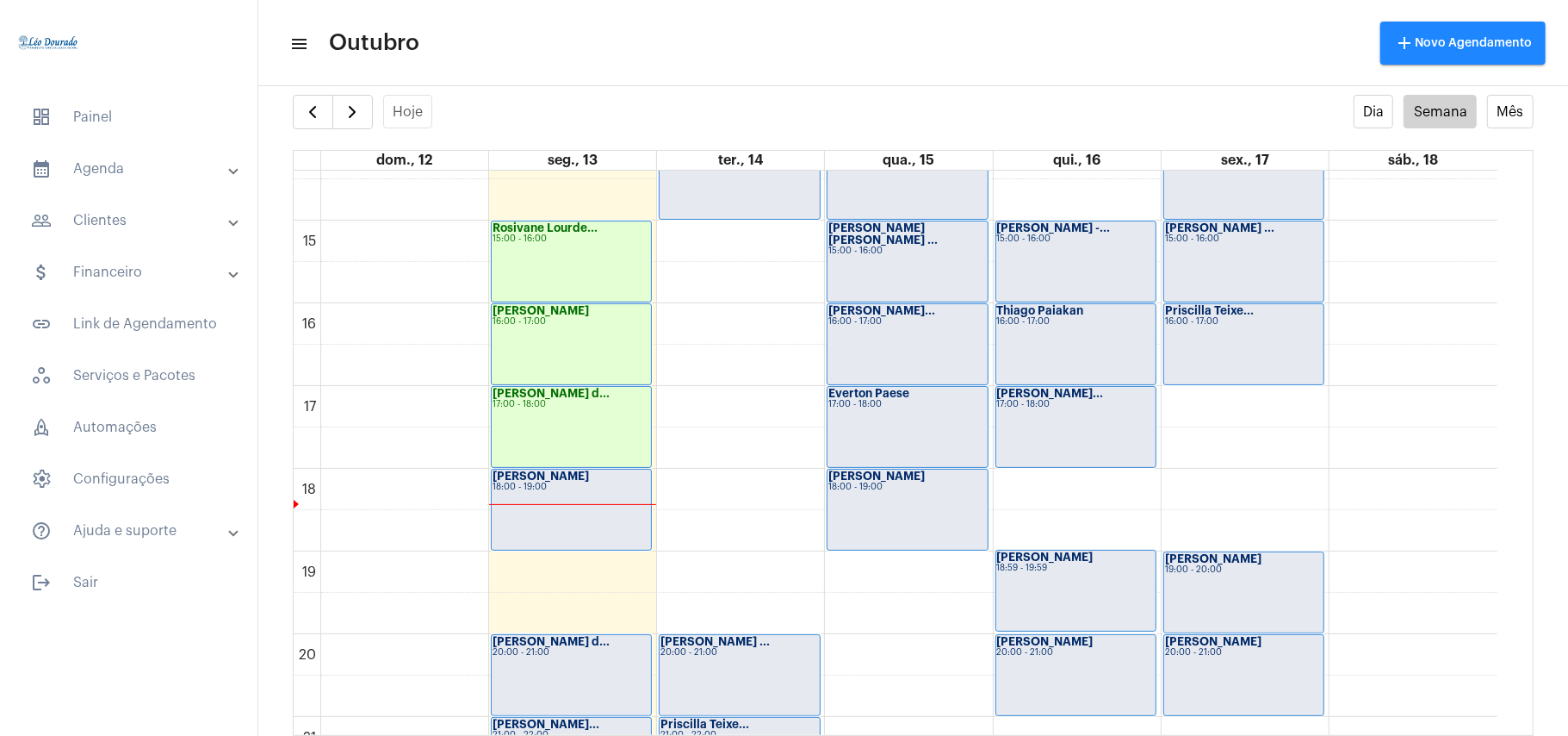
click at [125, 233] on mat-expansion-panel-header "people_outline Clientes" at bounding box center [134, 220] width 247 height 42
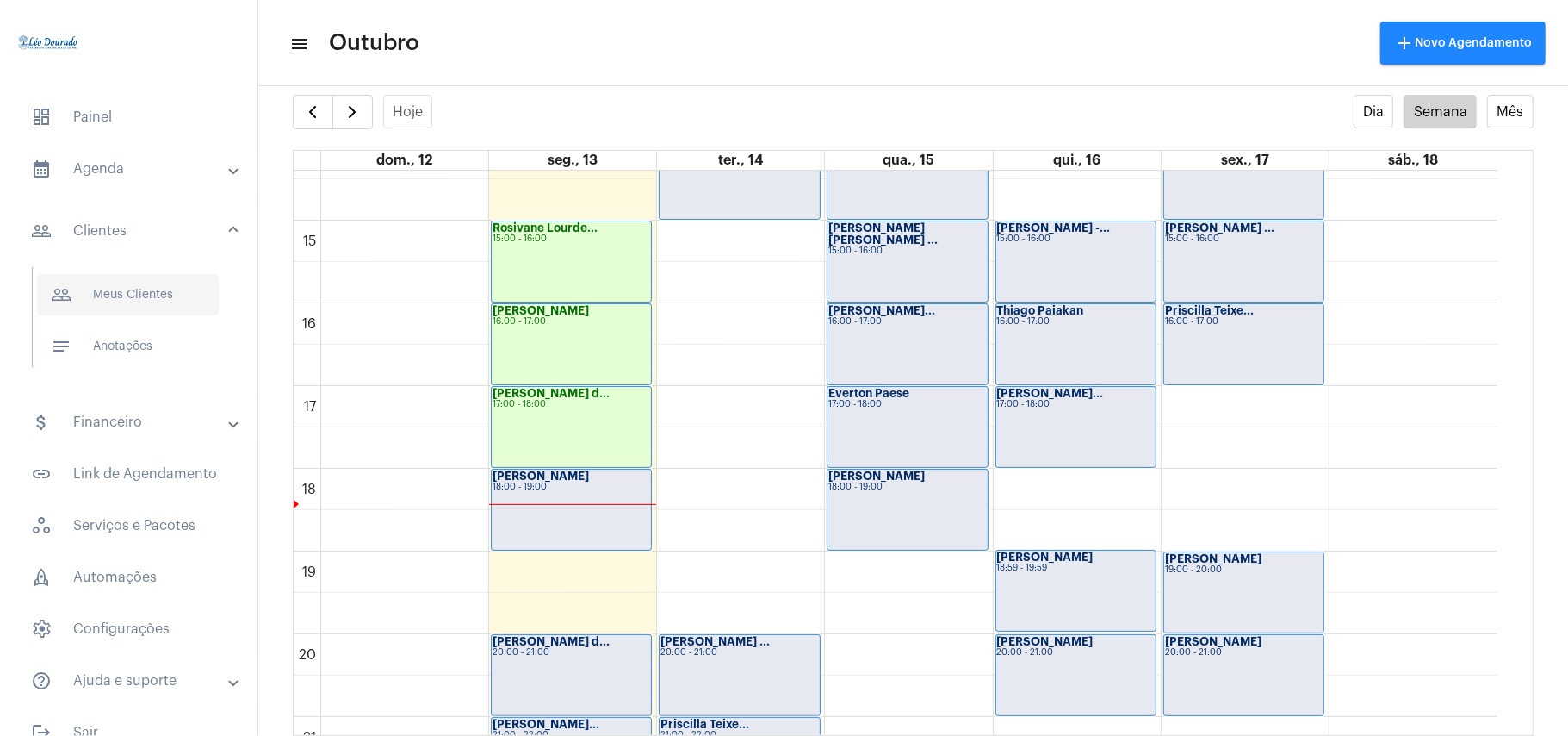
click at [125, 305] on span "people_outline Meus Clientes" at bounding box center [127, 294] width 181 height 42
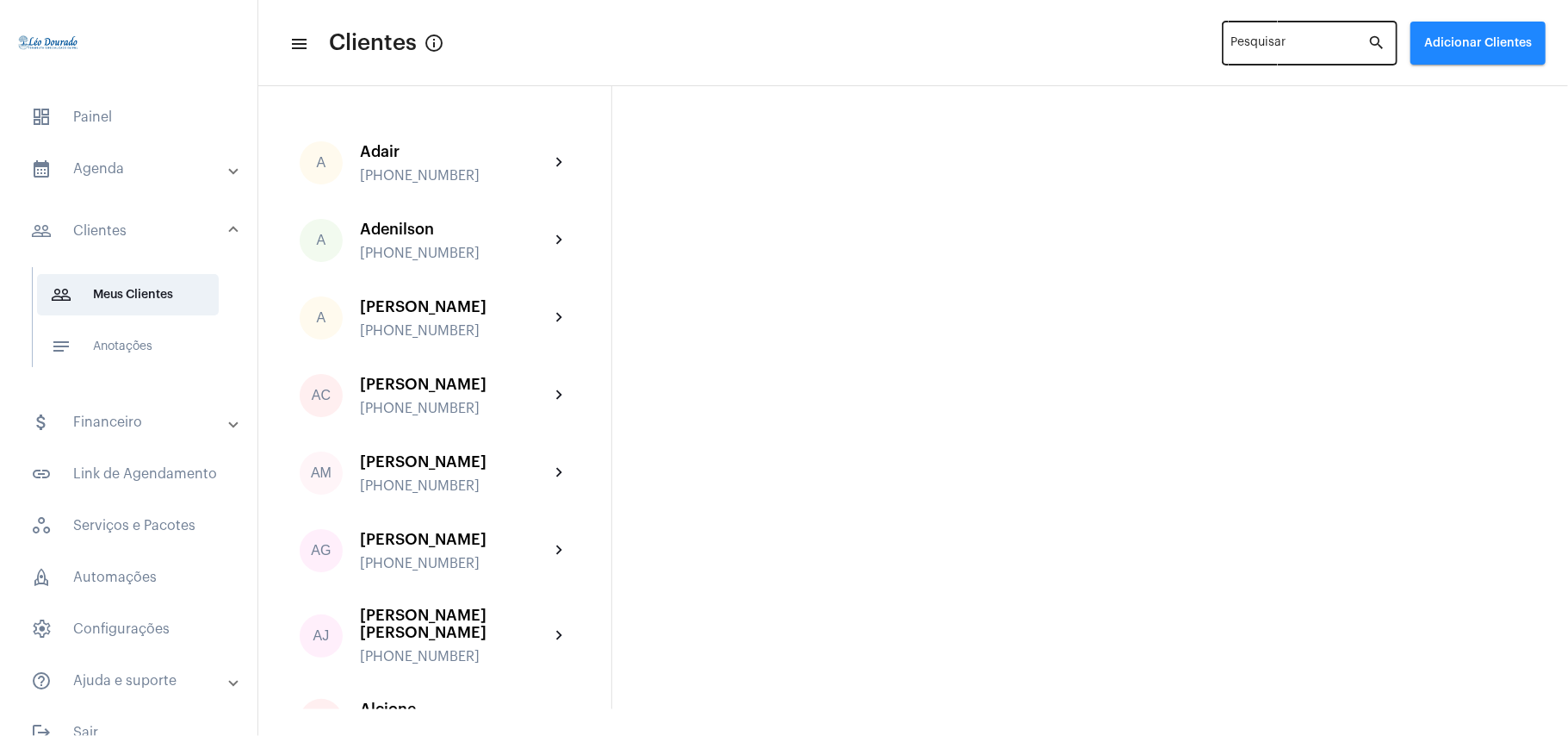
click at [1255, 48] on input "Pesquisar" at bounding box center [1300, 46] width 137 height 14
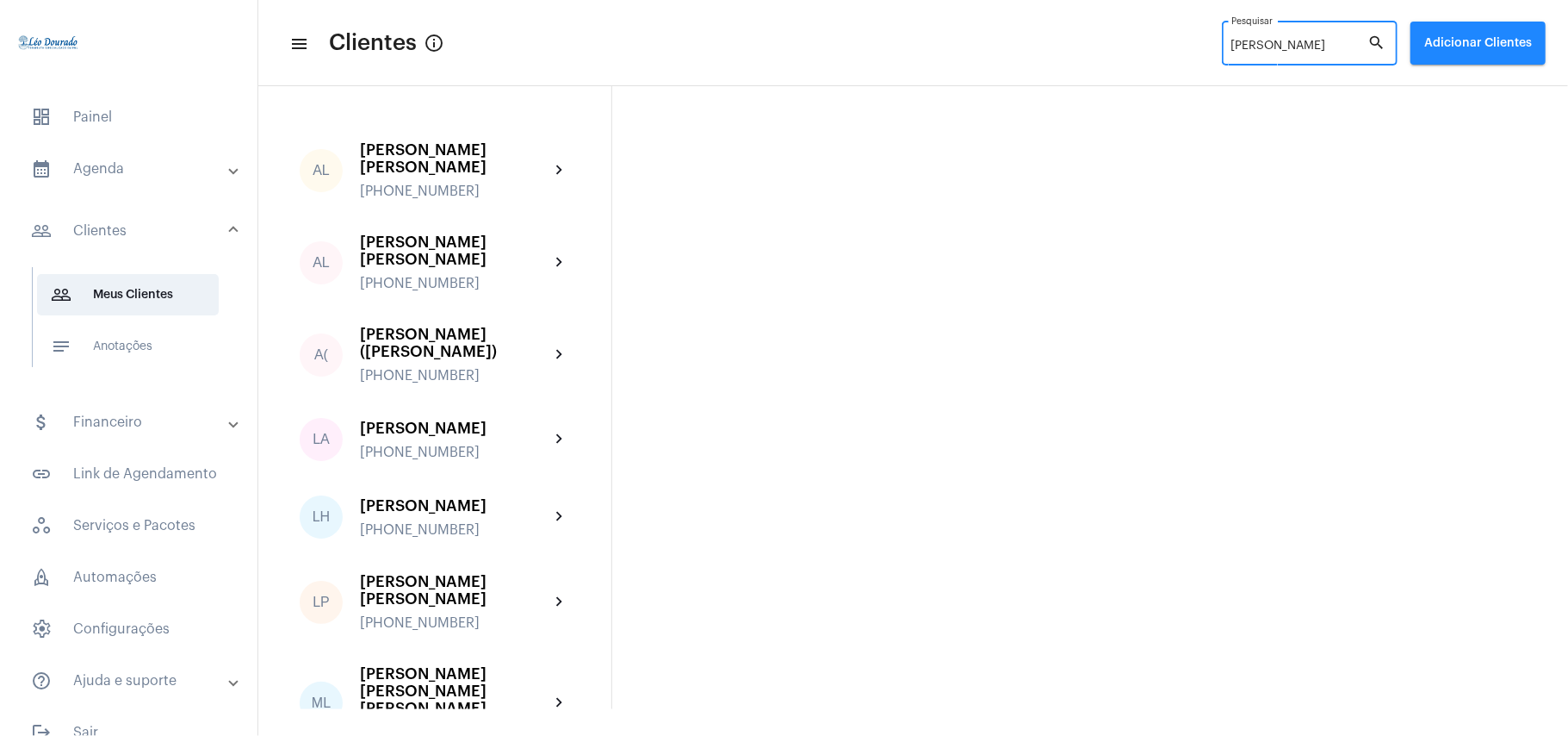
type input "luiz"
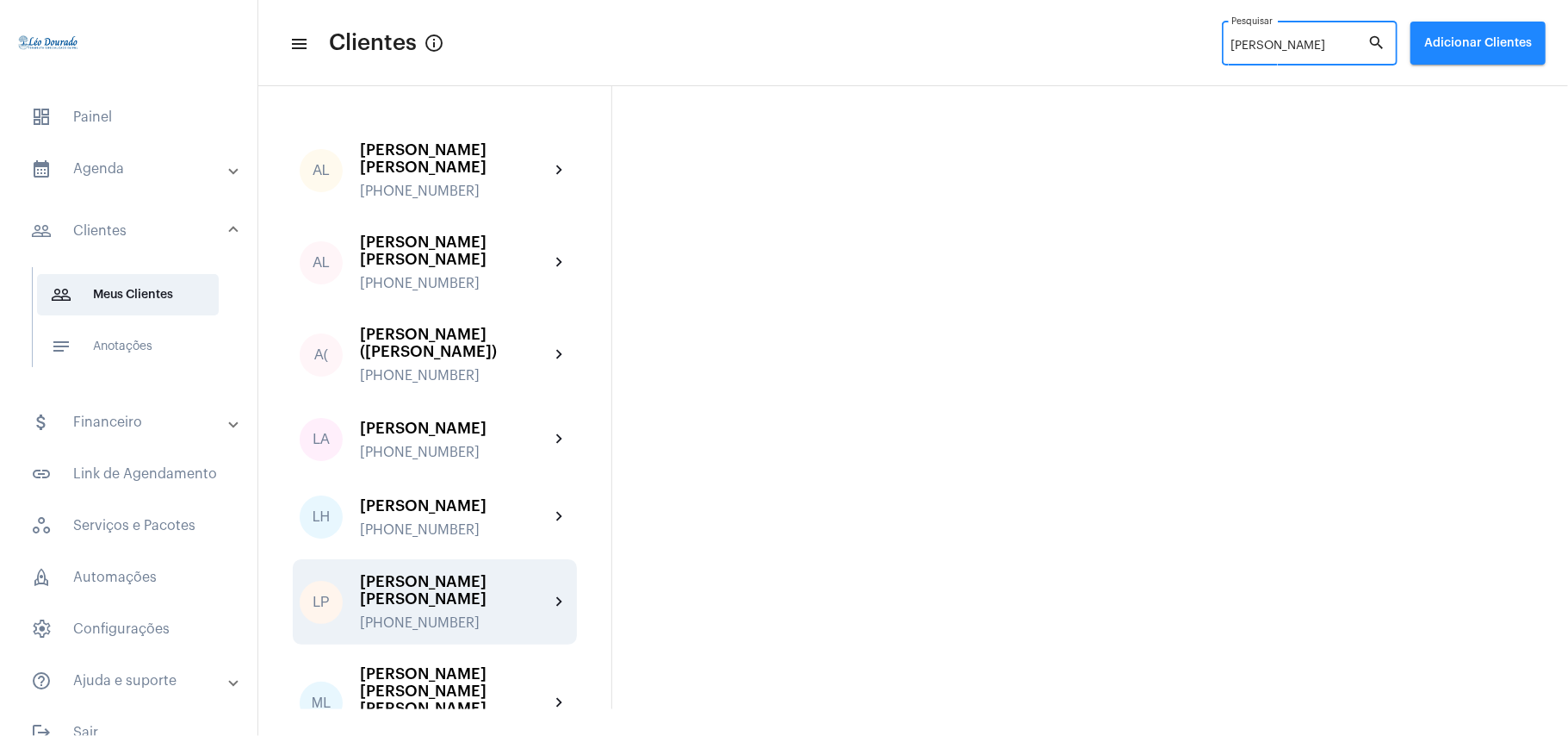
click at [422, 573] on div "[PERSON_NAME] [PERSON_NAME]" at bounding box center [455, 590] width 190 height 34
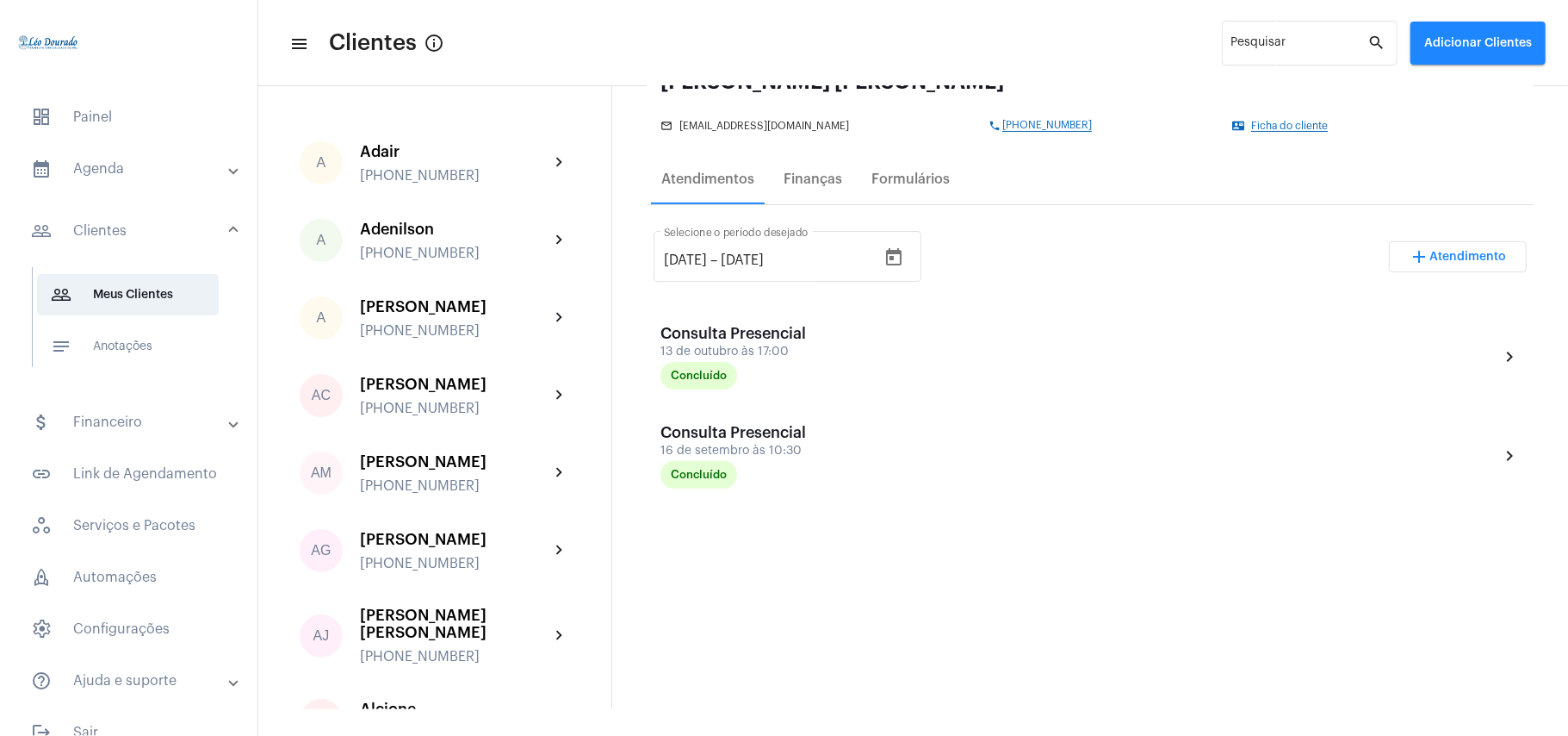
scroll to position [229, 0]
